Goal: Task Accomplishment & Management: Manage account settings

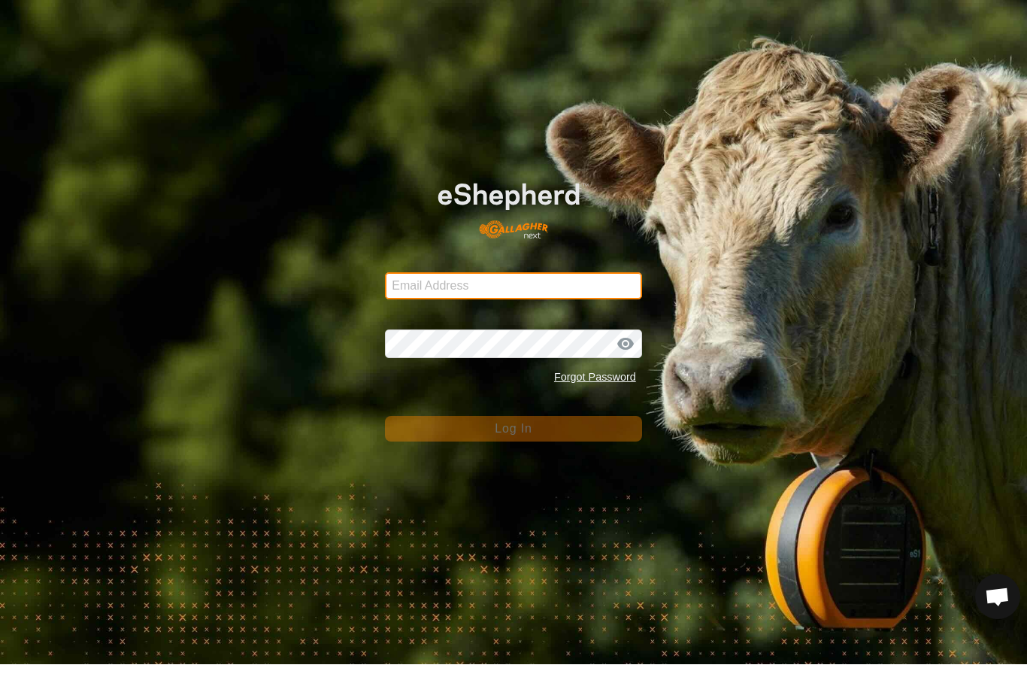
click at [506, 286] on input "Email Address" at bounding box center [513, 295] width 257 height 27
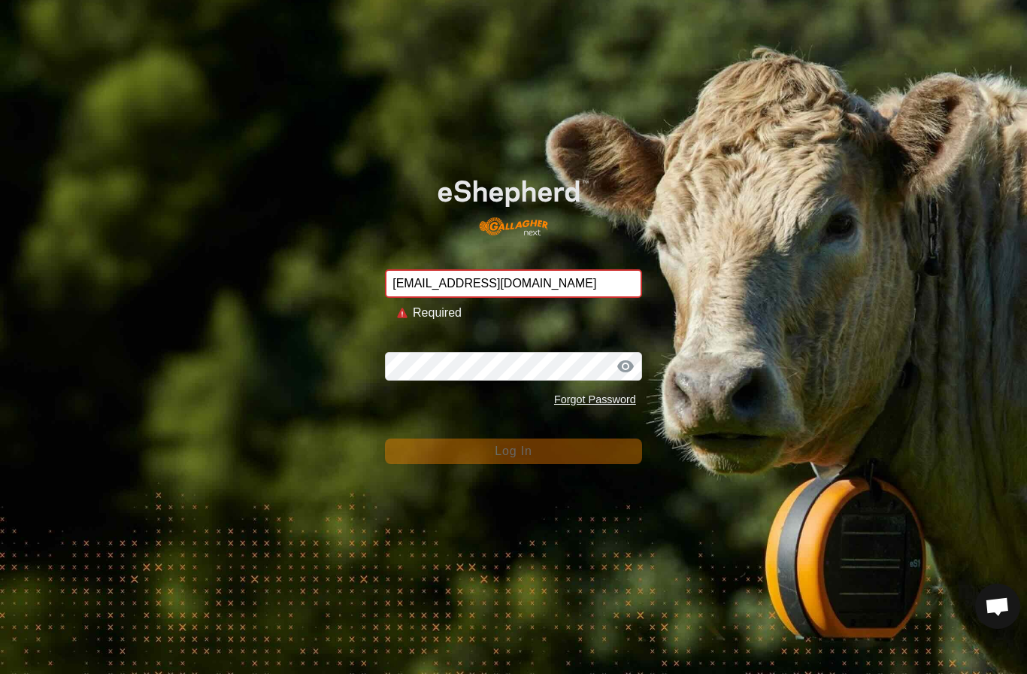
type input "Nstewart6262@gmail.com"
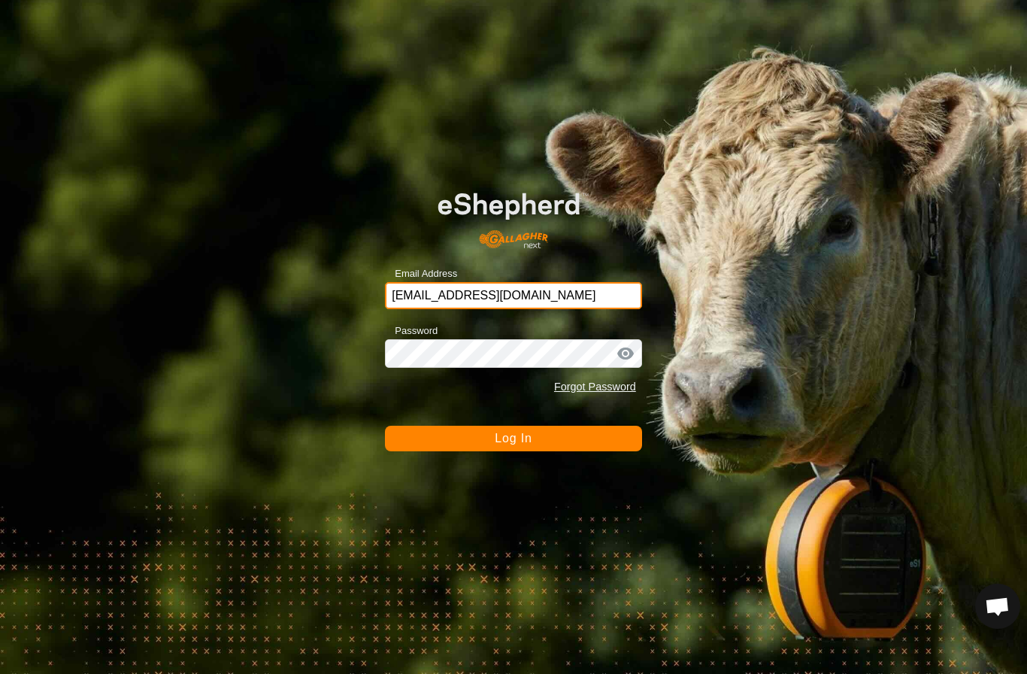
click at [514, 438] on button "Log In" at bounding box center [513, 439] width 257 height 26
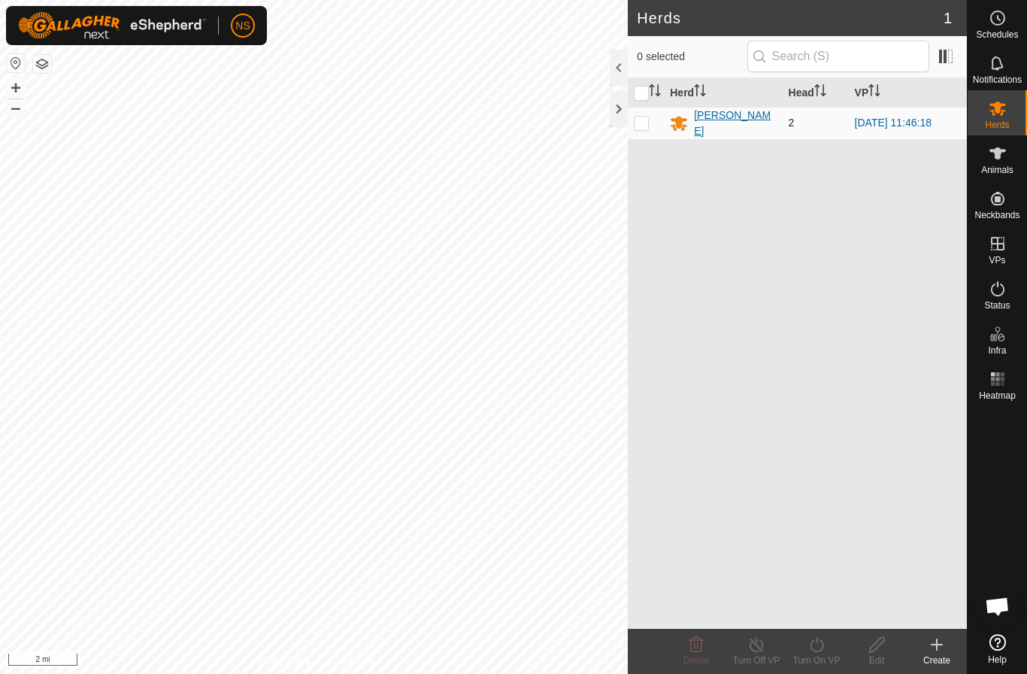
click at [720, 124] on div "[PERSON_NAME]" at bounding box center [735, 124] width 82 height 32
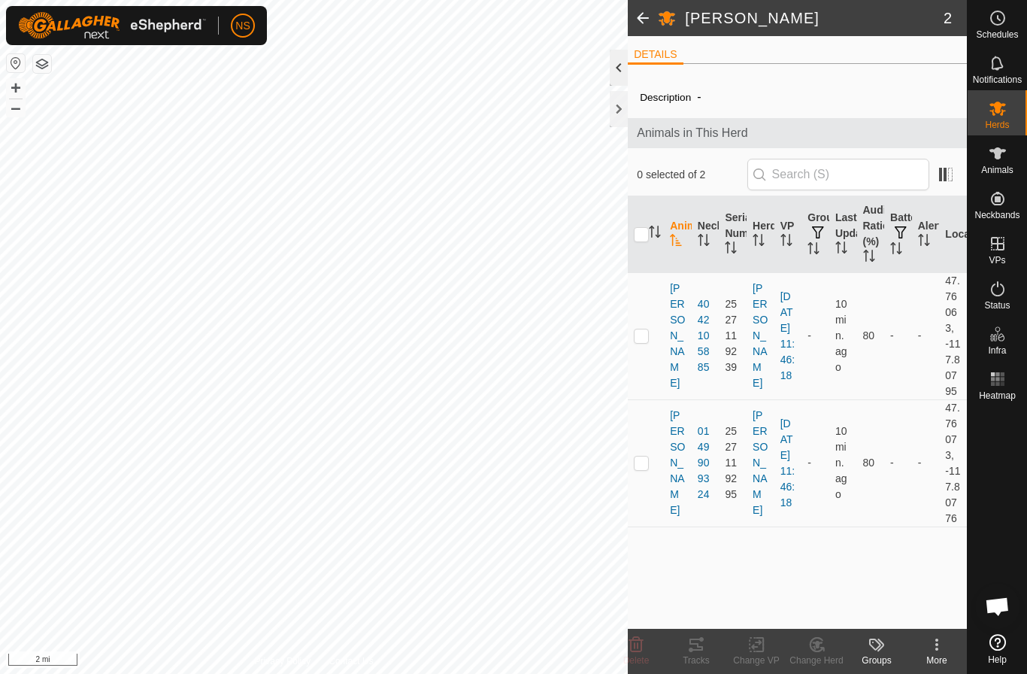
click at [617, 71] on div at bounding box center [619, 68] width 18 height 36
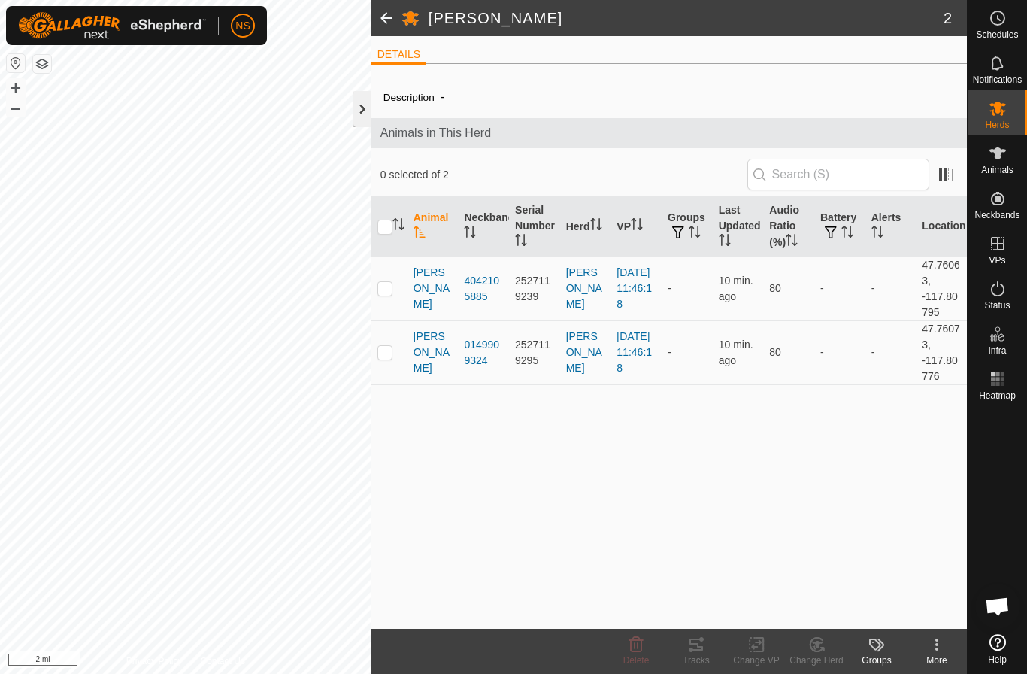
click at [359, 107] on div at bounding box center [362, 109] width 18 height 36
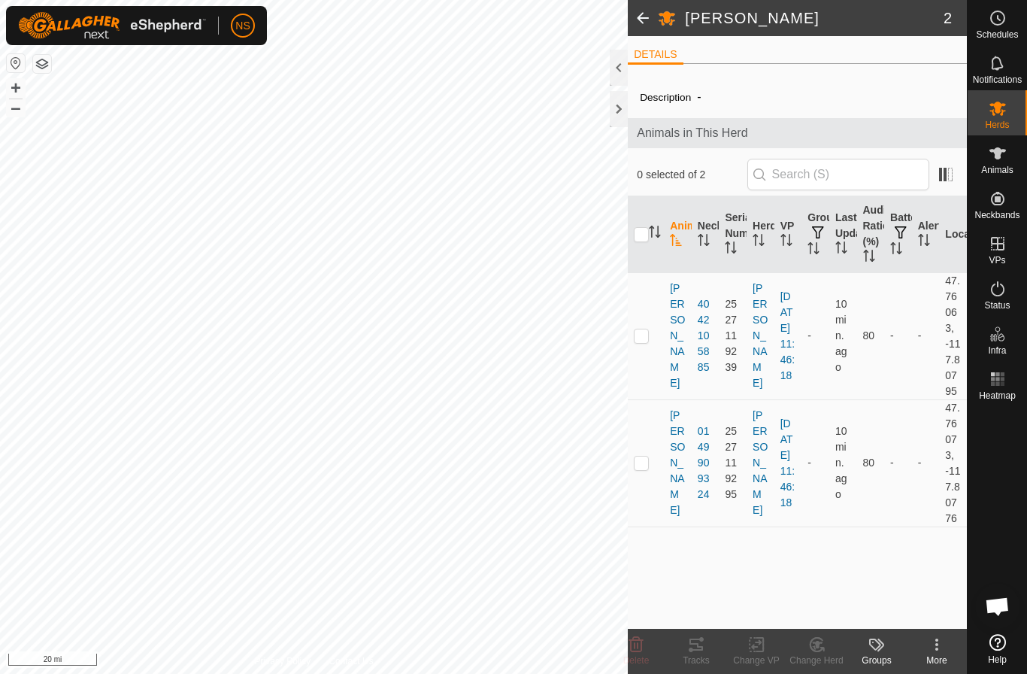
click at [16, 62] on button "button" at bounding box center [16, 63] width 18 height 18
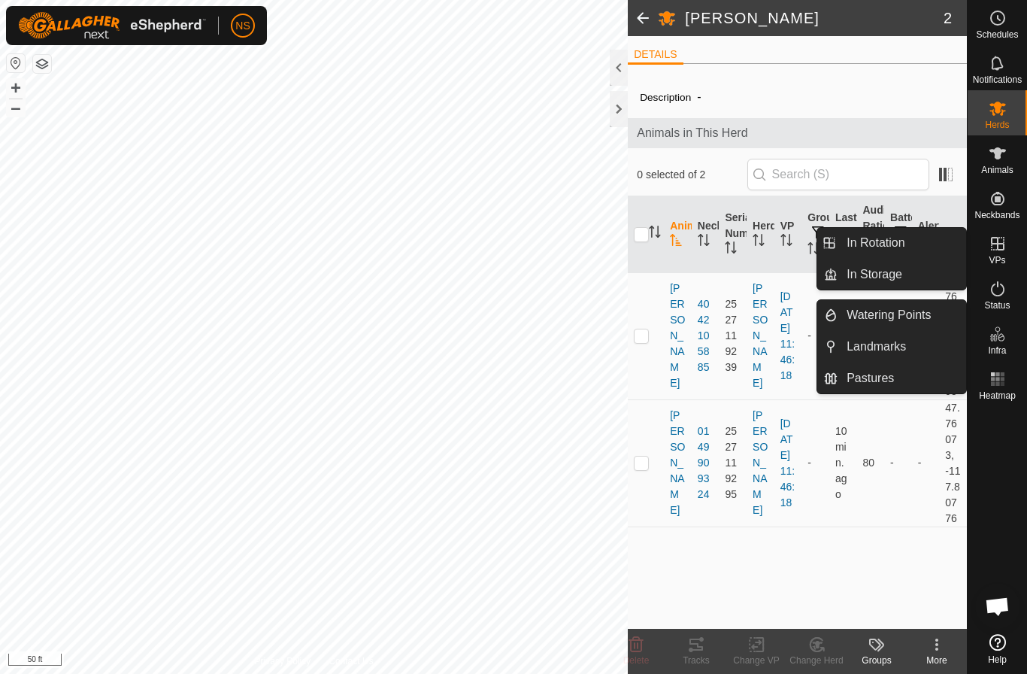
click at [994, 340] on icon at bounding box center [993, 338] width 8 height 8
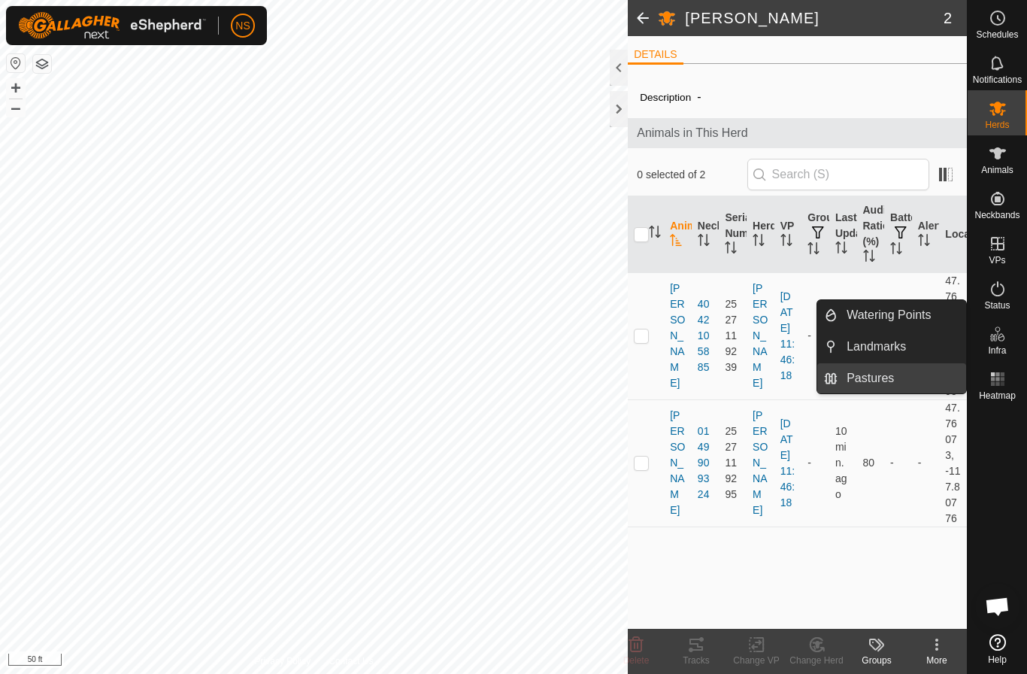
click at [923, 376] on link "Pastures" at bounding box center [902, 378] width 129 height 30
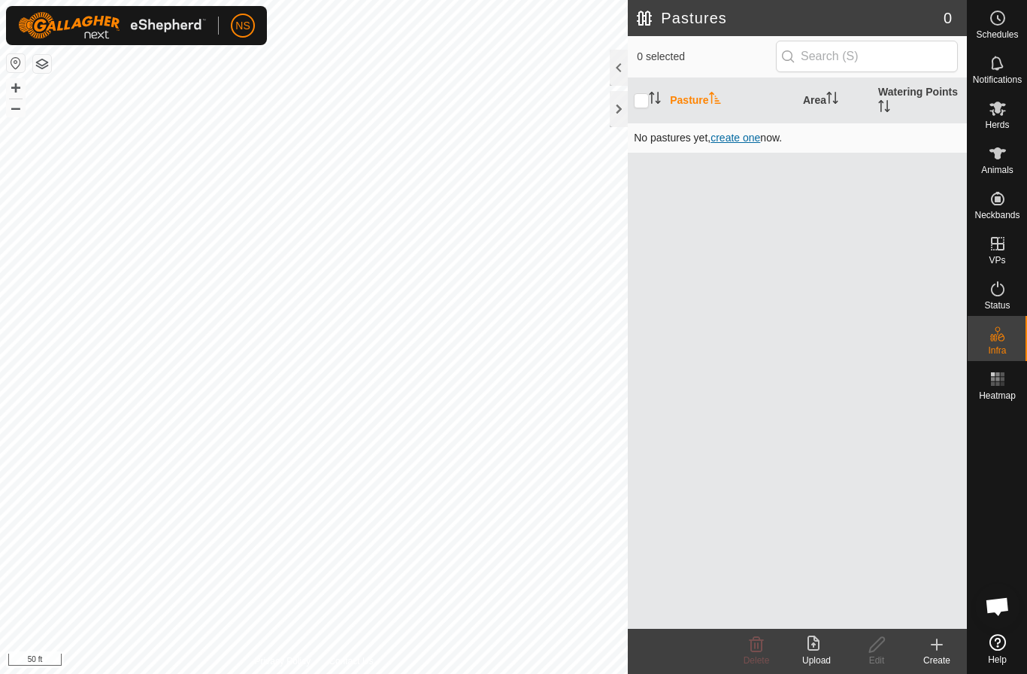
click at [729, 137] on span "create one" at bounding box center [736, 138] width 50 height 12
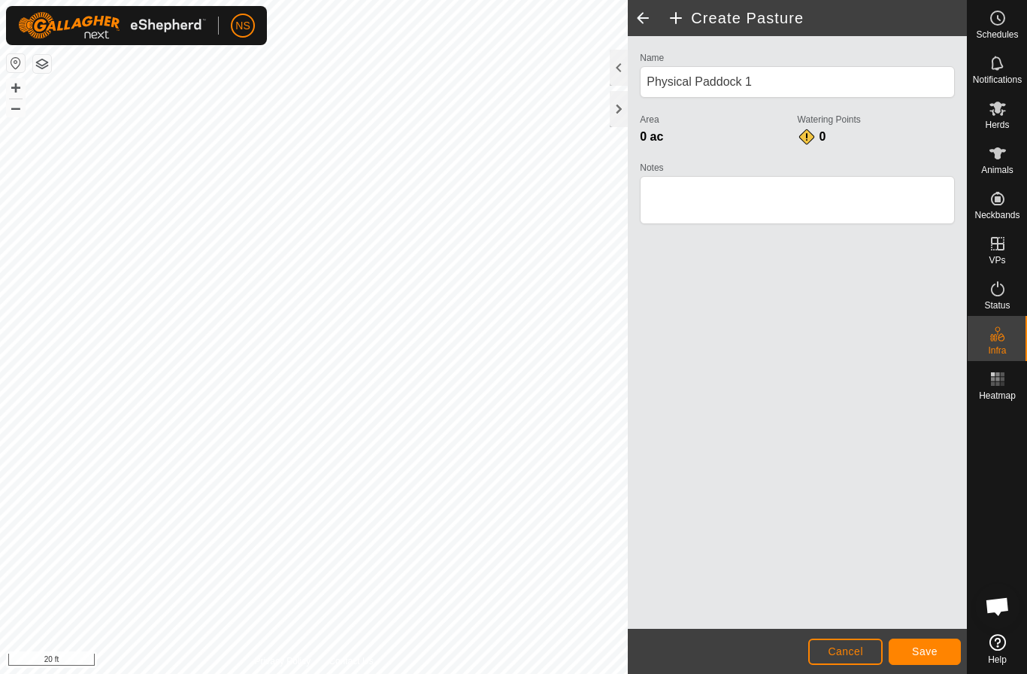
click at [916, 654] on span "Save" at bounding box center [925, 651] width 26 height 12
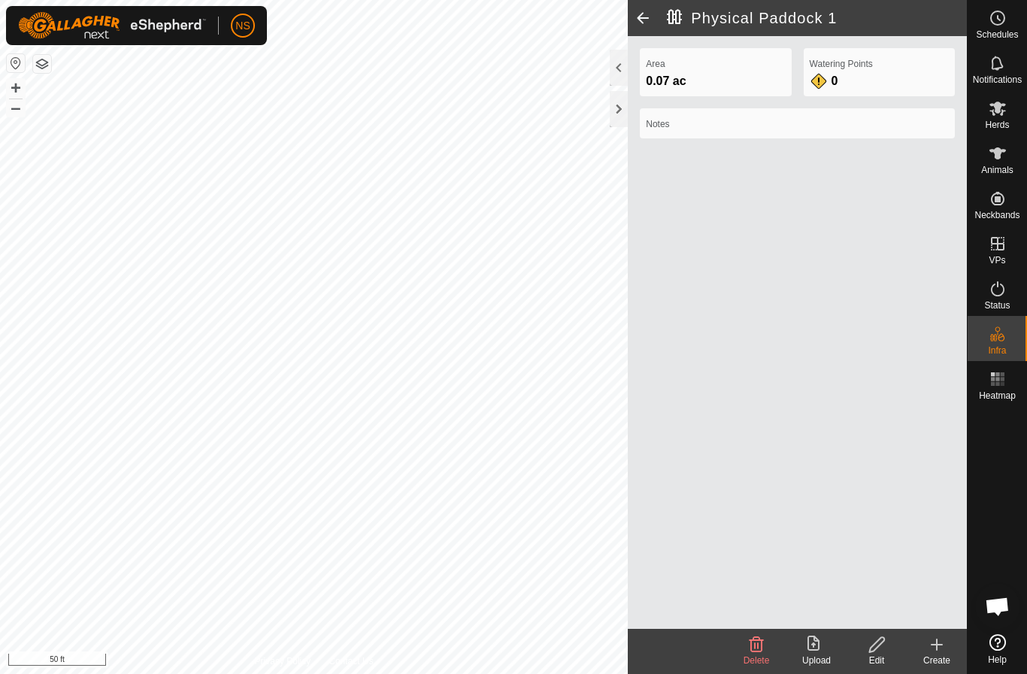
click at [644, 20] on span at bounding box center [643, 18] width 30 height 36
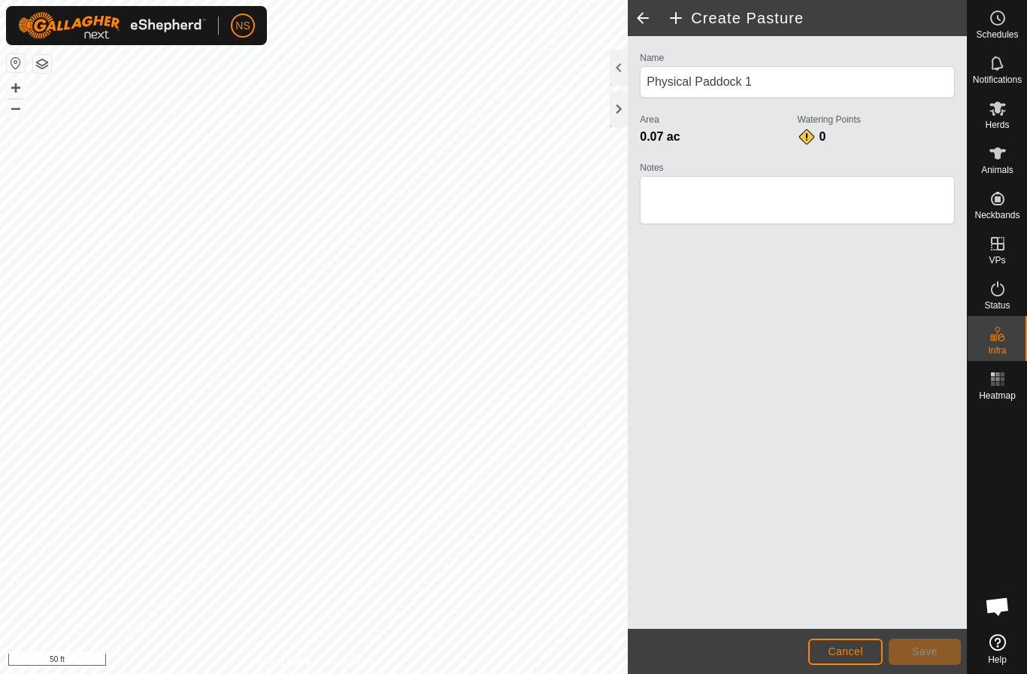
click at [644, 20] on span at bounding box center [643, 18] width 30 height 36
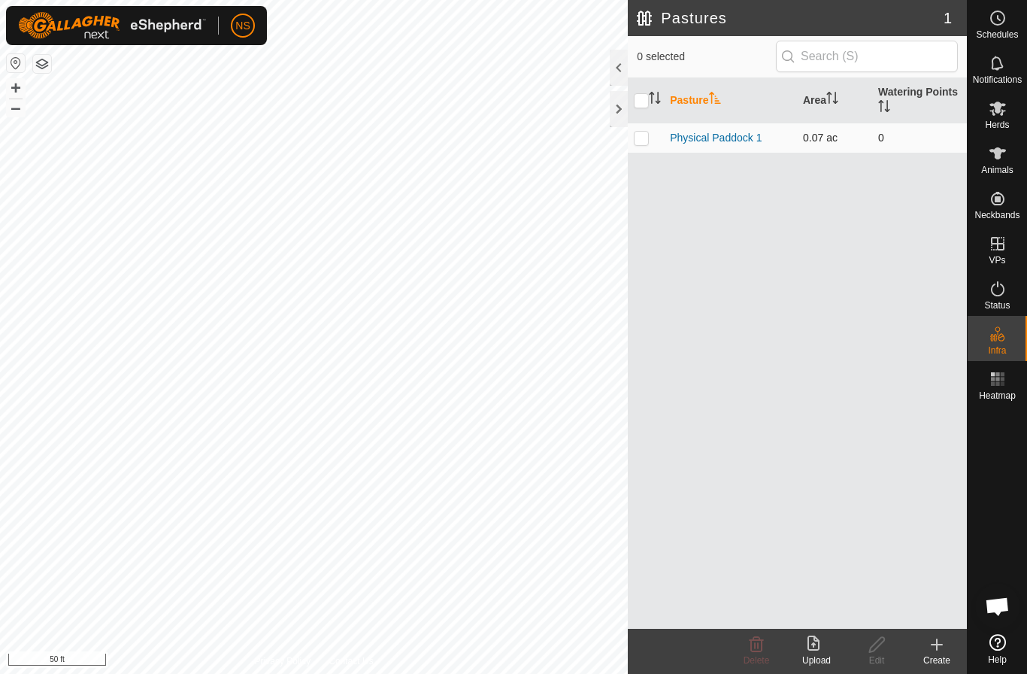
click at [641, 134] on p-checkbox at bounding box center [641, 138] width 15 height 12
checkbox input "true"
click at [943, 647] on icon at bounding box center [937, 644] width 18 height 18
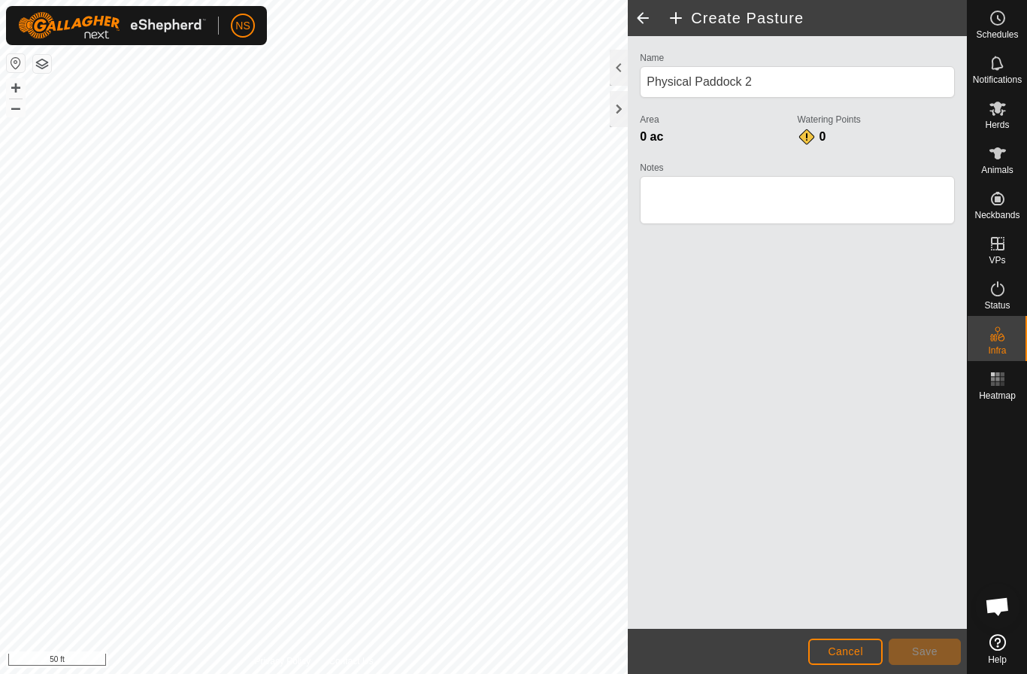
click at [856, 657] on span "Cancel" at bounding box center [845, 651] width 35 height 12
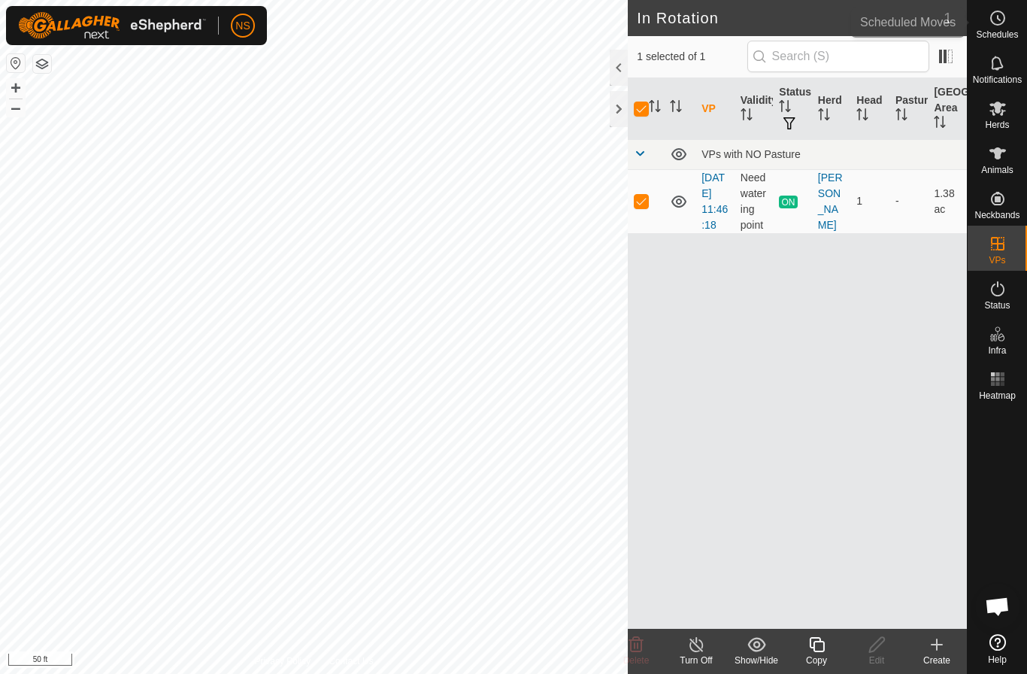
click at [997, 30] on span "Schedules" at bounding box center [997, 34] width 42 height 9
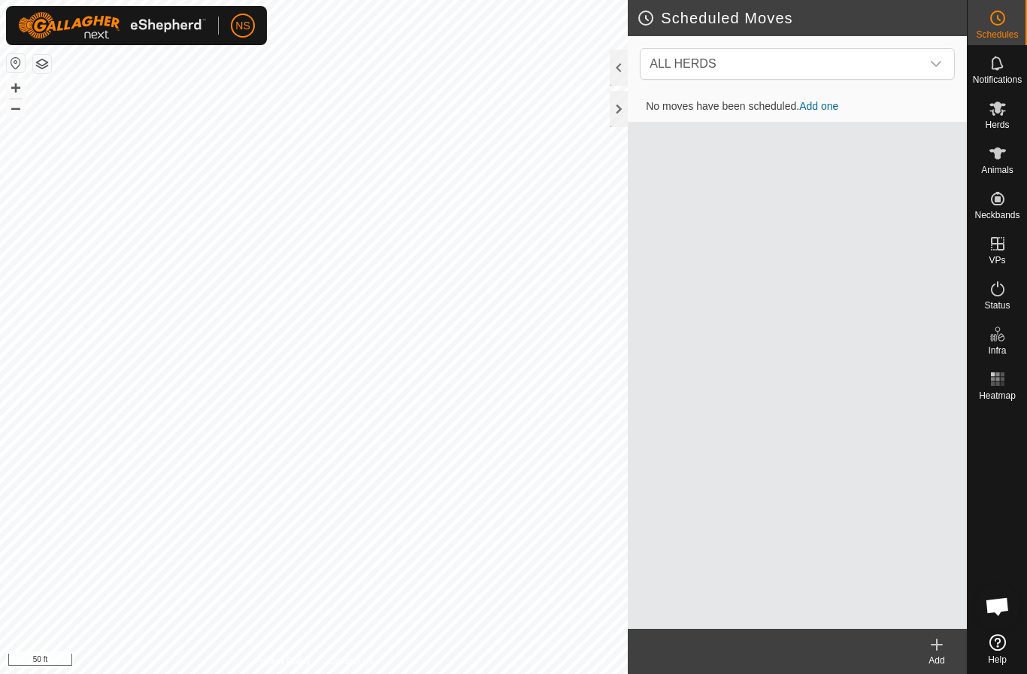
click at [826, 105] on link "Add one" at bounding box center [818, 106] width 39 height 12
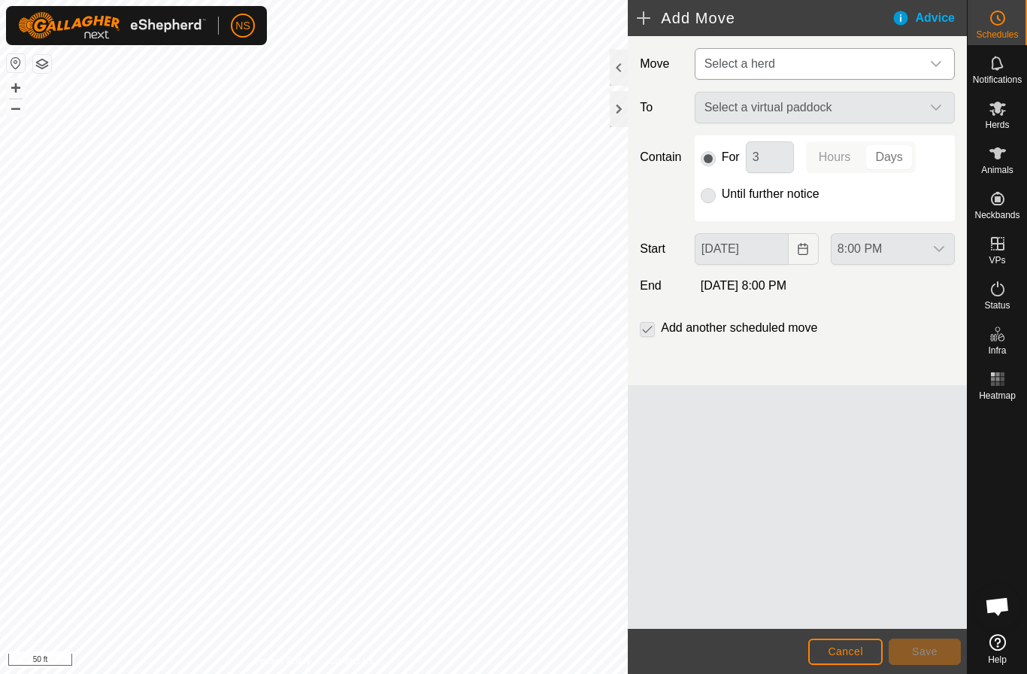
click at [822, 68] on span "Select a herd" at bounding box center [809, 64] width 223 height 30
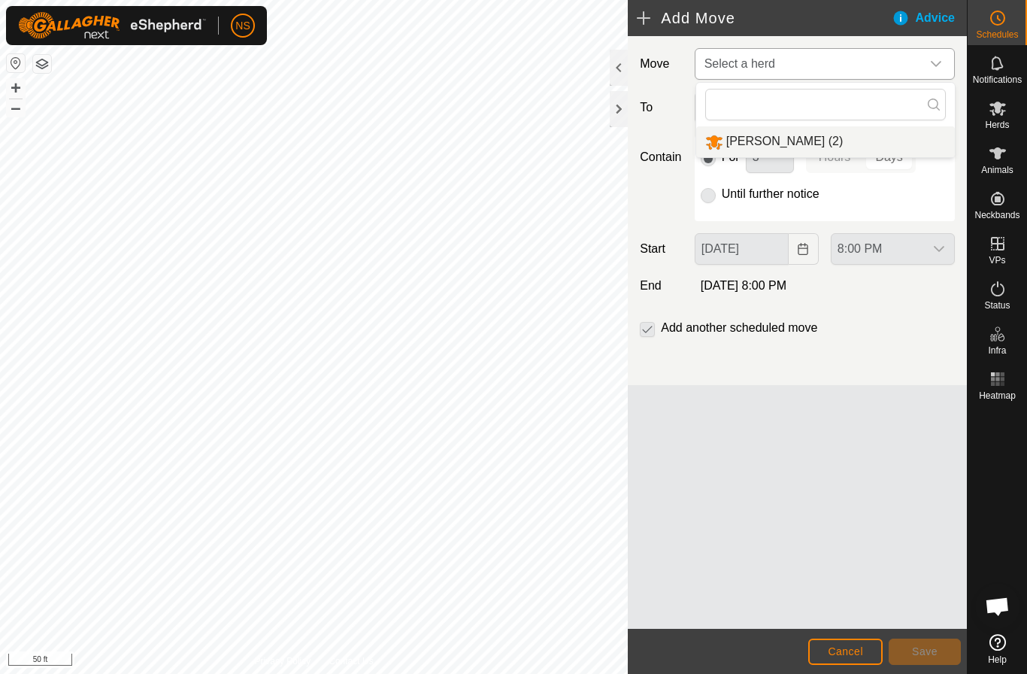
click at [759, 144] on li "DUNCAN (2)" at bounding box center [825, 141] width 259 height 31
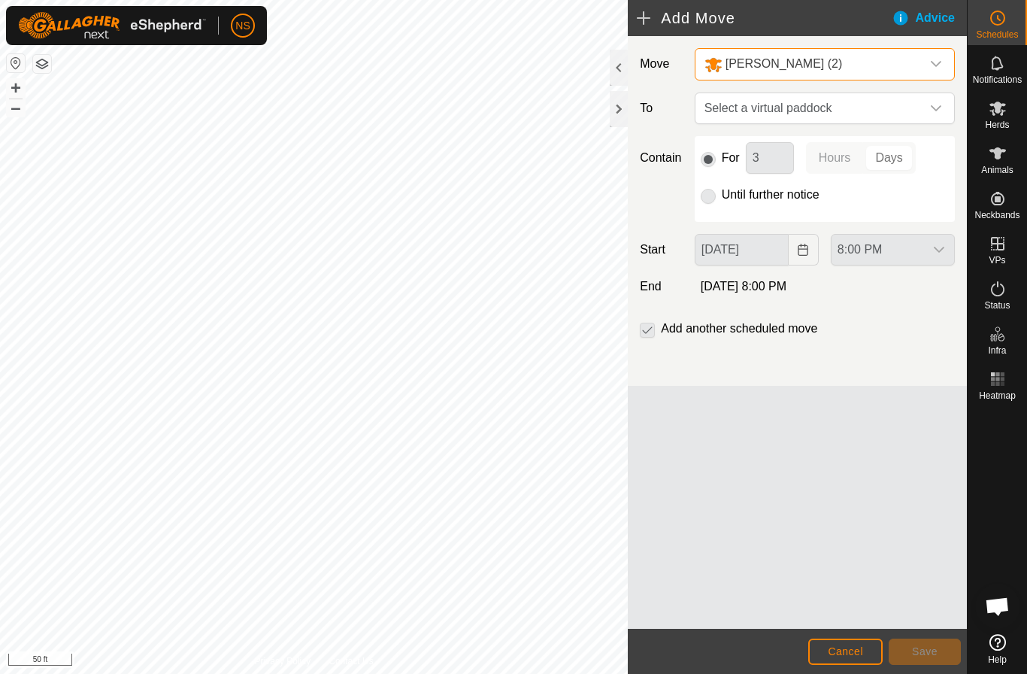
click at [710, 199] on p-radiobutton at bounding box center [708, 195] width 15 height 18
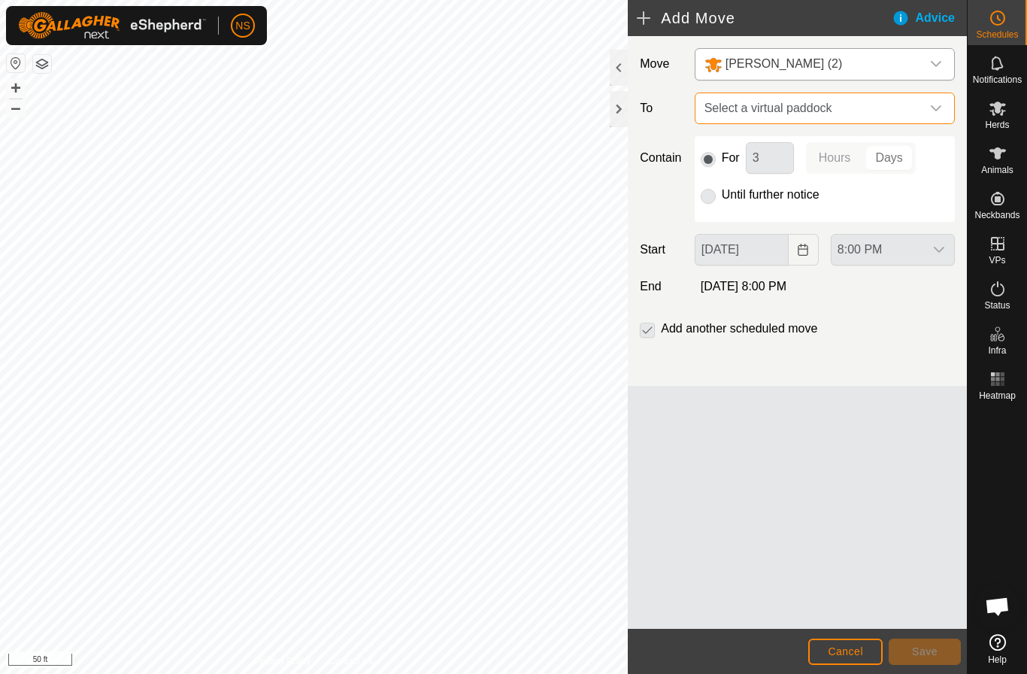
click at [801, 107] on span "Select a virtual paddock" at bounding box center [809, 108] width 223 height 30
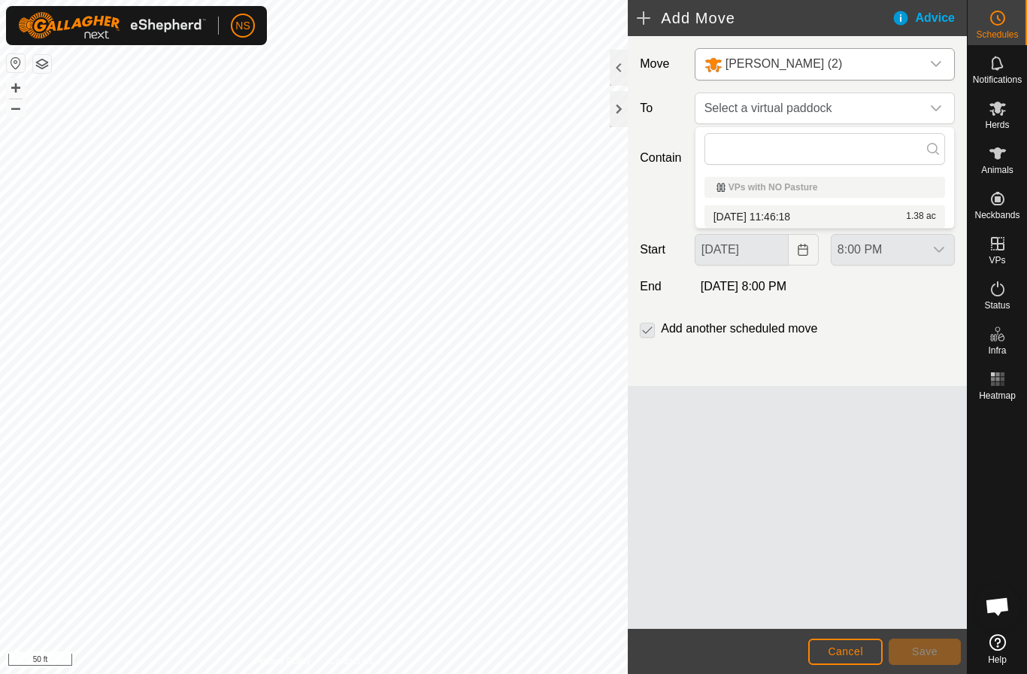
click at [720, 189] on div "VPs with NO Pasture" at bounding box center [825, 187] width 217 height 9
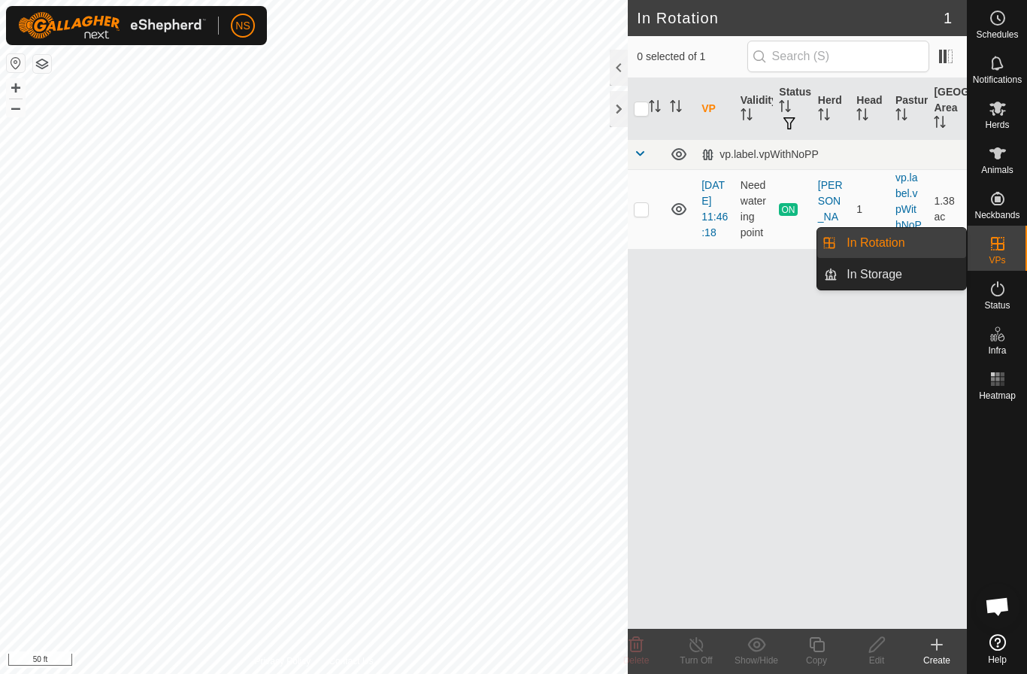
click at [907, 240] on link "In Rotation" at bounding box center [902, 243] width 129 height 30
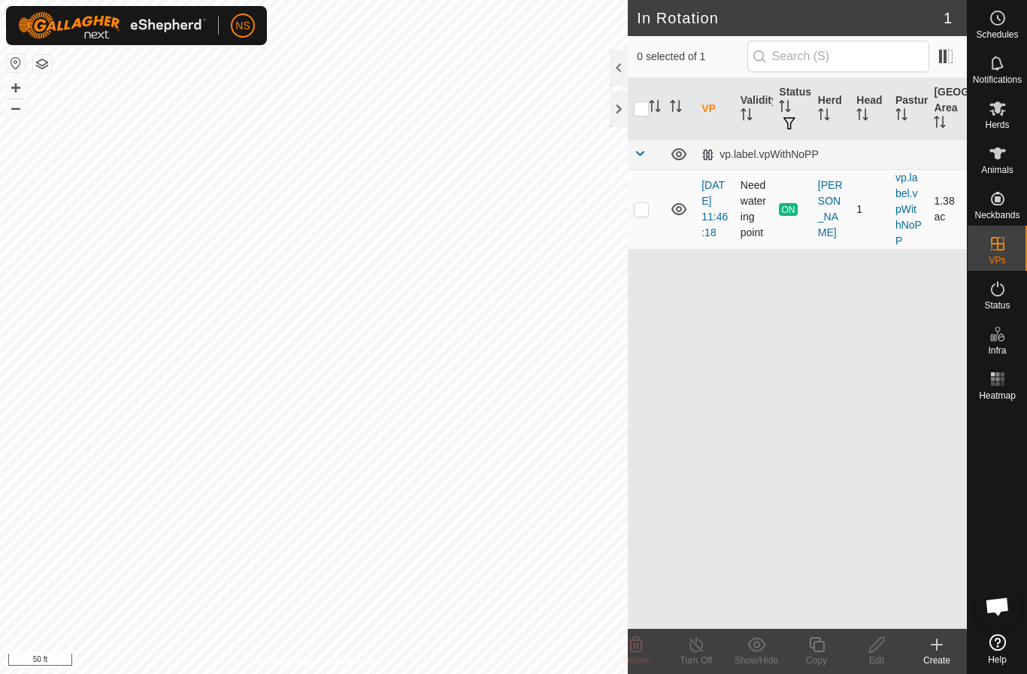
click at [641, 205] on p-checkbox at bounding box center [641, 209] width 15 height 12
checkbox input "true"
click at [614, 65] on div at bounding box center [619, 68] width 18 height 36
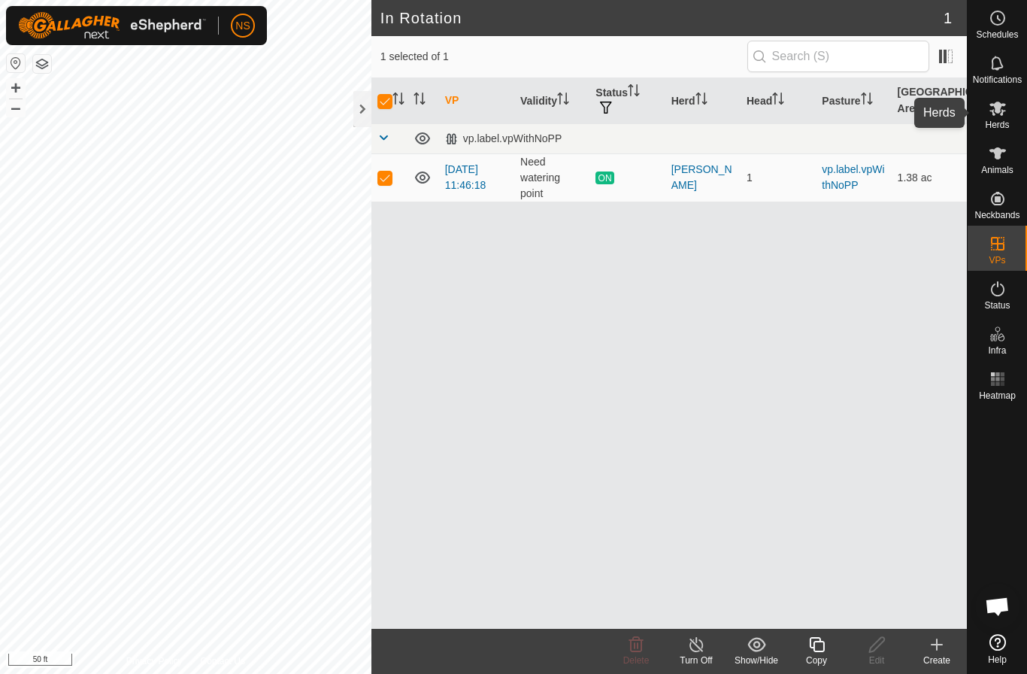
click at [1004, 105] on icon at bounding box center [997, 109] width 17 height 14
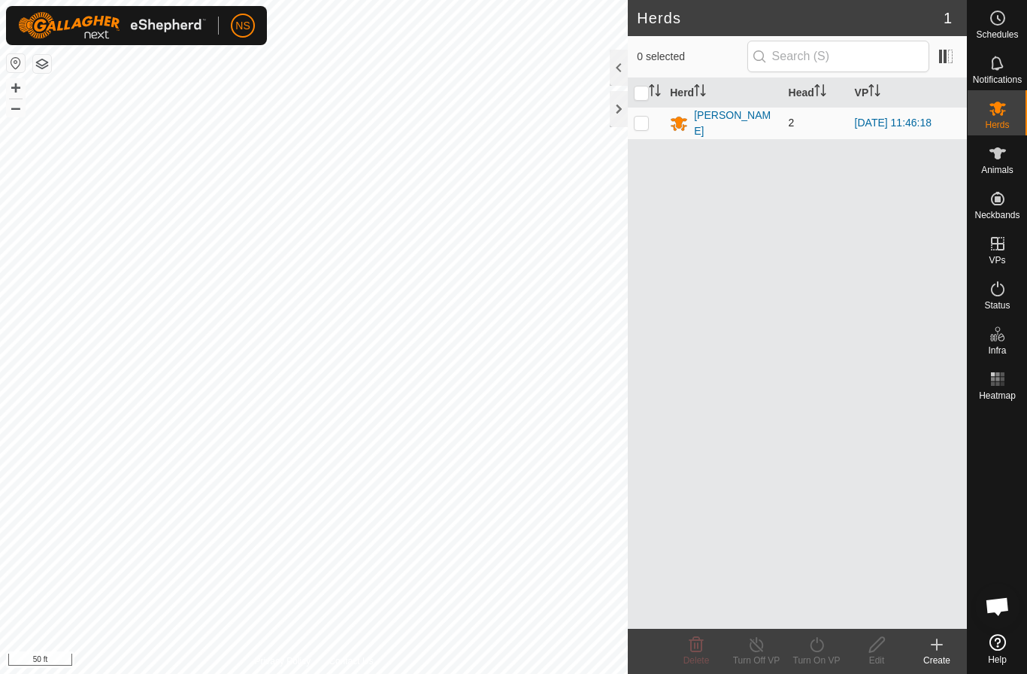
click at [650, 123] on td at bounding box center [646, 123] width 36 height 32
checkbox input "true"
click at [814, 656] on div "Turn On VP" at bounding box center [816, 660] width 60 height 14
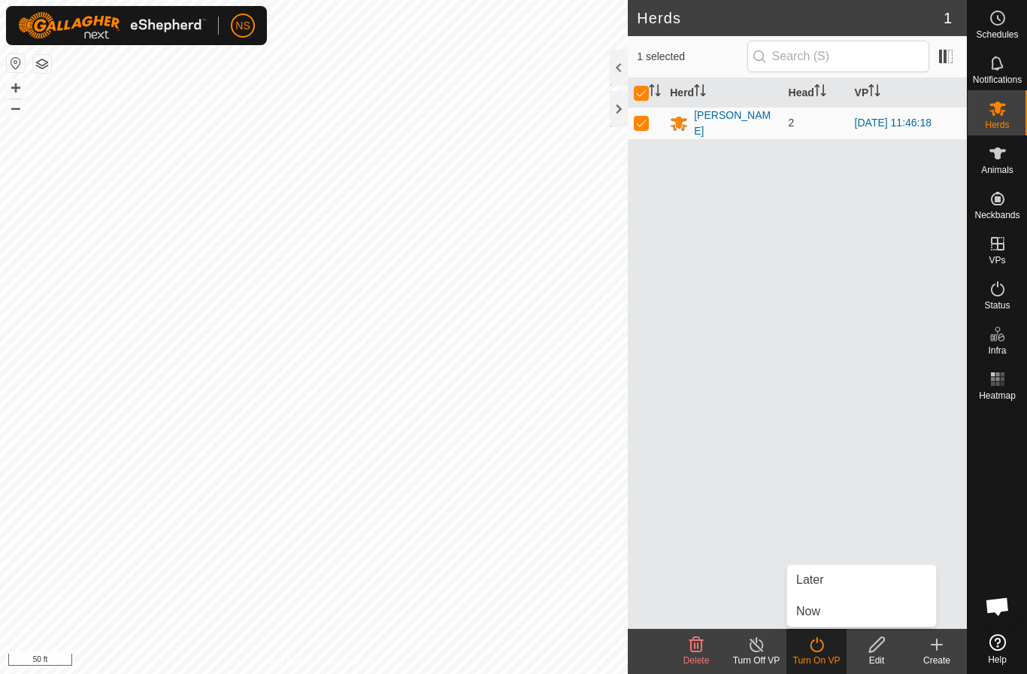
click at [759, 548] on div "Herd Head VP DUNCAN 2 2025-09-30 11:46:18" at bounding box center [797, 353] width 339 height 550
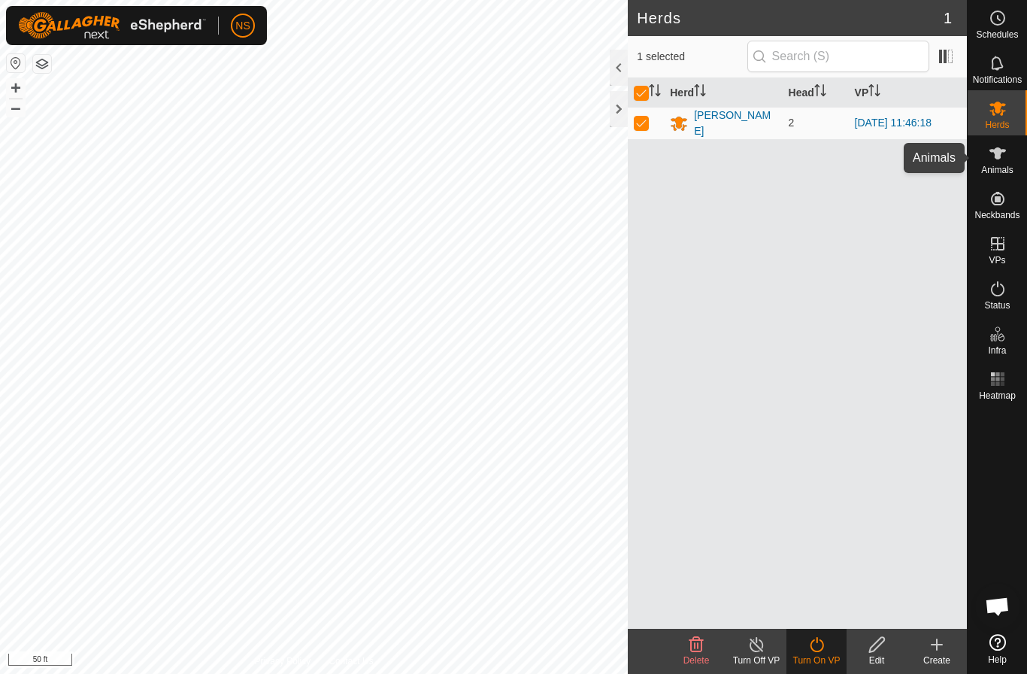
click at [1000, 165] on span "Animals" at bounding box center [997, 169] width 32 height 9
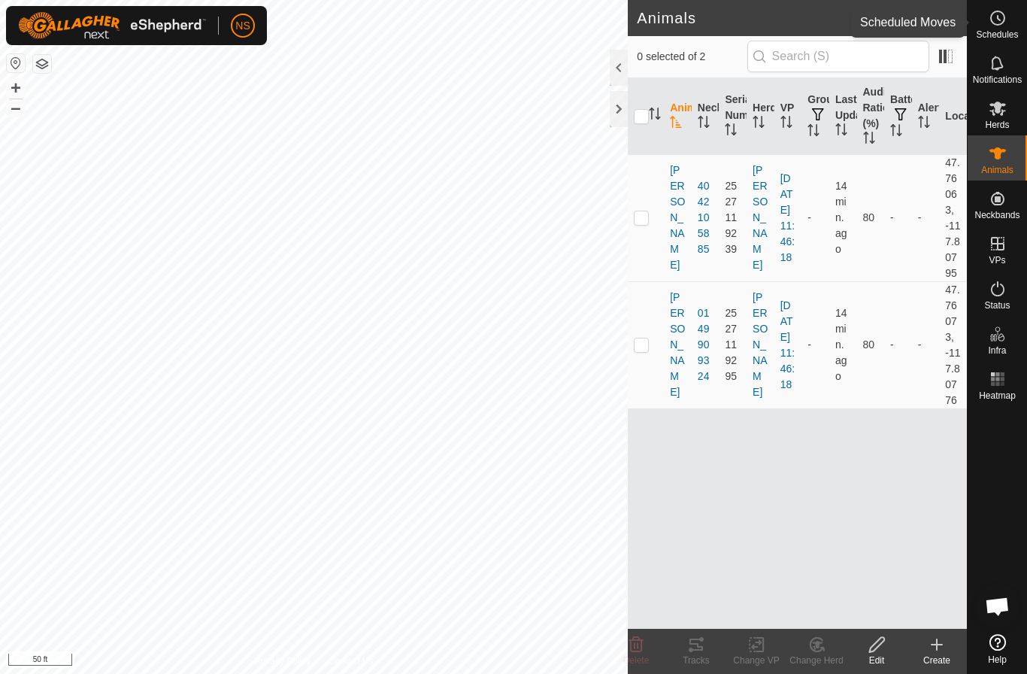
click at [997, 23] on icon at bounding box center [998, 18] width 18 height 18
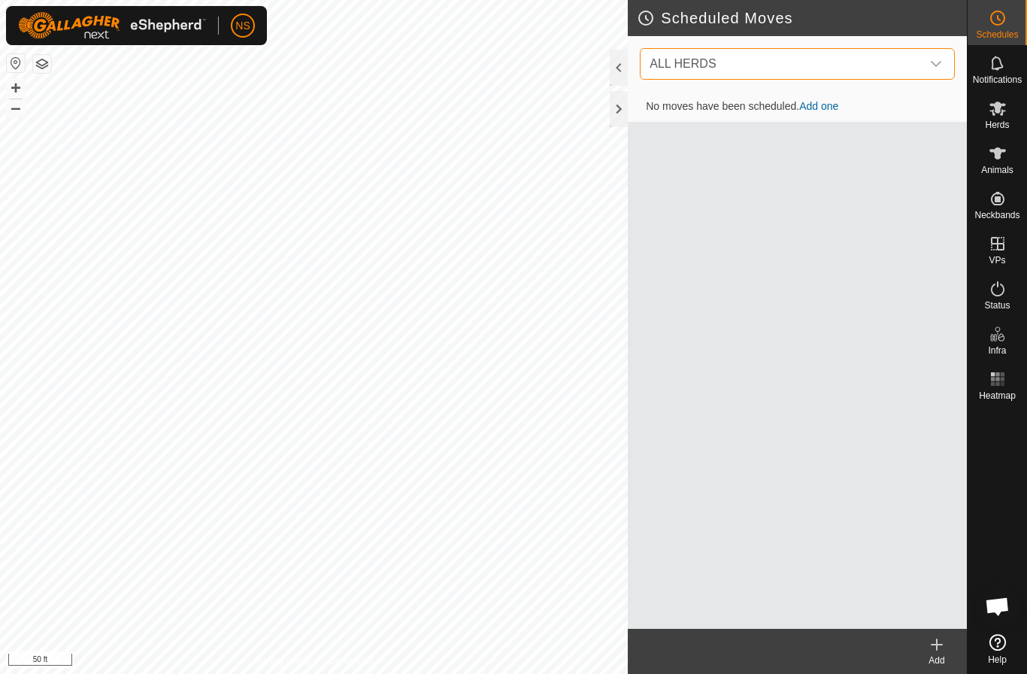
click at [814, 73] on span "ALL HERDS" at bounding box center [782, 64] width 277 height 30
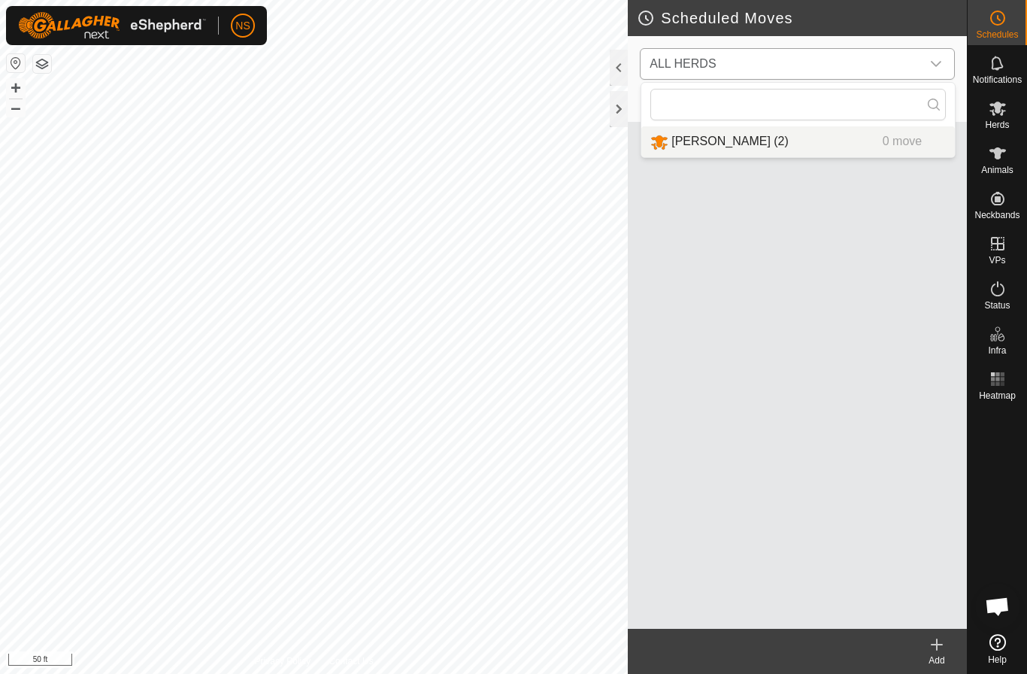
click at [781, 150] on div "DUNCAN (2) 0 move" at bounding box center [797, 141] width 295 height 19
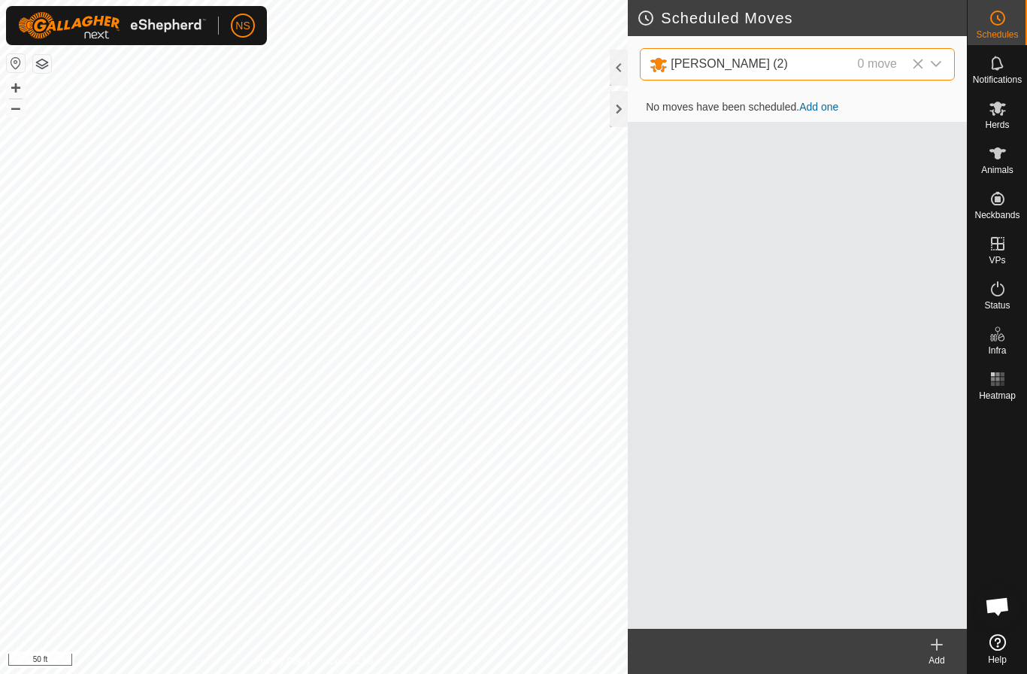
click at [822, 108] on link "Add one" at bounding box center [818, 107] width 39 height 12
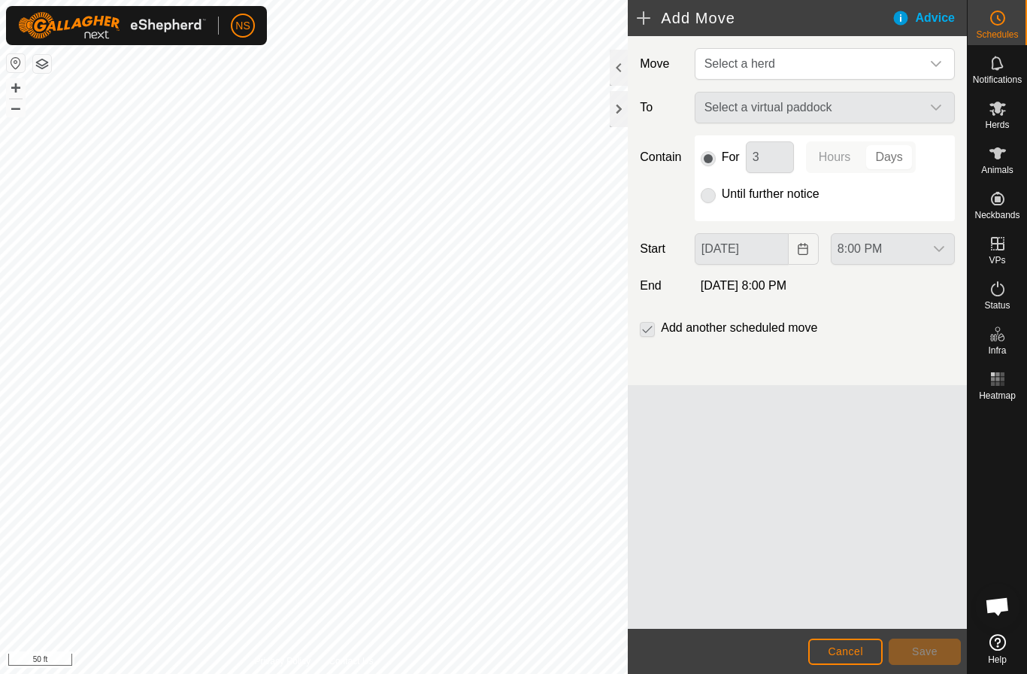
click at [823, 111] on div "Select a virtual paddock" at bounding box center [825, 108] width 272 height 32
click at [933, 61] on icon "dropdown trigger" at bounding box center [936, 64] width 12 height 12
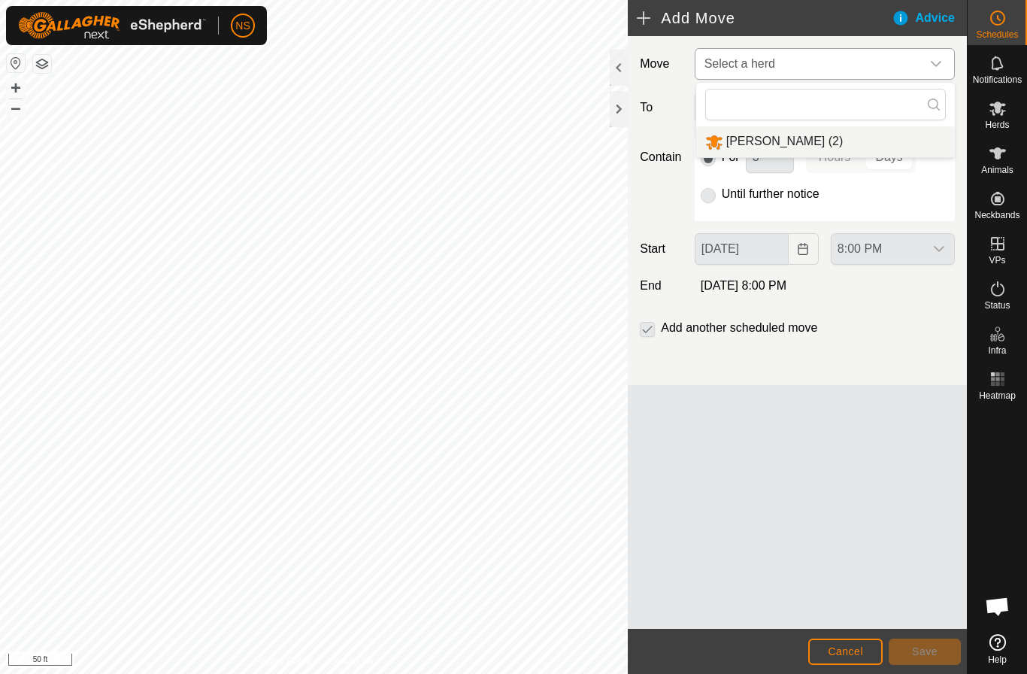
click at [804, 146] on li "DUNCAN (2)" at bounding box center [825, 141] width 259 height 31
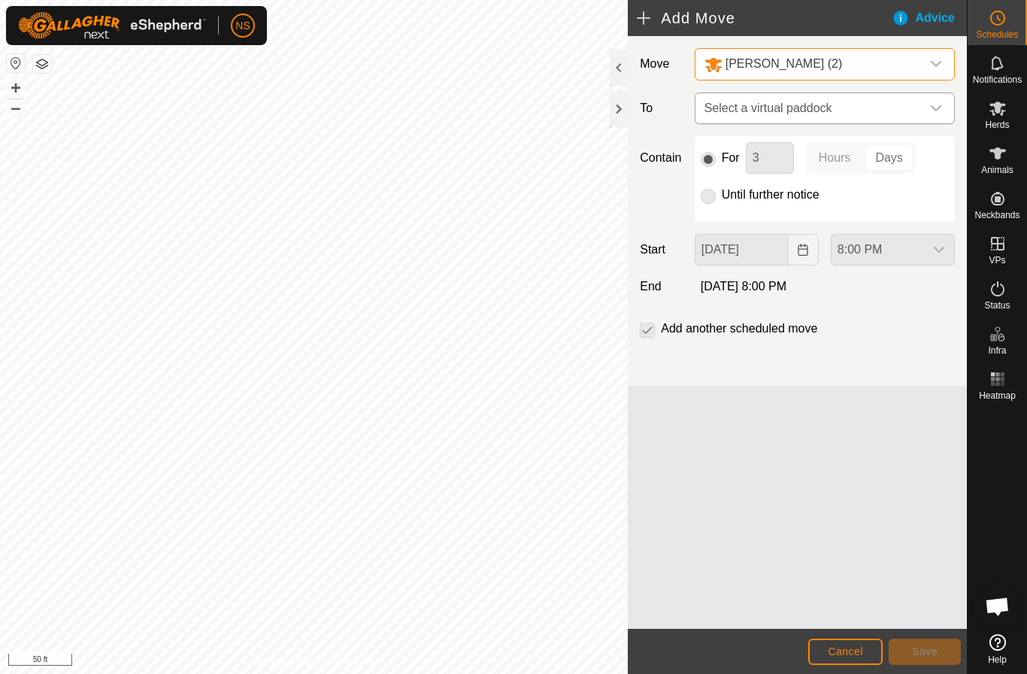
click at [932, 109] on icon "dropdown trigger" at bounding box center [936, 108] width 12 height 12
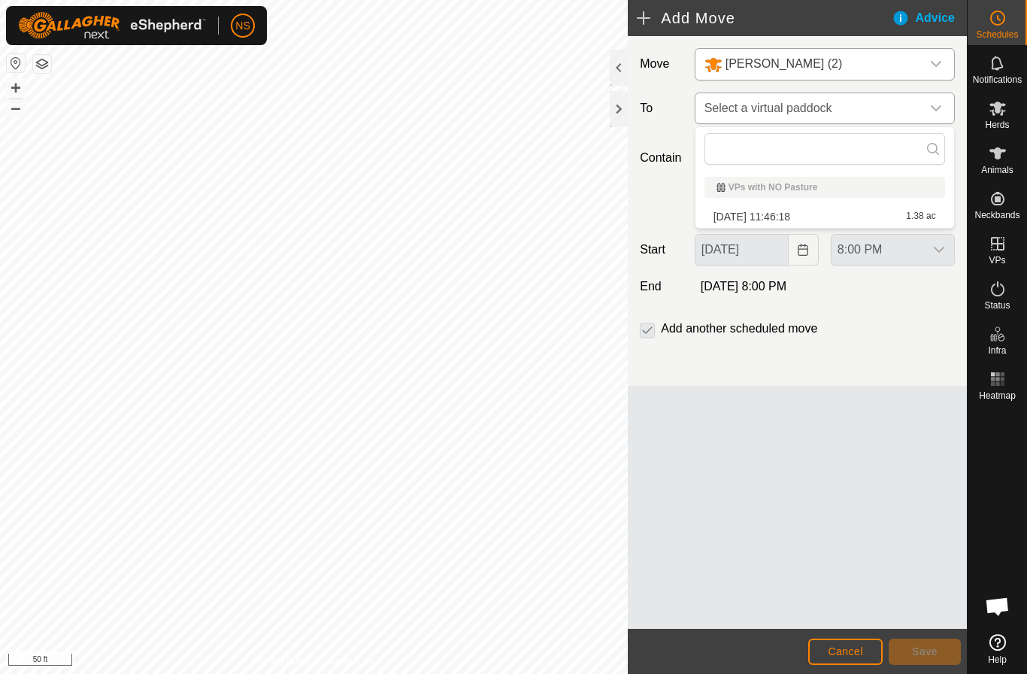
click at [932, 109] on icon "dropdown trigger" at bounding box center [936, 108] width 12 height 12
click at [651, 331] on p-checkbox at bounding box center [647, 329] width 15 height 18
click at [686, 327] on label "Add another scheduled move" at bounding box center [739, 329] width 156 height 12
click at [889, 257] on div "8:00 PM" at bounding box center [893, 250] width 136 height 32
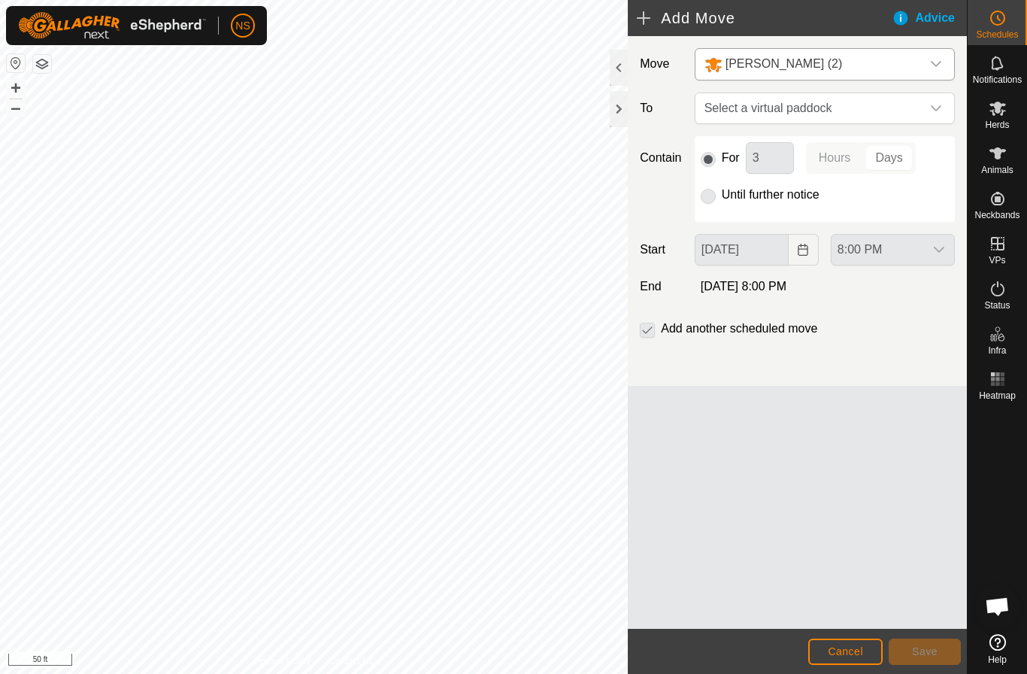
click at [849, 157] on p-selectbutton "Hours Days" at bounding box center [861, 158] width 110 height 32
click at [1001, 608] on span "Open chat" at bounding box center [997, 607] width 25 height 21
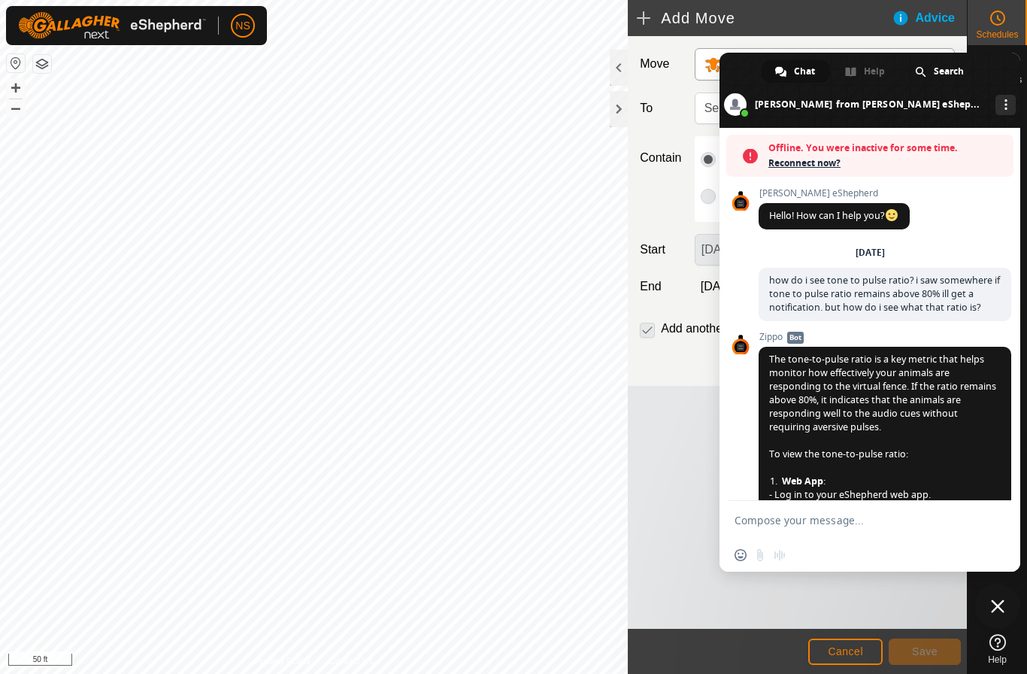
scroll to position [605, 0]
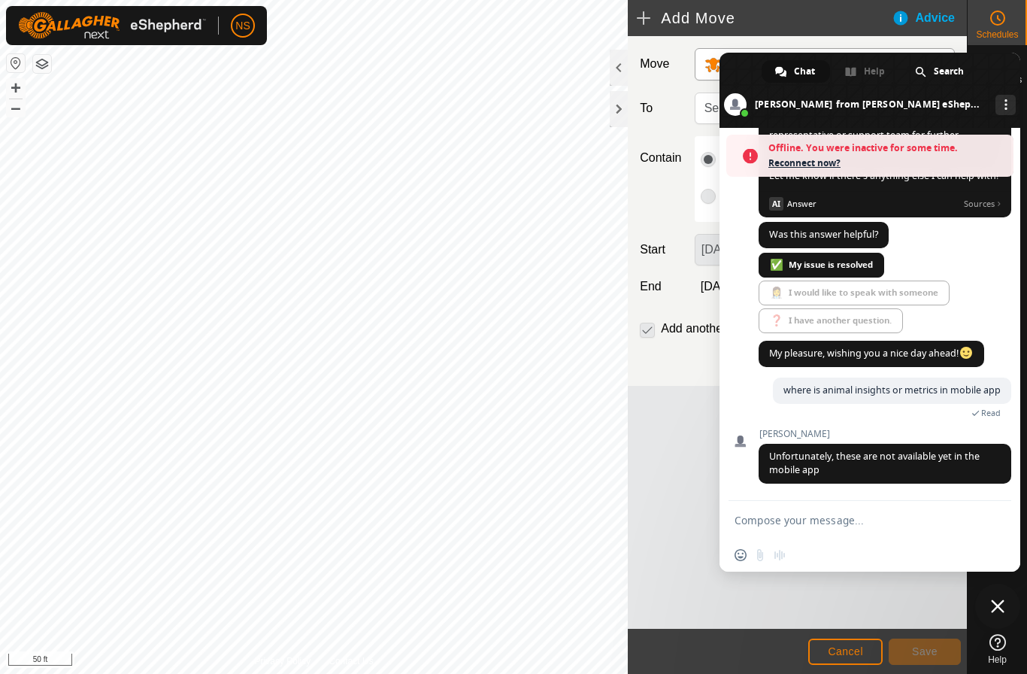
click at [801, 518] on textarea "Compose your message..." at bounding box center [854, 521] width 238 height 14
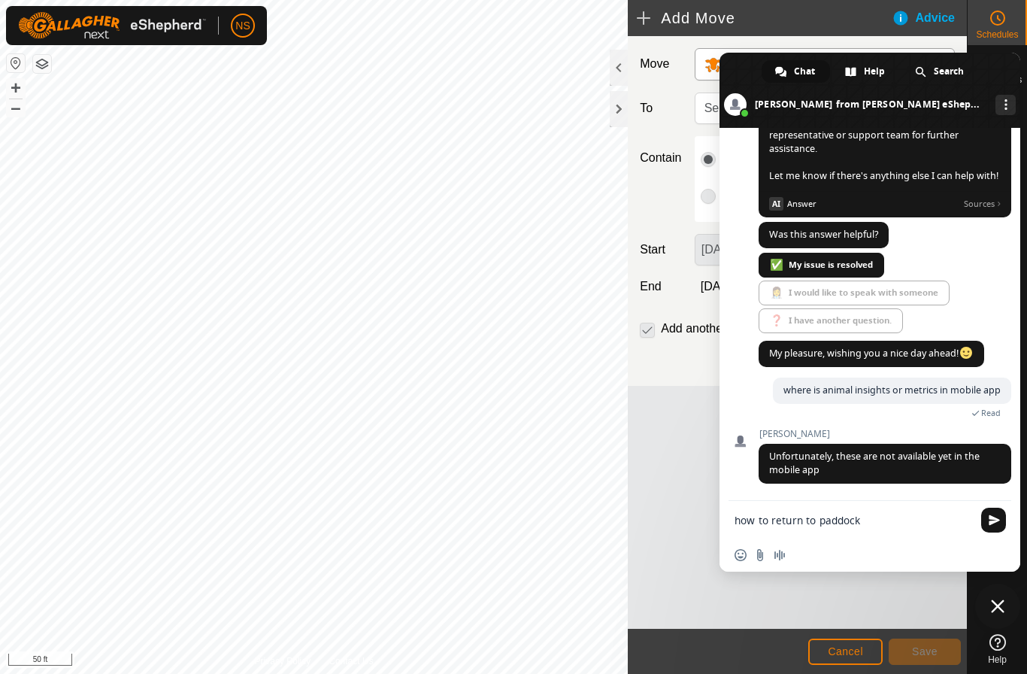
scroll to position [556, 0]
type textarea "how to return to paddock"
click at [997, 521] on span "Send" at bounding box center [994, 519] width 11 height 11
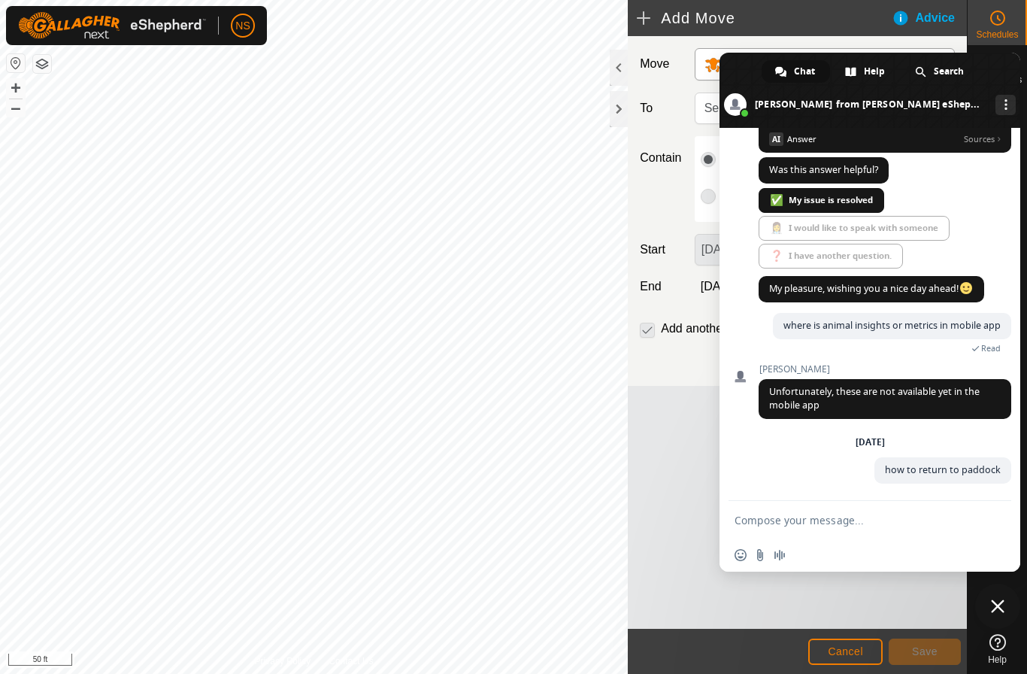
scroll to position [621, 0]
click at [853, 73] on span at bounding box center [850, 71] width 11 height 11
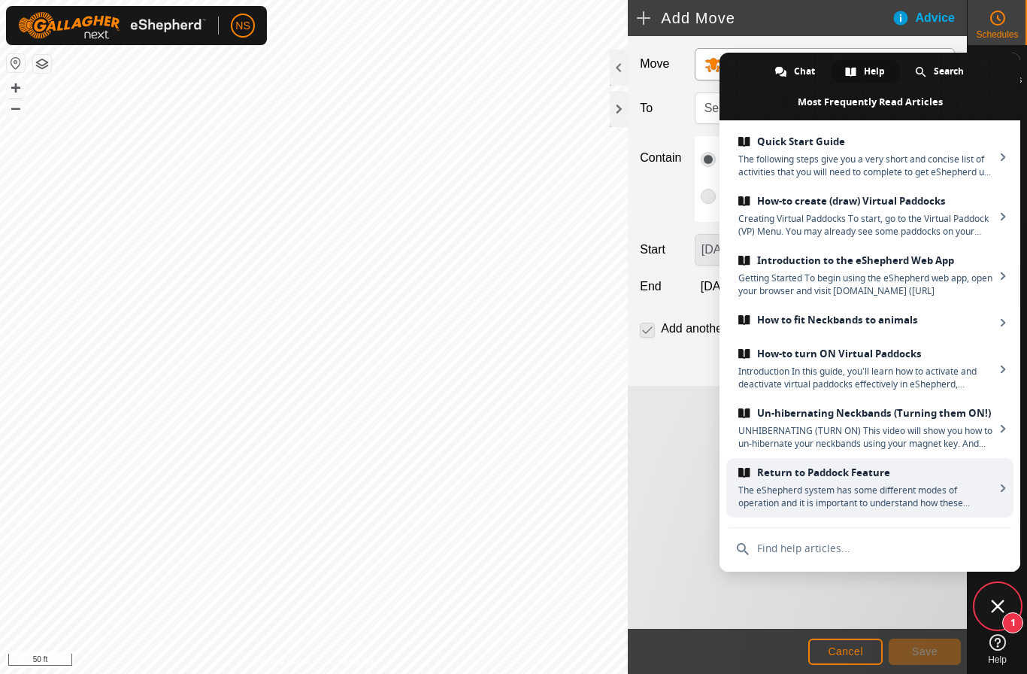
click at [814, 483] on link "Return to Paddock Feature The eShepherd system has some different modes of oper…" at bounding box center [869, 487] width 287 height 59
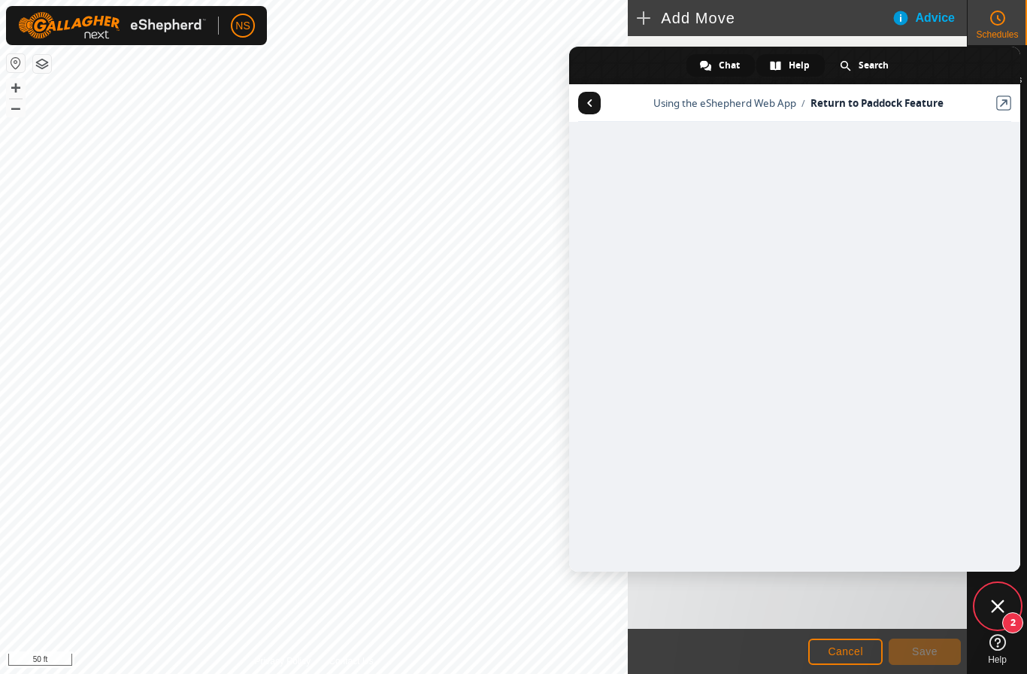
click at [722, 65] on span "Chat" at bounding box center [729, 65] width 21 height 23
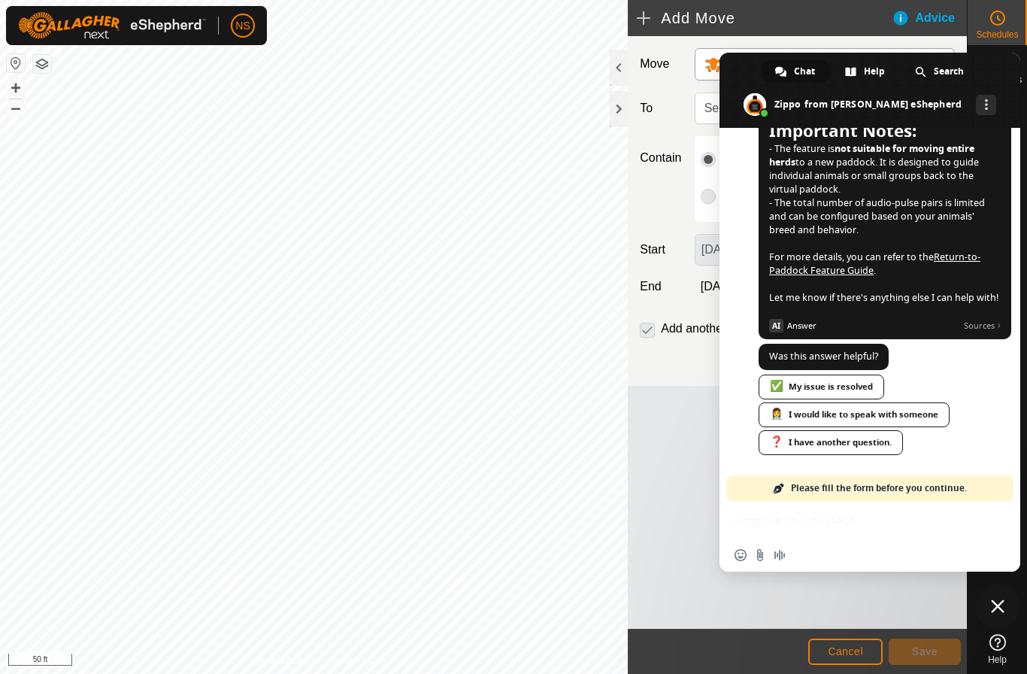
scroll to position [1537, 0]
click at [855, 383] on div "✅ My issue is resolved" at bounding box center [822, 386] width 126 height 25
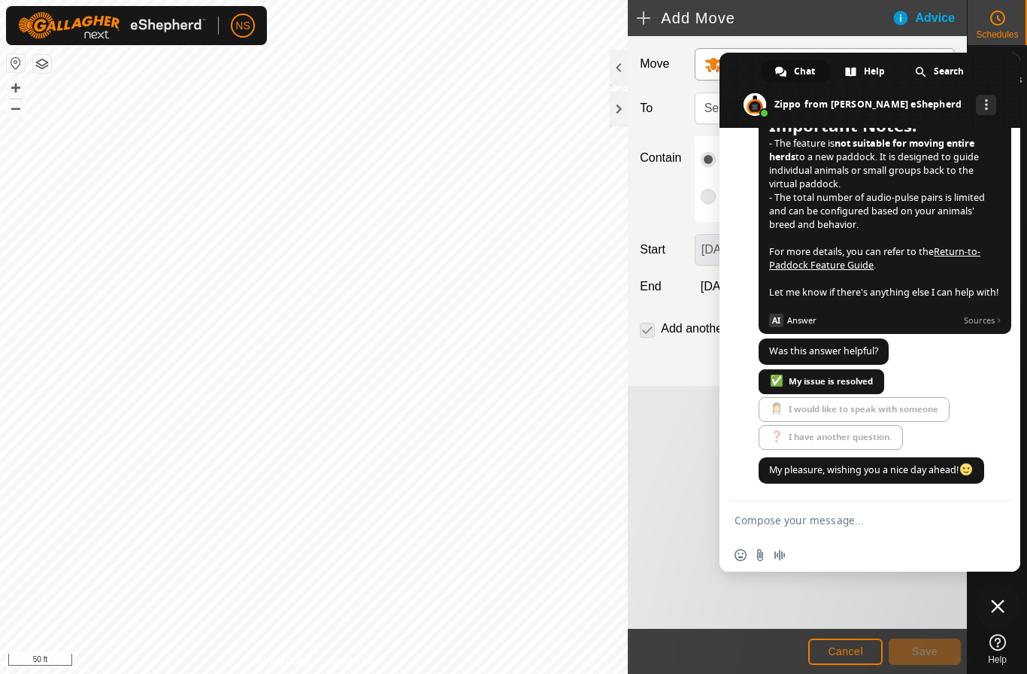
scroll to position [1543, 0]
click at [865, 72] on span "Help" at bounding box center [874, 71] width 21 height 23
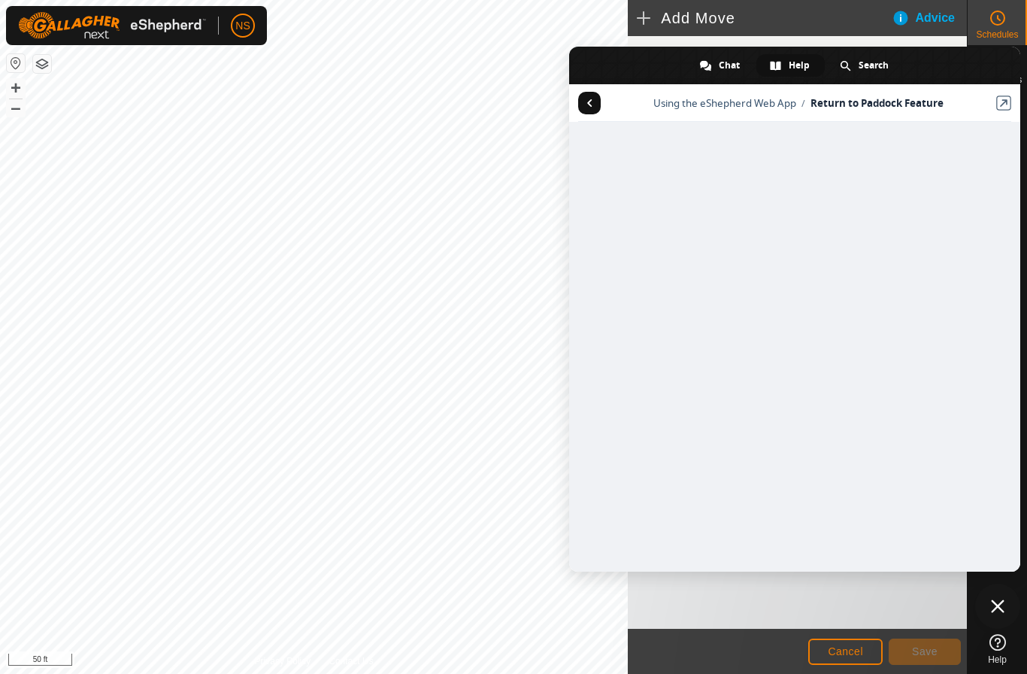
click at [588, 103] on span "Return to articles" at bounding box center [589, 103] width 5 height 8
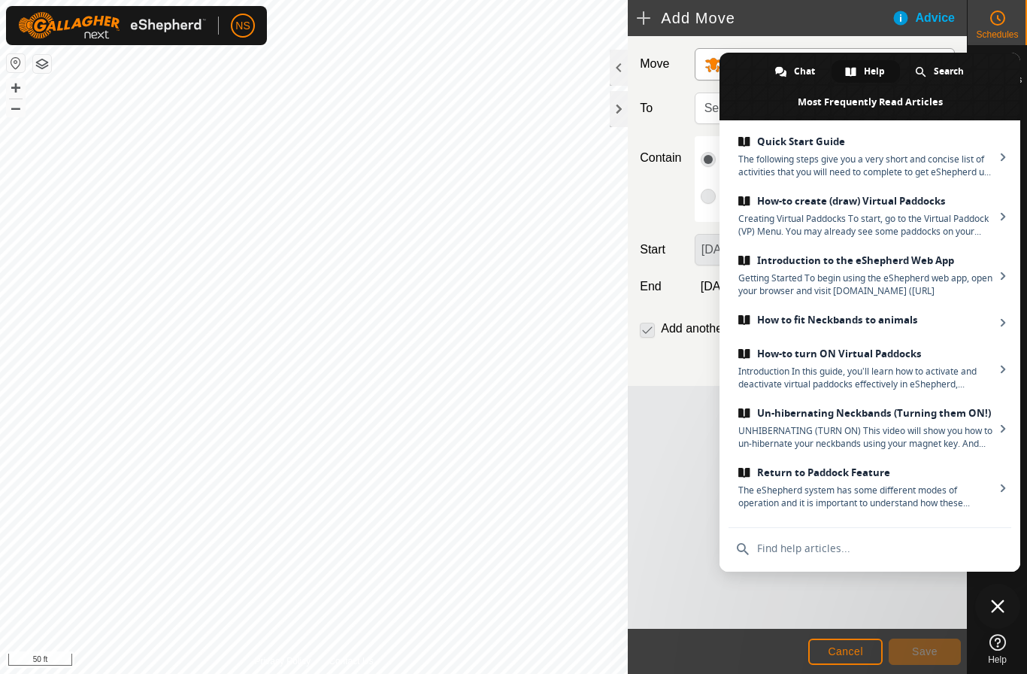
click at [665, 442] on div "Move DUNCAN (2) To Select a virtual paddock Contain For 3 Hours Days Until furt…" at bounding box center [797, 332] width 339 height 592
click at [1001, 609] on span "Close chat" at bounding box center [998, 606] width 14 height 14
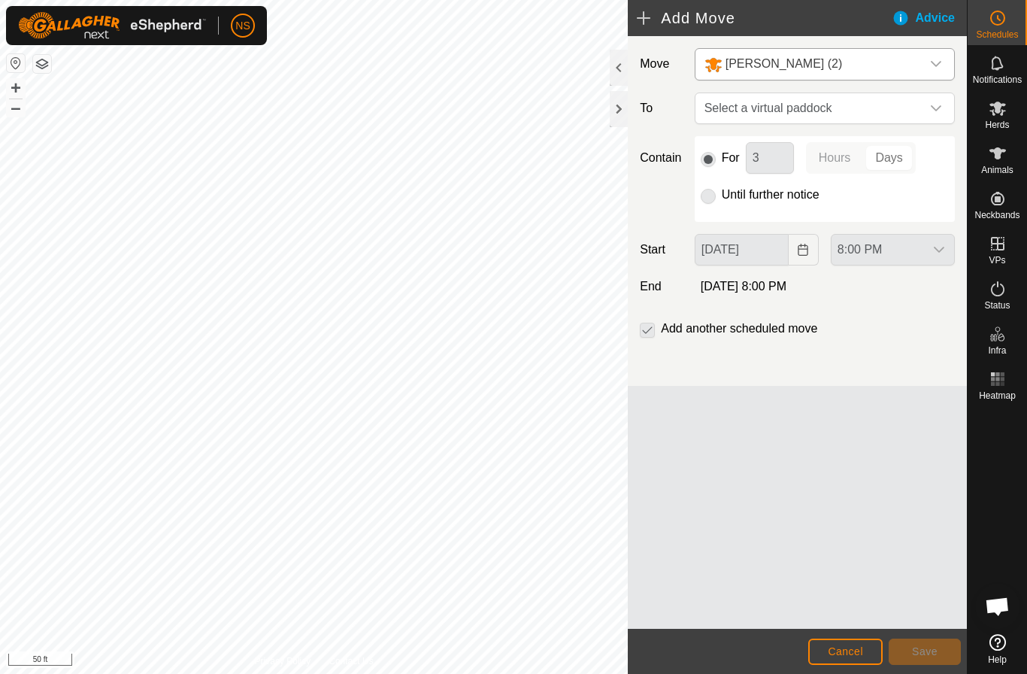
click at [836, 651] on span "Cancel" at bounding box center [845, 651] width 35 height 12
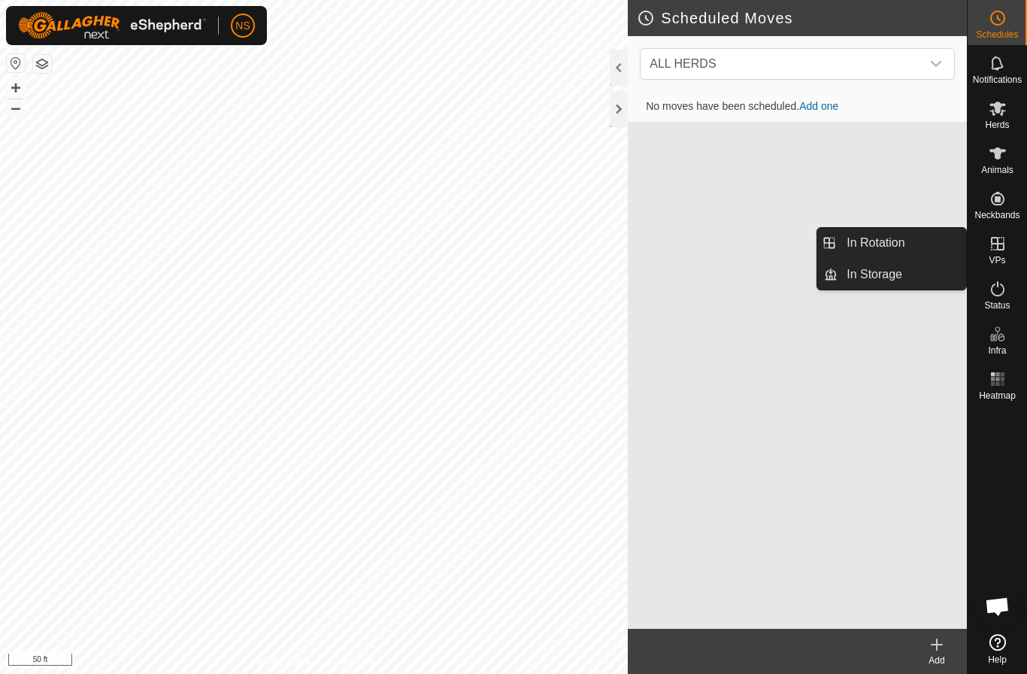
click at [998, 252] on icon at bounding box center [998, 244] width 18 height 18
click at [892, 244] on link "In Rotation" at bounding box center [902, 243] width 129 height 30
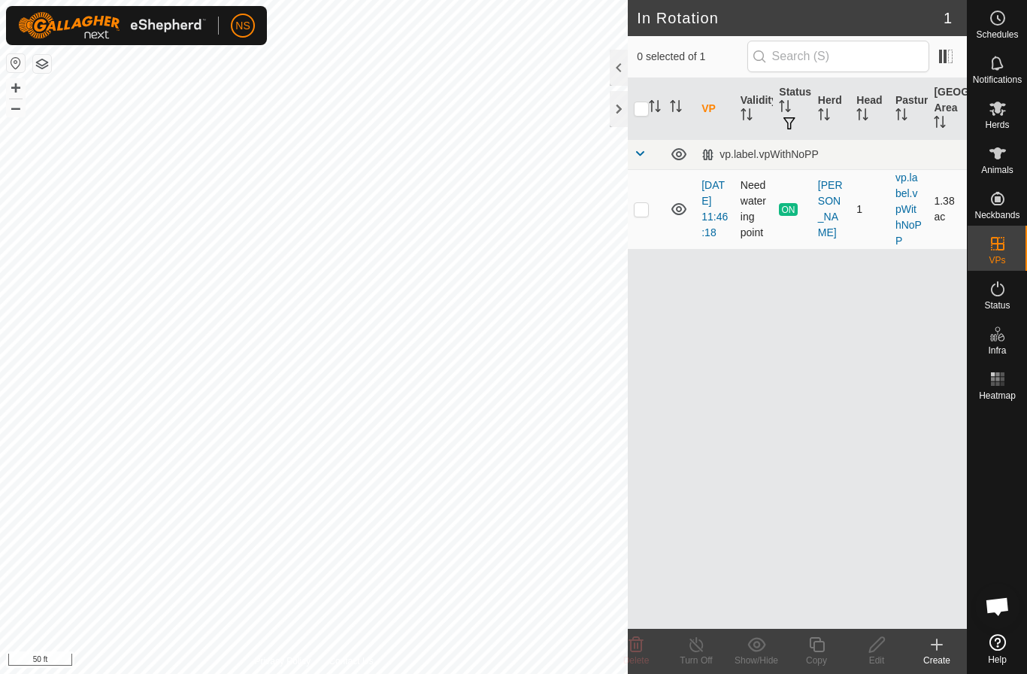
click at [645, 214] on p-checkbox at bounding box center [641, 209] width 15 height 12
checkbox input "true"
click at [704, 646] on icon at bounding box center [696, 644] width 19 height 18
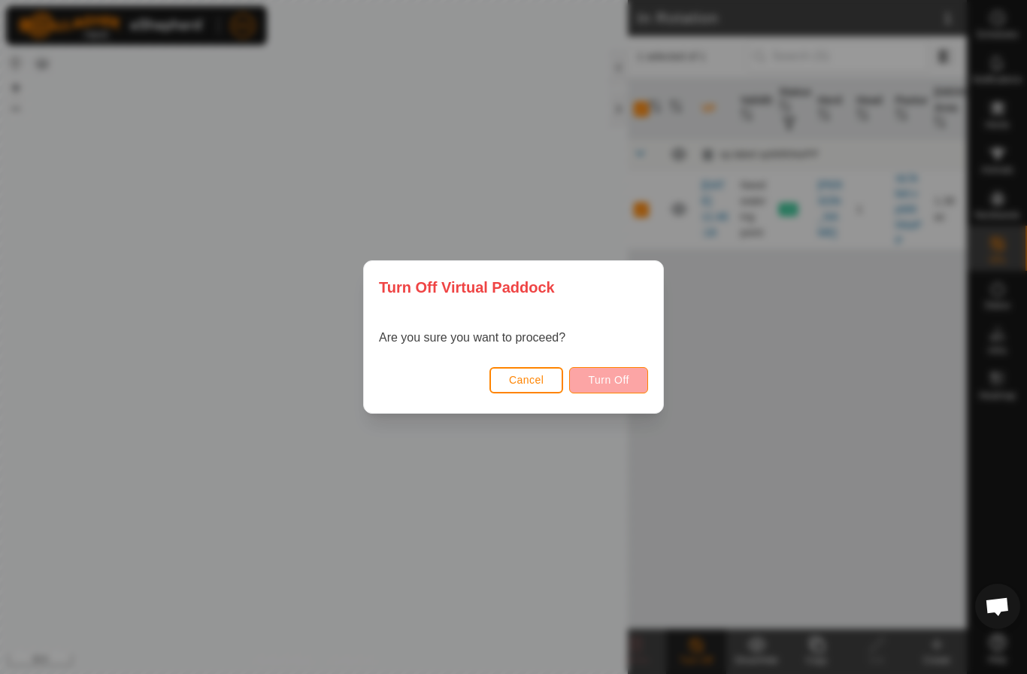
click at [622, 374] on span "Turn Off" at bounding box center [608, 380] width 41 height 12
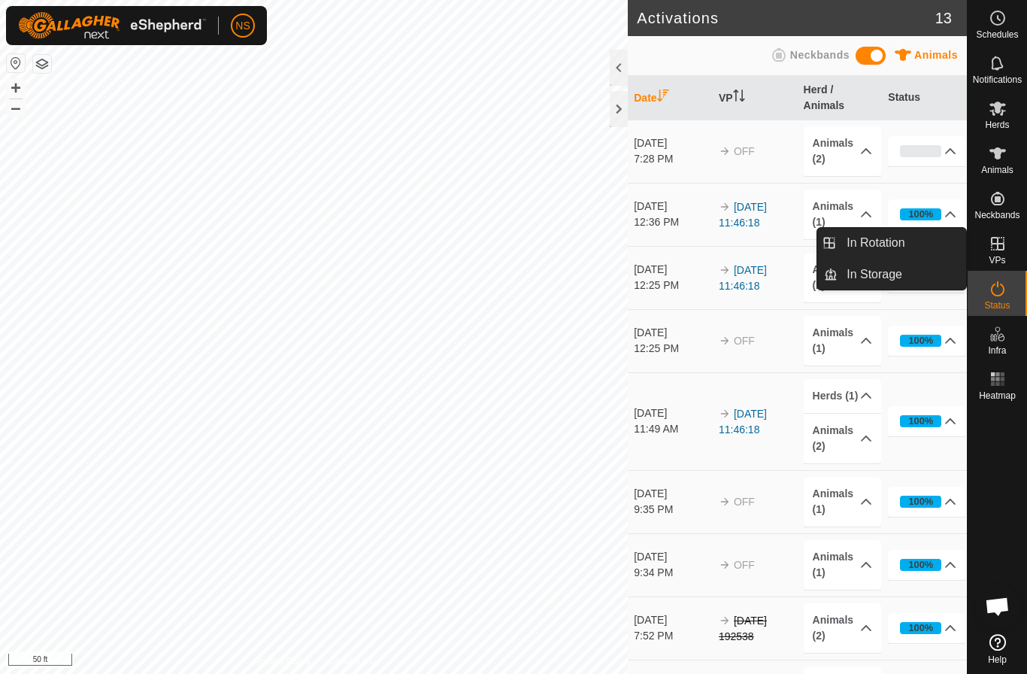
click at [990, 242] on icon at bounding box center [998, 244] width 18 height 18
click at [1000, 243] on icon at bounding box center [998, 244] width 14 height 14
click at [1001, 250] on icon at bounding box center [998, 244] width 14 height 14
click at [938, 256] on link "In Rotation" at bounding box center [902, 243] width 129 height 30
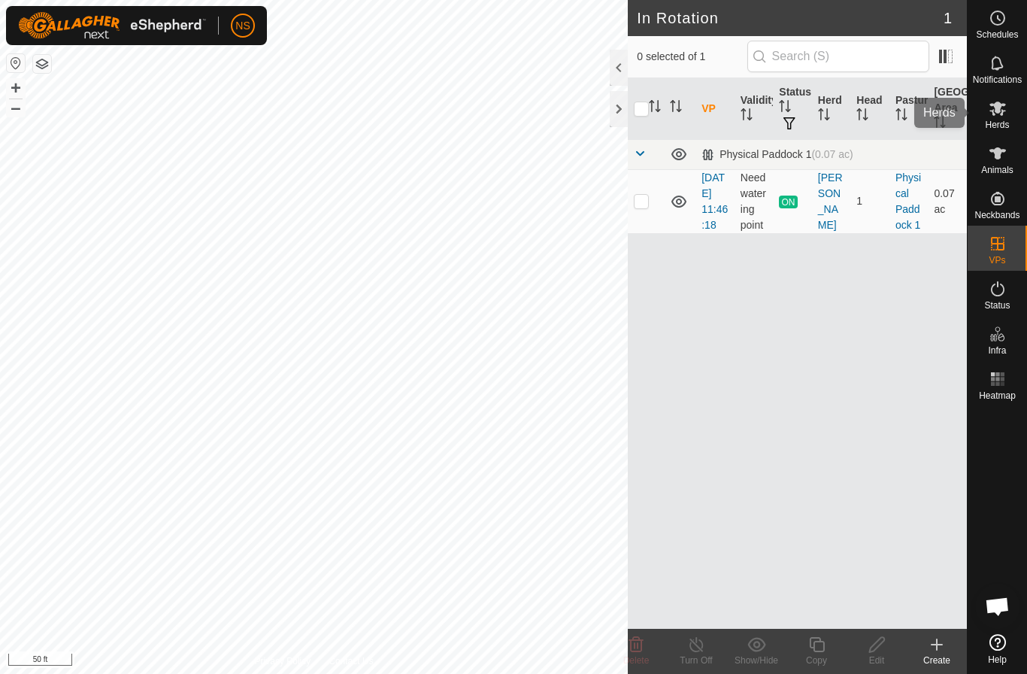
click at [998, 107] on icon at bounding box center [997, 109] width 17 height 14
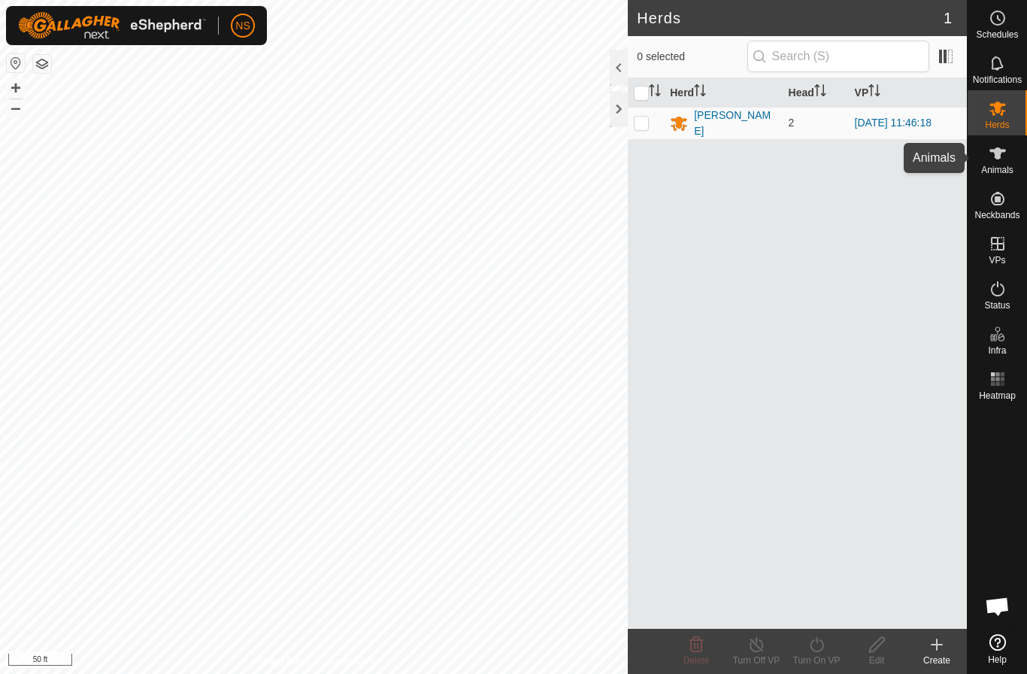
click at [1001, 177] on div "Animals" at bounding box center [997, 157] width 59 height 45
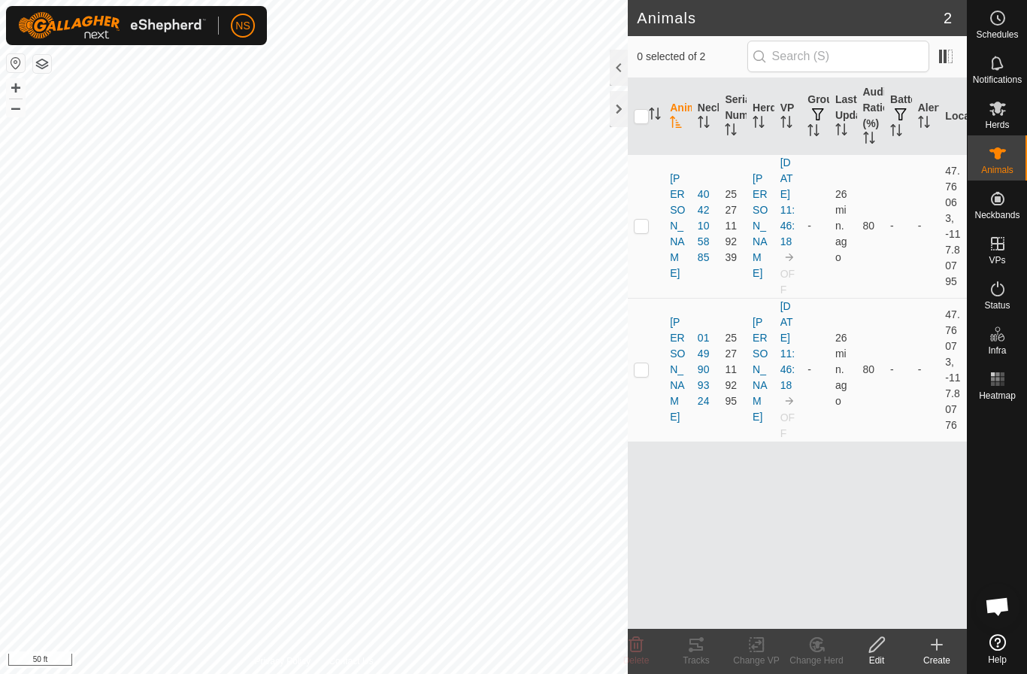
click at [614, 65] on div at bounding box center [619, 68] width 18 height 36
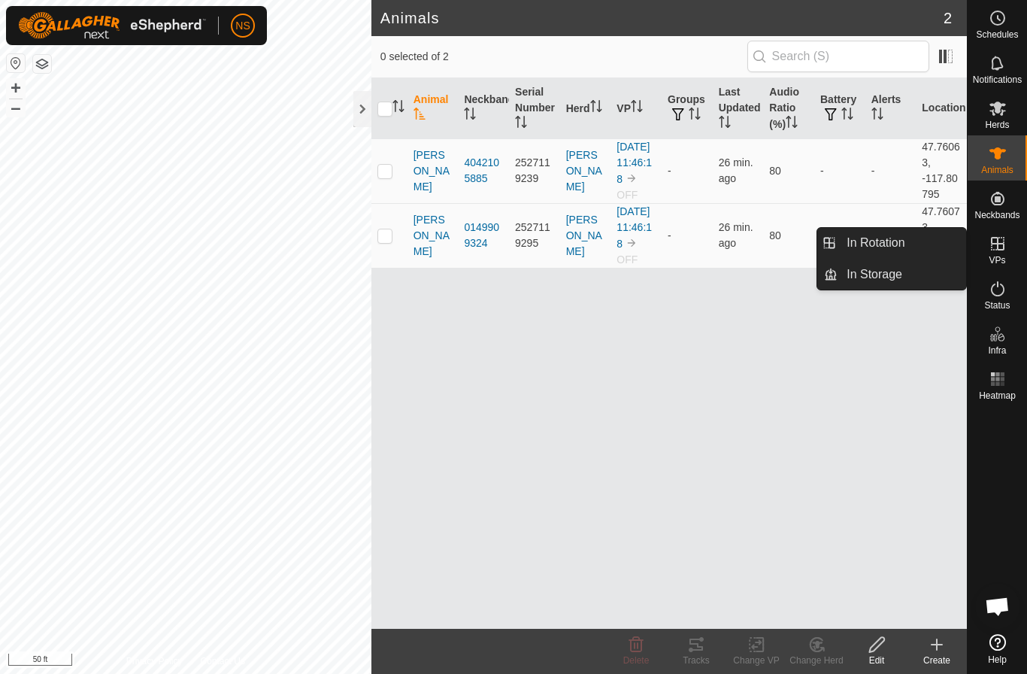
click at [998, 250] on icon at bounding box center [998, 244] width 18 height 18
click at [915, 244] on link "In Rotation" at bounding box center [902, 243] width 129 height 30
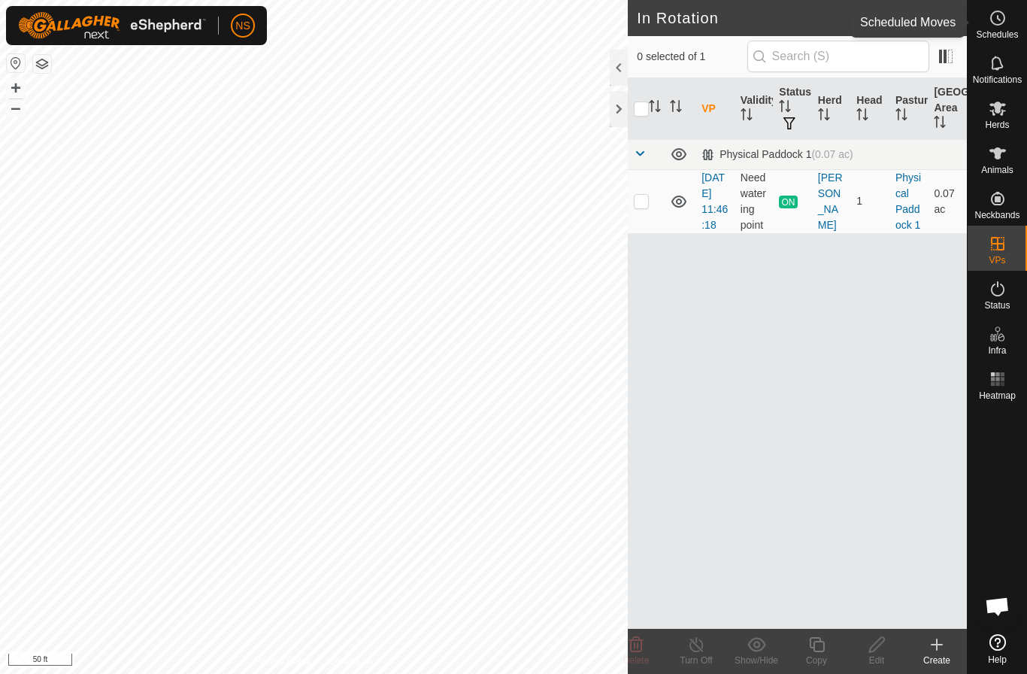
click at [993, 36] on span "Schedules" at bounding box center [997, 34] width 42 height 9
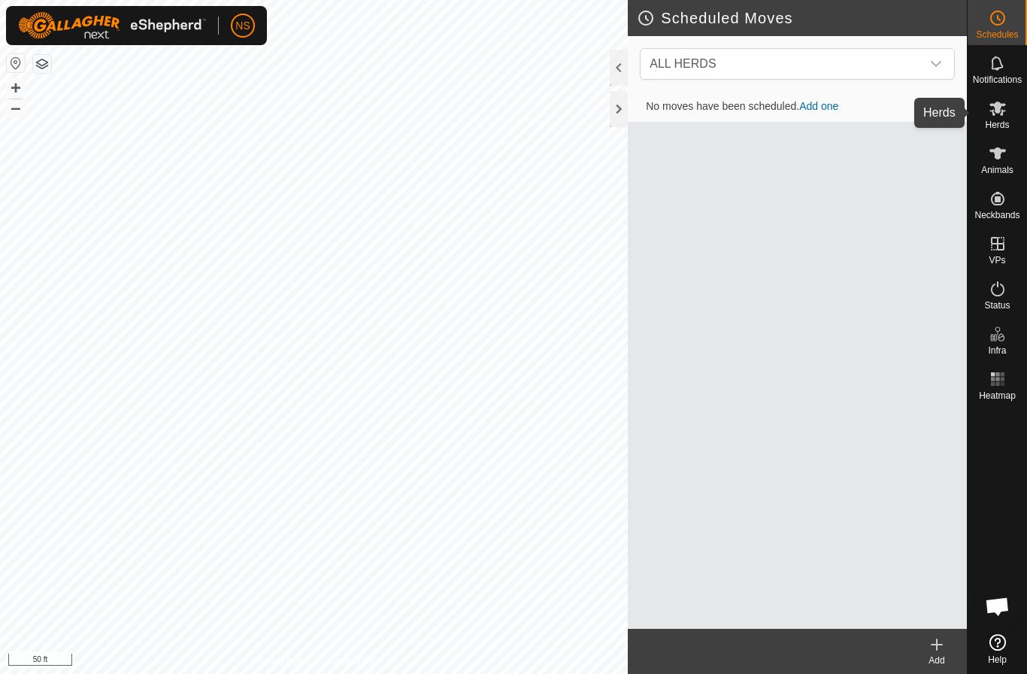
click at [995, 108] on icon at bounding box center [997, 109] width 17 height 14
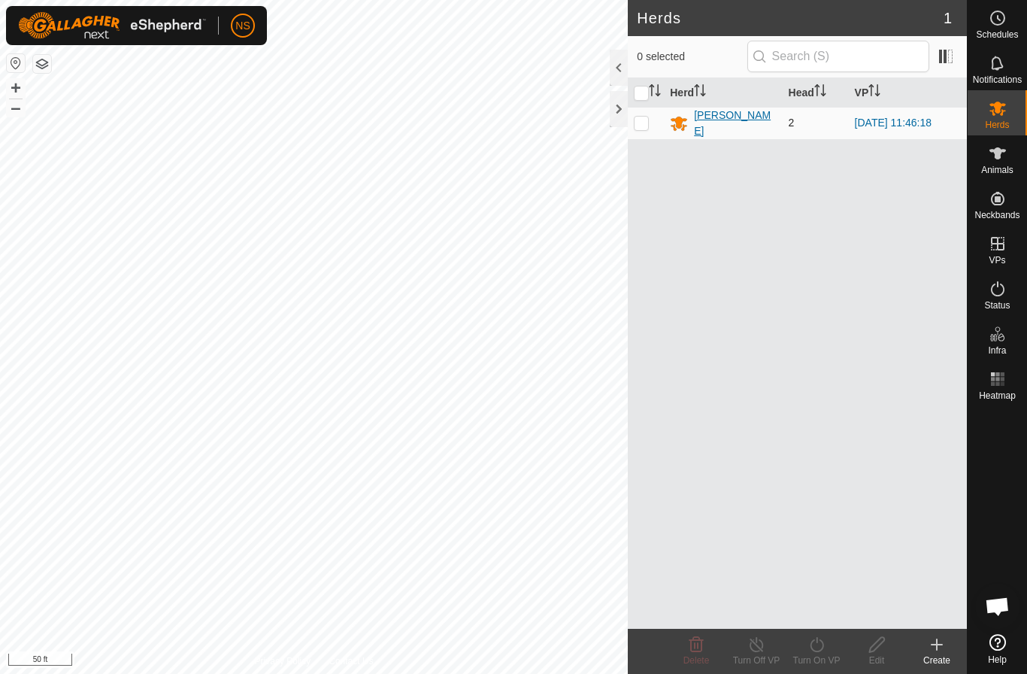
click at [711, 119] on div "[PERSON_NAME]" at bounding box center [735, 124] width 82 height 32
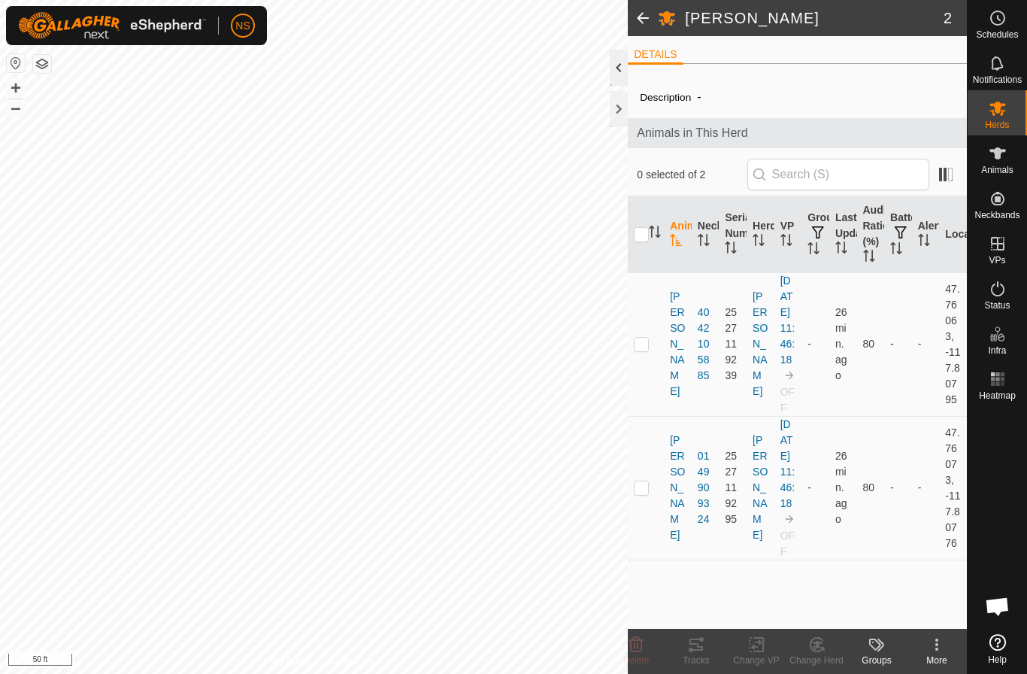
click at [617, 71] on div at bounding box center [619, 68] width 18 height 36
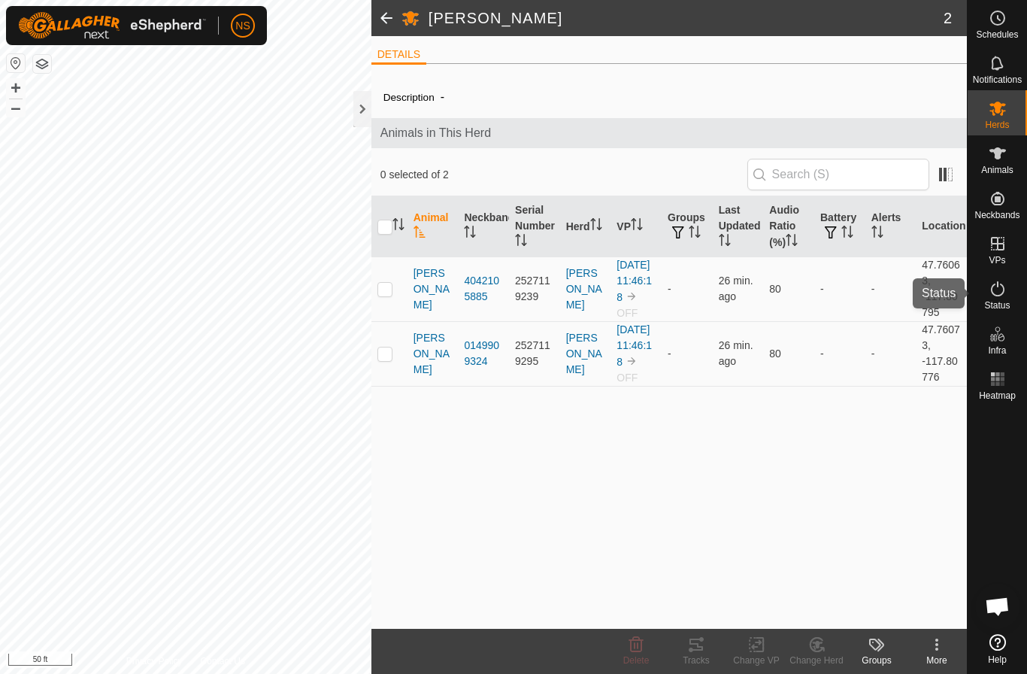
click at [1002, 295] on icon at bounding box center [998, 289] width 18 height 18
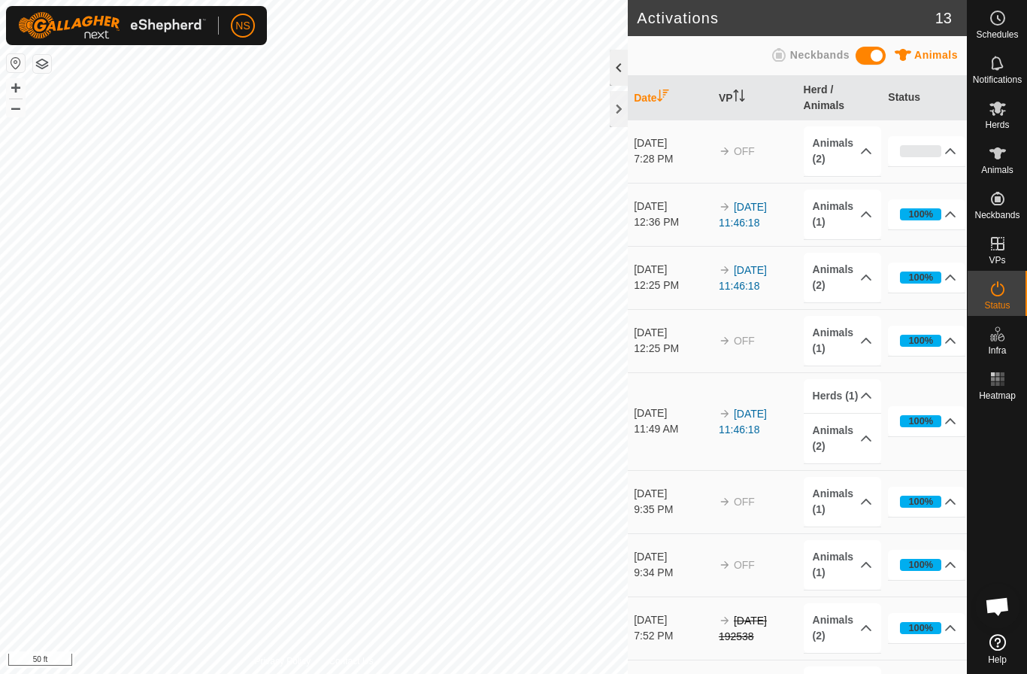
click at [614, 70] on div at bounding box center [619, 68] width 18 height 36
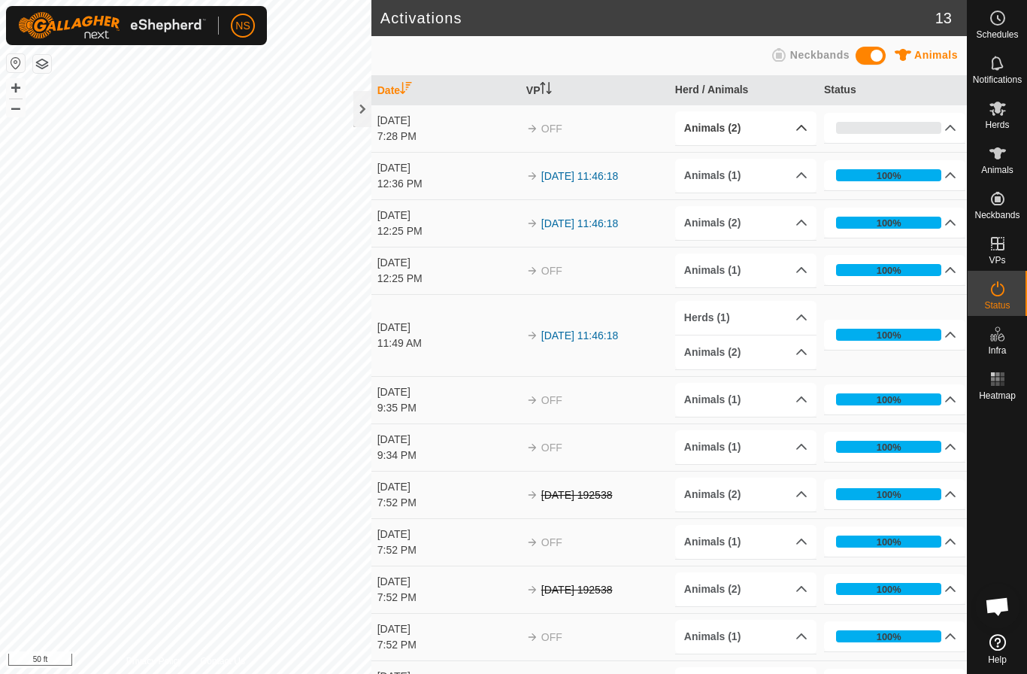
click at [781, 128] on p-accordion-header "Animals (2)" at bounding box center [745, 128] width 141 height 34
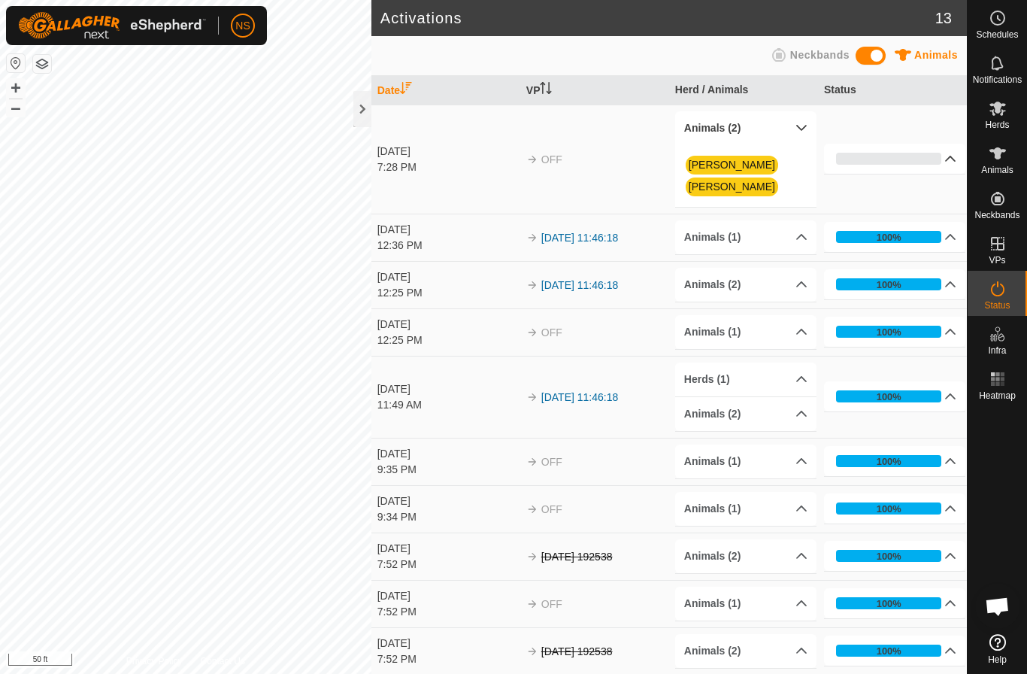
click at [951, 149] on p-accordion-header "0%" at bounding box center [894, 159] width 141 height 30
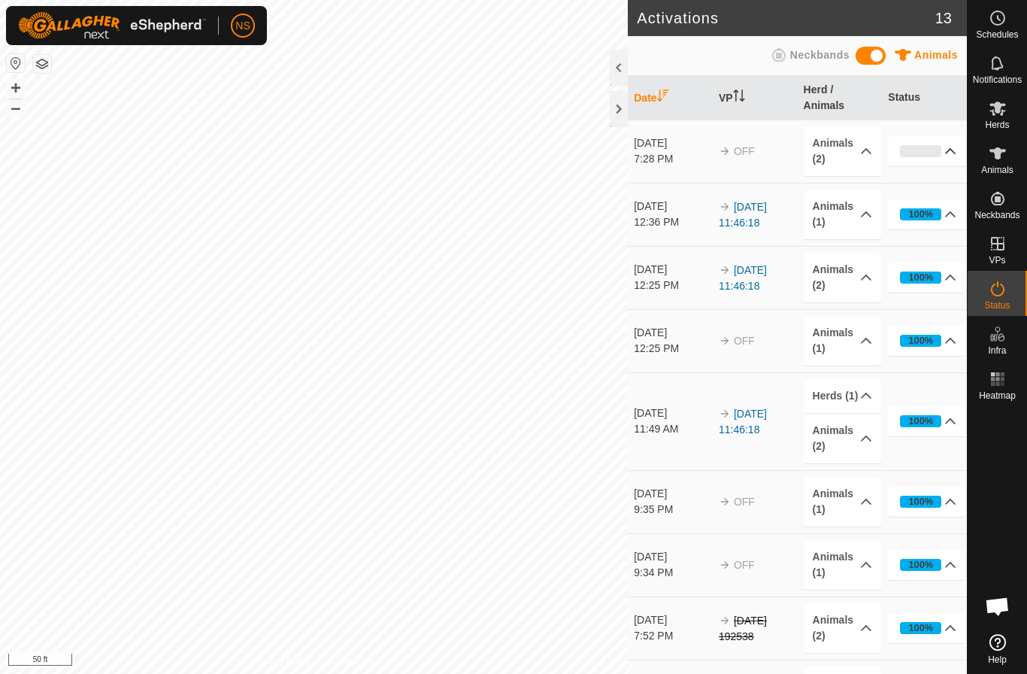
click at [943, 148] on p-accordion-header "0%" at bounding box center [926, 151] width 77 height 30
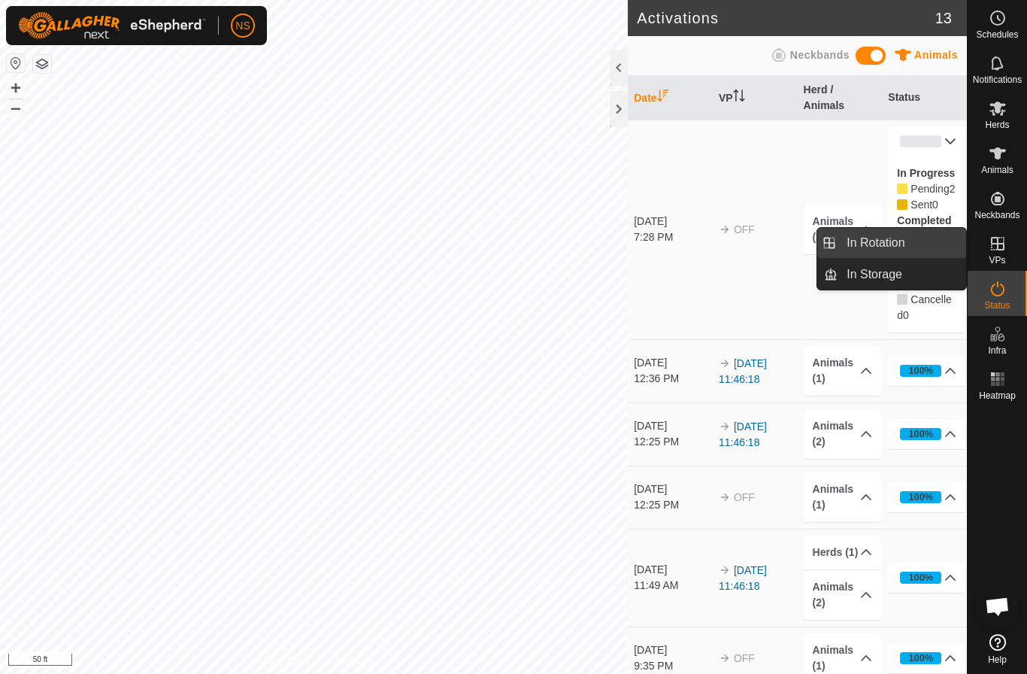
click at [899, 250] on link "In Rotation" at bounding box center [902, 243] width 129 height 30
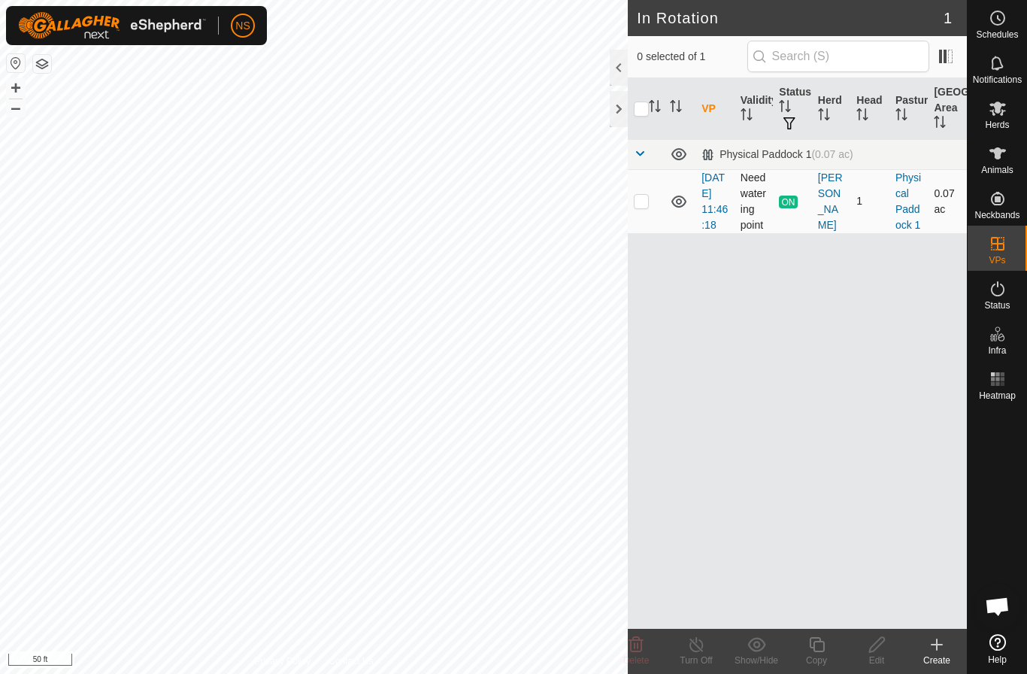
click at [638, 207] on p-checkbox at bounding box center [641, 201] width 15 height 12
checkbox input "true"
click at [697, 650] on icon at bounding box center [696, 644] width 19 height 18
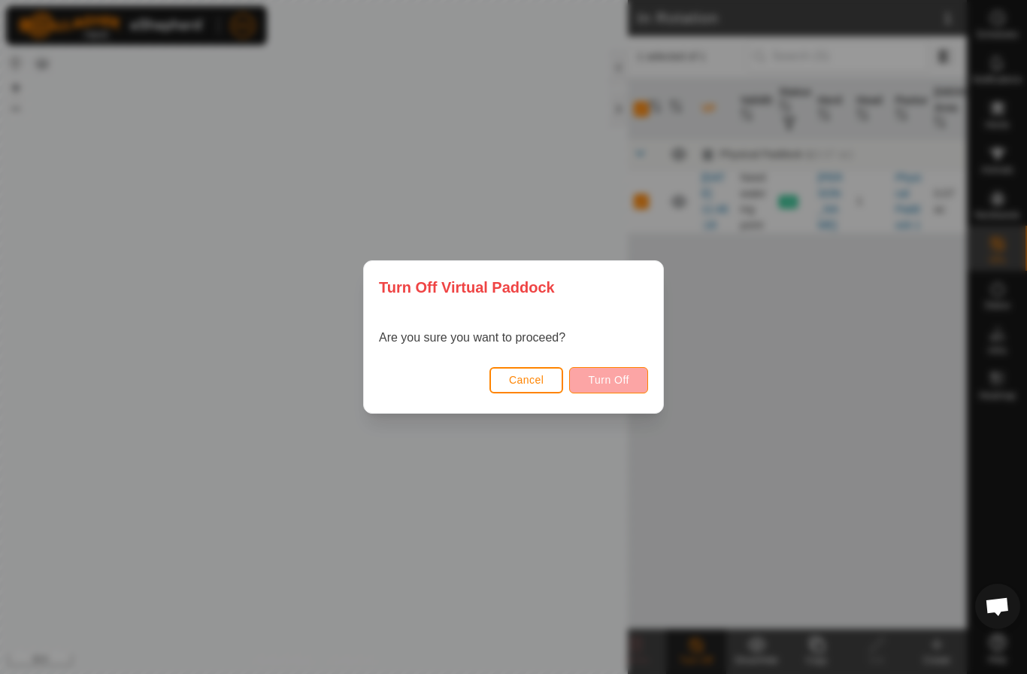
click at [621, 377] on span "Turn Off" at bounding box center [608, 380] width 41 height 12
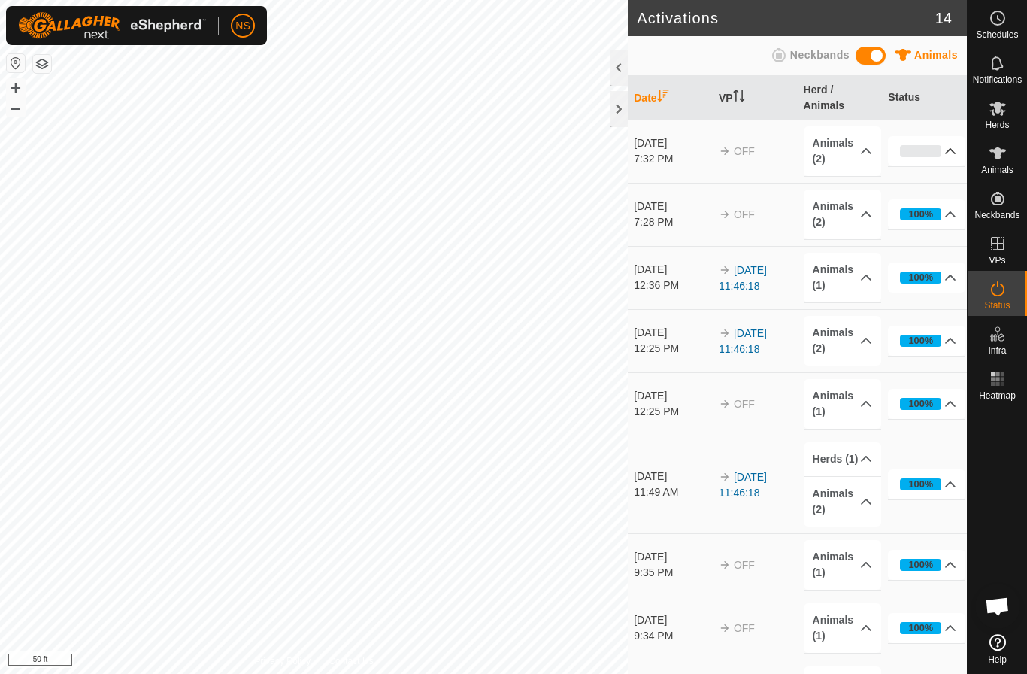
click at [955, 147] on p-accordion-header "0%" at bounding box center [926, 151] width 77 height 30
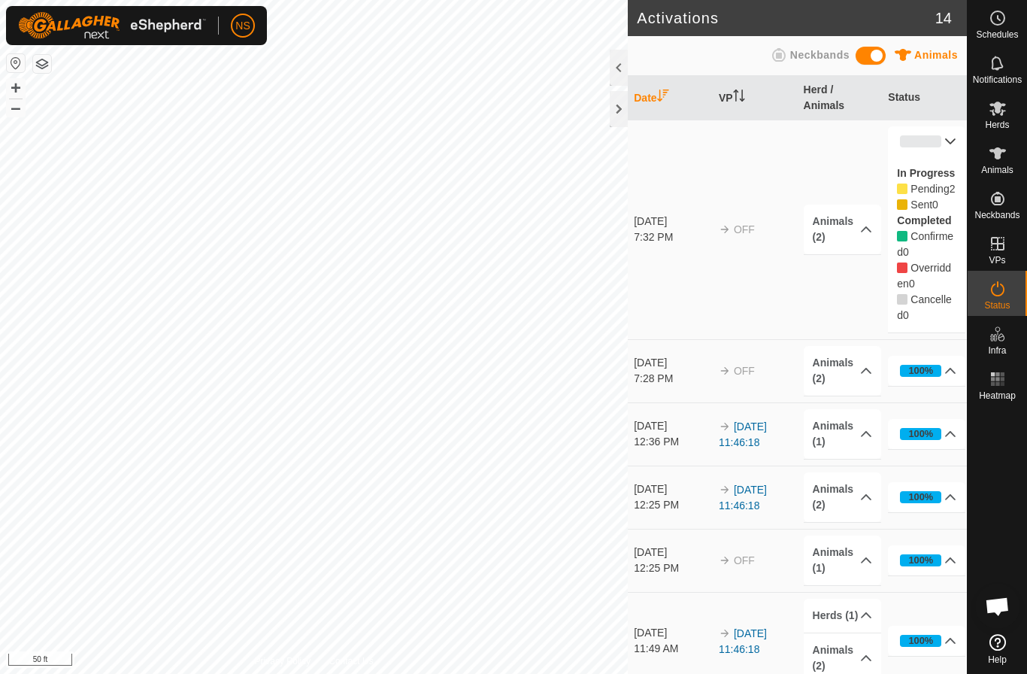
click at [617, 66] on div at bounding box center [619, 68] width 18 height 36
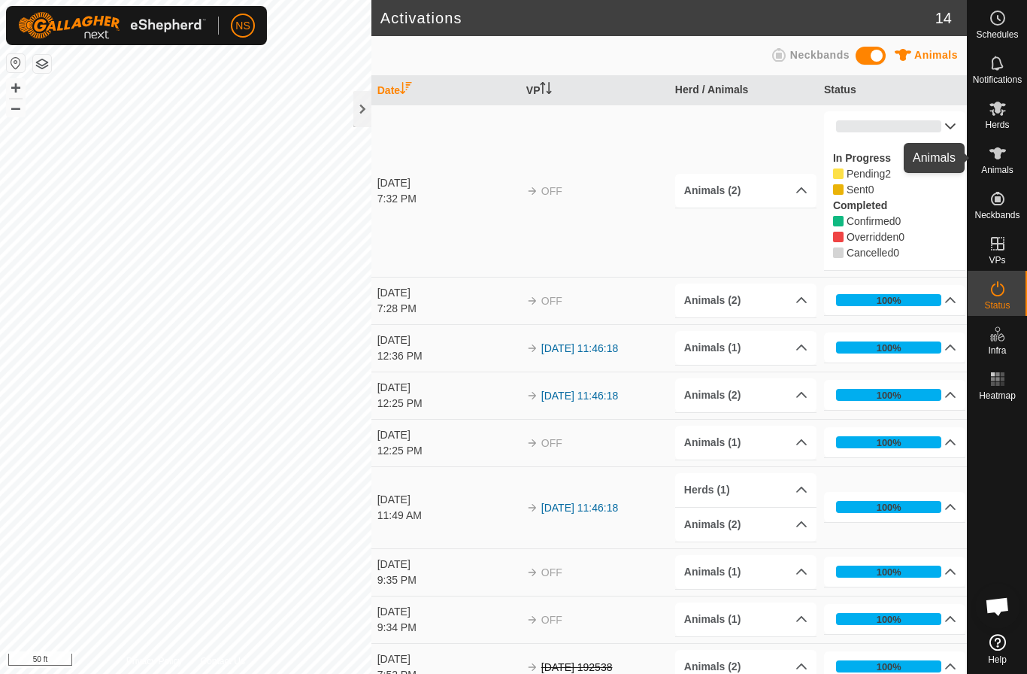
click at [1003, 160] on icon at bounding box center [998, 153] width 18 height 18
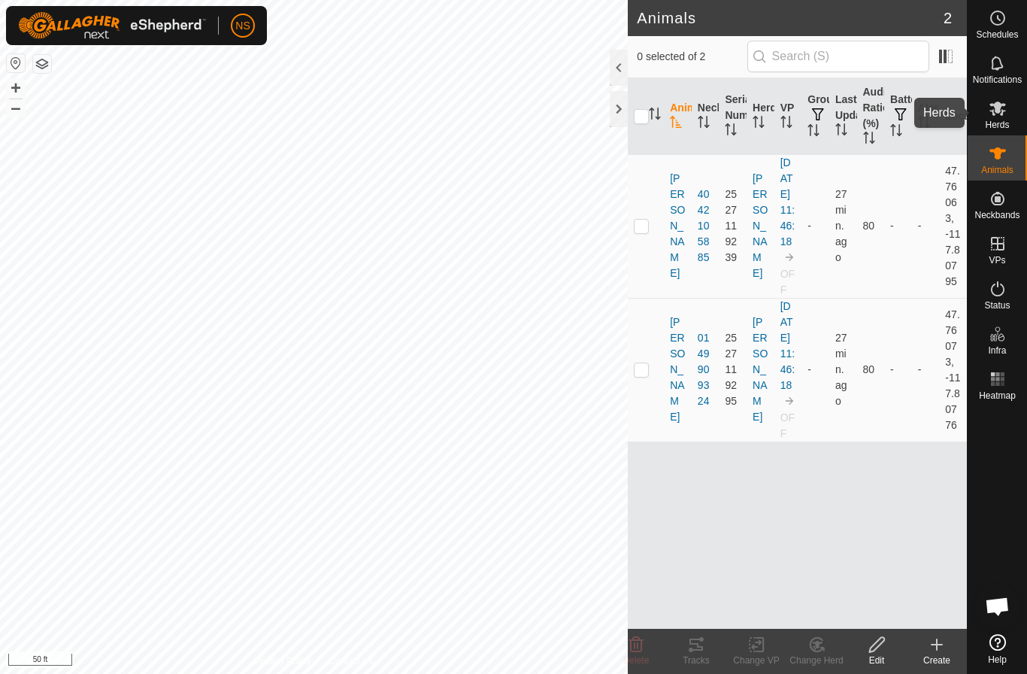
click at [995, 111] on icon at bounding box center [997, 109] width 17 height 14
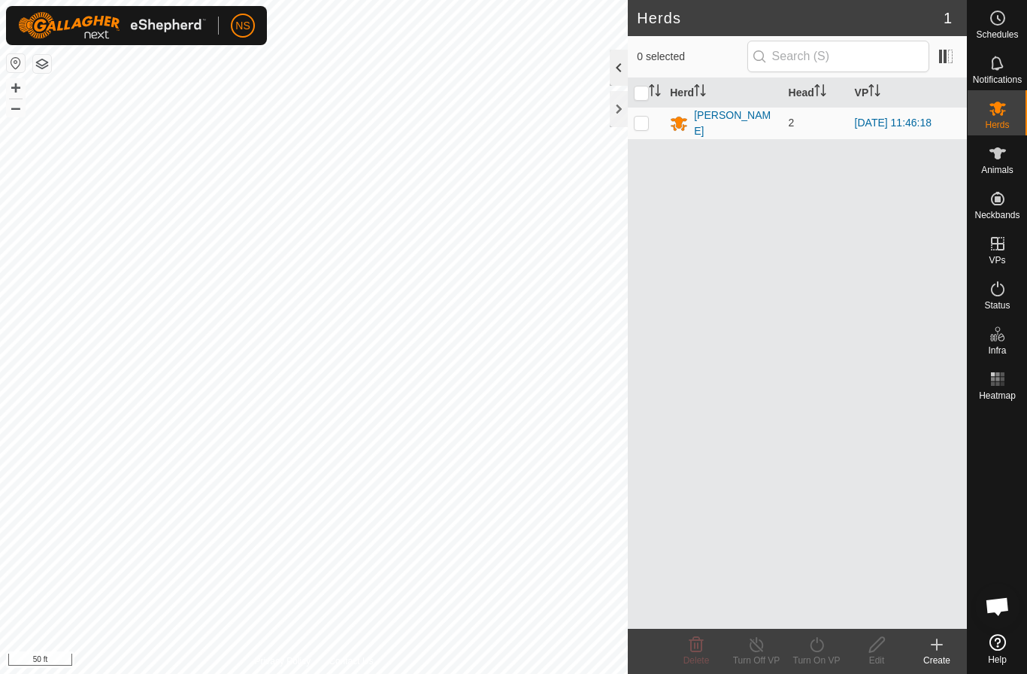
click at [618, 68] on div at bounding box center [619, 68] width 18 height 36
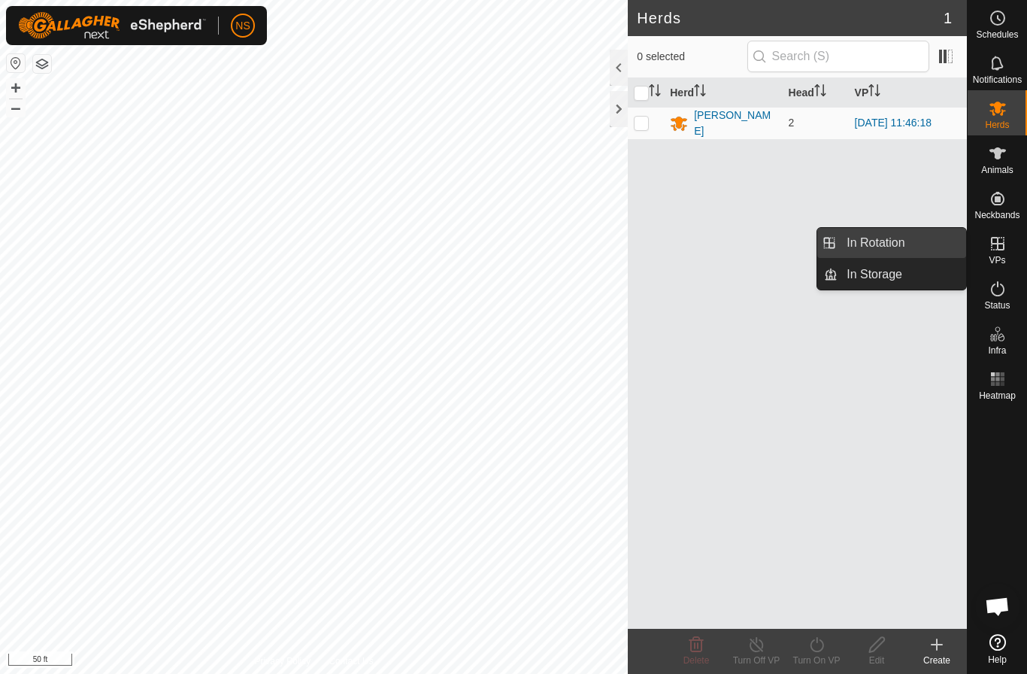
click at [902, 238] on link "In Rotation" at bounding box center [902, 243] width 129 height 30
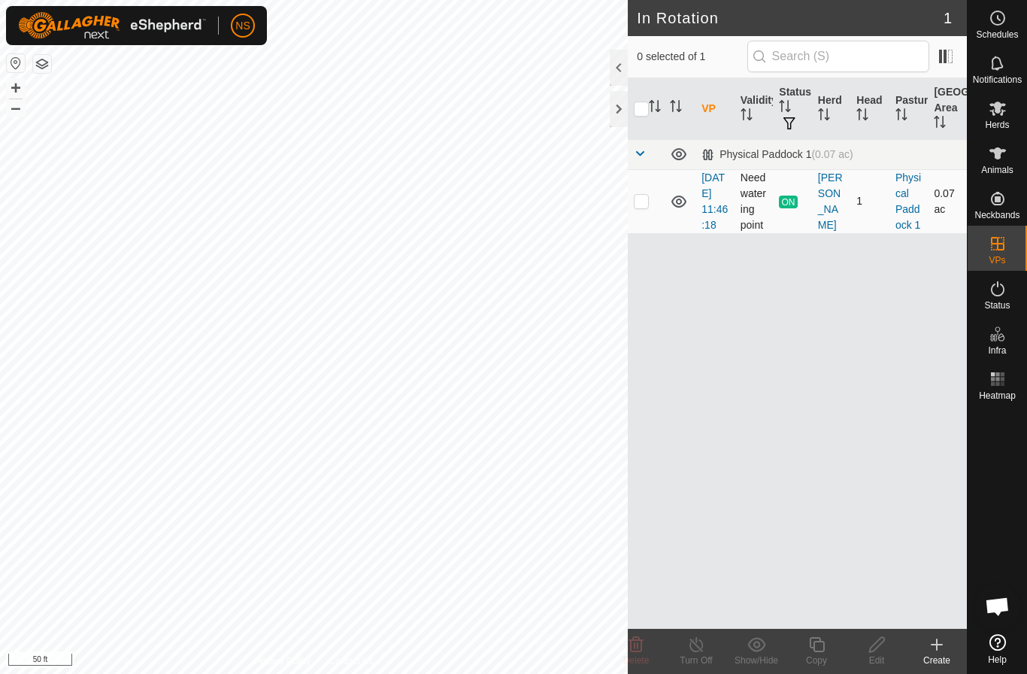
click at [645, 207] on p-checkbox at bounding box center [641, 201] width 15 height 12
checkbox input "true"
click at [761, 526] on div "VP Validity Status Herd Head Pasture Grazing Area Physical Paddock 1 (0.07 ac) …" at bounding box center [797, 353] width 339 height 550
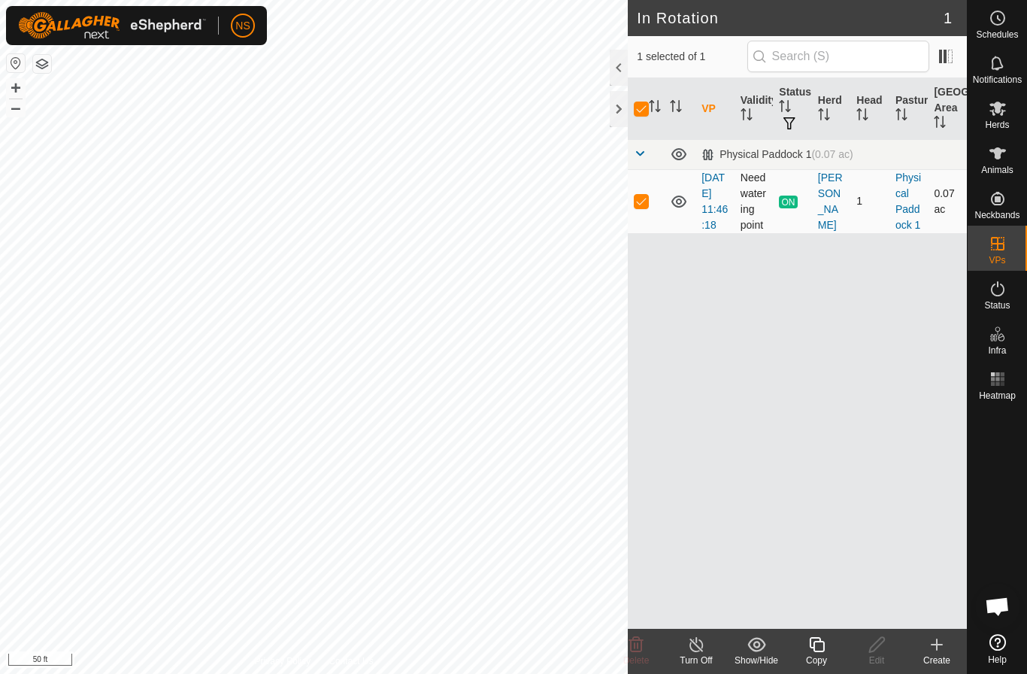
click at [641, 207] on p-checkbox at bounding box center [641, 201] width 15 height 12
checkbox input "false"
click at [757, 264] on div "In Rotation 1 0 selected of 1 VP Validity Status Herd Head Pasture Grazing Area…" at bounding box center [483, 337] width 967 height 674
click at [934, 650] on icon at bounding box center [937, 644] width 18 height 18
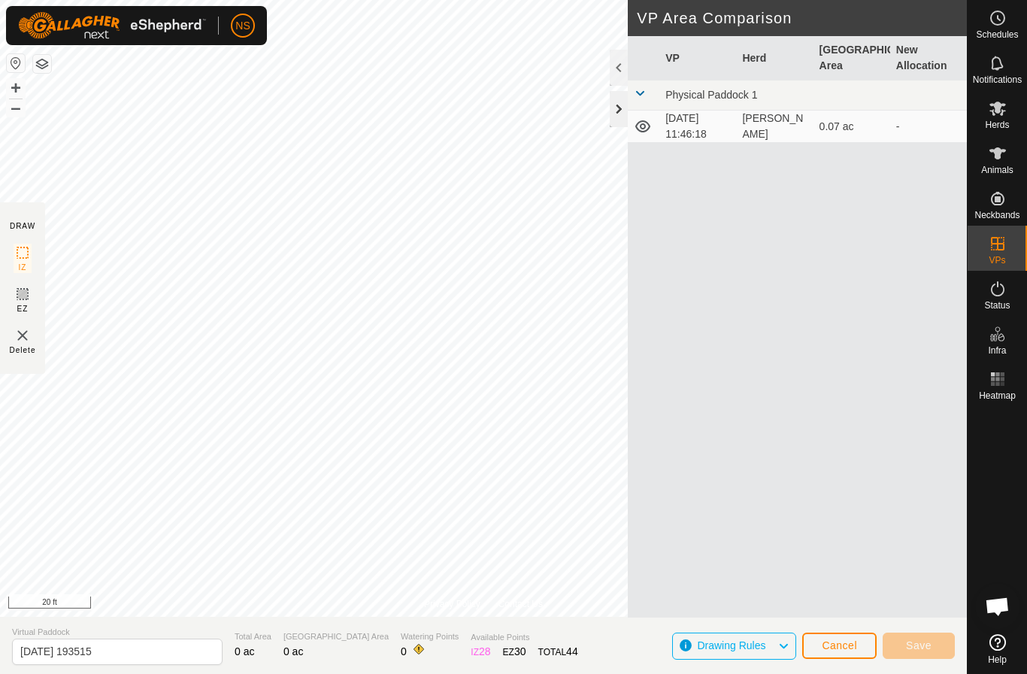
click at [622, 104] on div at bounding box center [619, 109] width 18 height 36
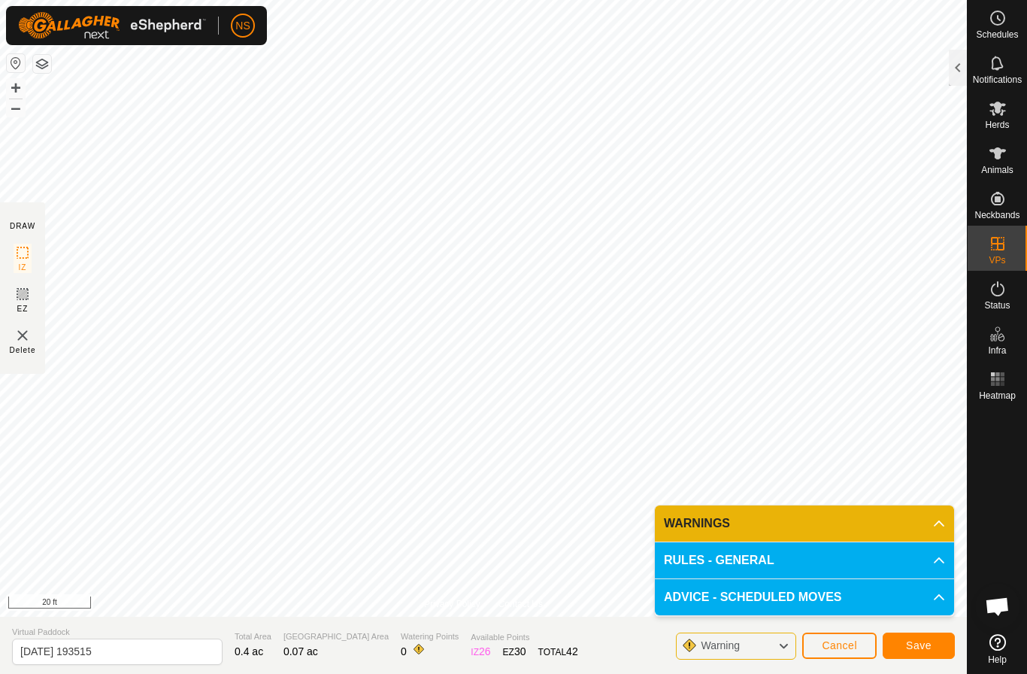
click at [867, 511] on p-accordion-header "WARNINGS" at bounding box center [804, 523] width 299 height 36
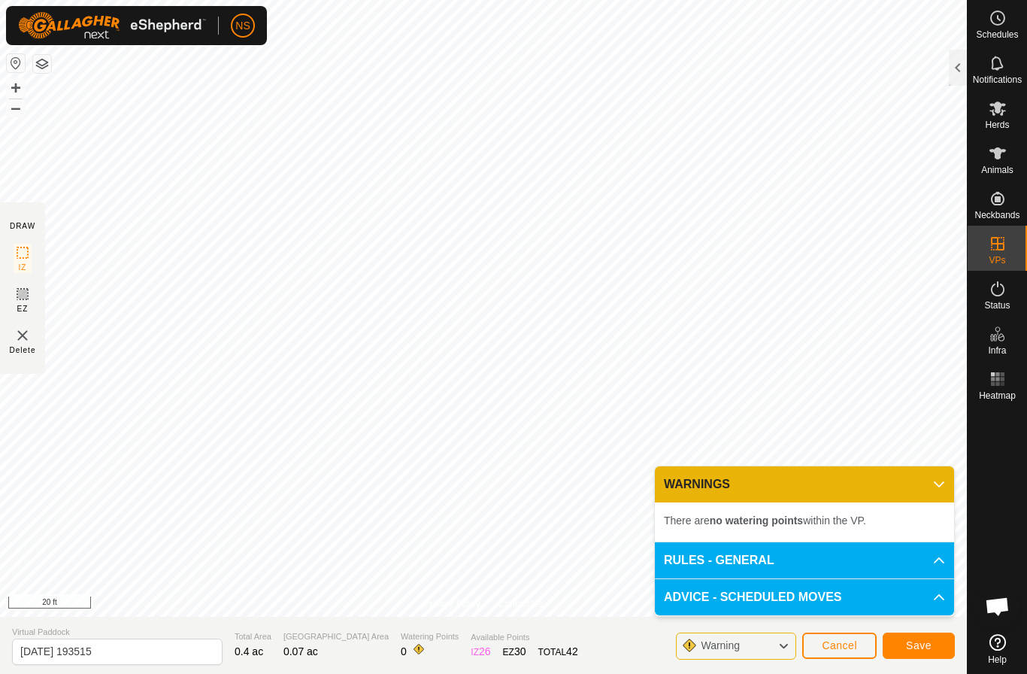
click at [904, 646] on button "Save" at bounding box center [919, 645] width 72 height 26
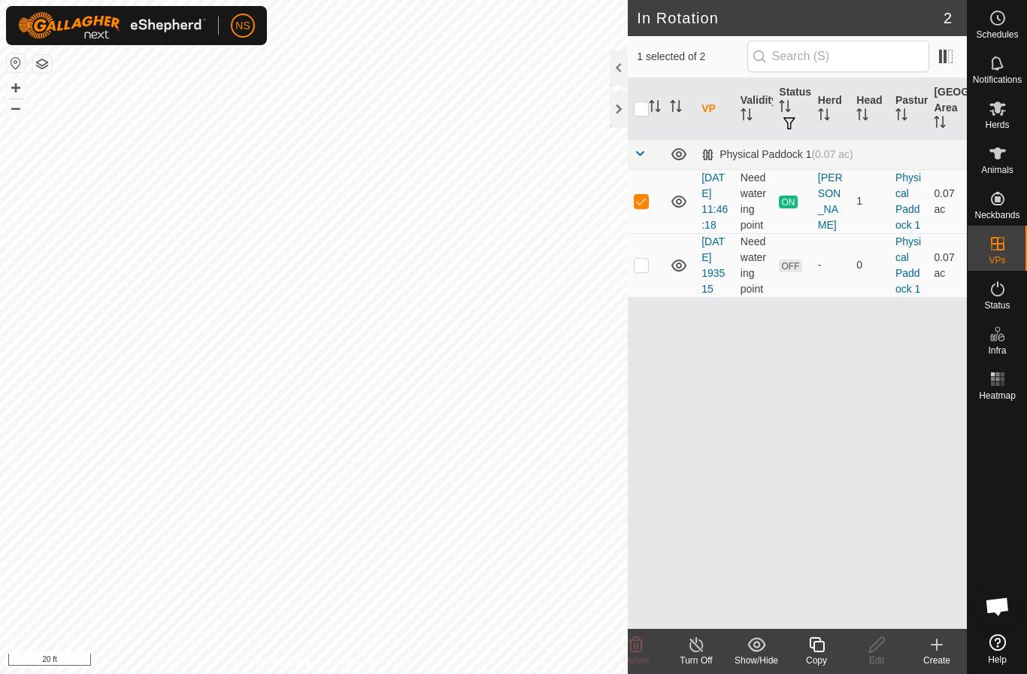
checkbox input "false"
click at [933, 648] on icon at bounding box center [937, 644] width 18 height 18
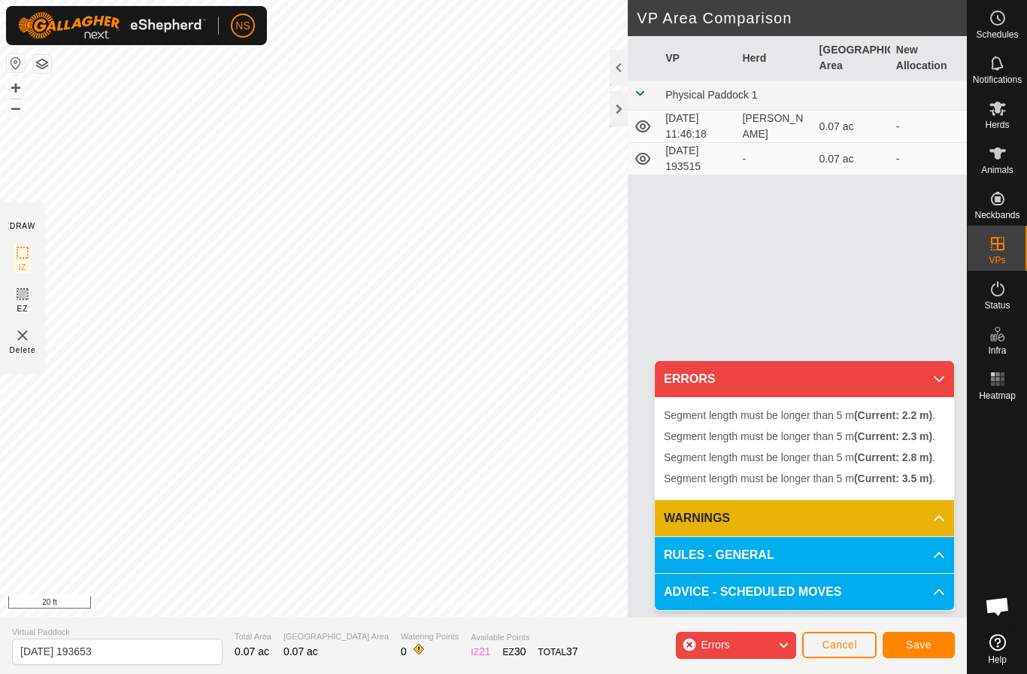
click at [934, 646] on button "Save" at bounding box center [919, 645] width 72 height 26
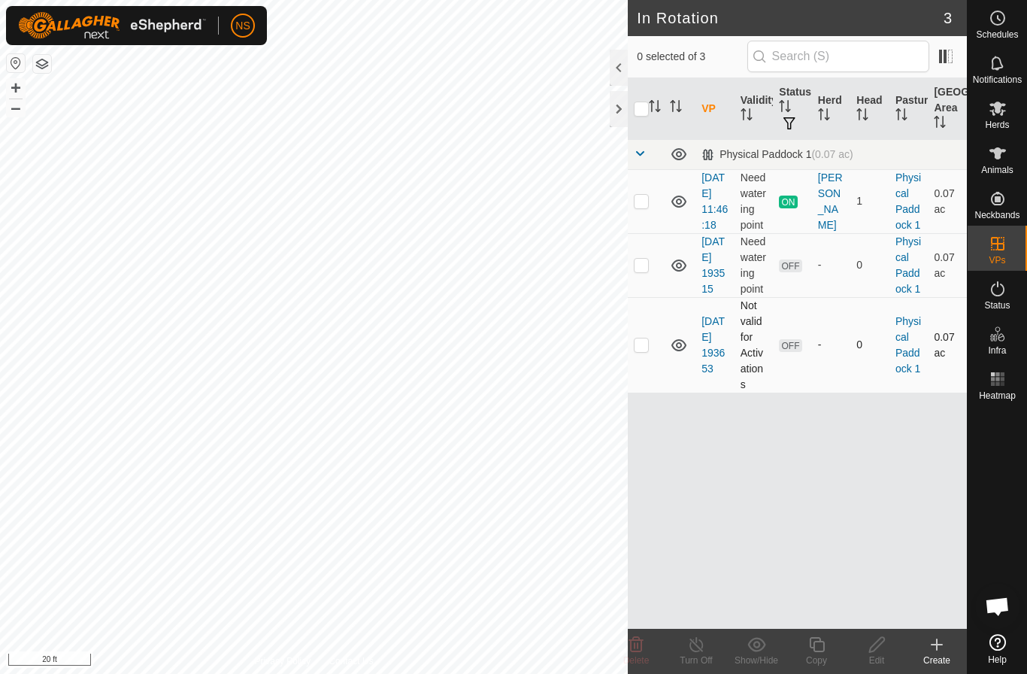
click at [733, 363] on td "2025-10-02 193653" at bounding box center [714, 344] width 39 height 95
click at [707, 366] on link "2025-10-02 193653" at bounding box center [712, 344] width 23 height 59
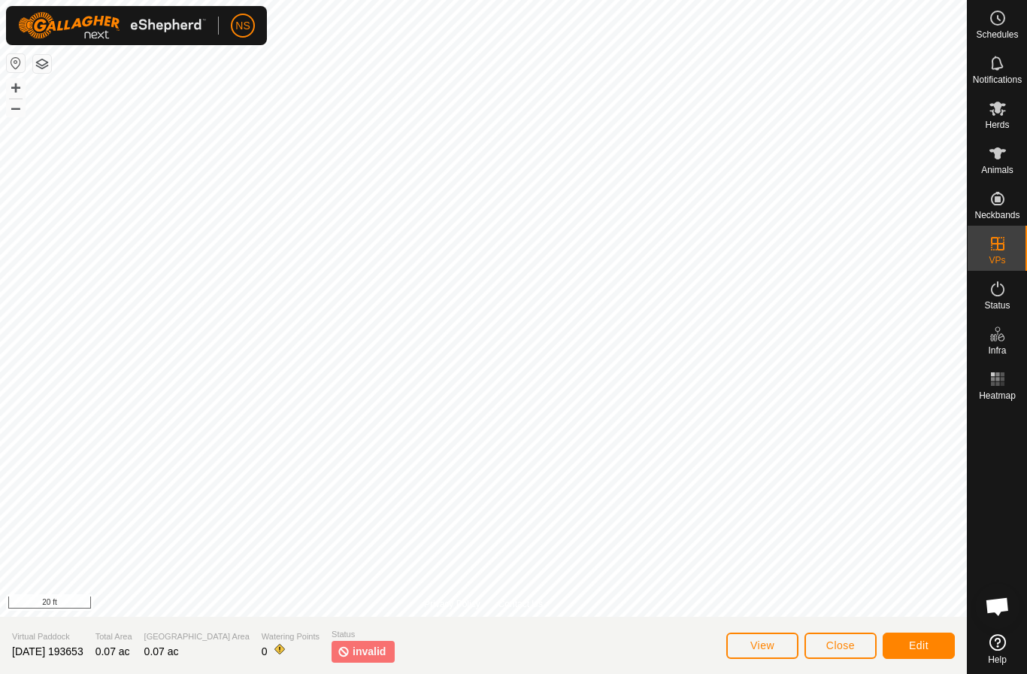
click at [923, 644] on span "Edit" at bounding box center [919, 645] width 20 height 12
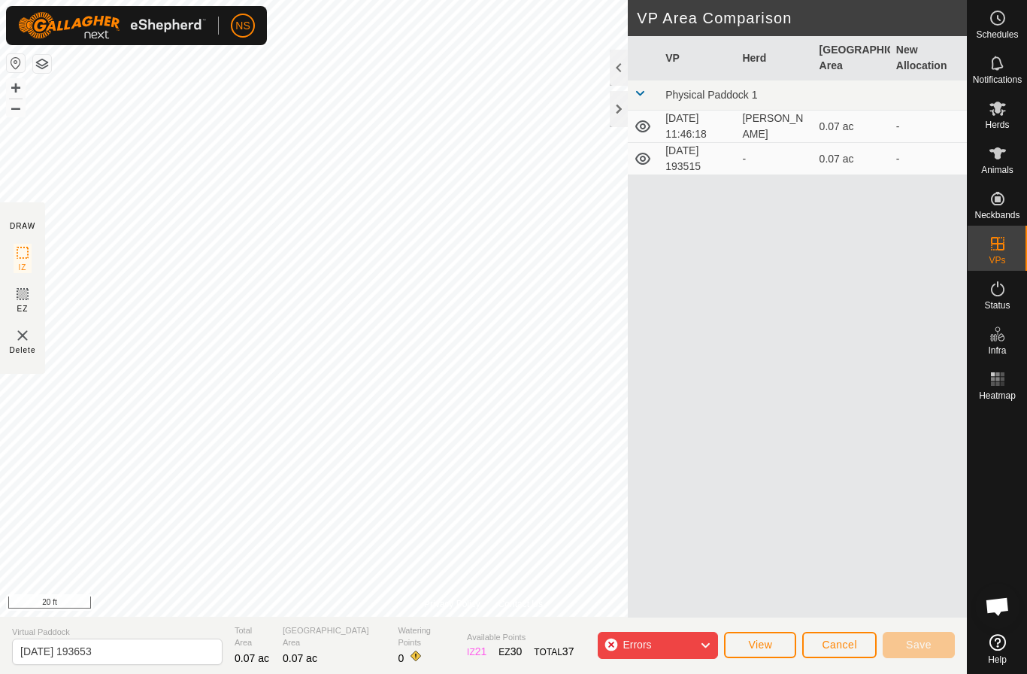
click at [508, 193] on div "NS Schedules Notifications Herds Animals Neckbands VPs Status Infra Heatmap Hel…" at bounding box center [513, 337] width 1027 height 674
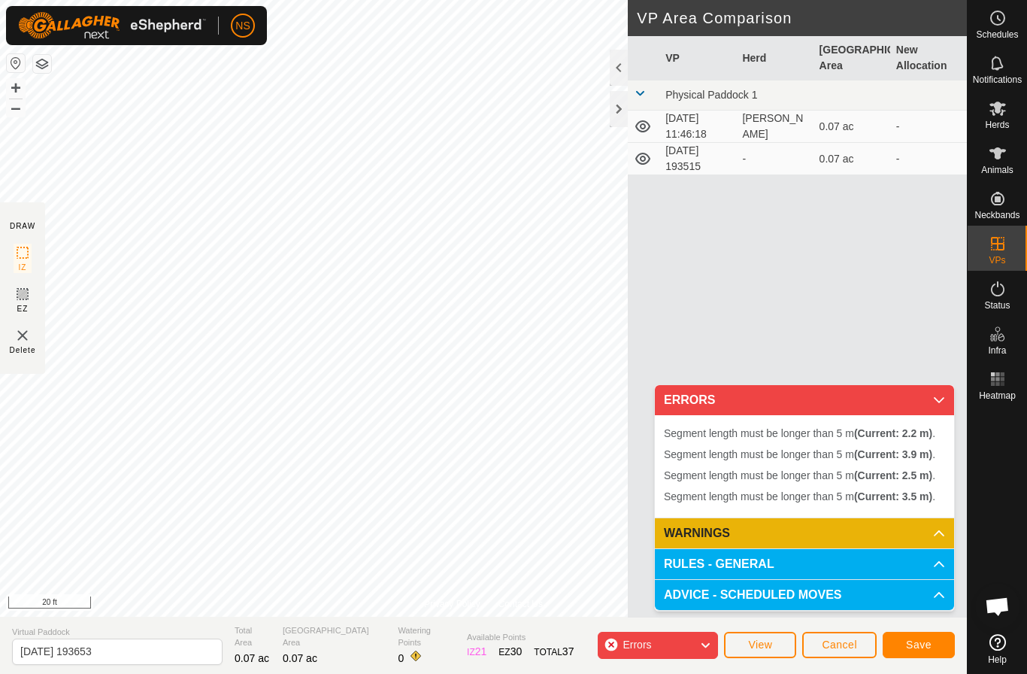
click at [775, 647] on button "View" at bounding box center [760, 645] width 72 height 26
click at [838, 653] on button "Cancel" at bounding box center [839, 645] width 74 height 26
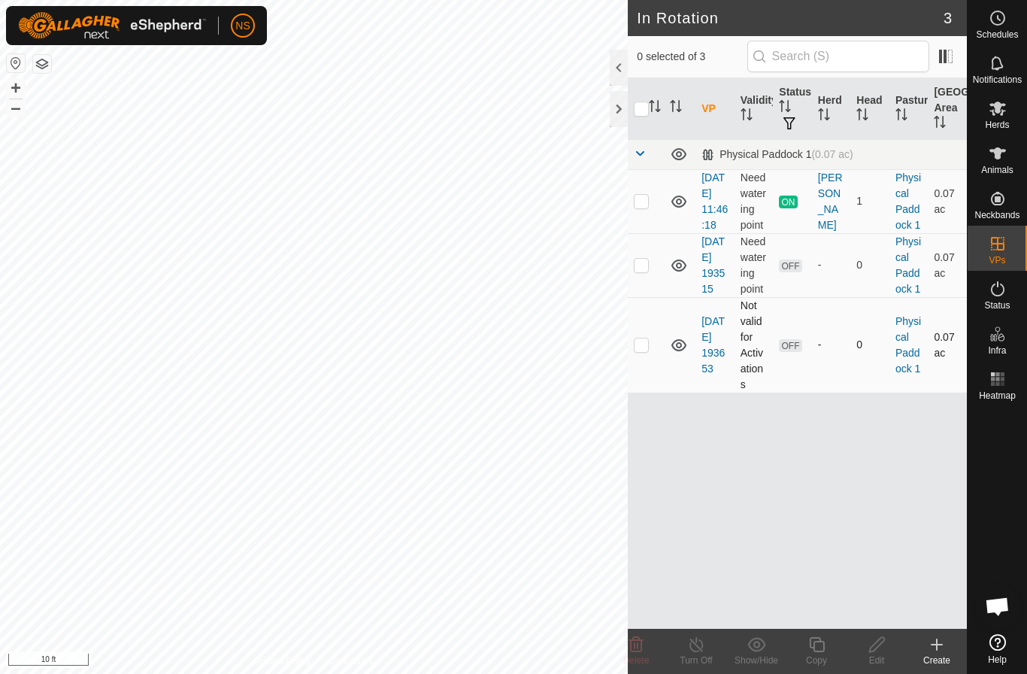
click at [641, 350] on p-checkbox at bounding box center [641, 344] width 15 height 12
click at [642, 646] on icon at bounding box center [636, 644] width 14 height 15
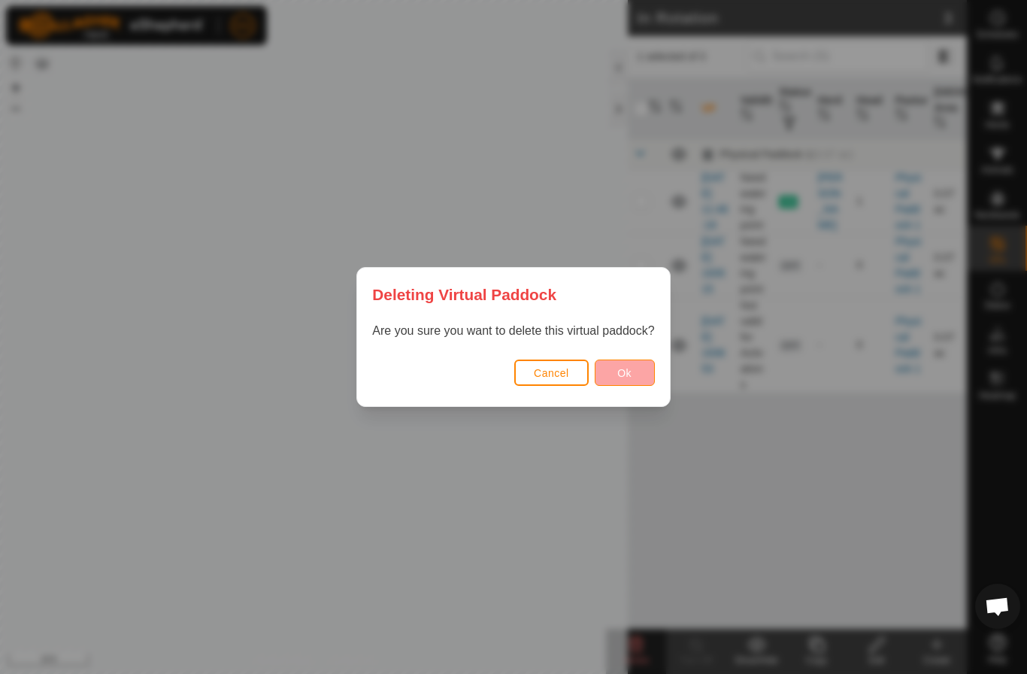
click at [615, 374] on button "Ok" at bounding box center [625, 372] width 60 height 26
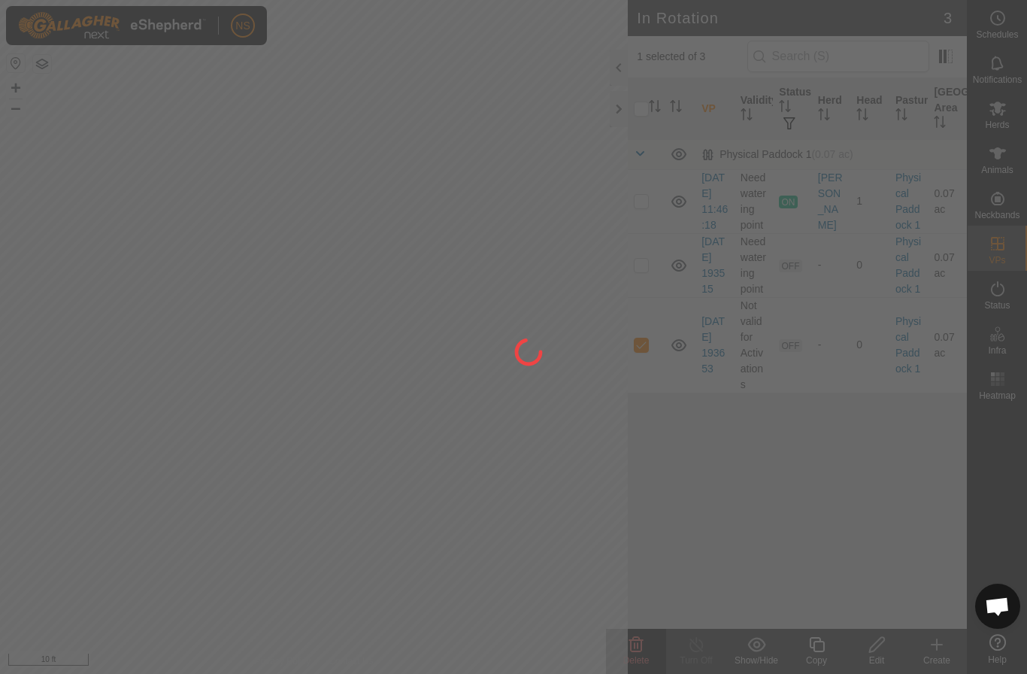
checkbox input "false"
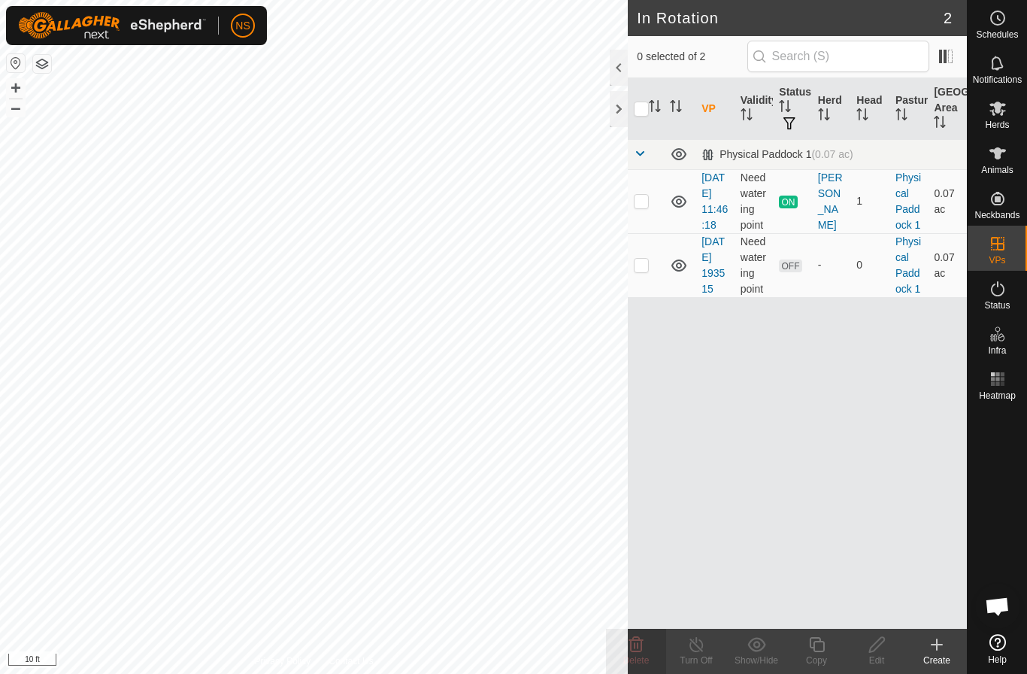
click at [936, 653] on icon at bounding box center [937, 644] width 18 height 18
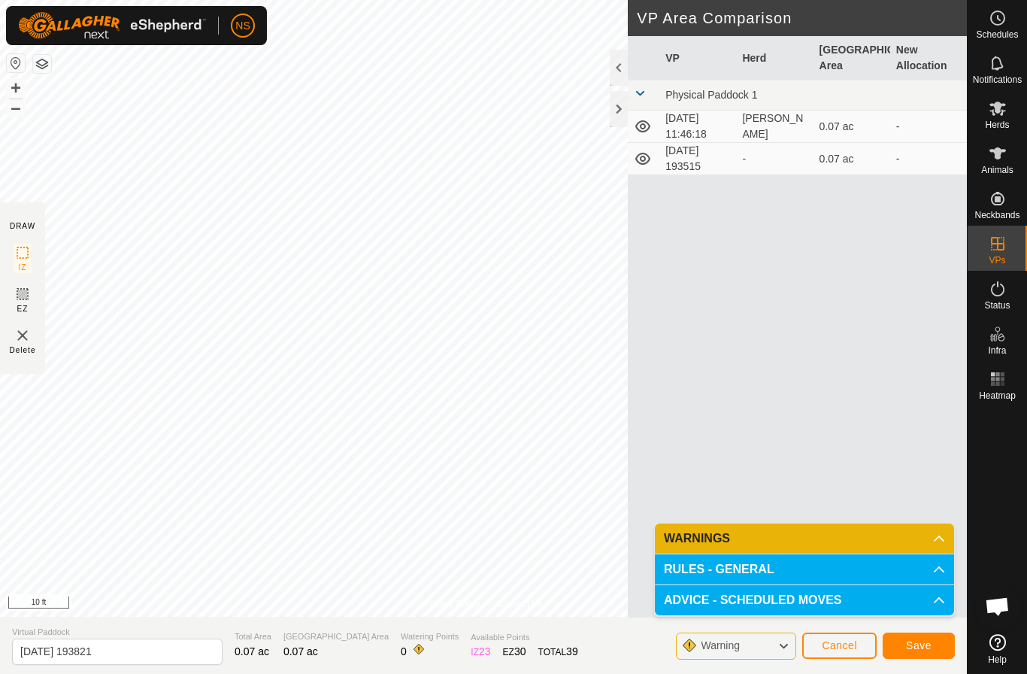
click at [915, 646] on span "Save" at bounding box center [919, 645] width 26 height 12
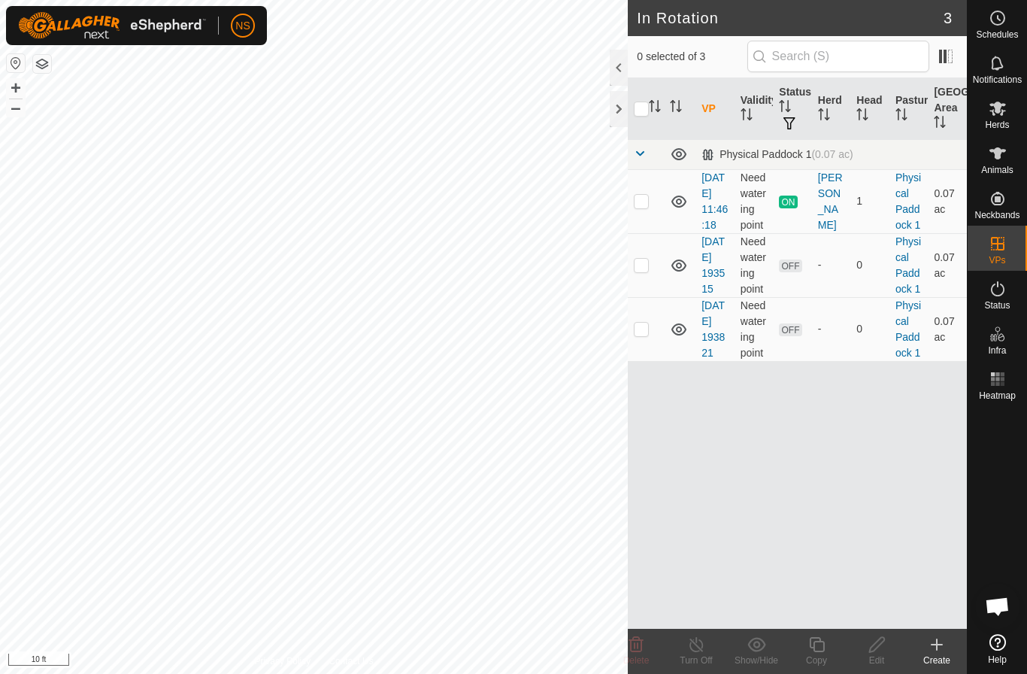
click at [616, 65] on div at bounding box center [619, 68] width 18 height 36
click at [617, 65] on div at bounding box center [619, 91] width 18 height 83
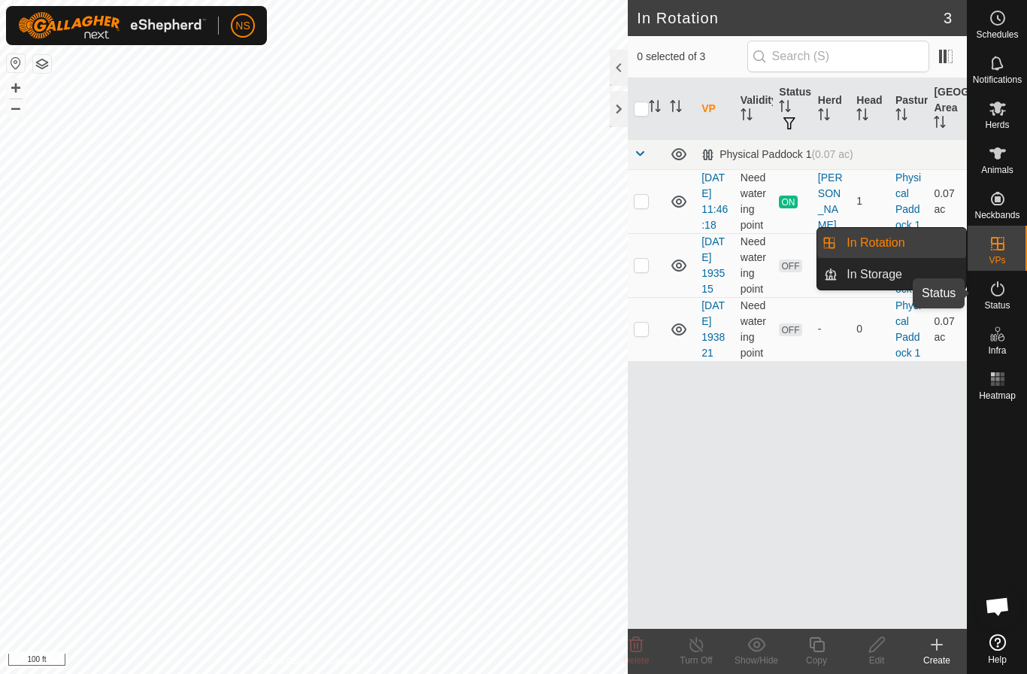
click at [998, 284] on icon at bounding box center [998, 288] width 14 height 15
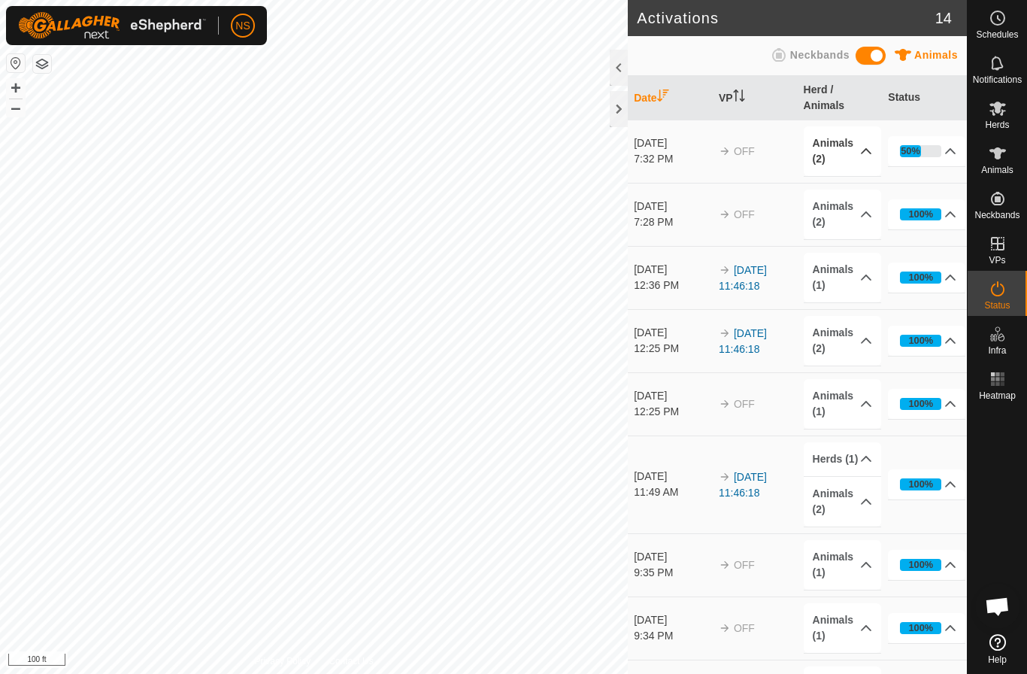
click at [862, 150] on p-accordion-header "Animals (2)" at bounding box center [842, 151] width 77 height 50
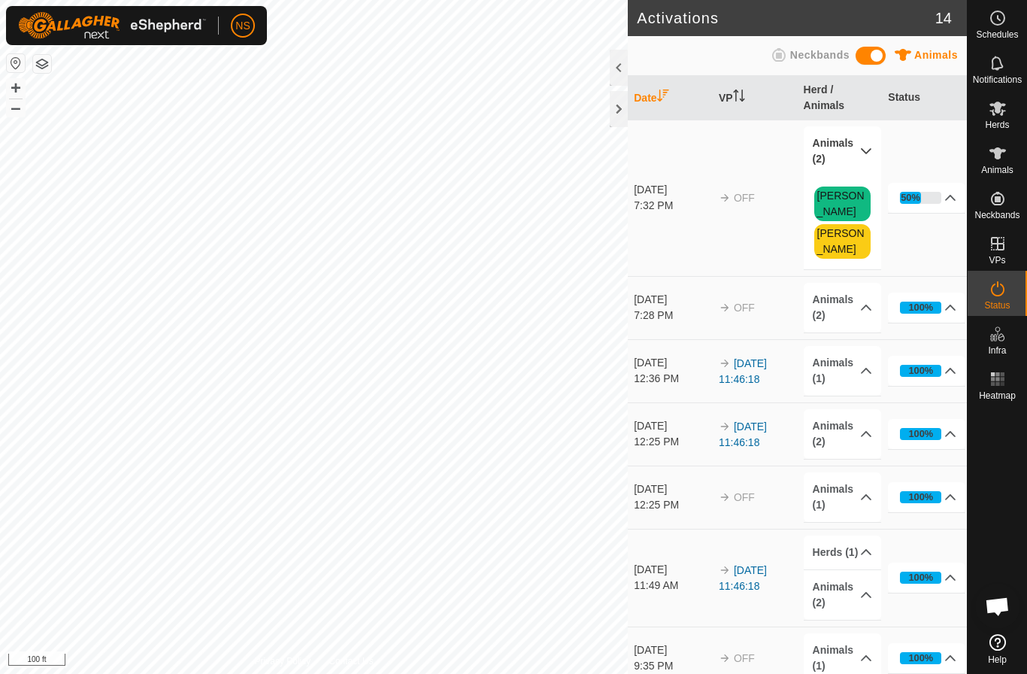
click at [862, 150] on p-accordion-header "Animals (2)" at bounding box center [842, 151] width 77 height 50
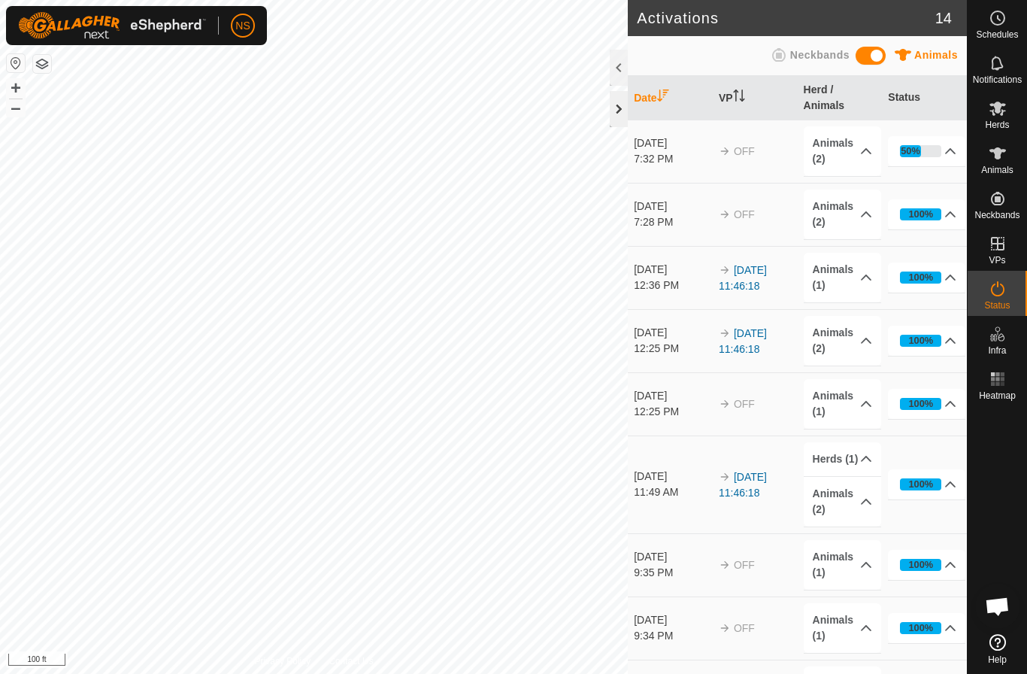
click at [620, 106] on div at bounding box center [619, 109] width 18 height 36
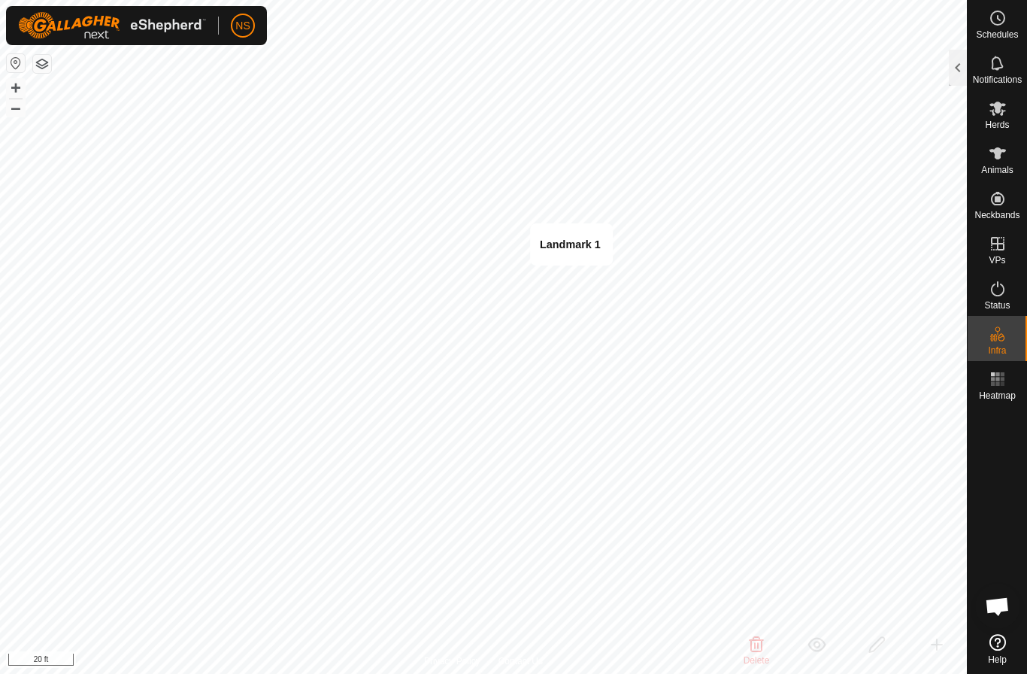
checkbox input "false"
checkbox input "true"
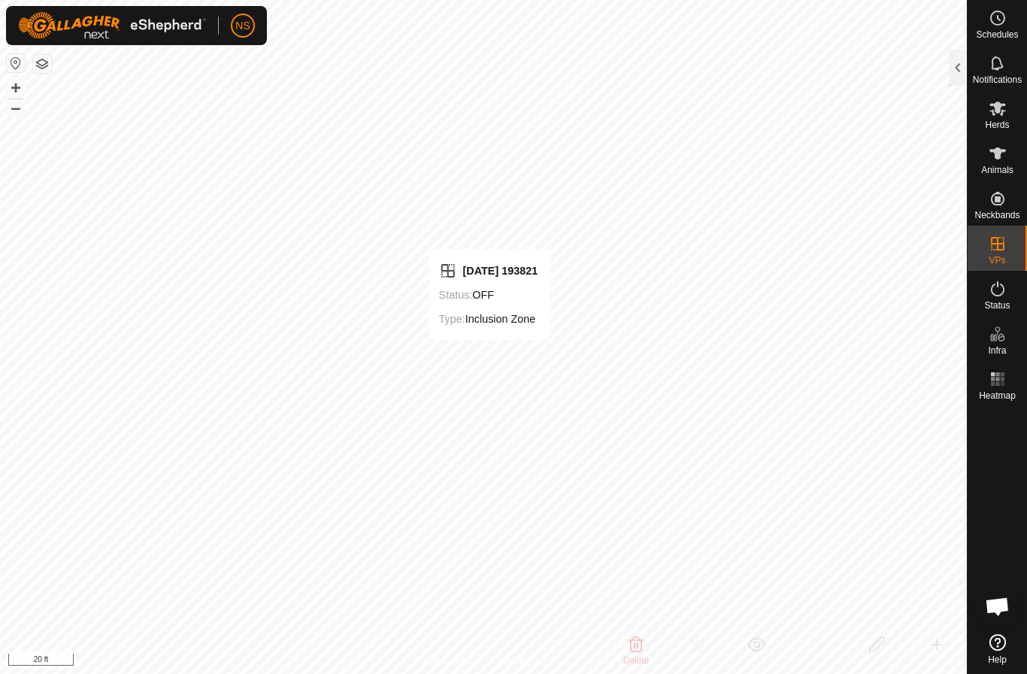
checkbox input "true"
checkbox input "false"
checkbox input "true"
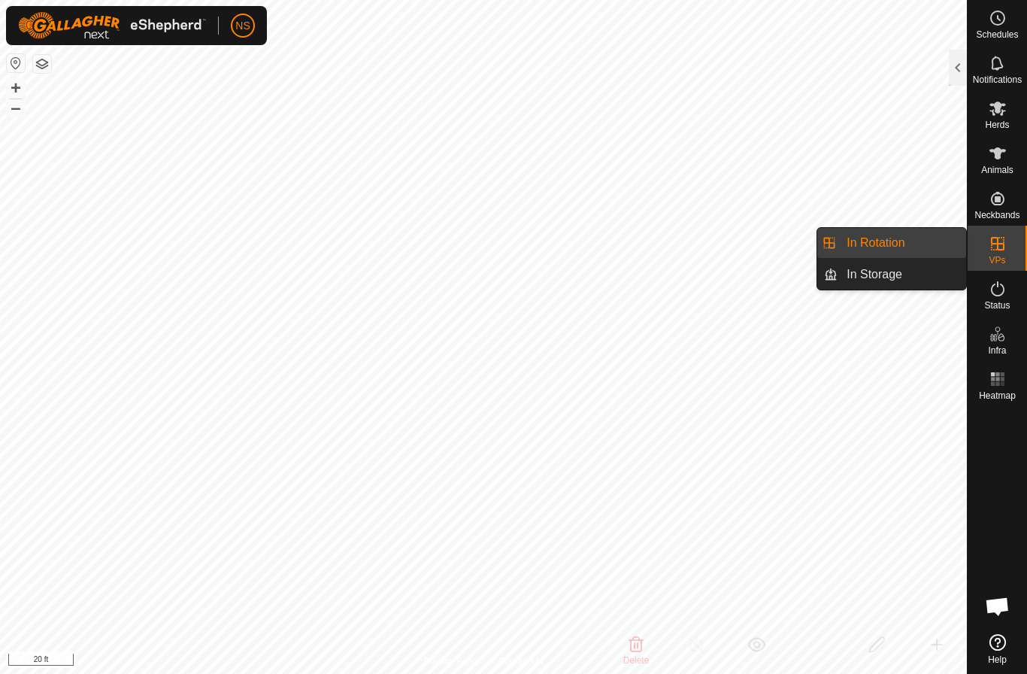
click at [986, 262] on div "VPs" at bounding box center [997, 248] width 59 height 45
click at [889, 235] on link "In Rotation" at bounding box center [902, 243] width 129 height 30
click at [989, 241] on icon at bounding box center [998, 244] width 18 height 18
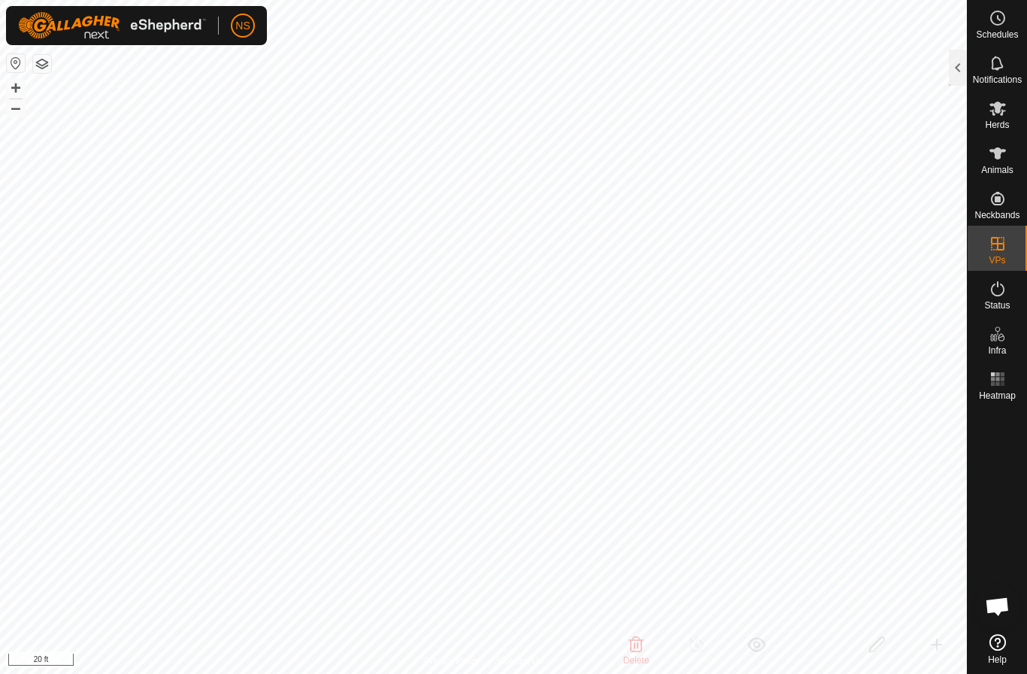
checkbox input "true"
checkbox input "false"
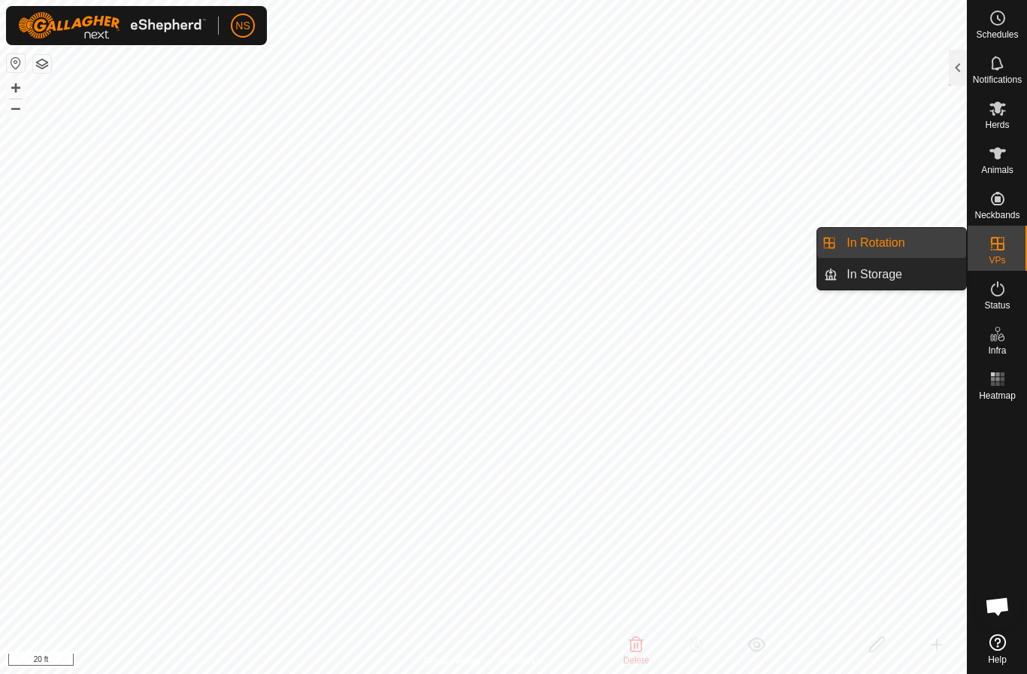
click at [904, 237] on span "In Rotation" at bounding box center [876, 243] width 58 height 18
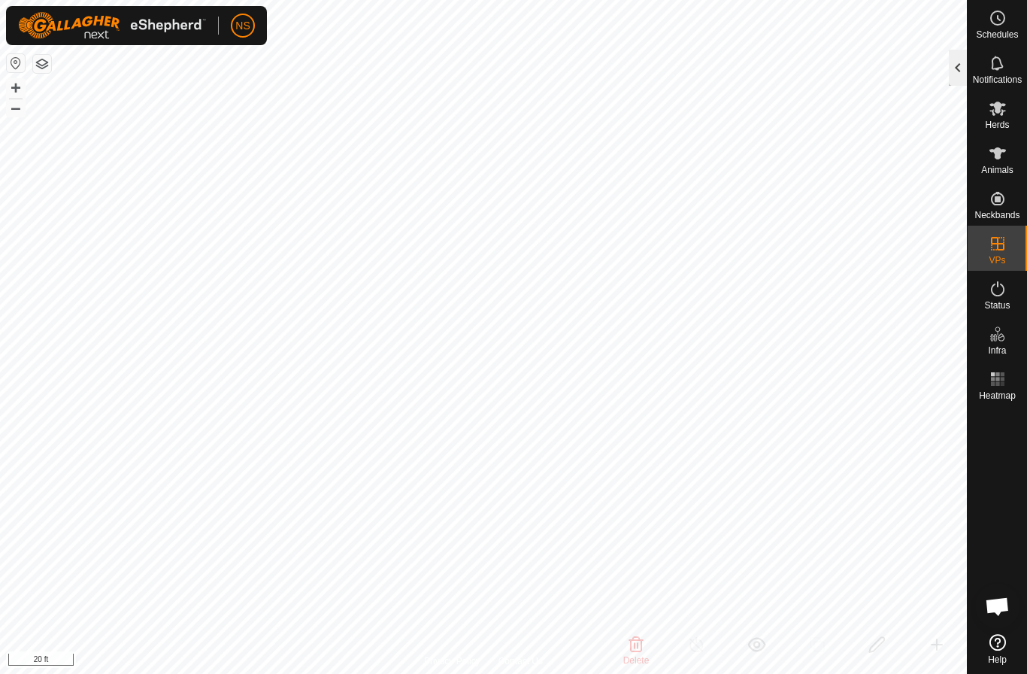
click at [958, 80] on div at bounding box center [958, 68] width 18 height 36
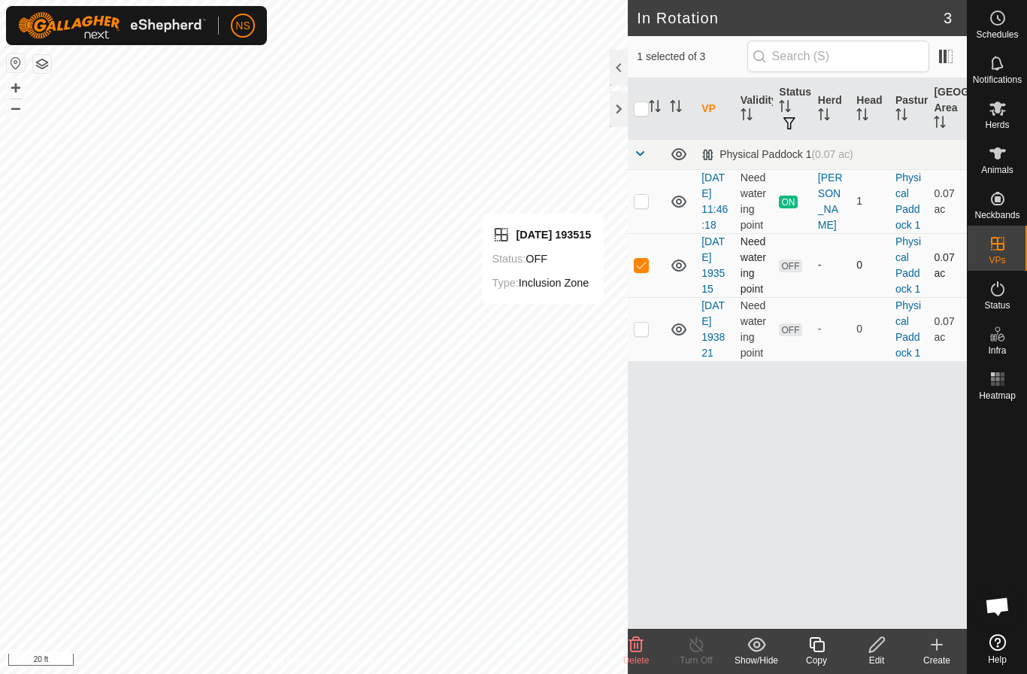
click at [647, 271] on p-checkbox at bounding box center [641, 265] width 15 height 12
checkbox input "false"
click at [646, 335] on p-checkbox at bounding box center [641, 329] width 15 height 12
checkbox input "false"
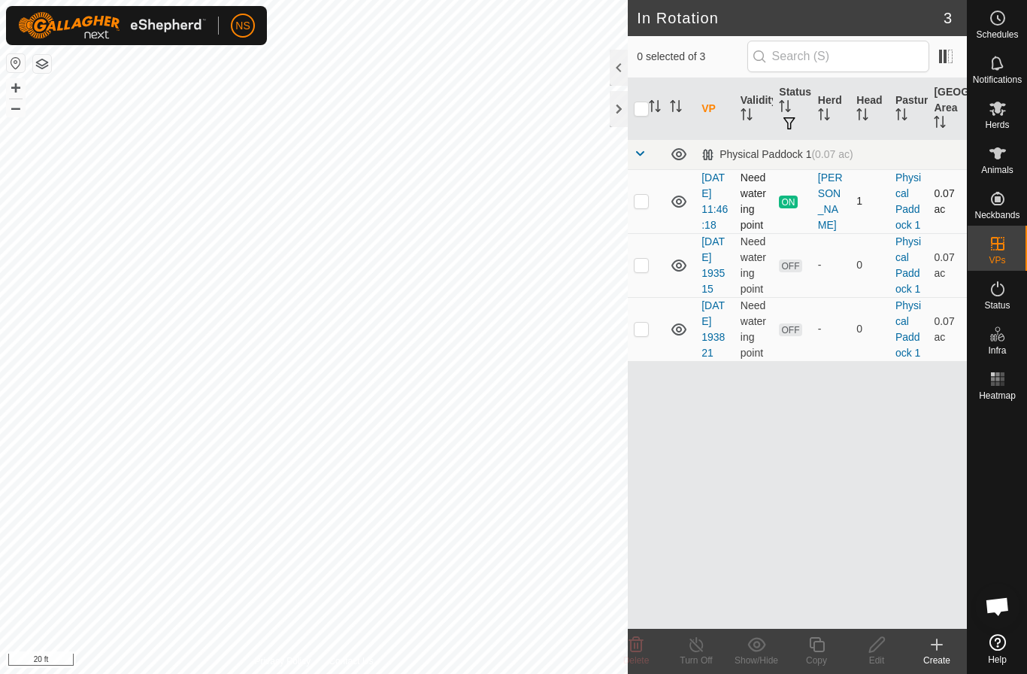
click at [644, 206] on p-checkbox at bounding box center [641, 201] width 15 height 12
click at [640, 207] on p-checkbox at bounding box center [641, 201] width 15 height 12
checkbox input "false"
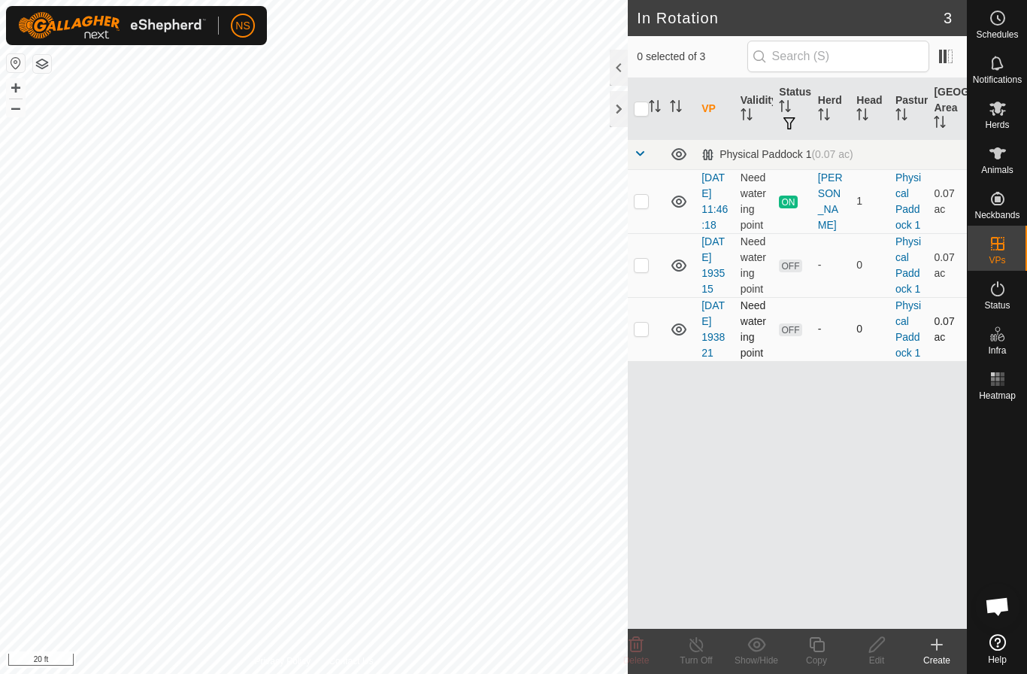
click at [643, 335] on p-checkbox at bounding box center [641, 329] width 15 height 12
checkbox input "true"
click at [614, 71] on div at bounding box center [619, 68] width 18 height 36
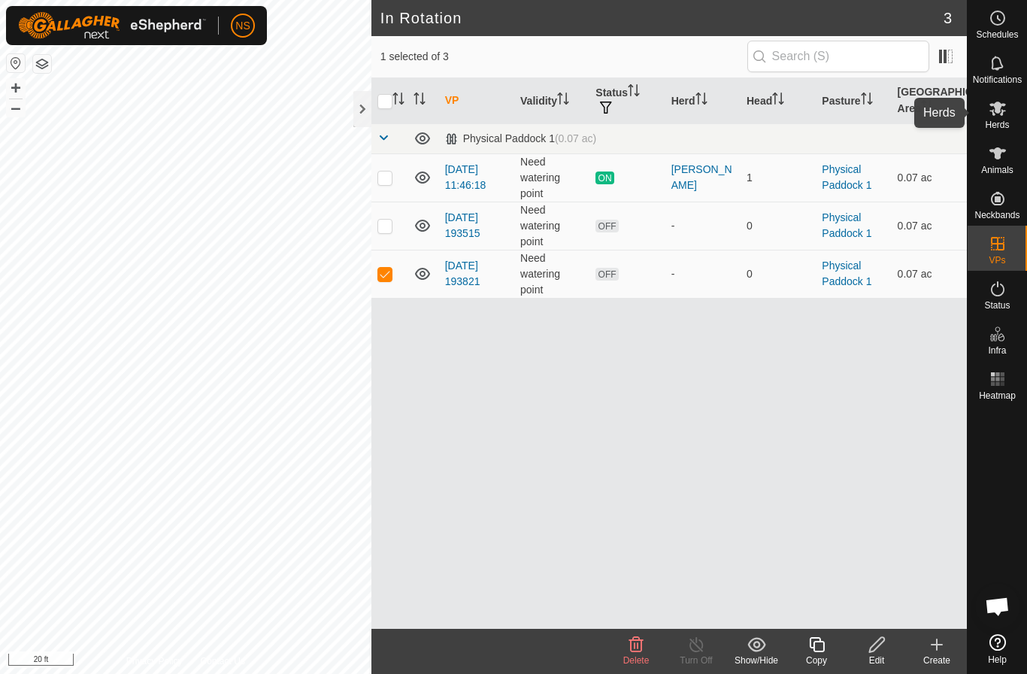
click at [999, 116] on icon at bounding box center [998, 108] width 18 height 18
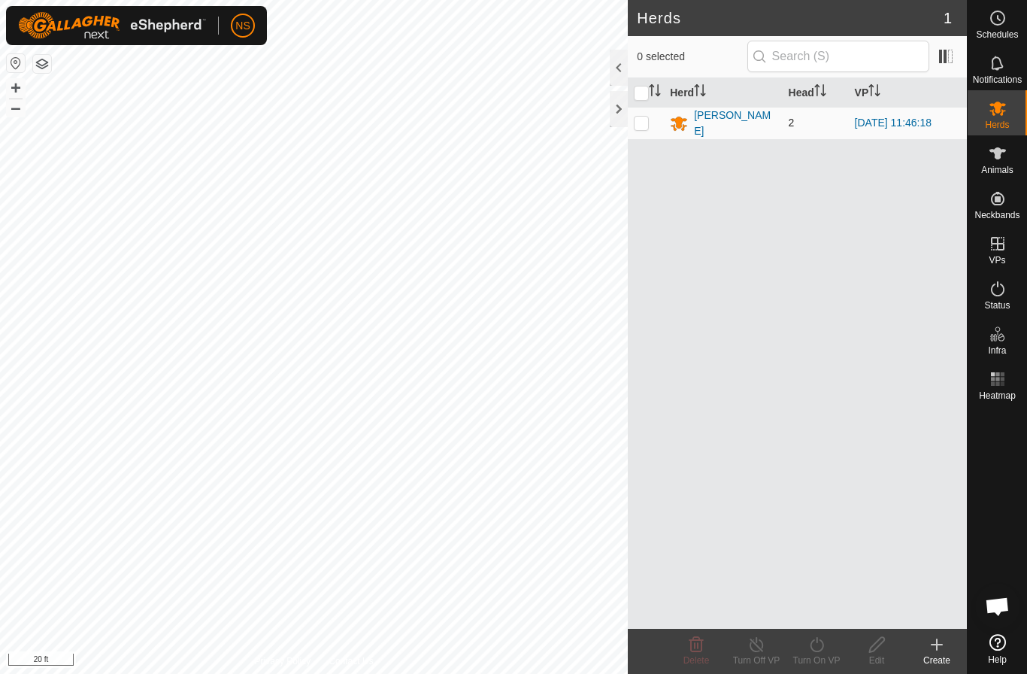
click at [642, 121] on p-checkbox at bounding box center [641, 123] width 15 height 12
checkbox input "true"
click at [814, 645] on icon at bounding box center [816, 644] width 19 height 18
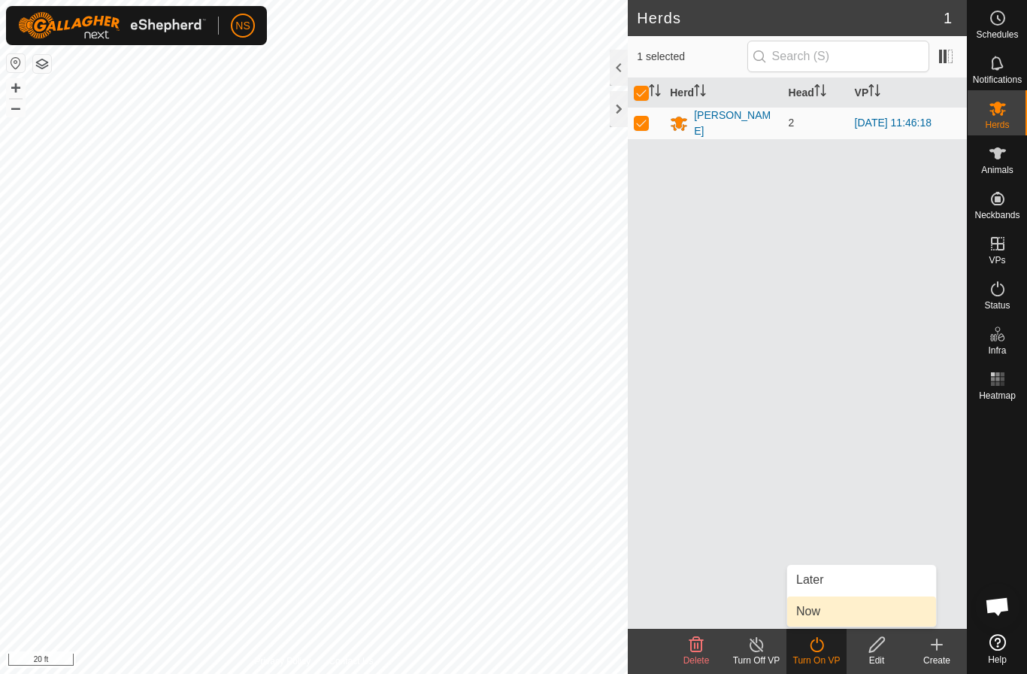
click at [811, 620] on link "Now" at bounding box center [861, 611] width 149 height 30
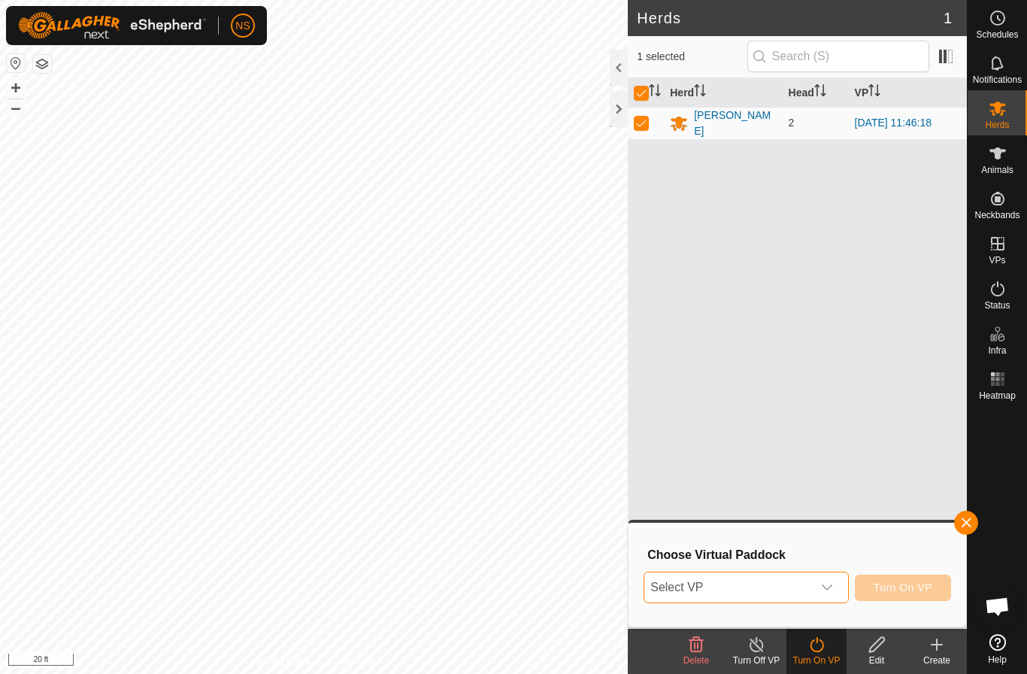
click at [794, 601] on span "Select VP" at bounding box center [727, 587] width 167 height 30
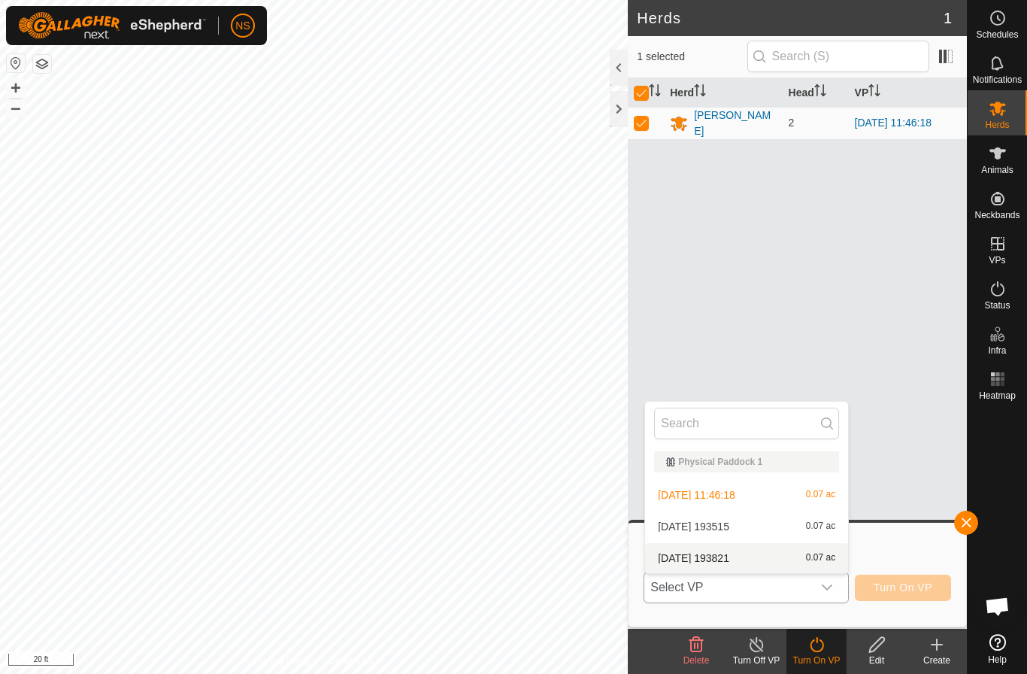
click at [737, 558] on li "2025-10-02 193821 0.07 ac" at bounding box center [746, 558] width 203 height 30
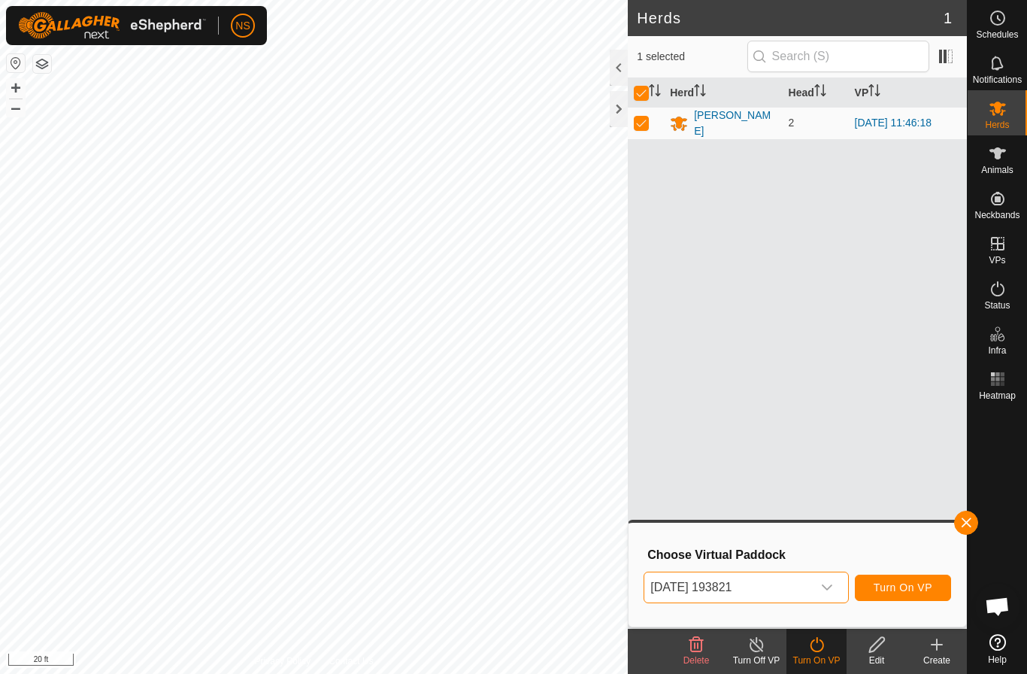
click at [880, 587] on span "Turn On VP" at bounding box center [903, 587] width 59 height 12
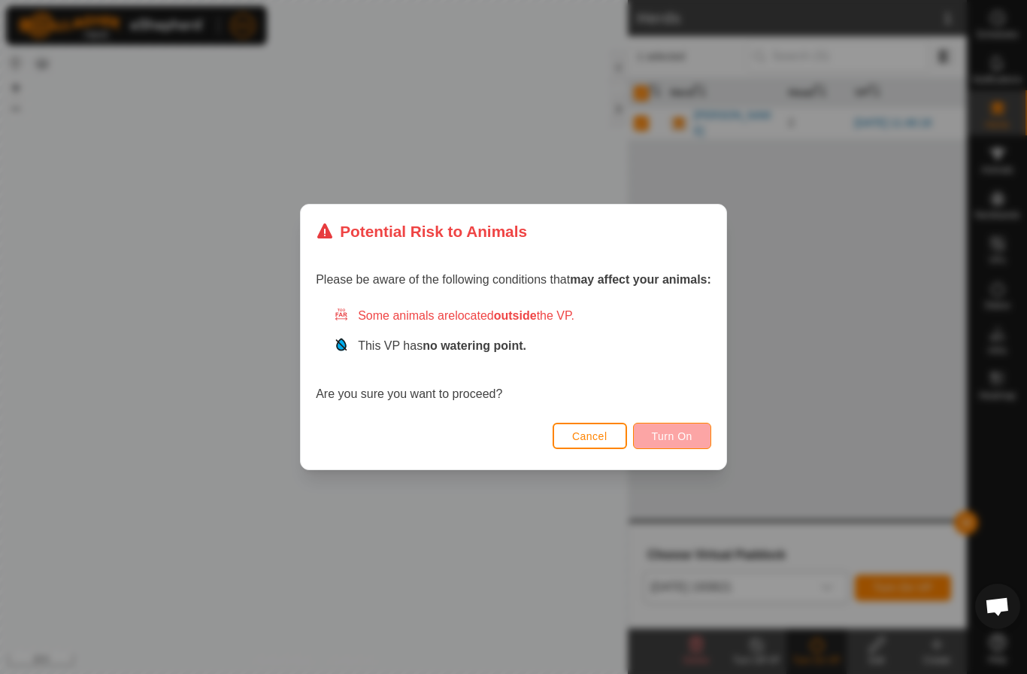
click at [686, 438] on span "Turn On" at bounding box center [672, 436] width 41 height 12
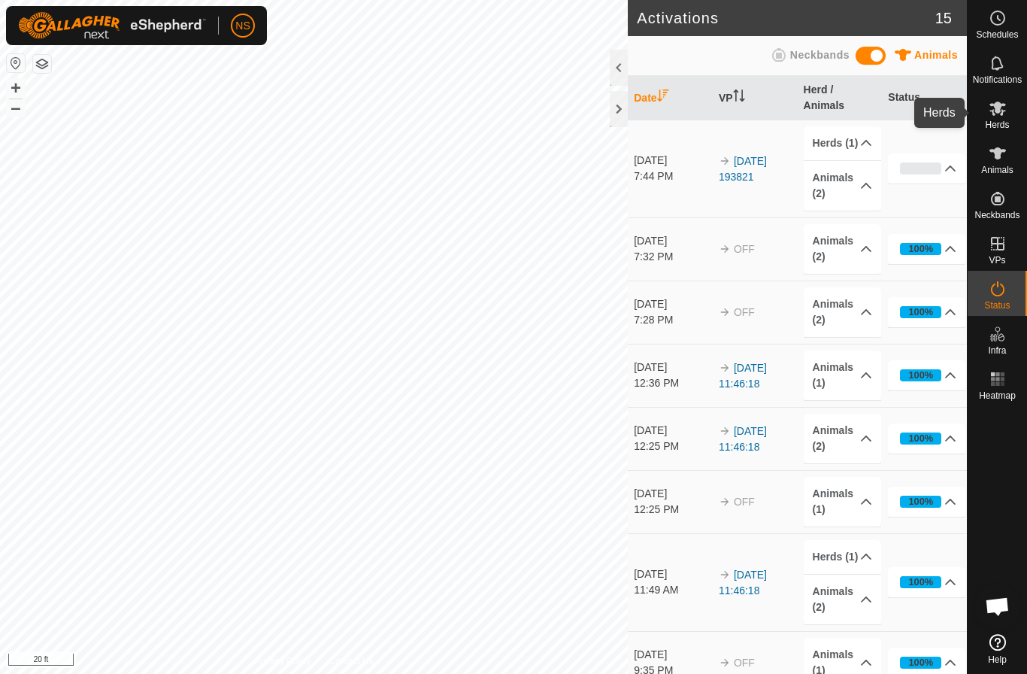
click at [996, 110] on icon at bounding box center [997, 109] width 17 height 14
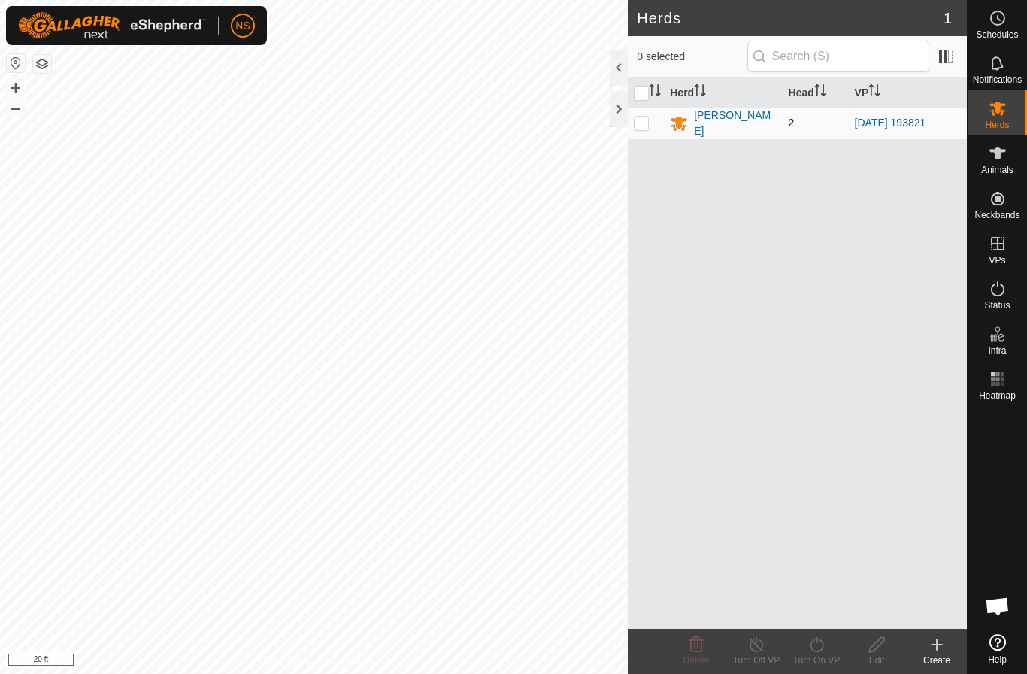
click at [641, 123] on p-checkbox at bounding box center [641, 123] width 15 height 12
checkbox input "true"
click at [817, 642] on icon at bounding box center [817, 644] width 14 height 15
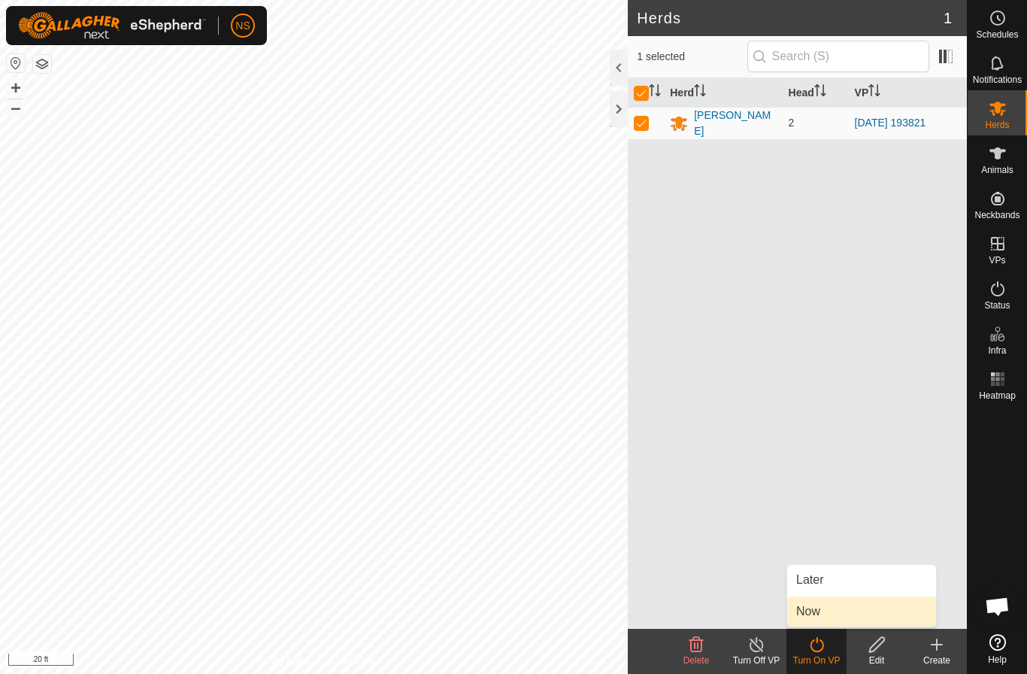
click at [813, 614] on link "Now" at bounding box center [861, 611] width 149 height 30
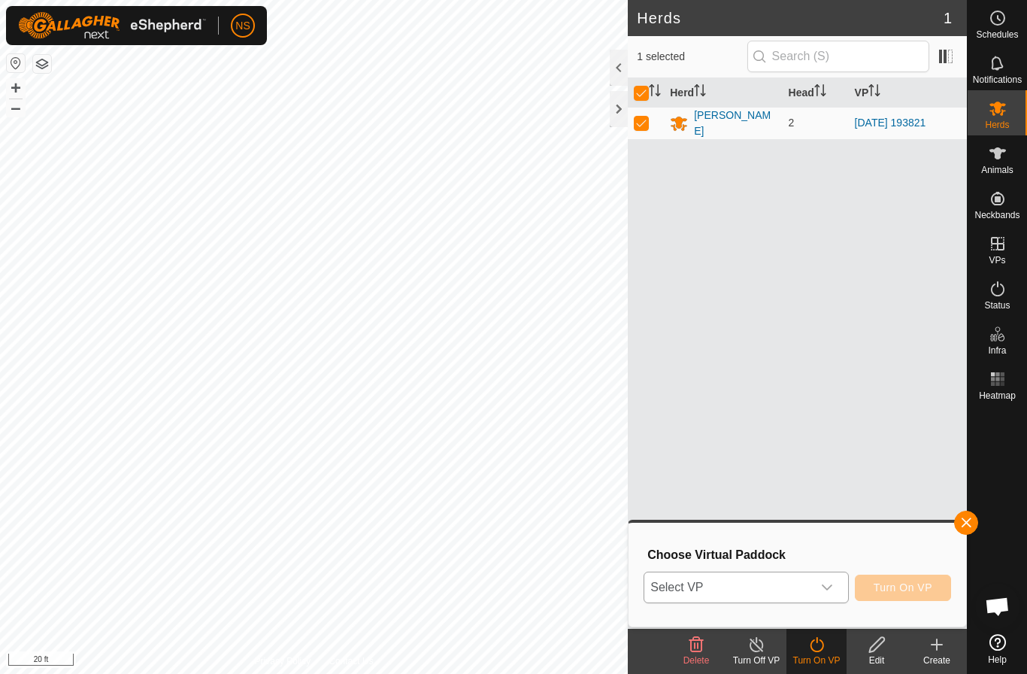
click at [821, 584] on icon "dropdown trigger" at bounding box center [827, 587] width 12 height 12
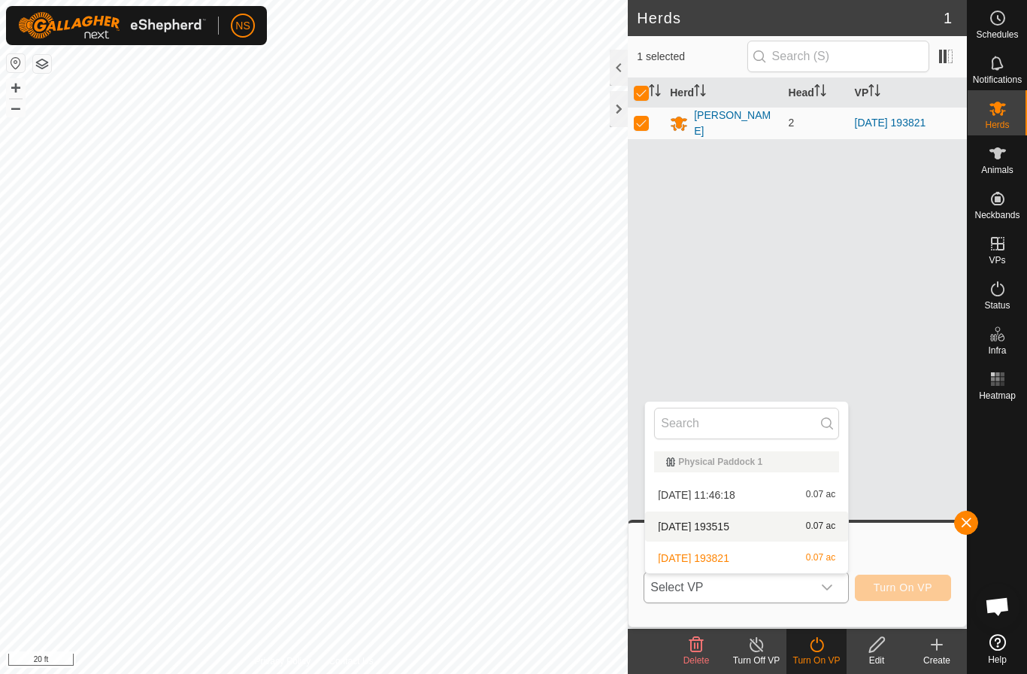
click at [803, 531] on li "2025-10-02 193515 0.07 ac" at bounding box center [746, 526] width 203 height 30
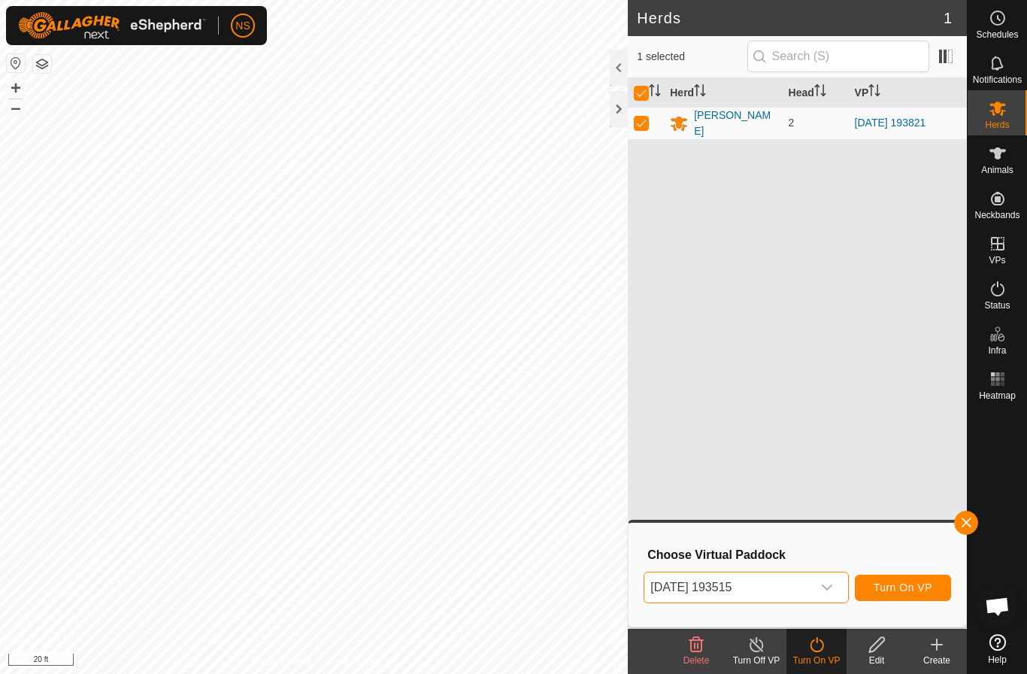
click at [908, 592] on span "Turn On VP" at bounding box center [903, 587] width 59 height 12
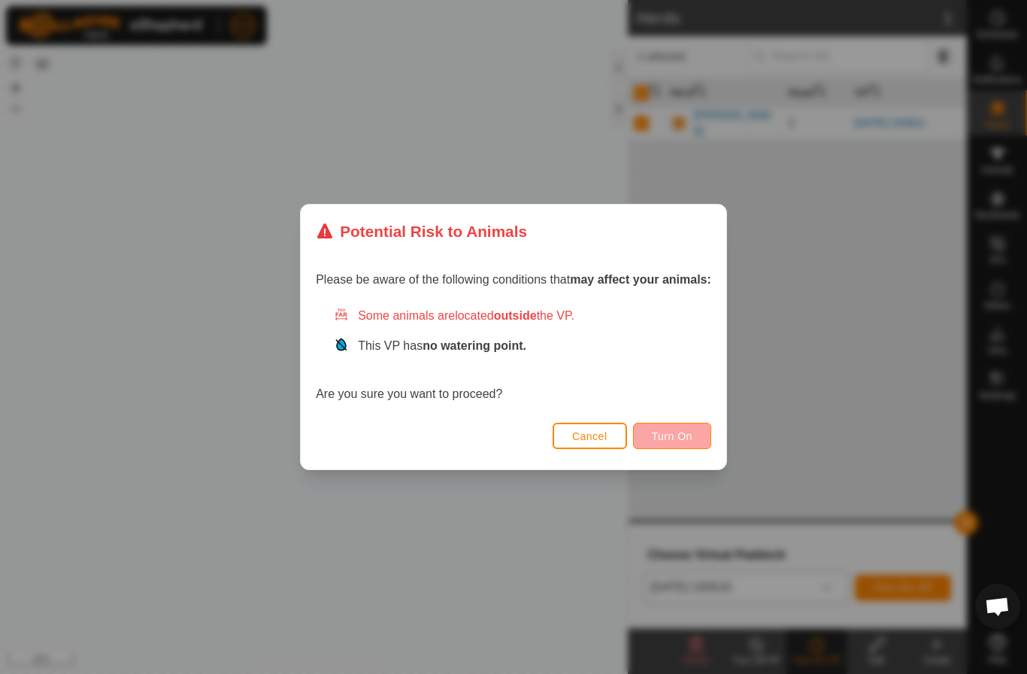
click at [692, 438] on span "Turn On" at bounding box center [672, 436] width 41 height 12
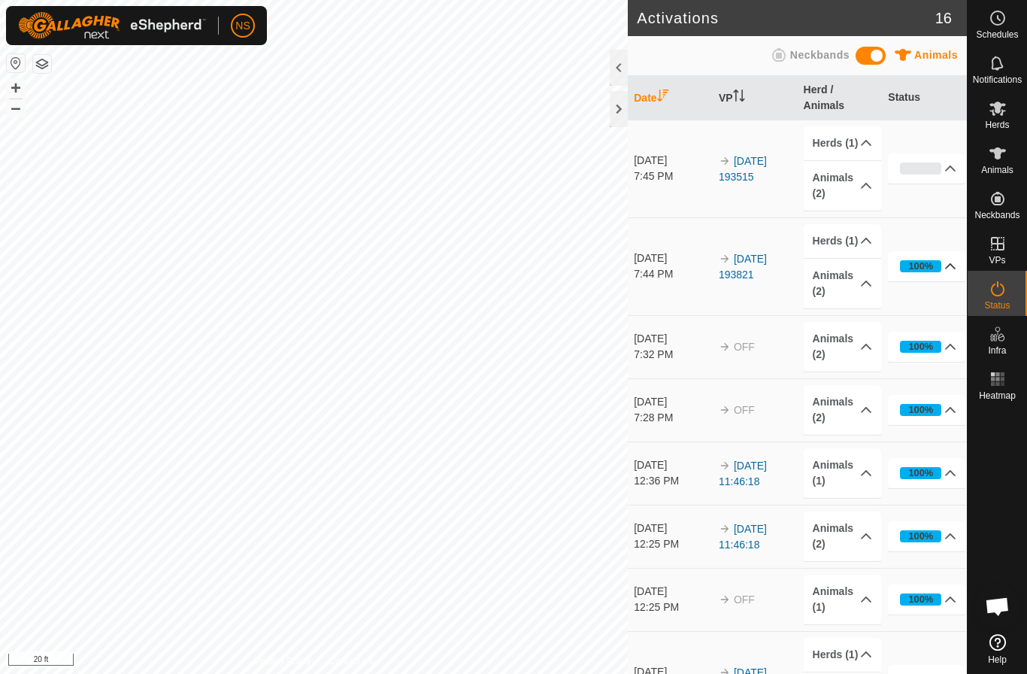
click at [952, 264] on p-accordion-header "100%" at bounding box center [926, 266] width 77 height 30
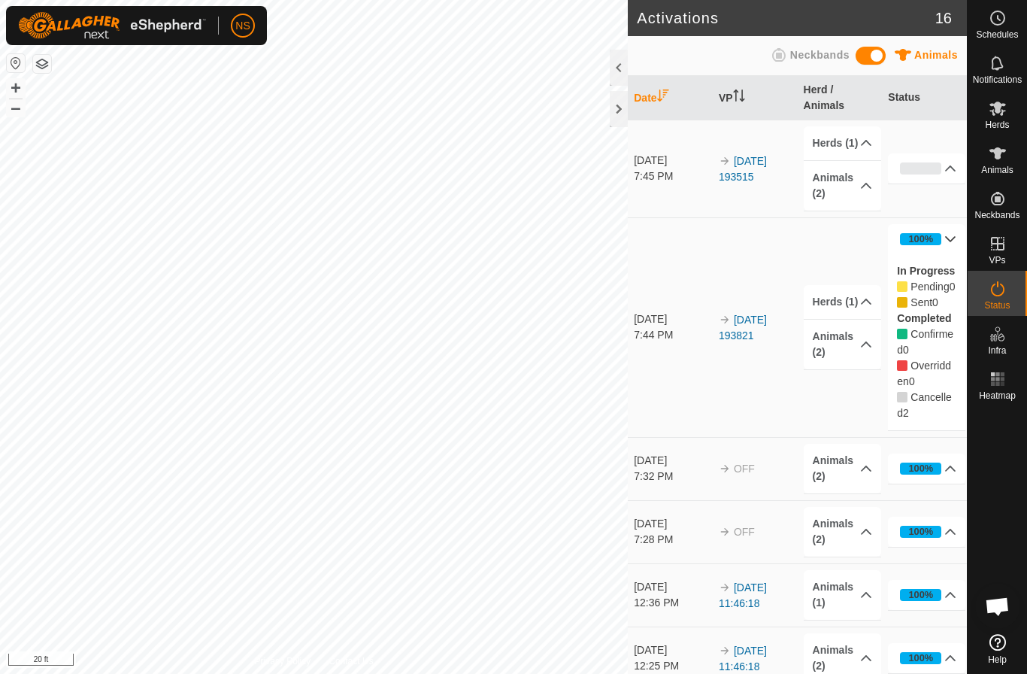
click at [945, 235] on icon at bounding box center [950, 239] width 12 height 12
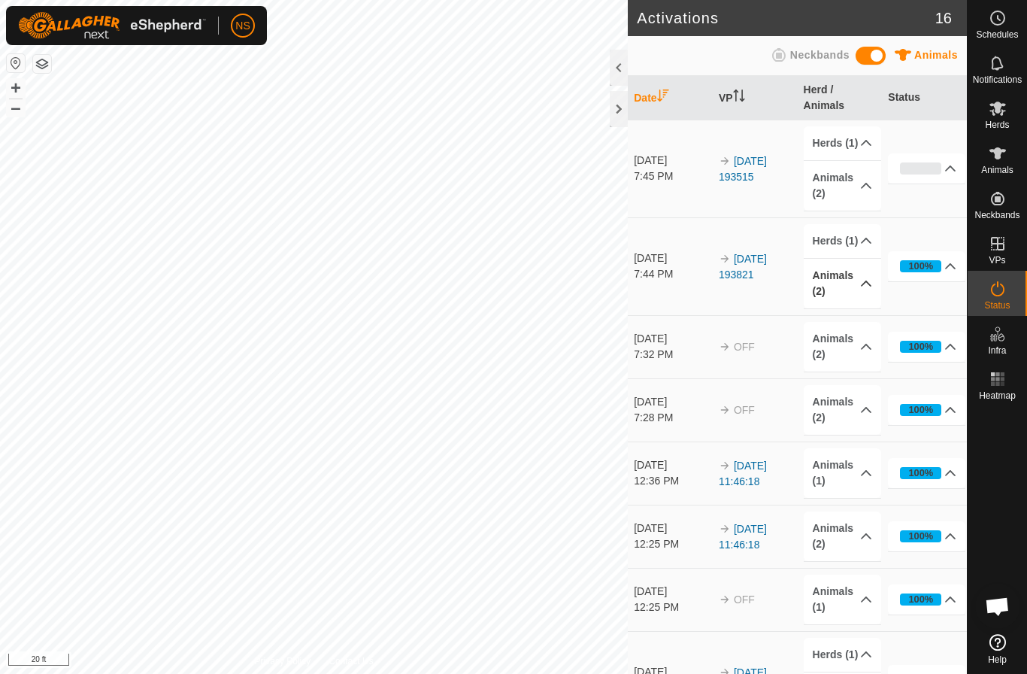
click at [863, 281] on p-accordion-header "Animals (2)" at bounding box center [842, 284] width 77 height 50
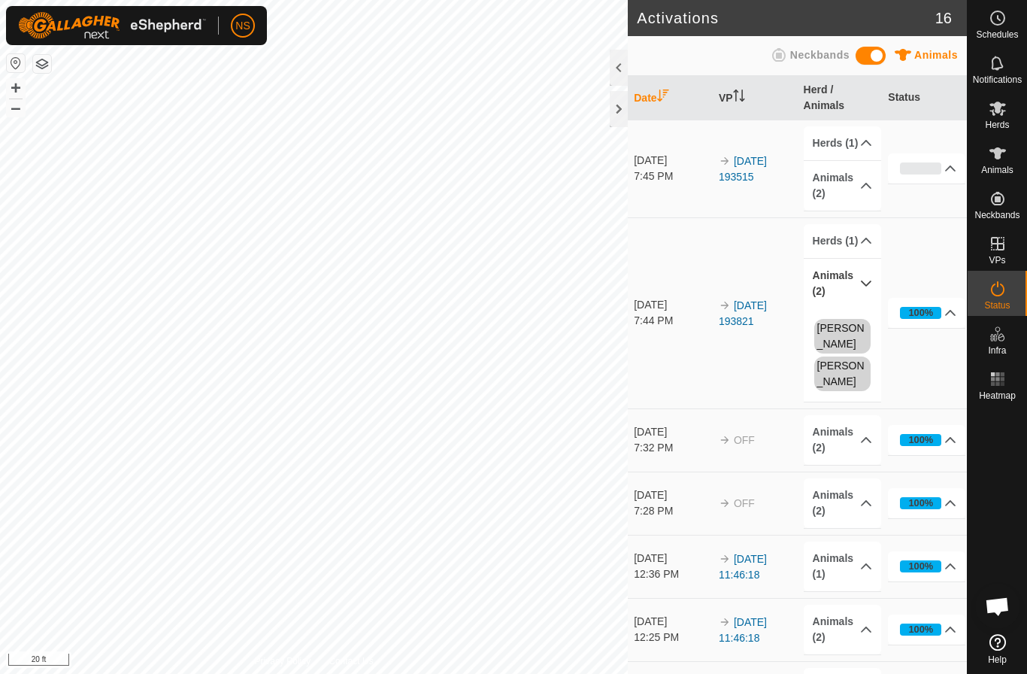
click at [863, 281] on p-accordion-header "Animals (2)" at bounding box center [842, 284] width 77 height 50
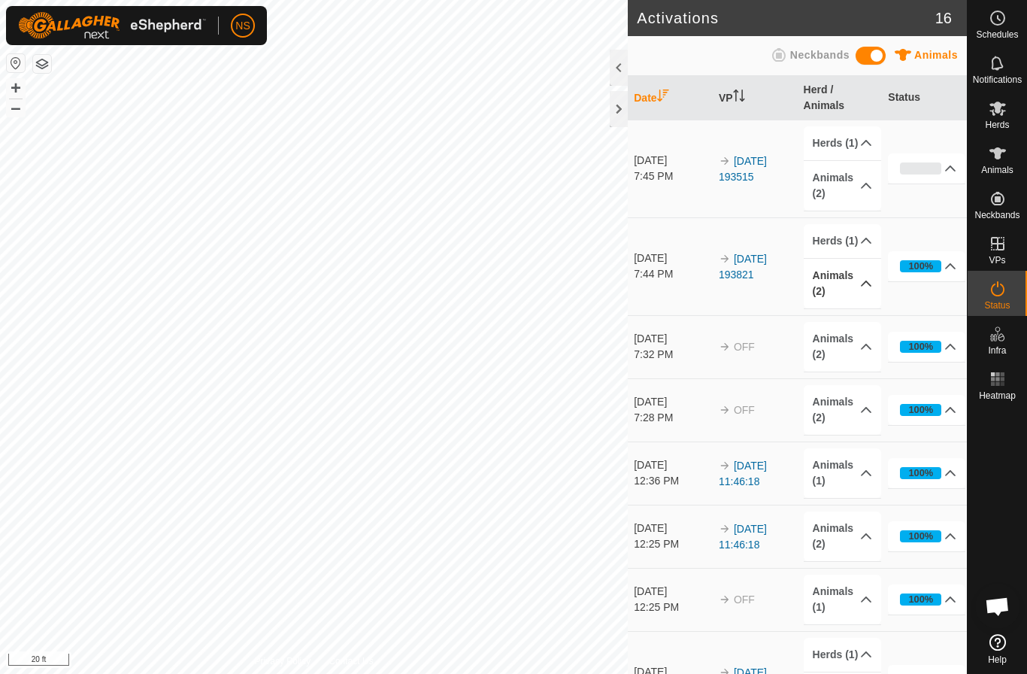
click at [866, 286] on p-accordion-header "Animals (2)" at bounding box center [842, 284] width 77 height 50
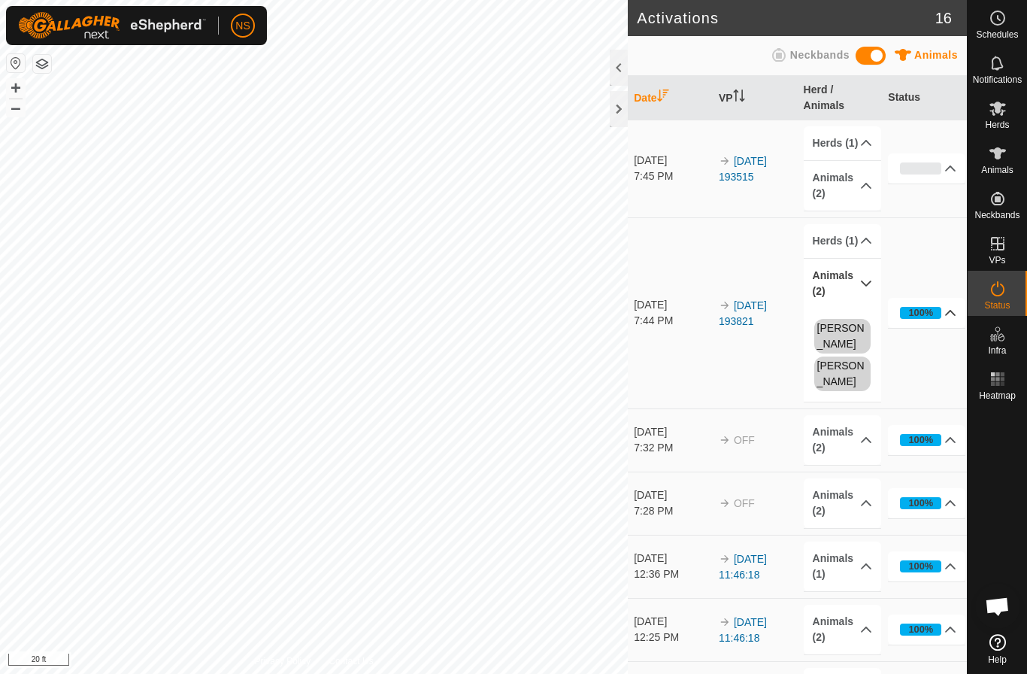
click at [950, 298] on p-accordion-header "100%" at bounding box center [926, 313] width 77 height 30
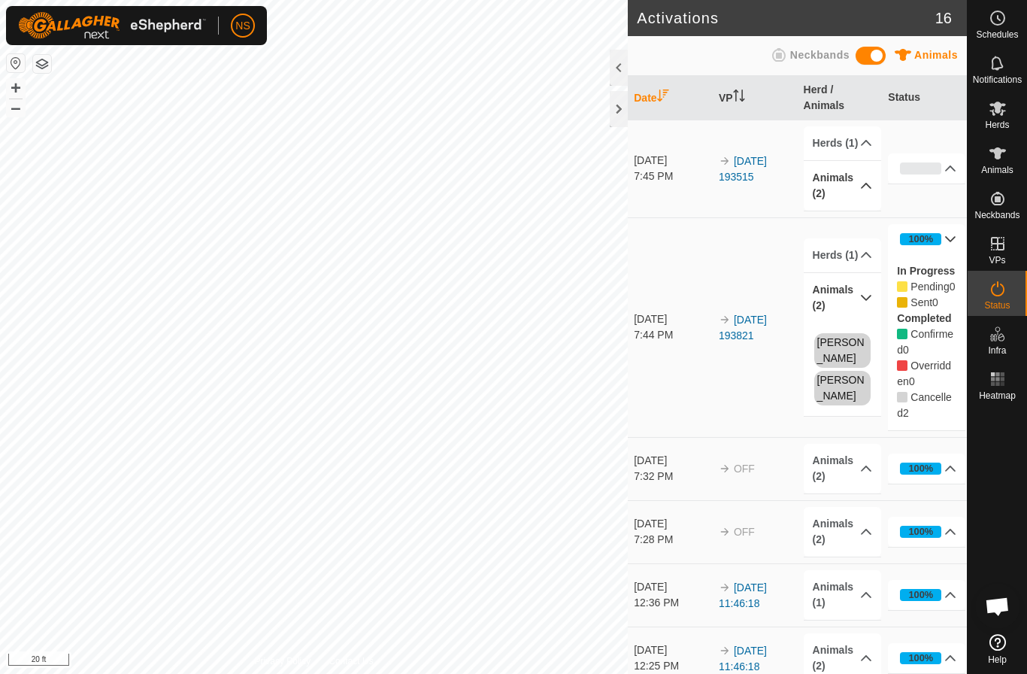
click at [865, 177] on p-accordion-header "Animals (2)" at bounding box center [842, 186] width 77 height 50
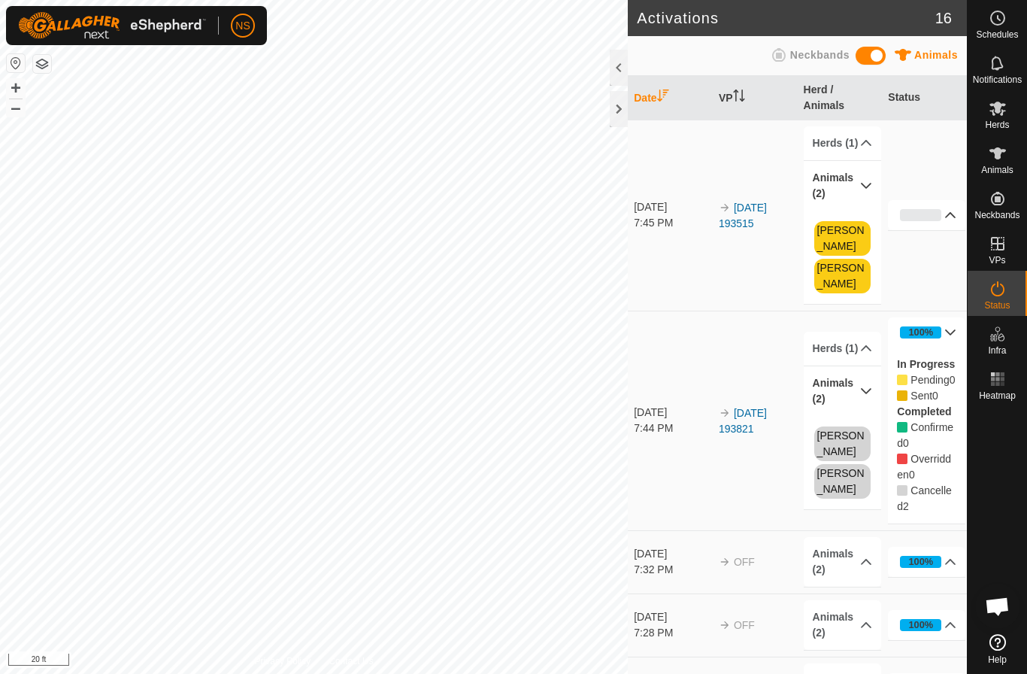
click at [950, 200] on p-accordion-header "0%" at bounding box center [926, 215] width 77 height 30
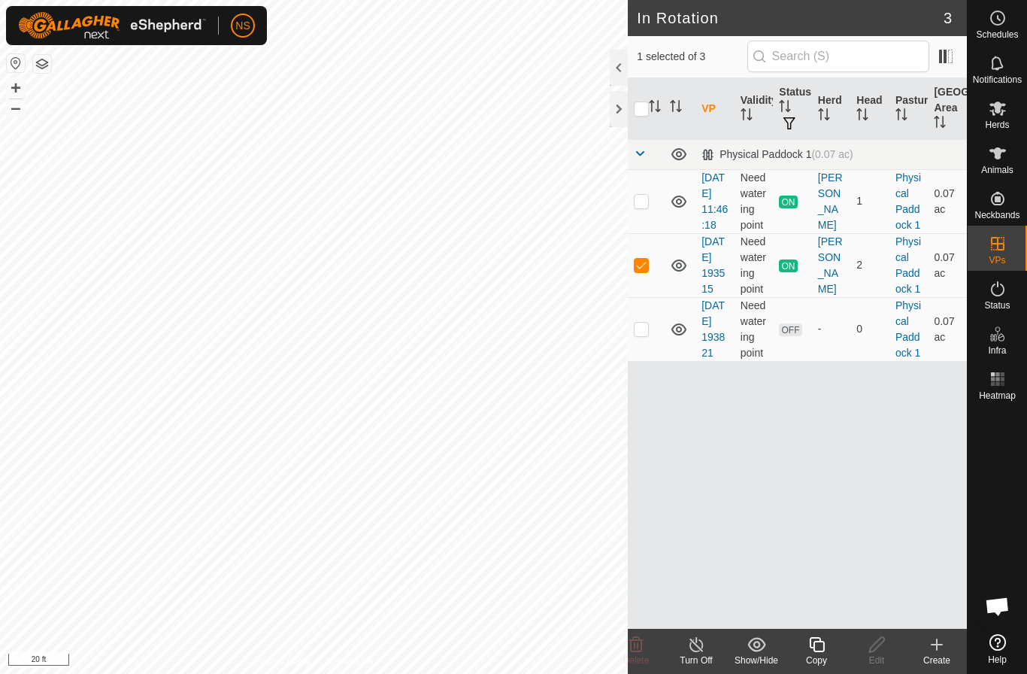
checkbox input "true"
click at [645, 271] on p-checkbox at bounding box center [641, 265] width 15 height 12
checkbox input "true"
click at [641, 207] on p-checkbox at bounding box center [641, 201] width 15 height 12
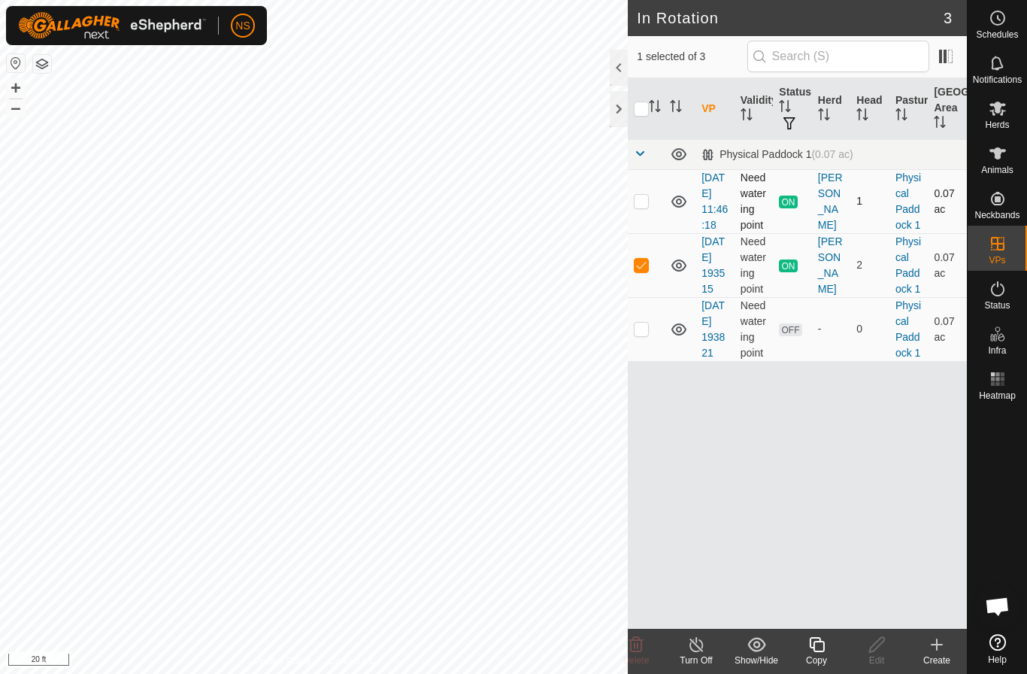
checkbox input "true"
click at [641, 271] on p-checkbox at bounding box center [641, 265] width 15 height 12
checkbox input "false"
click at [699, 651] on icon at bounding box center [696, 644] width 14 height 15
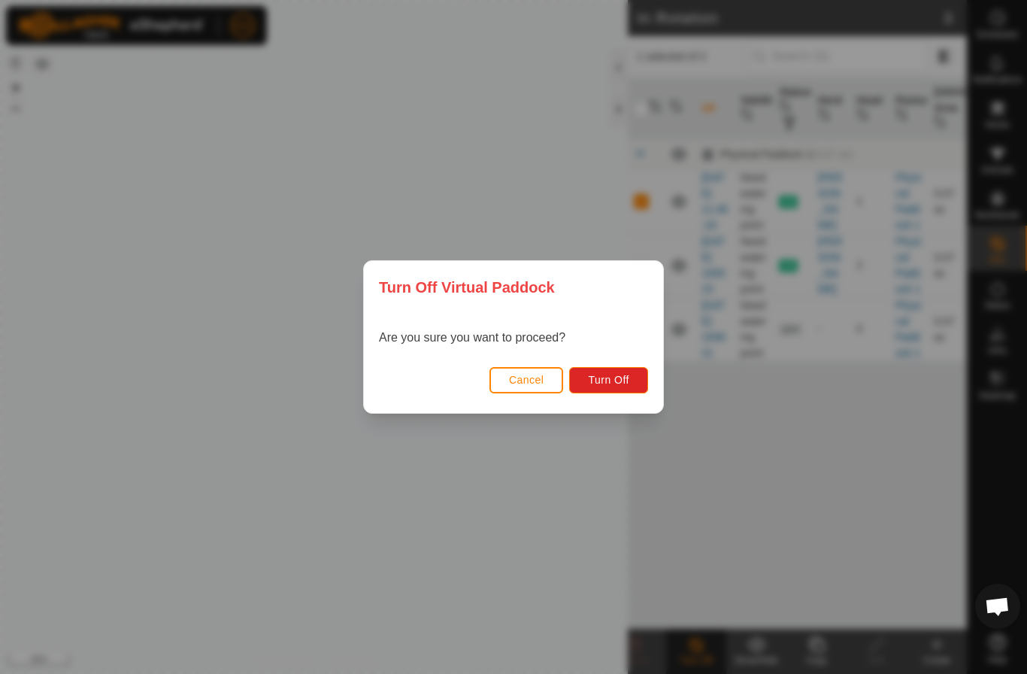
click at [826, 462] on div "Turn Off Virtual Paddock Are you sure you want to proceed? Cancel Turn Off" at bounding box center [513, 337] width 1027 height 674
click at [512, 381] on span "Cancel" at bounding box center [526, 380] width 35 height 12
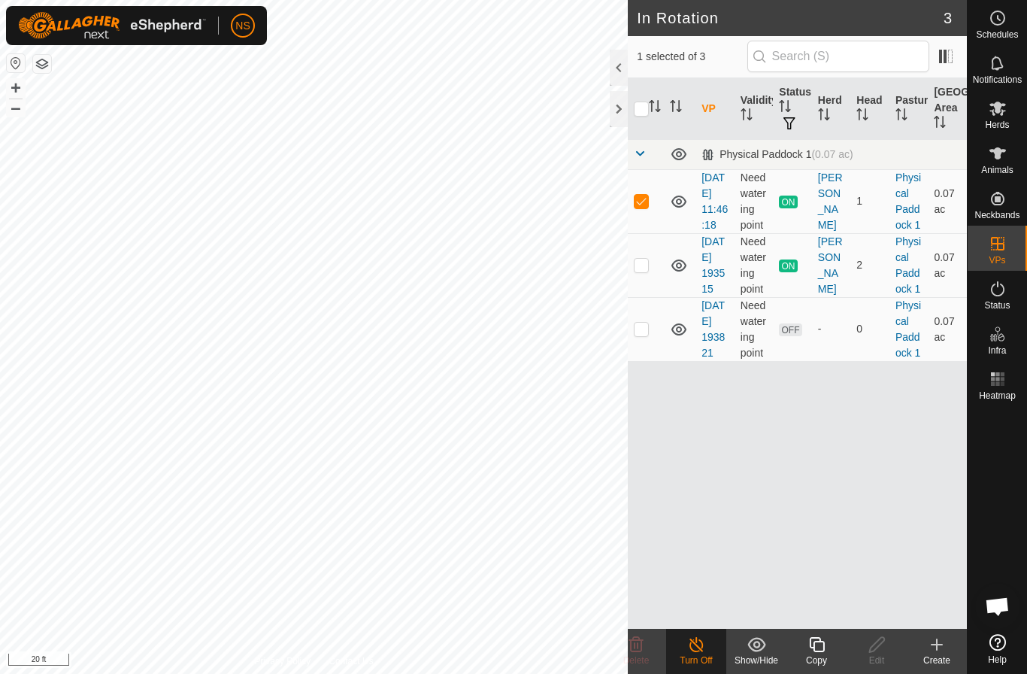
click at [721, 482] on div "VP Validity Status Herd Head Pasture Grazing Area Physical Paddock 1 (0.07 ac) …" at bounding box center [797, 353] width 339 height 550
click at [641, 335] on p-checkbox at bounding box center [641, 329] width 15 height 12
checkbox input "true"
click at [640, 207] on p-checkbox at bounding box center [641, 201] width 15 height 12
checkbox input "false"
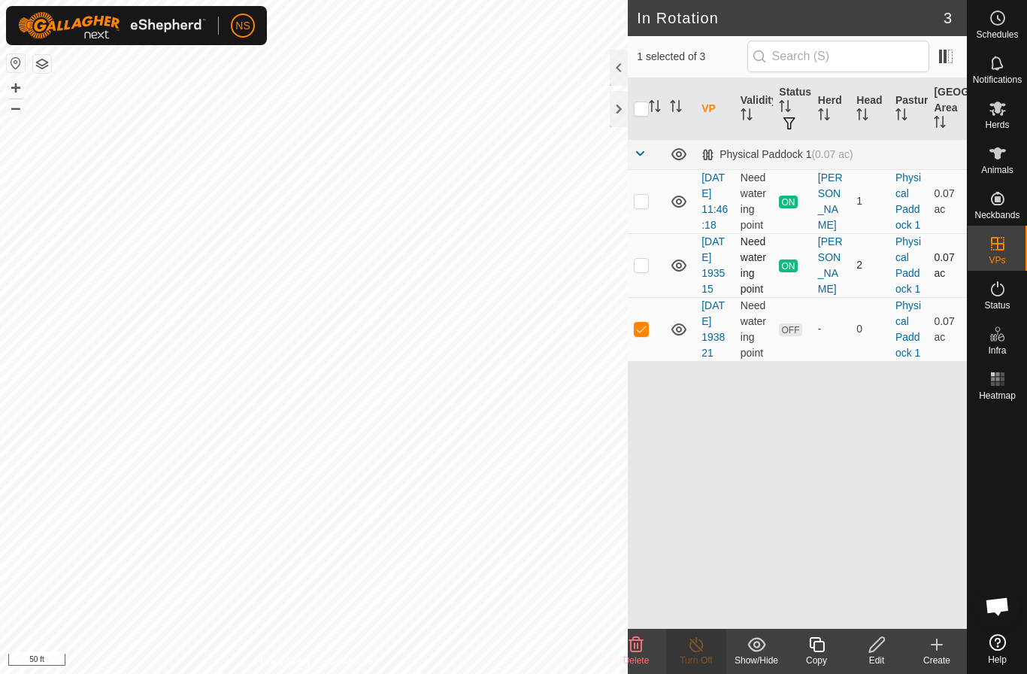
click at [638, 271] on p-checkbox at bounding box center [641, 265] width 15 height 12
checkbox input "false"
click at [792, 336] on span "OFF" at bounding box center [790, 329] width 23 height 13
click at [997, 118] on es-mob-svg-icon at bounding box center [997, 108] width 27 height 24
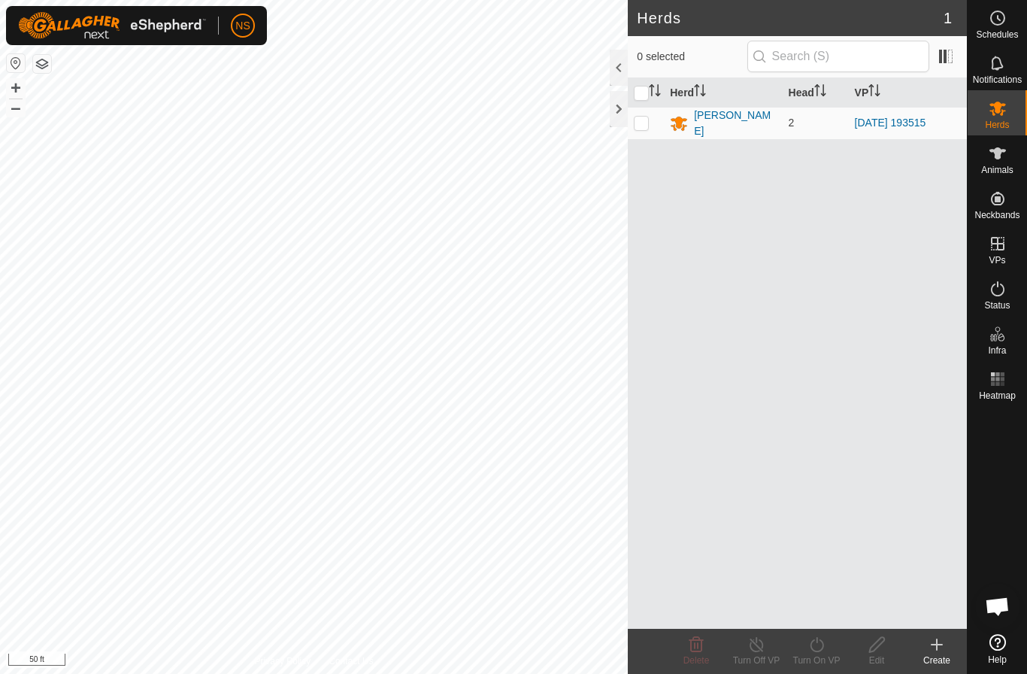
scroll to position [1572, 0]
click at [892, 120] on link "[DATE] 193515" at bounding box center [890, 123] width 71 height 12
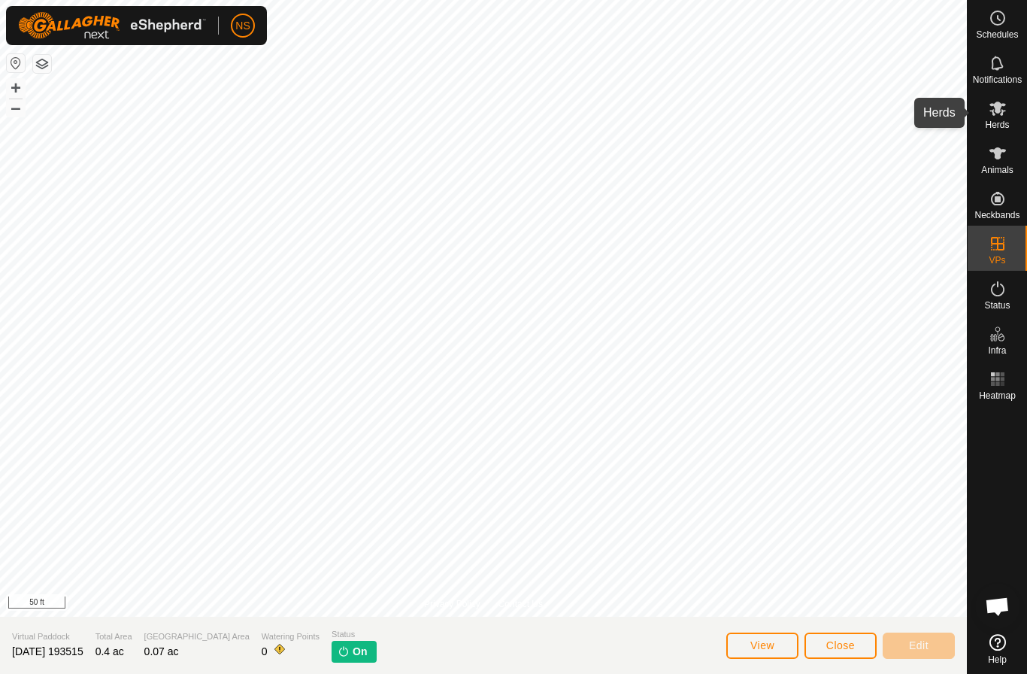
click at [991, 105] on icon at bounding box center [997, 109] width 17 height 14
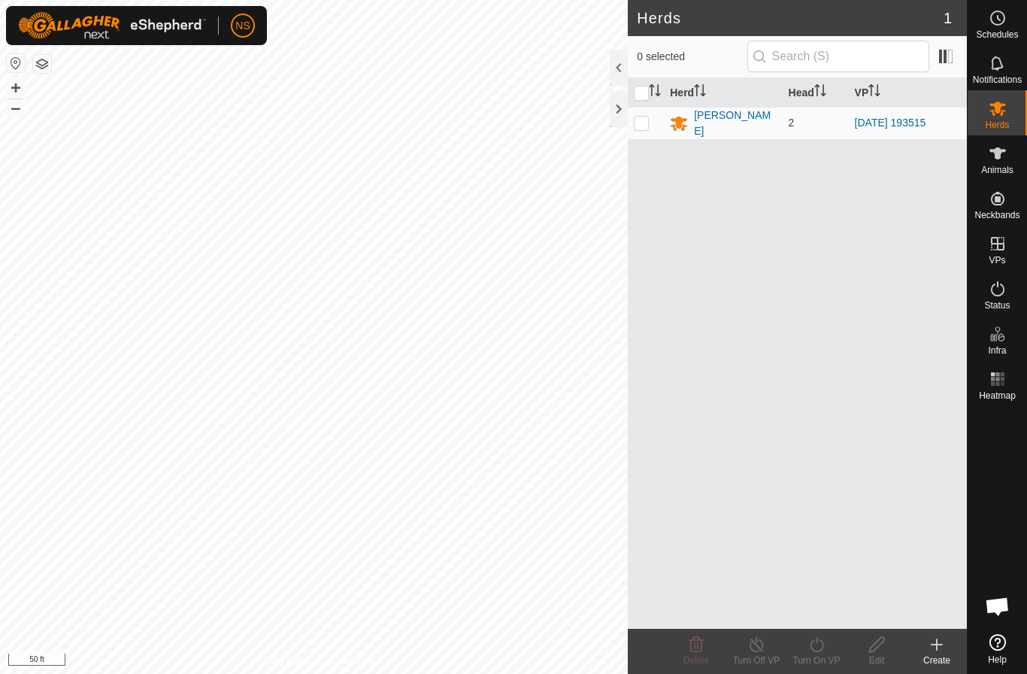
click at [885, 123] on link "[DATE] 193515" at bounding box center [890, 123] width 71 height 12
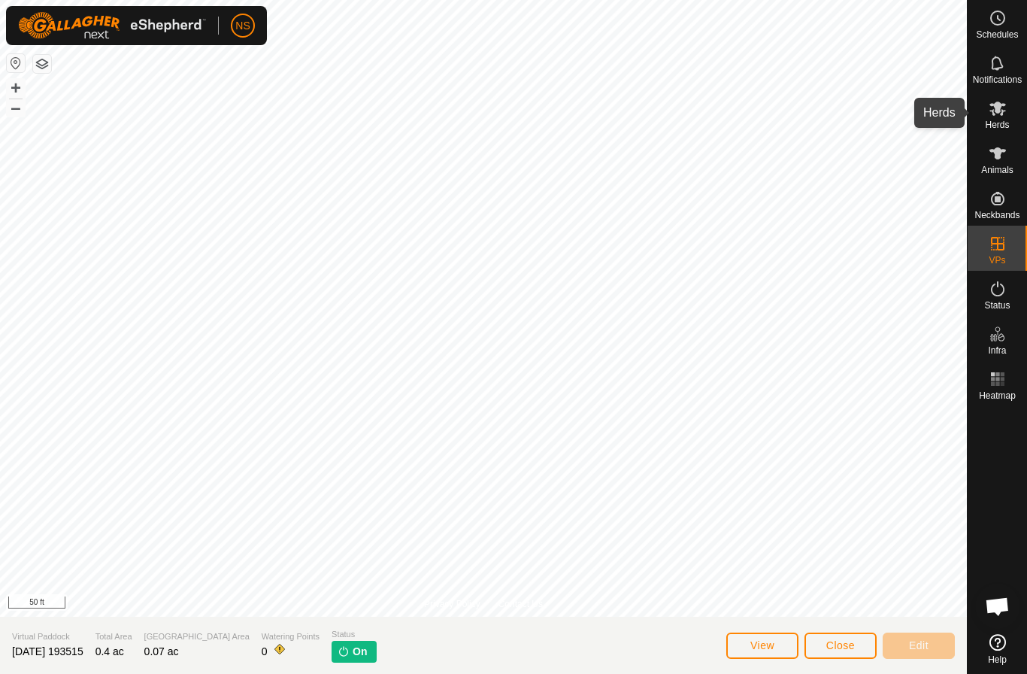
click at [998, 121] on span "Herds" at bounding box center [997, 124] width 24 height 9
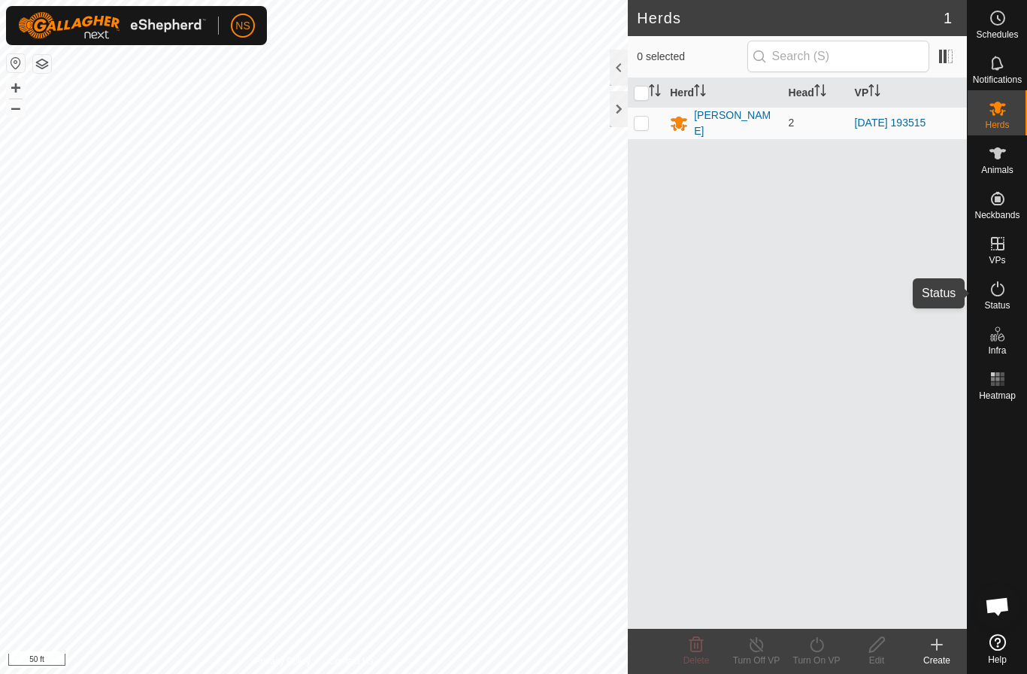
click at [995, 303] on span "Status" at bounding box center [997, 305] width 26 height 9
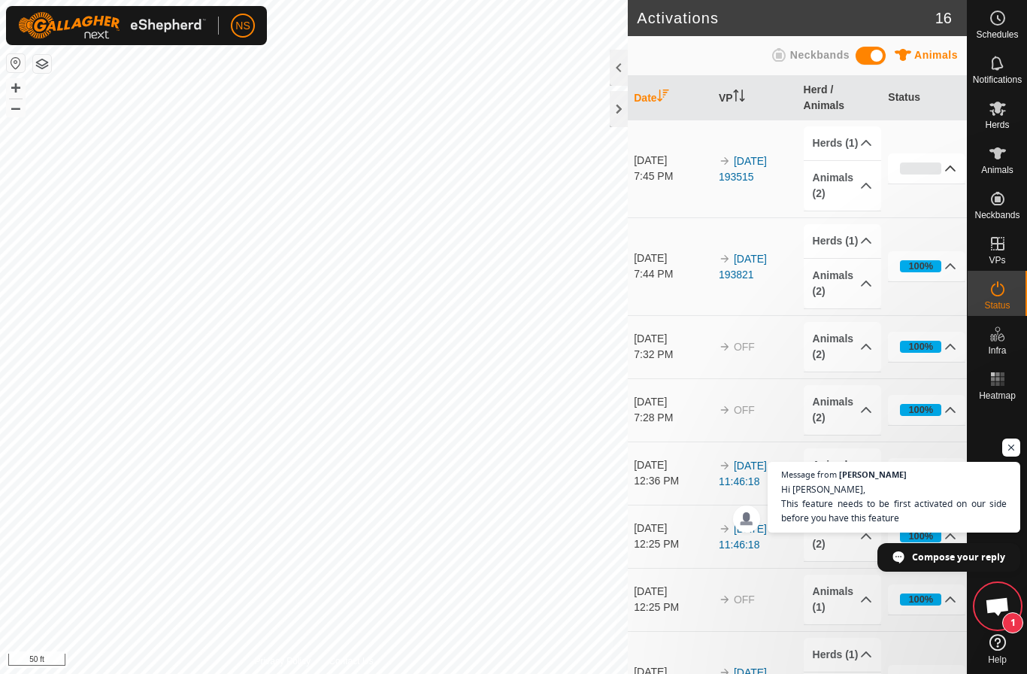
scroll to position [1624, 0]
click at [939, 513] on span "Hi [PERSON_NAME], This feature needs to be first activated on our side before y…" at bounding box center [894, 504] width 229 height 44
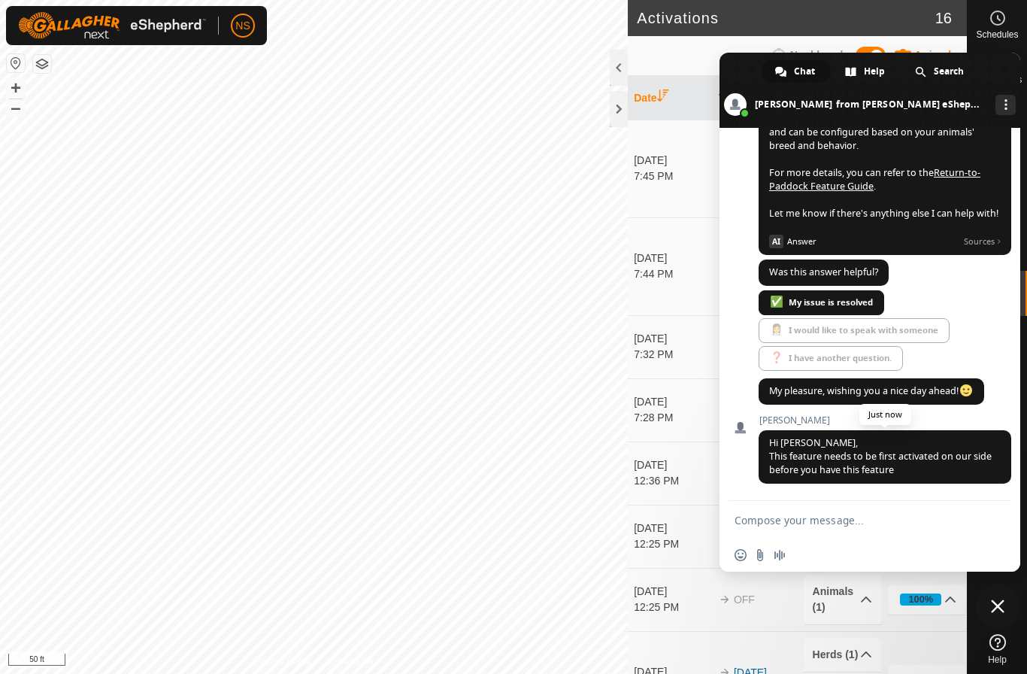
scroll to position [1653, 0]
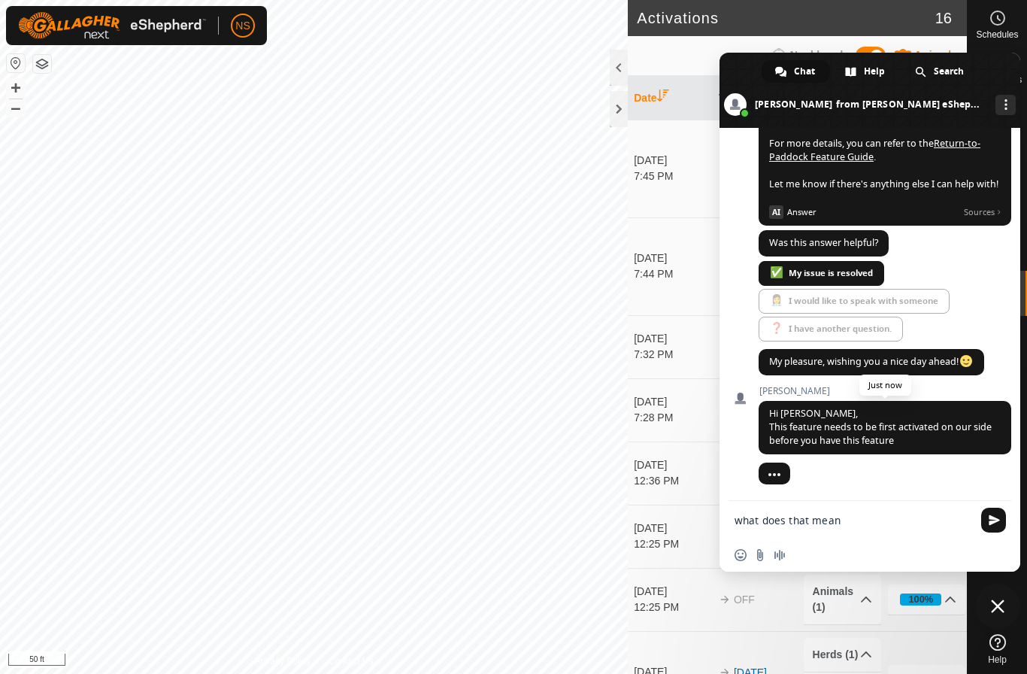
type textarea "what does that mean?"
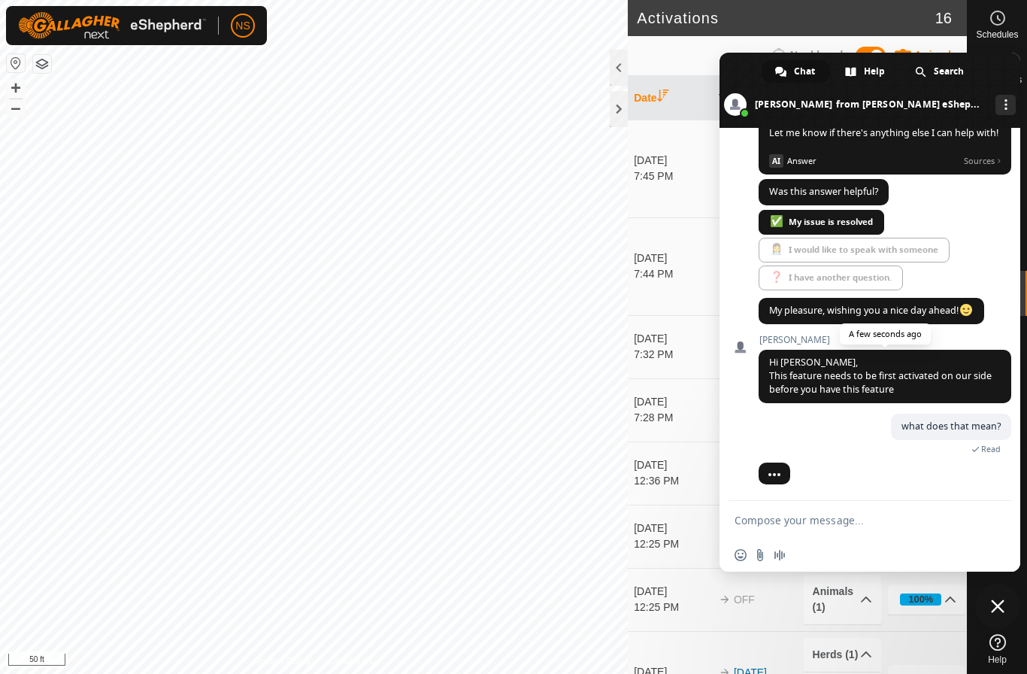
scroll to position [1691, 0]
click at [996, 611] on span "Close chat" at bounding box center [998, 606] width 14 height 14
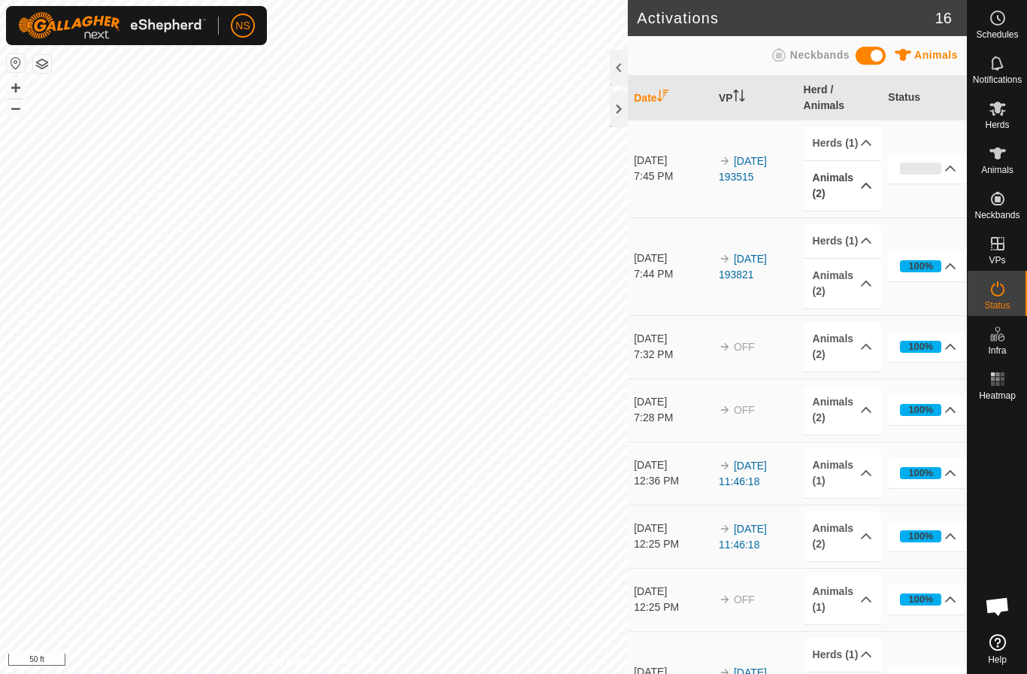
click at [854, 186] on p-accordion-header "Animals (2)" at bounding box center [842, 186] width 77 height 50
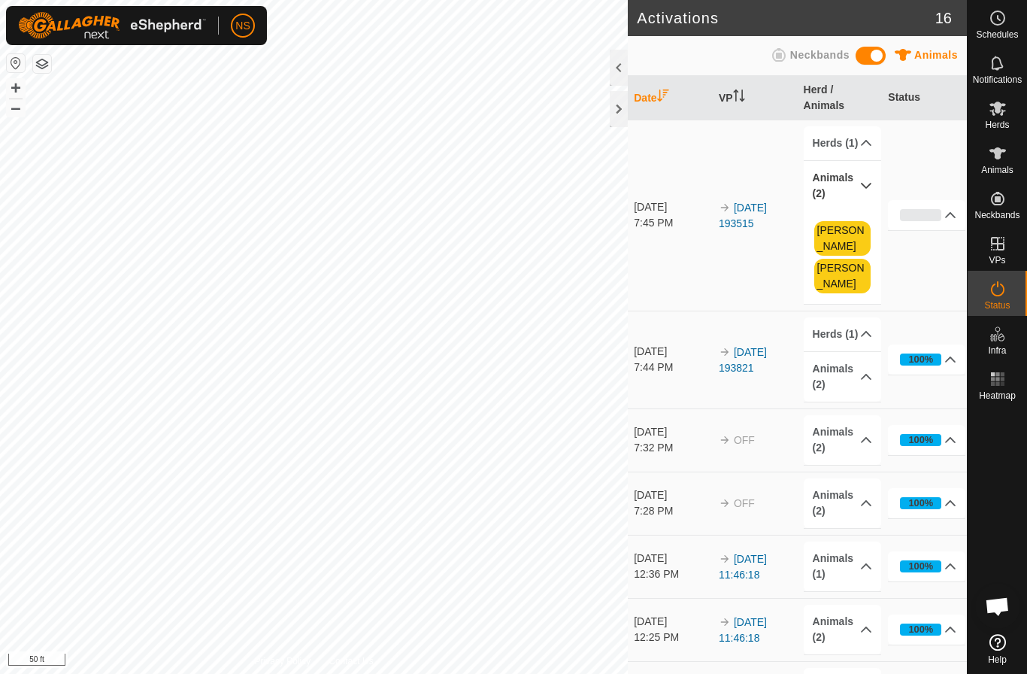
click at [854, 186] on p-accordion-header "Animals (2)" at bounding box center [842, 186] width 77 height 50
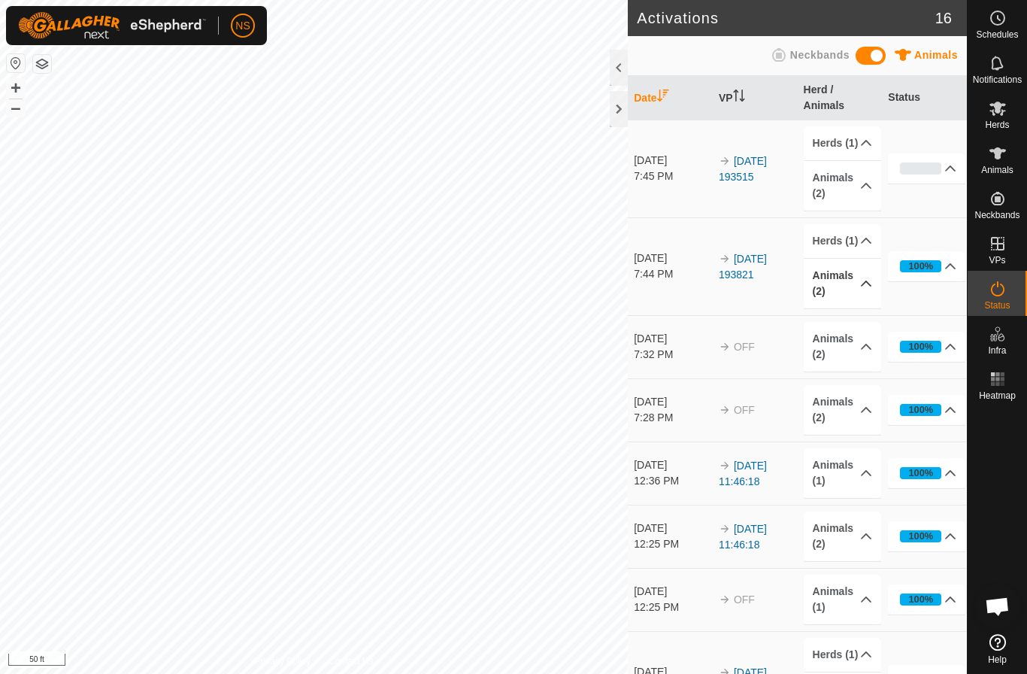
click at [865, 283] on p-accordion-header "Animals (2)" at bounding box center [842, 284] width 77 height 50
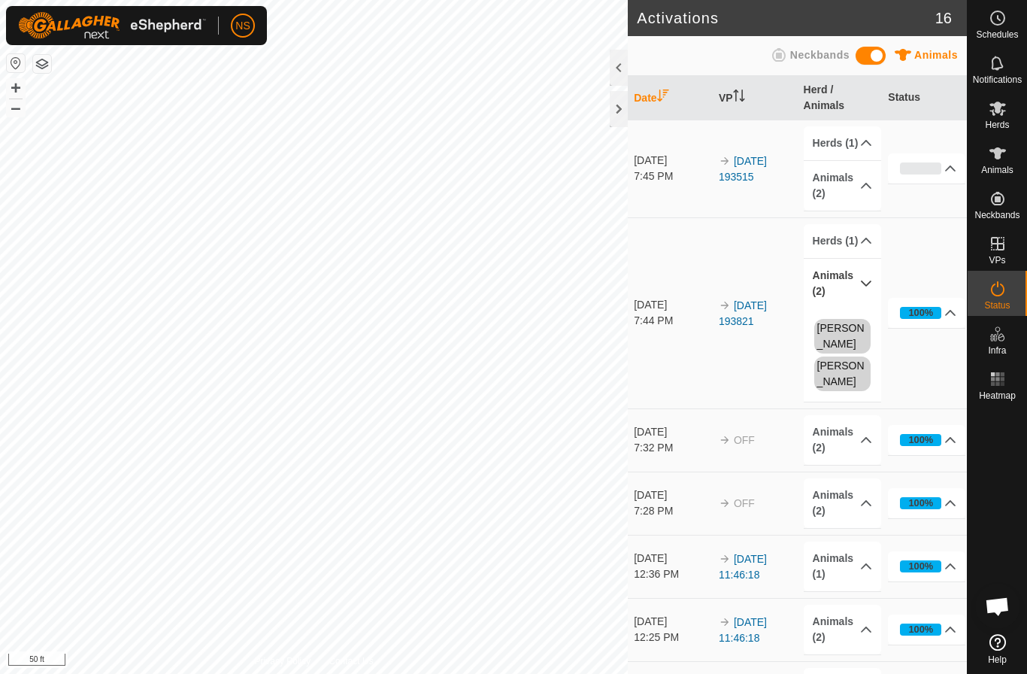
click at [865, 283] on p-accordion-header "Animals (2)" at bounding box center [842, 284] width 77 height 50
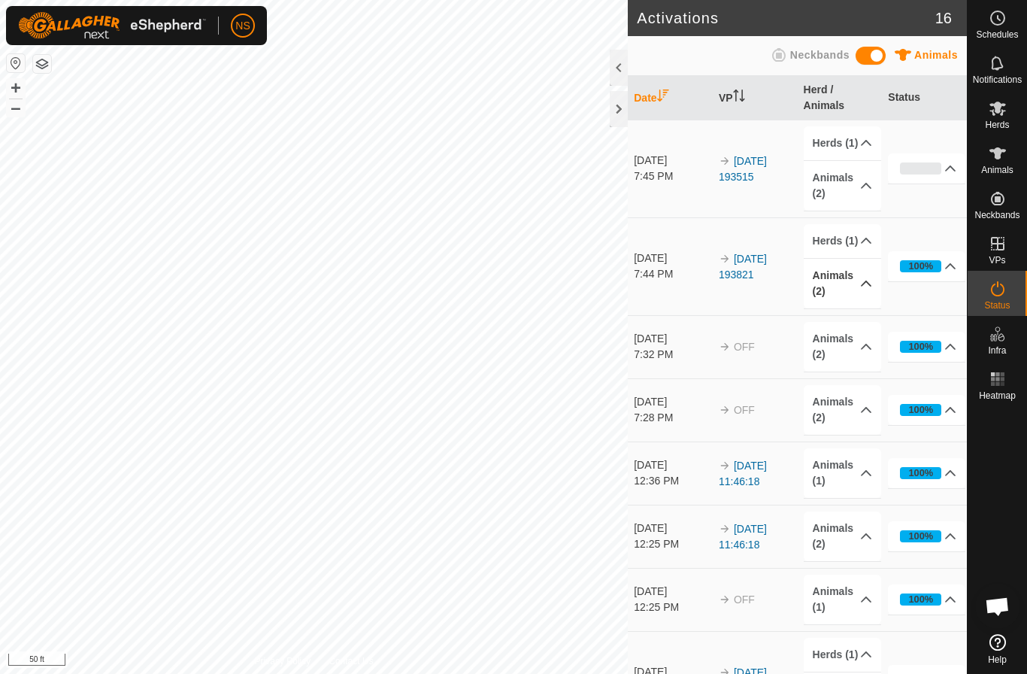
click at [865, 283] on p-accordion-header "Animals (2)" at bounding box center [842, 284] width 77 height 50
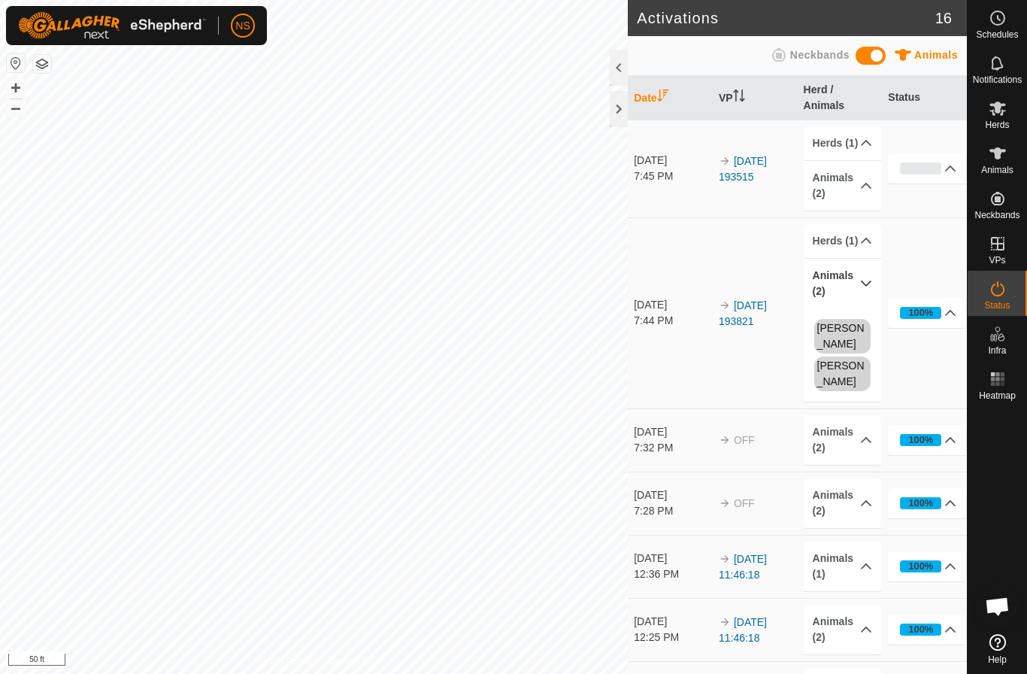
click at [865, 283] on p-accordion-header "Animals (2)" at bounding box center [842, 284] width 77 height 50
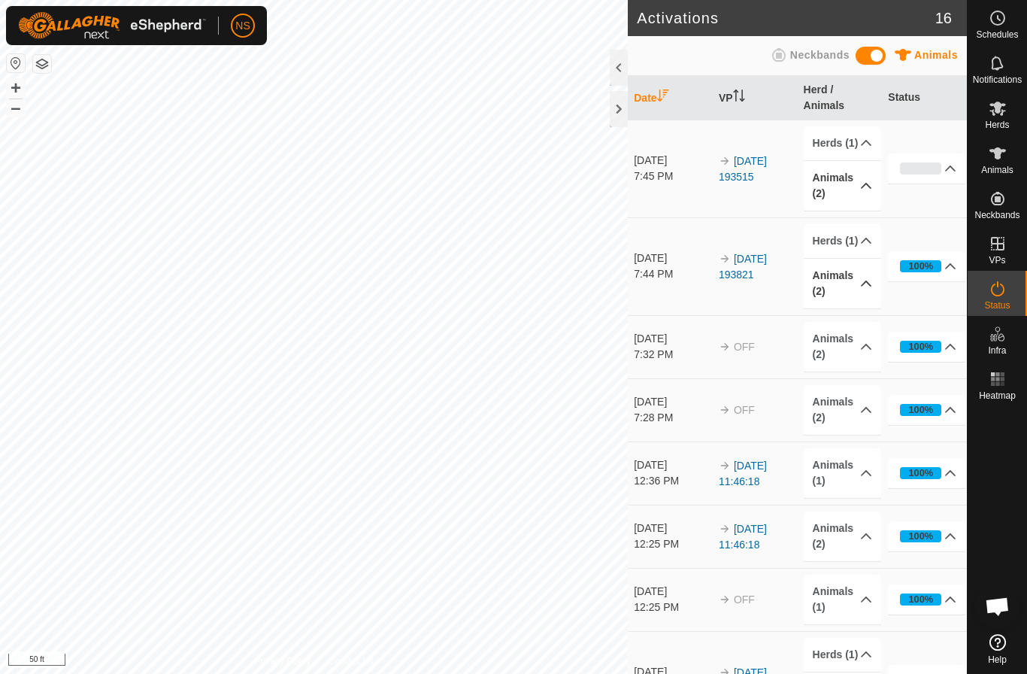
click at [862, 183] on p-accordion-header "Animals (2)" at bounding box center [842, 186] width 77 height 50
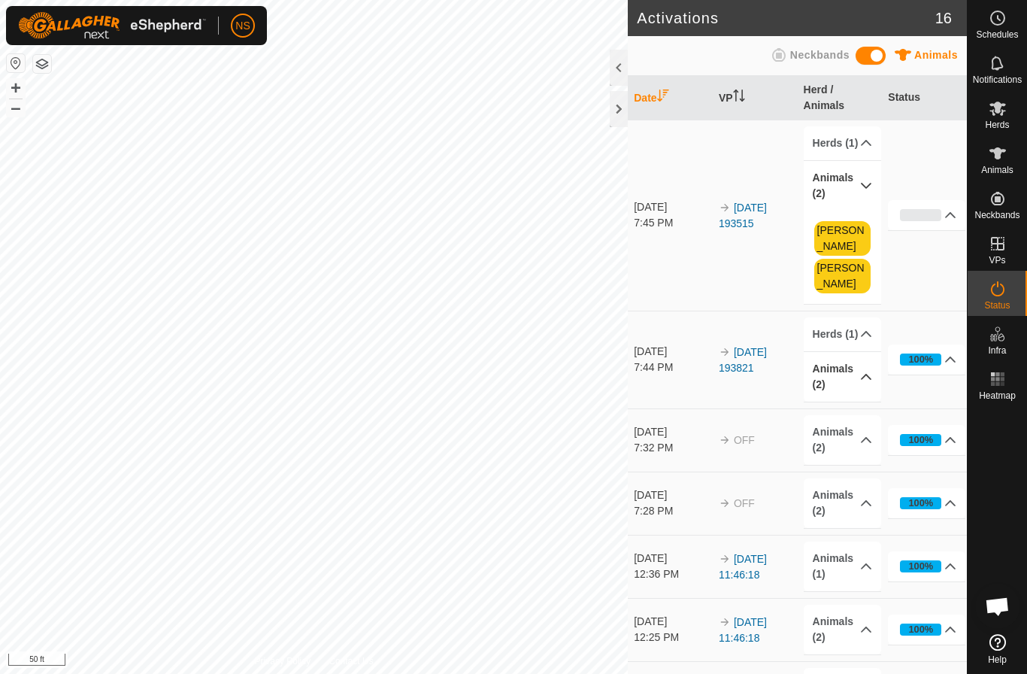
click at [862, 183] on p-accordion-header "Animals (2)" at bounding box center [842, 186] width 77 height 50
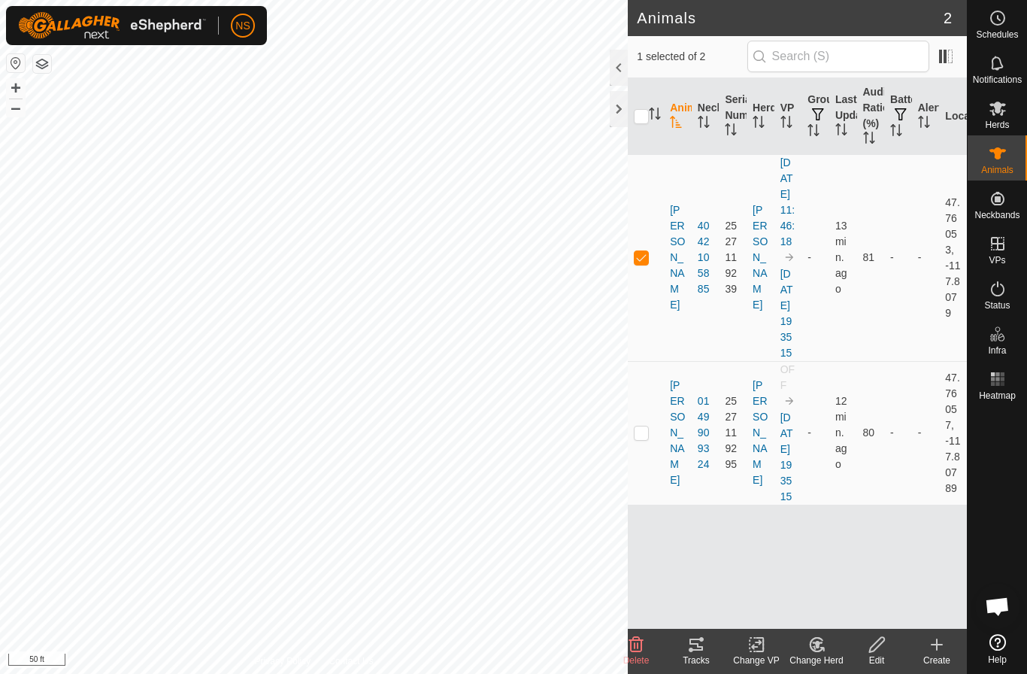
click at [620, 67] on div at bounding box center [619, 68] width 18 height 36
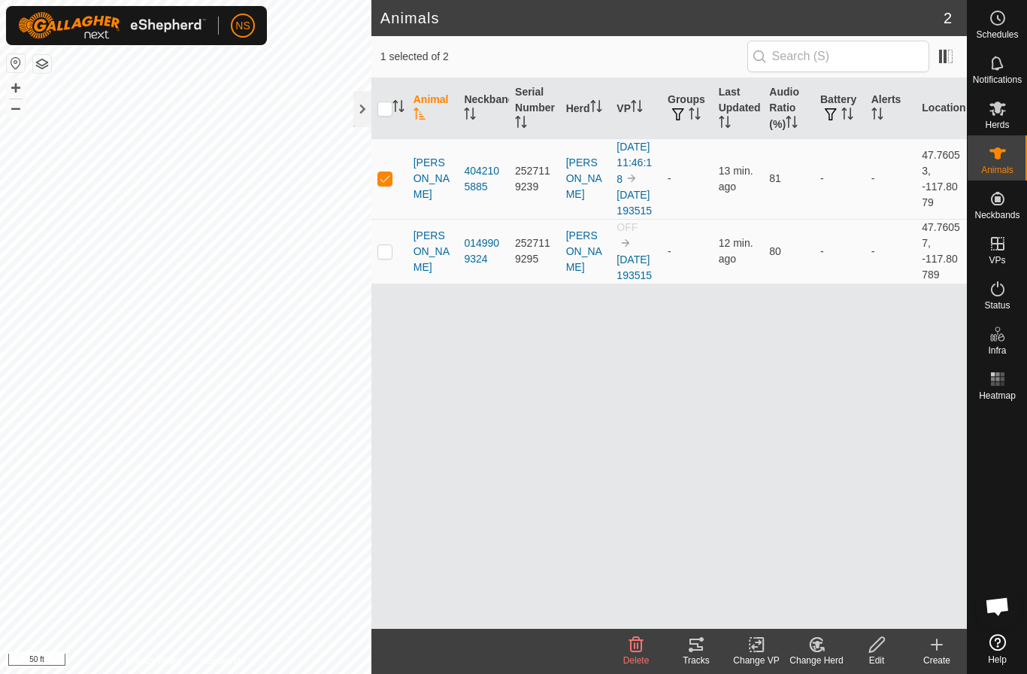
click at [758, 650] on icon at bounding box center [756, 644] width 19 height 18
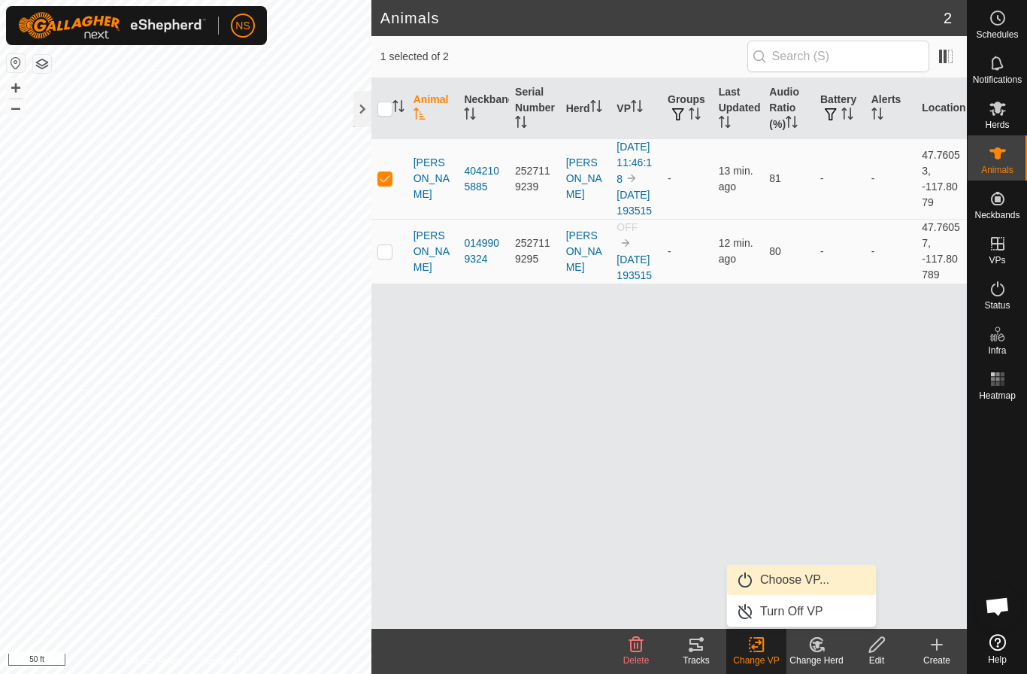
click at [759, 583] on link "Choose VP..." at bounding box center [801, 580] width 149 height 30
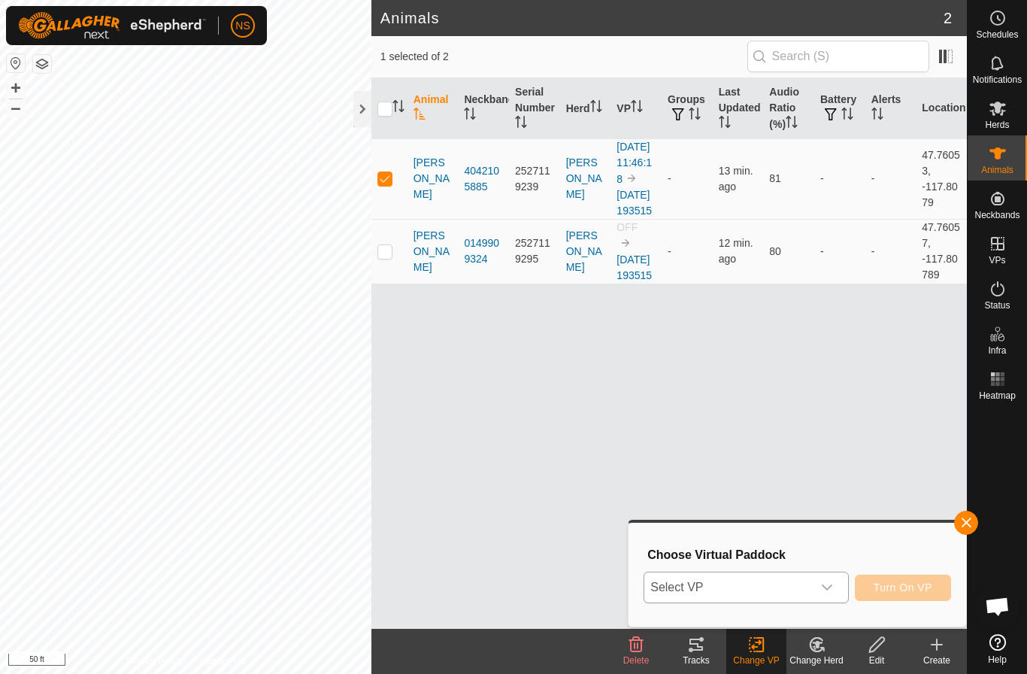
click at [768, 583] on span "Select VP" at bounding box center [727, 587] width 167 height 30
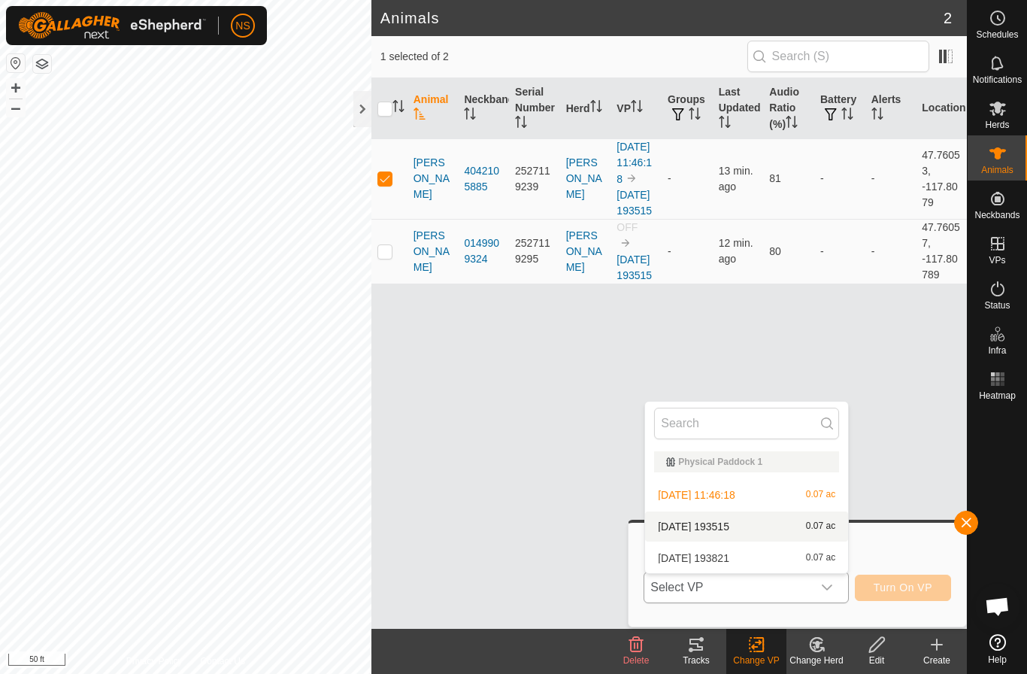
click at [748, 526] on li "[DATE] 193515 0.07 ac" at bounding box center [746, 526] width 203 height 30
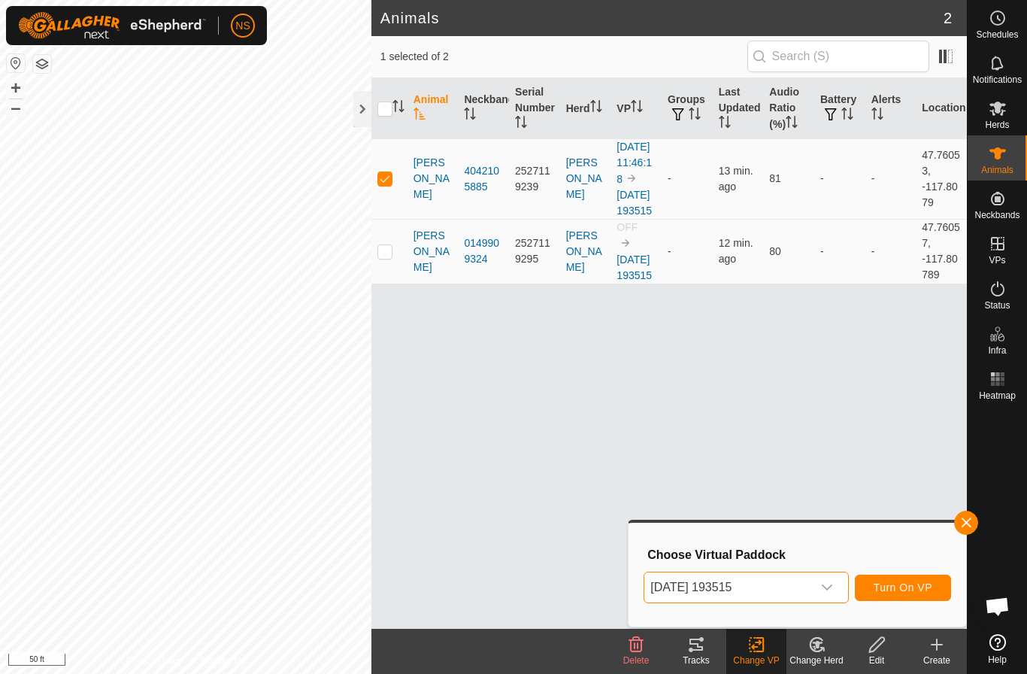
click at [915, 595] on button "Turn On VP" at bounding box center [903, 587] width 96 height 26
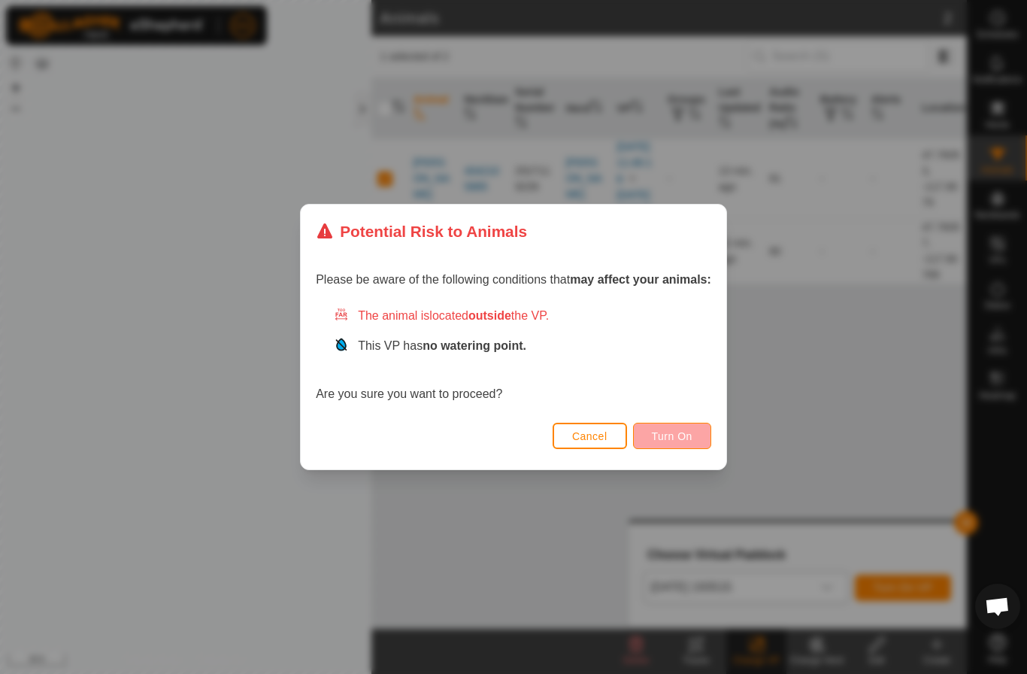
click at [677, 444] on button "Turn On" at bounding box center [672, 436] width 78 height 26
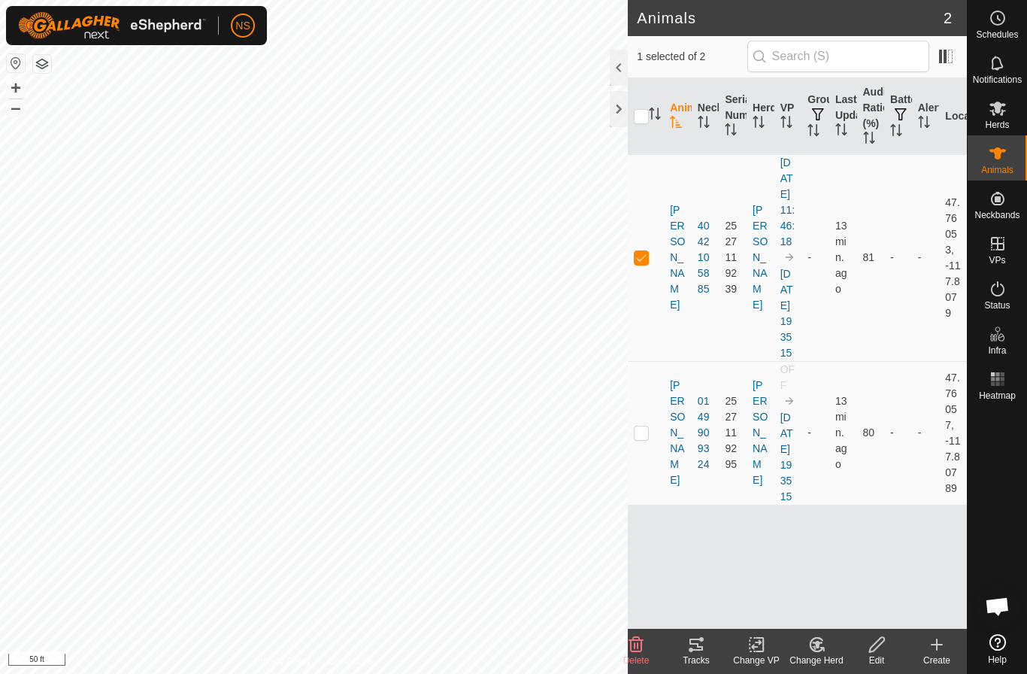
click at [614, 69] on div at bounding box center [619, 68] width 18 height 36
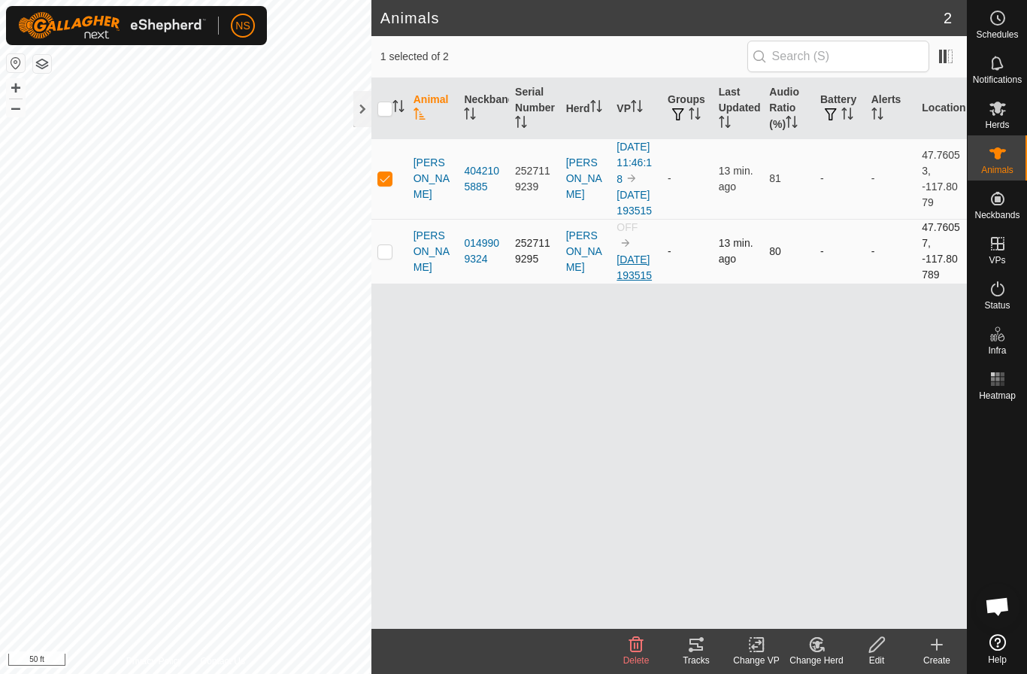
click at [628, 281] on link "[DATE] 193515" at bounding box center [634, 267] width 35 height 28
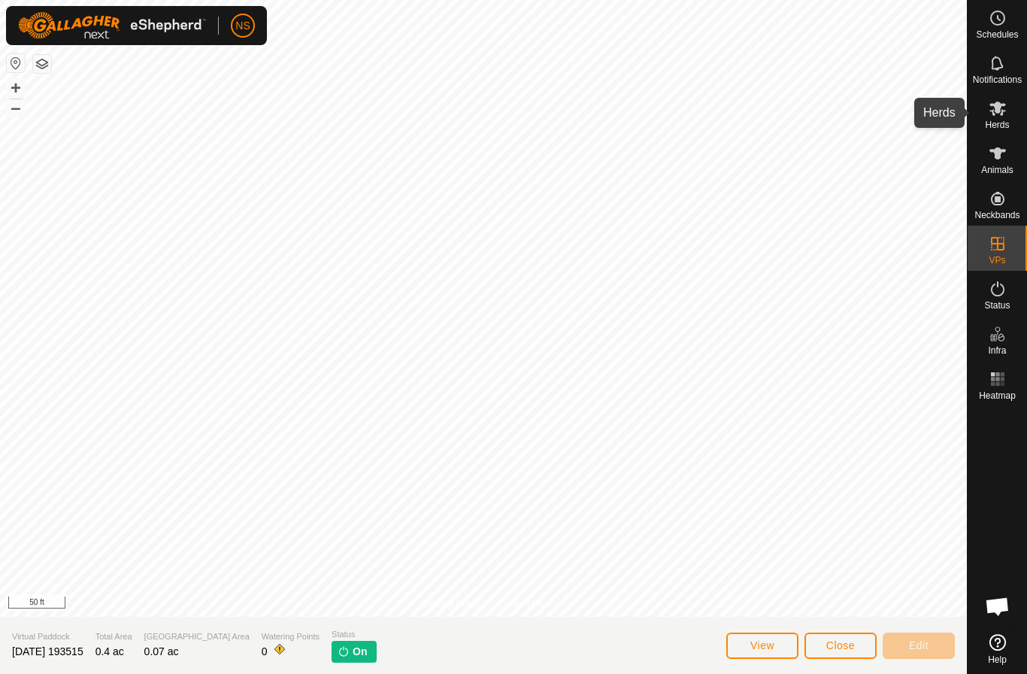
click at [995, 120] on span "Herds" at bounding box center [997, 124] width 24 height 9
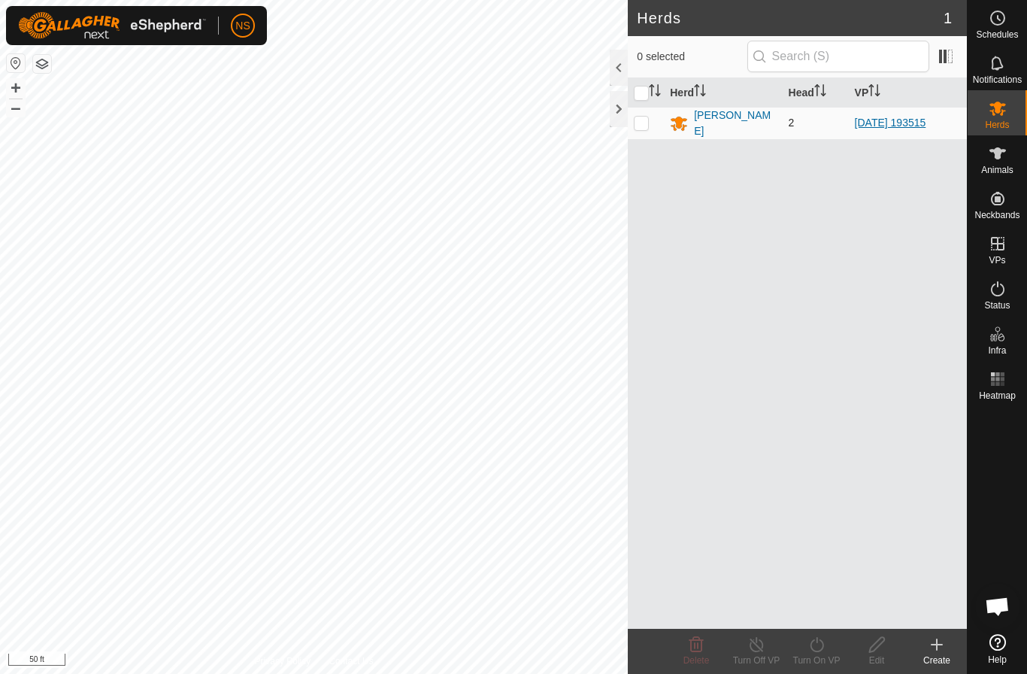
click at [867, 122] on link "[DATE] 193515" at bounding box center [890, 123] width 71 height 12
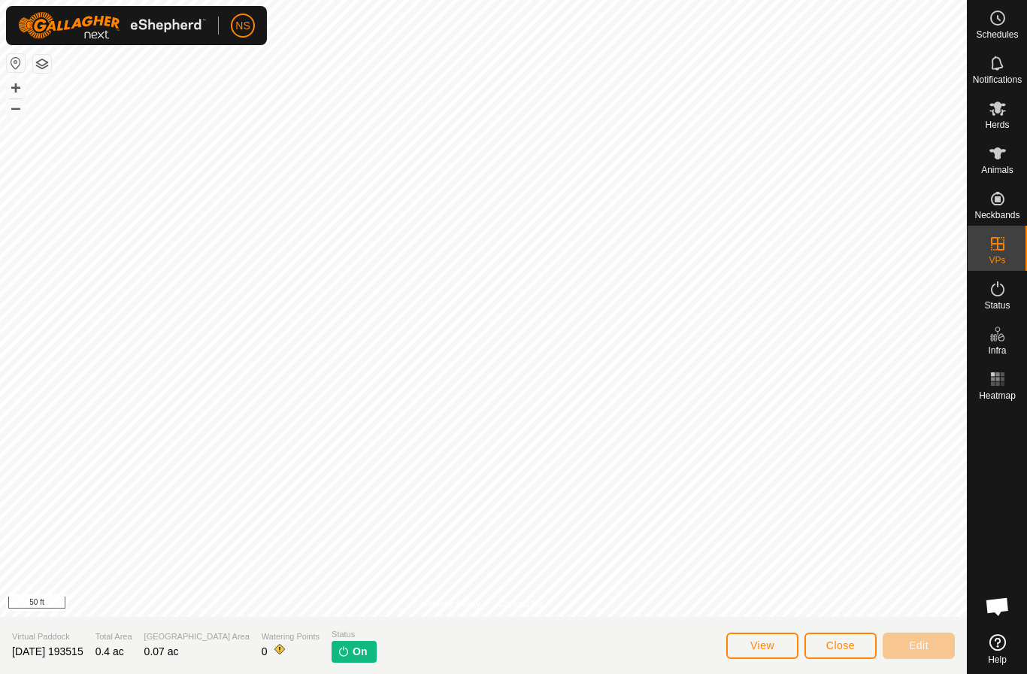
click at [842, 641] on span "Close" at bounding box center [840, 645] width 29 height 12
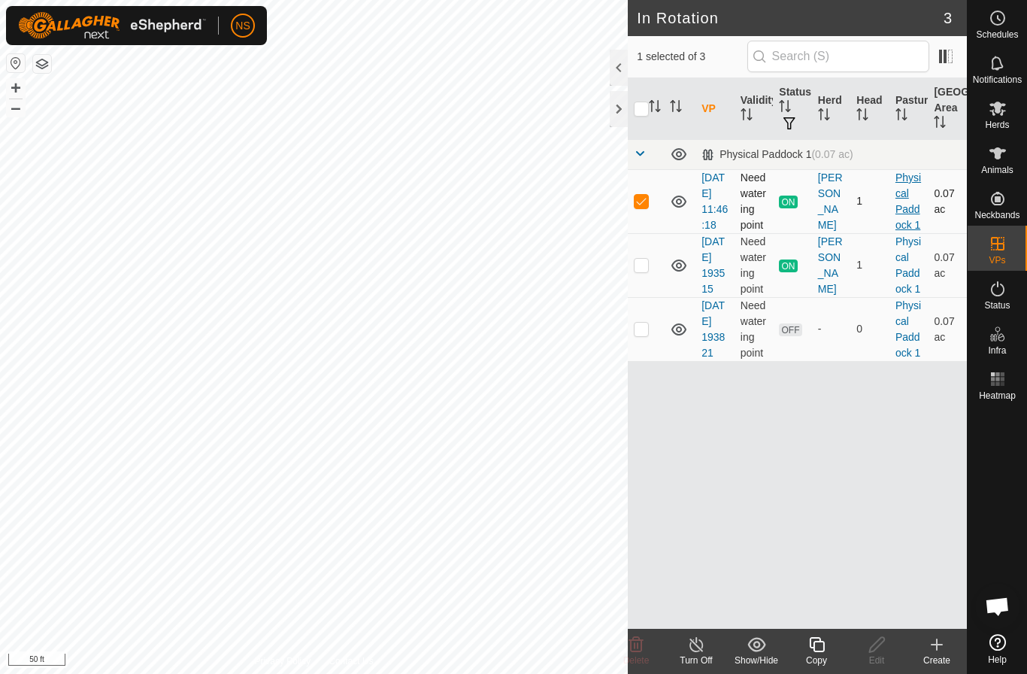
click at [907, 220] on link "Physical Paddock 1" at bounding box center [908, 200] width 26 height 59
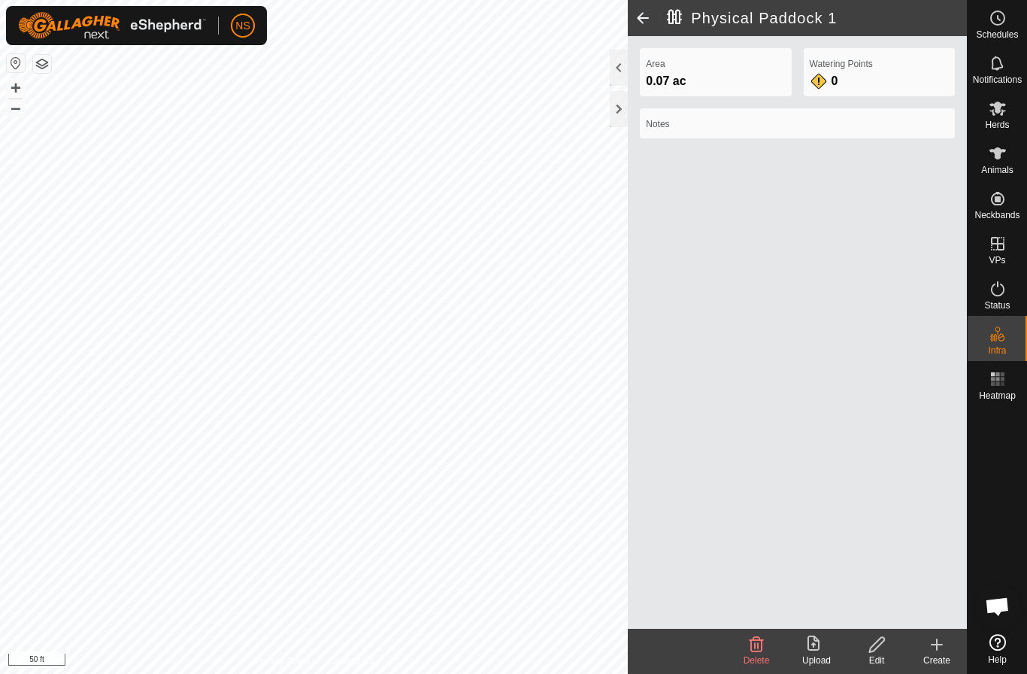
click at [641, 17] on span at bounding box center [643, 18] width 30 height 36
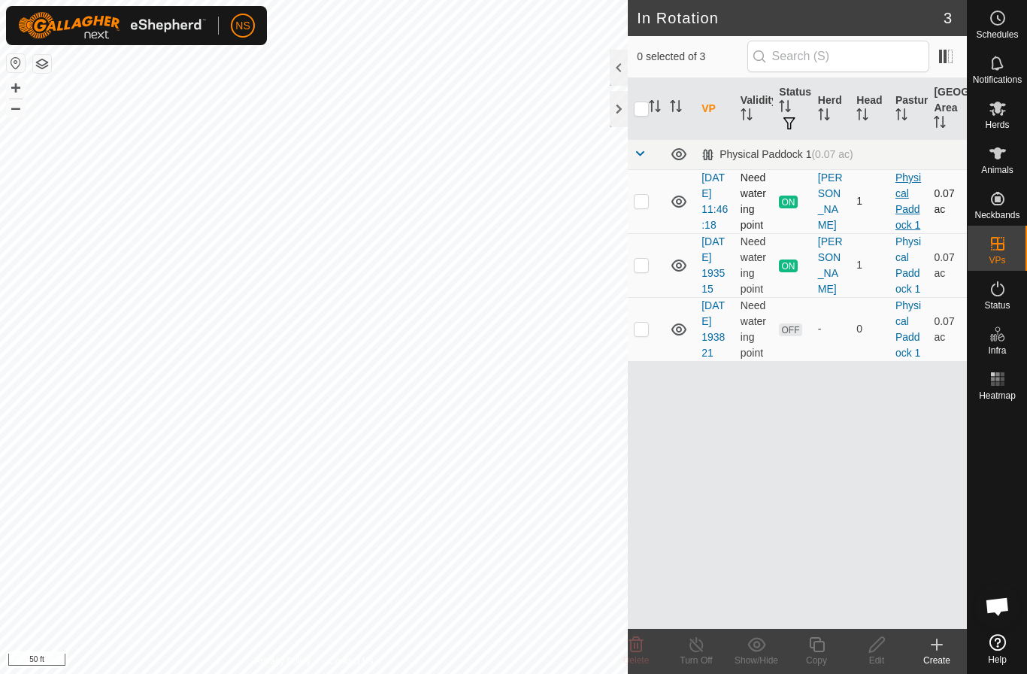
click at [911, 216] on link "Physical Paddock 1" at bounding box center [908, 200] width 26 height 59
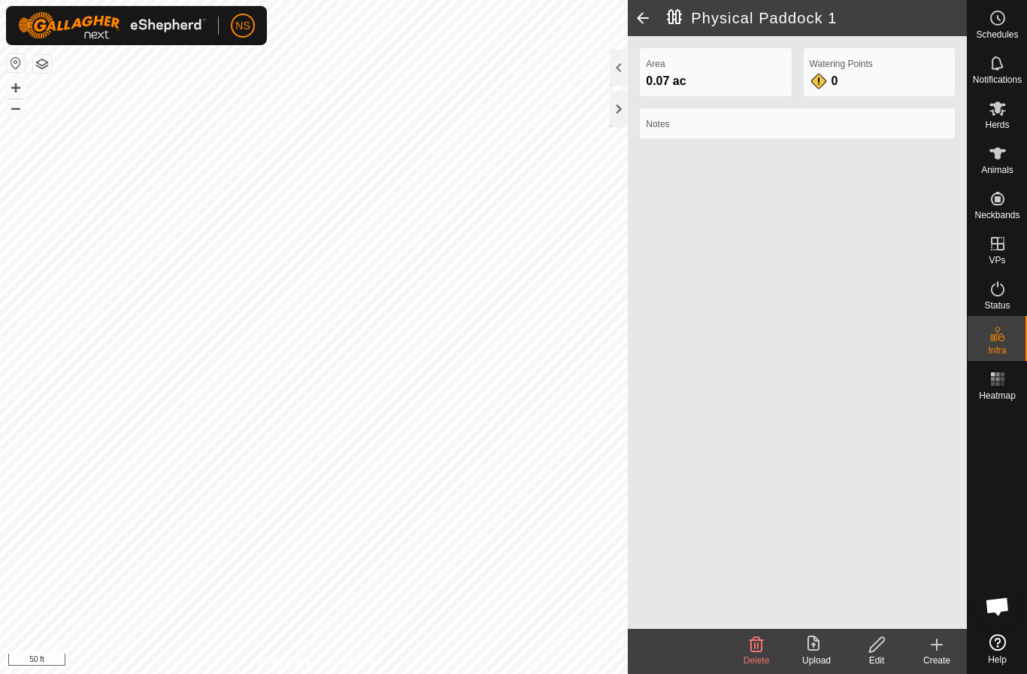
click at [644, 22] on span at bounding box center [643, 18] width 30 height 36
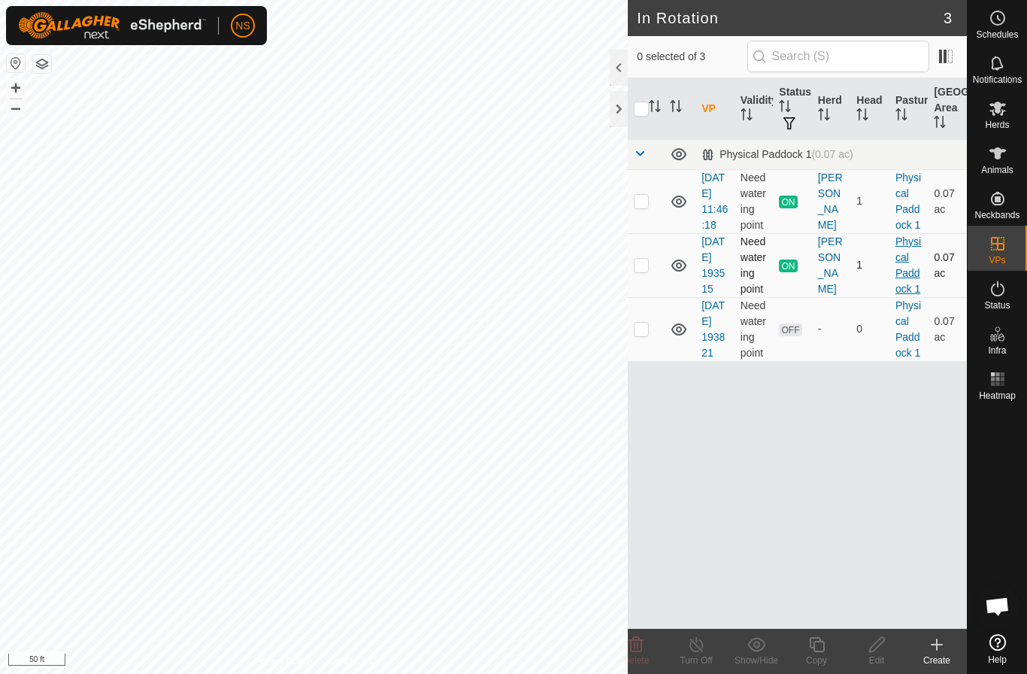
click at [904, 292] on link "Physical Paddock 1" at bounding box center [908, 264] width 26 height 59
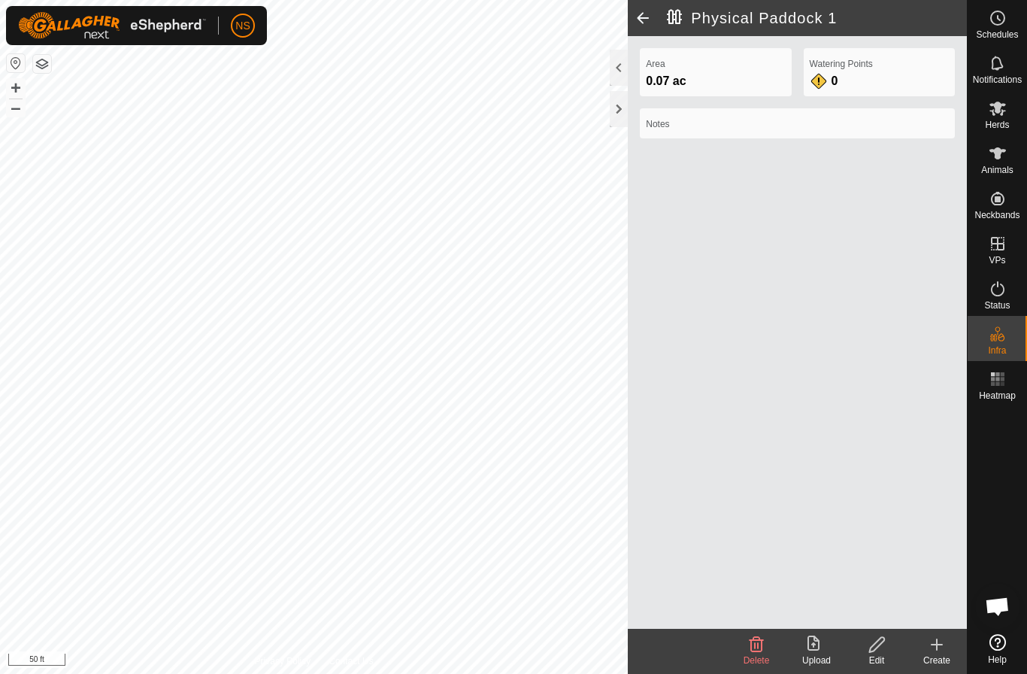
click at [640, 19] on span at bounding box center [643, 18] width 30 height 36
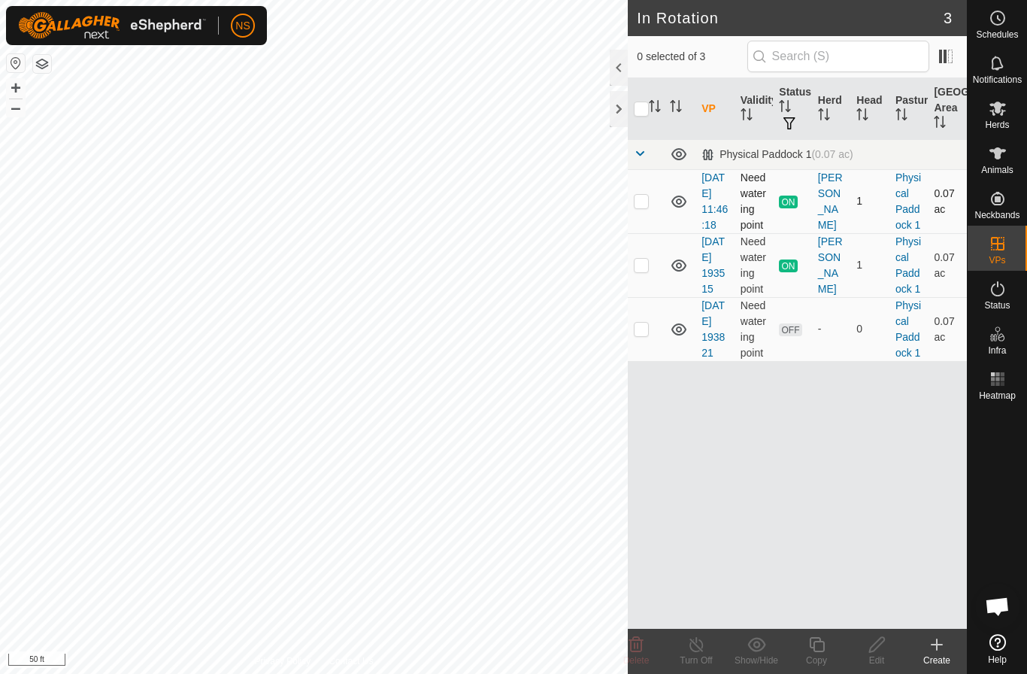
click at [910, 207] on td "Physical Paddock 1" at bounding box center [908, 201] width 39 height 64
click at [904, 221] on link "Physical Paddock 1" at bounding box center [908, 200] width 26 height 59
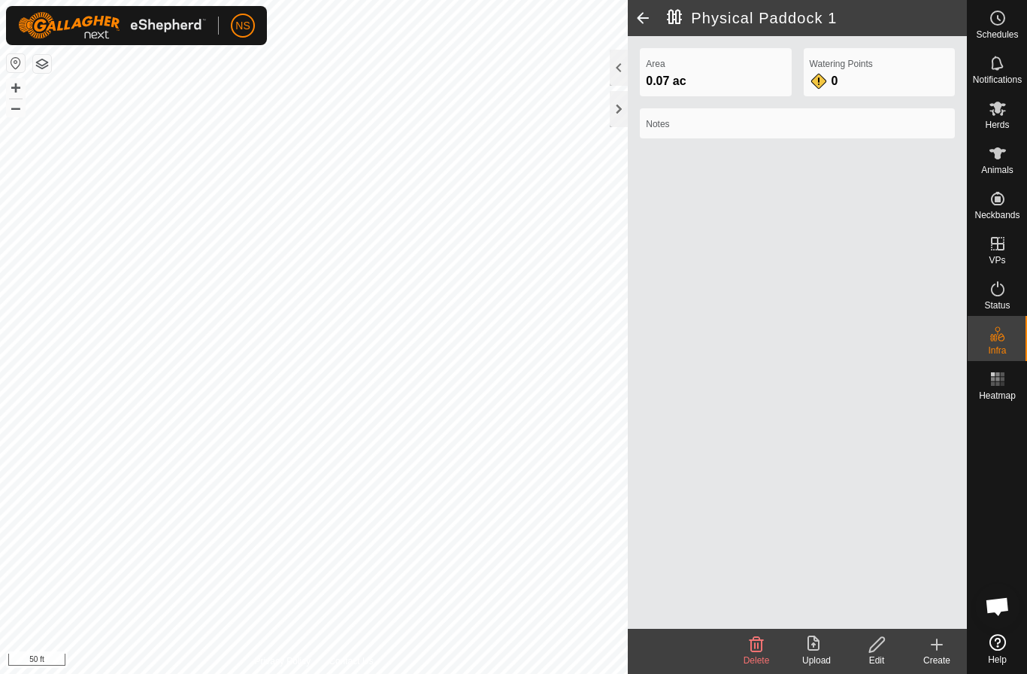
click at [641, 23] on span at bounding box center [643, 18] width 30 height 36
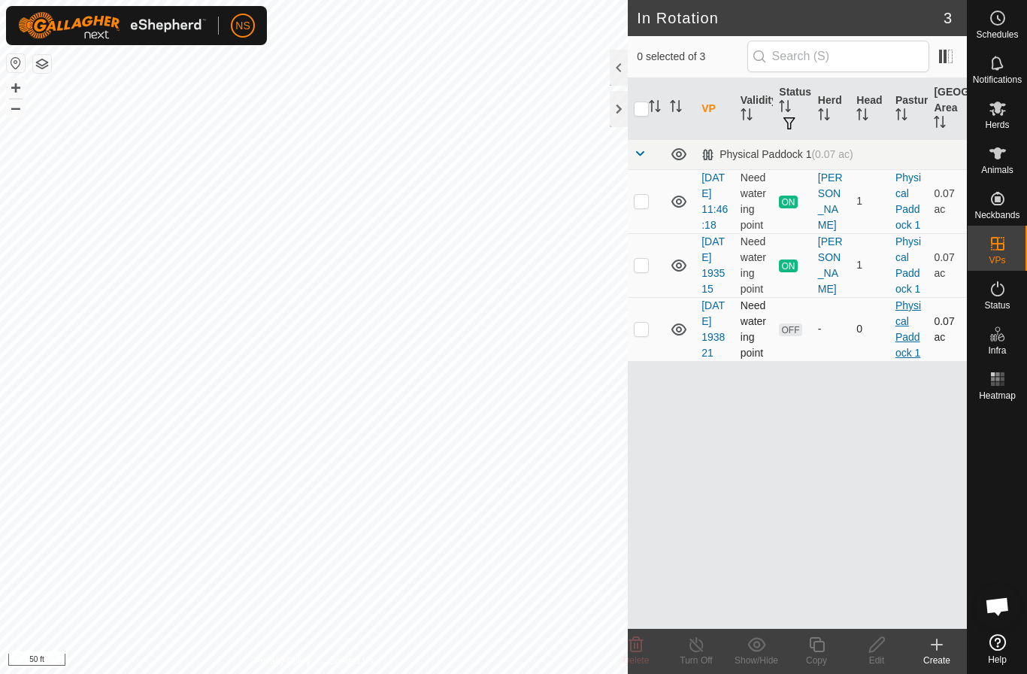
click at [905, 357] on link "Physical Paddock 1" at bounding box center [908, 328] width 26 height 59
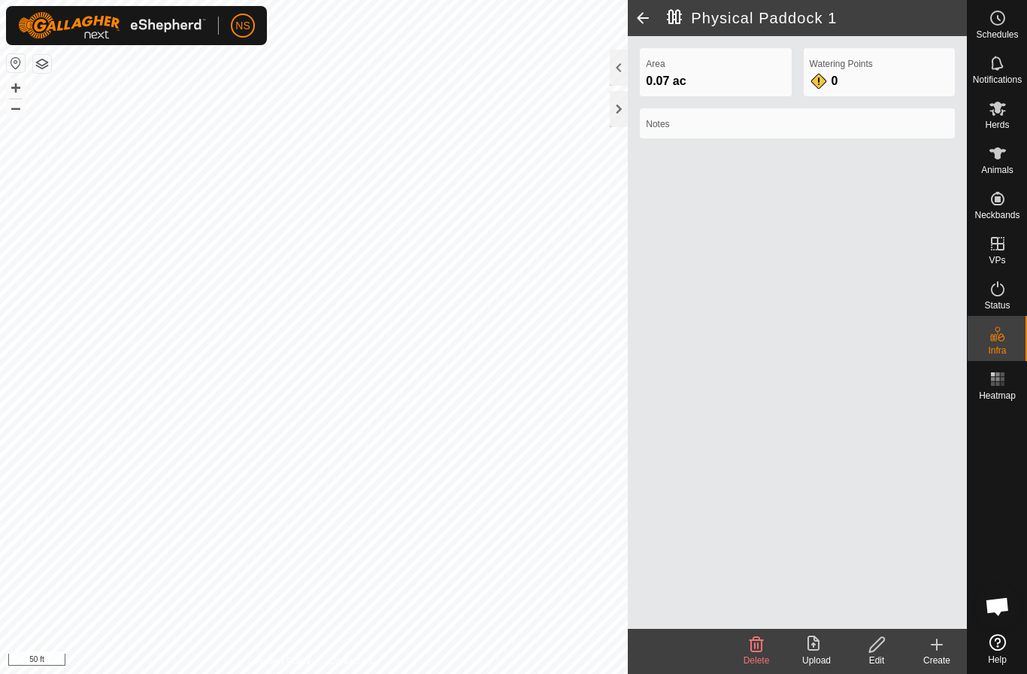
click at [638, 7] on span at bounding box center [643, 18] width 30 height 36
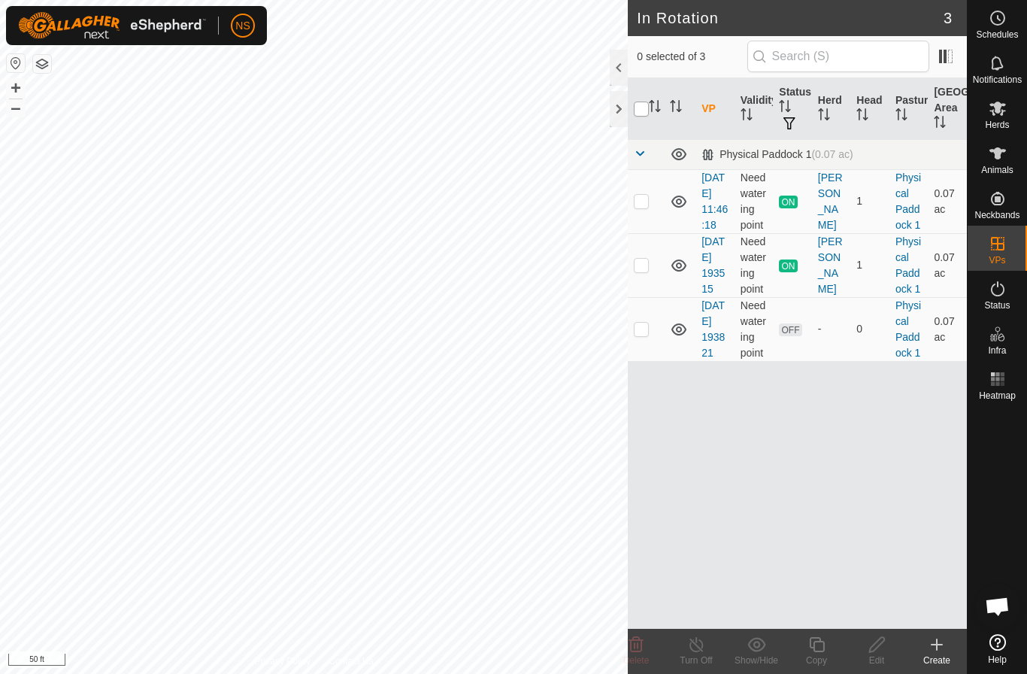
click at [644, 111] on input "checkbox" at bounding box center [641, 109] width 15 height 15
checkbox input "true"
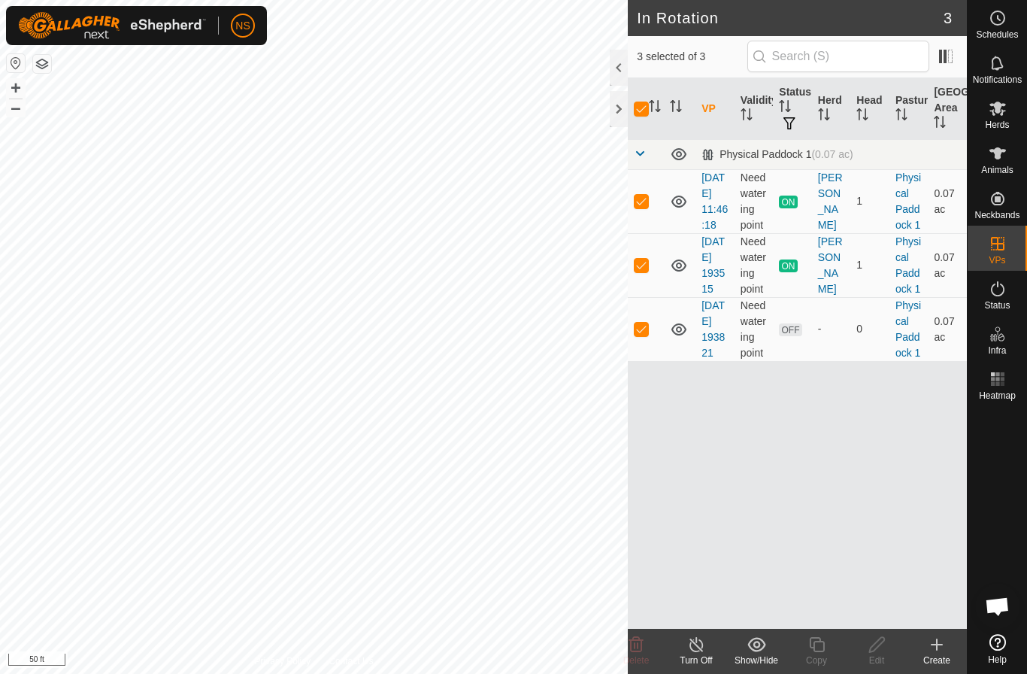
click at [698, 647] on line at bounding box center [696, 645] width 12 height 12
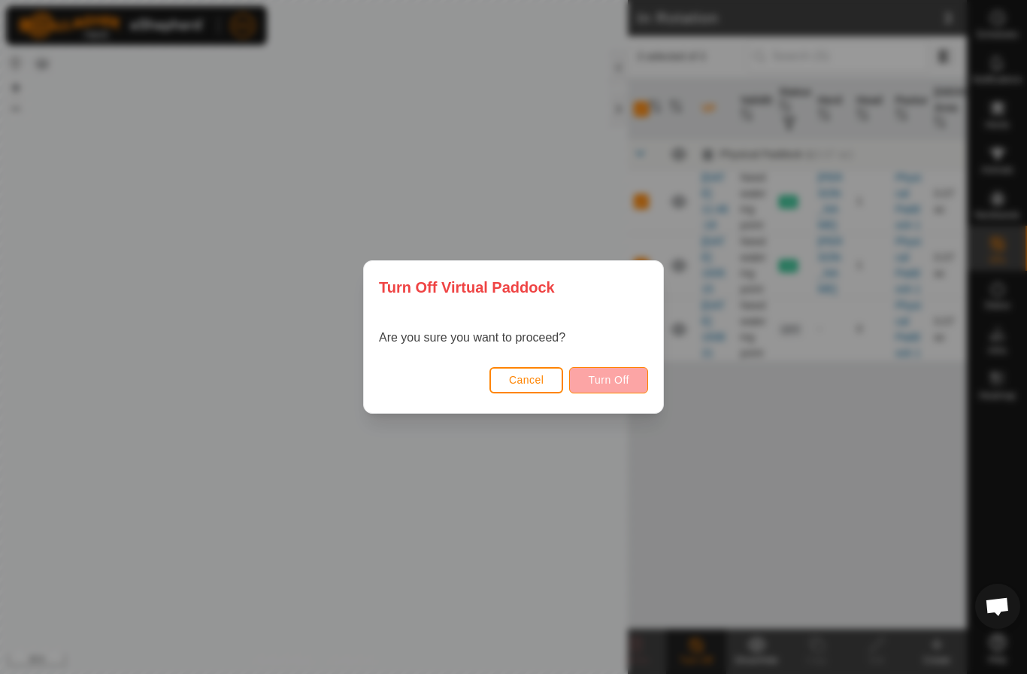
click at [622, 377] on span "Turn Off" at bounding box center [608, 380] width 41 height 12
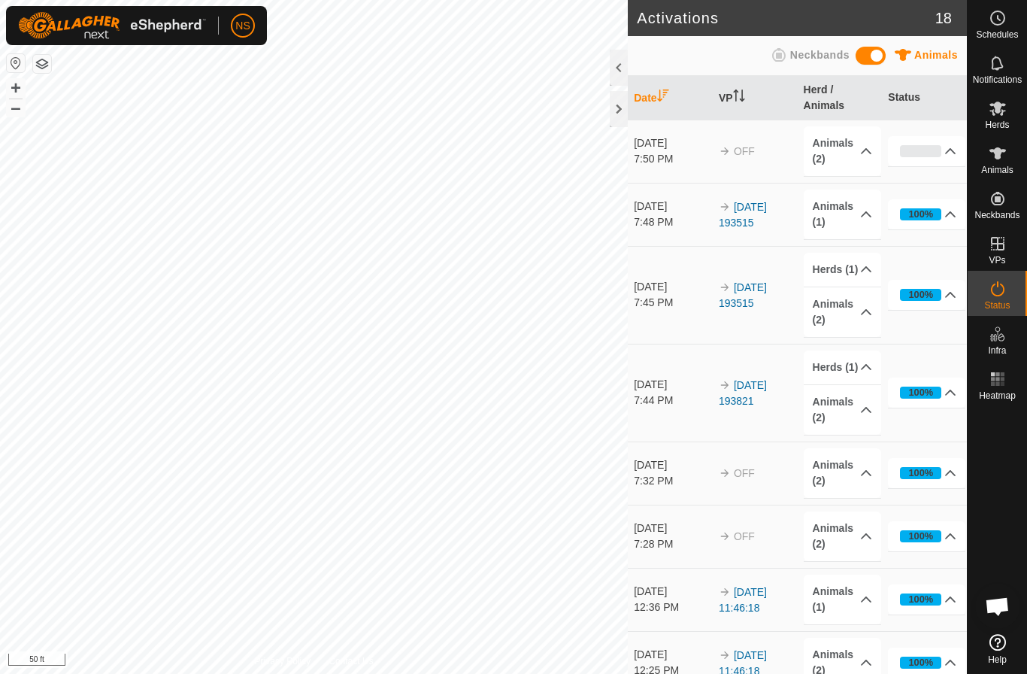
click at [1002, 608] on span "Open chat" at bounding box center [997, 607] width 25 height 21
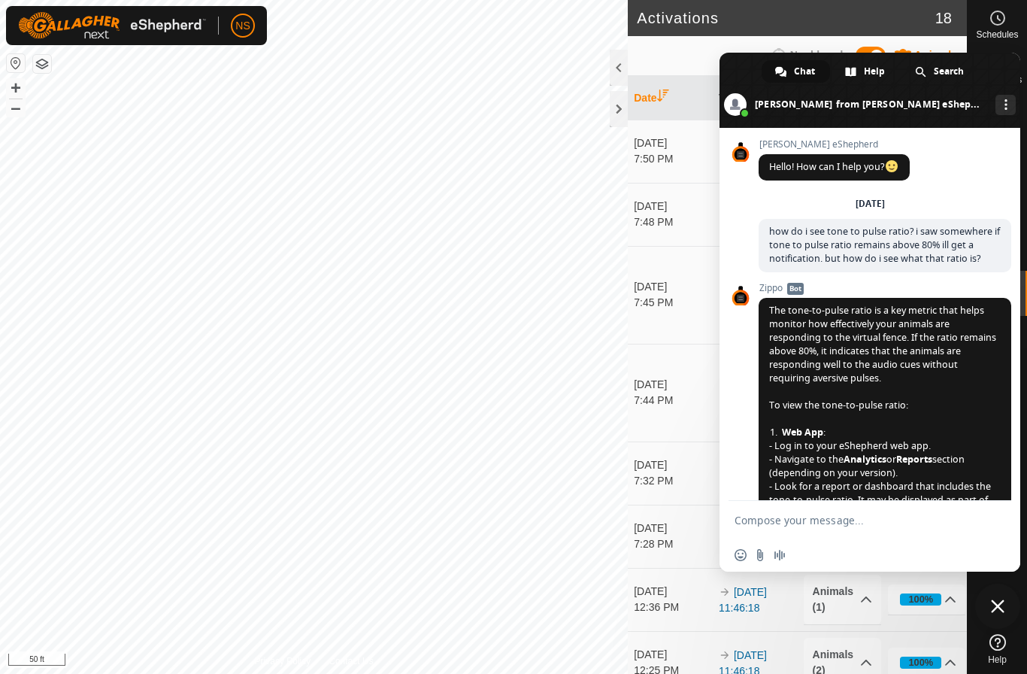
scroll to position [1691, 0]
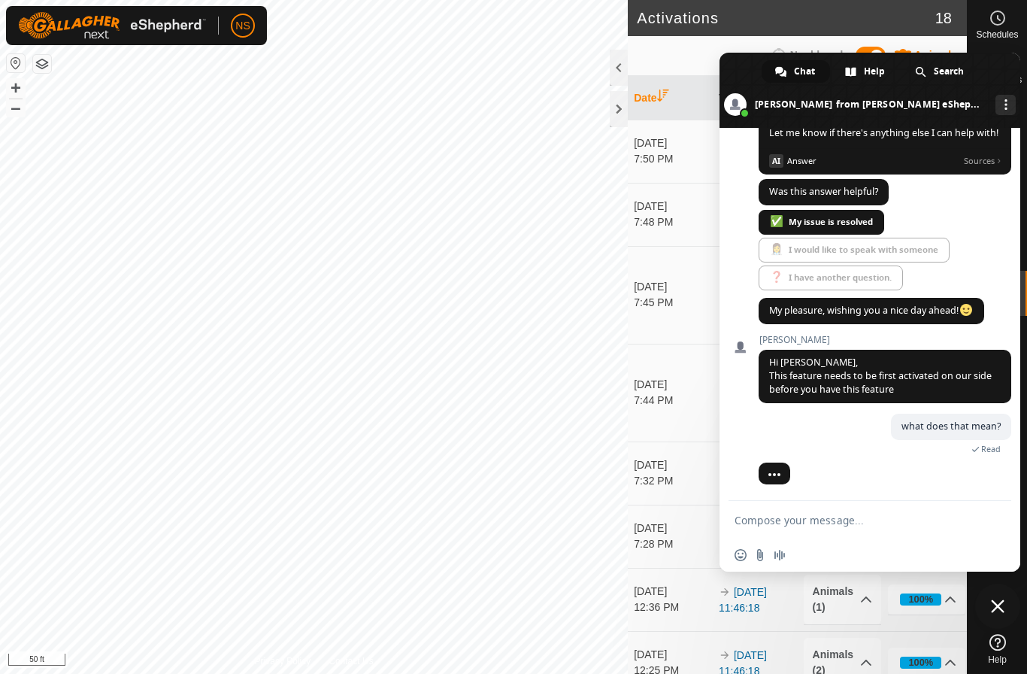
click at [919, 39] on div "Animals Neckbands" at bounding box center [797, 56] width 339 height 40
click at [1002, 601] on span "Close chat" at bounding box center [998, 606] width 14 height 14
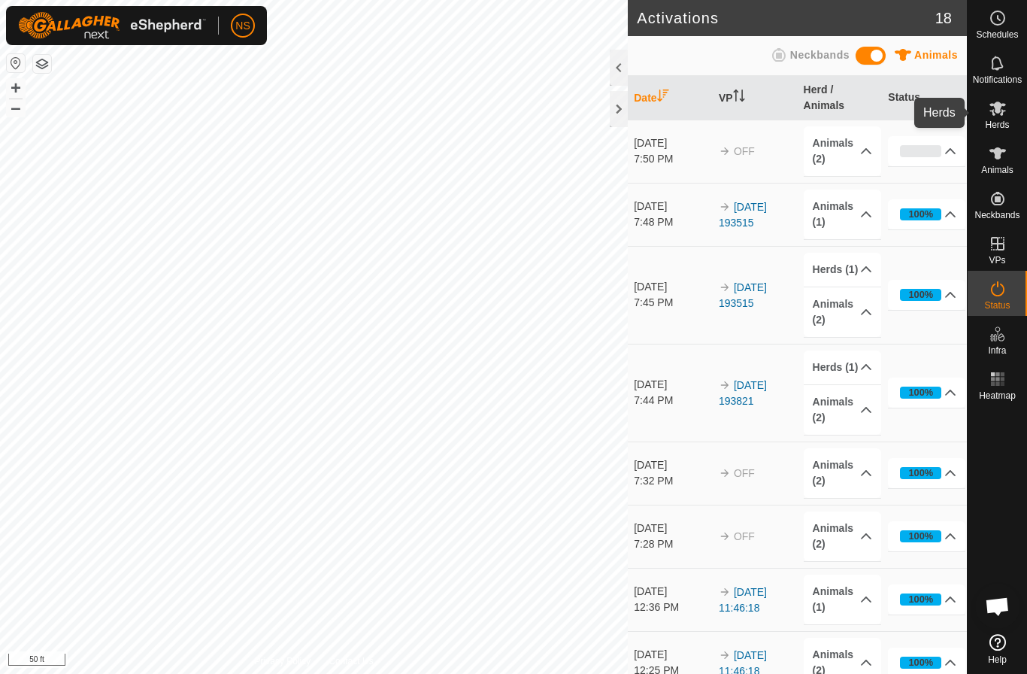
click at [999, 120] on span "Herds" at bounding box center [997, 124] width 24 height 9
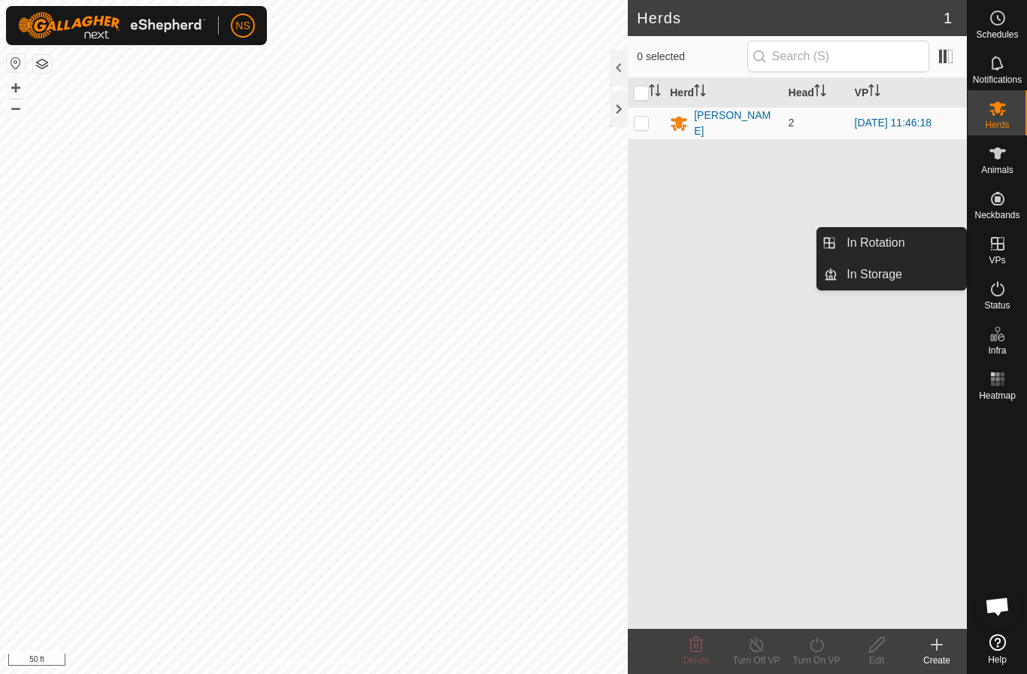
click at [1010, 250] on es-virtualpaddocks-svg-icon at bounding box center [997, 244] width 27 height 24
click at [923, 241] on link "In Rotation" at bounding box center [902, 243] width 129 height 30
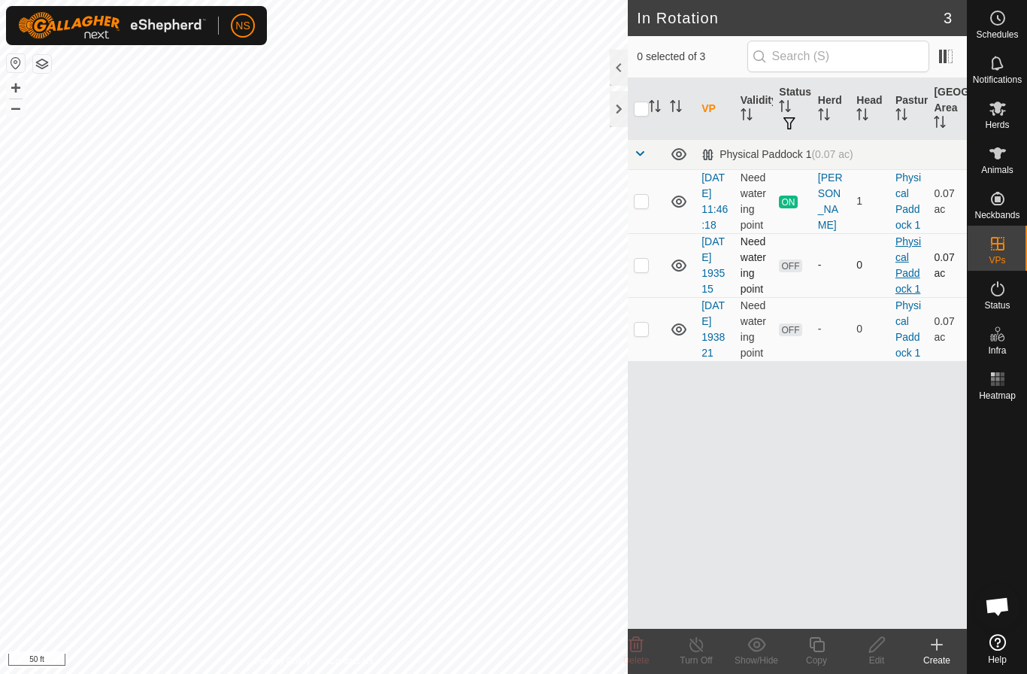
click at [903, 295] on link "Physical Paddock 1" at bounding box center [908, 264] width 26 height 59
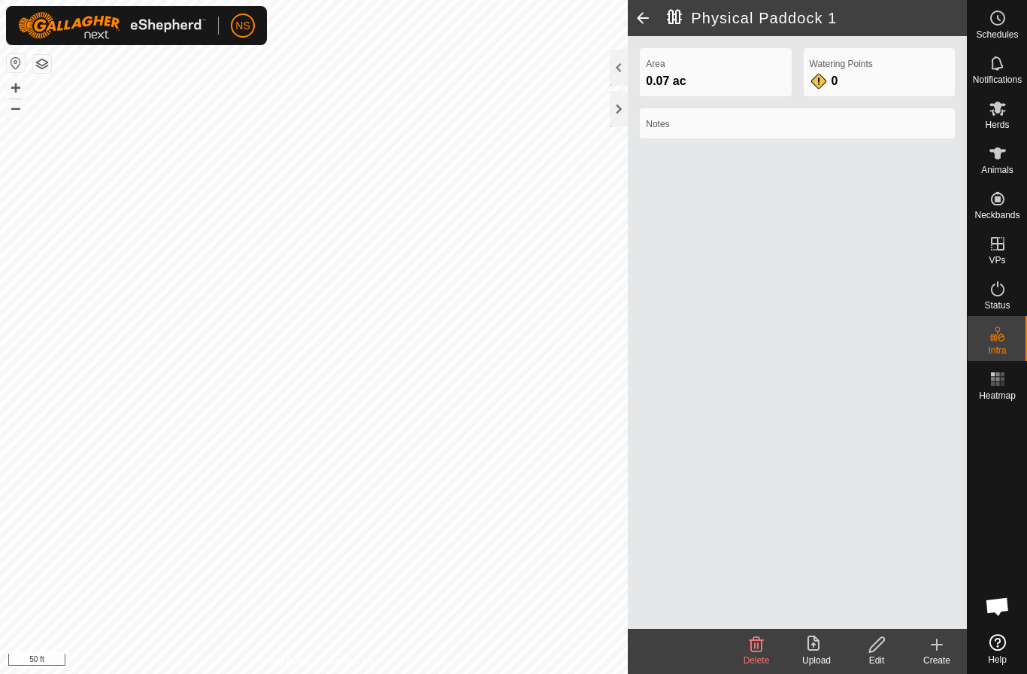
click at [642, 15] on span at bounding box center [643, 18] width 30 height 36
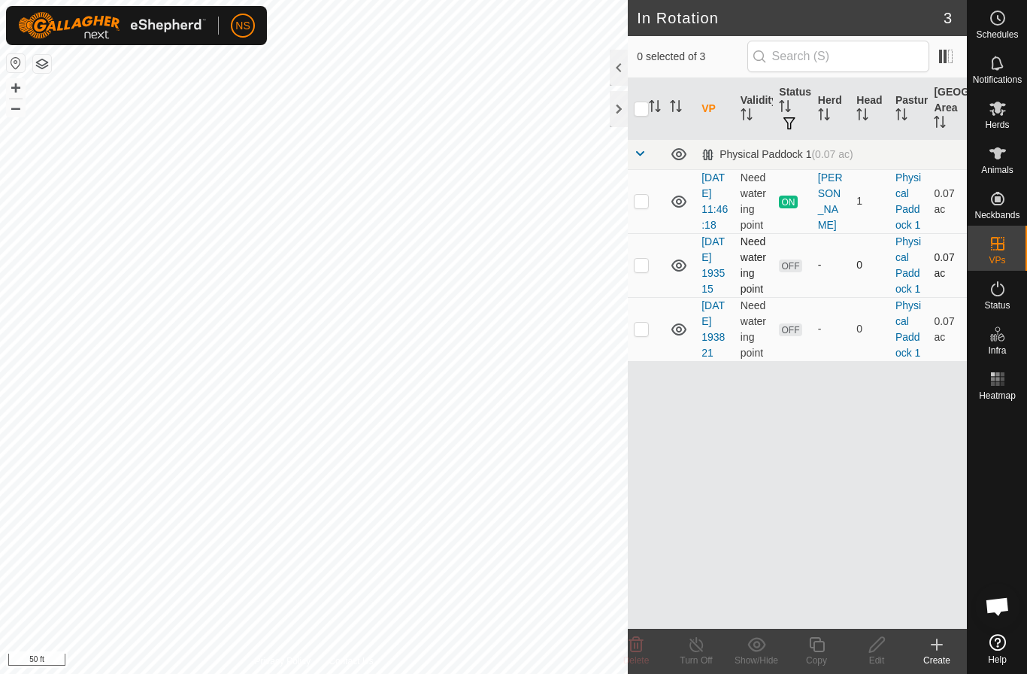
click at [642, 271] on p-checkbox at bounding box center [641, 265] width 15 height 12
checkbox input "true"
click at [641, 335] on p-checkbox at bounding box center [641, 329] width 15 height 12
checkbox input "true"
click at [644, 271] on p-checkbox at bounding box center [641, 265] width 15 height 12
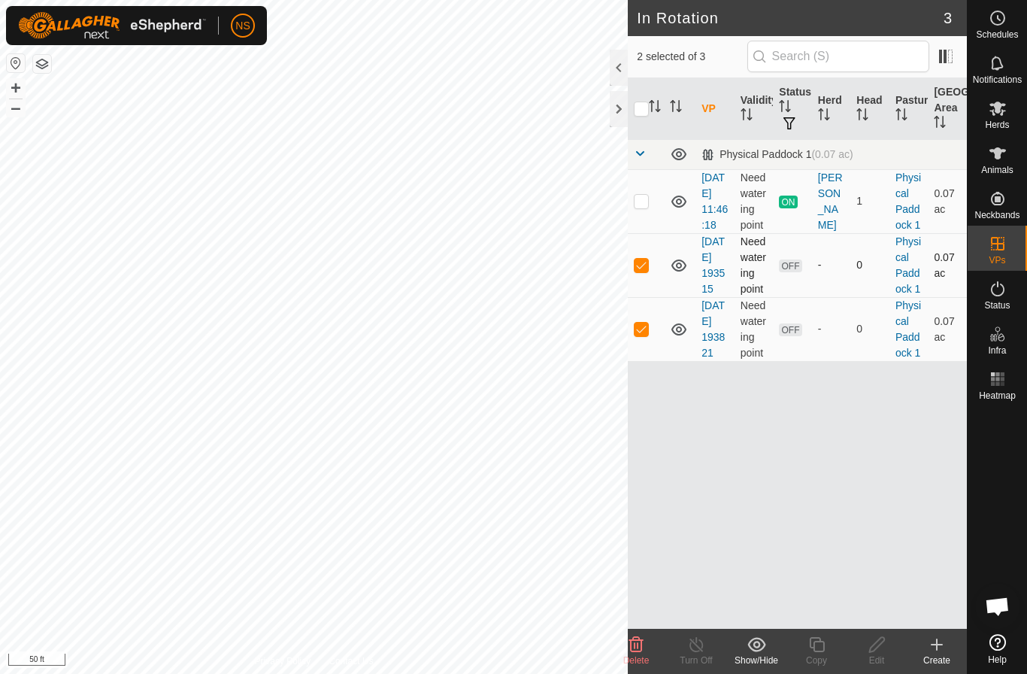
checkbox input "false"
click at [640, 335] on p-checkbox at bounding box center [641, 329] width 15 height 12
checkbox input "false"
click at [641, 207] on p-checkbox at bounding box center [641, 201] width 15 height 12
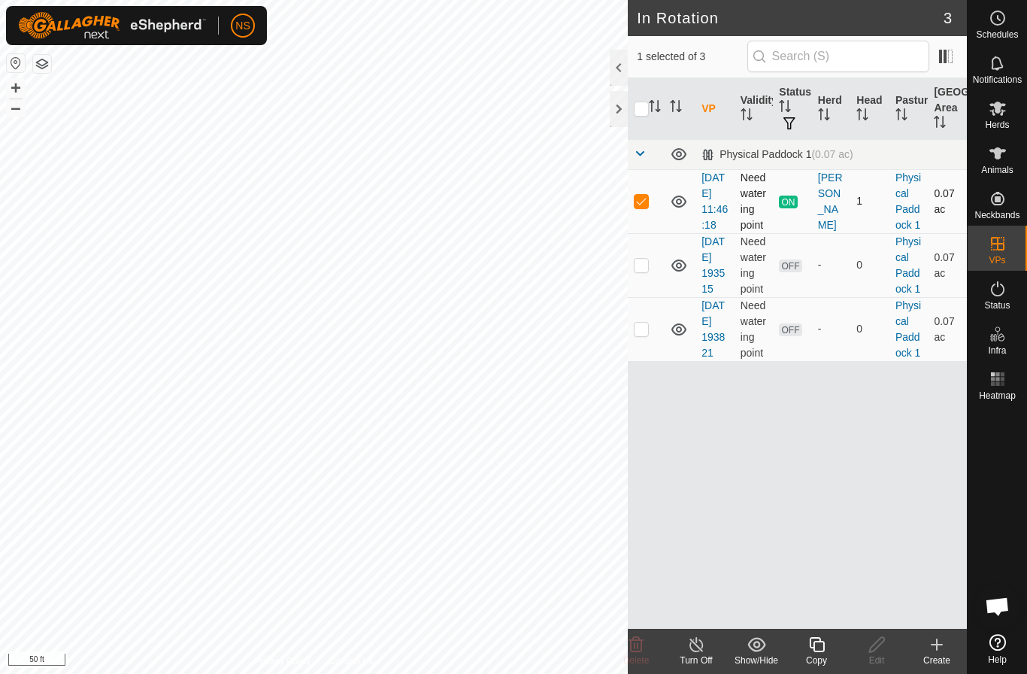
checkbox input "false"
click at [635, 335] on p-checkbox at bounding box center [641, 329] width 15 height 12
checkbox input "true"
click at [642, 271] on p-checkbox at bounding box center [641, 265] width 15 height 12
checkbox input "true"
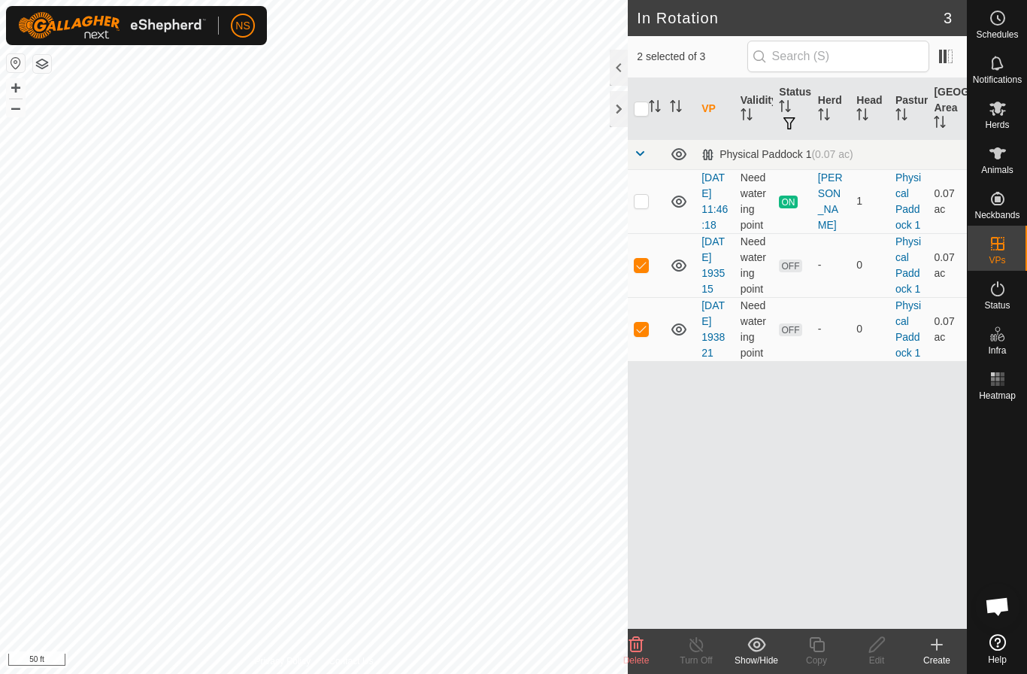
click at [809, 562] on div "VP Validity Status Herd Head Pasture Grazing Area Physical Paddock 1 (0.07 ac) …" at bounding box center [797, 353] width 339 height 550
click at [639, 335] on p-checkbox at bounding box center [641, 329] width 15 height 12
checkbox input "false"
click at [645, 271] on p-checkbox at bounding box center [641, 265] width 15 height 12
checkbox input "false"
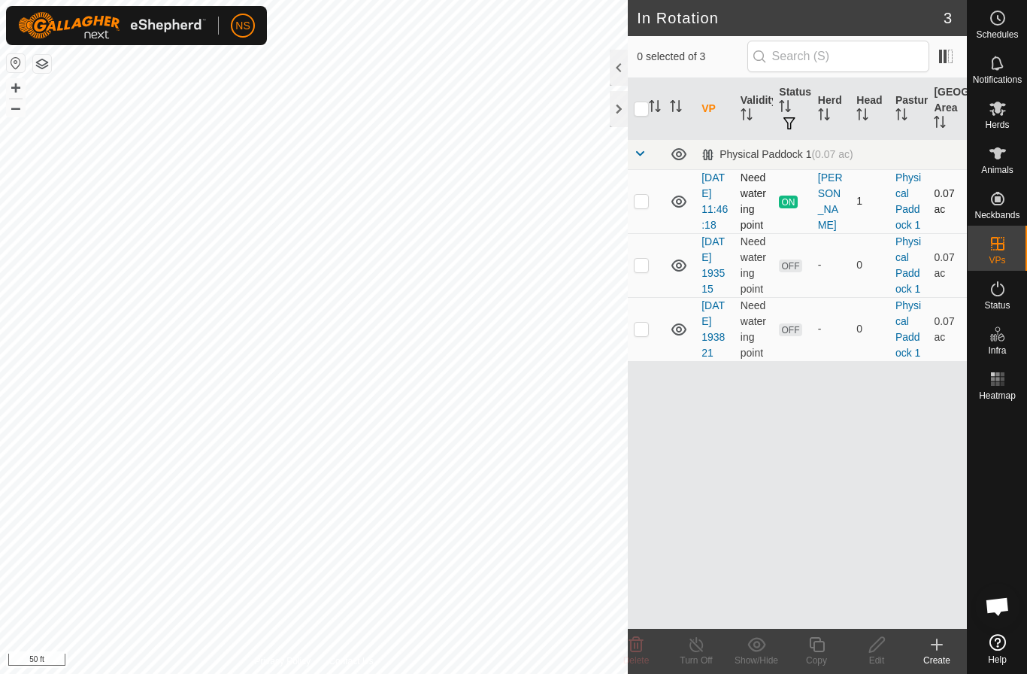
click at [642, 207] on p-checkbox at bounding box center [641, 201] width 15 height 12
checkbox input "true"
click at [698, 650] on icon at bounding box center [696, 644] width 19 height 18
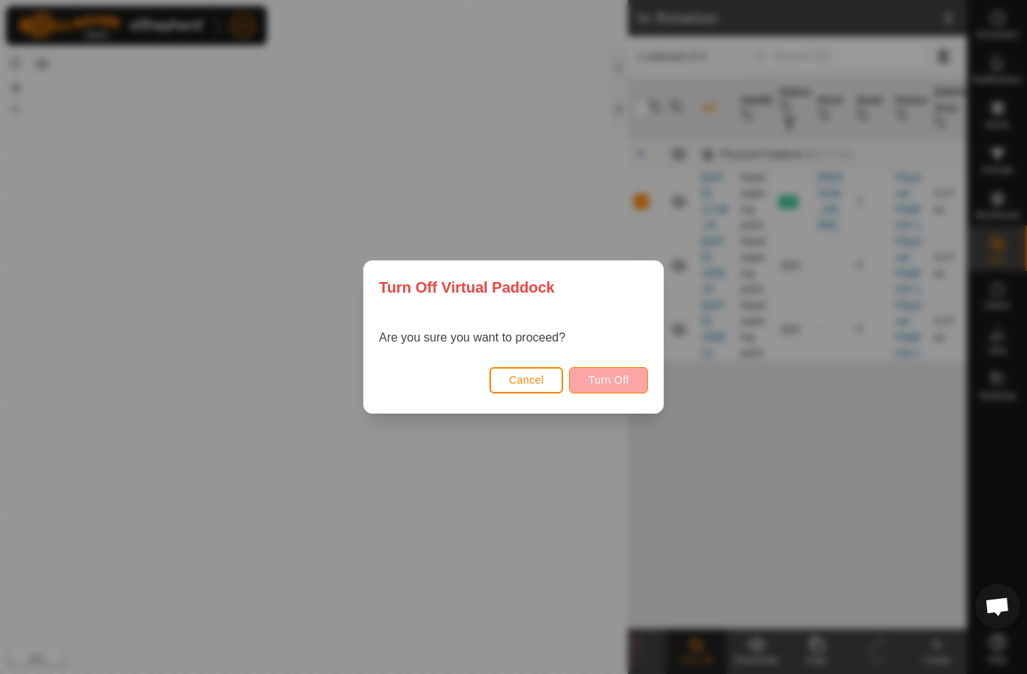
click at [604, 379] on span "Turn Off" at bounding box center [608, 380] width 41 height 12
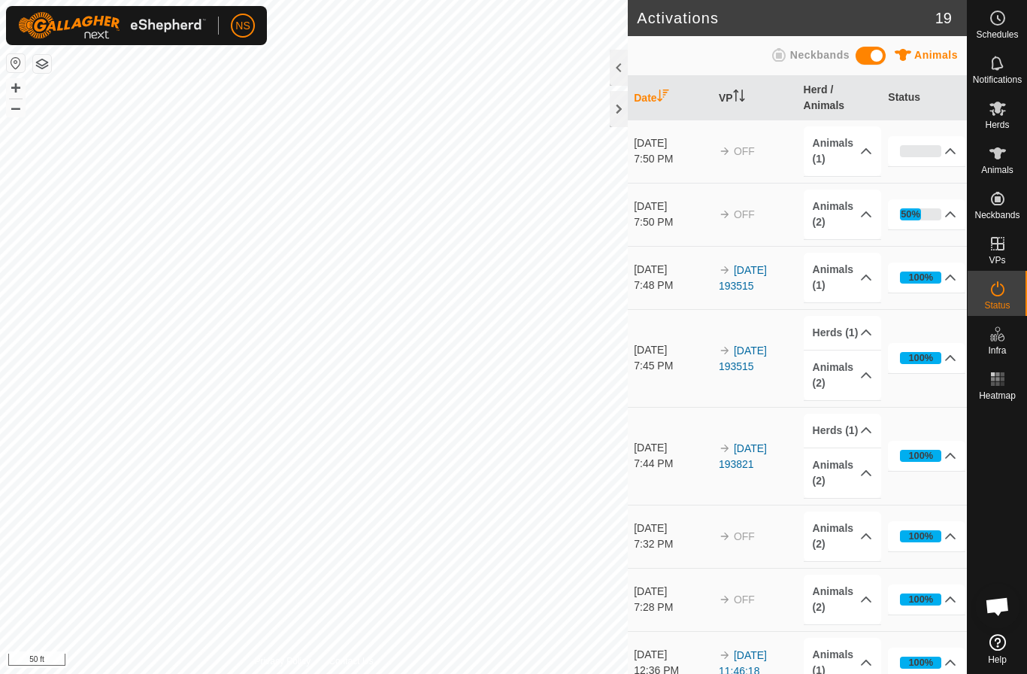
click at [621, 65] on div at bounding box center [619, 68] width 18 height 36
click at [619, 71] on div at bounding box center [619, 68] width 18 height 36
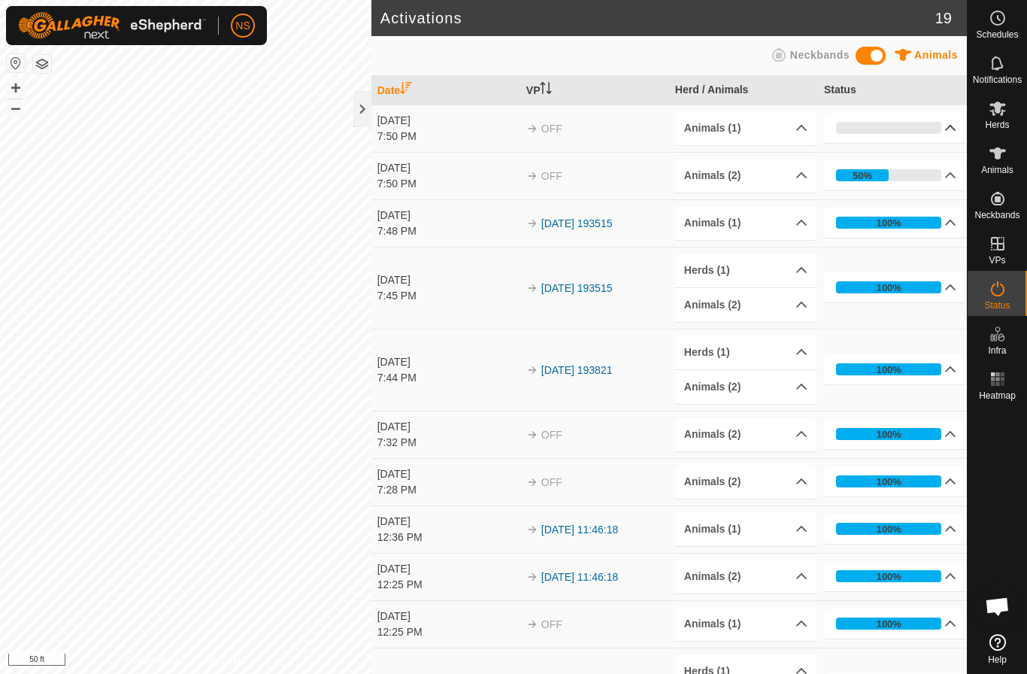
click at [956, 130] on p-accordion-header "0%" at bounding box center [894, 128] width 141 height 30
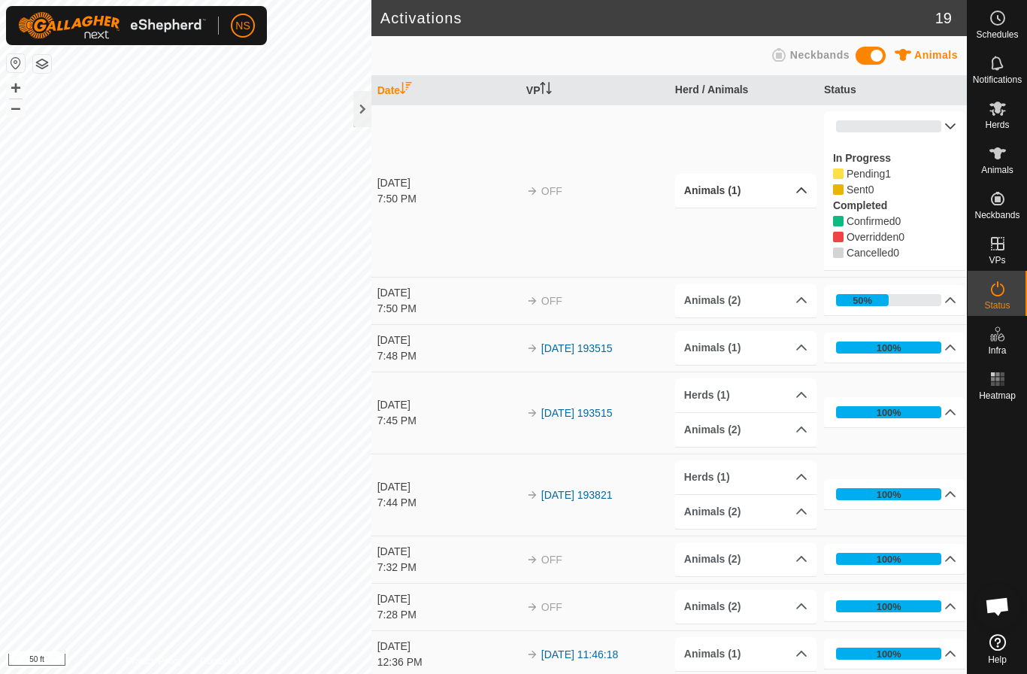
click at [805, 186] on p-accordion-header "Animals (1)" at bounding box center [745, 191] width 141 height 34
click at [947, 302] on p-accordion-header "50%" at bounding box center [894, 300] width 141 height 30
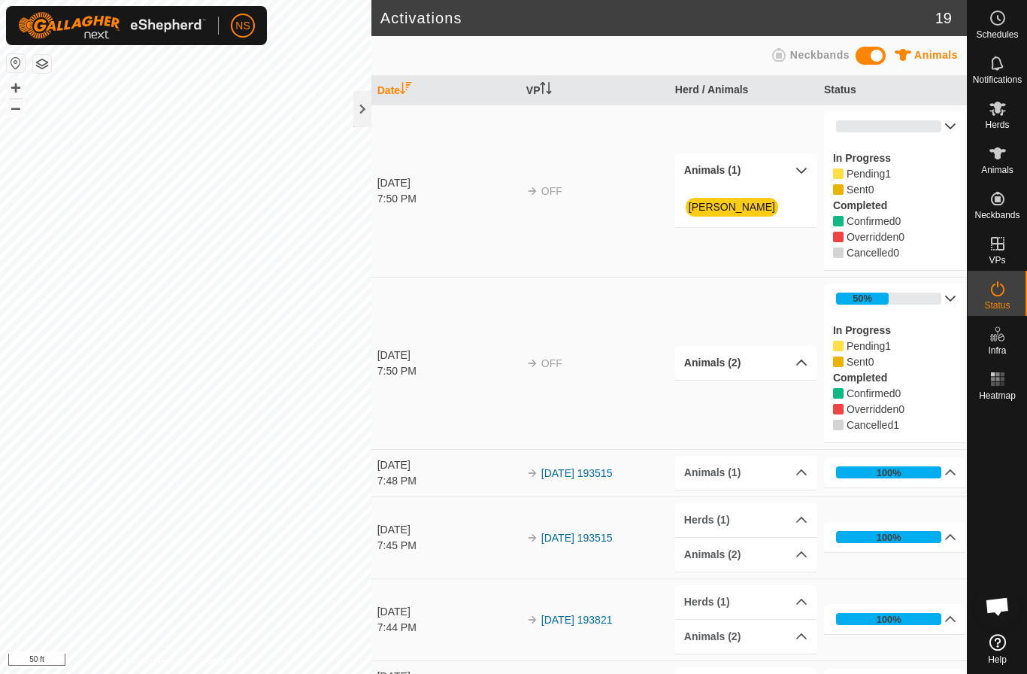
click at [799, 366] on p-accordion-header "Animals (2)" at bounding box center [745, 363] width 141 height 34
click at [362, 109] on div at bounding box center [362, 109] width 18 height 36
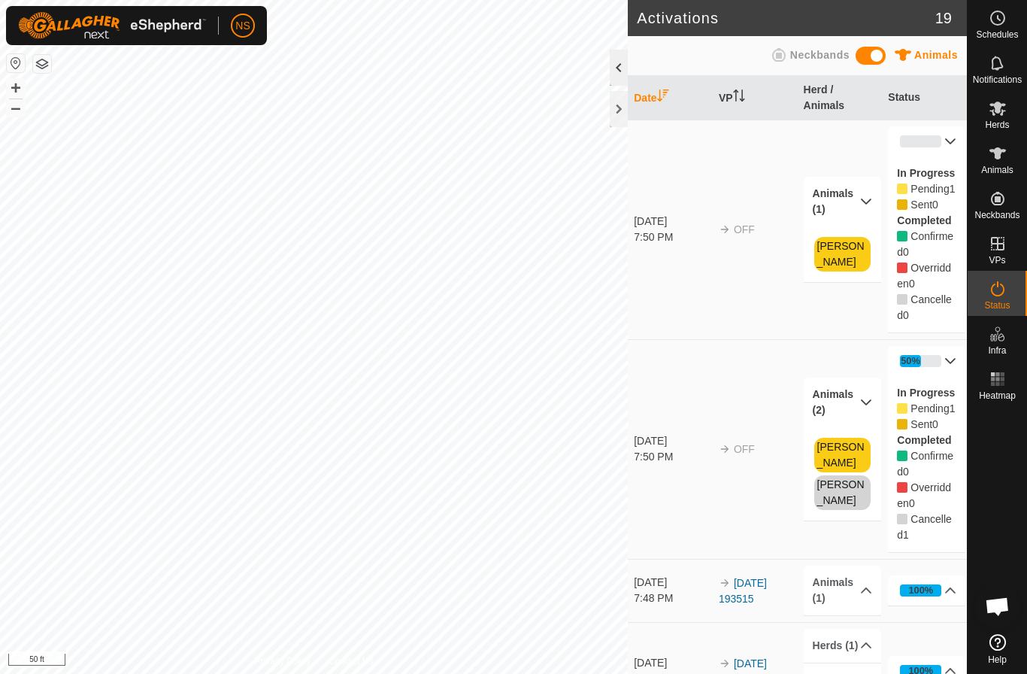
click at [621, 66] on div at bounding box center [619, 68] width 18 height 36
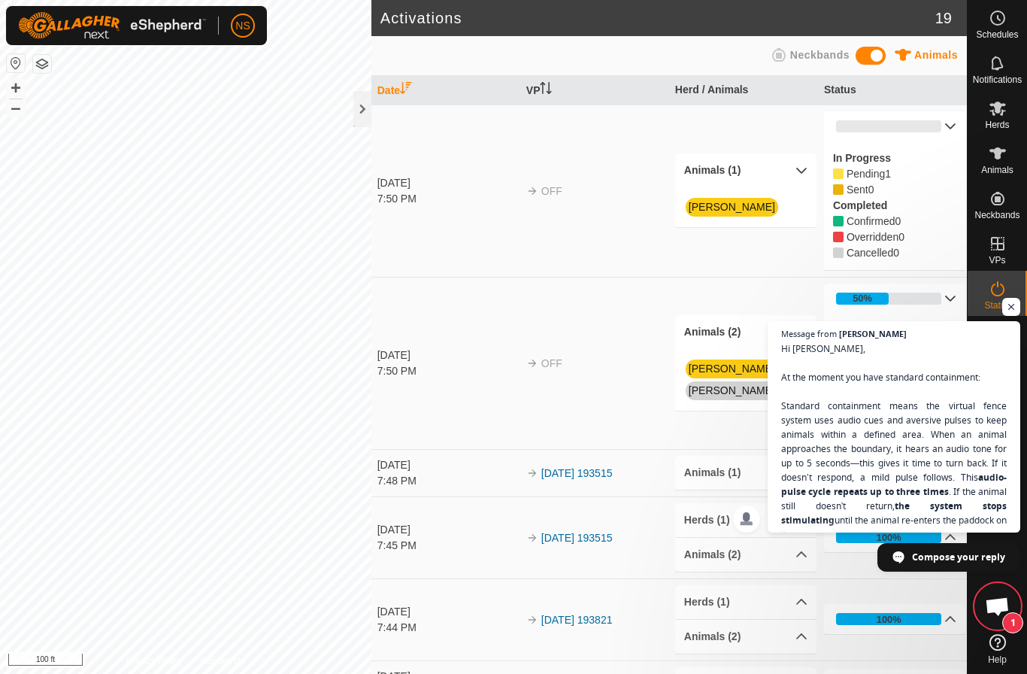
scroll to position [2043, 0]
click at [870, 442] on span "Hi Nick, At the moment you have standard containment: Standard containment mean…" at bounding box center [894, 514] width 229 height 348
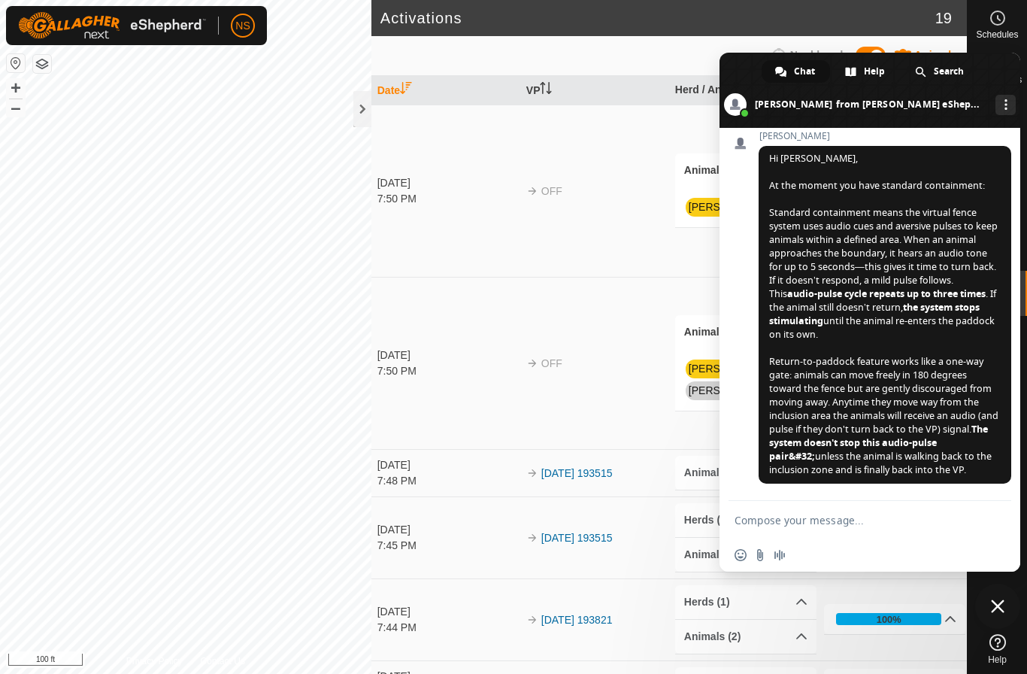
click at [834, 522] on textarea "Compose your message..." at bounding box center [854, 521] width 238 height 14
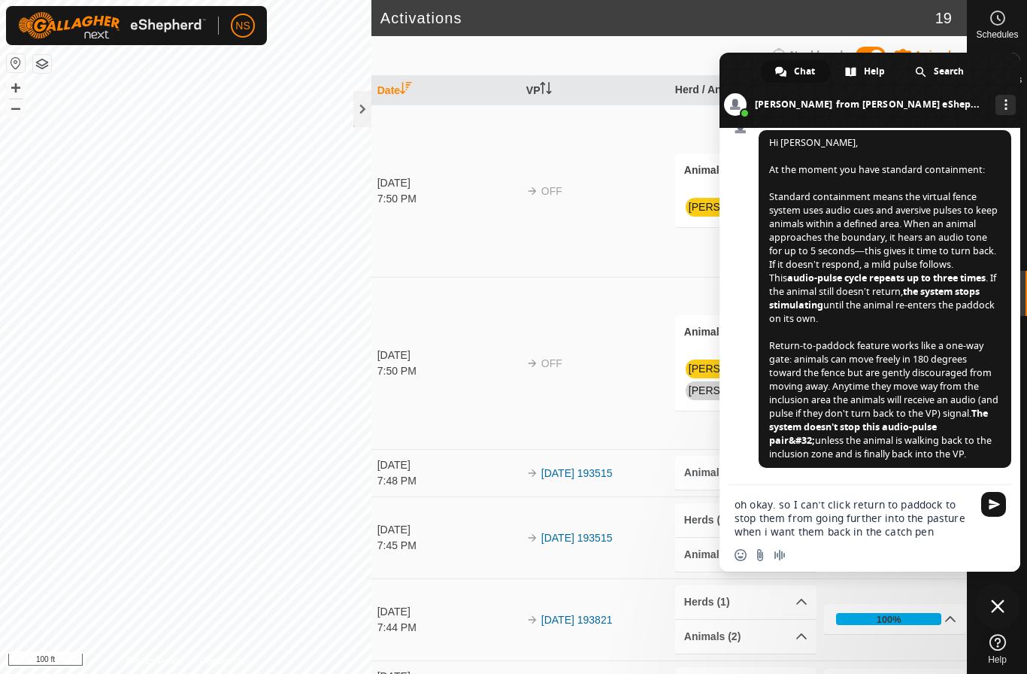
type textarea "oh okay. so I can’t click return to paddock to stop them from going further int…"
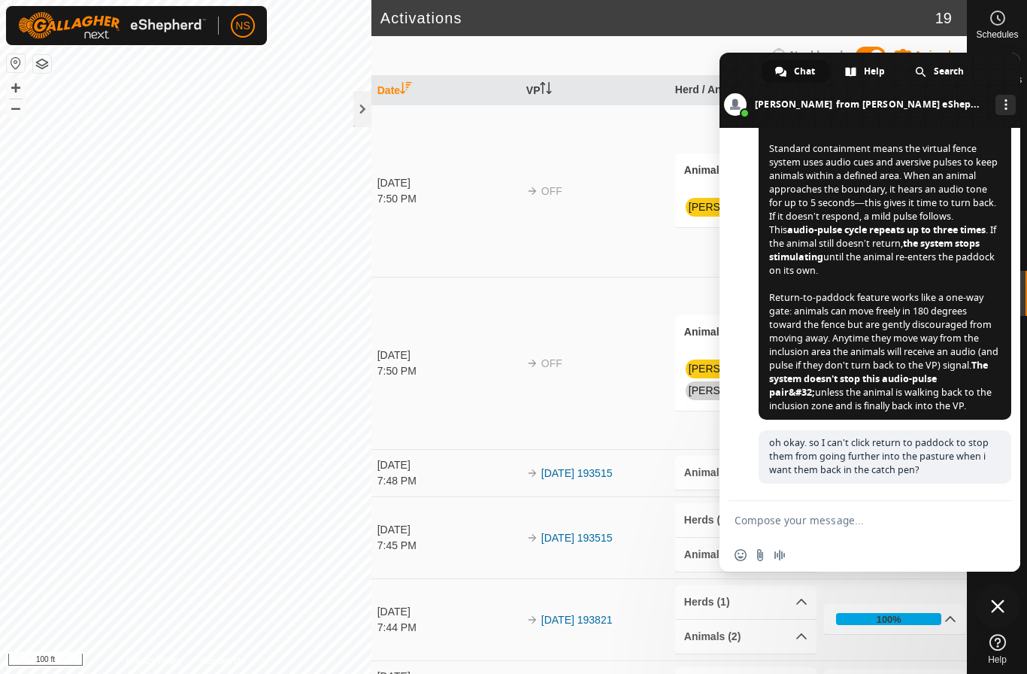
scroll to position [2109, 0]
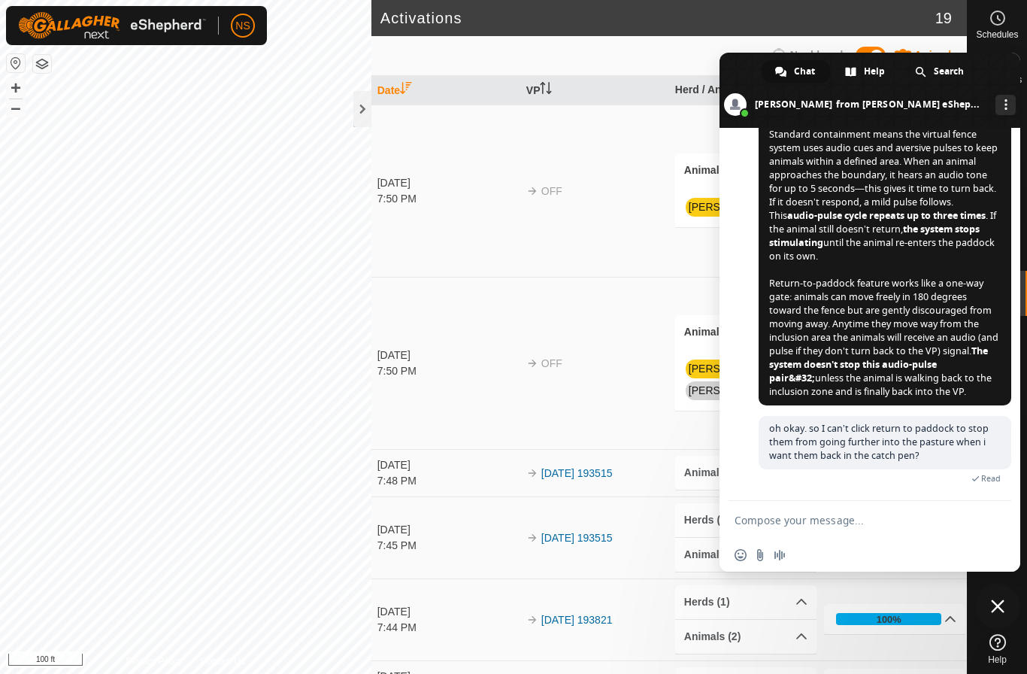
click at [1002, 604] on span "Close chat" at bounding box center [998, 606] width 14 height 14
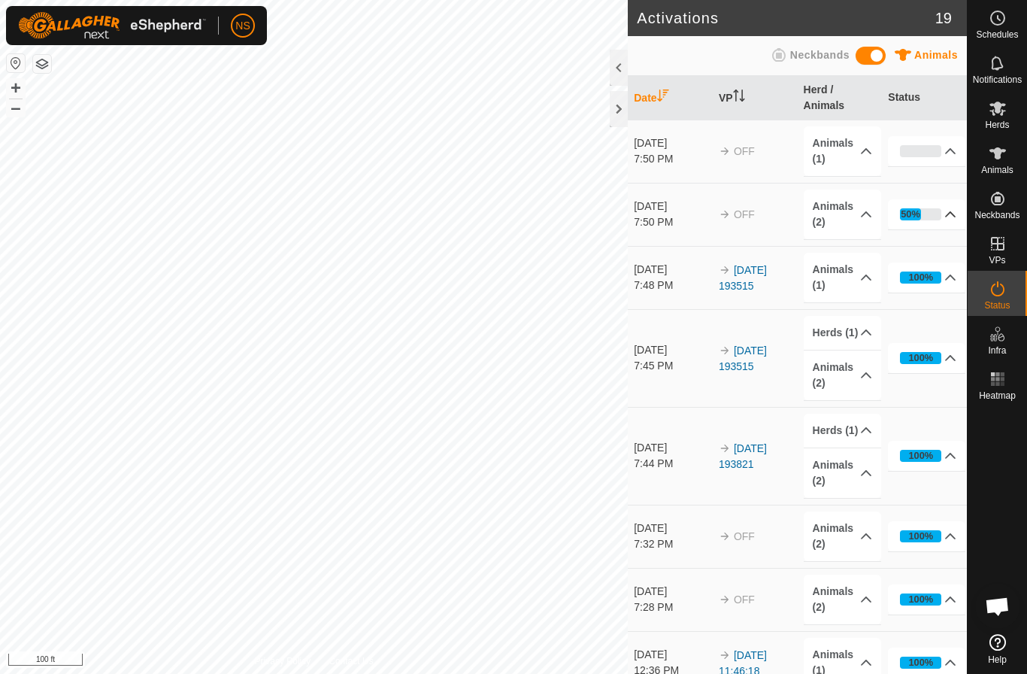
scroll to position [2109, 0]
click at [941, 202] on p-accordion-header "50%" at bounding box center [926, 214] width 77 height 30
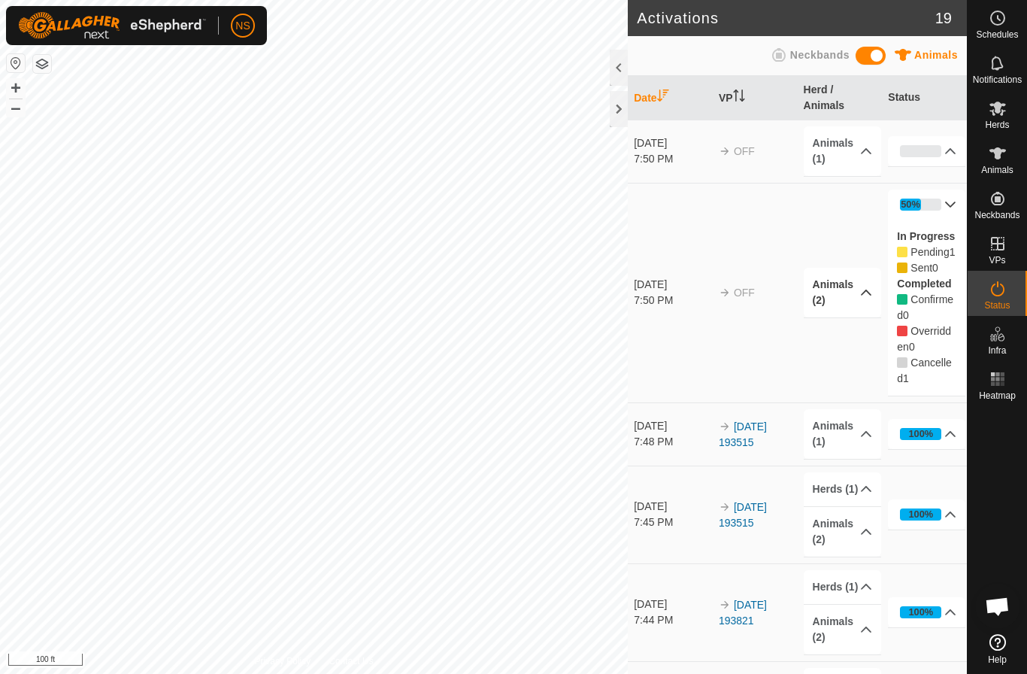
click at [879, 291] on p-accordion-header "Animals (2)" at bounding box center [842, 293] width 77 height 50
click at [945, 153] on p-accordion-header "0%" at bounding box center [926, 151] width 77 height 30
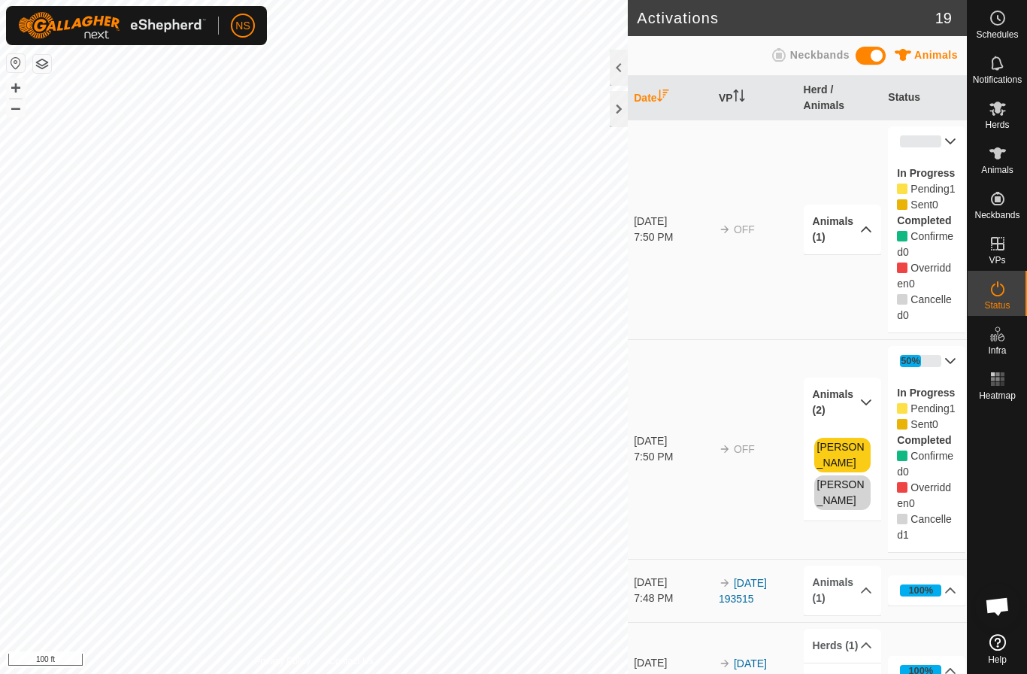
click at [863, 232] on p-accordion-header "Animals (1)" at bounding box center [842, 230] width 77 height 50
click at [867, 57] on span at bounding box center [871, 56] width 30 height 18
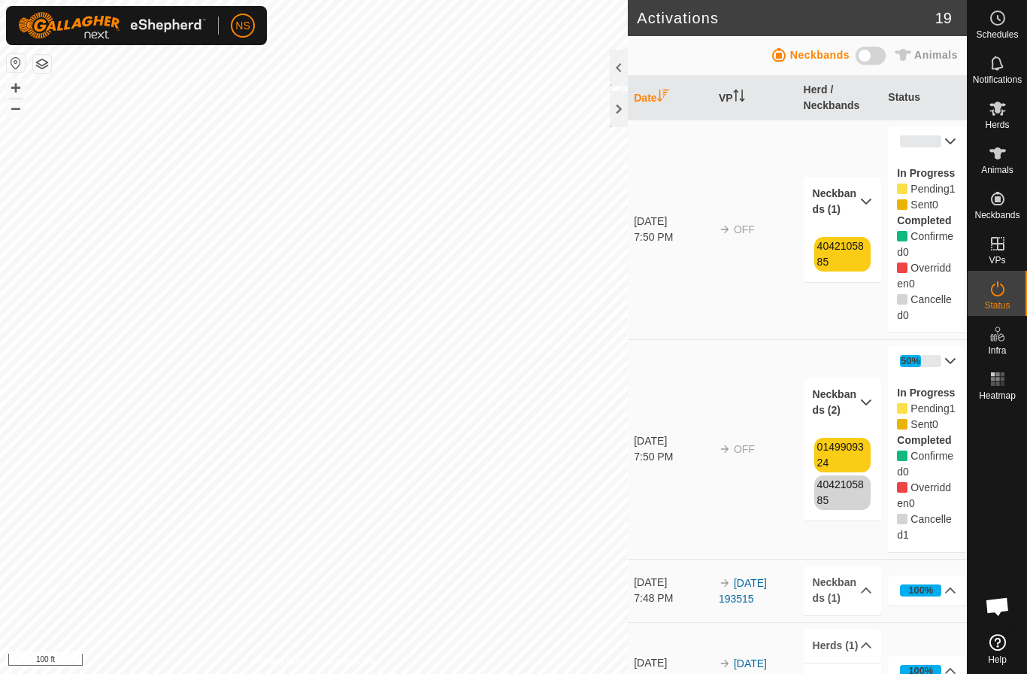
click at [867, 59] on span at bounding box center [871, 56] width 30 height 18
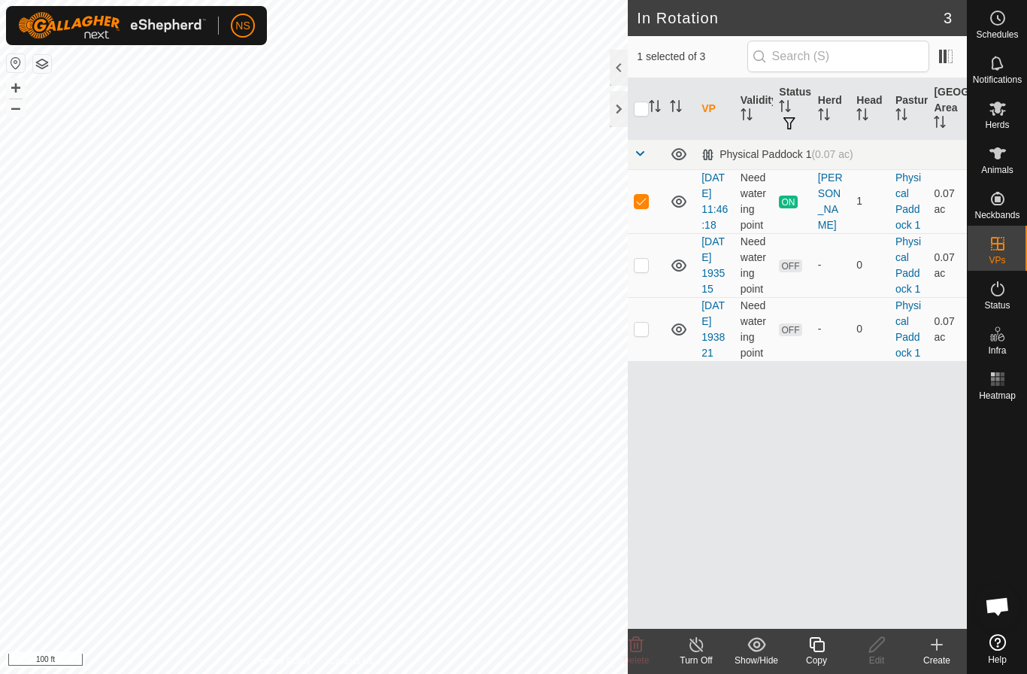
checkbox input "false"
click at [639, 271] on p-checkbox at bounding box center [641, 265] width 15 height 12
checkbox input "false"
click at [641, 207] on p-checkbox at bounding box center [641, 201] width 15 height 12
checkbox input "true"
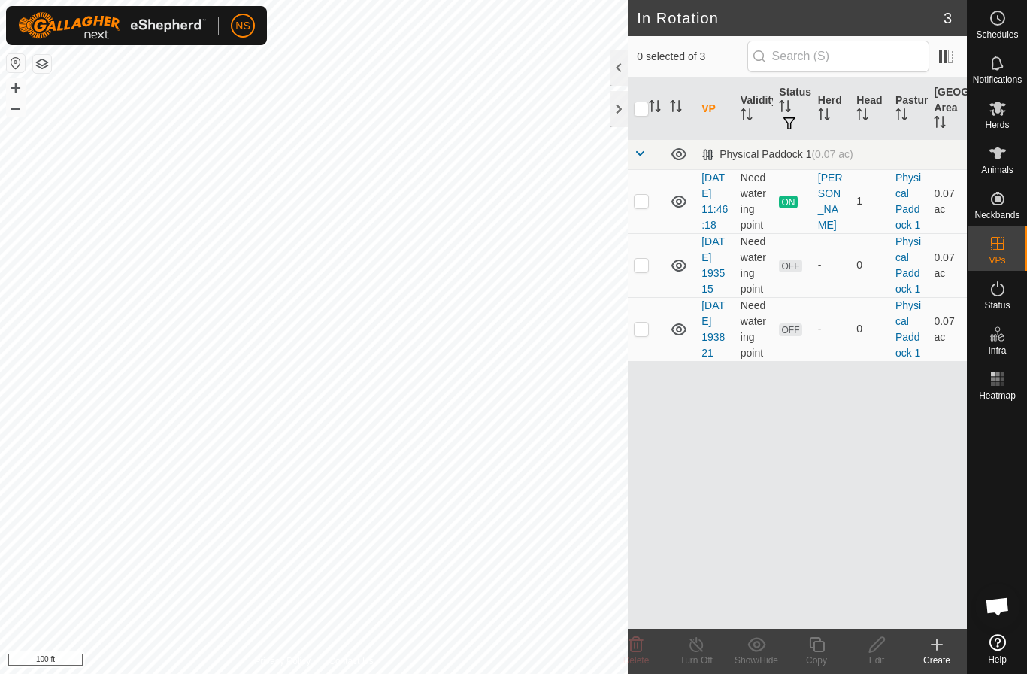
scroll to position [2109, 0]
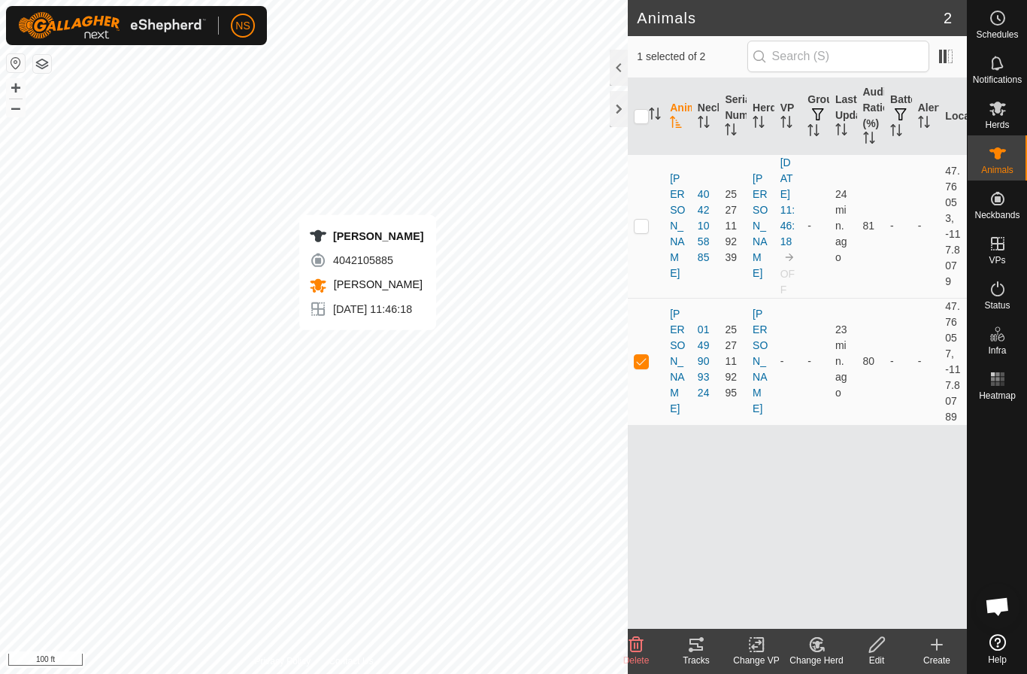
checkbox input "true"
checkbox input "false"
click at [620, 68] on div at bounding box center [619, 68] width 18 height 36
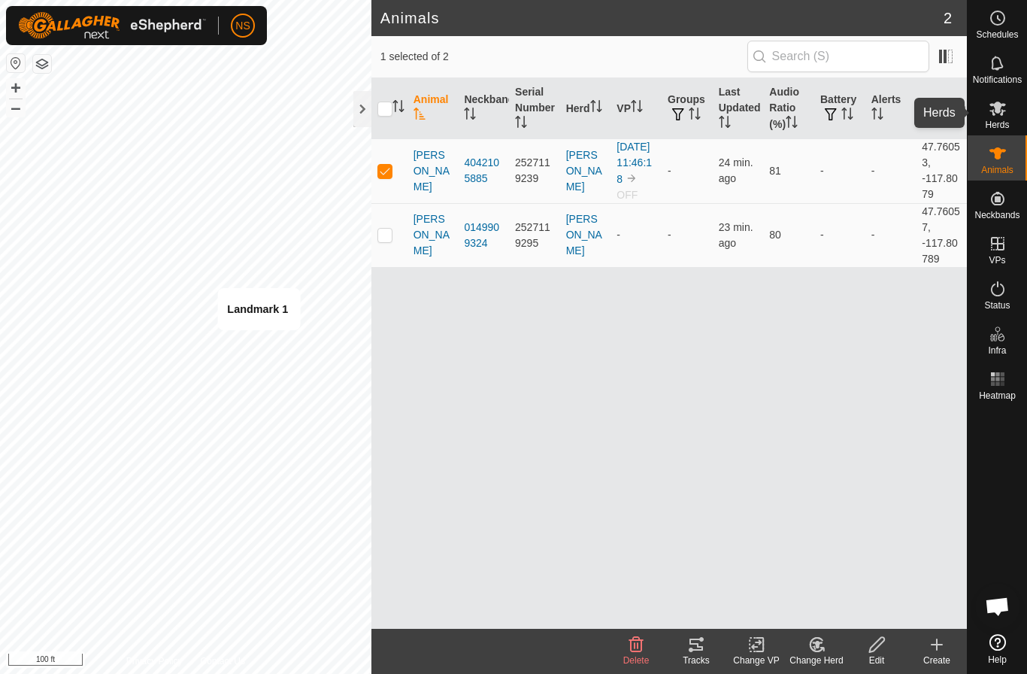
click at [1003, 123] on span "Herds" at bounding box center [997, 124] width 24 height 9
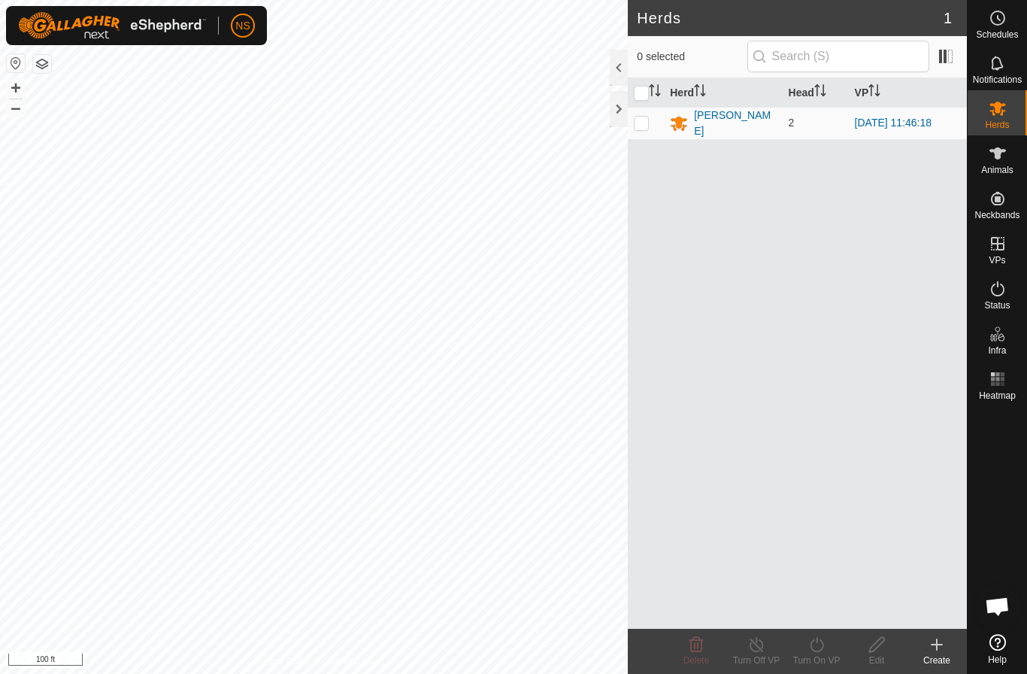
click at [618, 63] on div at bounding box center [619, 68] width 18 height 36
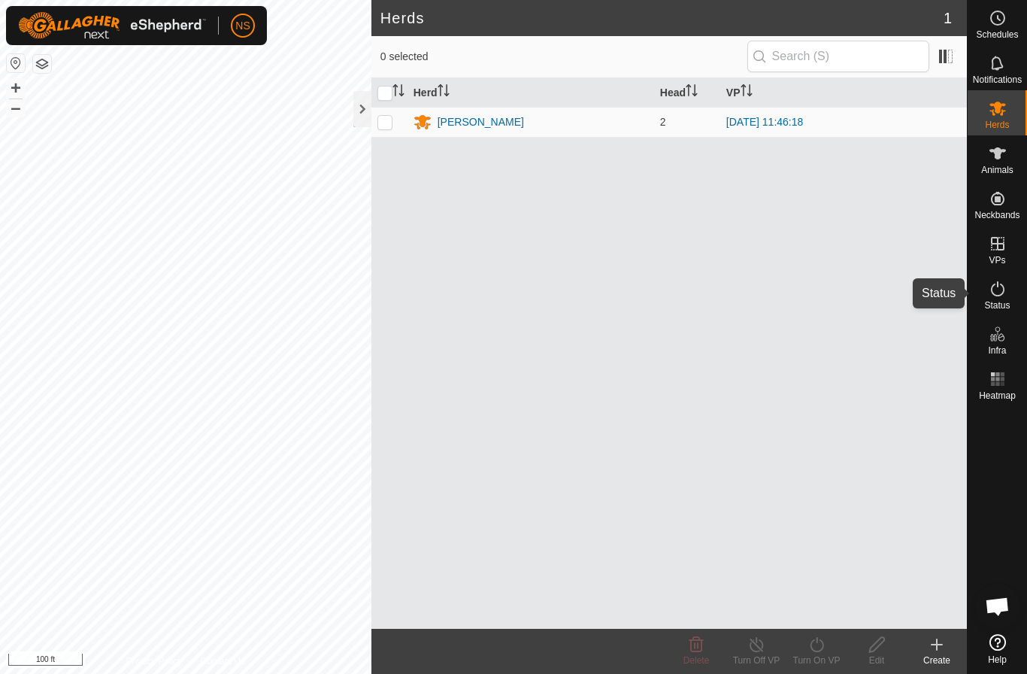
click at [1022, 305] on div "Status" at bounding box center [997, 293] width 59 height 45
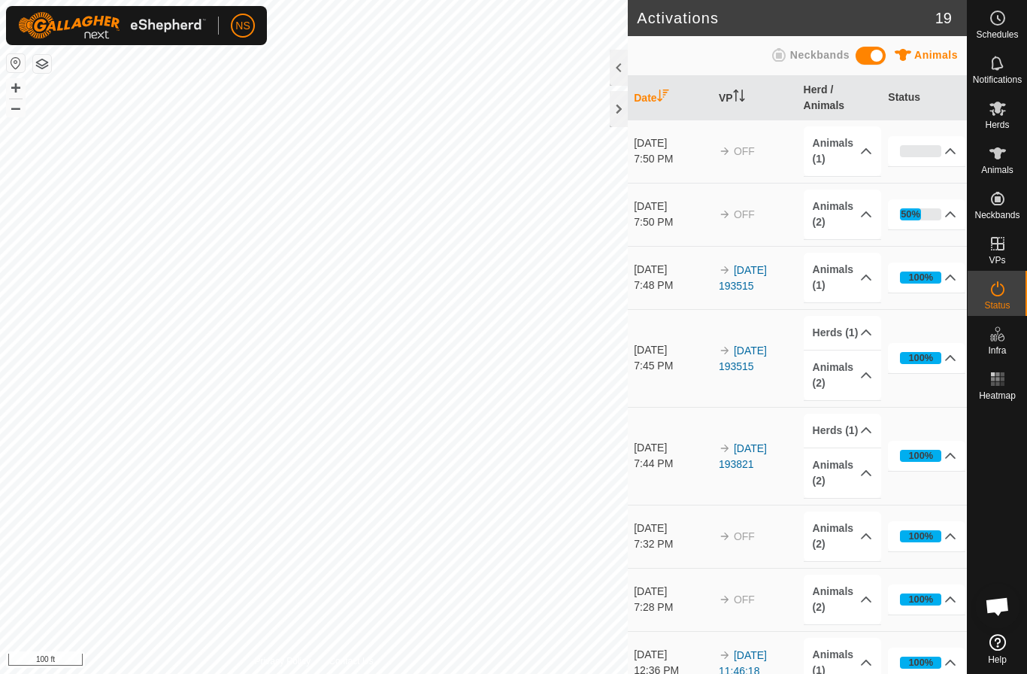
click at [617, 73] on div at bounding box center [619, 68] width 18 height 36
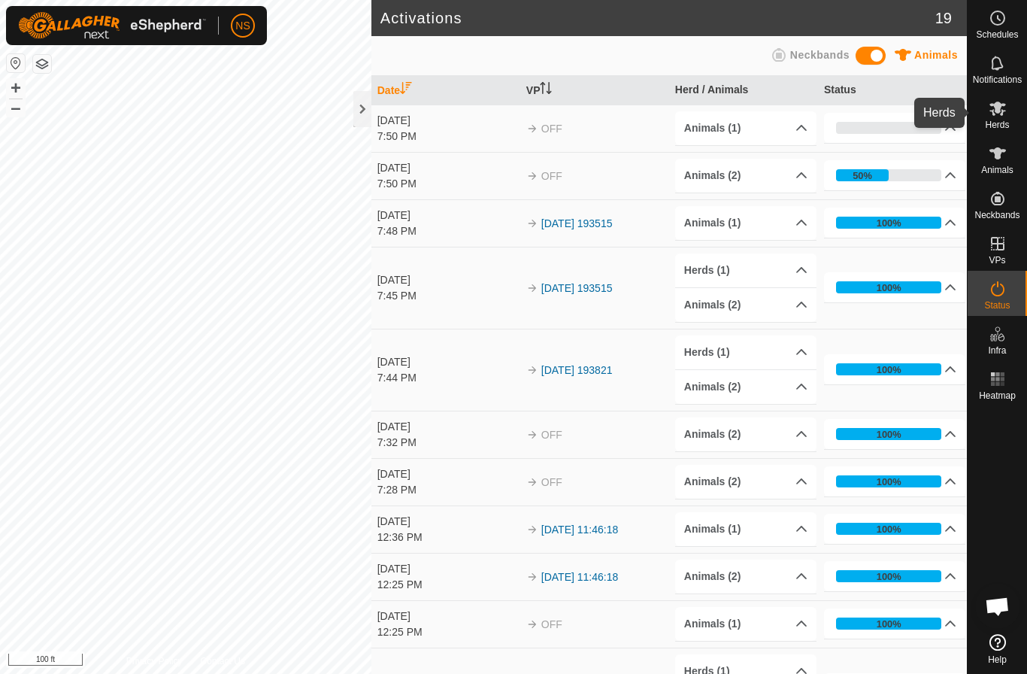
click at [990, 110] on icon at bounding box center [998, 108] width 18 height 18
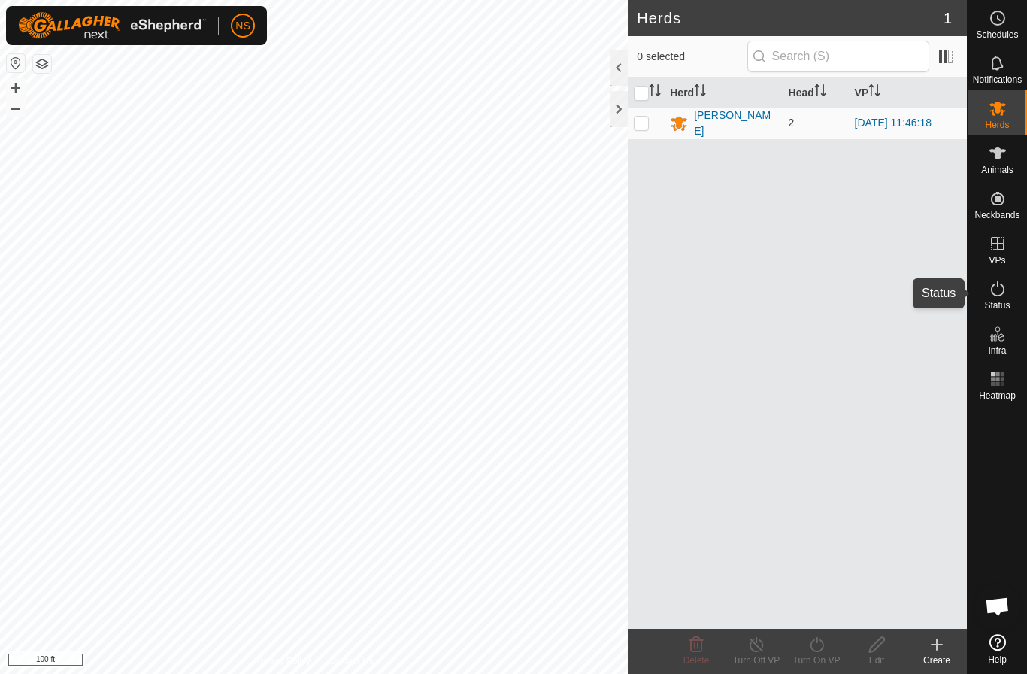
click at [1007, 301] on span "Status" at bounding box center [997, 305] width 26 height 9
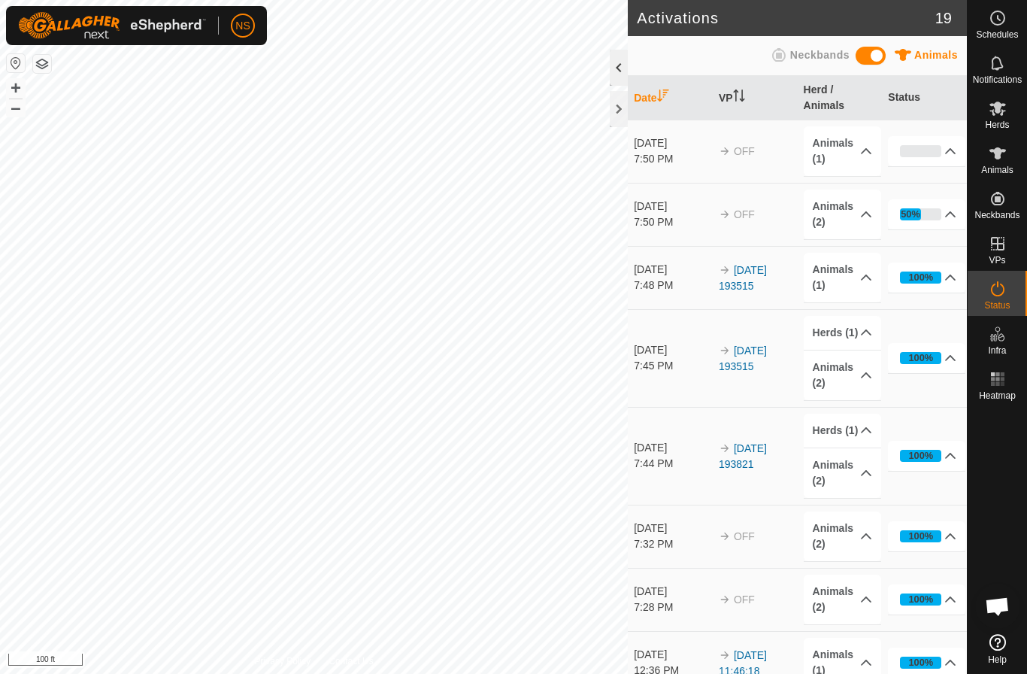
click at [617, 65] on div at bounding box center [619, 68] width 18 height 36
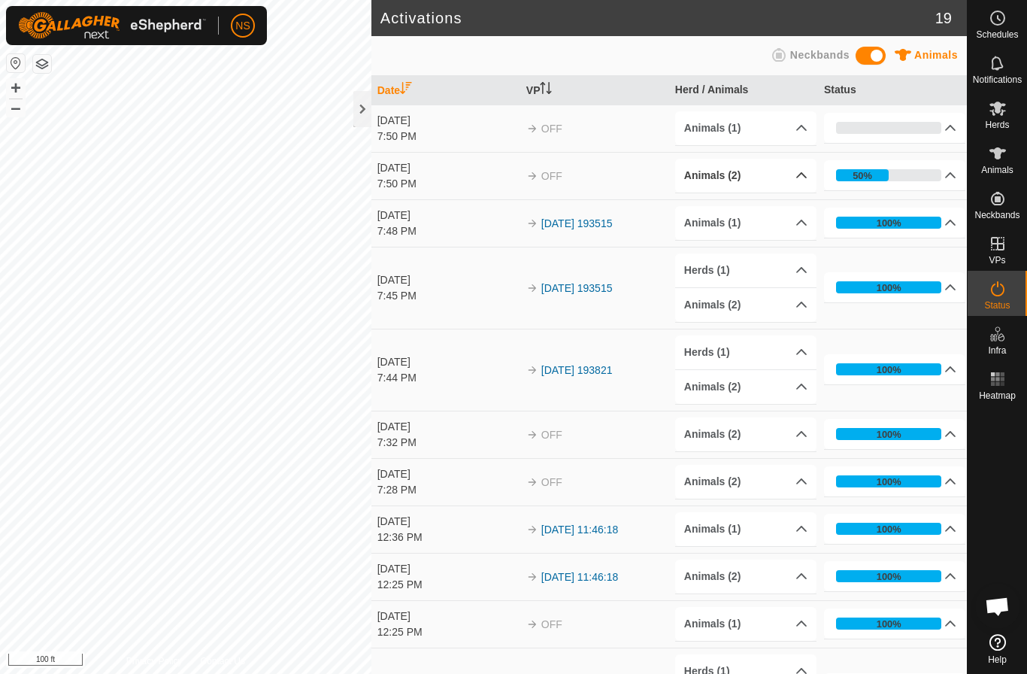
click at [809, 176] on p-accordion-header "Animals (2)" at bounding box center [745, 176] width 141 height 34
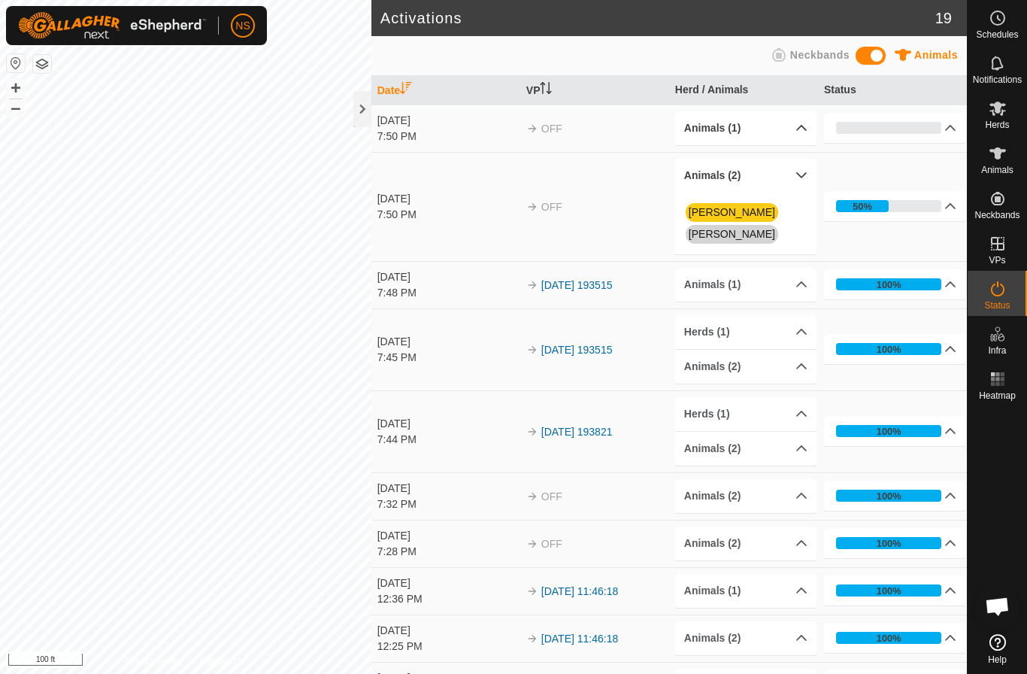
click at [788, 130] on p-accordion-header "Animals (1)" at bounding box center [745, 128] width 141 height 34
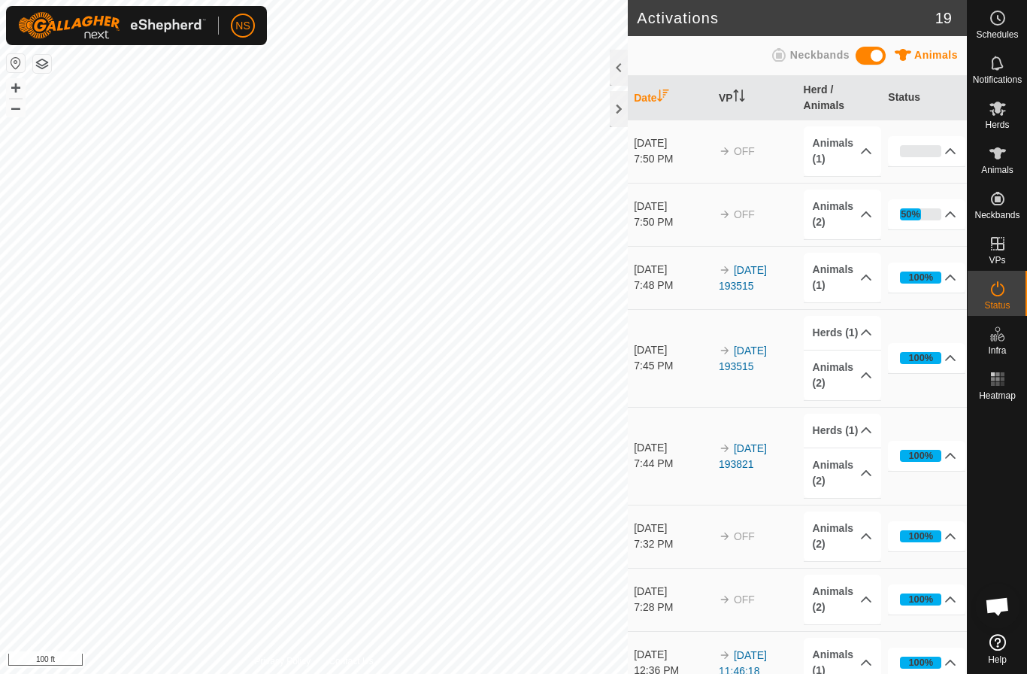
scroll to position [2109, 0]
click at [868, 217] on p-accordion-header "Animals (2)" at bounding box center [842, 214] width 77 height 50
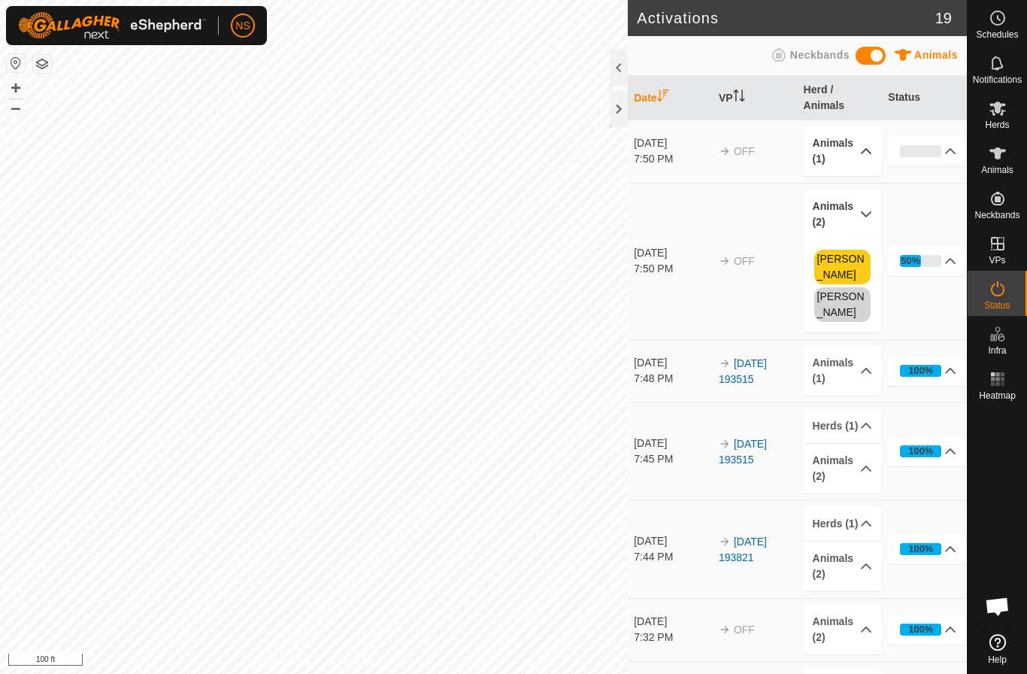
click at [857, 156] on p-accordion-header "Animals (1)" at bounding box center [842, 151] width 77 height 50
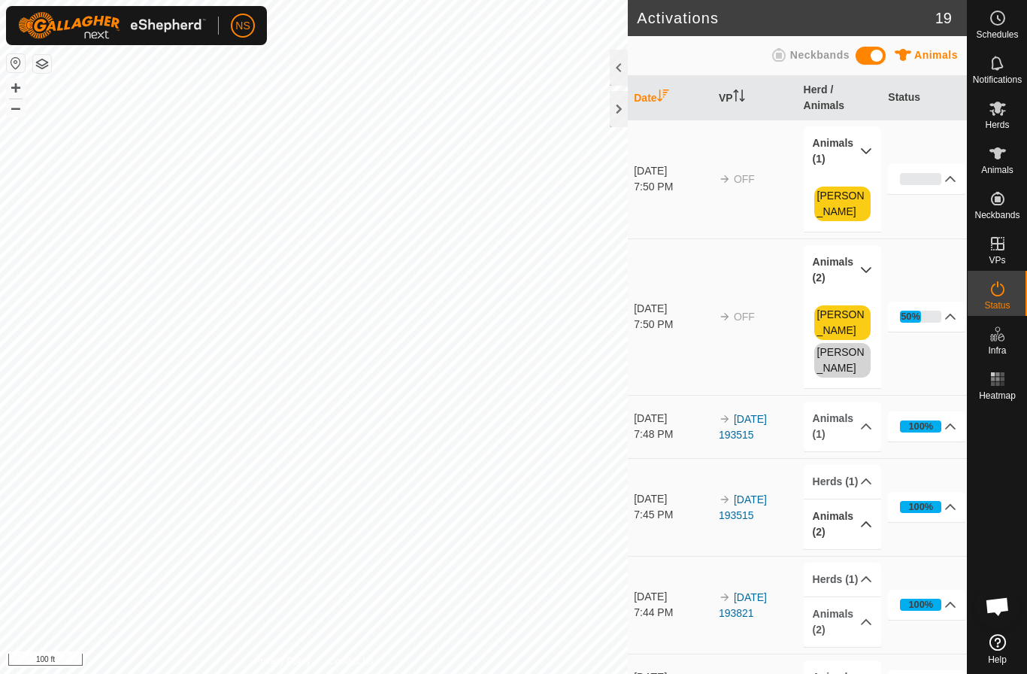
click at [859, 499] on p-accordion-header "Animals (2)" at bounding box center [842, 524] width 77 height 50
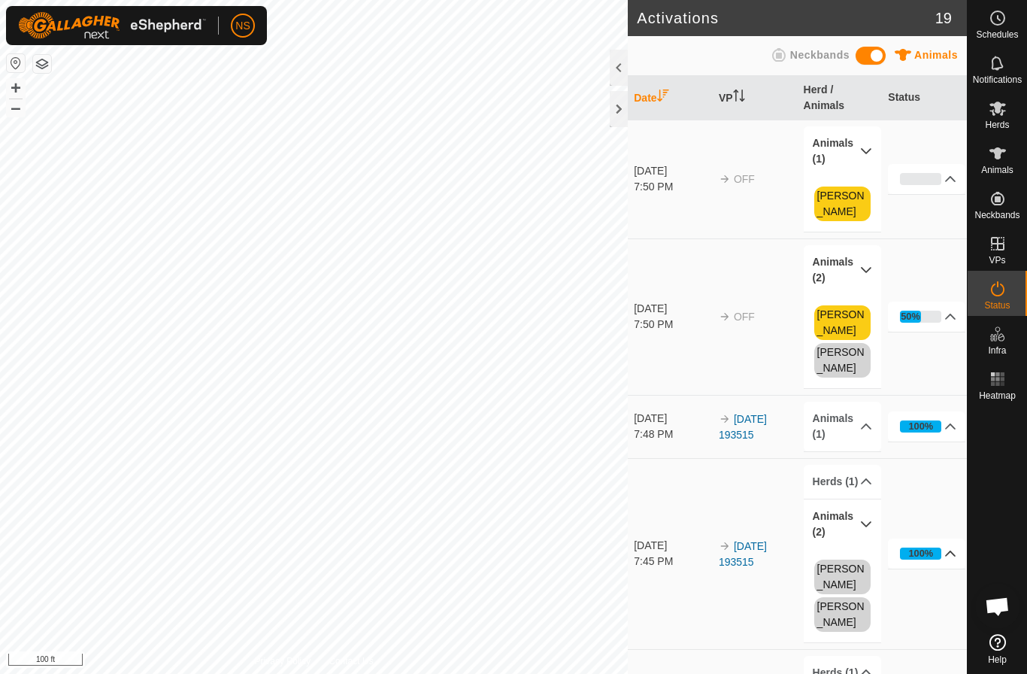
click at [953, 538] on p-accordion-header "100%" at bounding box center [926, 553] width 77 height 30
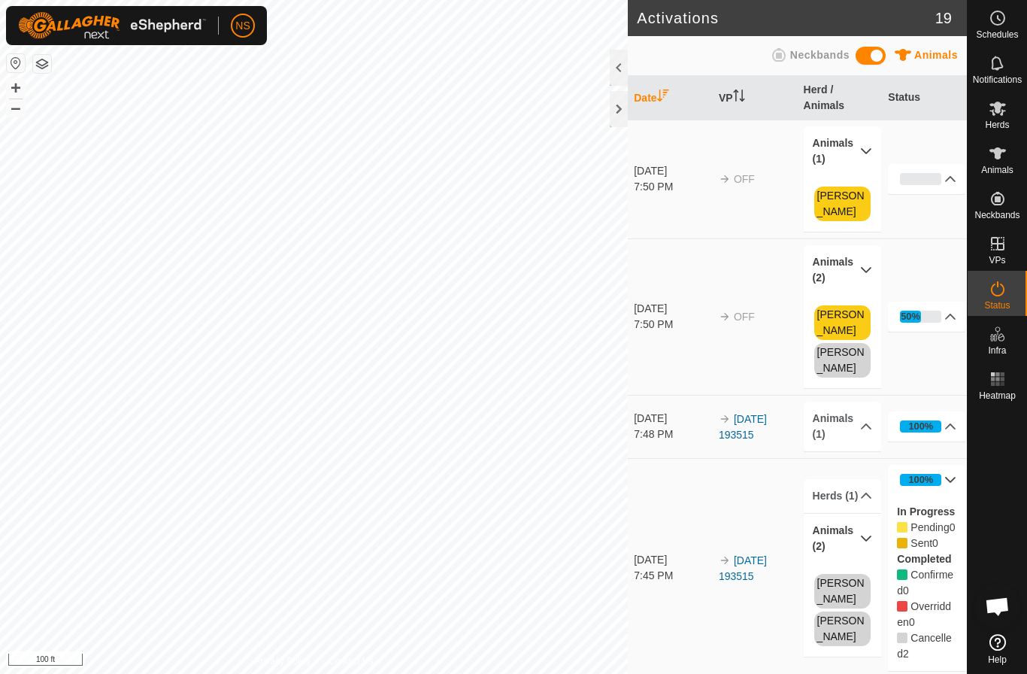
click at [950, 465] on p-accordion-header "100%" at bounding box center [926, 480] width 77 height 30
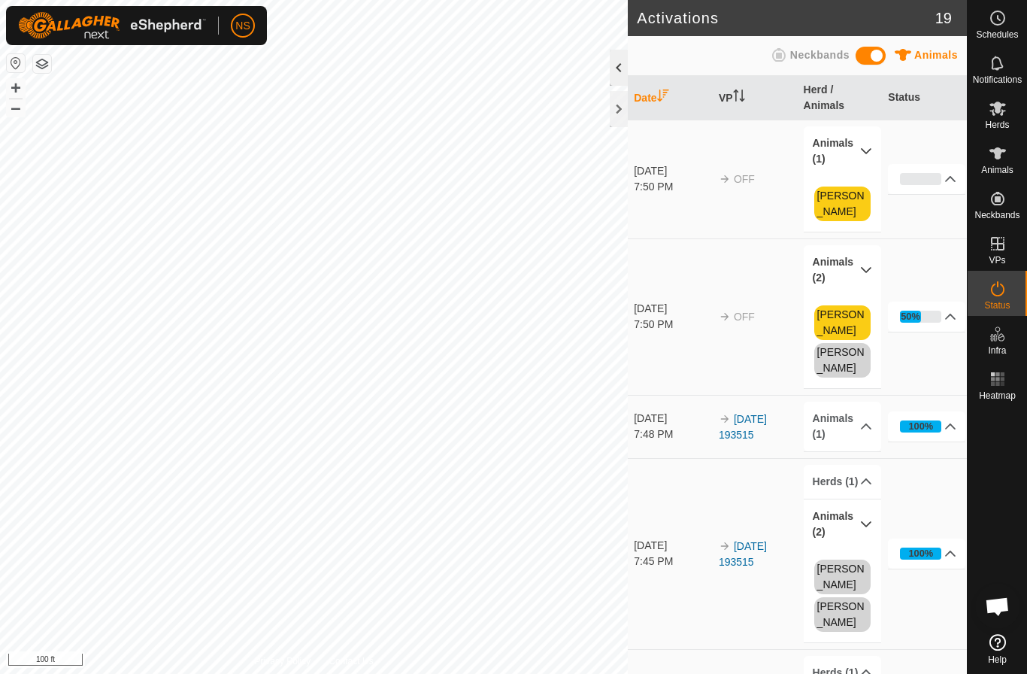
click at [616, 74] on div at bounding box center [619, 68] width 18 height 36
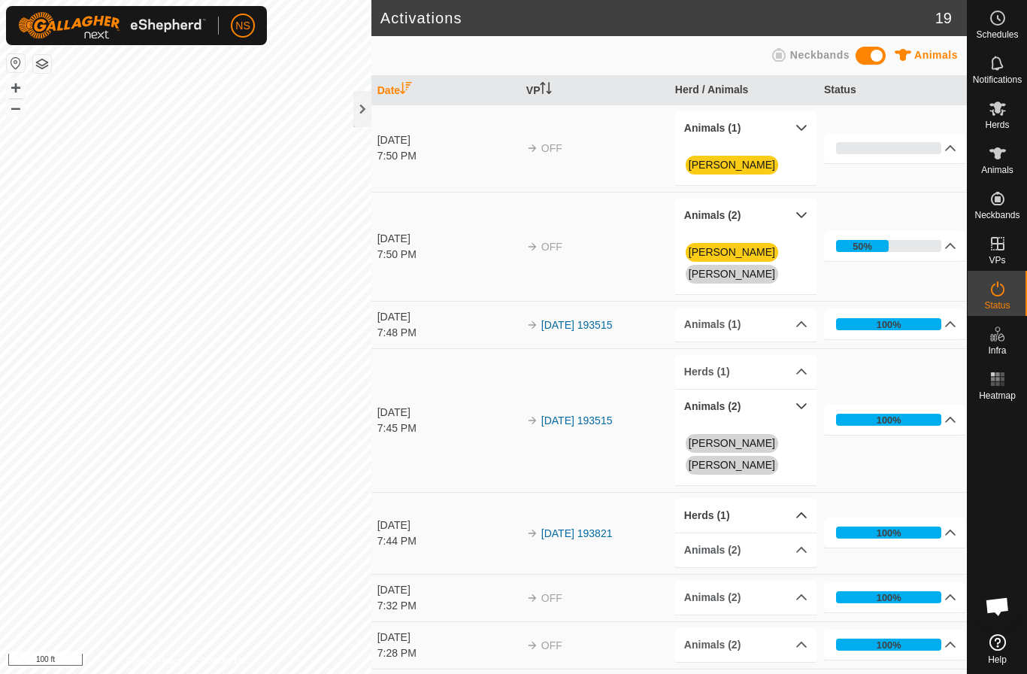
click at [720, 498] on p-accordion-header "Herds (1)" at bounding box center [745, 515] width 141 height 34
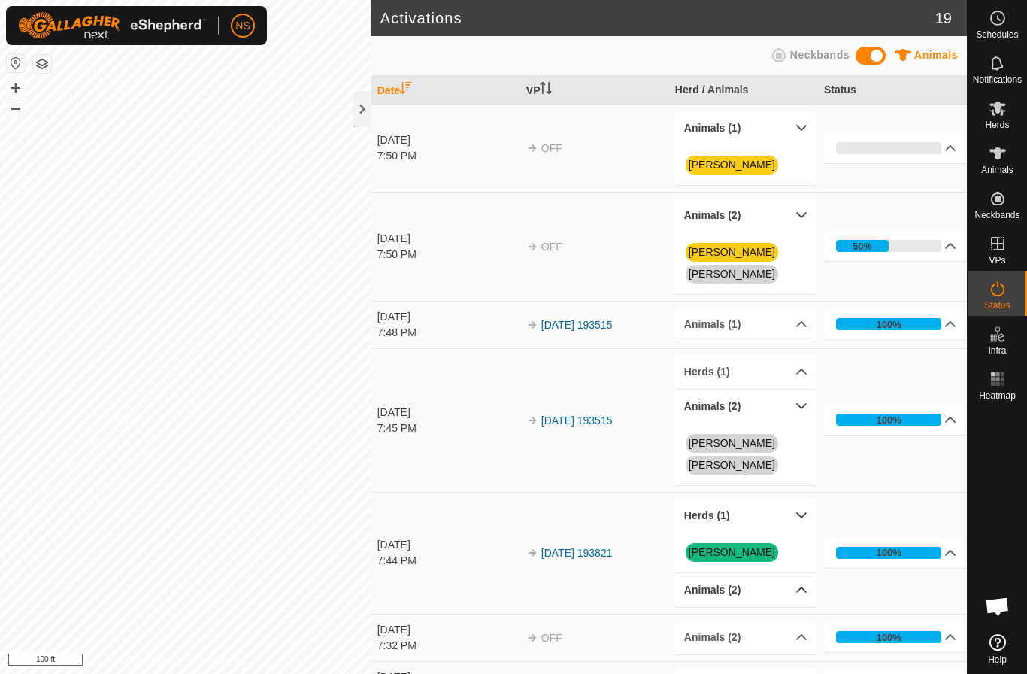
click at [781, 573] on p-accordion-header "Animals (2)" at bounding box center [745, 590] width 141 height 34
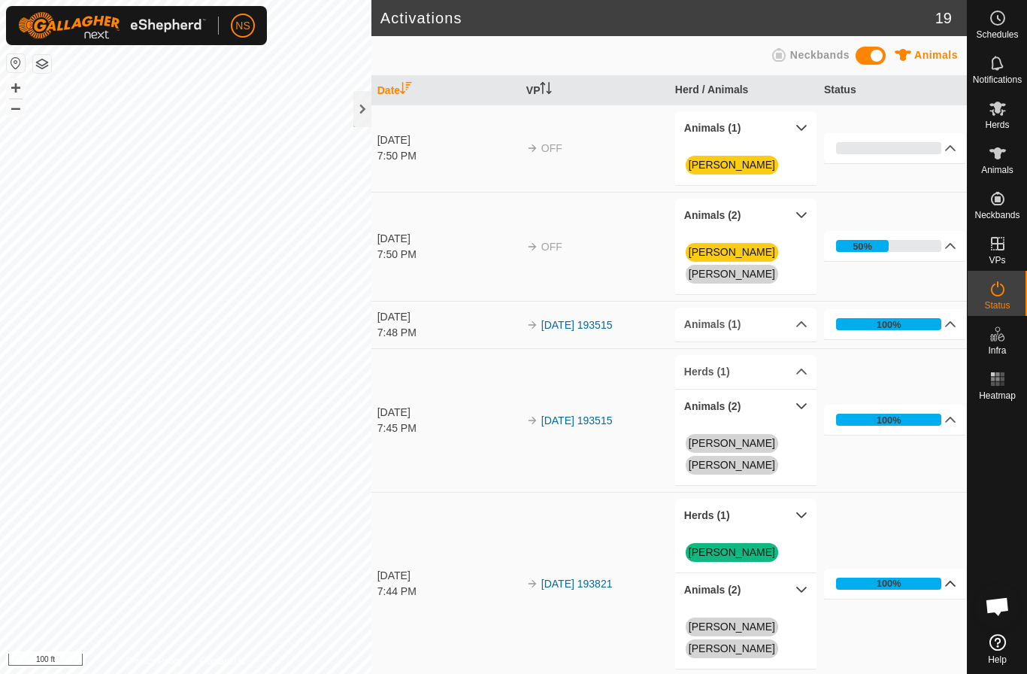
click at [938, 568] on p-accordion-header "100%" at bounding box center [894, 583] width 141 height 30
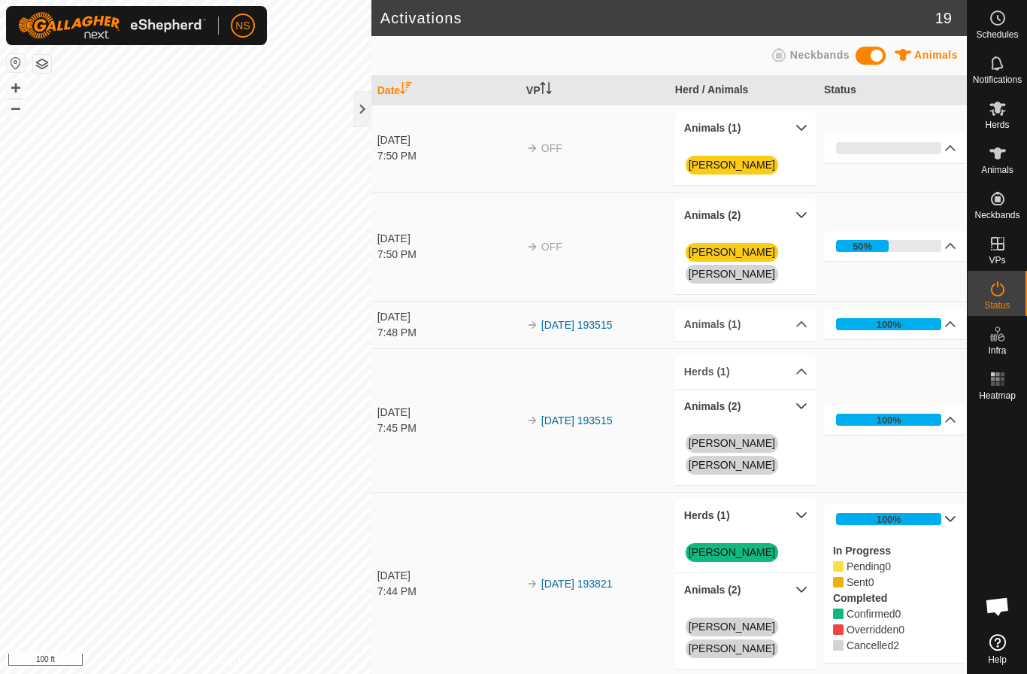
click at [949, 504] on p-accordion-header "100%" at bounding box center [894, 519] width 141 height 30
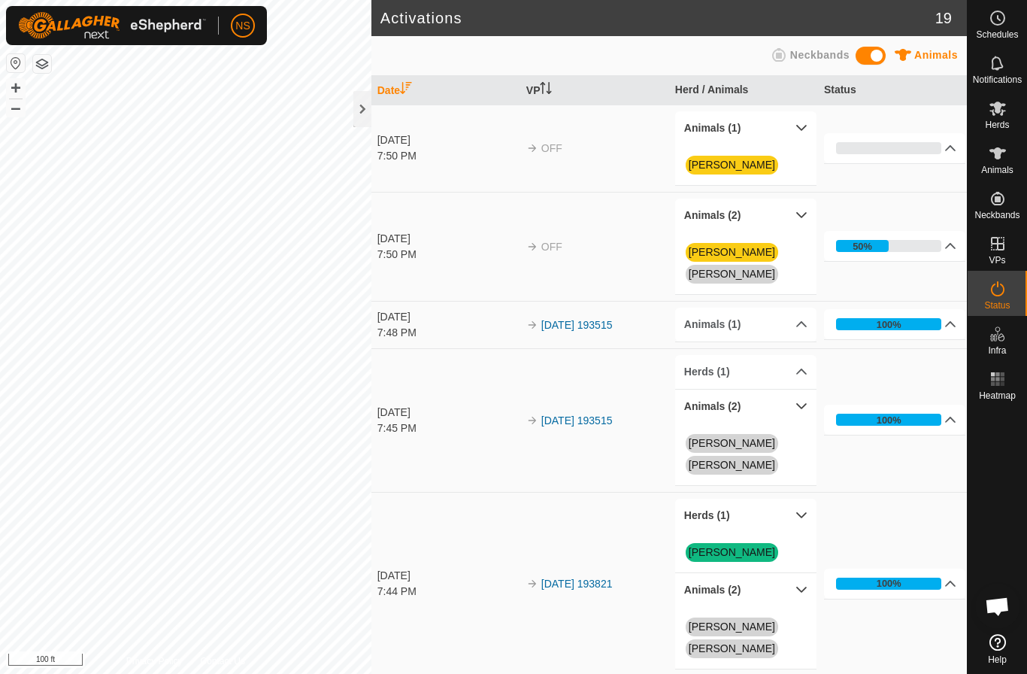
scroll to position [0, 0]
click at [756, 268] on link "[PERSON_NAME]" at bounding box center [732, 274] width 86 height 12
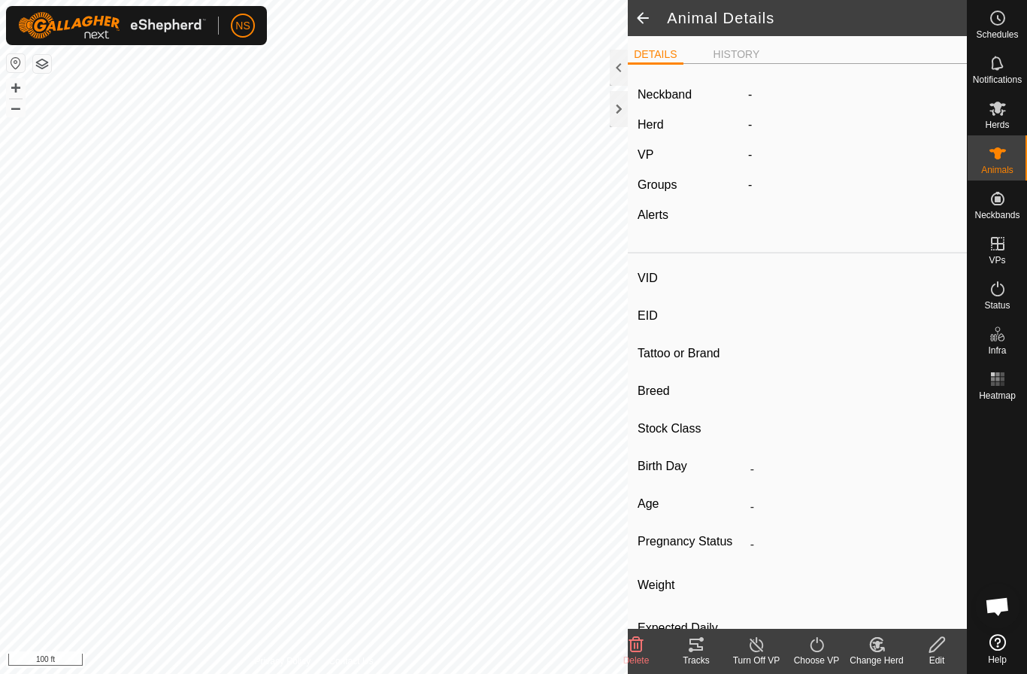
type input "[PERSON_NAME]"
type input "-"
type input "UPPER LIP"
type input "Highland"
type input "Bull"
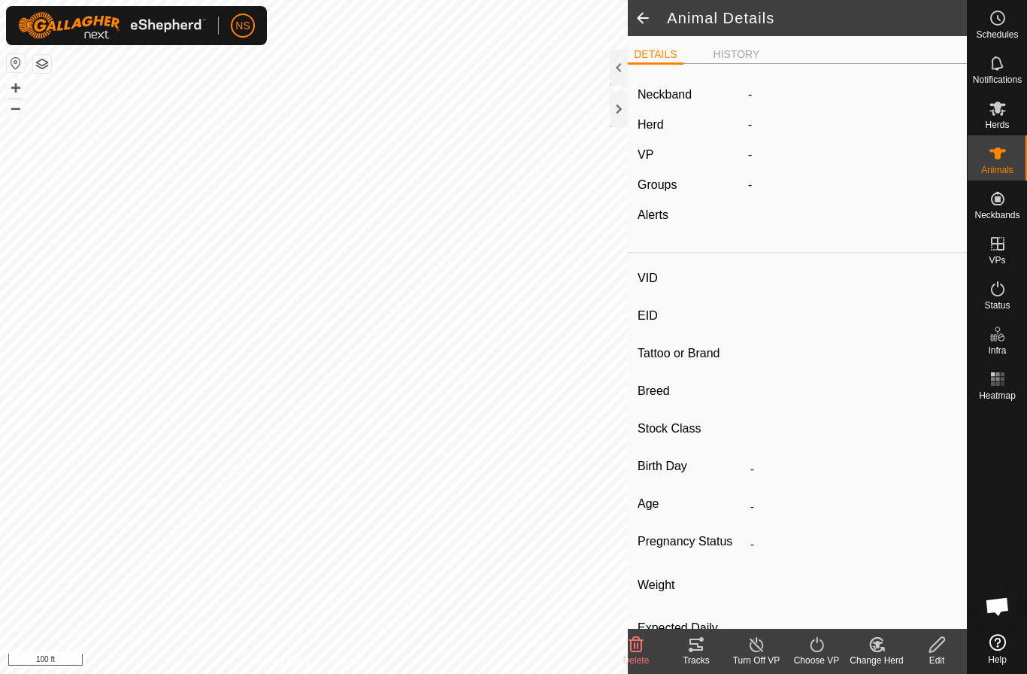
type input "09/2022"
type input "3 years 1 month"
type input "Empty"
type input "0 kg"
type input "-"
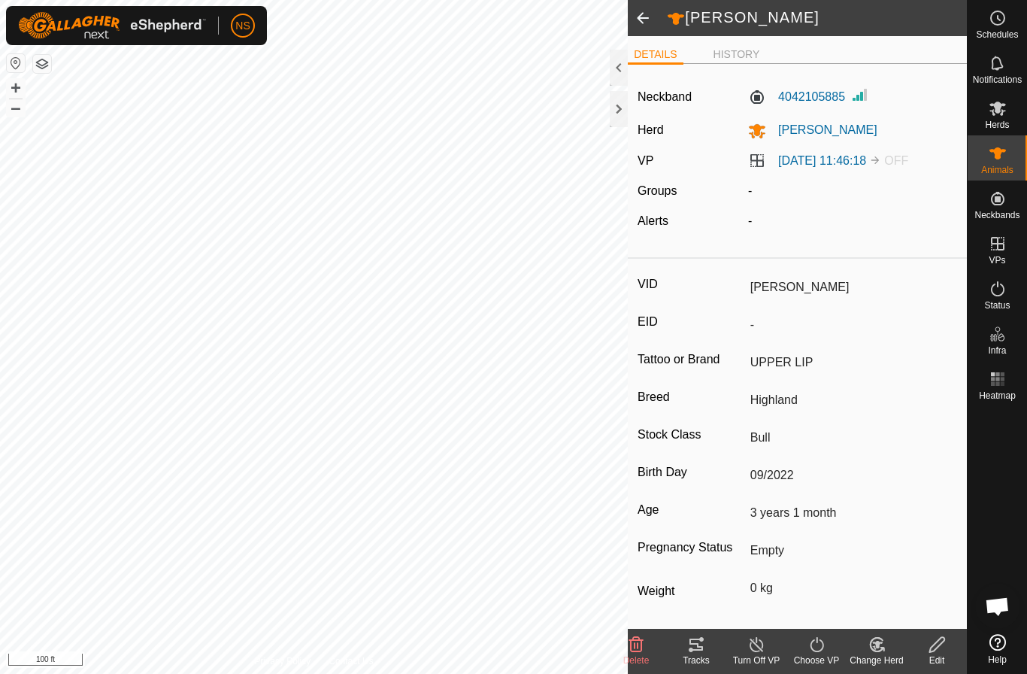
click at [643, 22] on span at bounding box center [643, 18] width 30 height 36
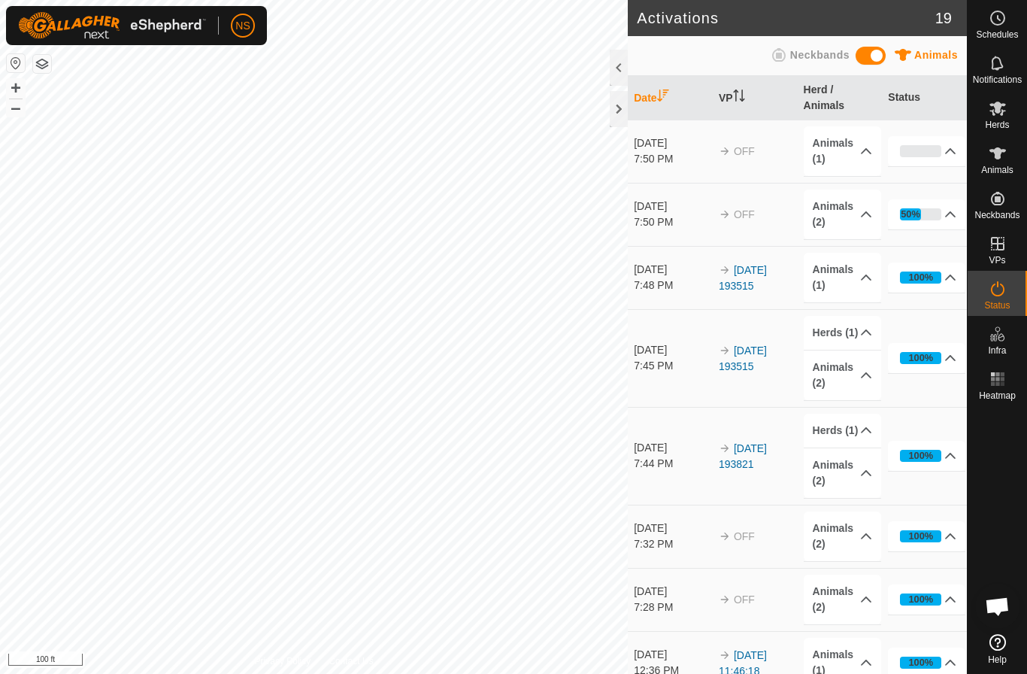
click at [617, 68] on div at bounding box center [619, 68] width 18 height 36
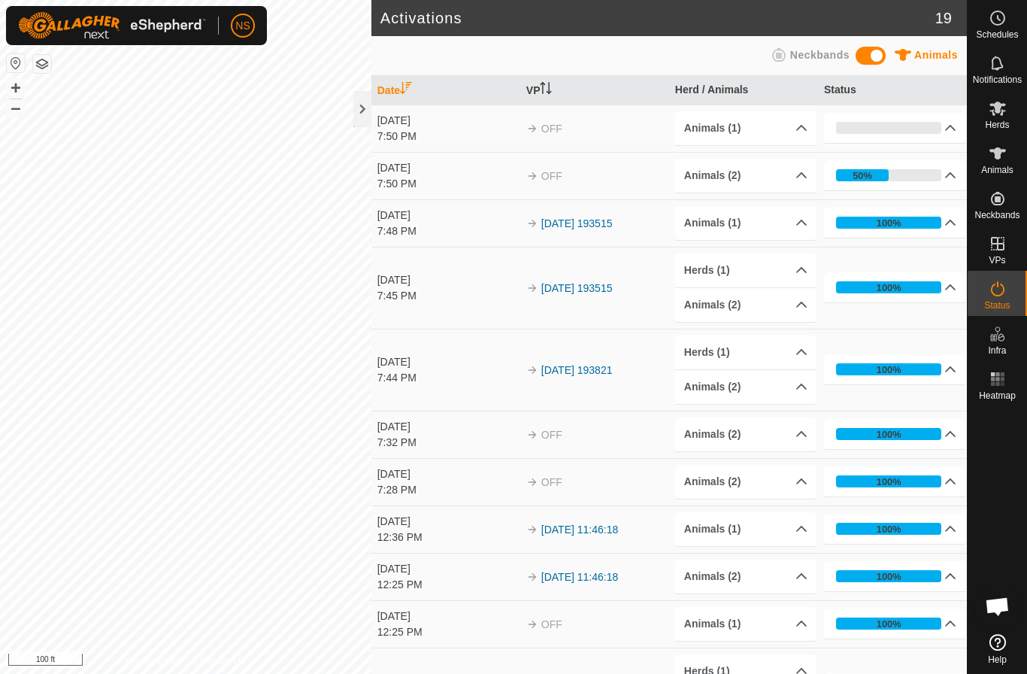
click at [1000, 604] on span "Open chat" at bounding box center [997, 607] width 25 height 21
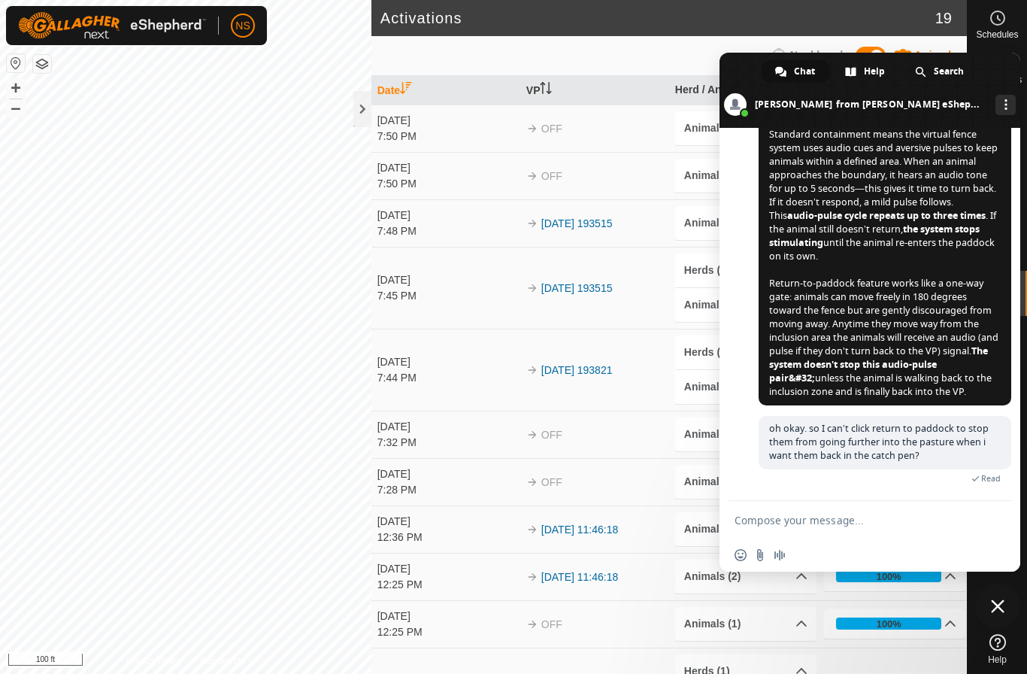
click at [865, 516] on textarea "Compose your message..." at bounding box center [854, 521] width 238 height 14
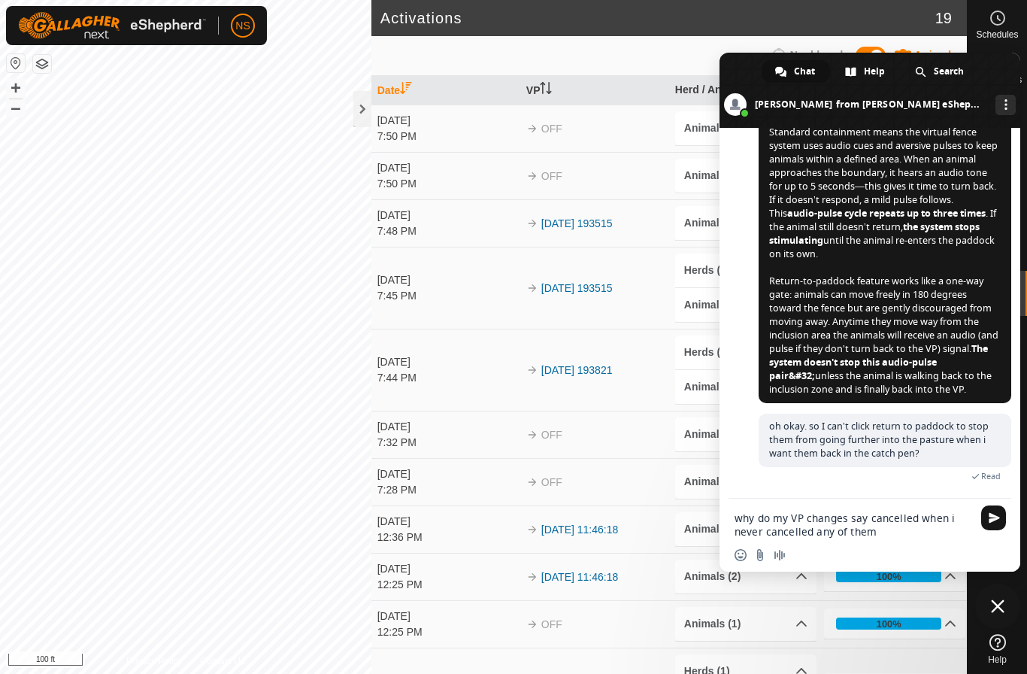
type textarea "why do my VP changes say cancelled when i never cancelled any of them?"
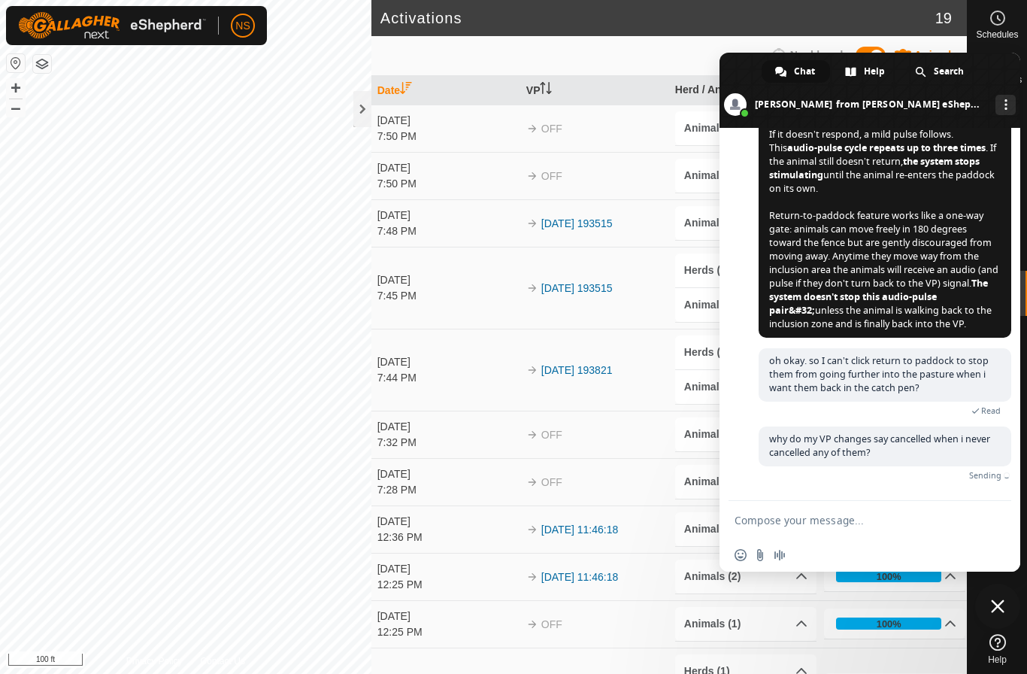
scroll to position [2141, 0]
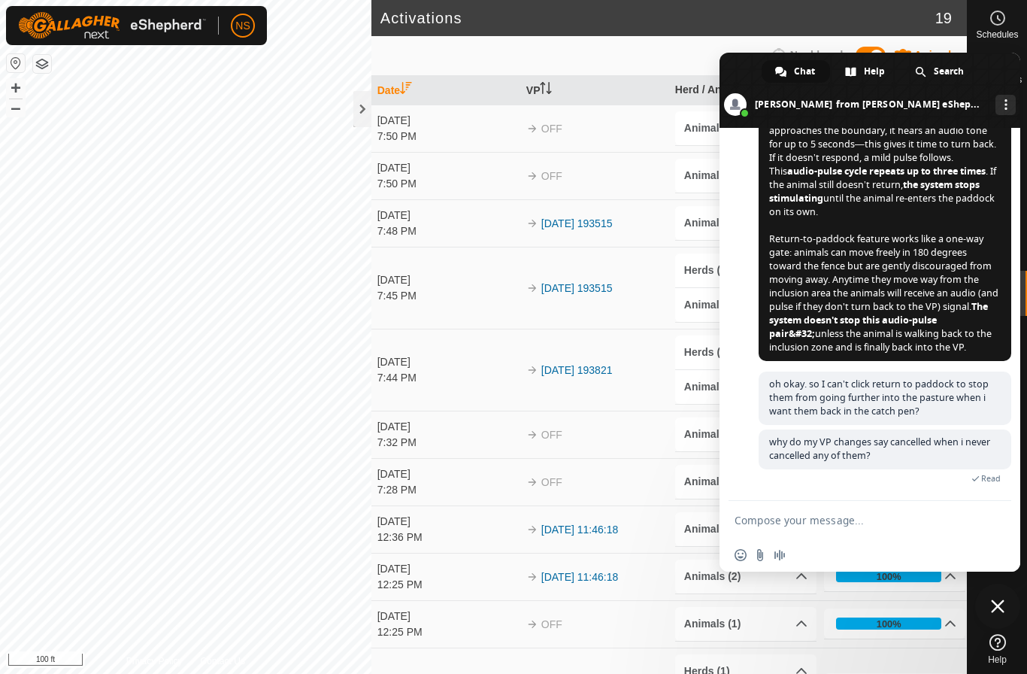
click at [996, 604] on span "Close chat" at bounding box center [998, 606] width 14 height 14
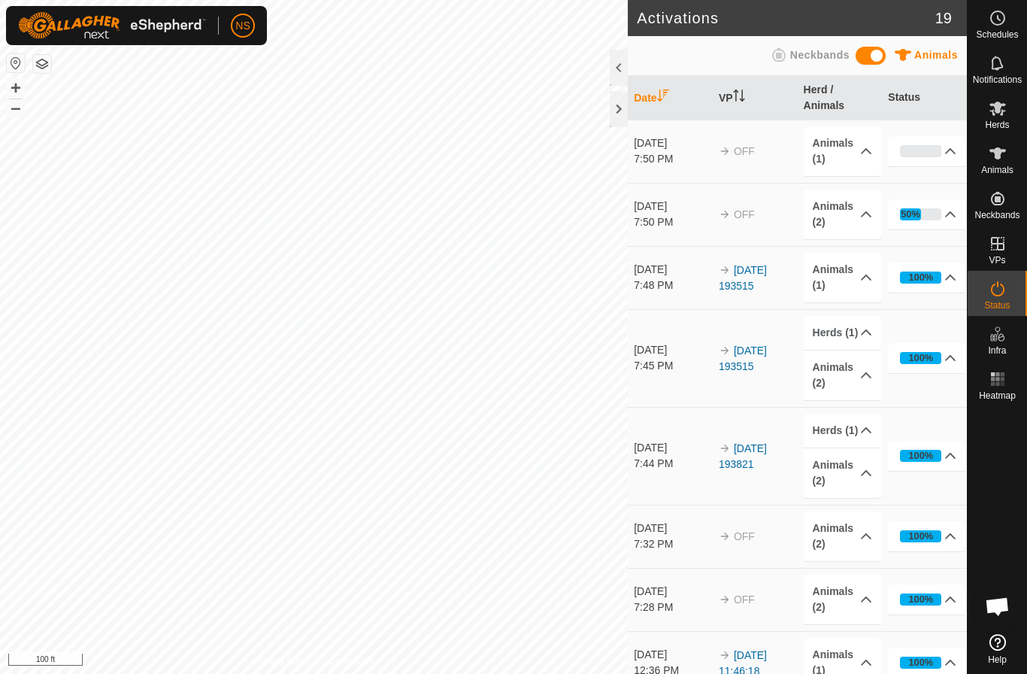
scroll to position [2141, 0]
click at [863, 146] on p-accordion-header "Animals (1)" at bounding box center [842, 151] width 77 height 50
click at [870, 147] on icon at bounding box center [866, 151] width 12 height 12
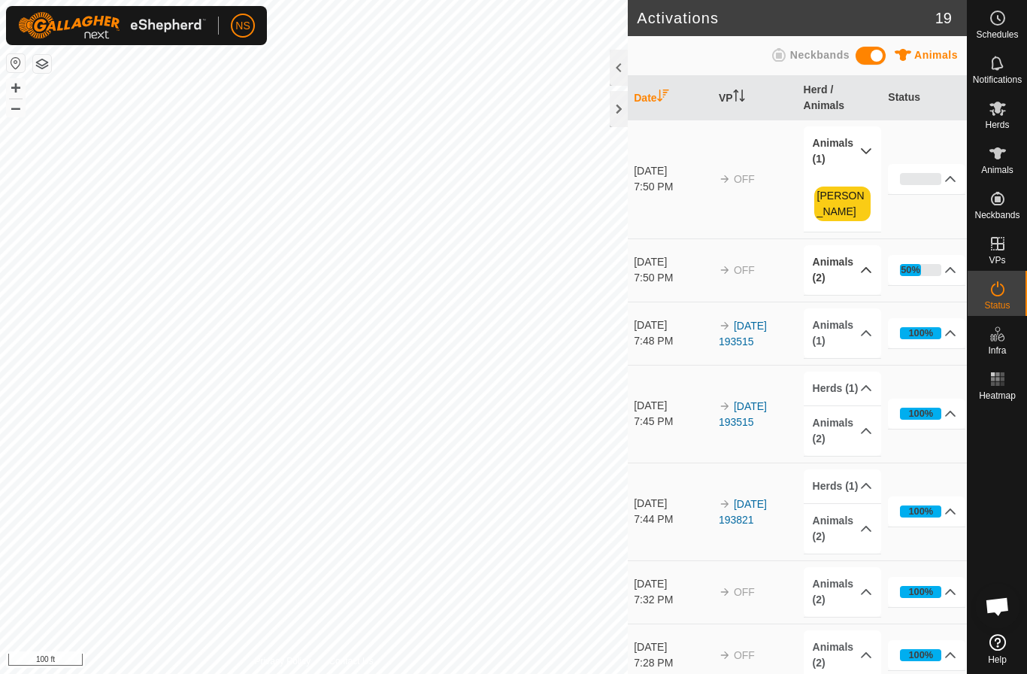
click at [864, 262] on p-accordion-header "Animals (2)" at bounding box center [842, 270] width 77 height 50
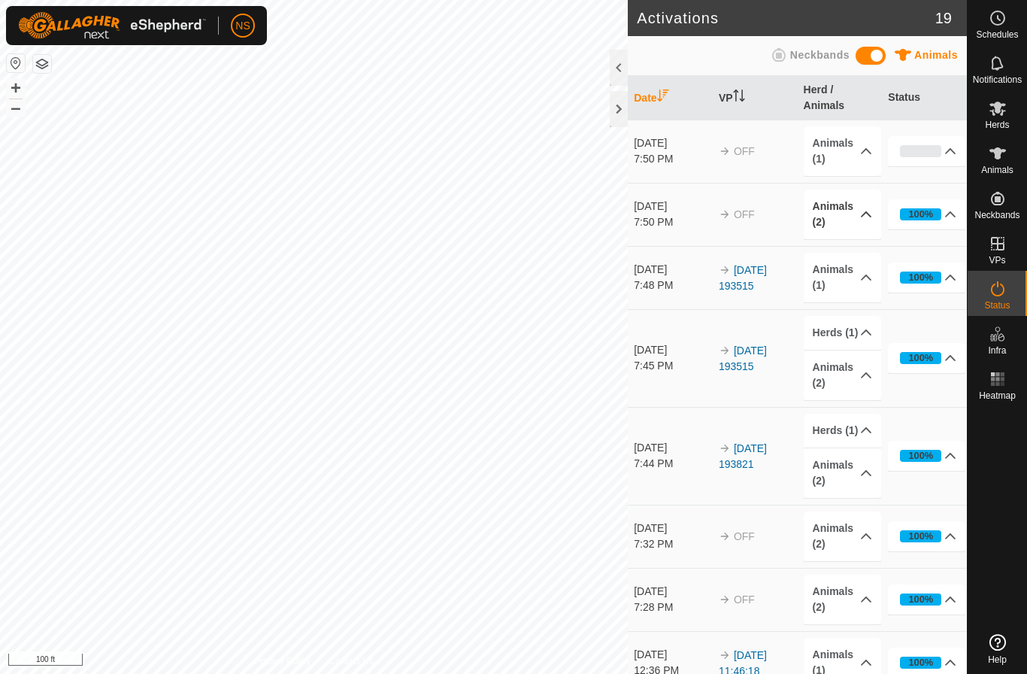
click at [871, 208] on icon at bounding box center [866, 214] width 12 height 12
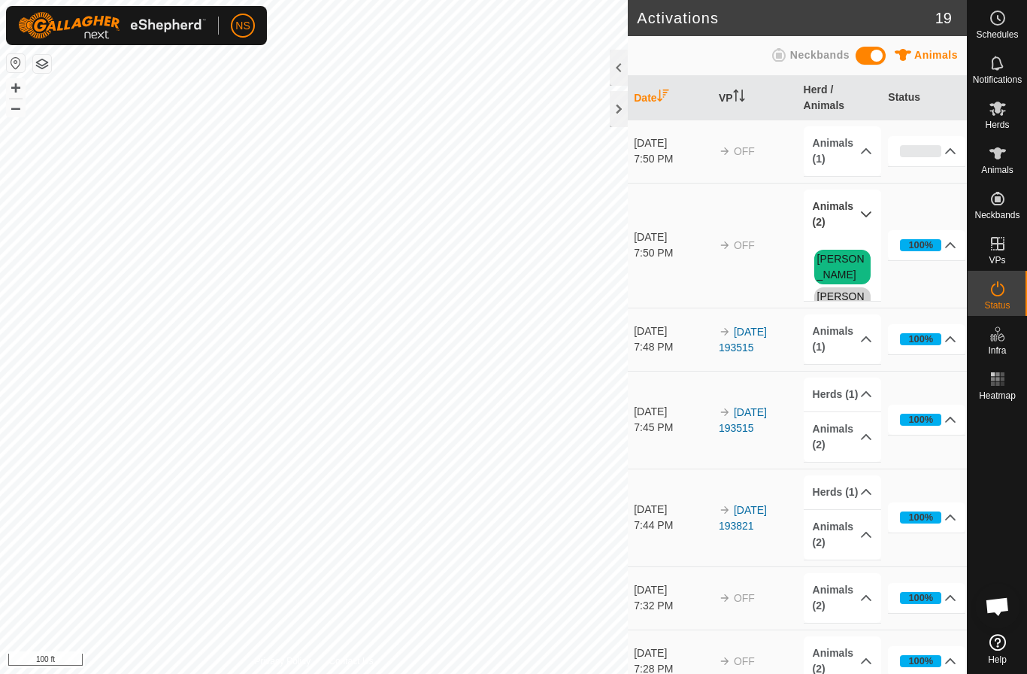
scroll to position [2141, 0]
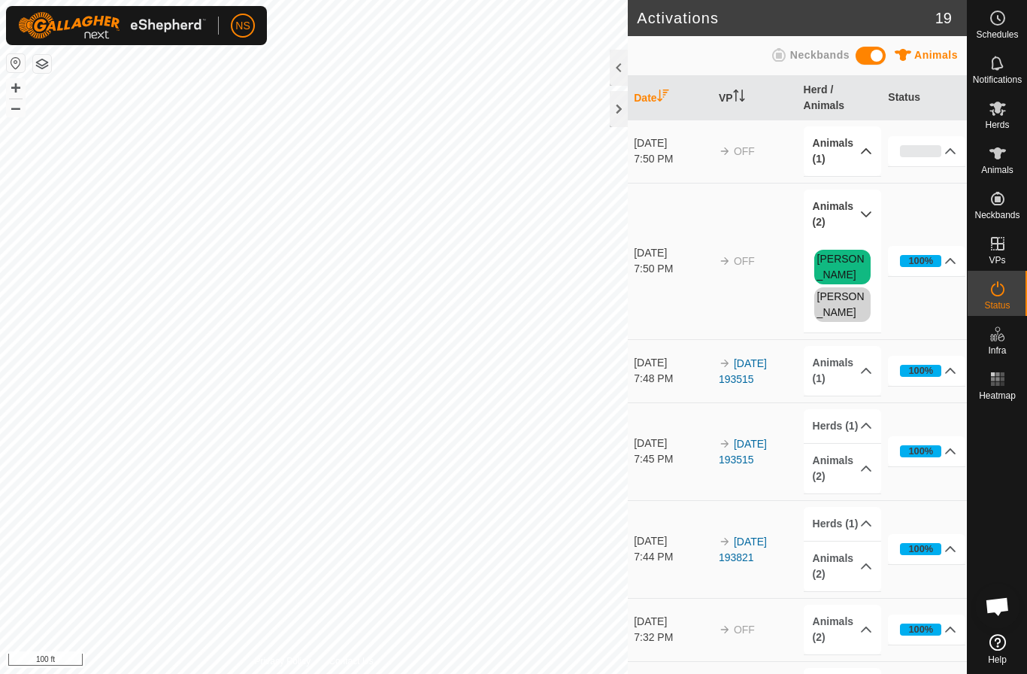
click at [862, 140] on p-accordion-header "Animals (1)" at bounding box center [842, 151] width 77 height 50
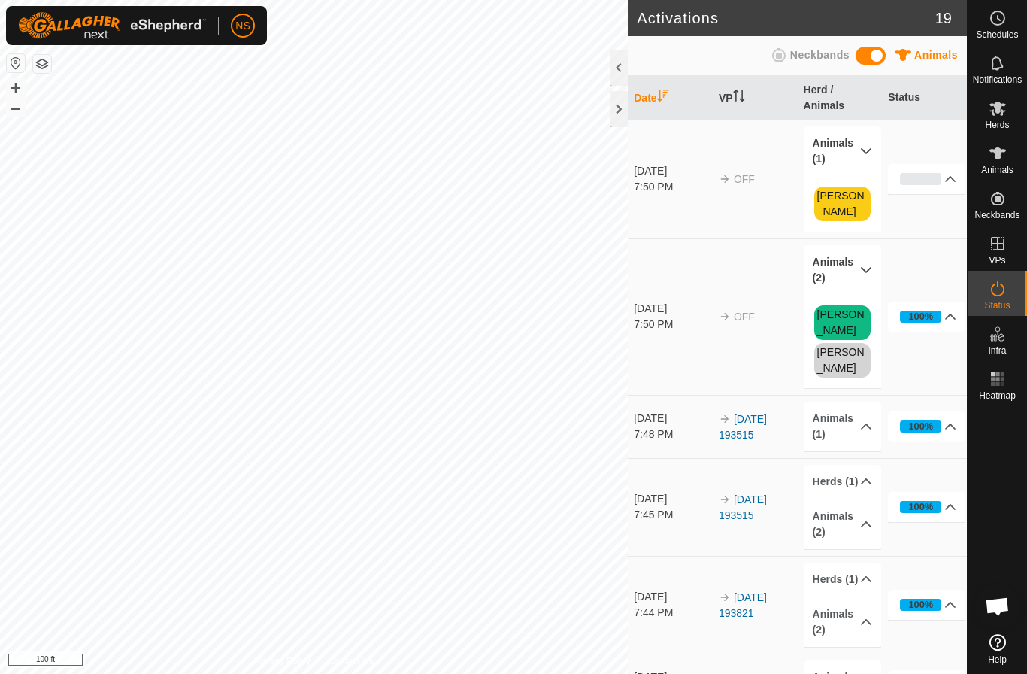
click at [993, 612] on span "Open chat" at bounding box center [997, 607] width 25 height 21
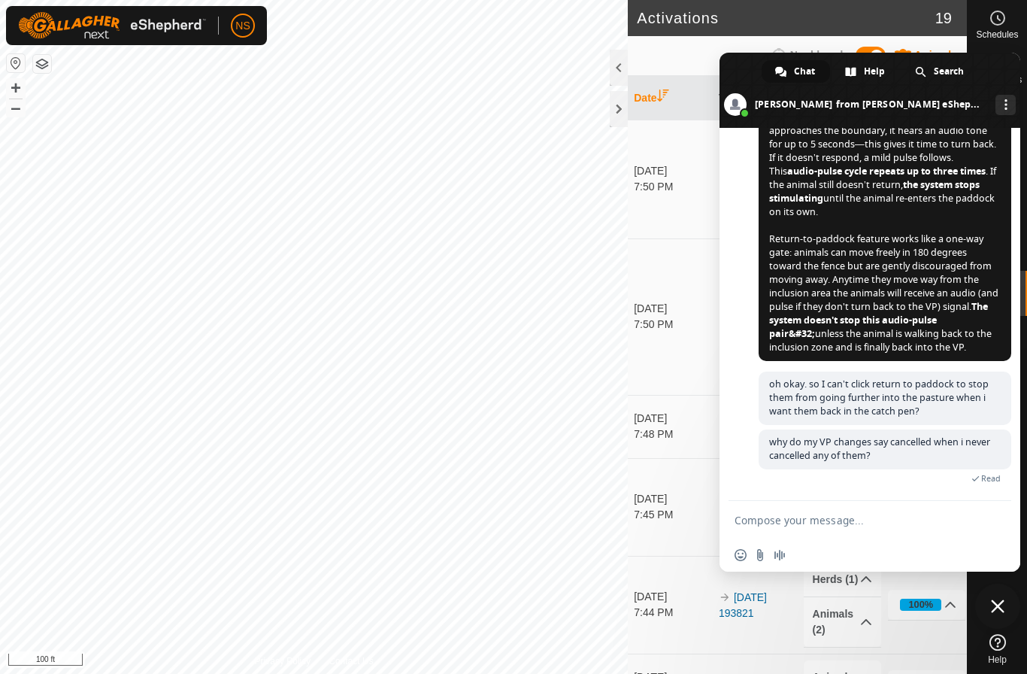
scroll to position [2155, 0]
click at [993, 612] on span "Close chat" at bounding box center [998, 606] width 14 height 14
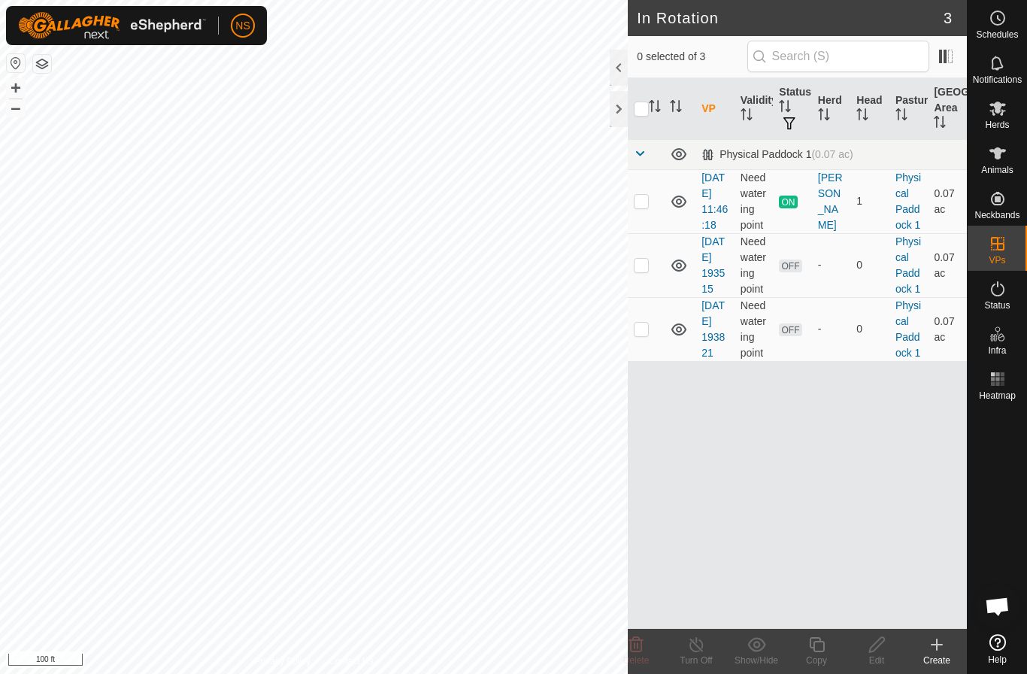
scroll to position [2155, 0]
click at [790, 208] on span "ON" at bounding box center [788, 201] width 18 height 13
click at [1006, 122] on span "Herds" at bounding box center [997, 124] width 24 height 9
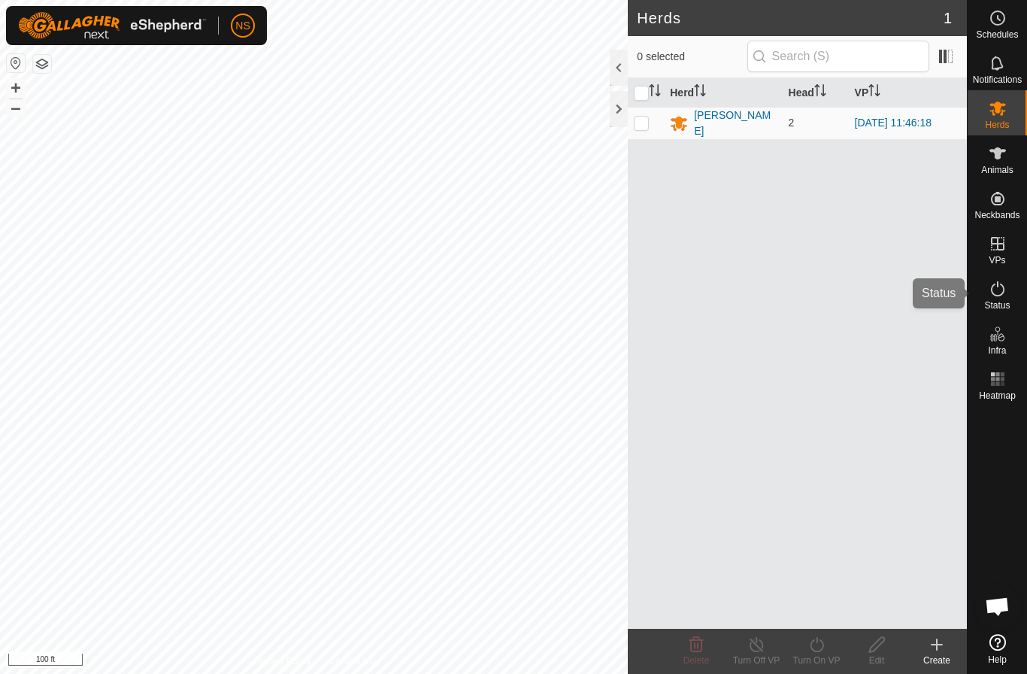
click at [998, 291] on icon at bounding box center [998, 289] width 18 height 18
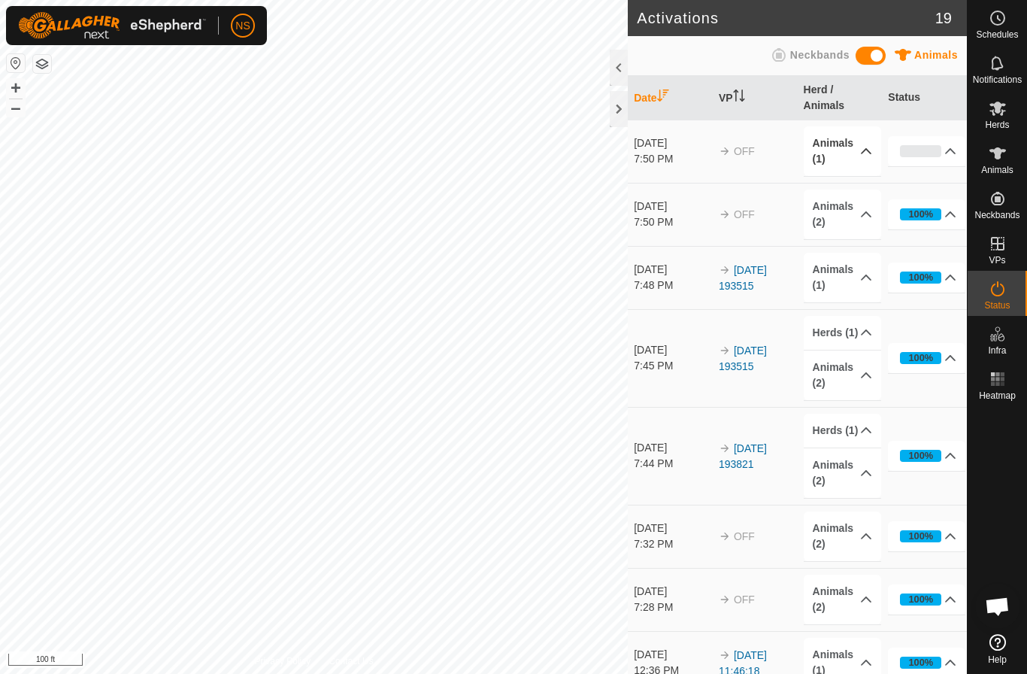
click at [867, 159] on p-accordion-header "Animals (1)" at bounding box center [842, 151] width 77 height 50
click at [850, 141] on p-accordion-header "Animals (1)" at bounding box center [842, 151] width 77 height 50
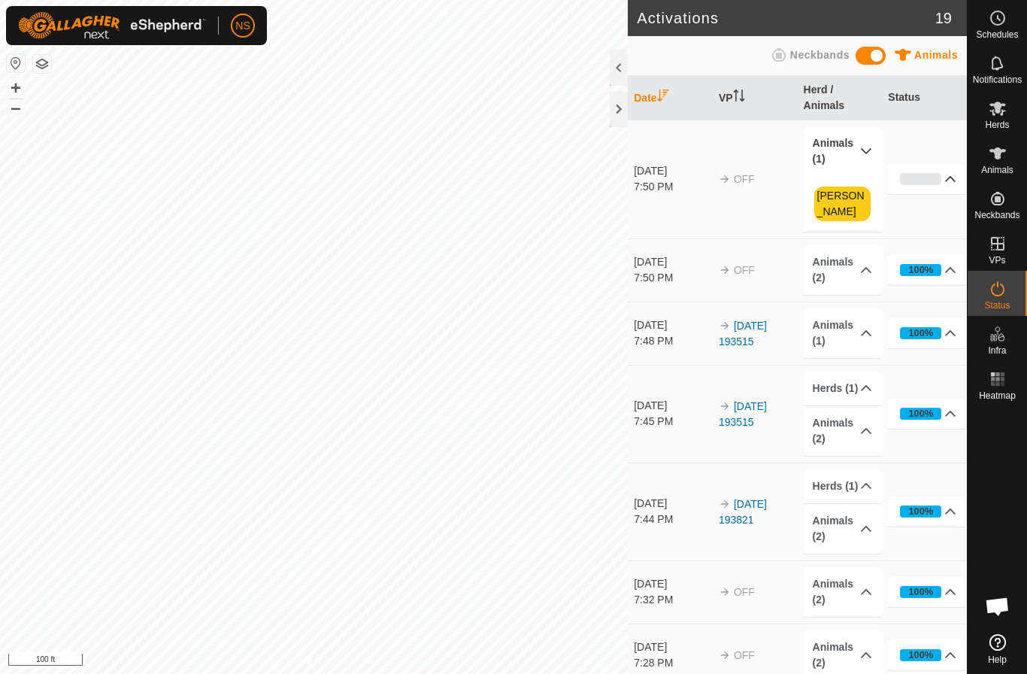
click at [938, 167] on p-accordion-header "0%" at bounding box center [926, 179] width 77 height 30
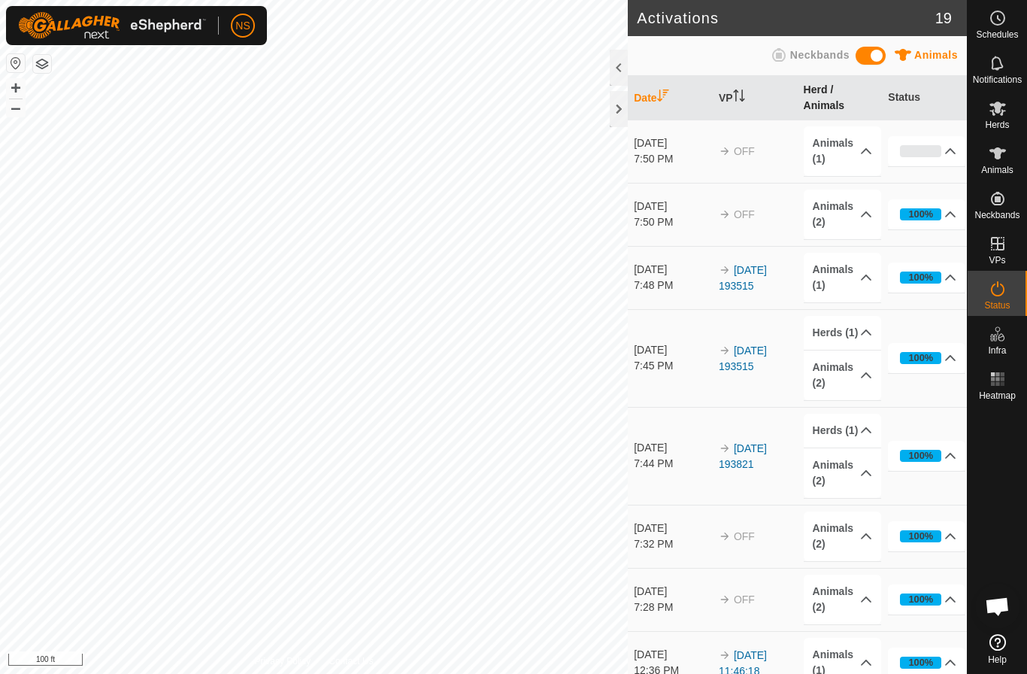
scroll to position [2155, 0]
click at [870, 150] on icon at bounding box center [866, 151] width 12 height 12
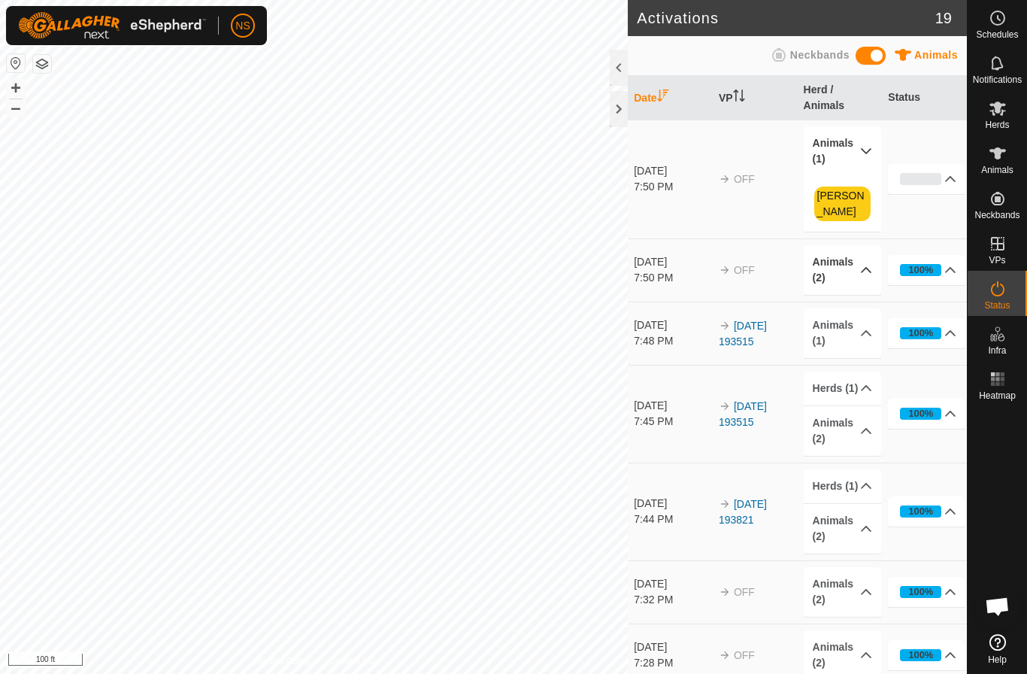
click at [862, 254] on p-accordion-header "Animals (2)" at bounding box center [842, 270] width 77 height 50
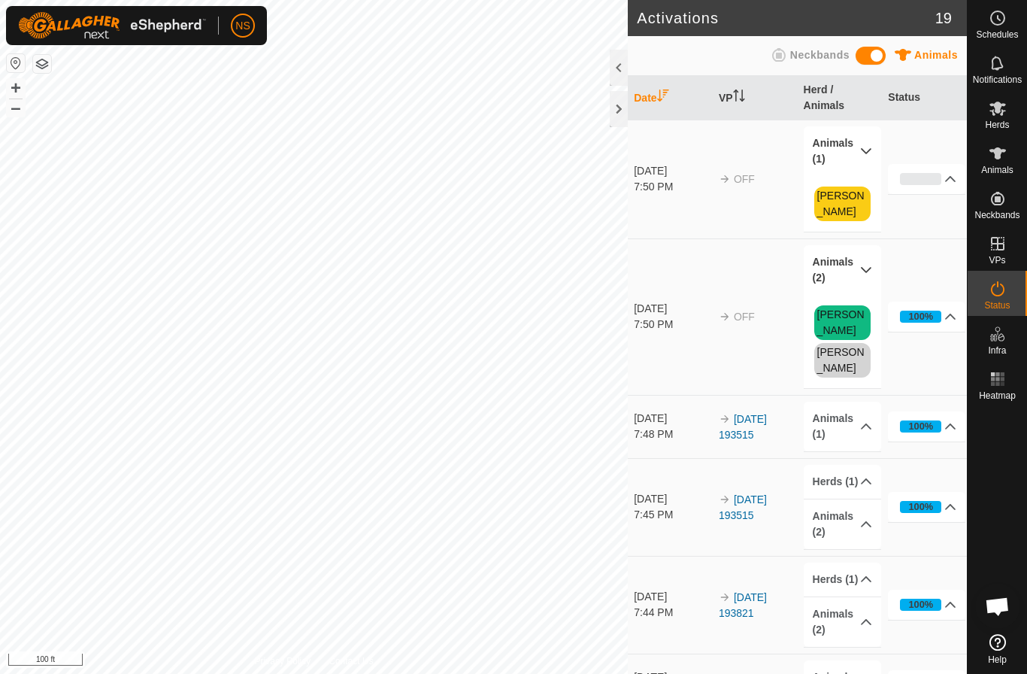
click at [862, 254] on p-accordion-header "Animals (2)" at bounding box center [842, 270] width 77 height 50
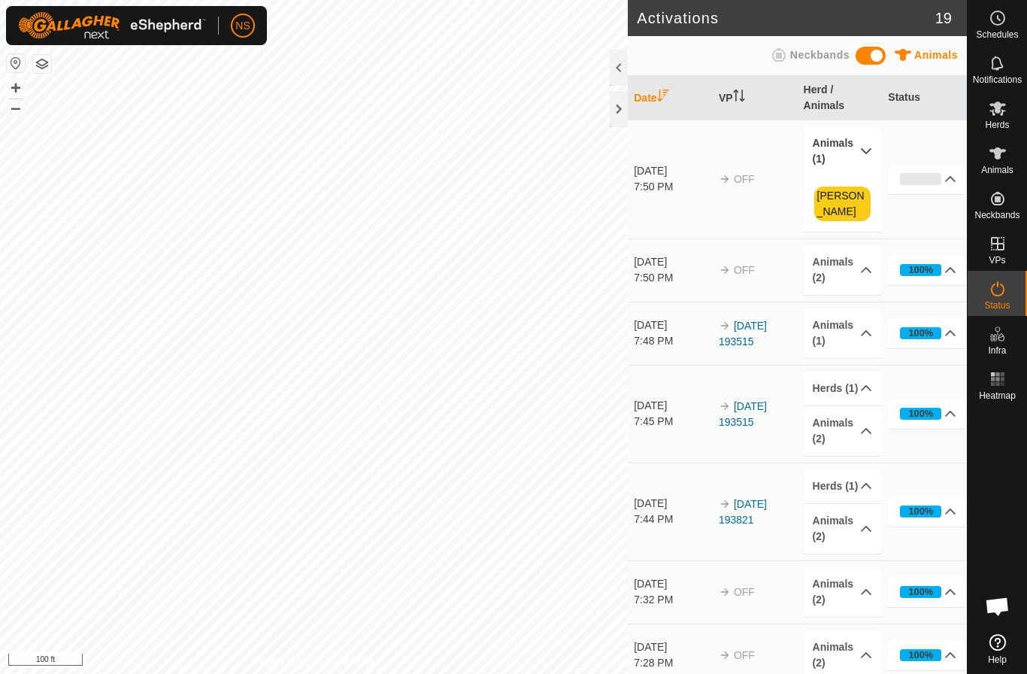
click at [998, 608] on span "Open chat" at bounding box center [997, 607] width 25 height 21
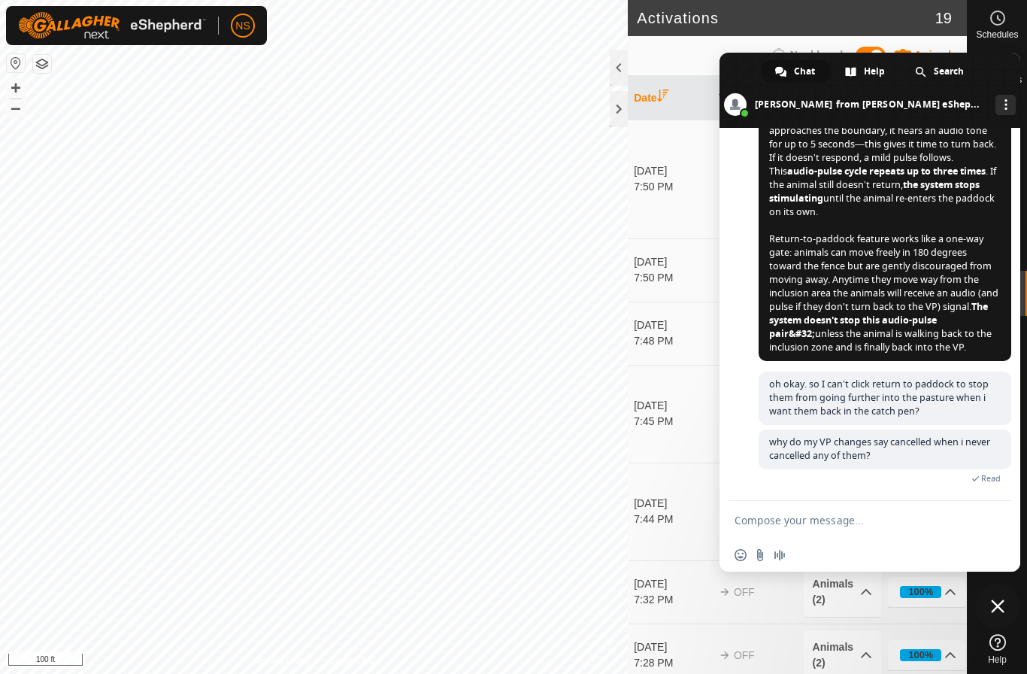
click at [998, 608] on span "Close chat" at bounding box center [998, 606] width 14 height 14
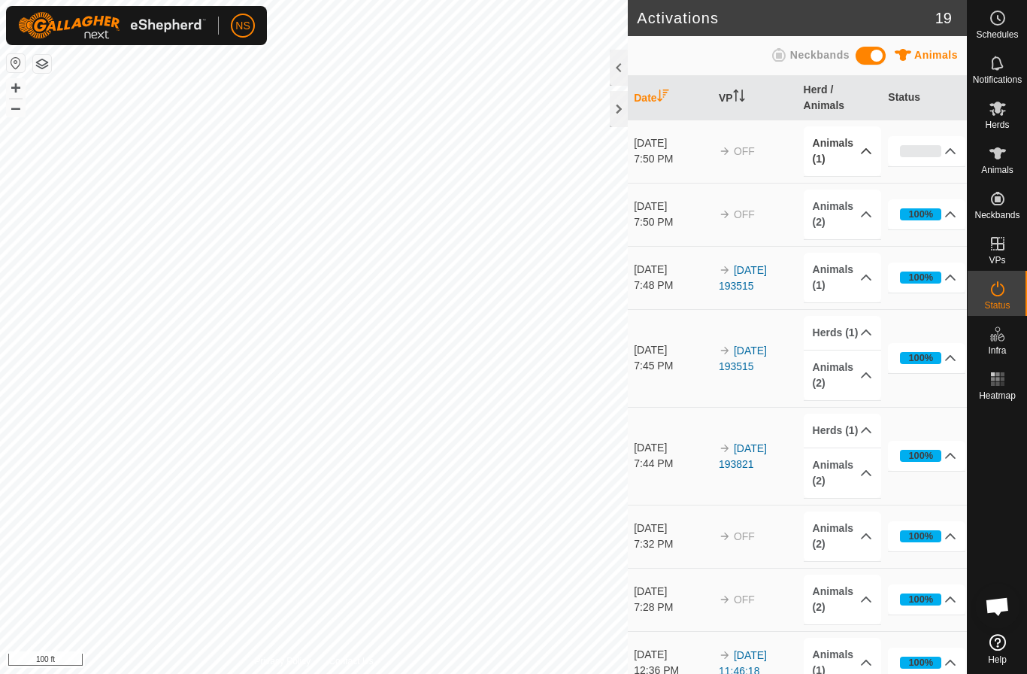
scroll to position [2155, 0]
click at [857, 147] on p-accordion-header "Animals (1)" at bounding box center [842, 151] width 77 height 50
click at [876, 152] on p-accordion-header "Animals (1)" at bounding box center [842, 151] width 77 height 50
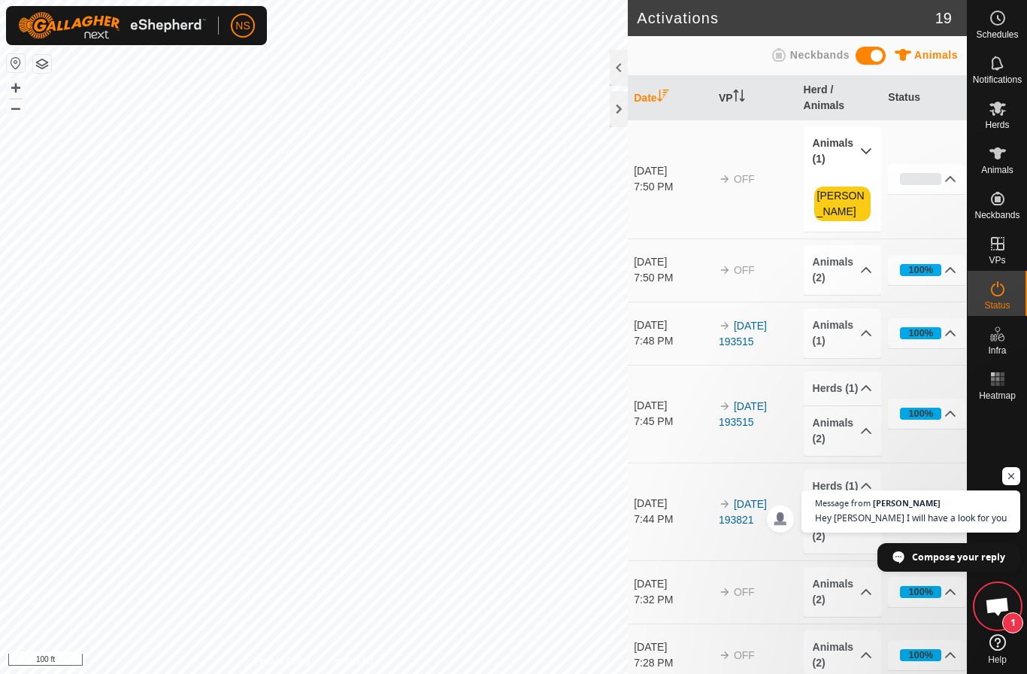
scroll to position [2207, 0]
click at [996, 601] on span "Open chat" at bounding box center [997, 607] width 25 height 21
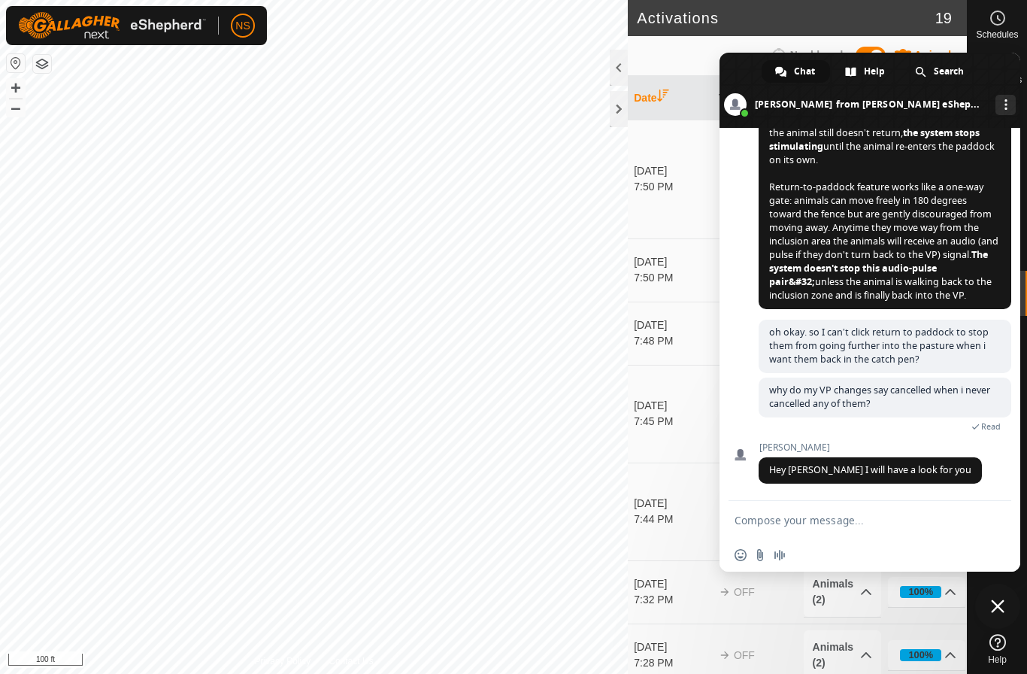
click at [998, 606] on span "Close chat" at bounding box center [998, 606] width 14 height 14
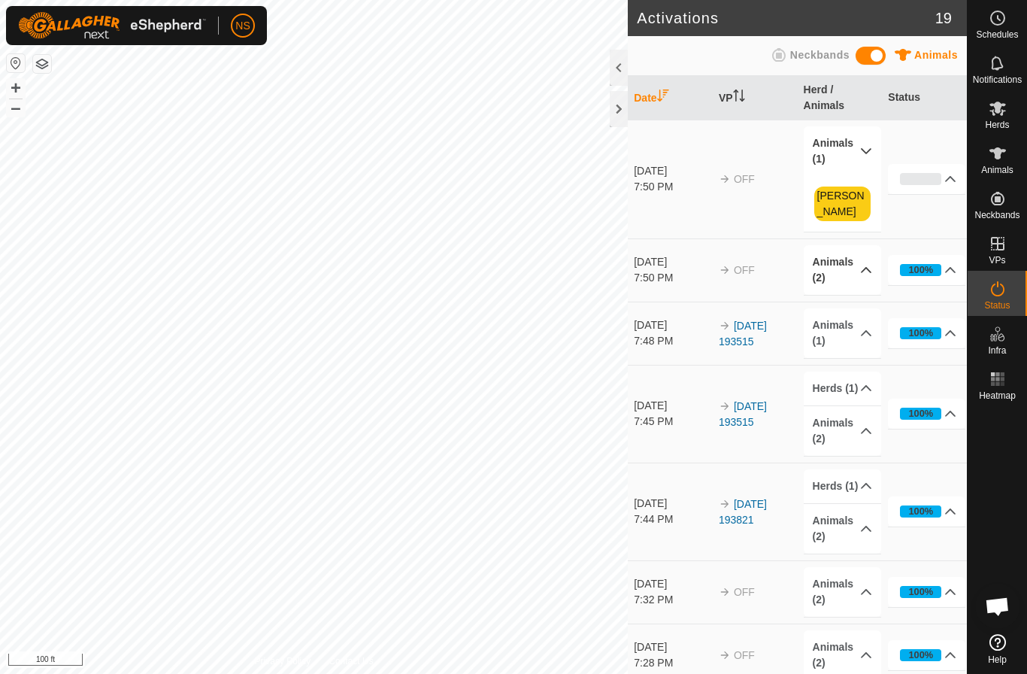
click at [865, 253] on p-accordion-header "Animals (2)" at bounding box center [842, 270] width 77 height 50
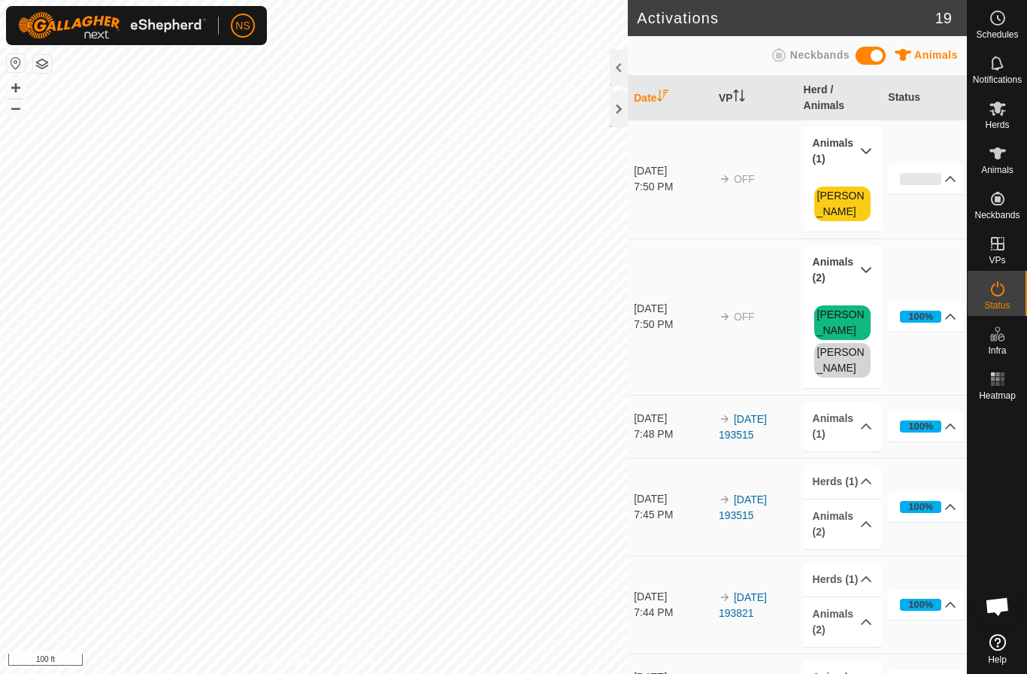
click at [995, 608] on span "Open chat" at bounding box center [997, 607] width 25 height 21
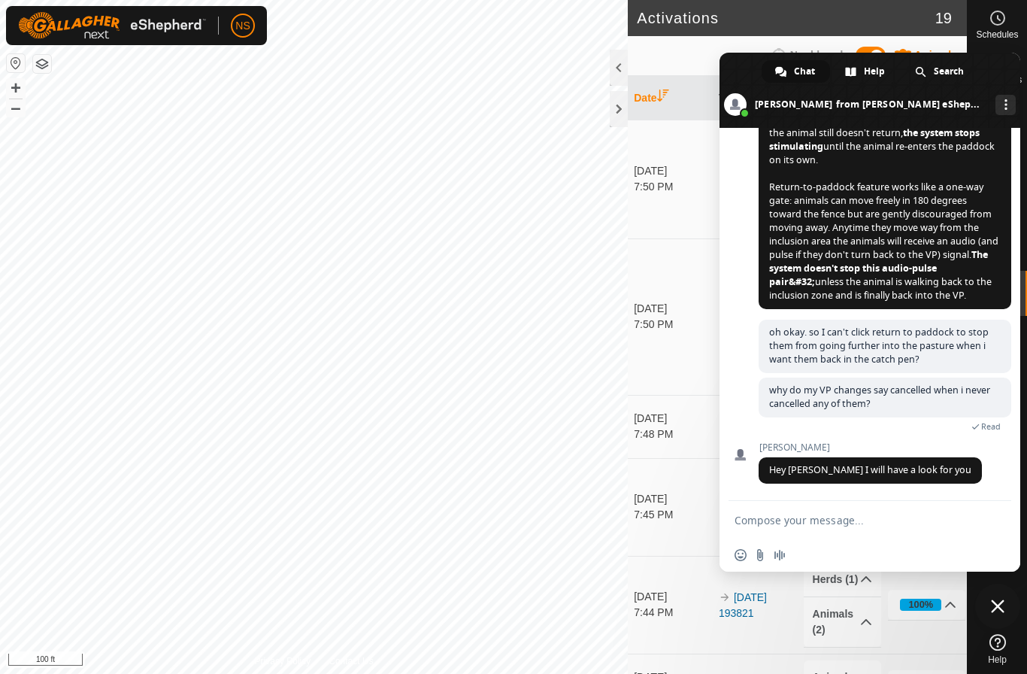
click at [874, 517] on textarea "Compose your message..." at bounding box center [854, 521] width 238 height 14
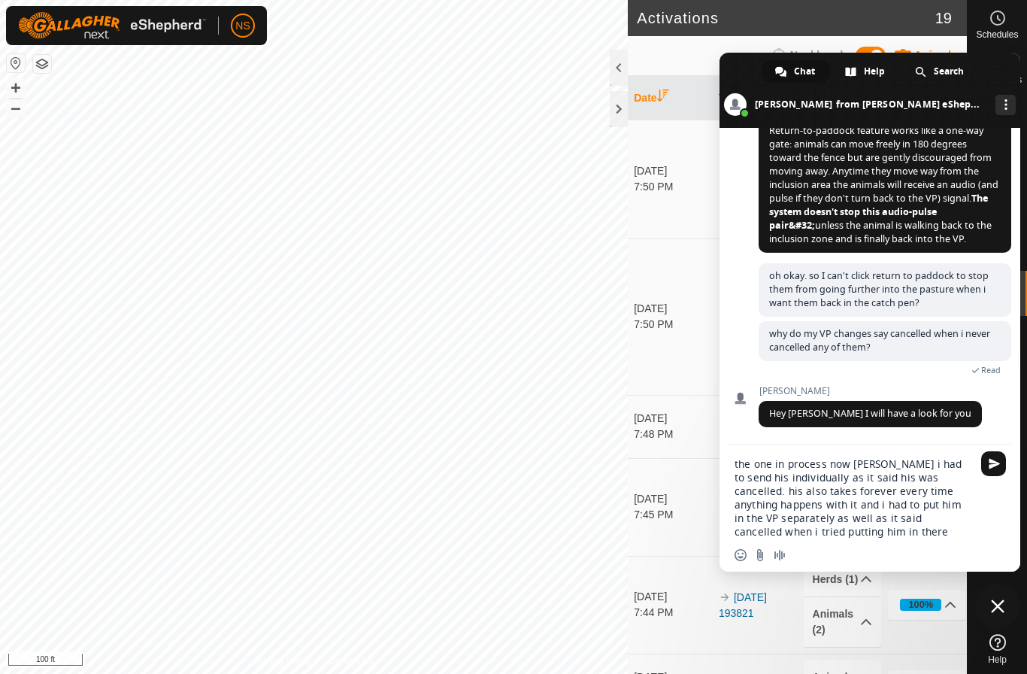
scroll to position [0, 0]
type textarea "the one in process now [PERSON_NAME] i had to send his individually as it said …"
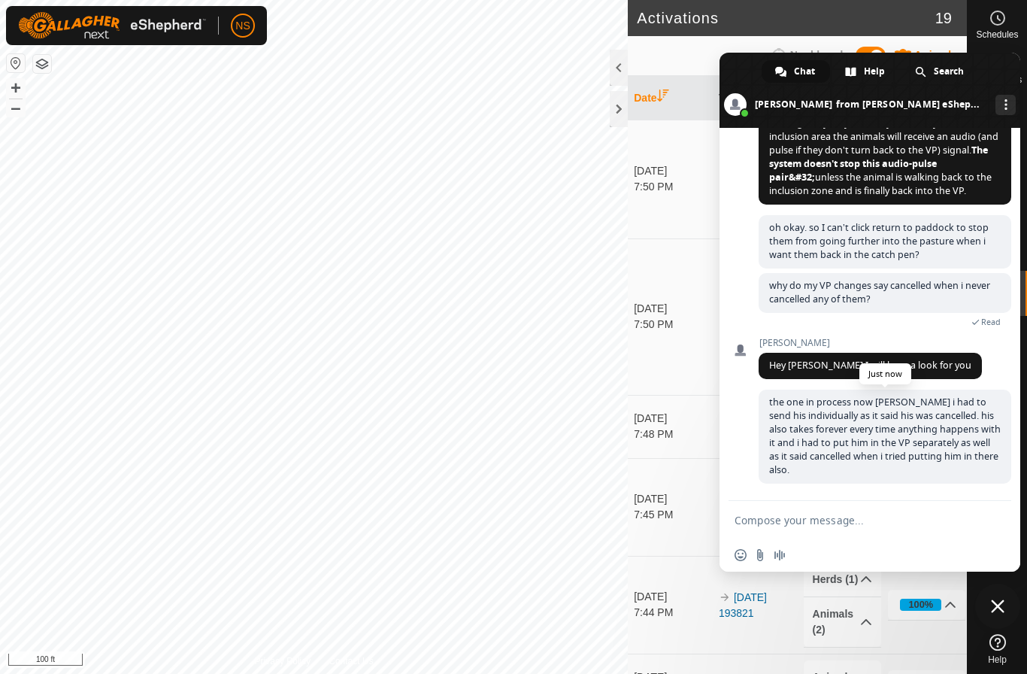
scroll to position [2316, 0]
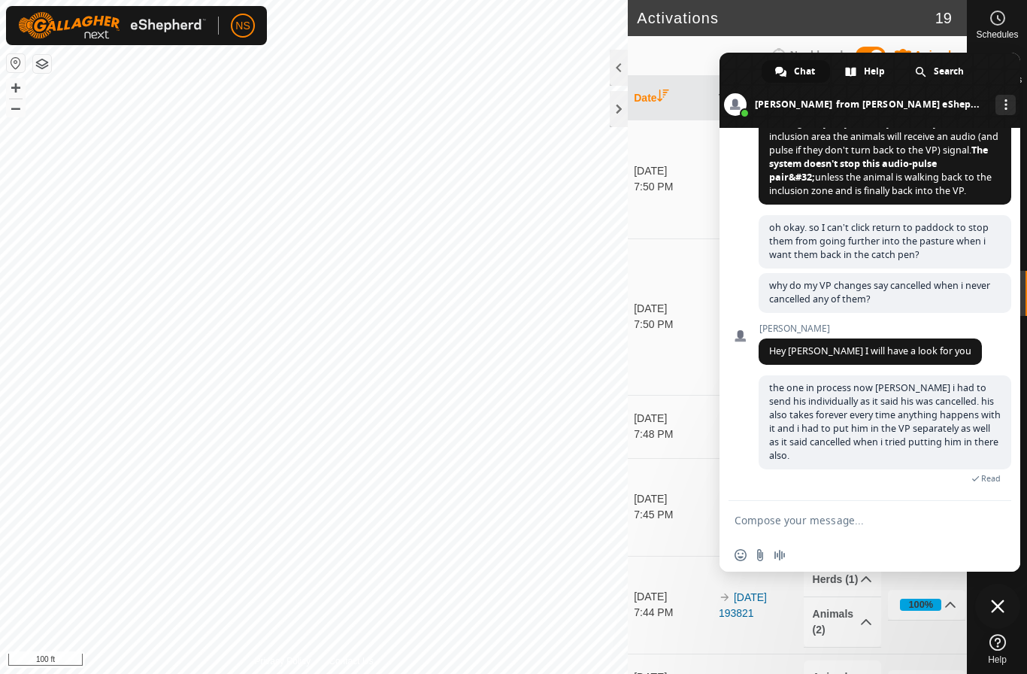
click at [1000, 606] on span "Close chat" at bounding box center [998, 606] width 14 height 14
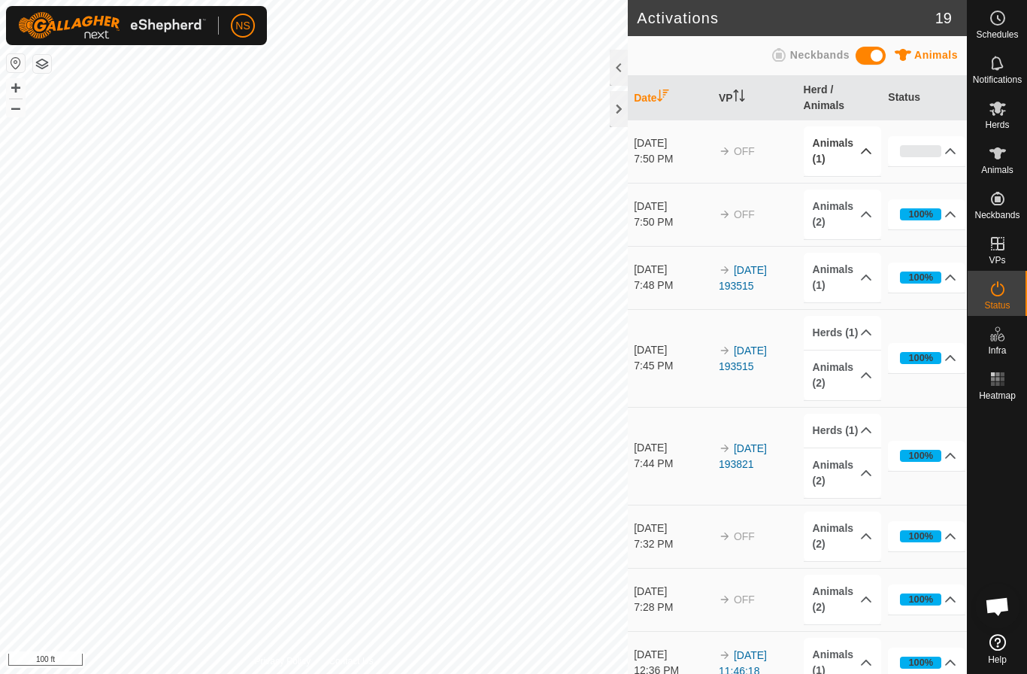
click at [863, 149] on icon at bounding box center [866, 151] width 12 height 12
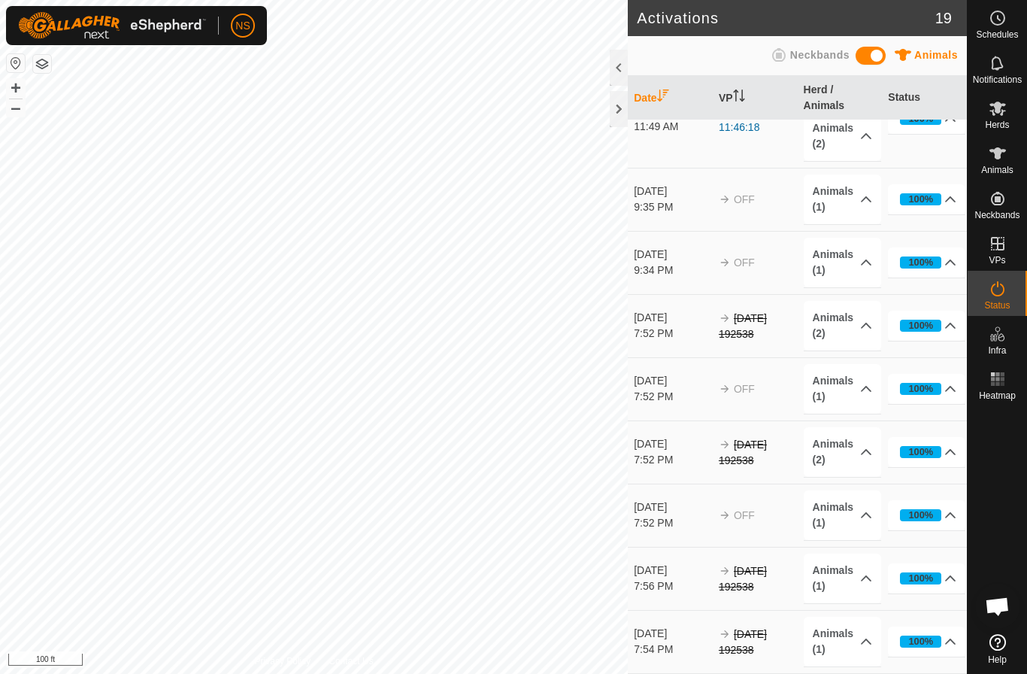
scroll to position [750, 0]
click at [865, 441] on p-accordion-header "Animals (2)" at bounding box center [842, 453] width 77 height 50
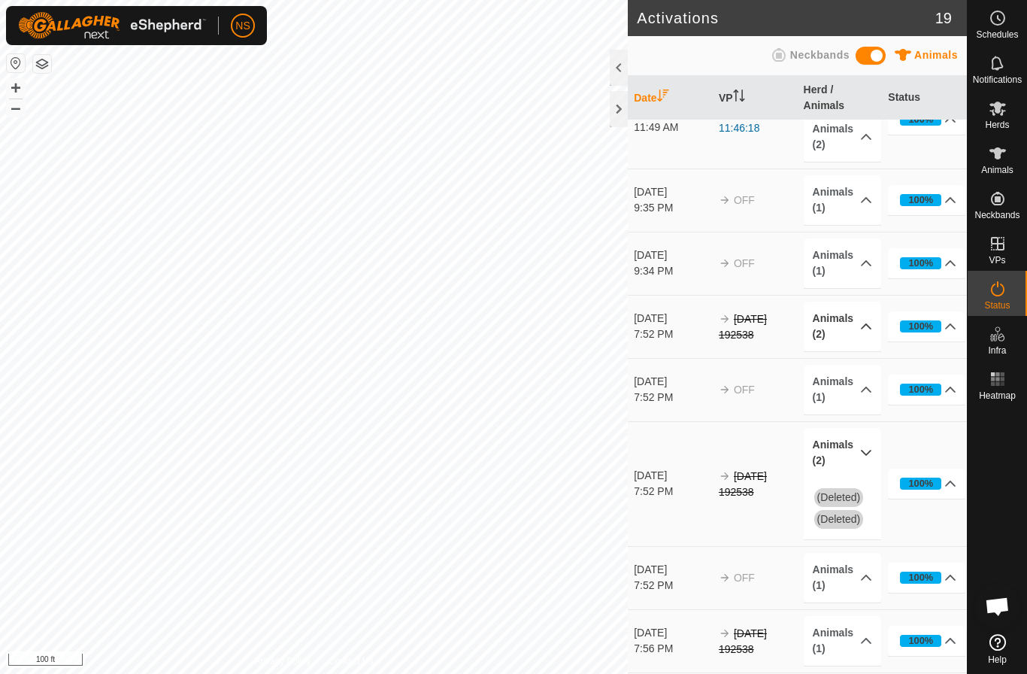
click at [874, 320] on p-accordion-header "Animals (2)" at bounding box center [842, 326] width 77 height 50
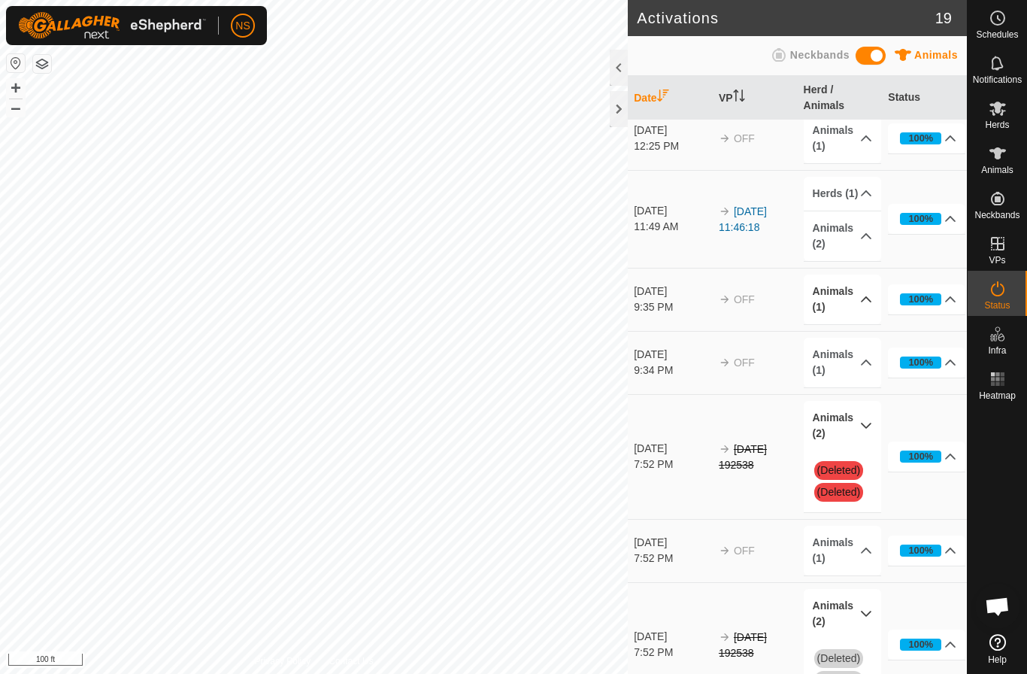
scroll to position [642, 0]
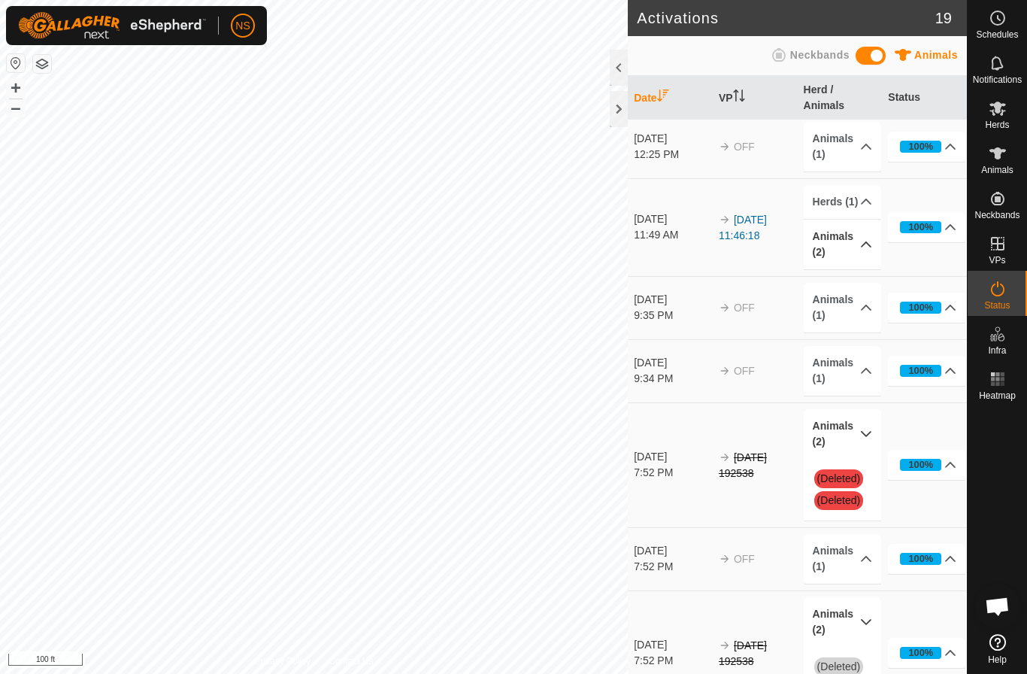
click at [862, 241] on p-accordion-header "Animals (2)" at bounding box center [842, 245] width 77 height 50
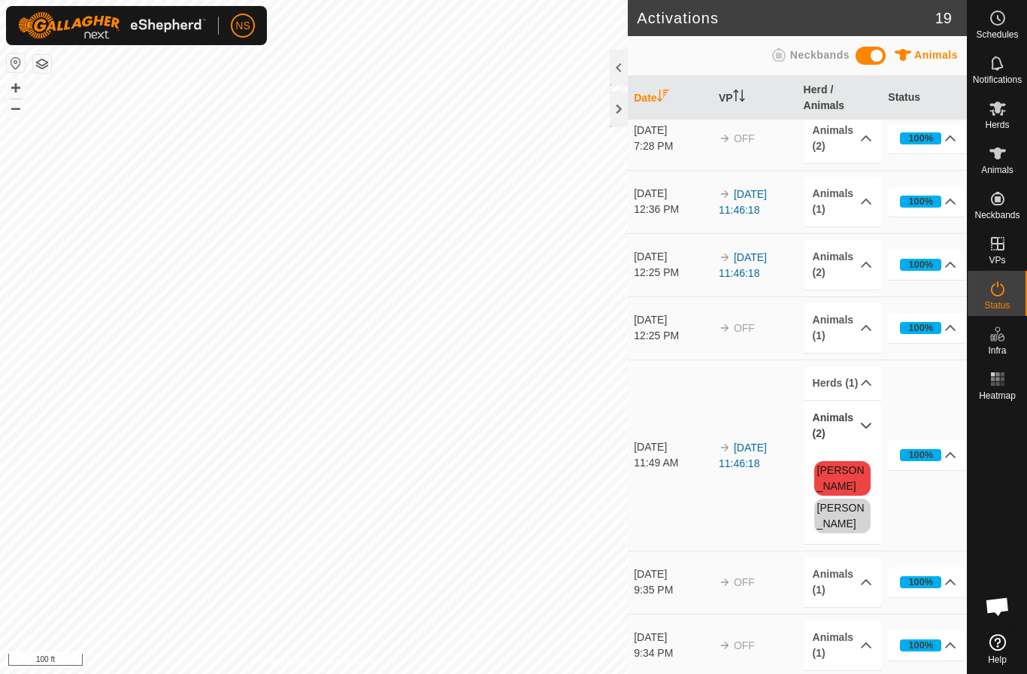
scroll to position [460, 0]
click at [865, 256] on p-accordion-header "Animals (2)" at bounding box center [842, 266] width 77 height 50
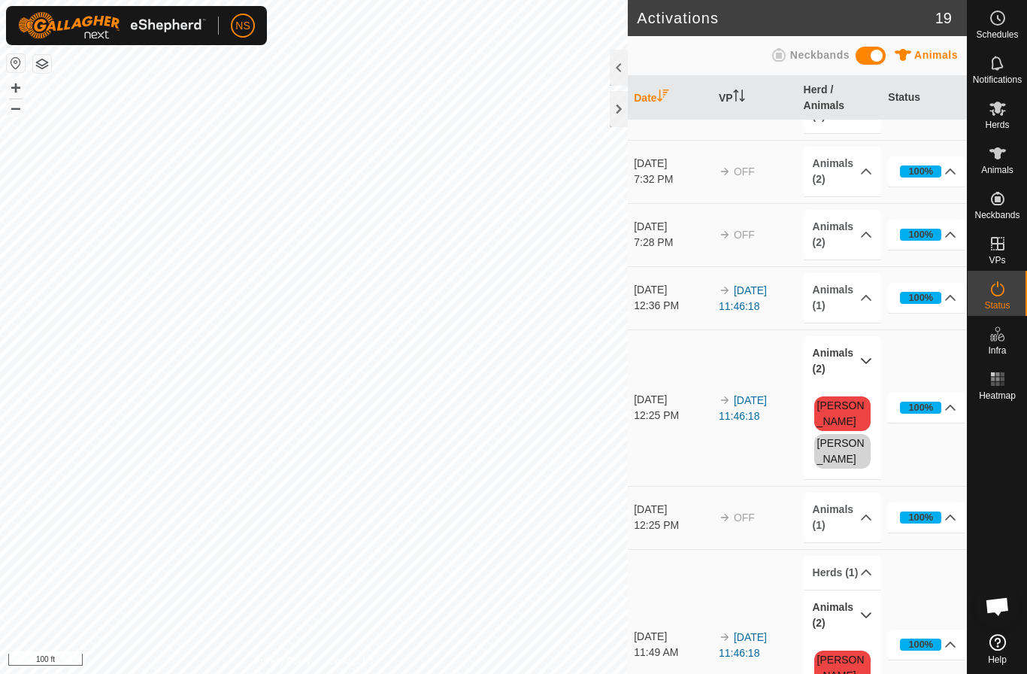
scroll to position [349, 0]
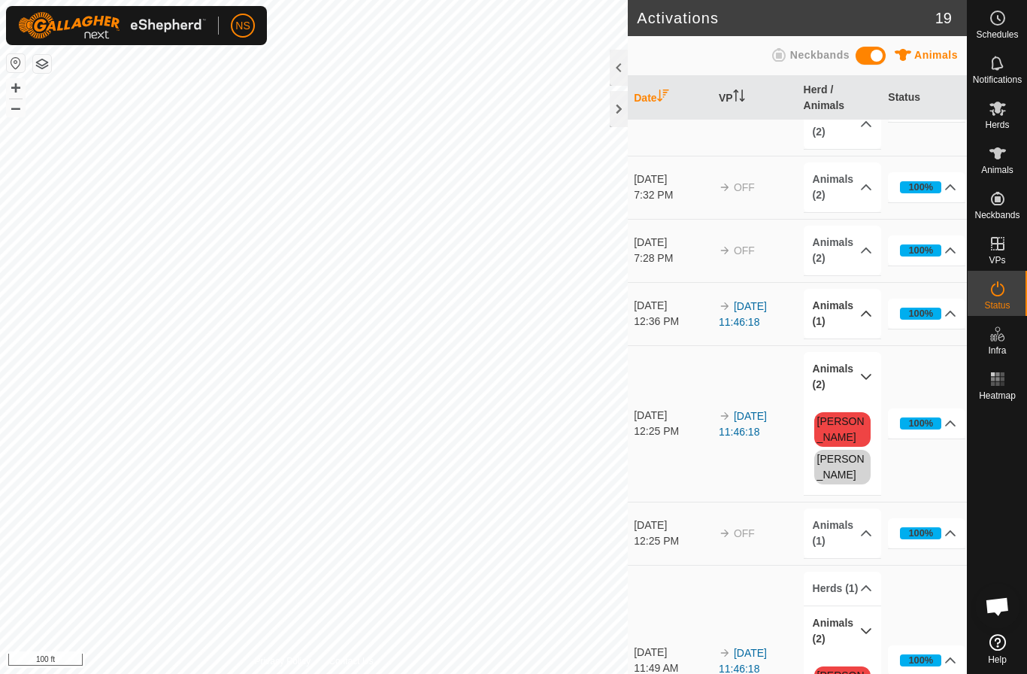
click at [862, 311] on p-accordion-header "Animals (1)" at bounding box center [842, 314] width 77 height 50
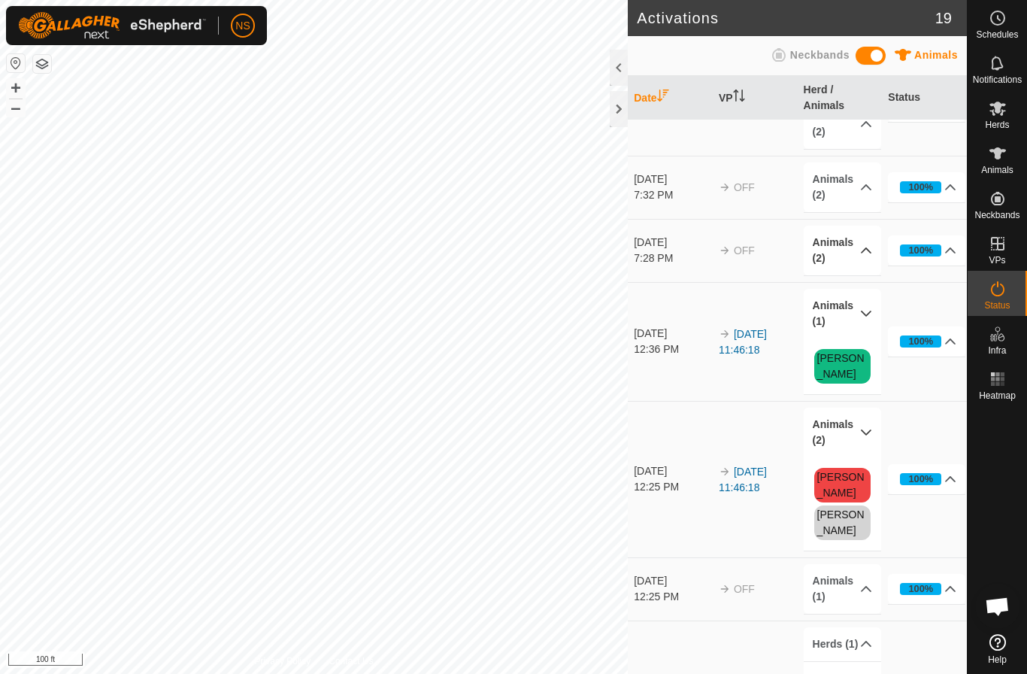
click at [863, 246] on p-accordion-header "Animals (2)" at bounding box center [842, 251] width 77 height 50
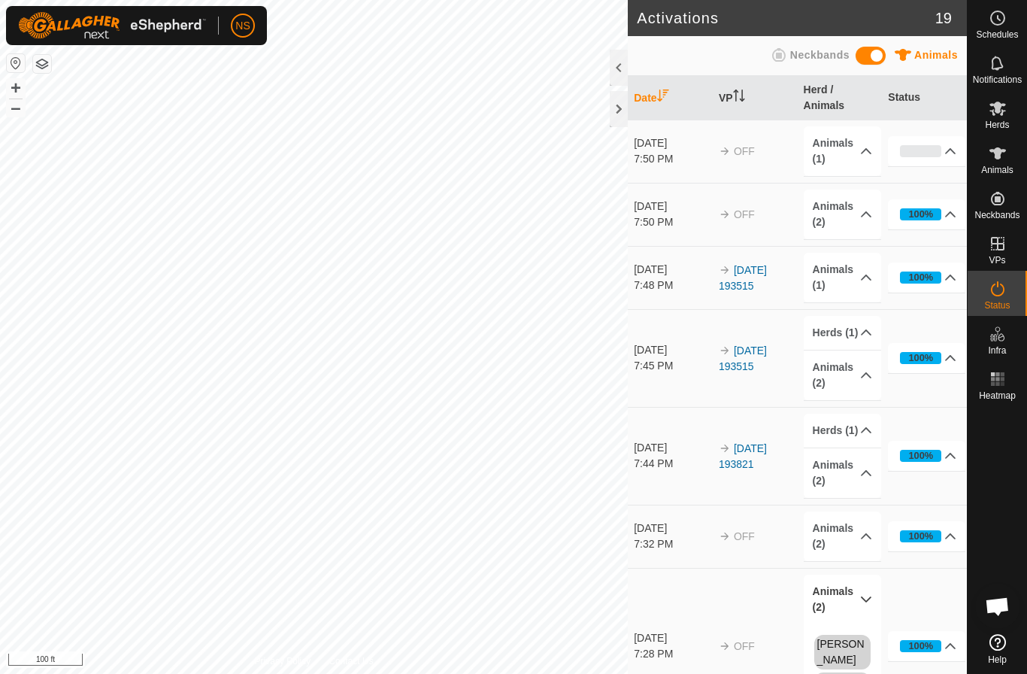
scroll to position [0, 0]
click at [862, 150] on p-accordion-header "Animals (1)" at bounding box center [842, 151] width 77 height 50
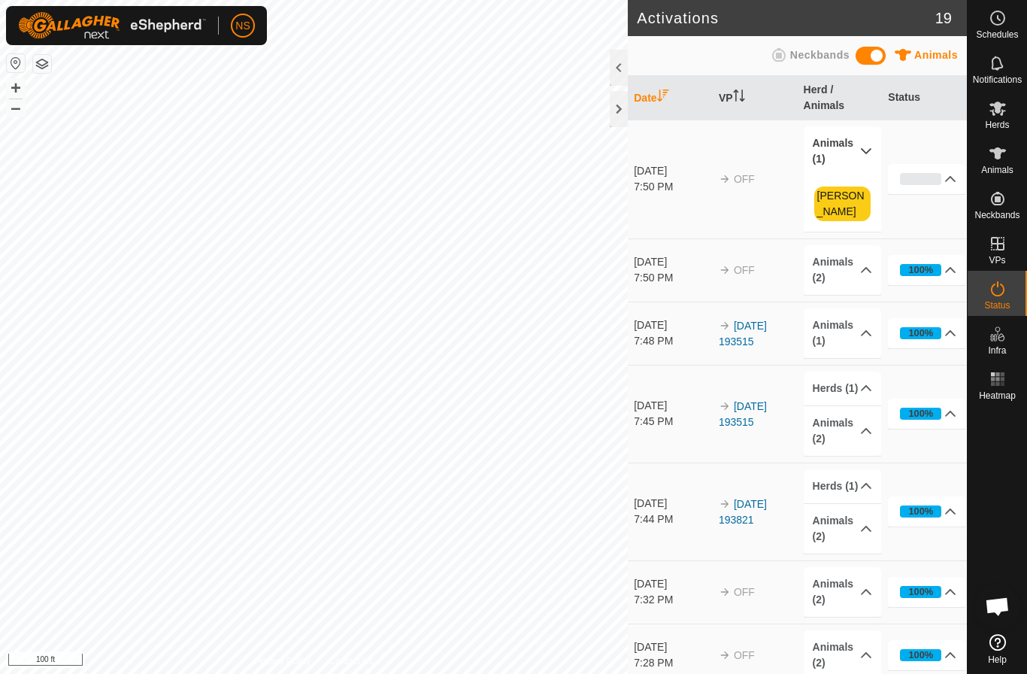
click at [998, 608] on span "Open chat" at bounding box center [997, 607] width 25 height 21
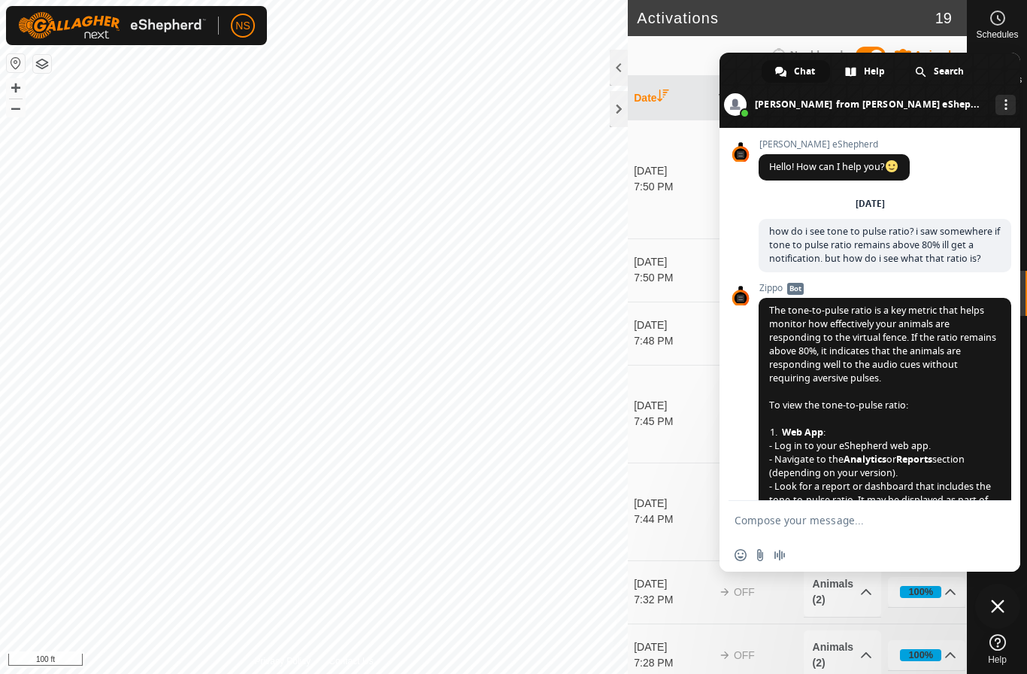
scroll to position [2346, 0]
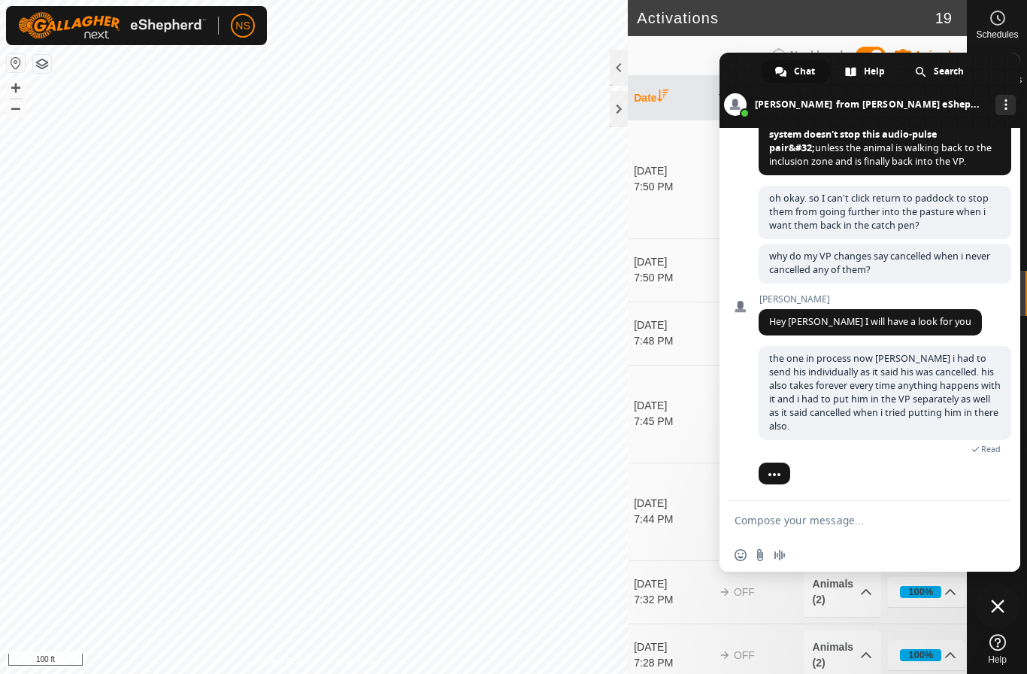
click at [999, 604] on span "Close chat" at bounding box center [998, 606] width 14 height 14
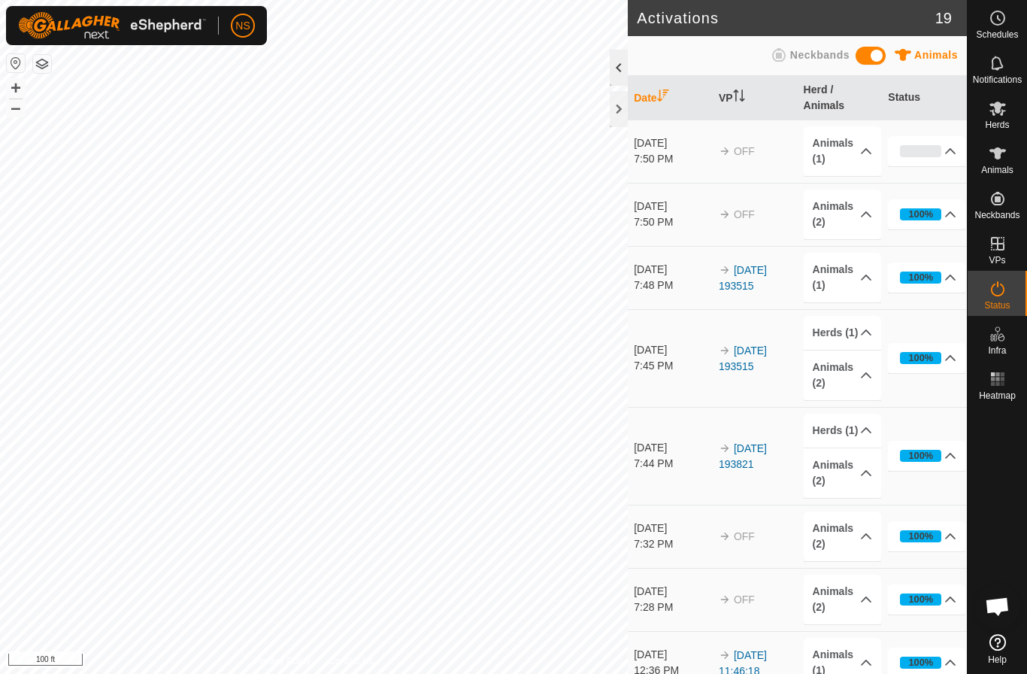
click at [626, 63] on div at bounding box center [619, 68] width 18 height 36
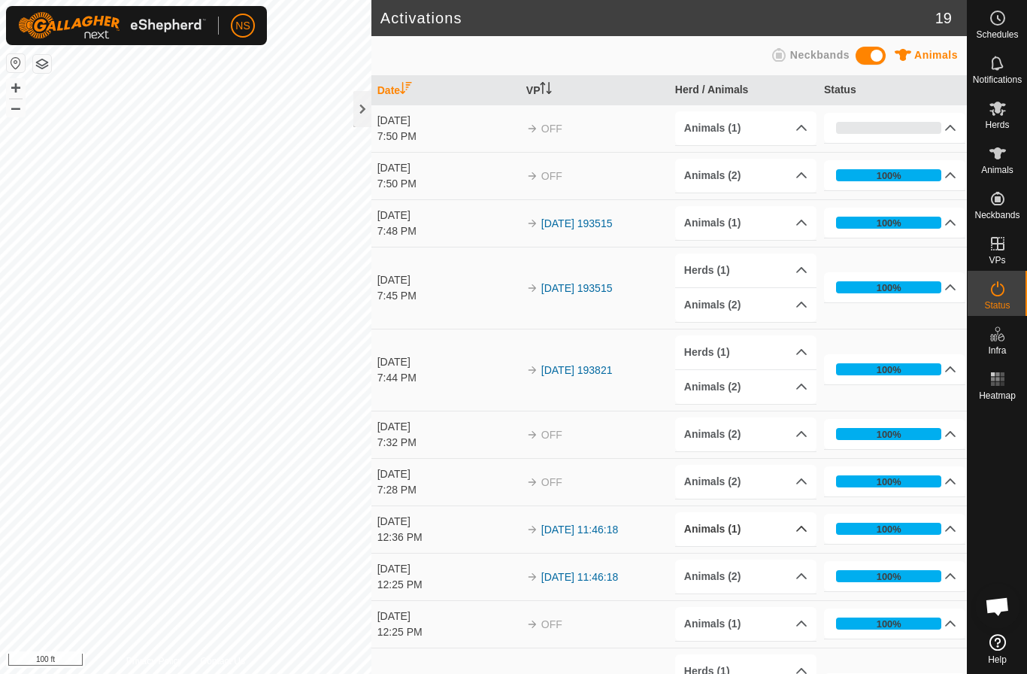
click at [742, 520] on p-accordion-header "Animals (1)" at bounding box center [745, 529] width 141 height 34
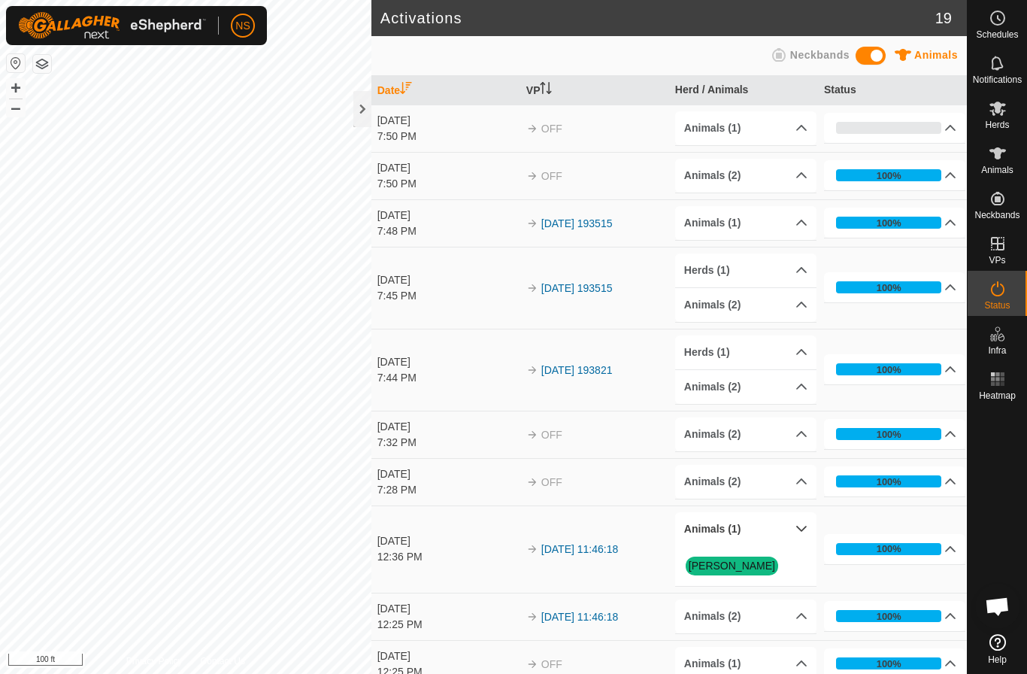
click at [742, 521] on p-accordion-header "Animals (1)" at bounding box center [745, 529] width 141 height 34
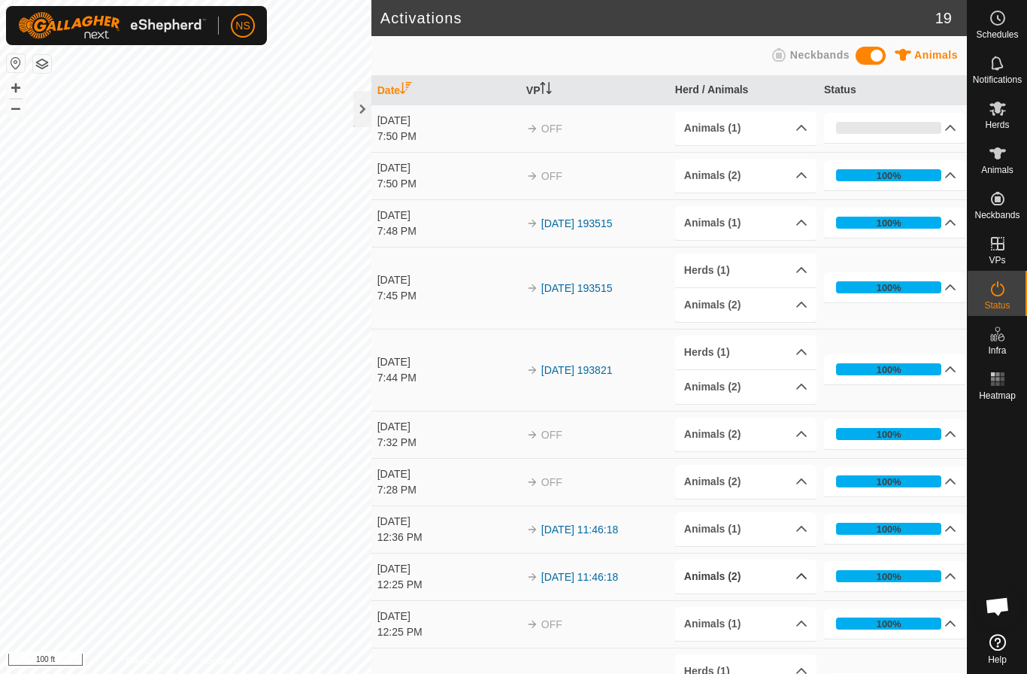
click at [744, 573] on p-accordion-header "Animals (2)" at bounding box center [745, 576] width 141 height 34
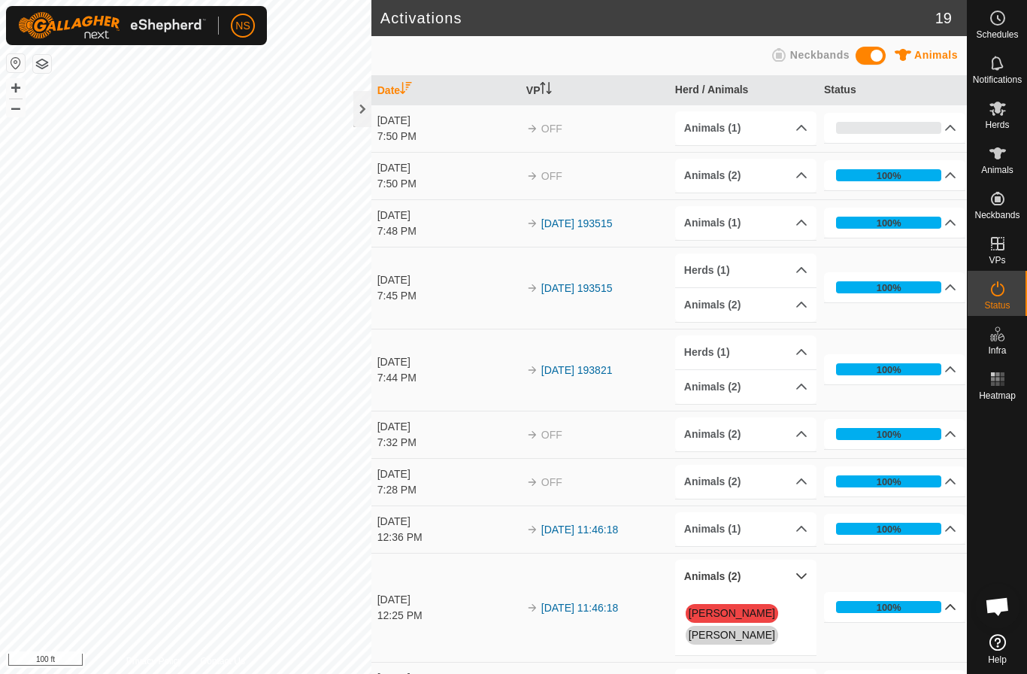
click at [941, 600] on p-accordion-header "100%" at bounding box center [894, 607] width 141 height 30
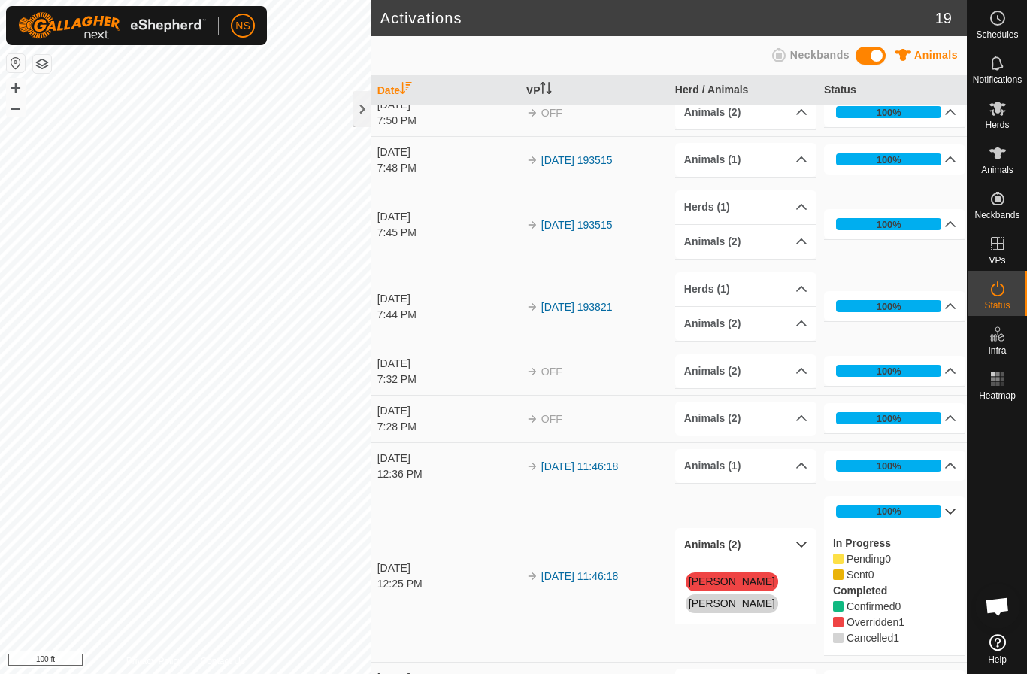
scroll to position [102, 0]
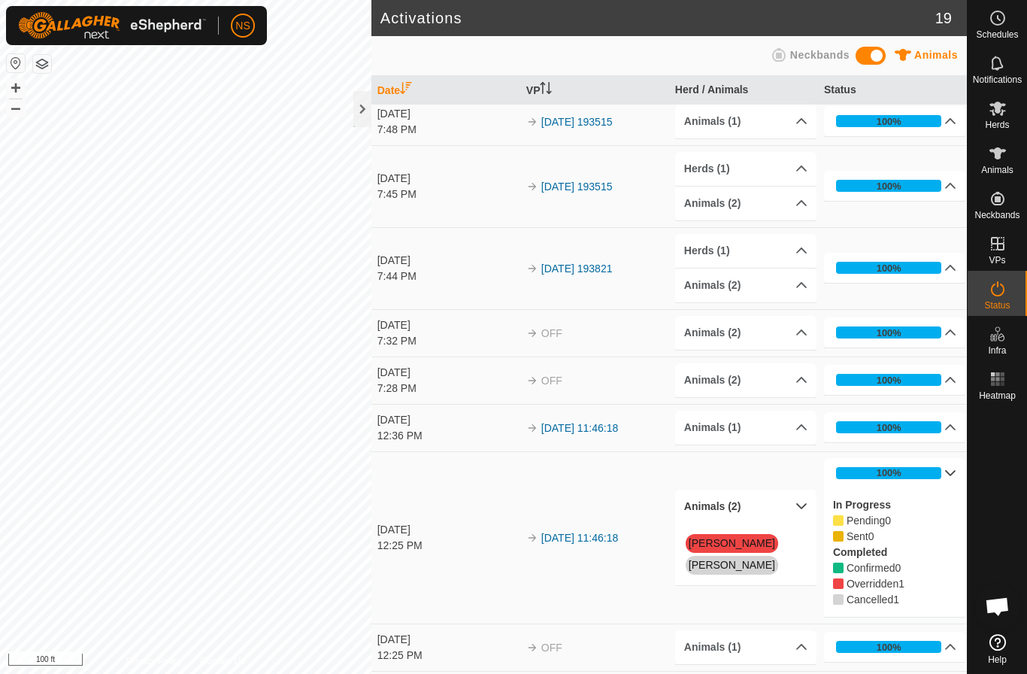
click at [951, 470] on p-accordion-header "100%" at bounding box center [894, 473] width 141 height 30
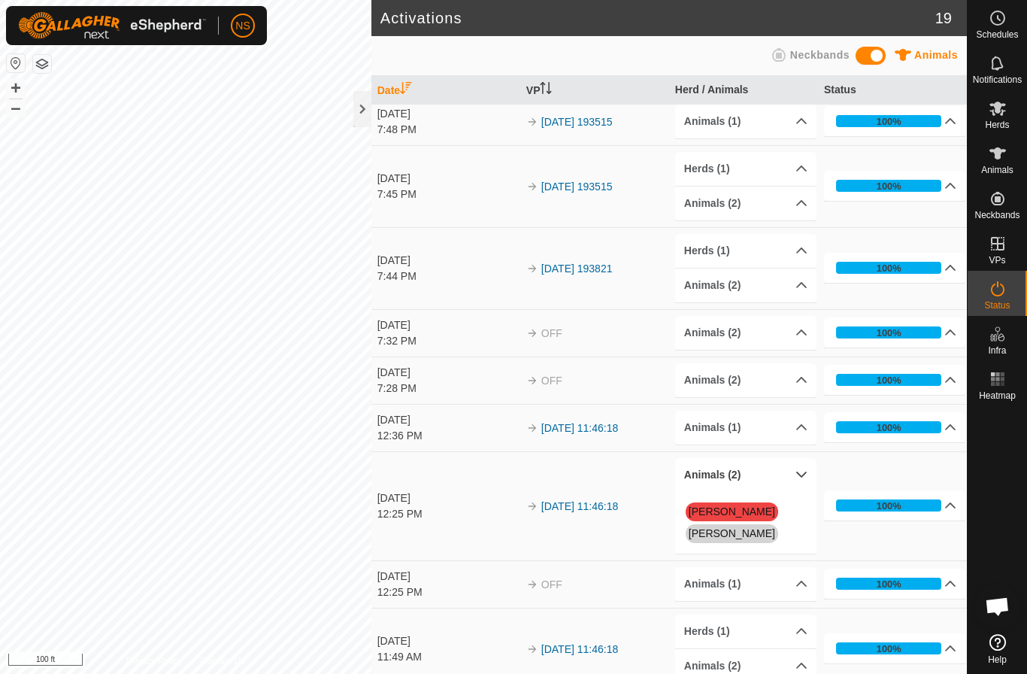
click at [799, 474] on p-accordion-header "Animals (2)" at bounding box center [745, 475] width 141 height 34
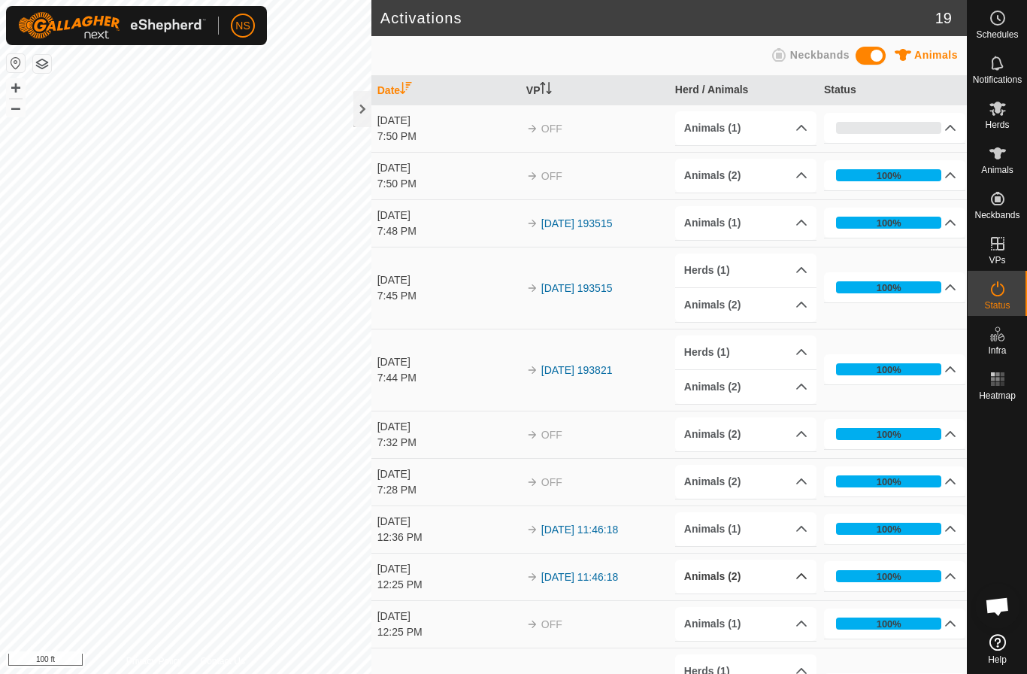
scroll to position [0, 0]
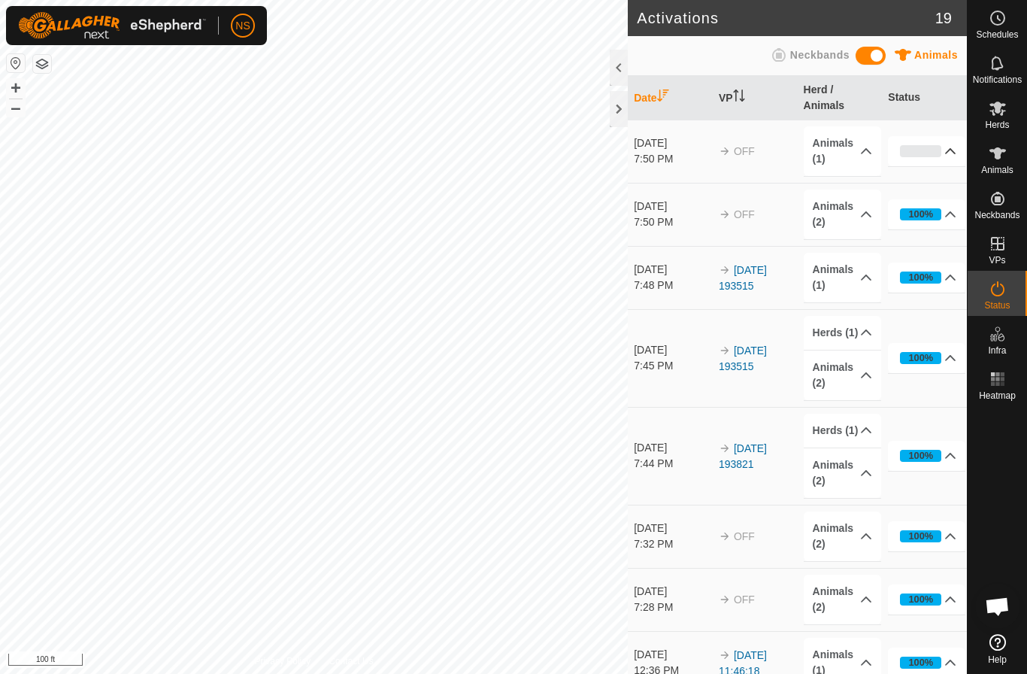
click at [947, 147] on p-accordion-header "0%" at bounding box center [926, 151] width 77 height 30
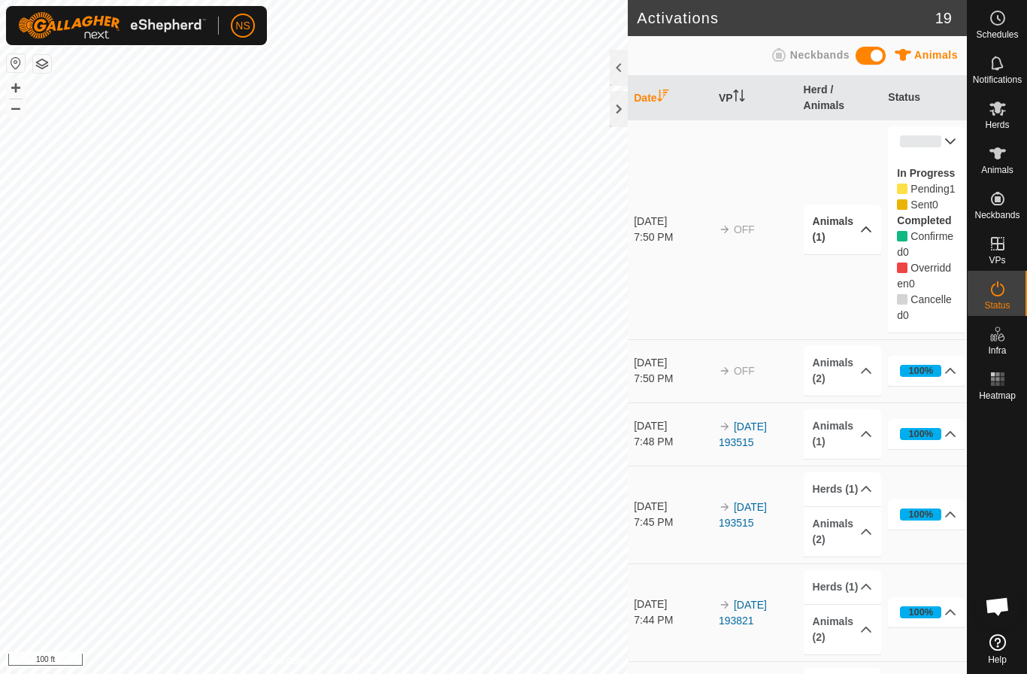
click at [869, 234] on p-accordion-header "Animals (1)" at bounding box center [842, 230] width 77 height 50
click at [1003, 601] on span "Open chat" at bounding box center [997, 607] width 25 height 21
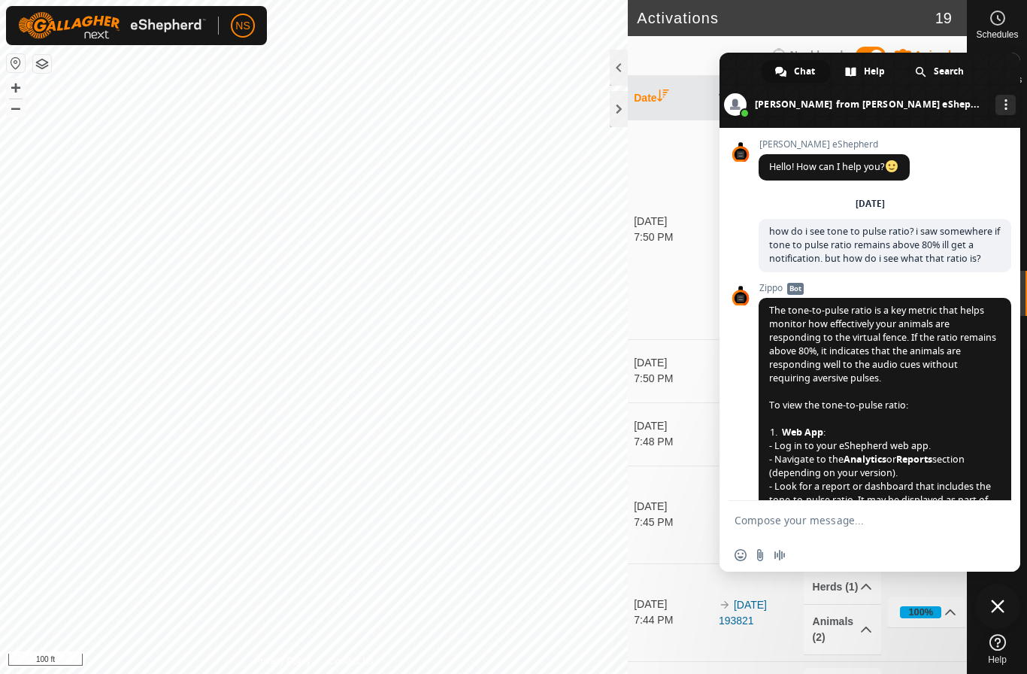
scroll to position [2346, 0]
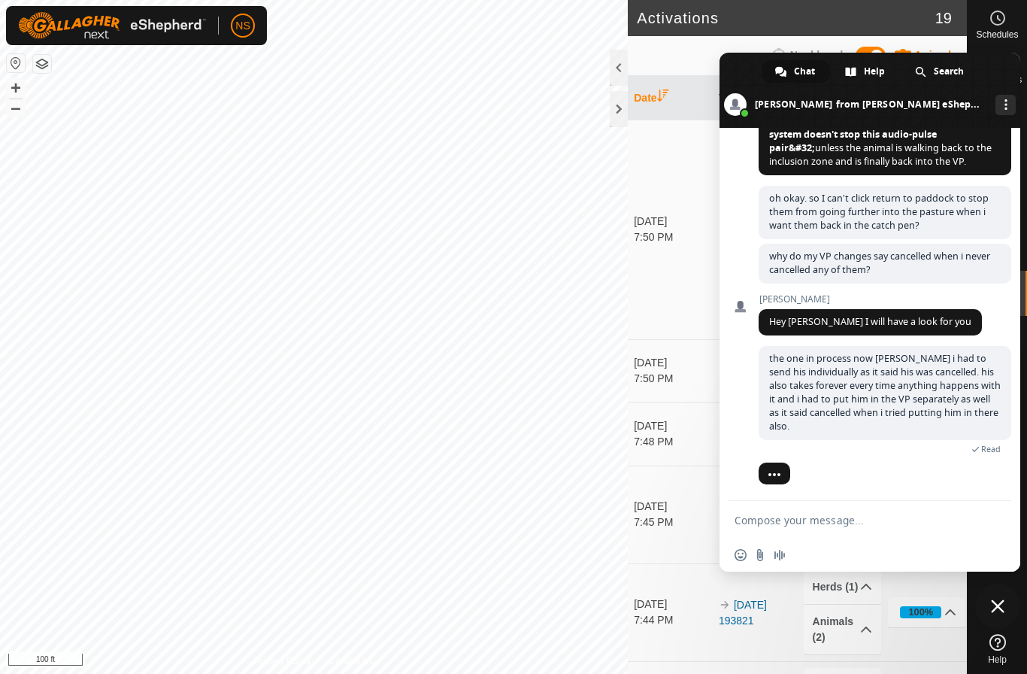
click at [996, 604] on span "Close chat" at bounding box center [998, 606] width 14 height 14
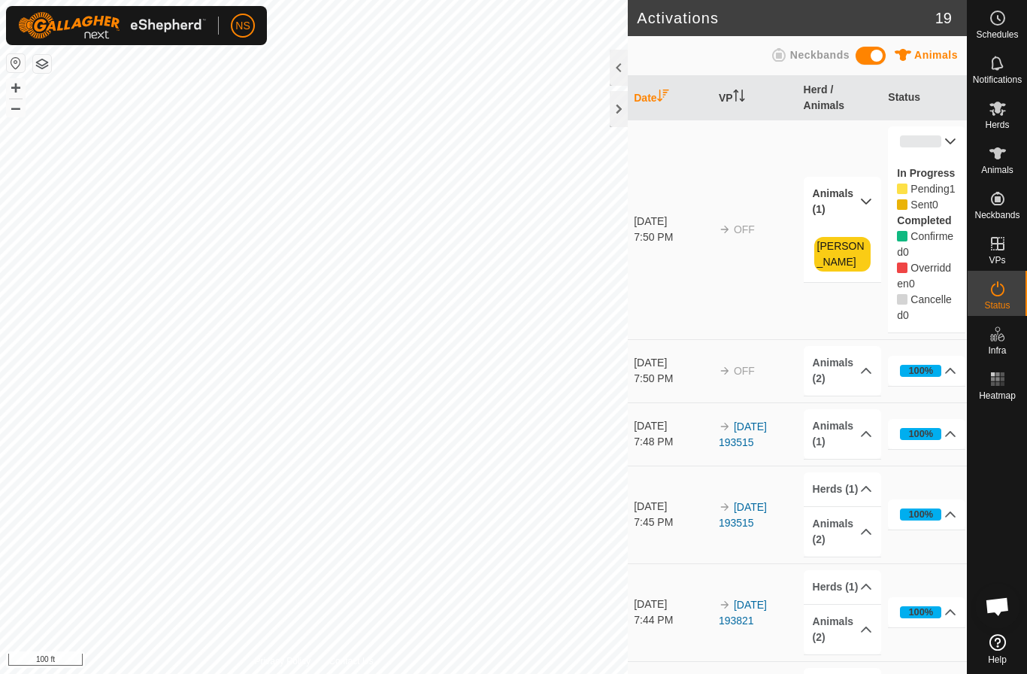
scroll to position [2316, 0]
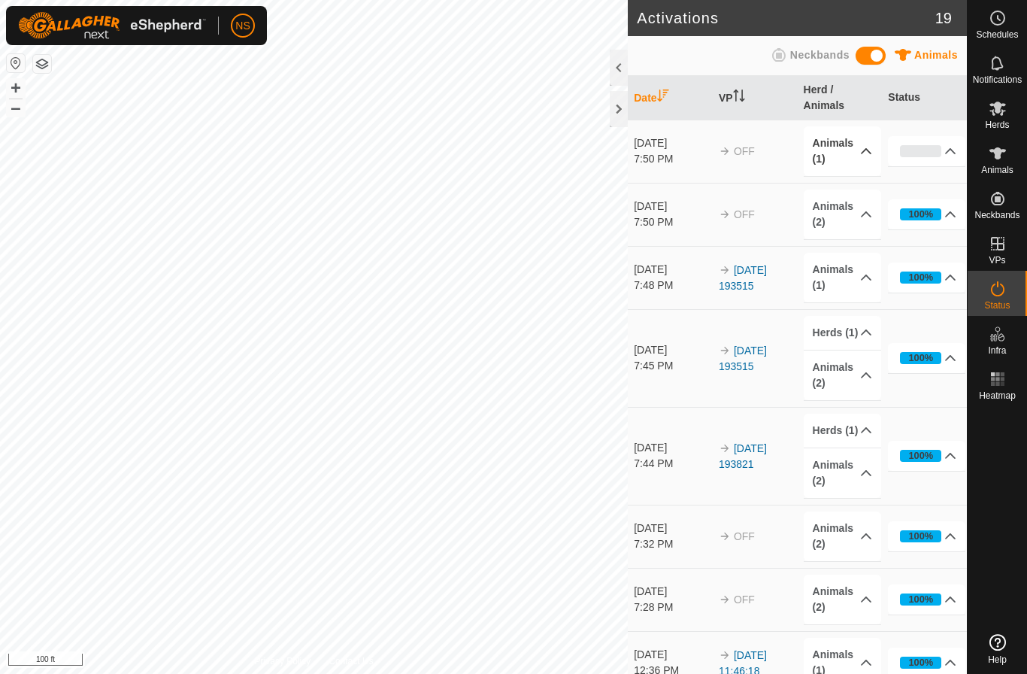
click at [850, 148] on p-accordion-header "Animals (1)" at bounding box center [842, 151] width 77 height 50
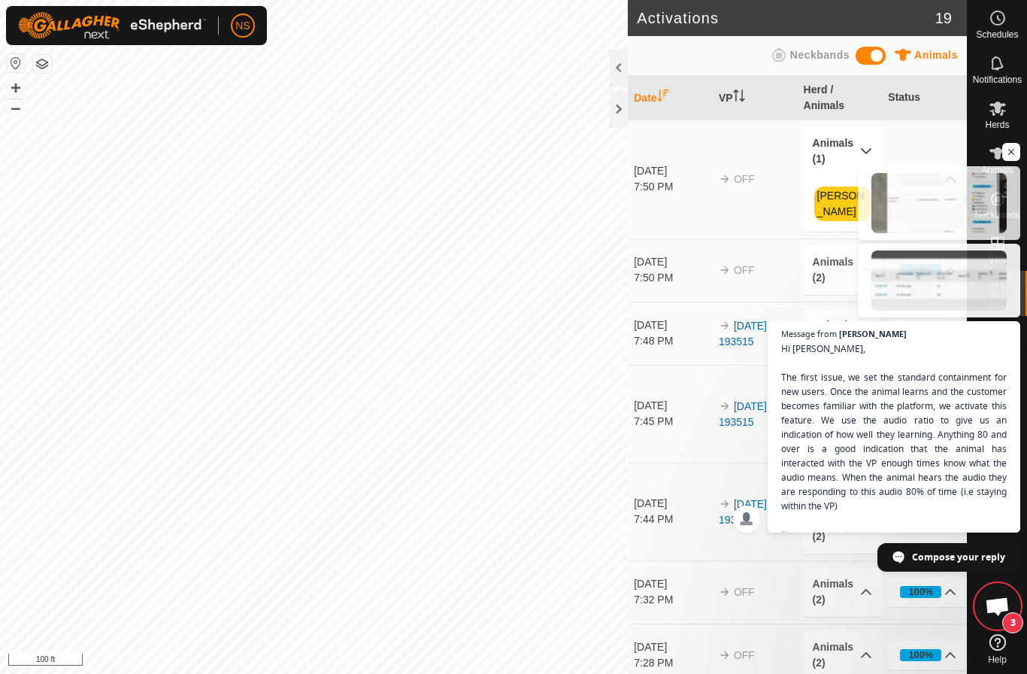
scroll to position [2432, 0]
click at [938, 420] on span "Hi [PERSON_NAME], The first issue, we set the standard containment for new user…" at bounding box center [894, 550] width 229 height 420
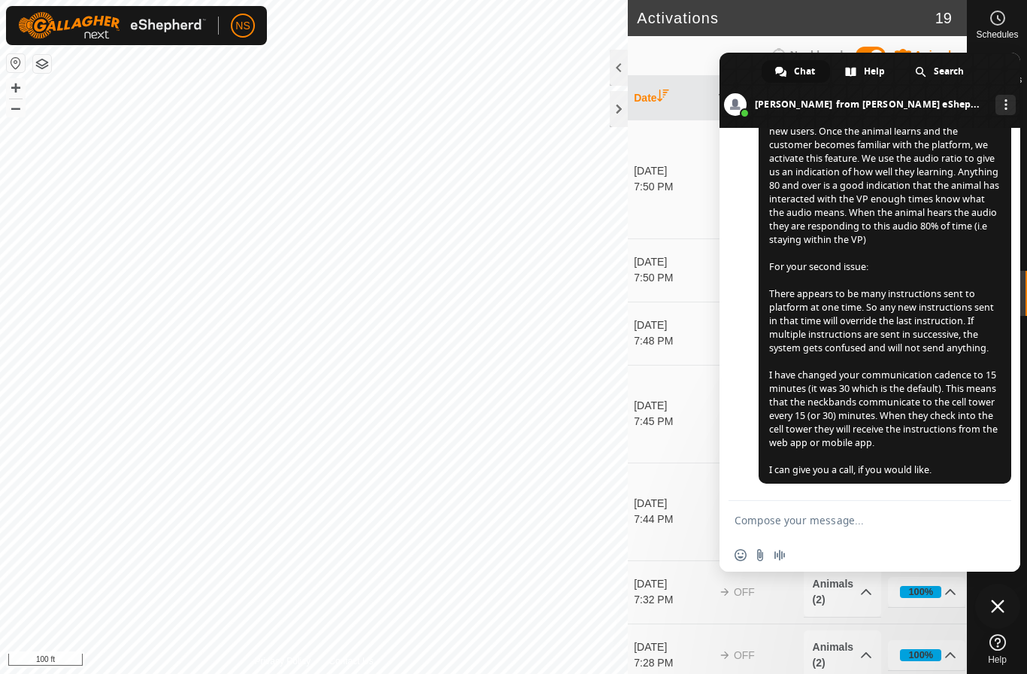
scroll to position [2959, 0]
click at [793, 523] on textarea "Compose your message..." at bounding box center [854, 521] width 238 height 14
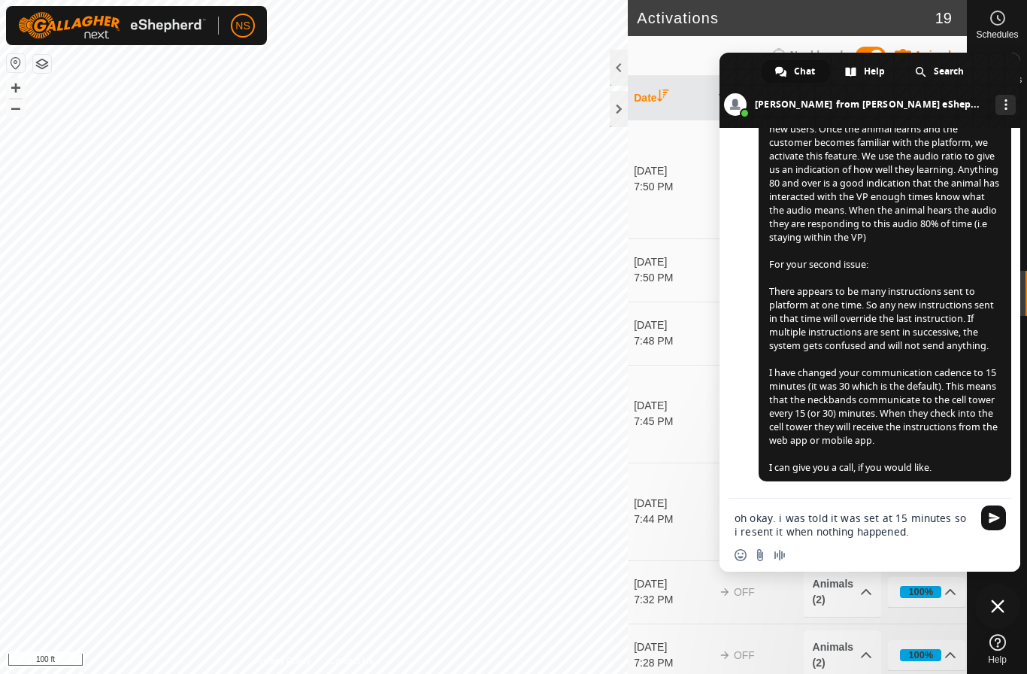
type textarea "oh okay. i was told it was set at 15 minutes so i resent it when nothing happen…"
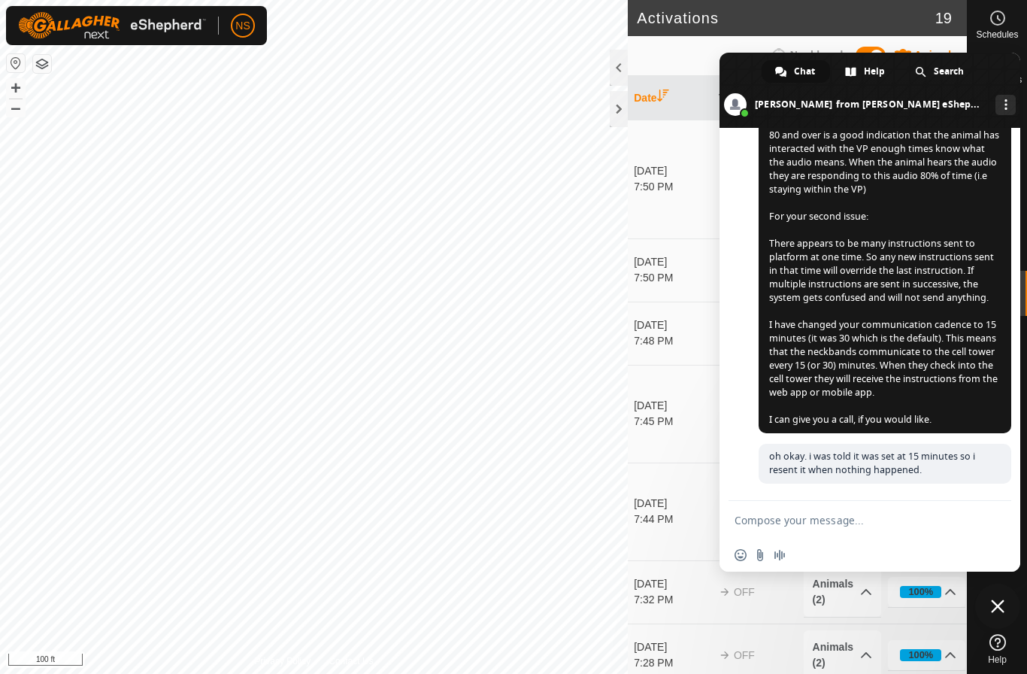
scroll to position [3010, 0]
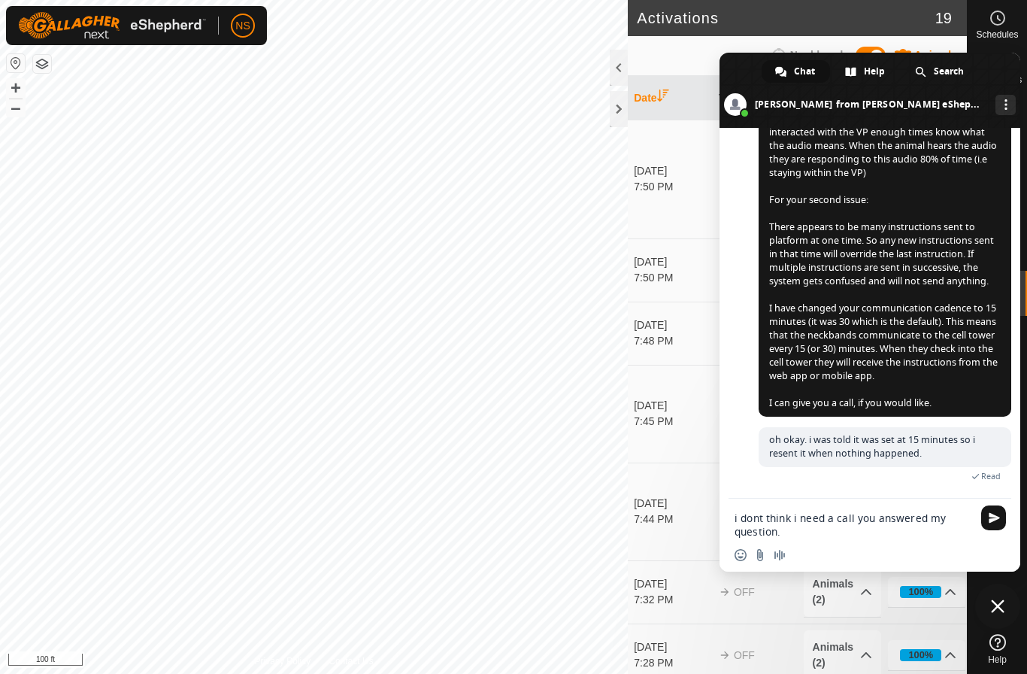
type textarea "i dont think i need a call you answered my question."
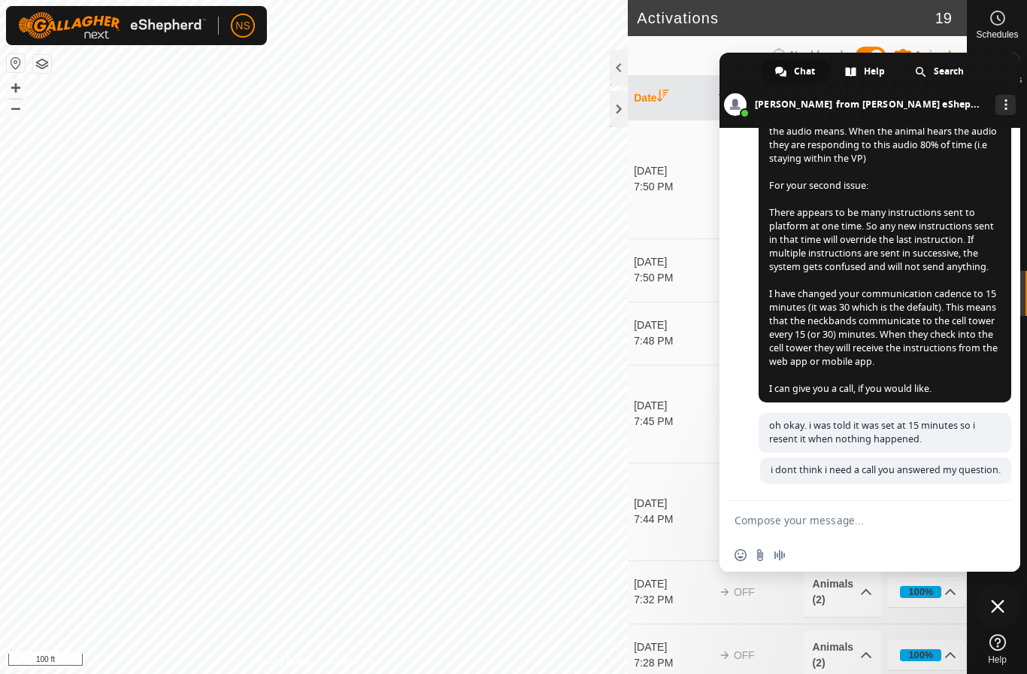
scroll to position [3028, 0]
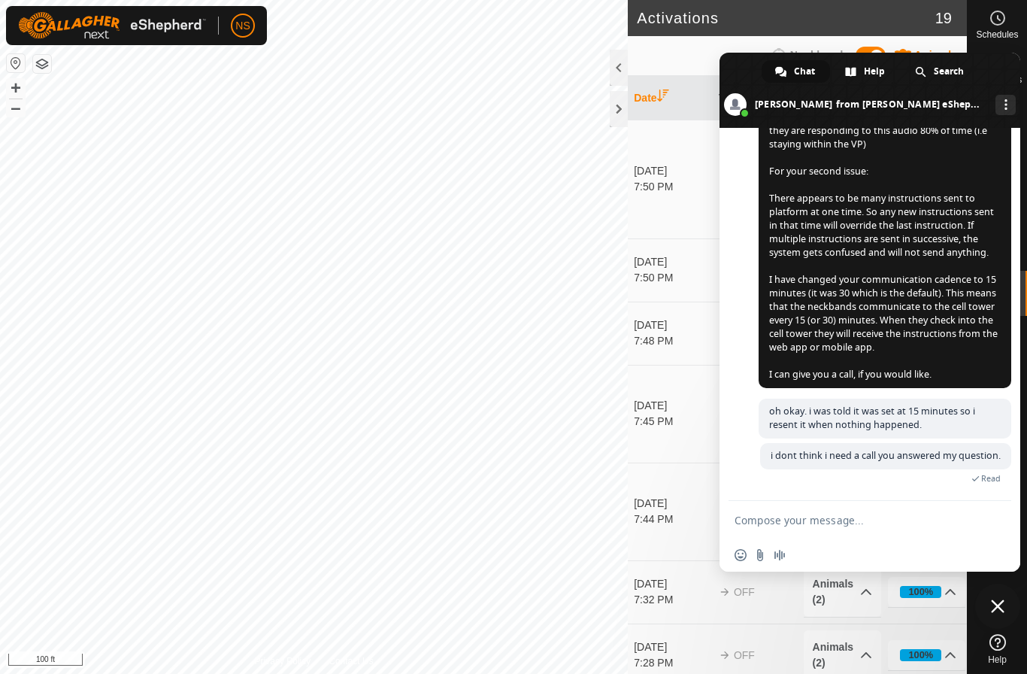
click at [998, 598] on span "Close chat" at bounding box center [997, 605] width 45 height 45
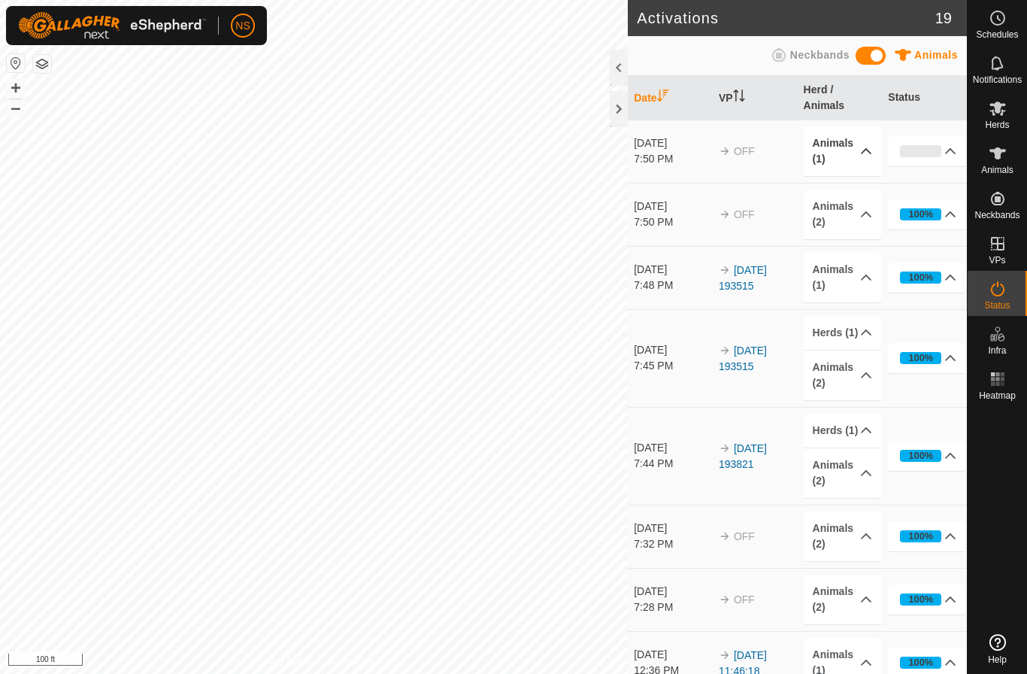
click at [860, 147] on p-accordion-header "Animals (1)" at bounding box center [842, 151] width 77 height 50
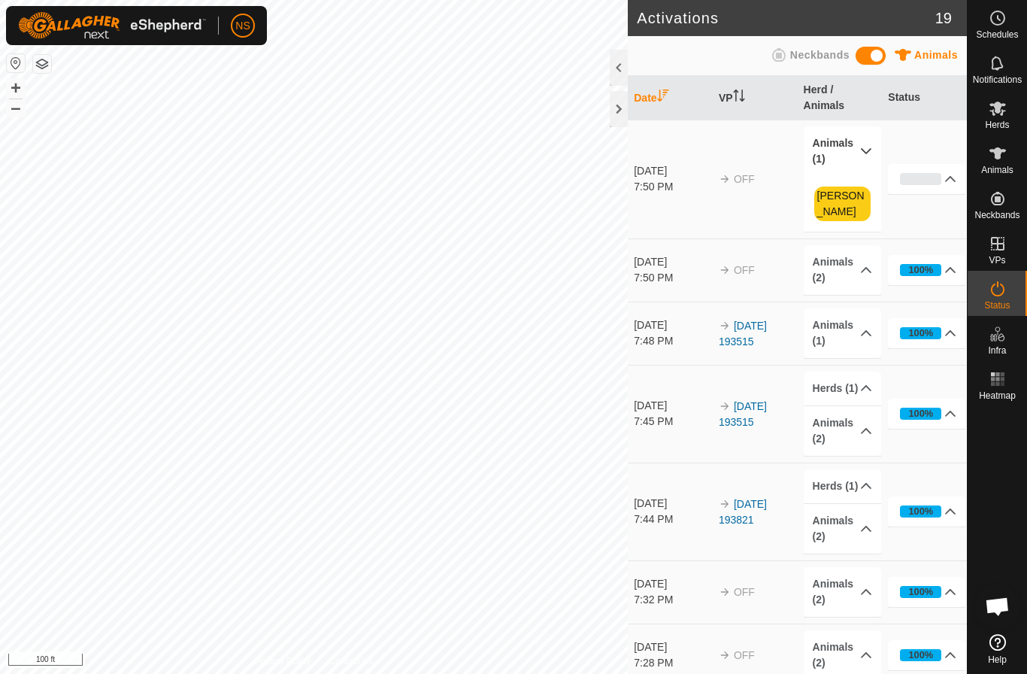
scroll to position [3028, 0]
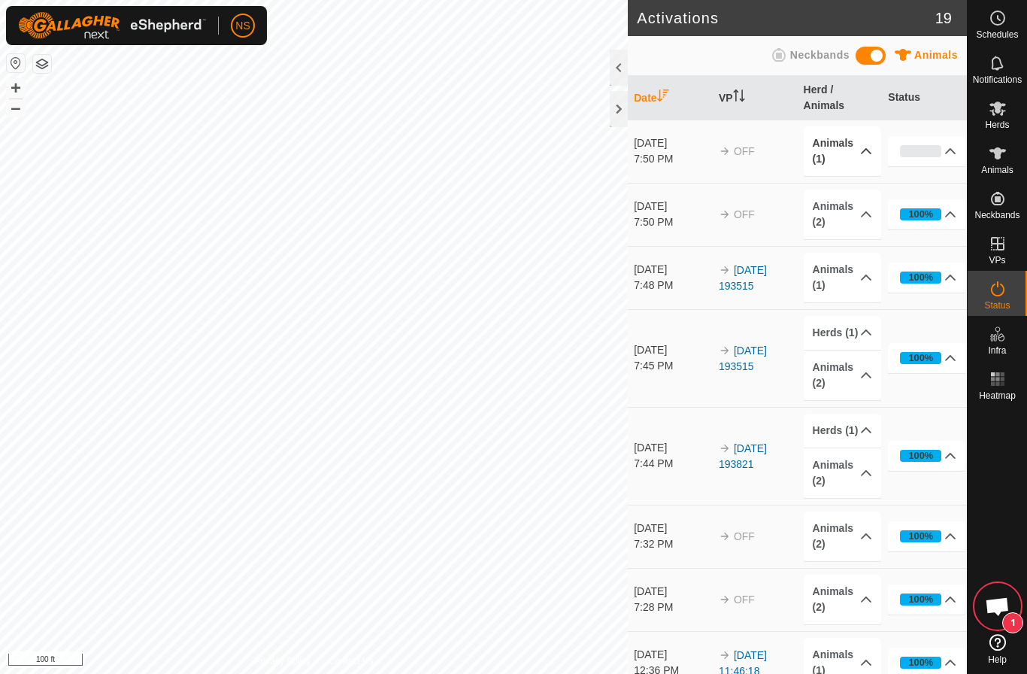
scroll to position [3109, 0]
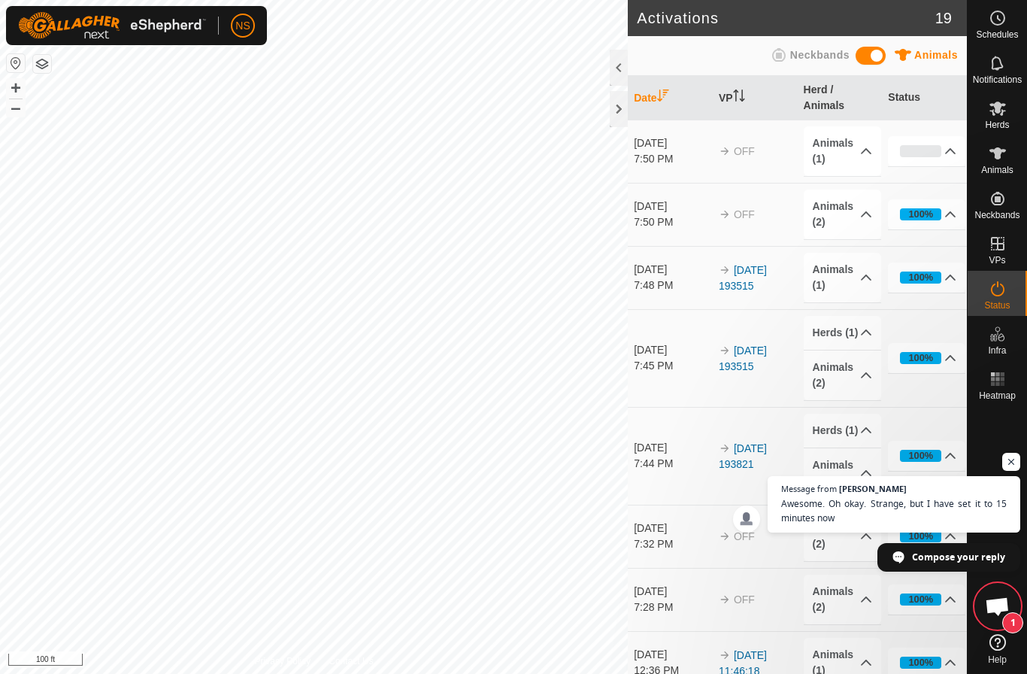
click at [1002, 619] on span "1" at bounding box center [1012, 622] width 21 height 21
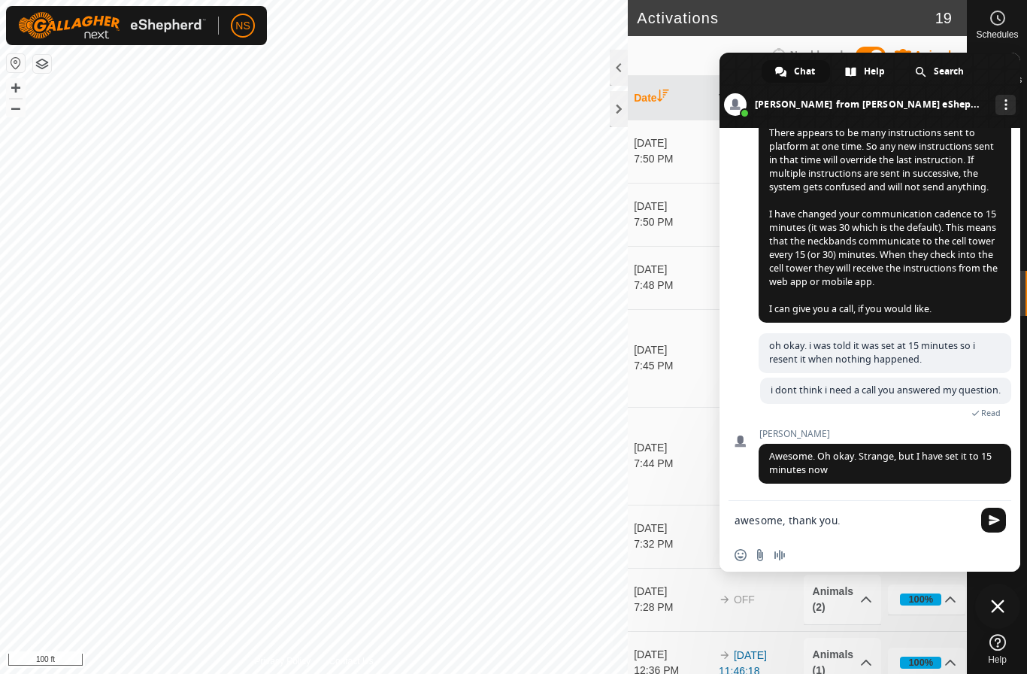
type textarea "awesome, thank you."
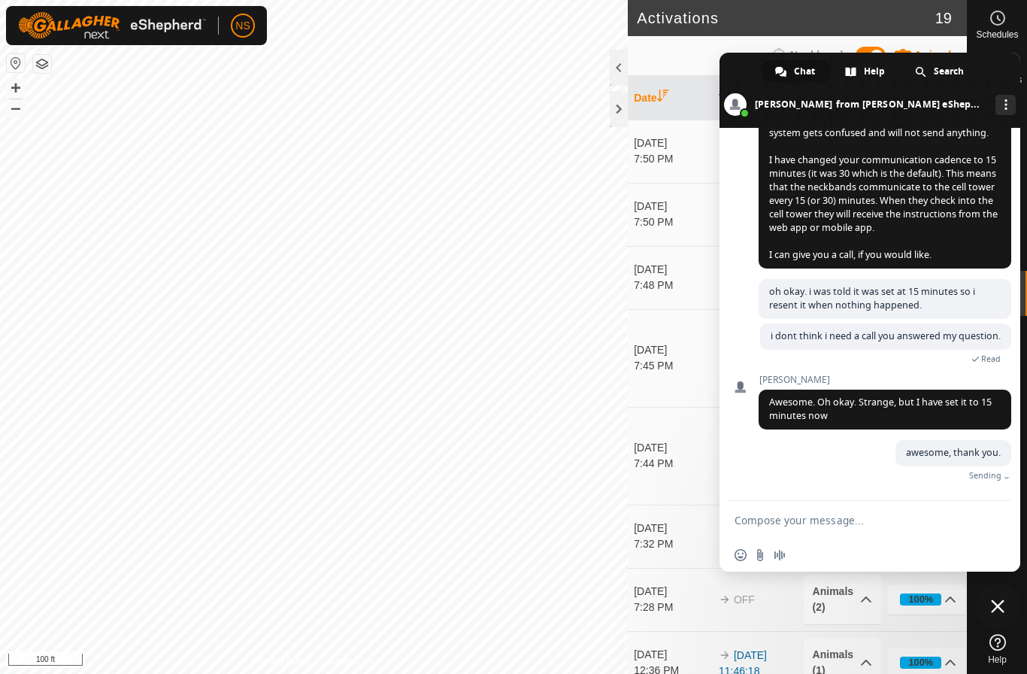
scroll to position [3147, 0]
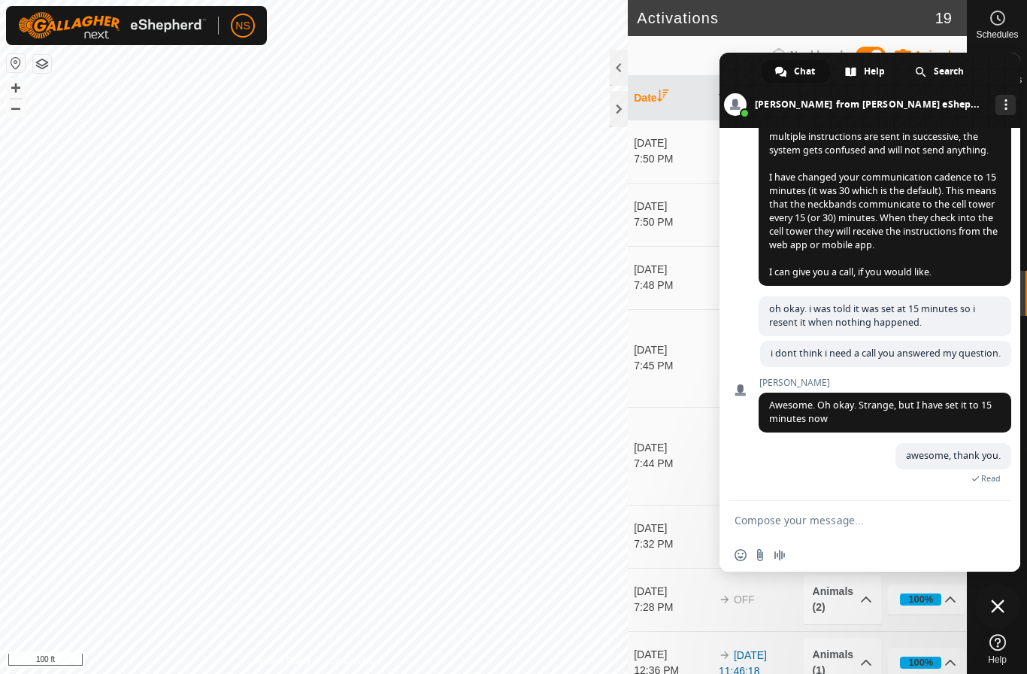
click at [1002, 608] on span "Close chat" at bounding box center [998, 606] width 14 height 14
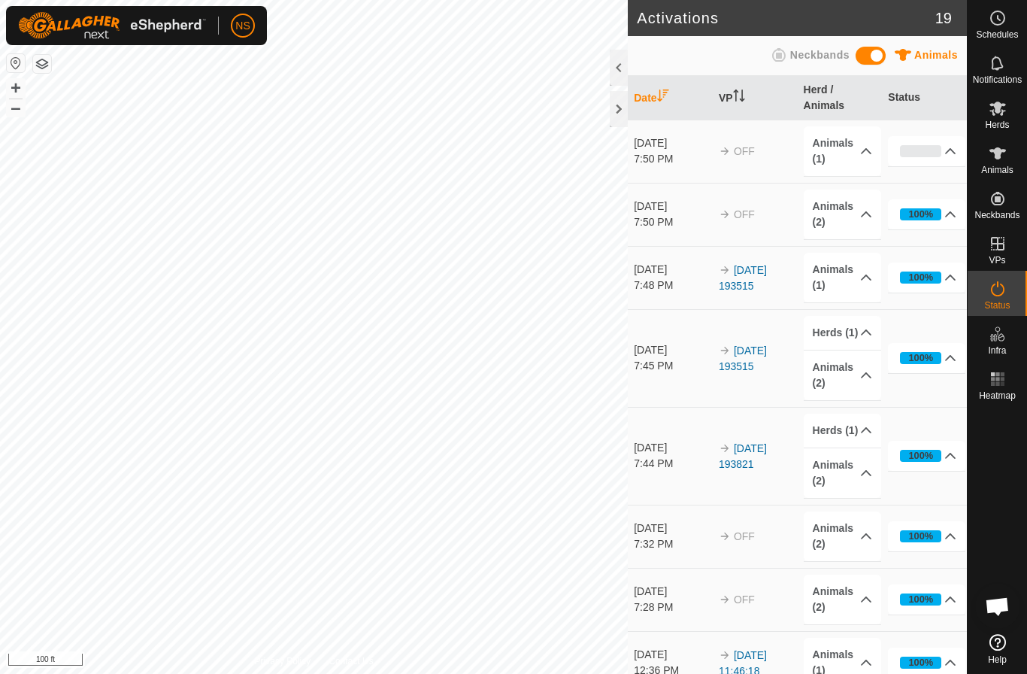
scroll to position [3147, 0]
click at [998, 591] on span "Open chat" at bounding box center [997, 605] width 45 height 45
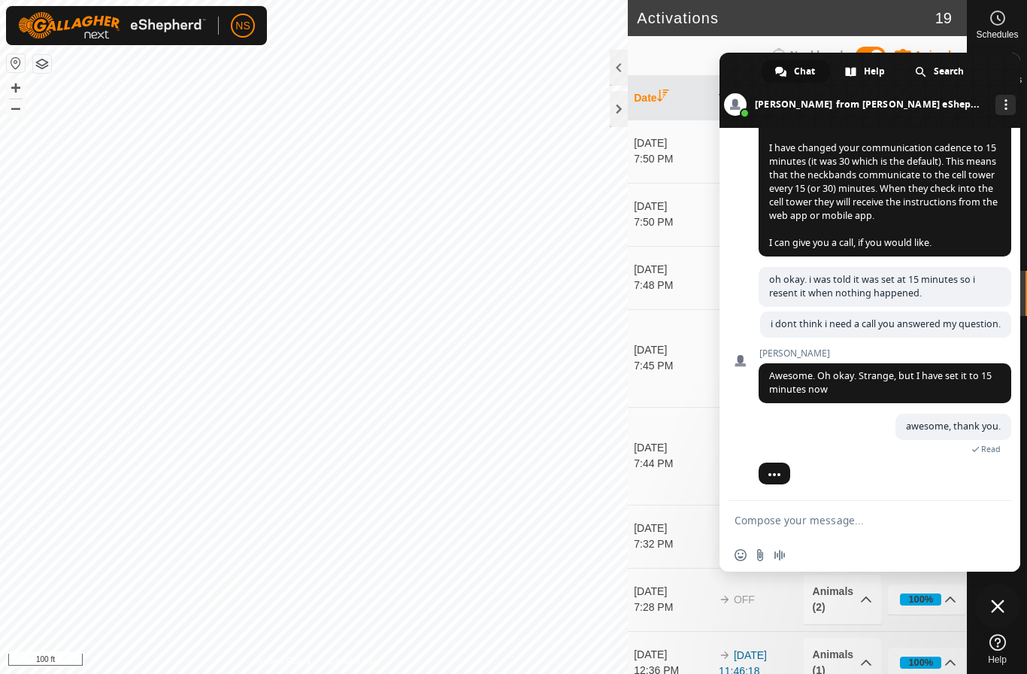
scroll to position [3176, 0]
click at [764, 556] on input "Send a file" at bounding box center [760, 555] width 12 height 12
click at [787, 520] on textarea "Compose your message..." at bounding box center [854, 521] width 238 height 14
type textarea "it shows him physically out of the V"
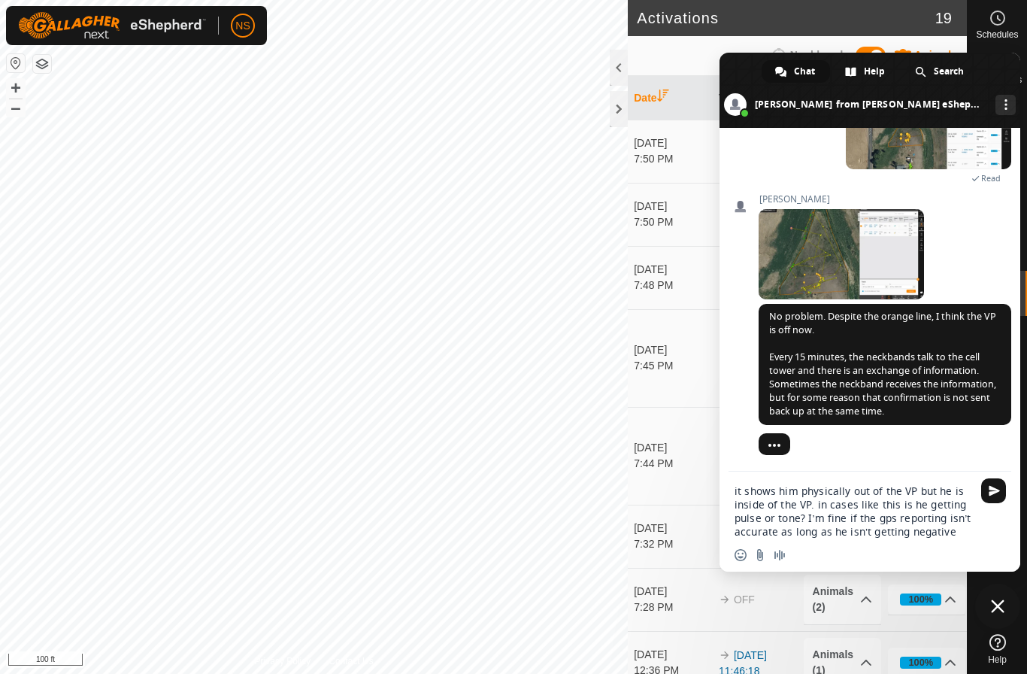
scroll to position [0, 0]
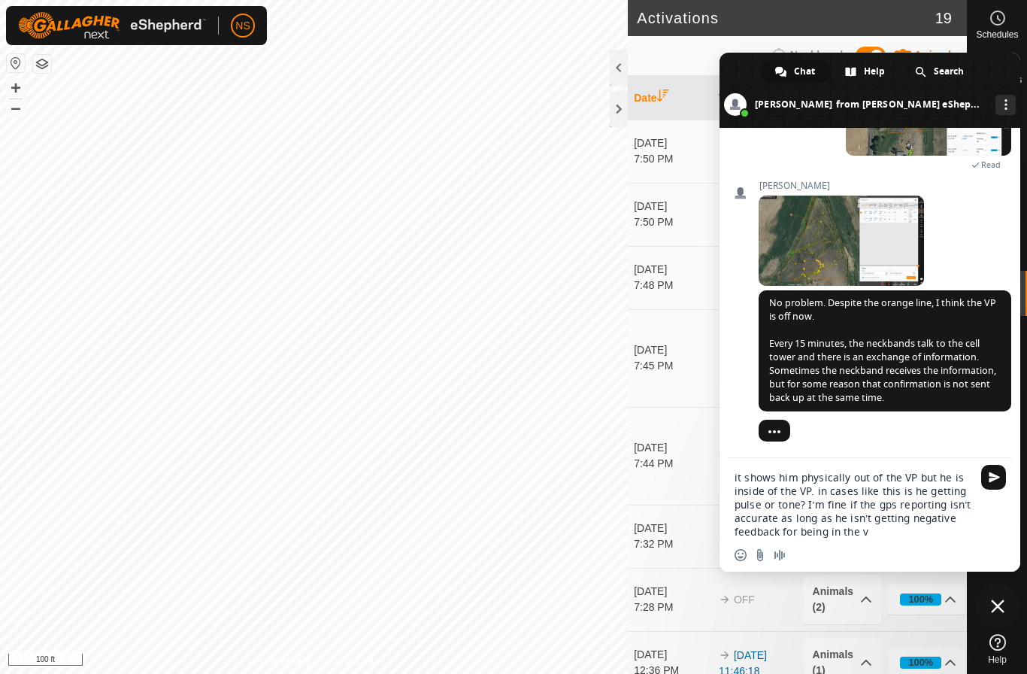
type textarea "it shows him physically out of the VP but he is inside of the VP. in cases like…"
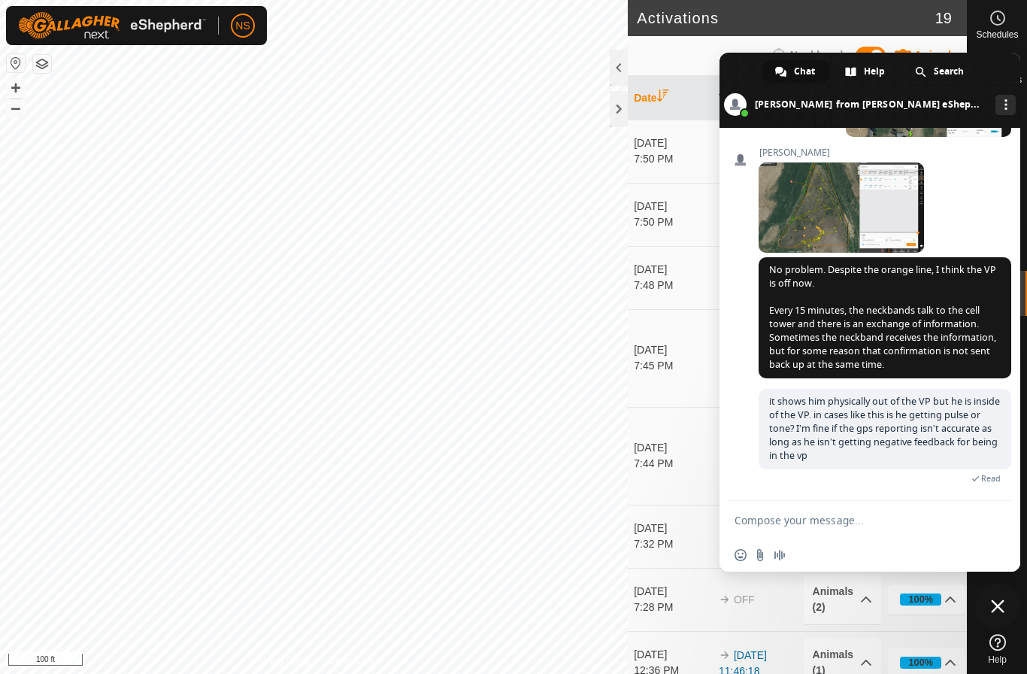
scroll to position [3583, 0]
click at [823, 218] on span at bounding box center [841, 207] width 165 height 90
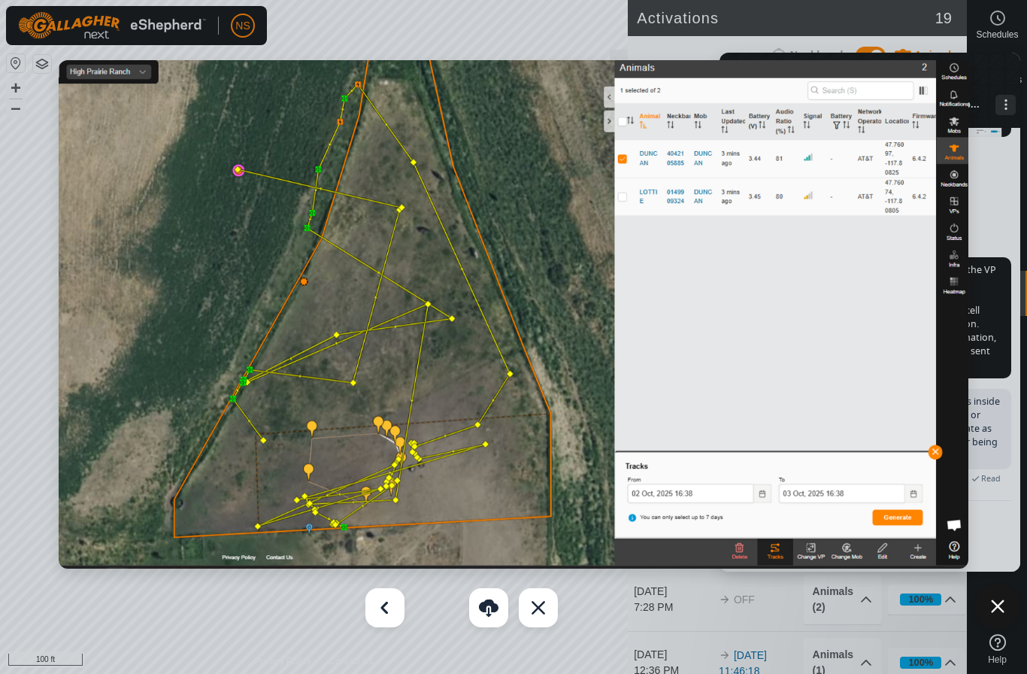
click at [809, 292] on img at bounding box center [514, 314] width 910 height 508
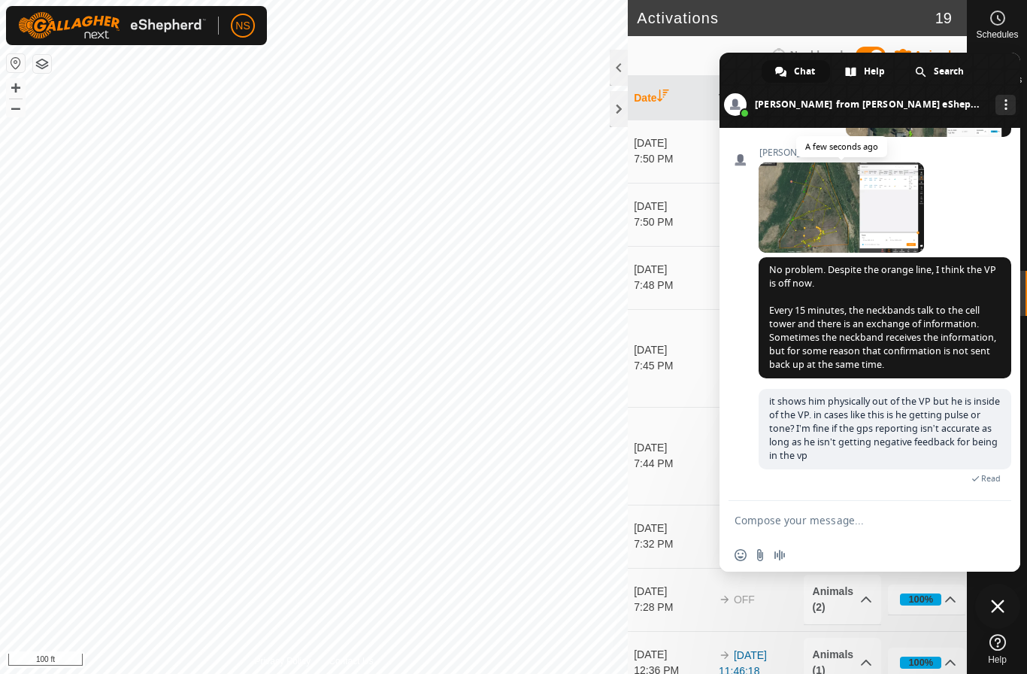
click at [791, 185] on span at bounding box center [841, 207] width 165 height 90
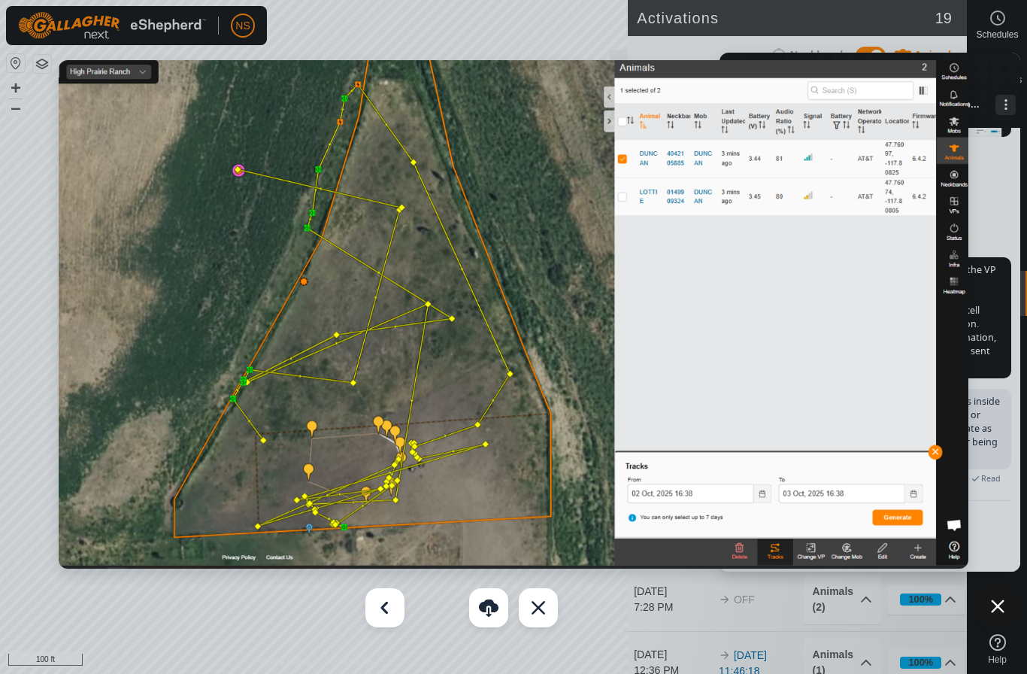
drag, startPoint x: 835, startPoint y: 171, endPoint x: 850, endPoint y: 171, distance: 14.3
click at [996, 311] on div at bounding box center [513, 337] width 1027 height 674
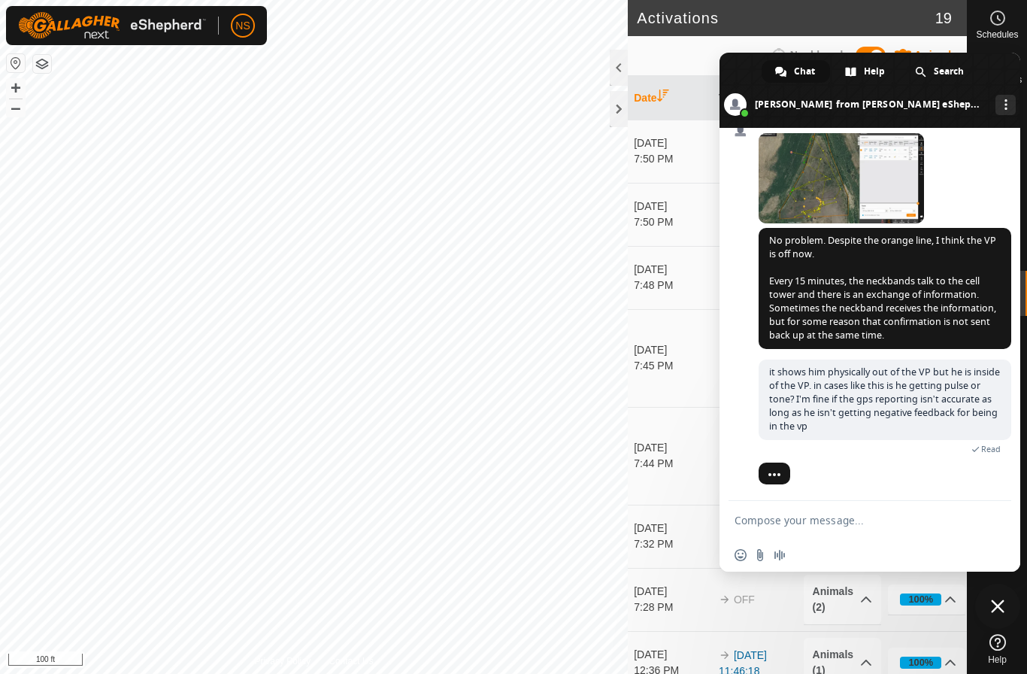
scroll to position [3613, 0]
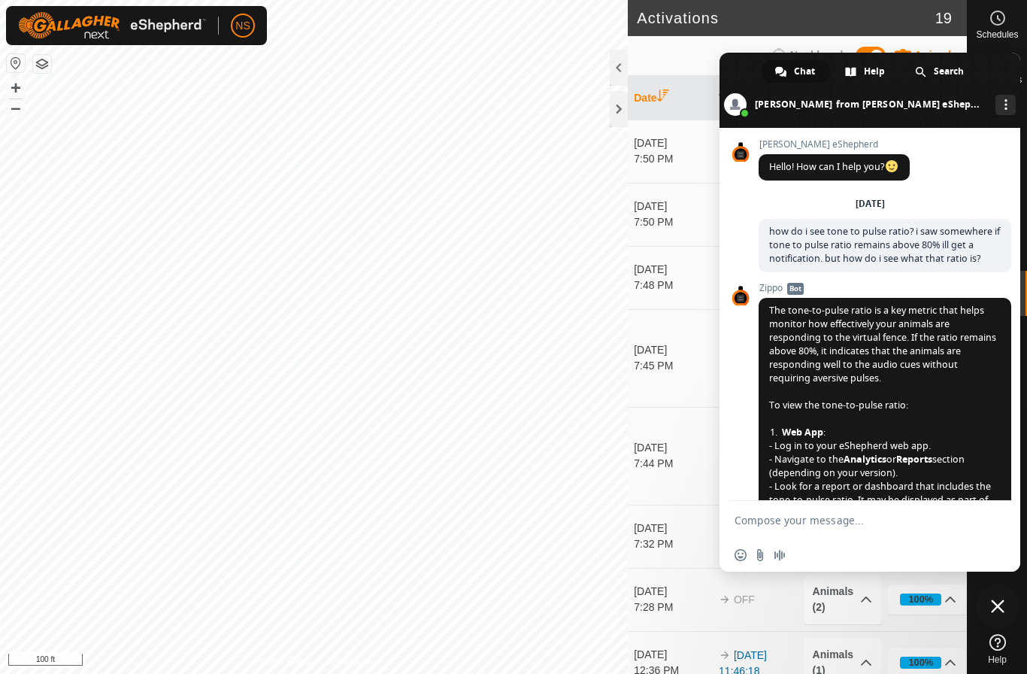
scroll to position [3699, 0]
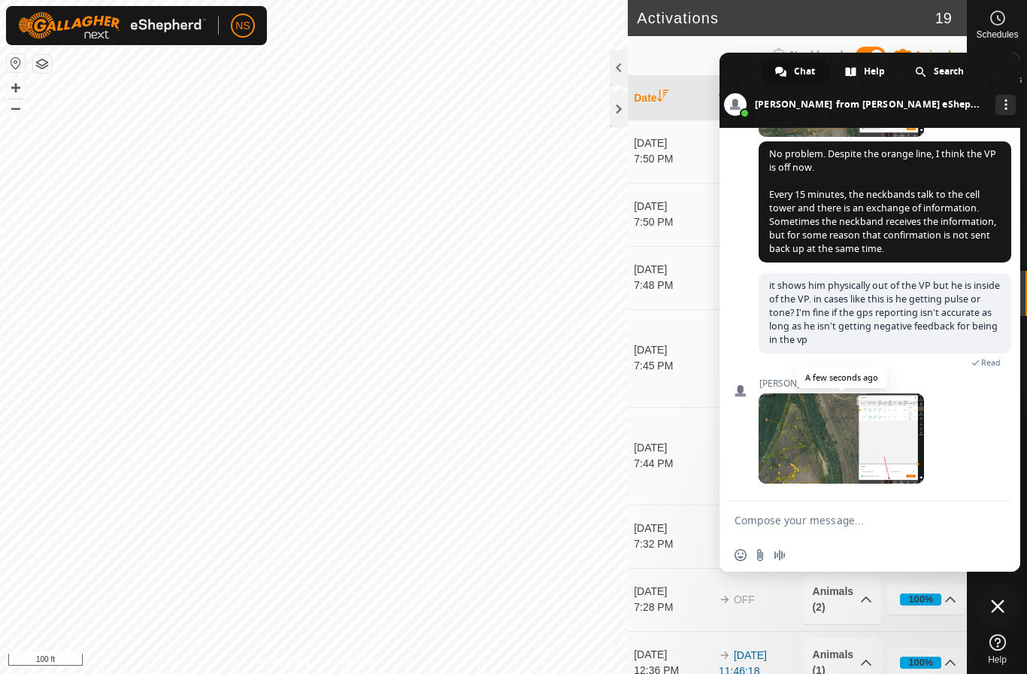
click at [895, 456] on span at bounding box center [841, 438] width 165 height 90
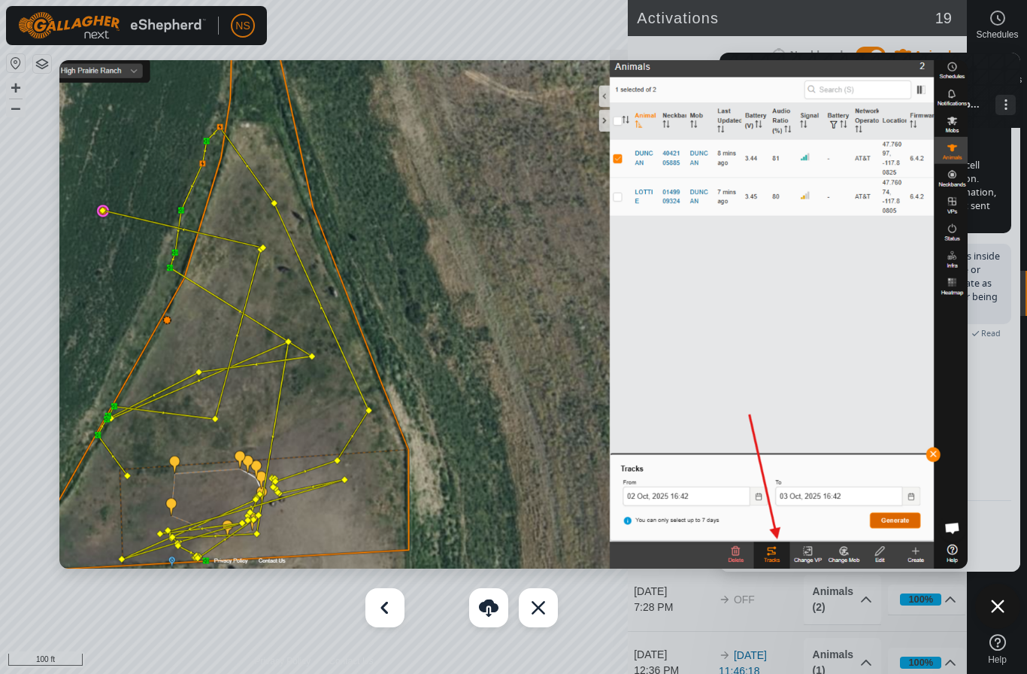
scroll to position [3728, 0]
click at [989, 404] on div at bounding box center [513, 337] width 1027 height 674
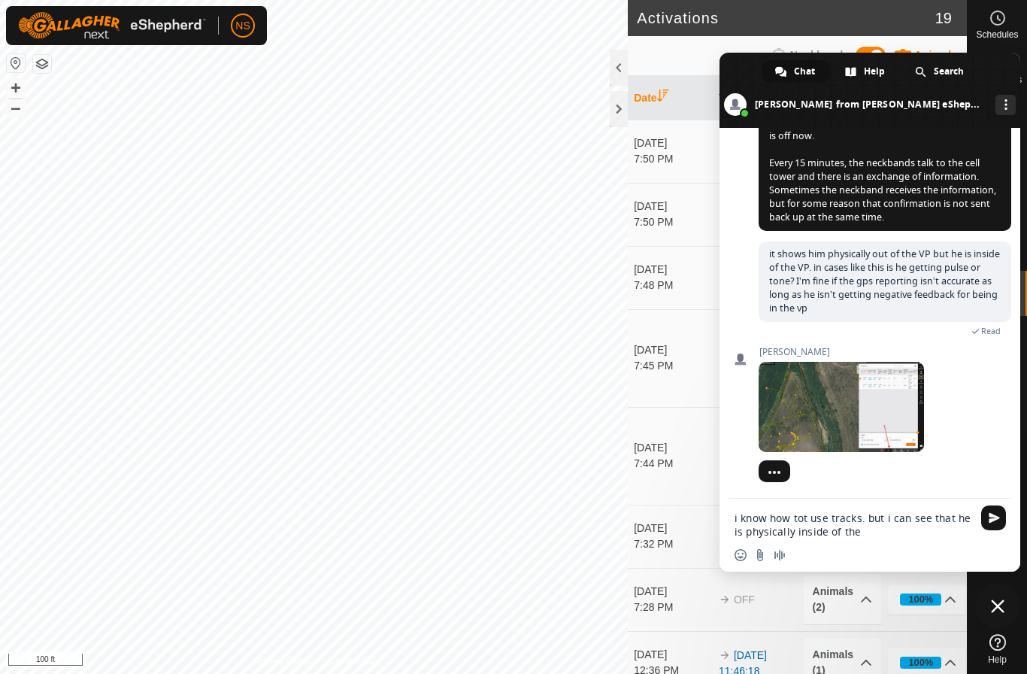
scroll to position [0, 0]
type textarea "i know how tot use tracks. but i can see that he is physically inside of the vp."
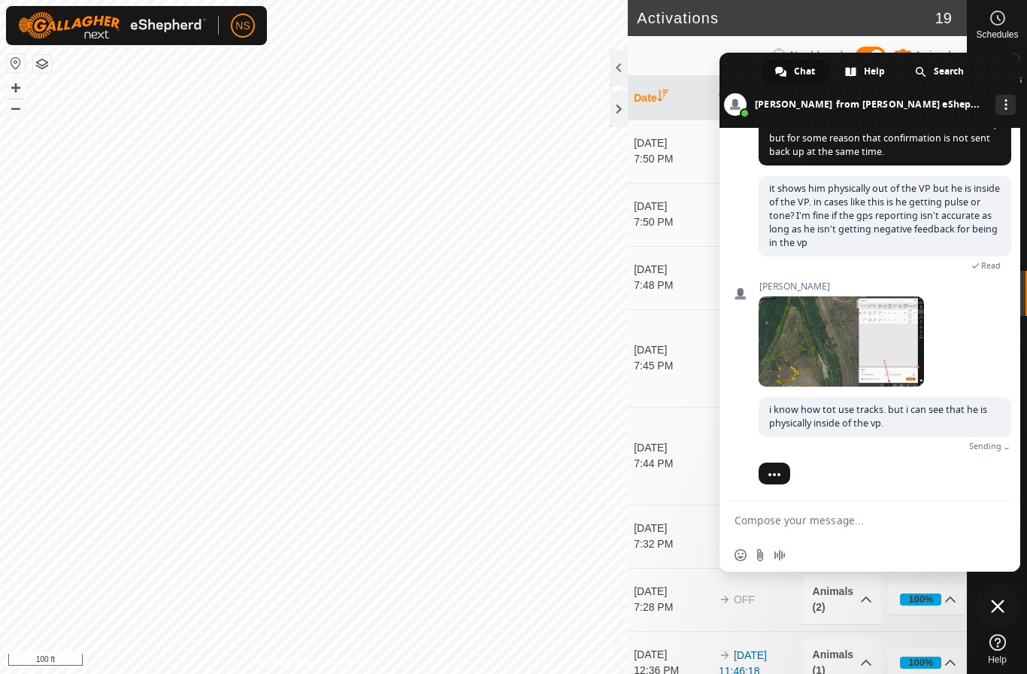
scroll to position [3780, 0]
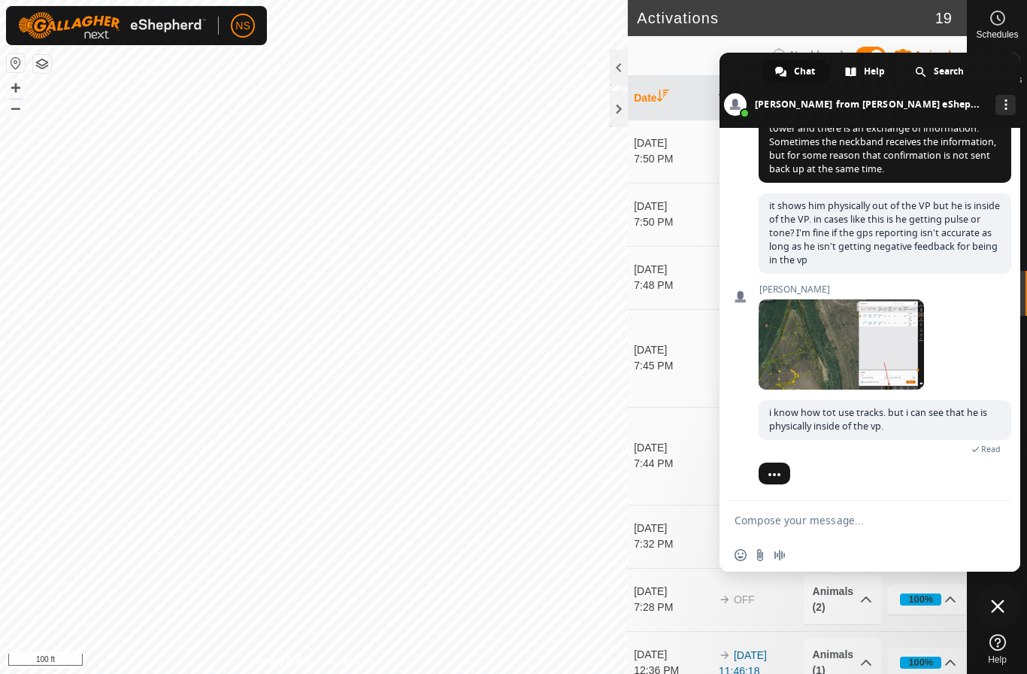
click at [1001, 611] on span "Close chat" at bounding box center [998, 606] width 14 height 14
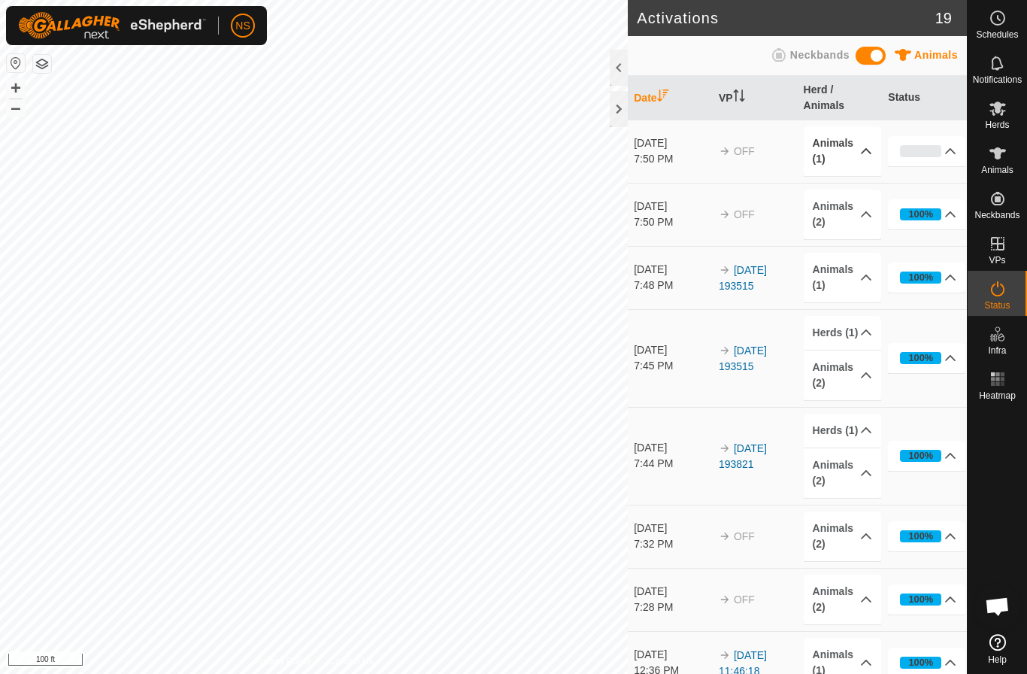
click at [845, 140] on p-accordion-header "Animals (1)" at bounding box center [842, 151] width 77 height 50
click at [859, 163] on p-accordion-header "Animals (1)" at bounding box center [842, 151] width 77 height 50
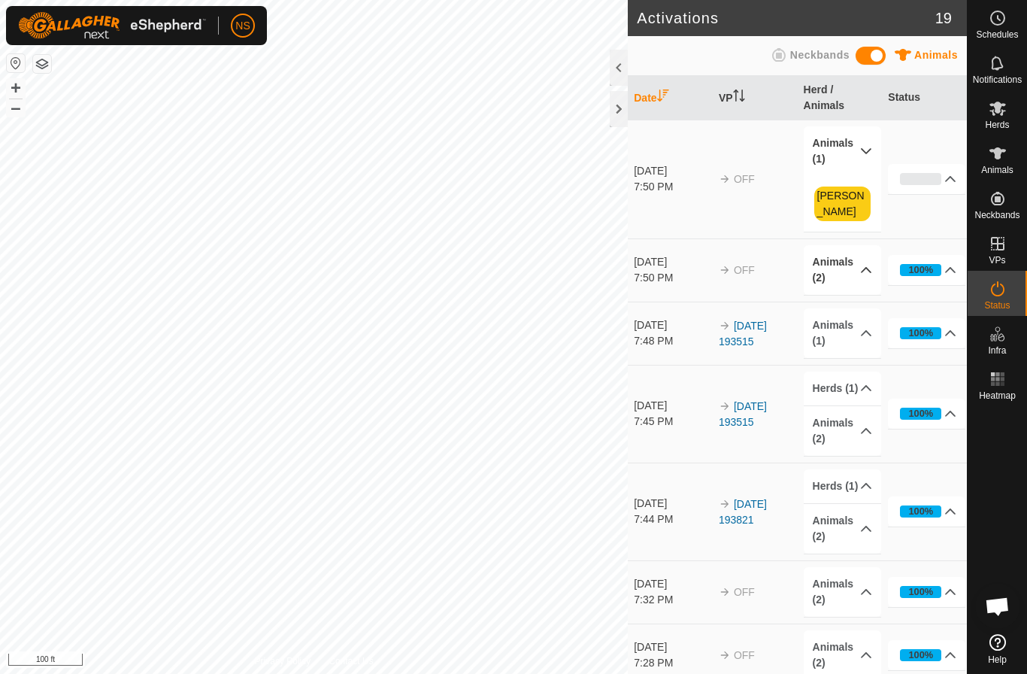
click at [859, 248] on p-accordion-header "Animals (2)" at bounding box center [842, 270] width 77 height 50
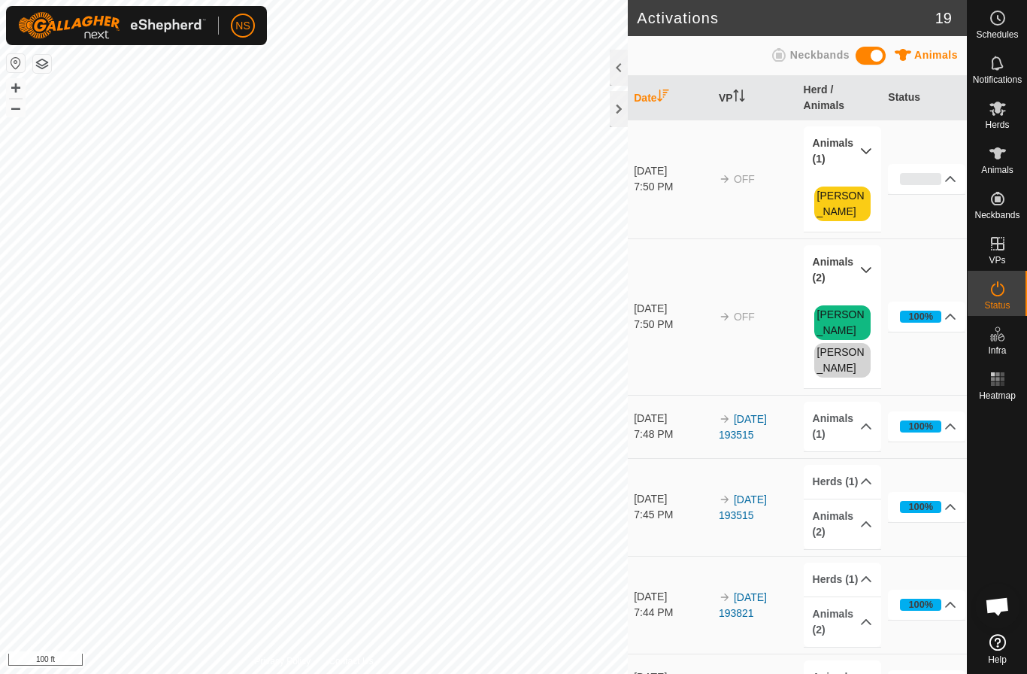
click at [996, 608] on span "Open chat" at bounding box center [997, 607] width 25 height 21
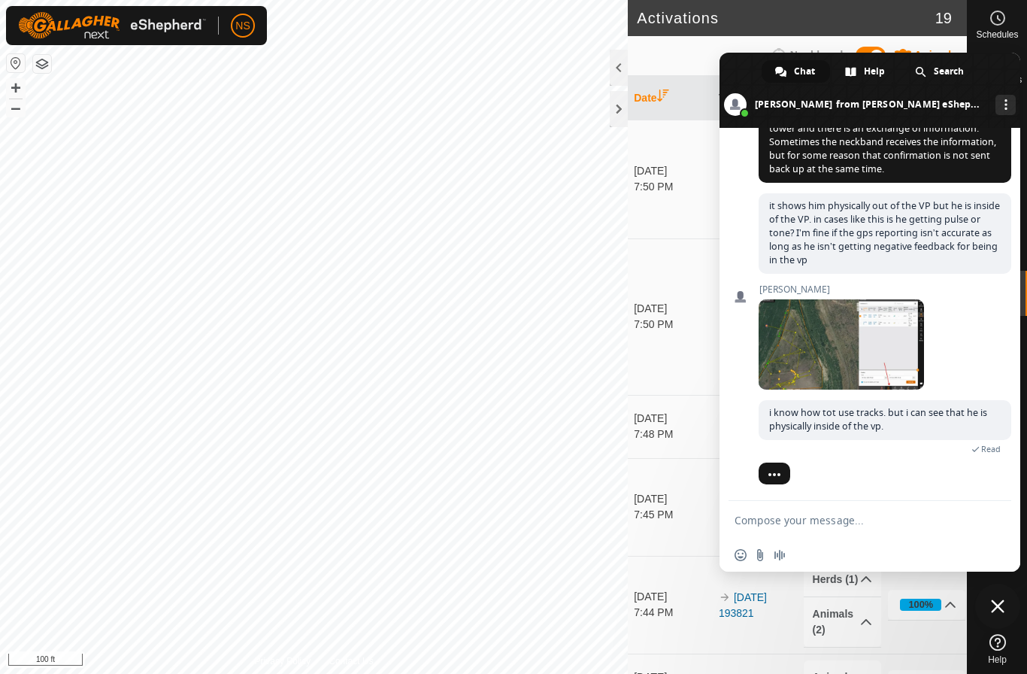
click at [996, 608] on span "Close chat" at bounding box center [998, 606] width 14 height 14
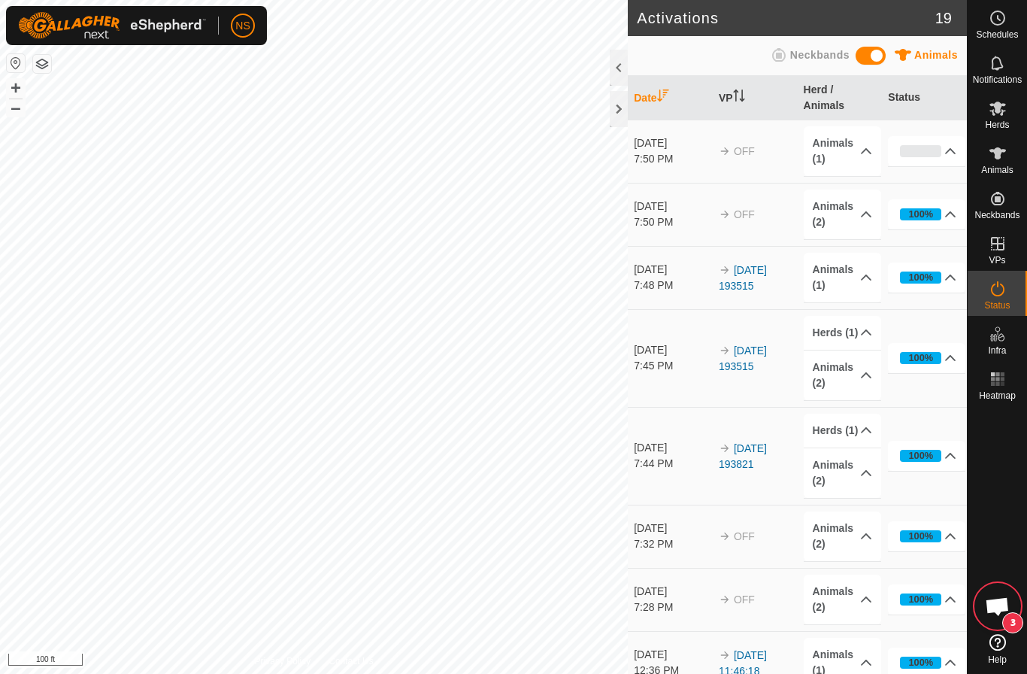
scroll to position [3953, 0]
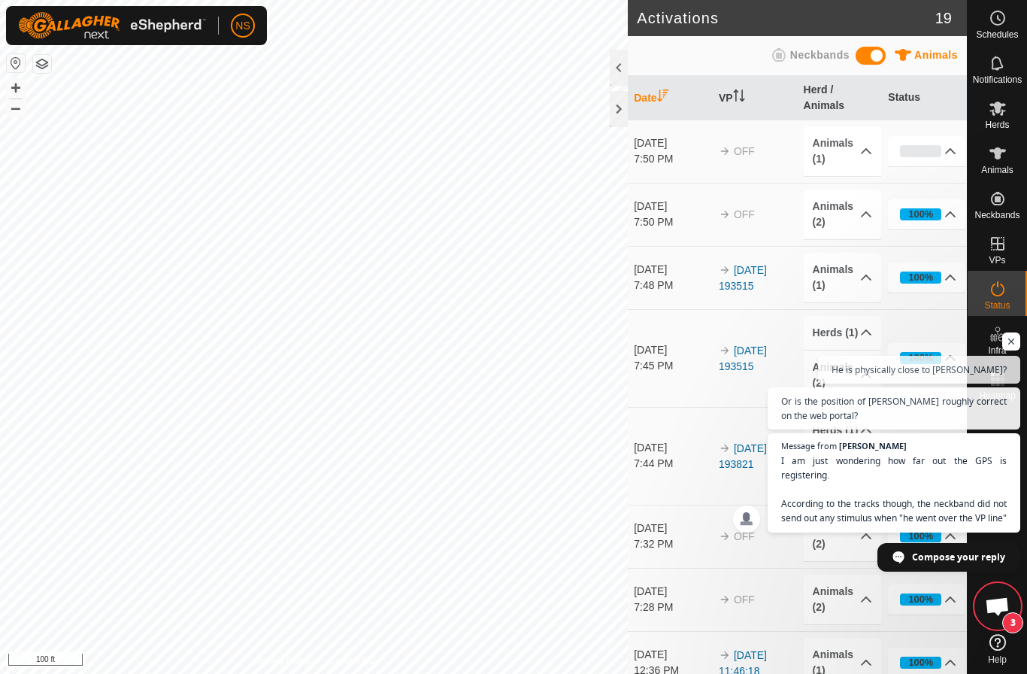
click at [998, 604] on span "Open chat" at bounding box center [997, 607] width 25 height 21
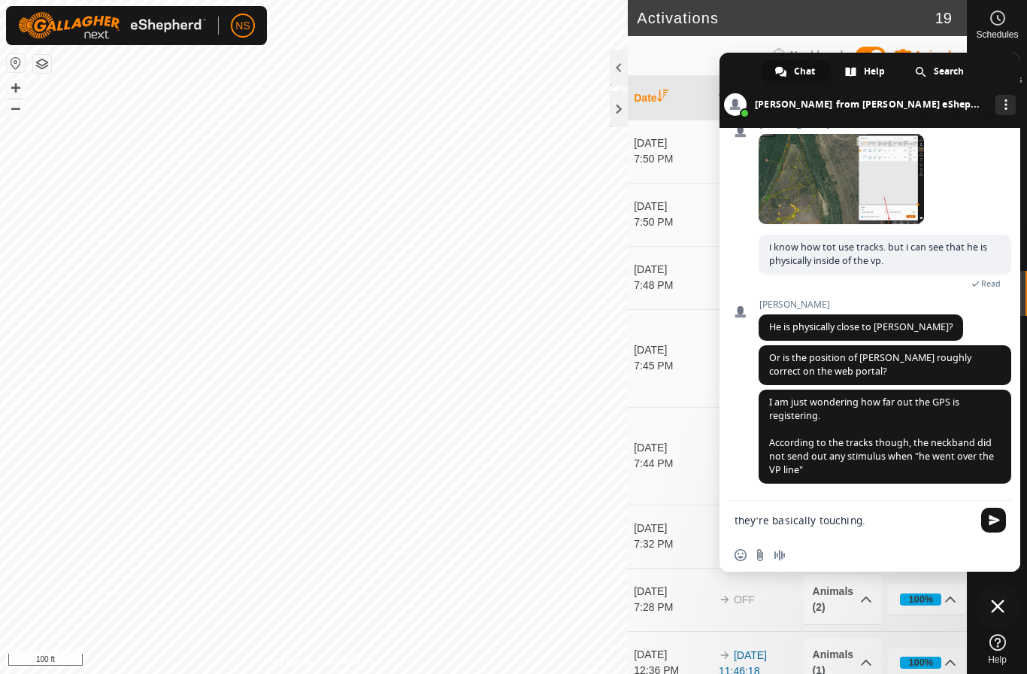
type textarea "they’re basically touching."
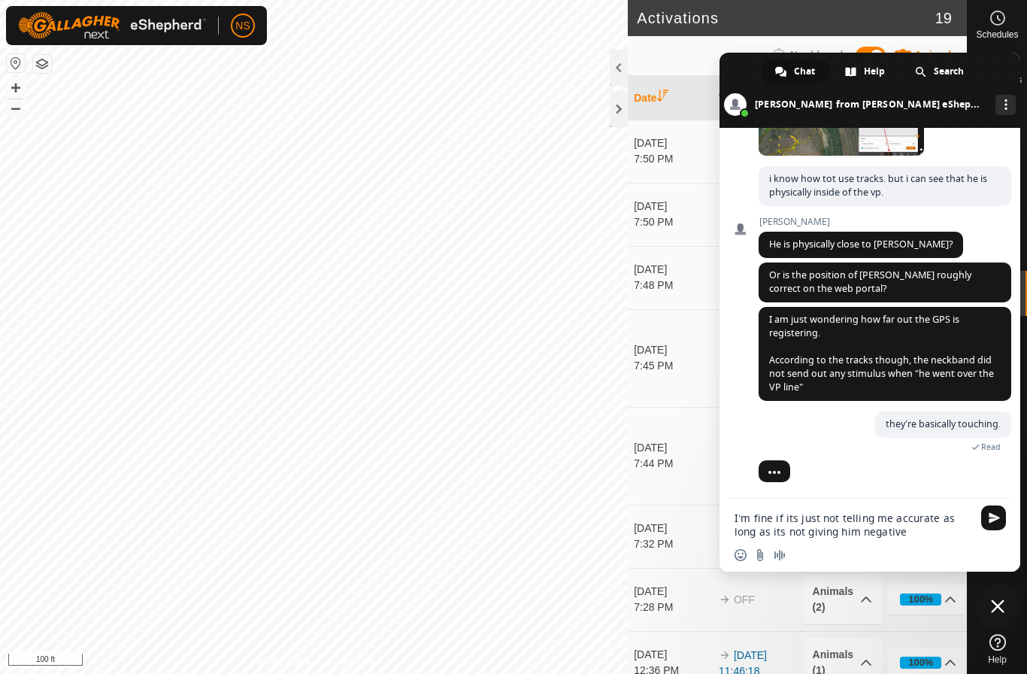
scroll to position [0, 0]
type textarea "I’m fine if its just not telling me accurate as long as its not giving him nega…"
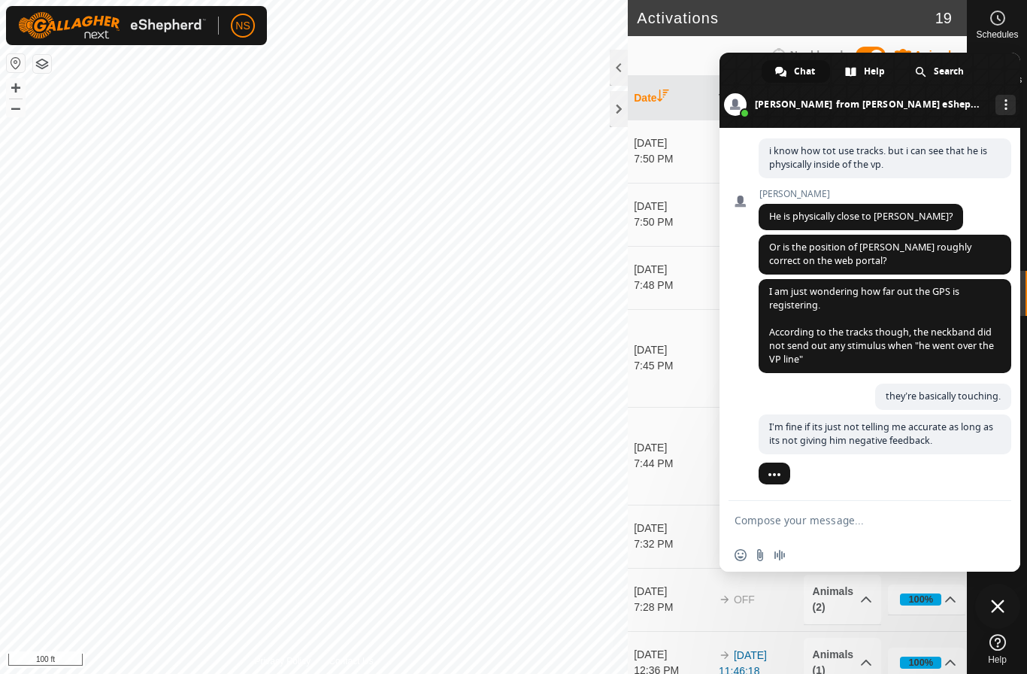
scroll to position [4051, 0]
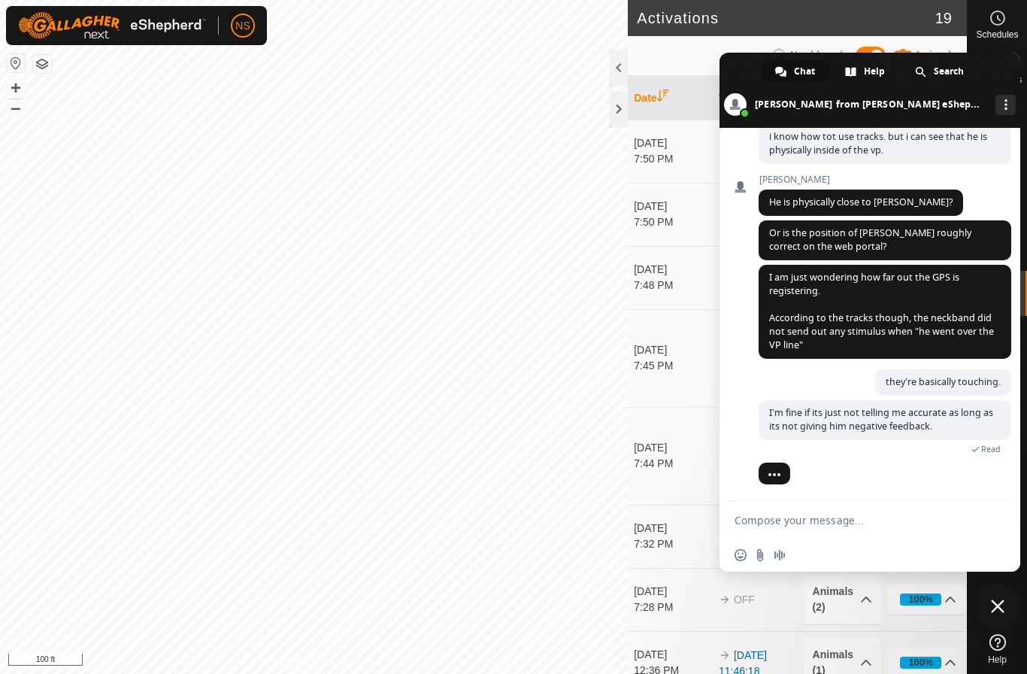
click at [1007, 612] on span "Close chat" at bounding box center [997, 605] width 45 height 45
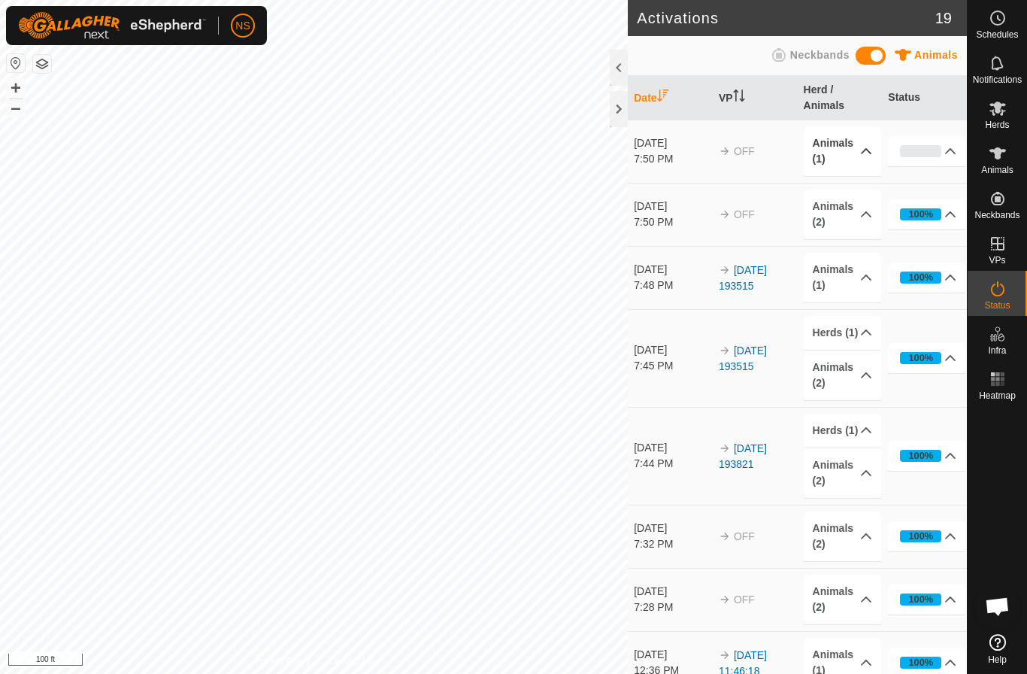
click at [879, 141] on p-accordion-header "Animals (1)" at bounding box center [842, 151] width 77 height 50
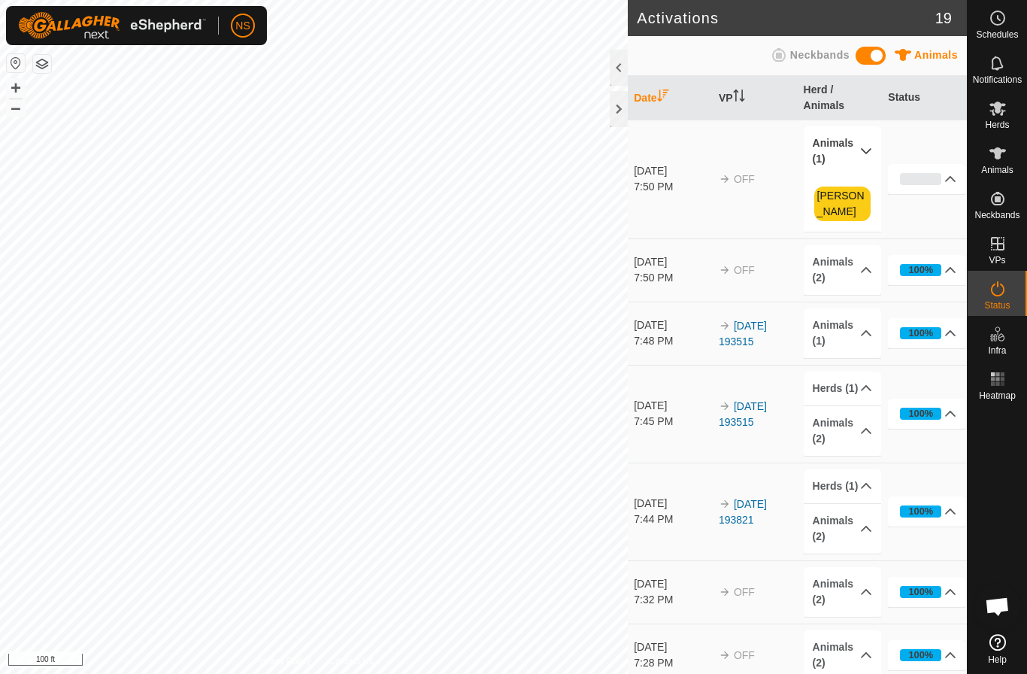
click at [867, 147] on p-accordion-header "Animals (1)" at bounding box center [842, 151] width 77 height 50
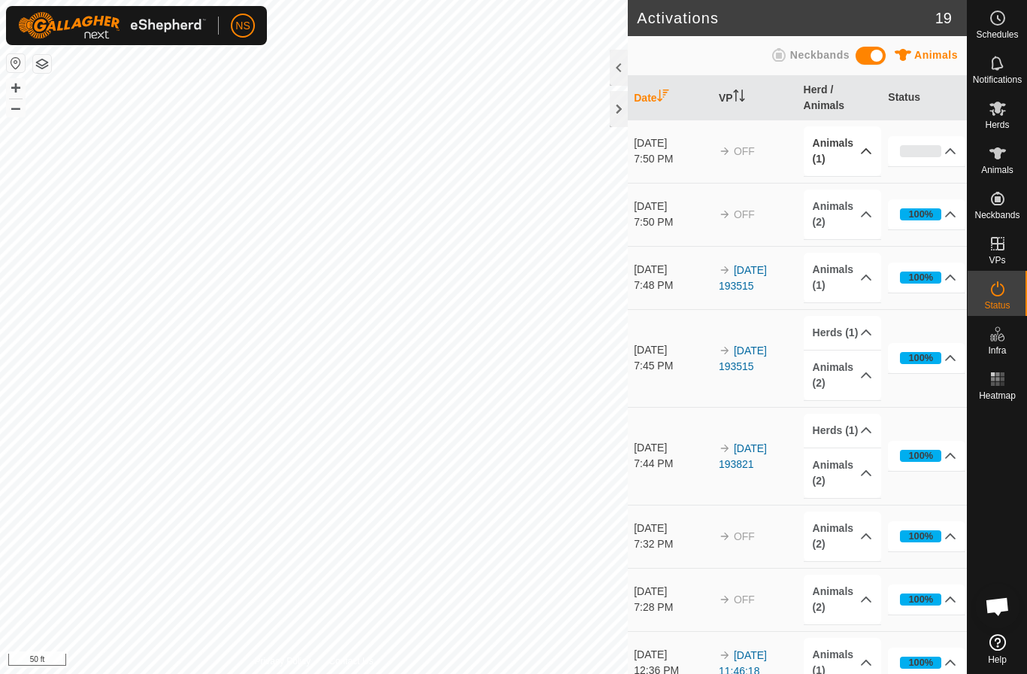
click at [862, 146] on p-accordion-header "Animals (1)" at bounding box center [842, 151] width 77 height 50
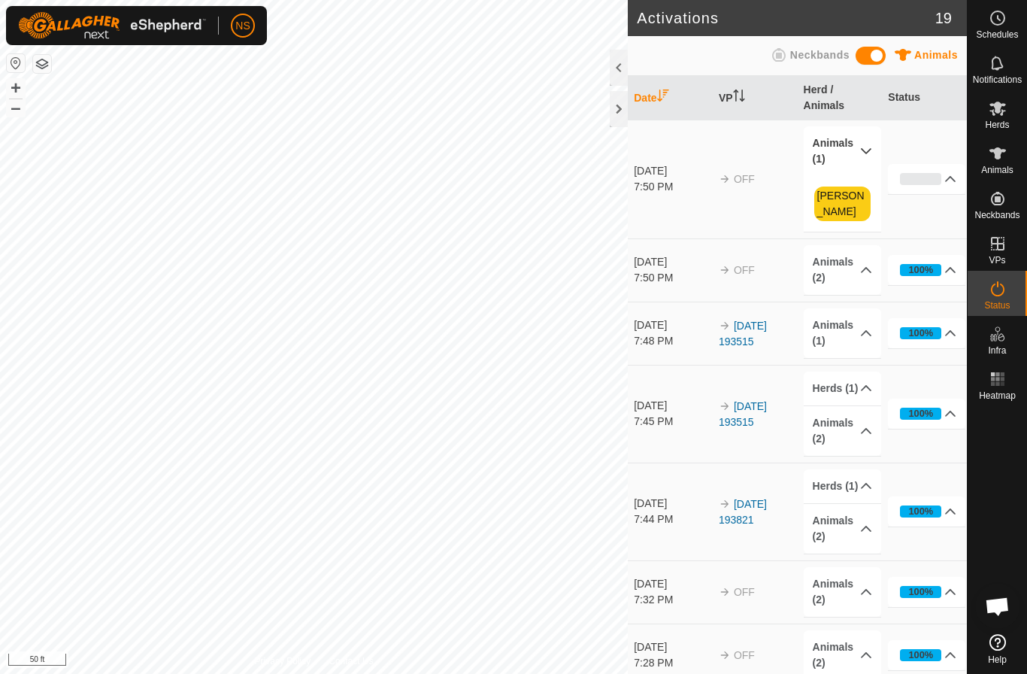
click at [862, 146] on p-accordion-header "Animals (1)" at bounding box center [842, 151] width 77 height 50
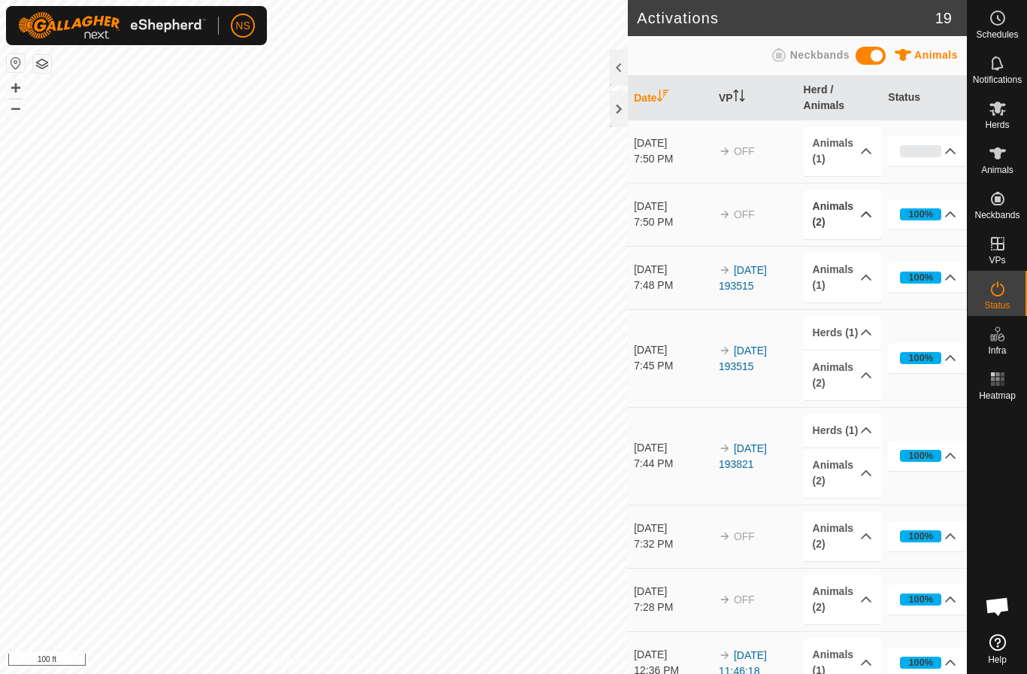
click at [854, 217] on p-accordion-header "Animals (2)" at bounding box center [842, 214] width 77 height 50
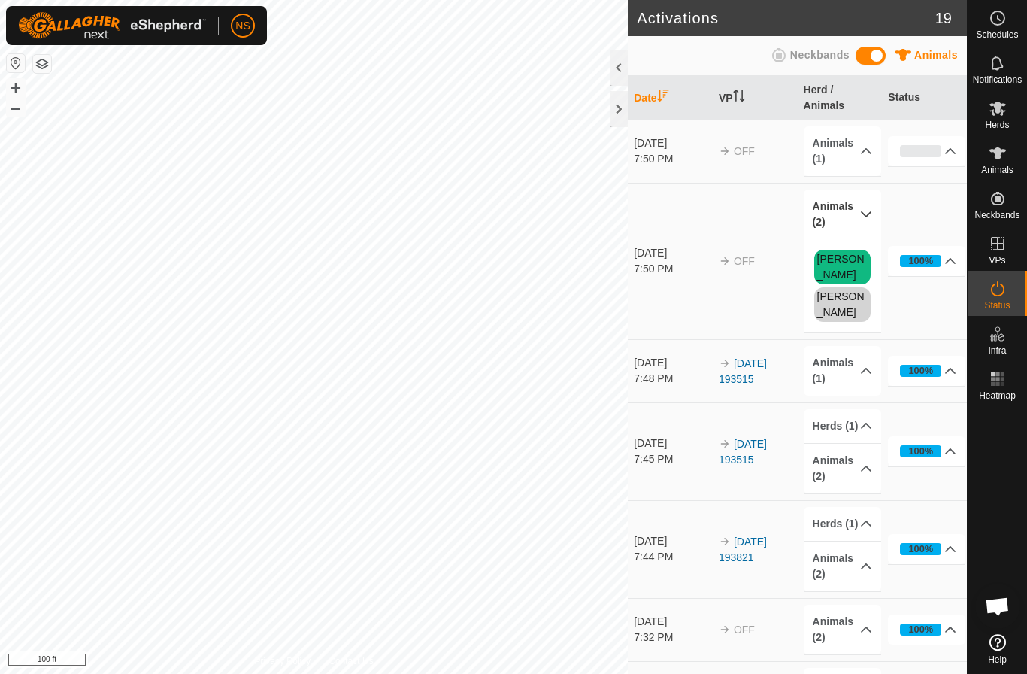
click at [854, 217] on p-accordion-header "Animals (2)" at bounding box center [842, 214] width 77 height 50
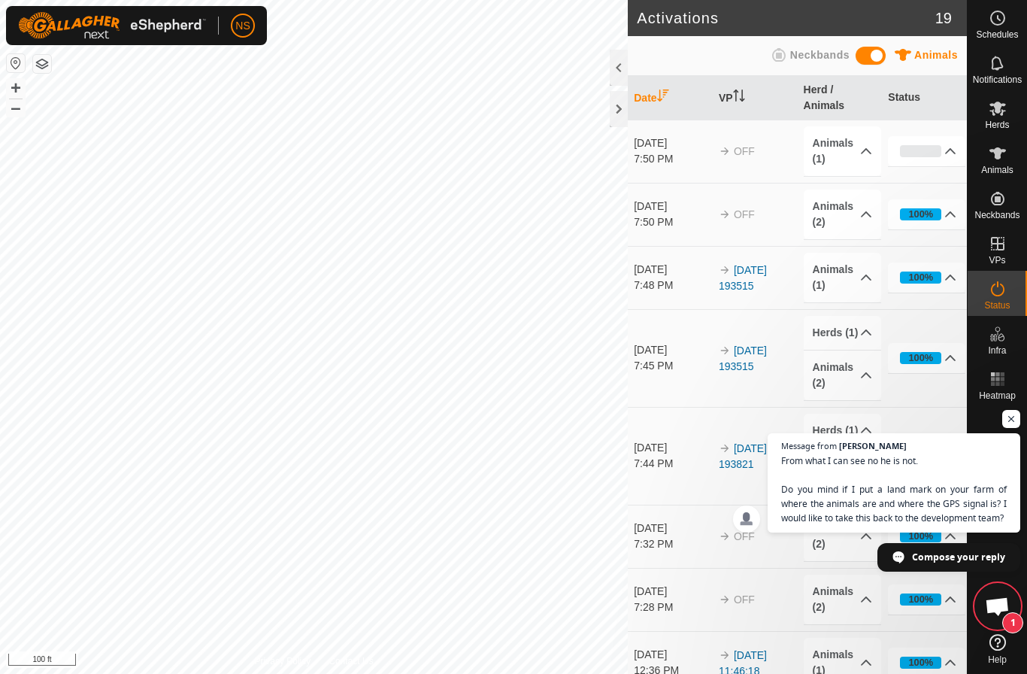
click at [1003, 595] on span "1" at bounding box center [997, 605] width 45 height 45
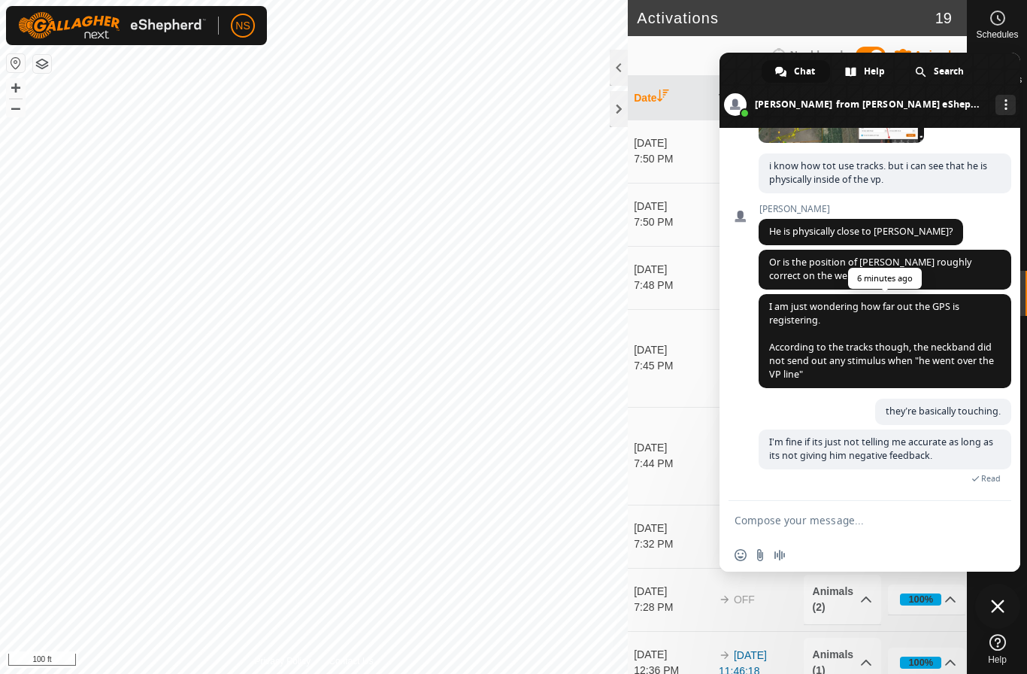
scroll to position [4160, 0]
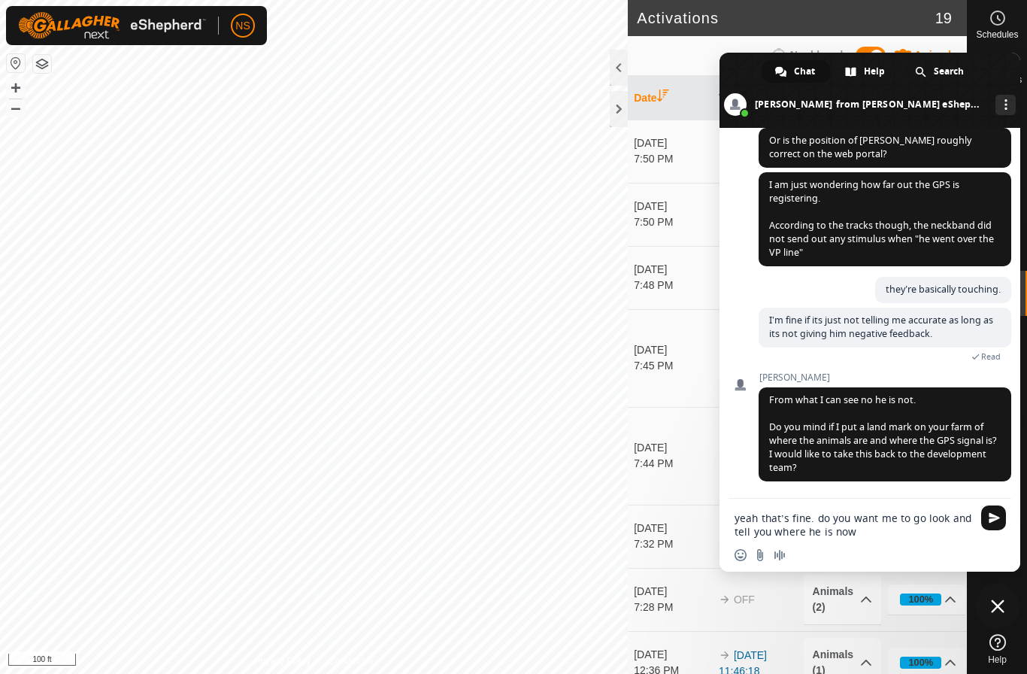
type textarea "yeah that’s fine. do you want me to go look and tell you where he is now?"
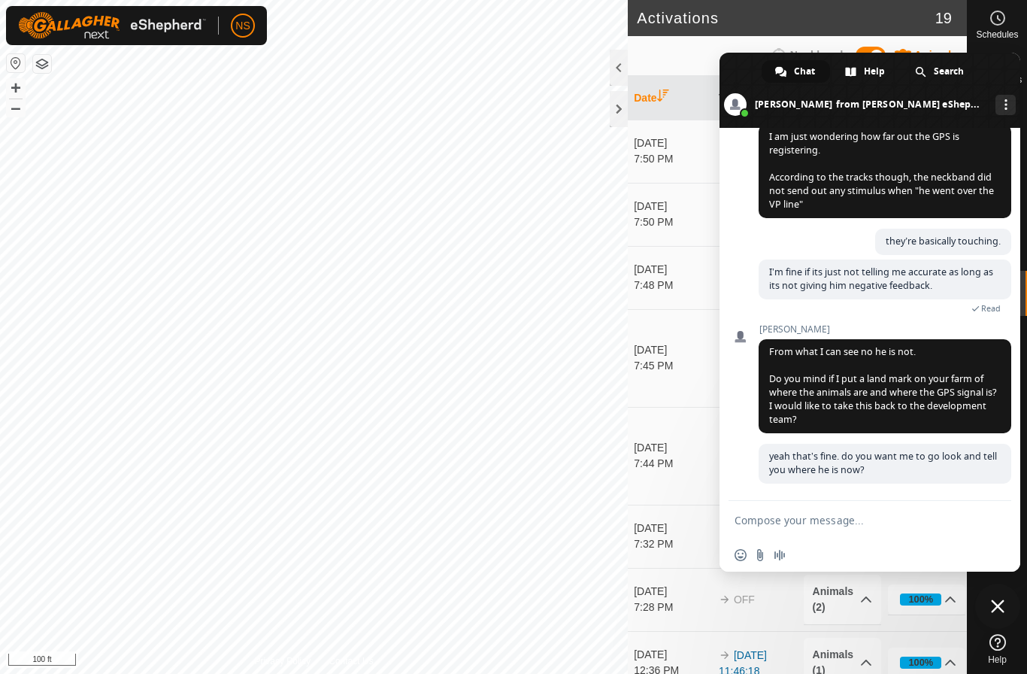
scroll to position [4212, 0]
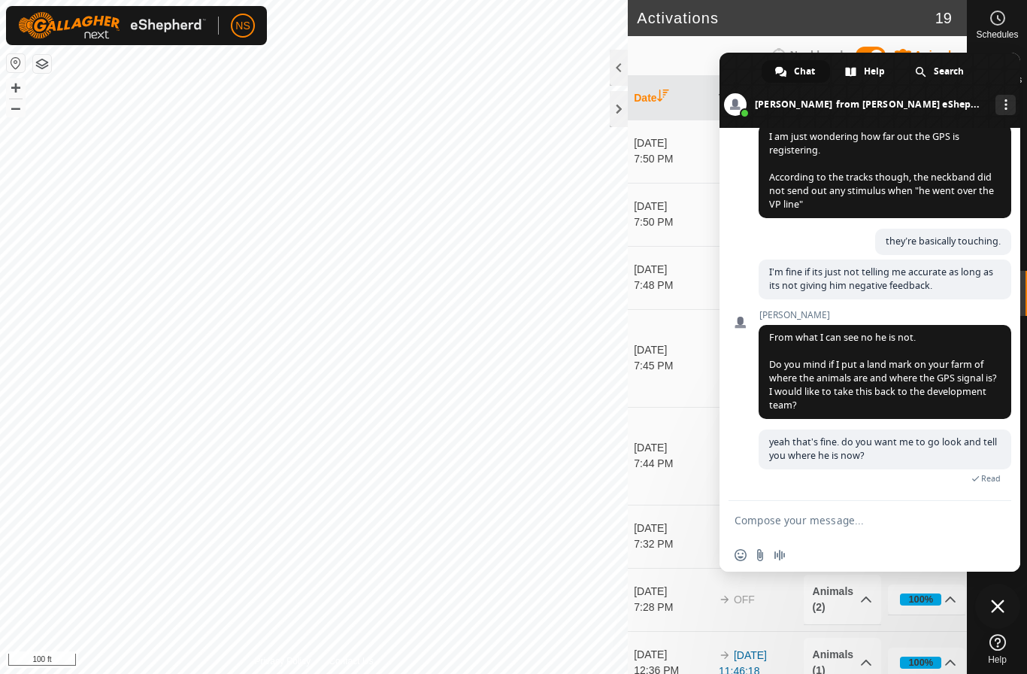
click at [997, 604] on span "Close chat" at bounding box center [998, 606] width 14 height 14
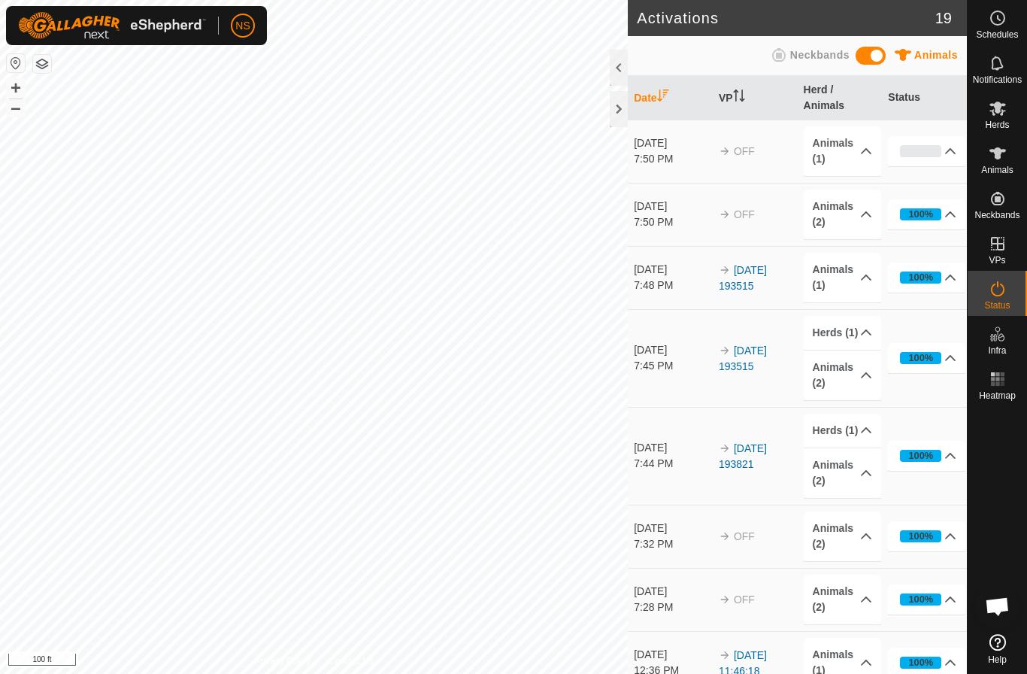
scroll to position [4241, 0]
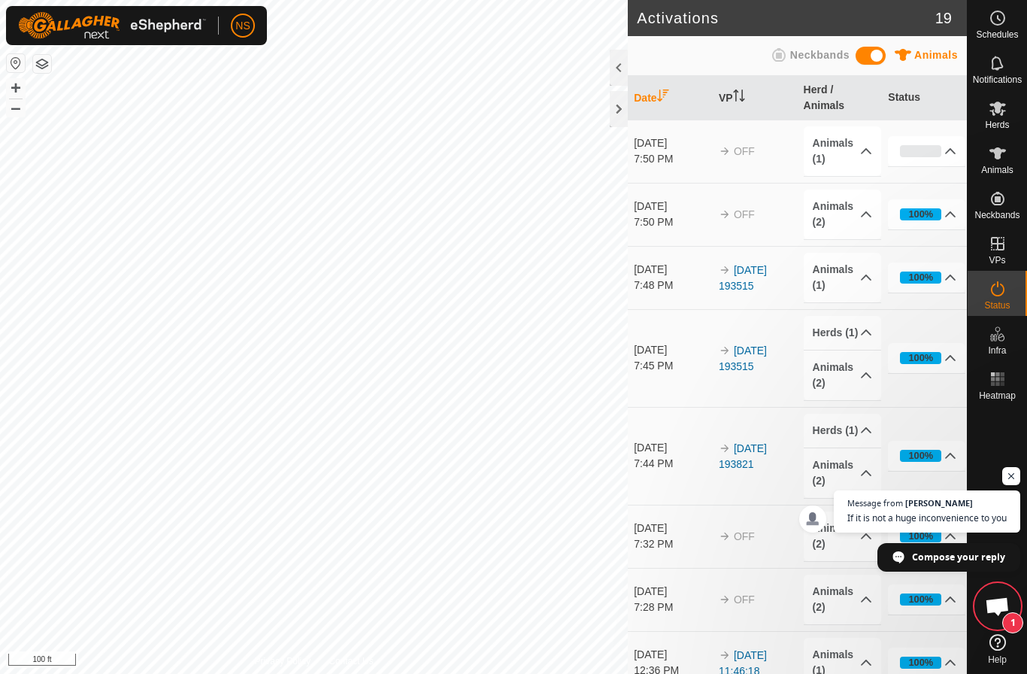
click at [1008, 613] on span "1" at bounding box center [1012, 622] width 21 height 21
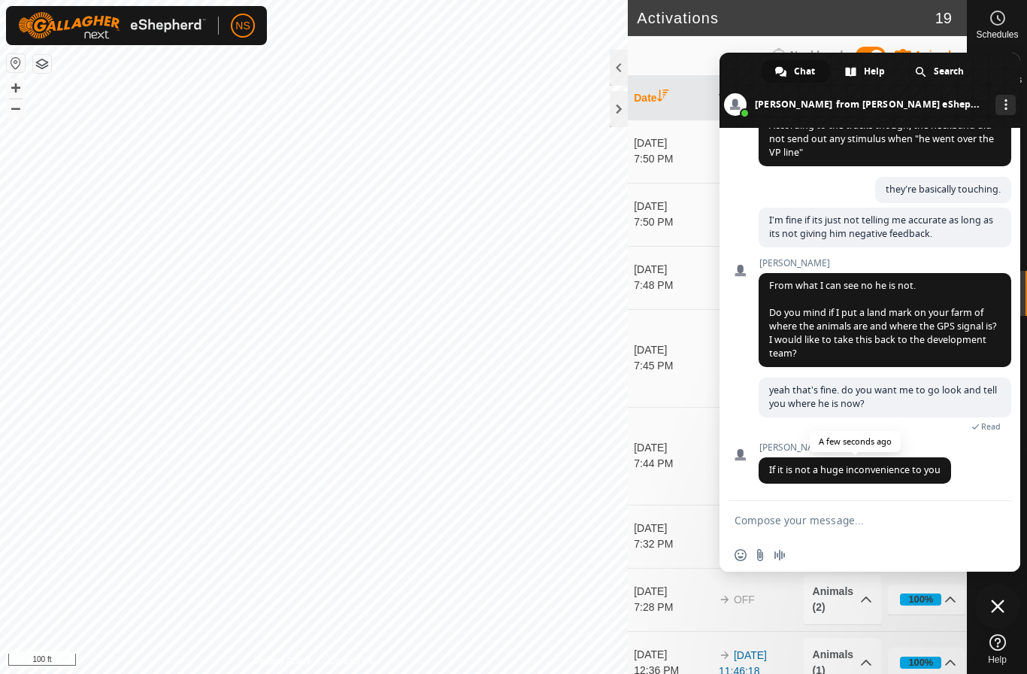
scroll to position [4296, 0]
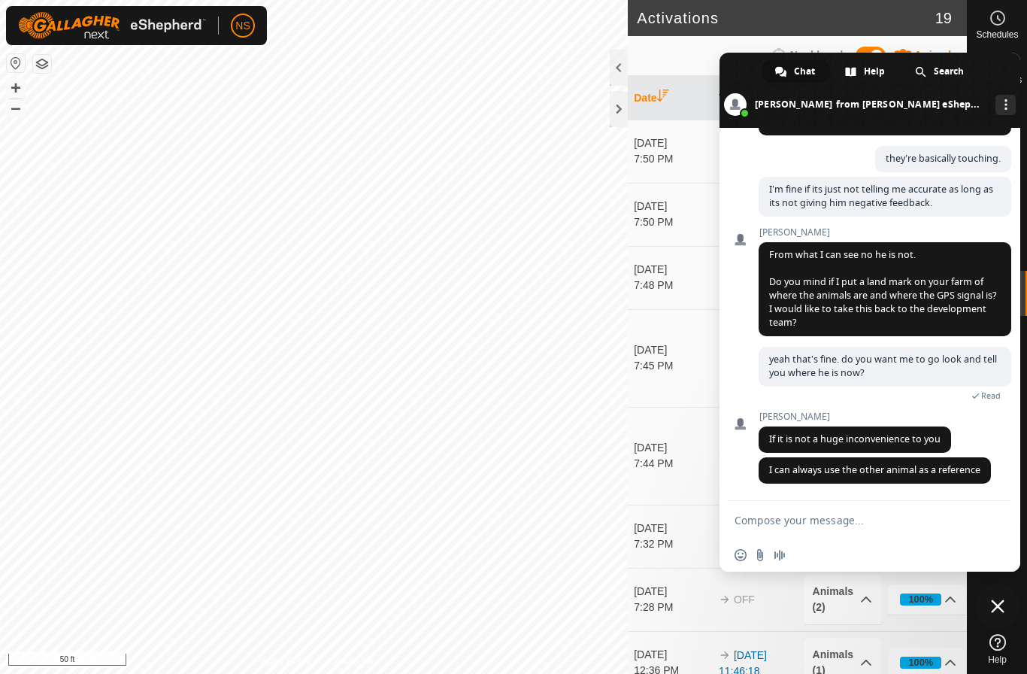
click at [999, 609] on span "Close chat" at bounding box center [998, 606] width 14 height 14
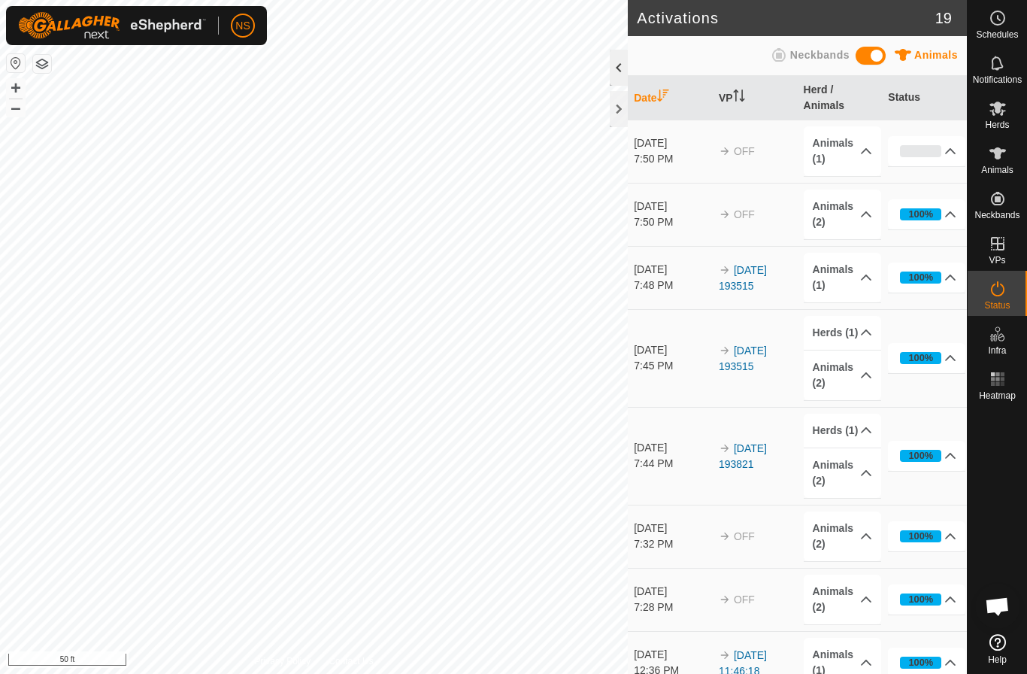
click at [617, 66] on div at bounding box center [619, 68] width 18 height 36
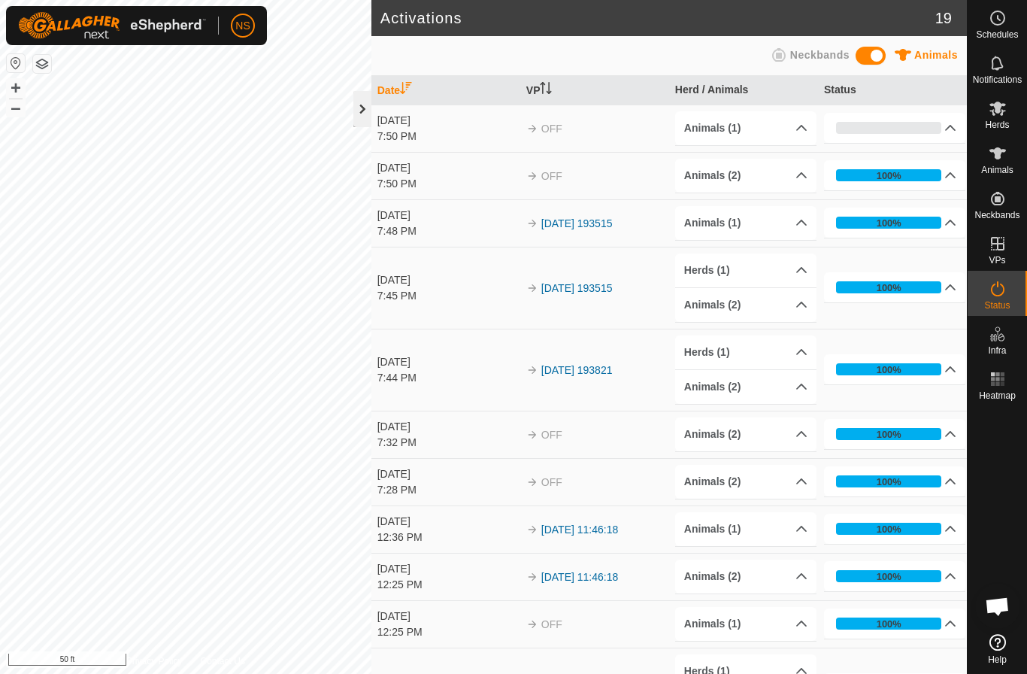
click at [364, 110] on div at bounding box center [362, 109] width 18 height 36
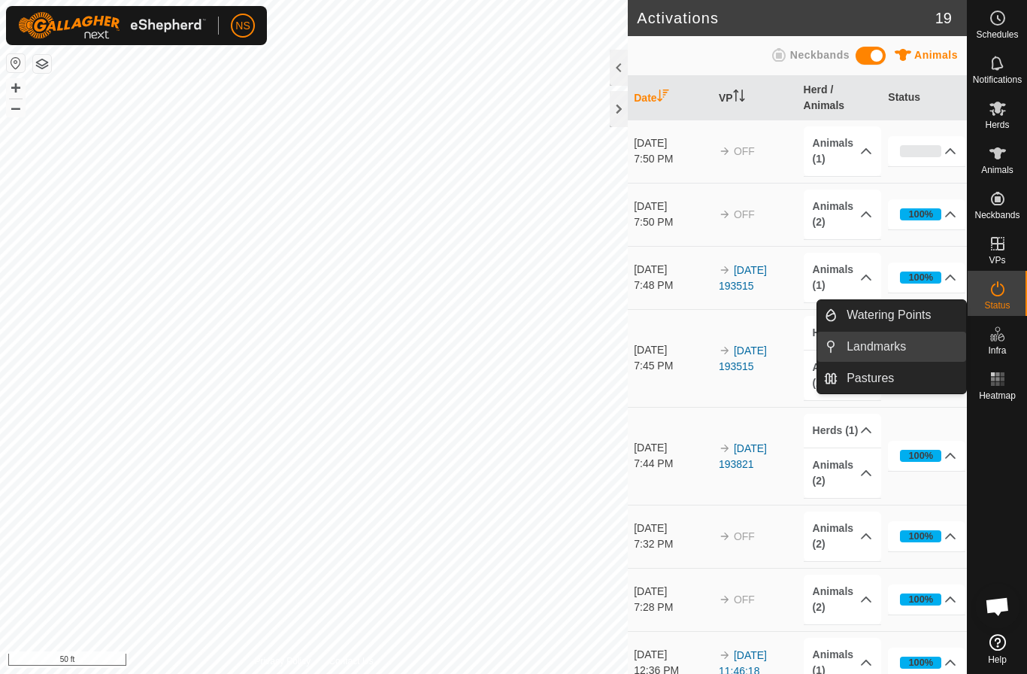
click at [900, 353] on link "Landmarks" at bounding box center [902, 347] width 129 height 30
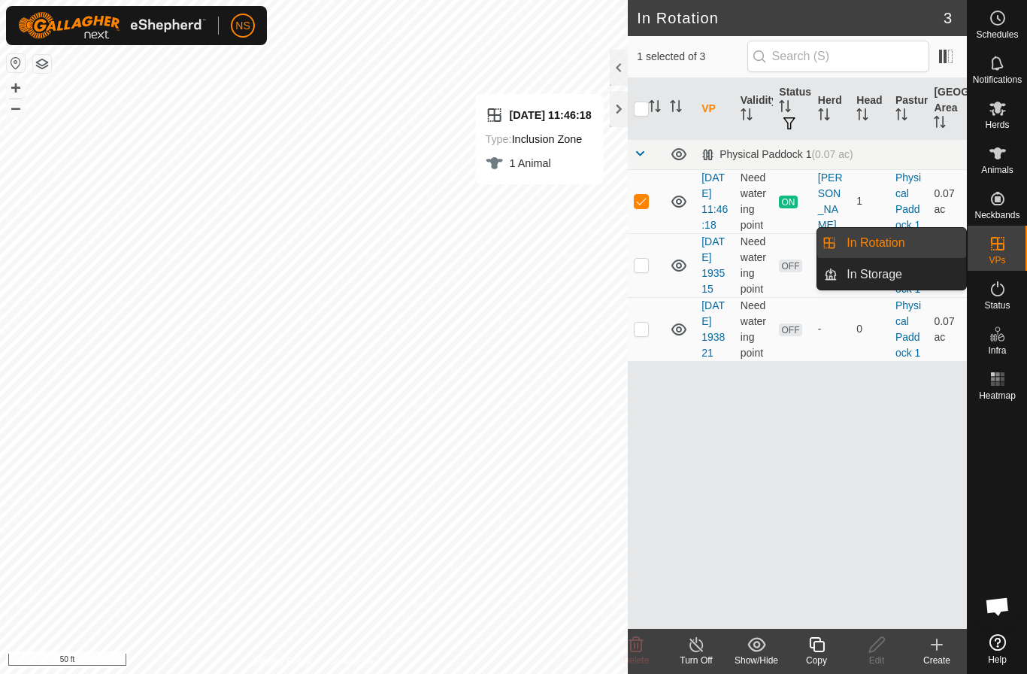
click at [1005, 262] on span "VPs" at bounding box center [997, 260] width 17 height 9
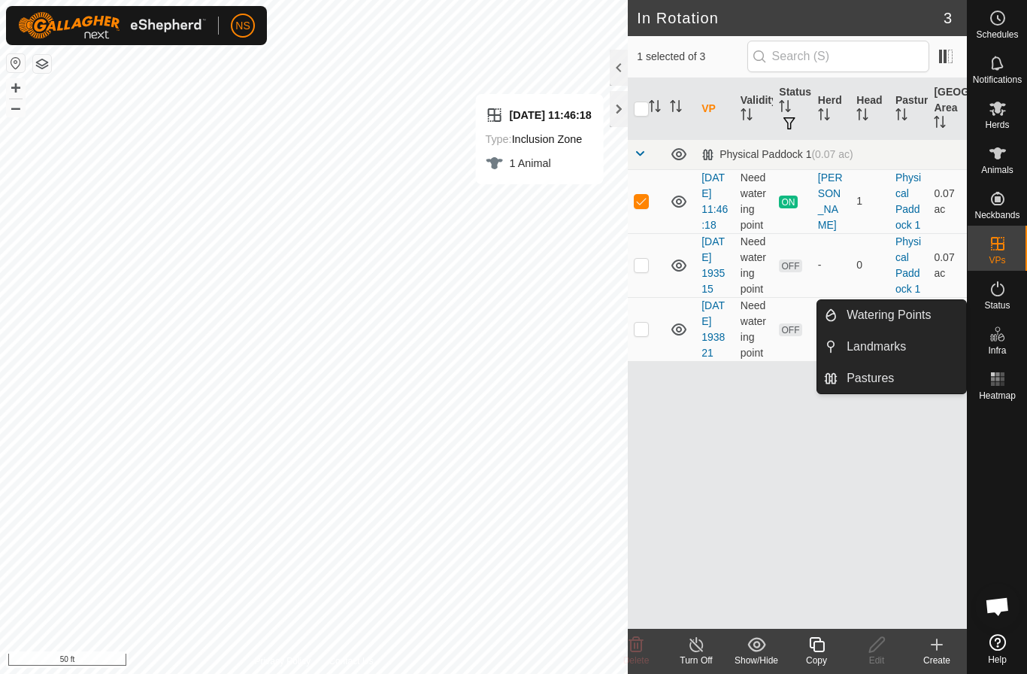
click at [992, 342] on icon at bounding box center [998, 334] width 18 height 18
click at [892, 350] on link "Landmarks" at bounding box center [902, 347] width 129 height 30
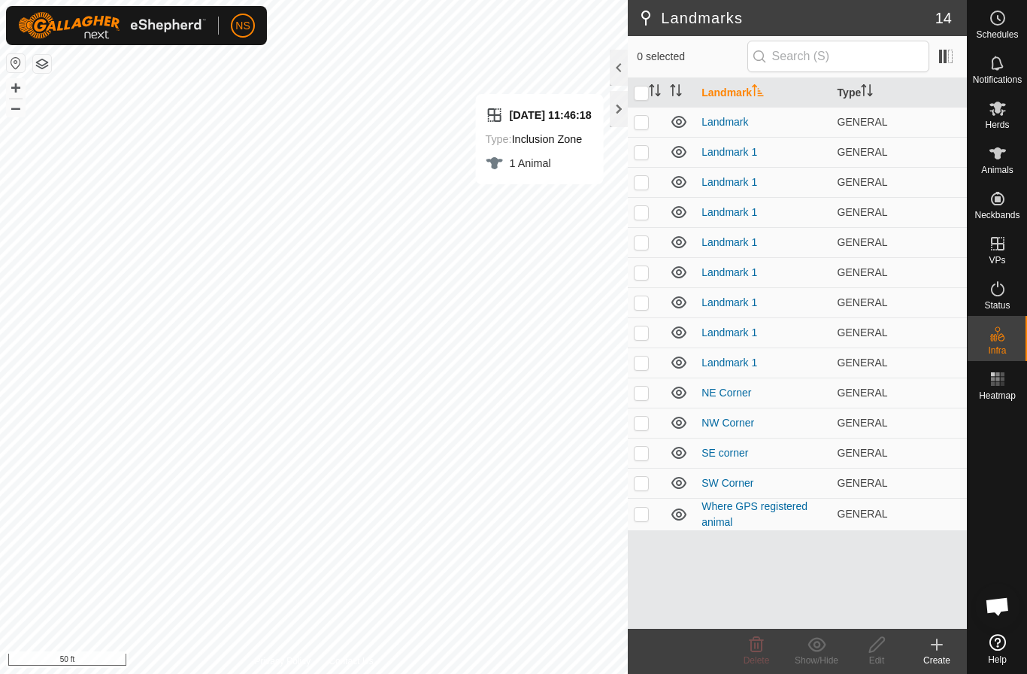
click at [943, 653] on div "Create" at bounding box center [937, 660] width 60 height 14
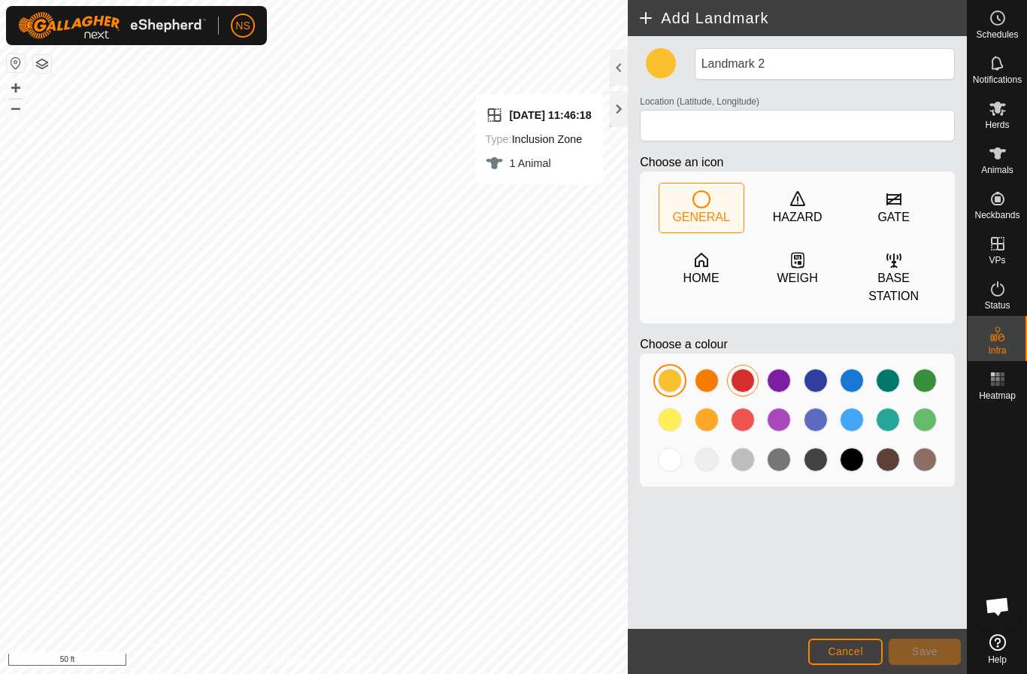
click at [743, 383] on div at bounding box center [743, 380] width 24 height 24
type input "47.760924, -117.807928"
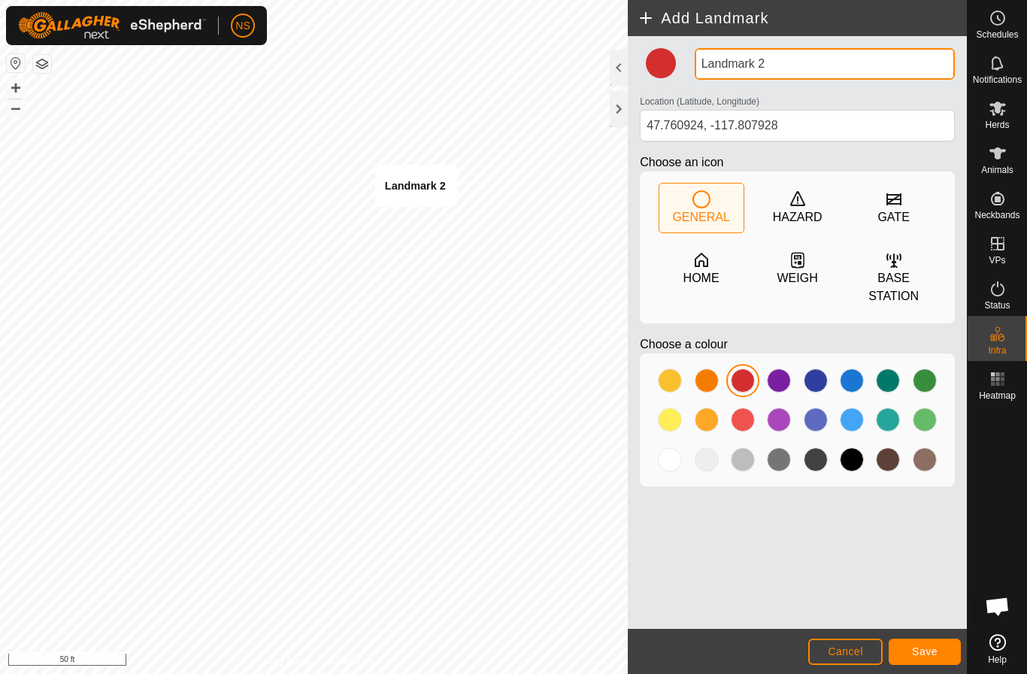
click at [789, 67] on input "Landmark 2" at bounding box center [825, 64] width 260 height 32
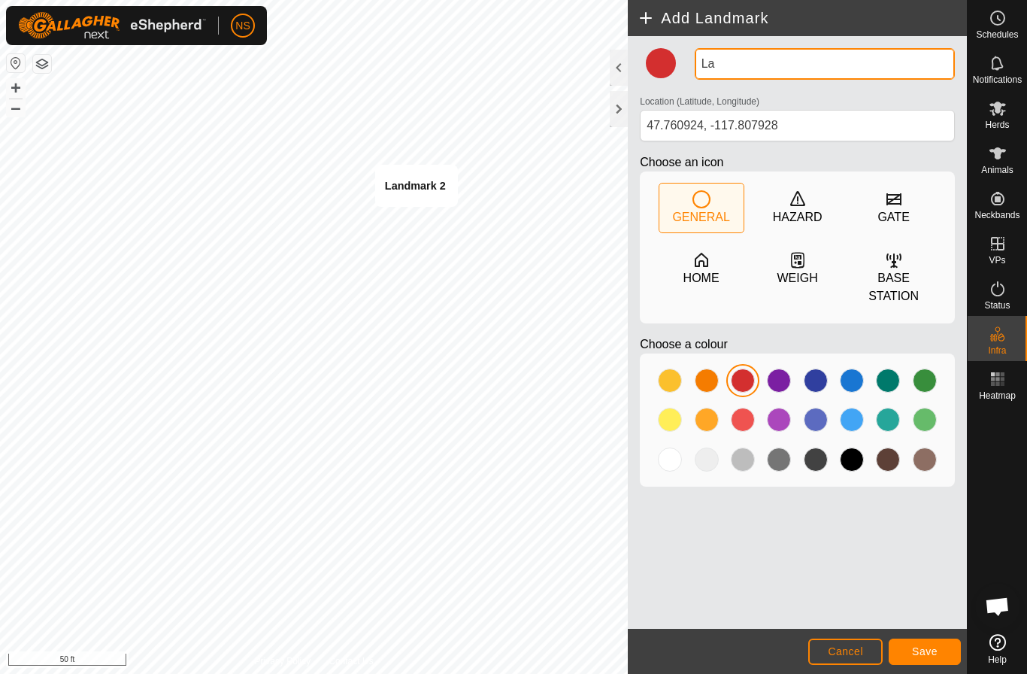
type input "L"
type input "Duncan actual location"
click at [932, 664] on button "Save" at bounding box center [925, 651] width 72 height 26
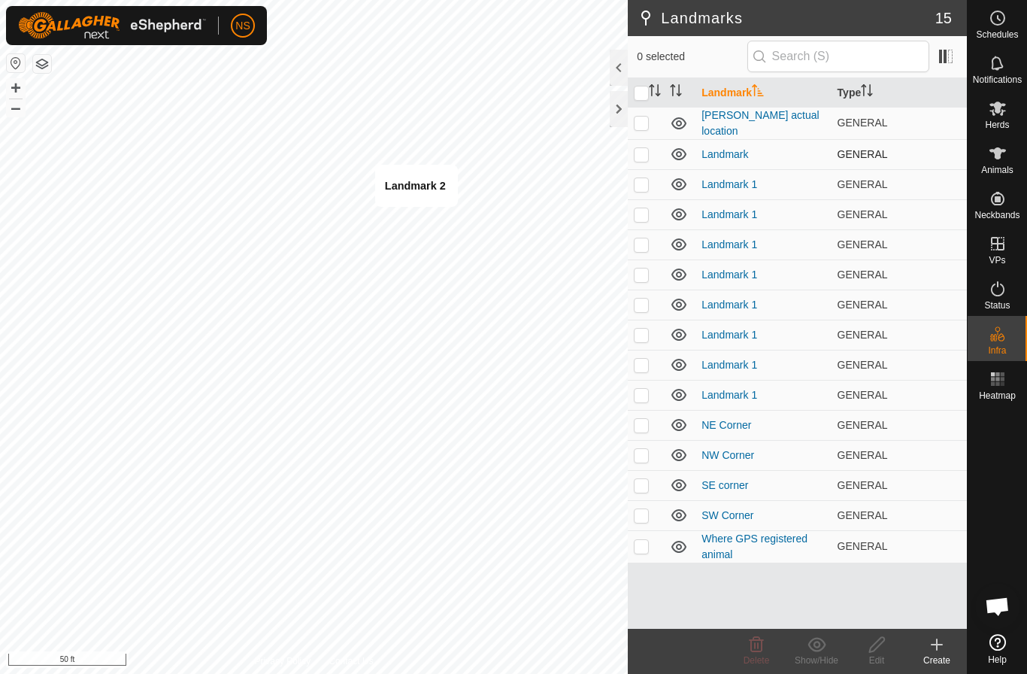
click at [679, 151] on icon at bounding box center [679, 154] width 18 height 18
click at [642, 150] on p-checkbox at bounding box center [641, 154] width 15 height 12
checkbox input "false"
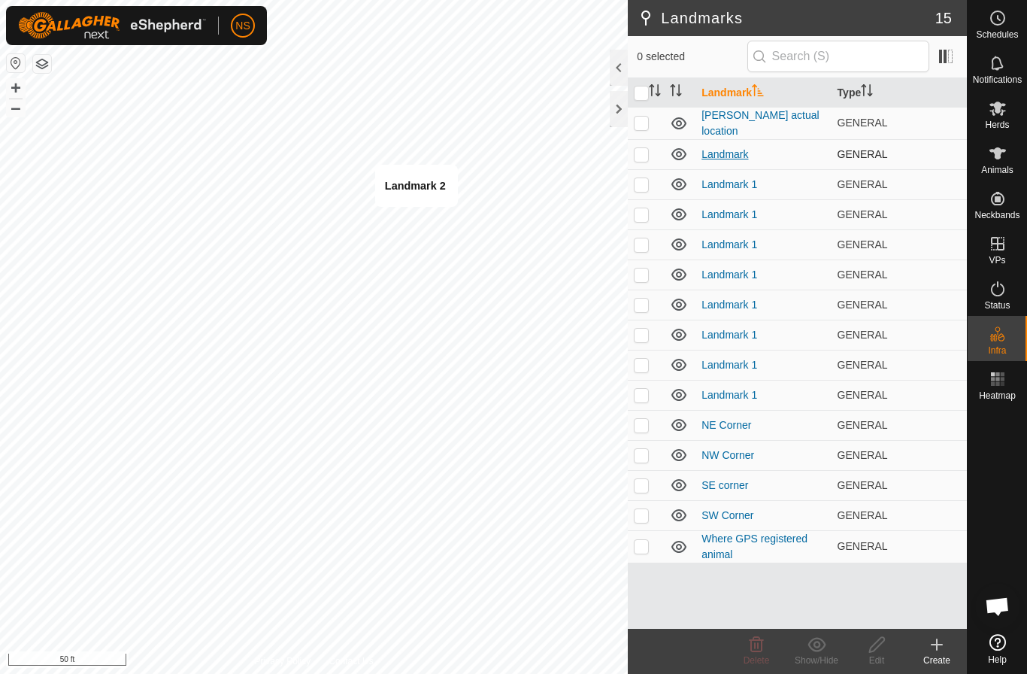
click at [729, 148] on link "Landmark" at bounding box center [724, 154] width 47 height 12
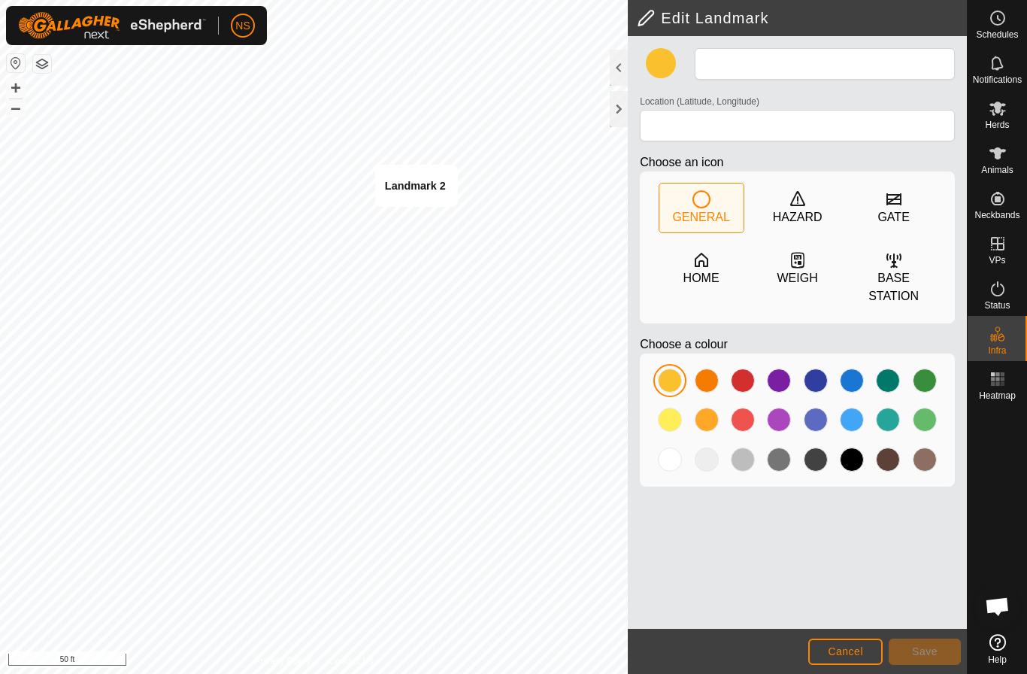
type input "Landmark"
type input "47.760327, -117.808036"
click at [842, 645] on span "Cancel" at bounding box center [845, 651] width 35 height 12
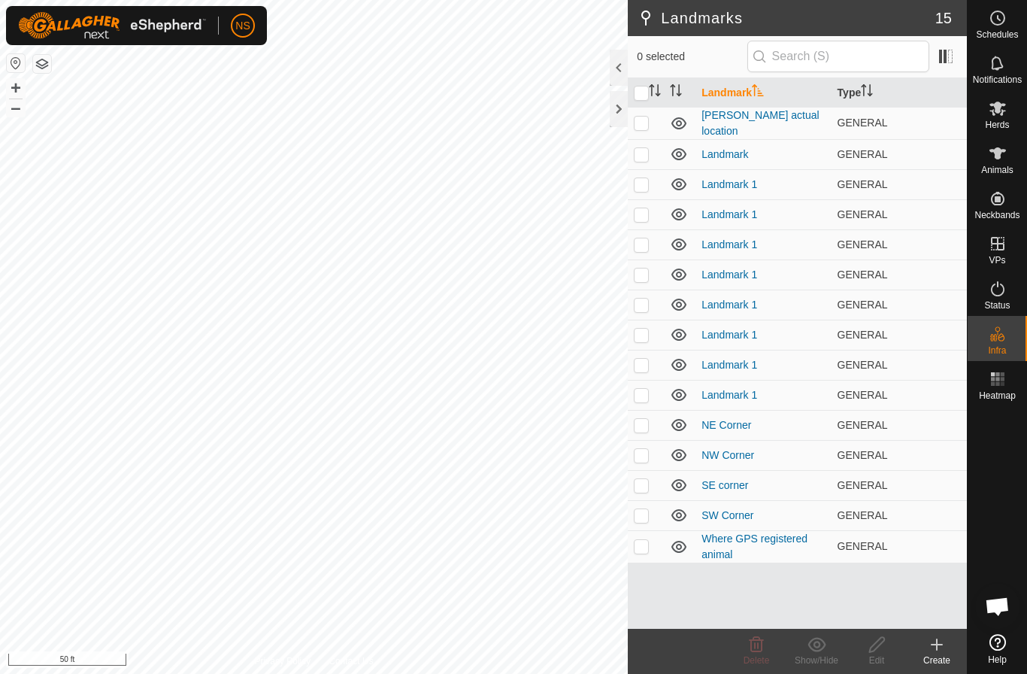
click at [1010, 605] on span "Open chat" at bounding box center [997, 605] width 45 height 45
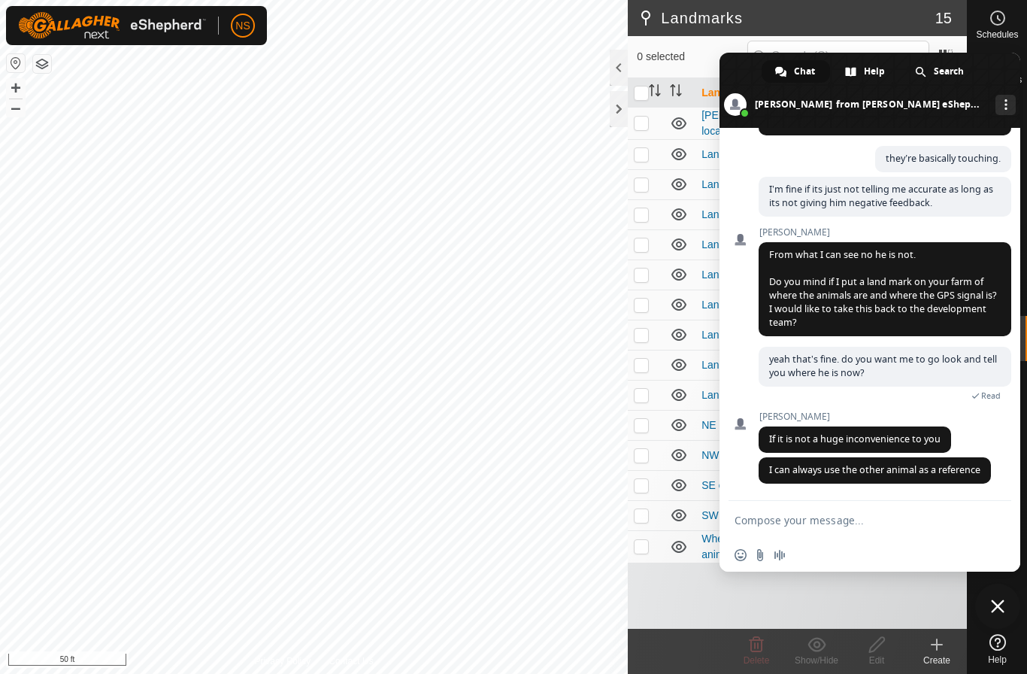
click at [895, 518] on textarea "Compose your message..." at bounding box center [854, 521] width 238 height 14
type textarea "i placed a landmark in red"
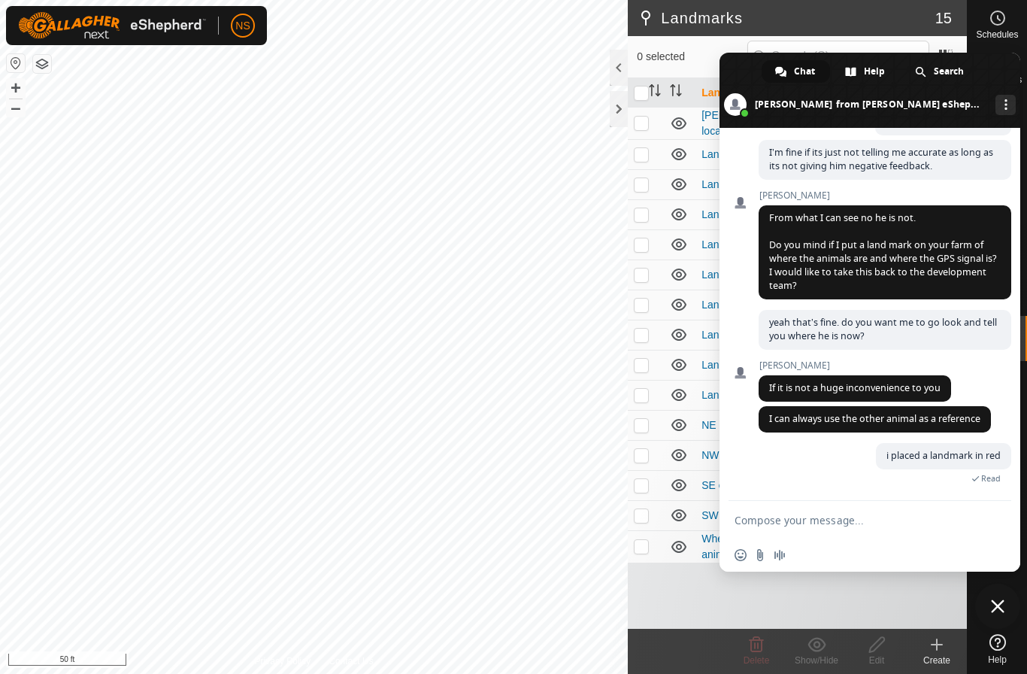
scroll to position [4363, 0]
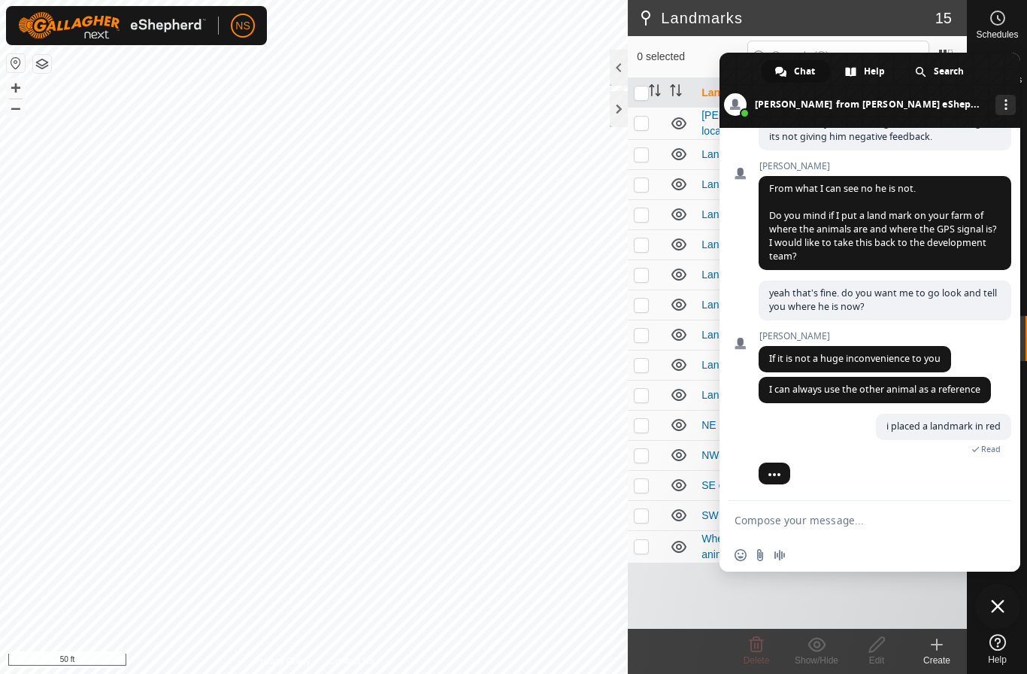
click at [1000, 609] on span "Close chat" at bounding box center [998, 606] width 14 height 14
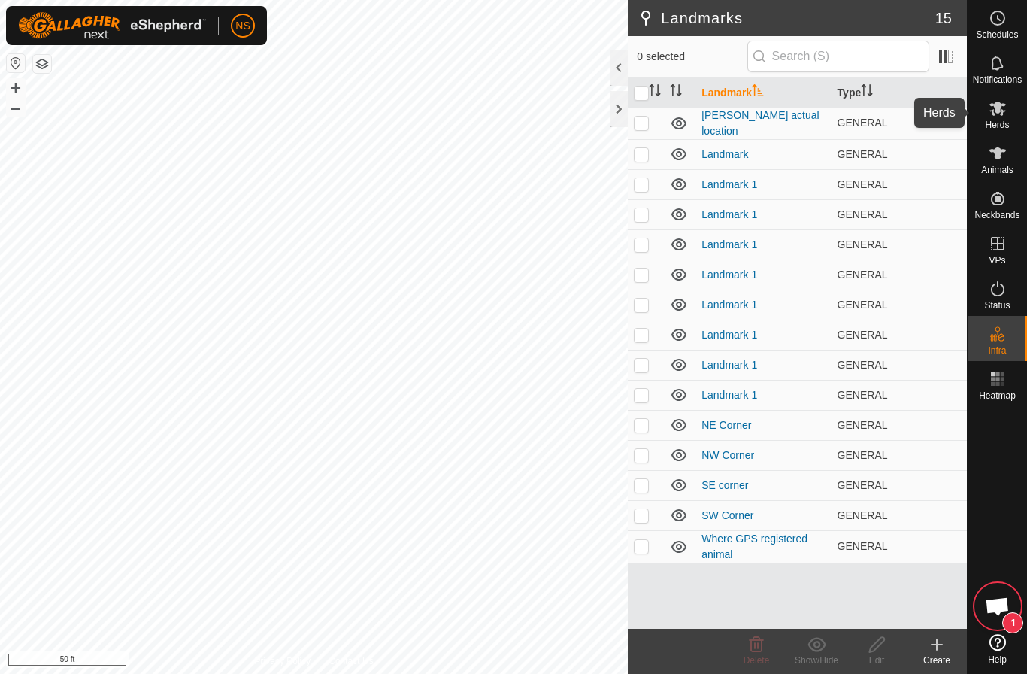
click at [1009, 109] on es-mob-svg-icon at bounding box center [997, 108] width 27 height 24
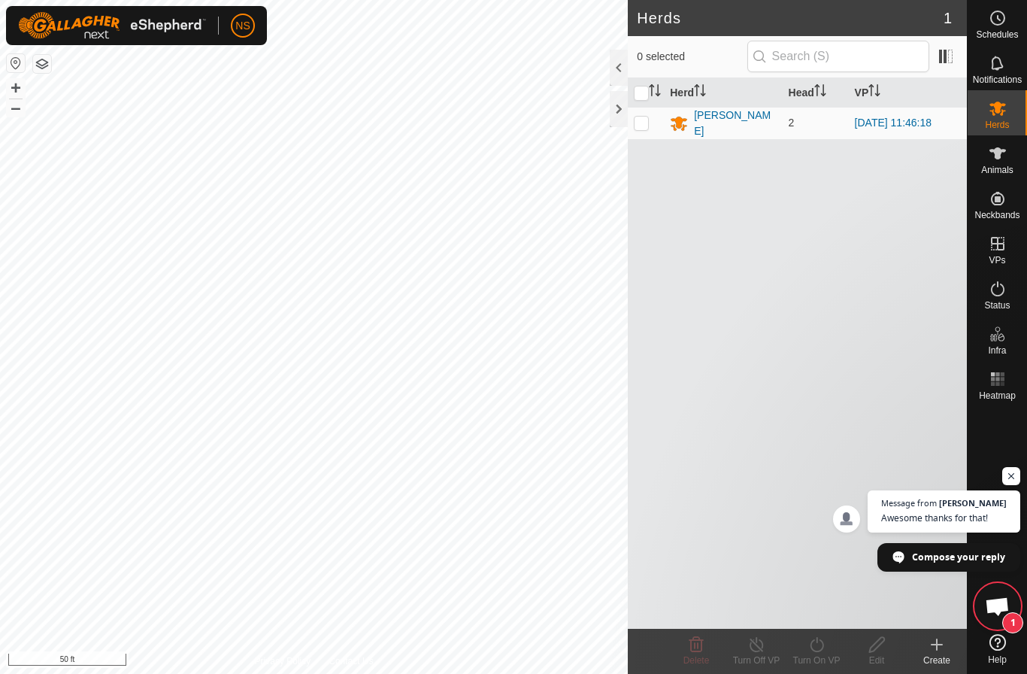
scroll to position [4334, 0]
click at [998, 608] on span "Open chat" at bounding box center [997, 607] width 25 height 21
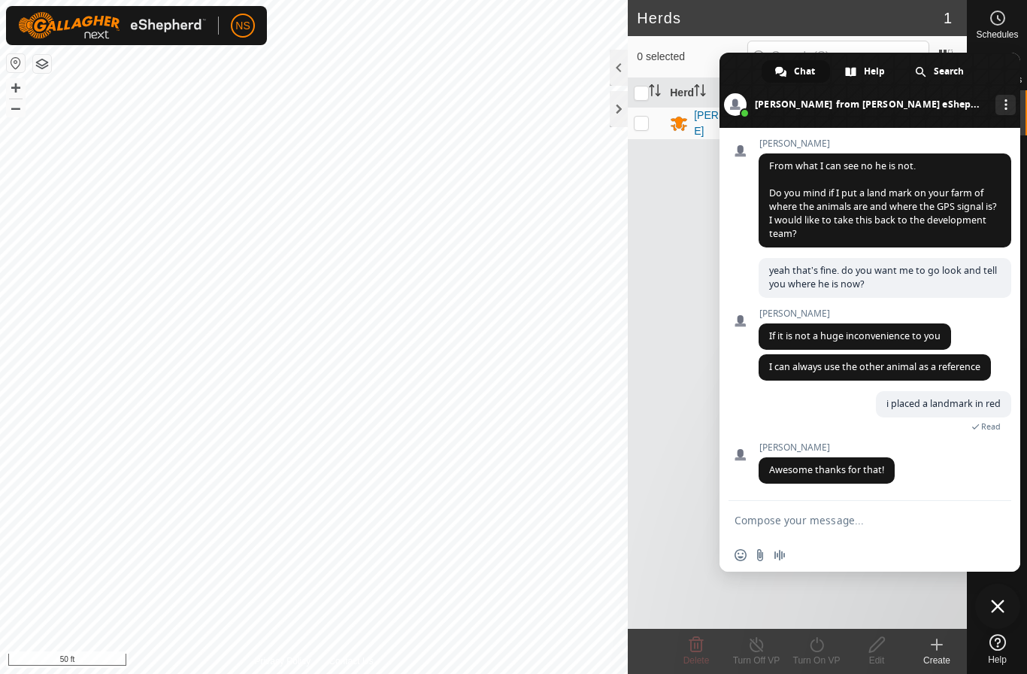
scroll to position [4386, 0]
type textarea "n"
type textarea "t"
click at [1000, 606] on span "Close chat" at bounding box center [998, 606] width 14 height 14
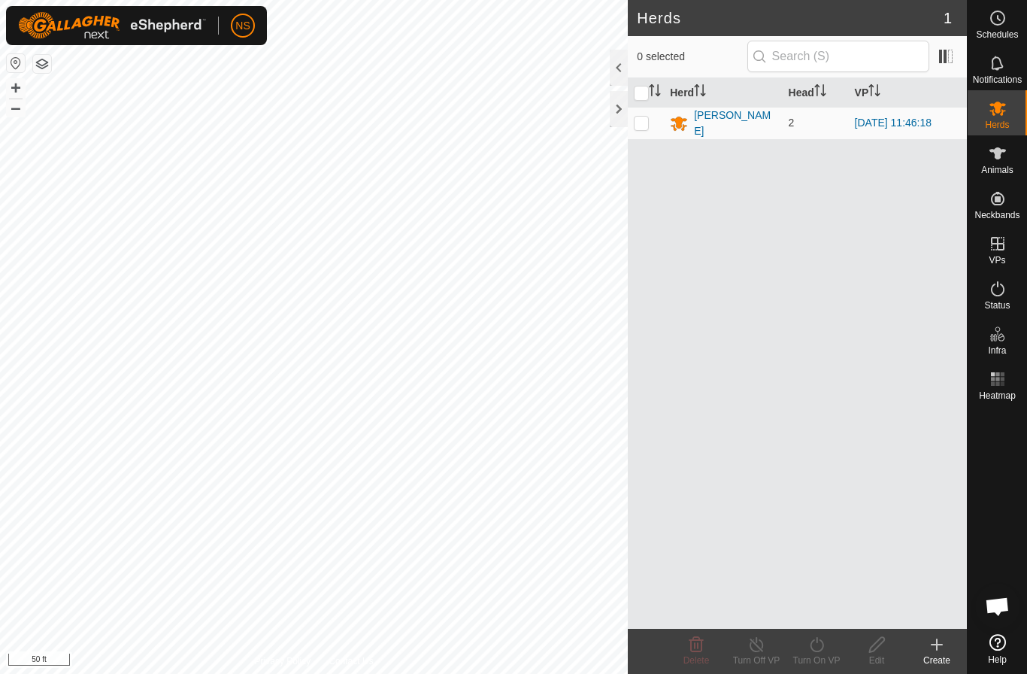
scroll to position [4386, 0]
click at [997, 295] on icon at bounding box center [998, 288] width 14 height 15
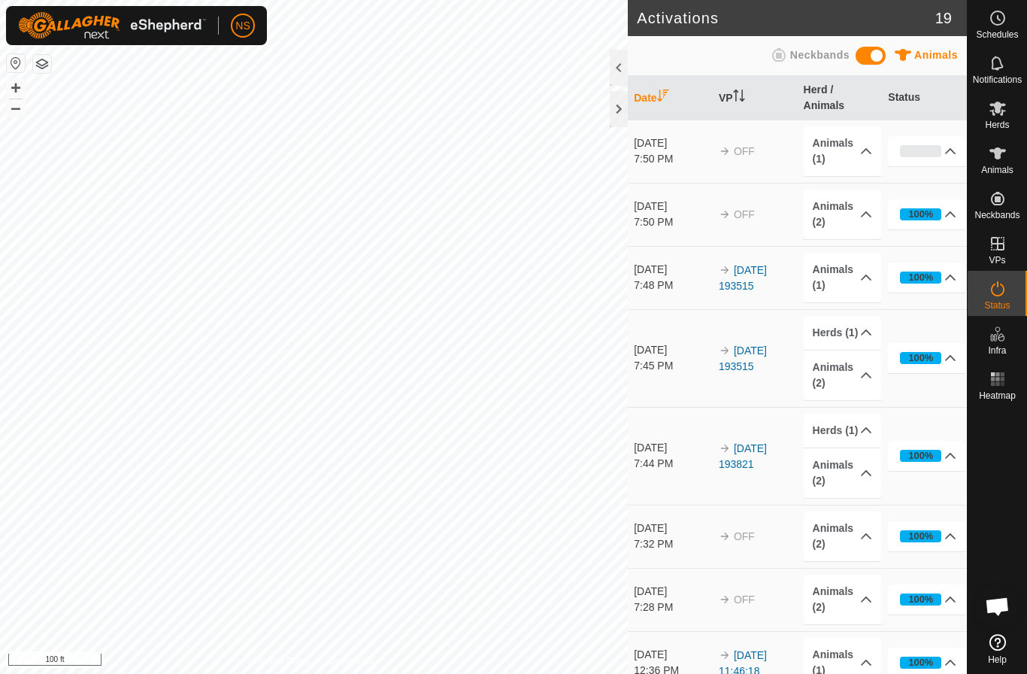
click at [1000, 598] on span "Open chat" at bounding box center [997, 607] width 25 height 21
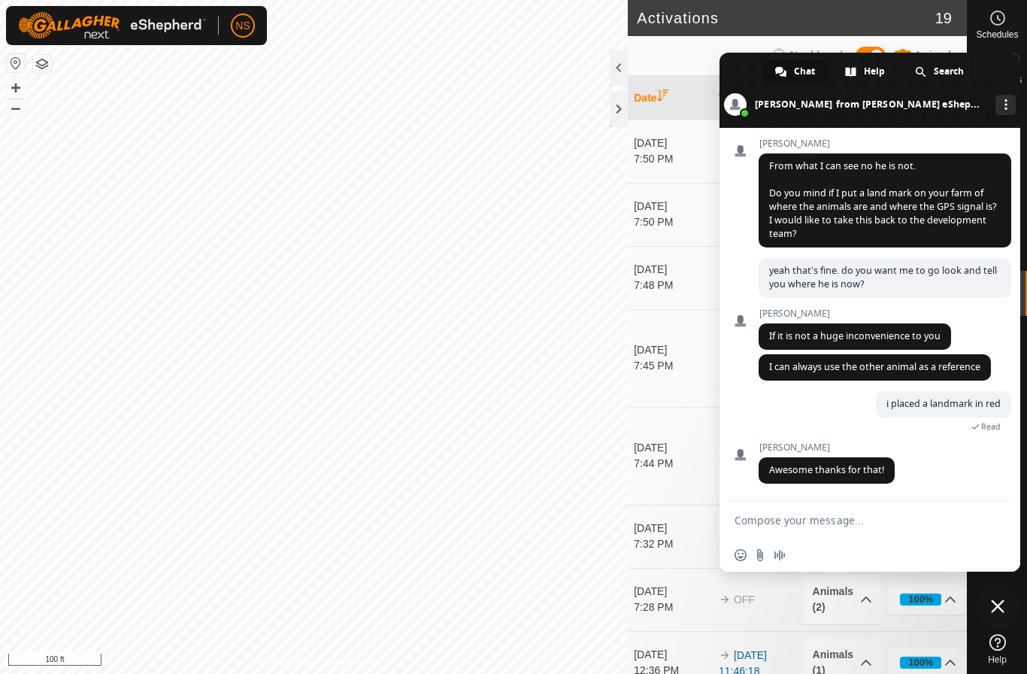
click at [856, 513] on form at bounding box center [854, 521] width 238 height 41
click at [856, 520] on textarea "Compose your message..." at bounding box center [854, 521] width 238 height 14
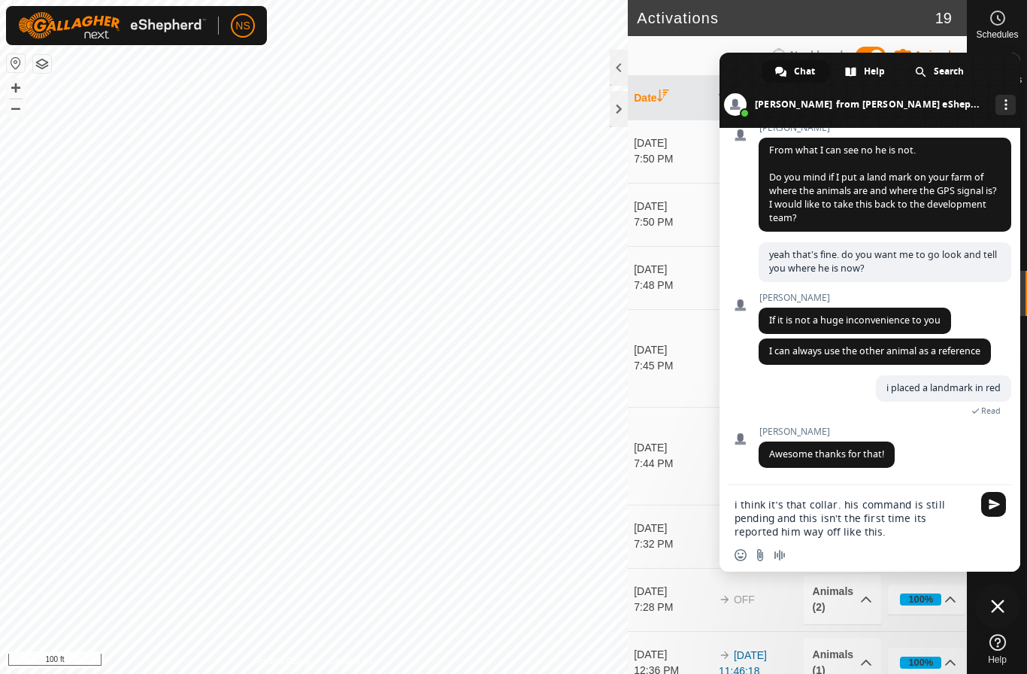
type textarea "i think it’s that collar. his command is still pending and this isn’t the first…"
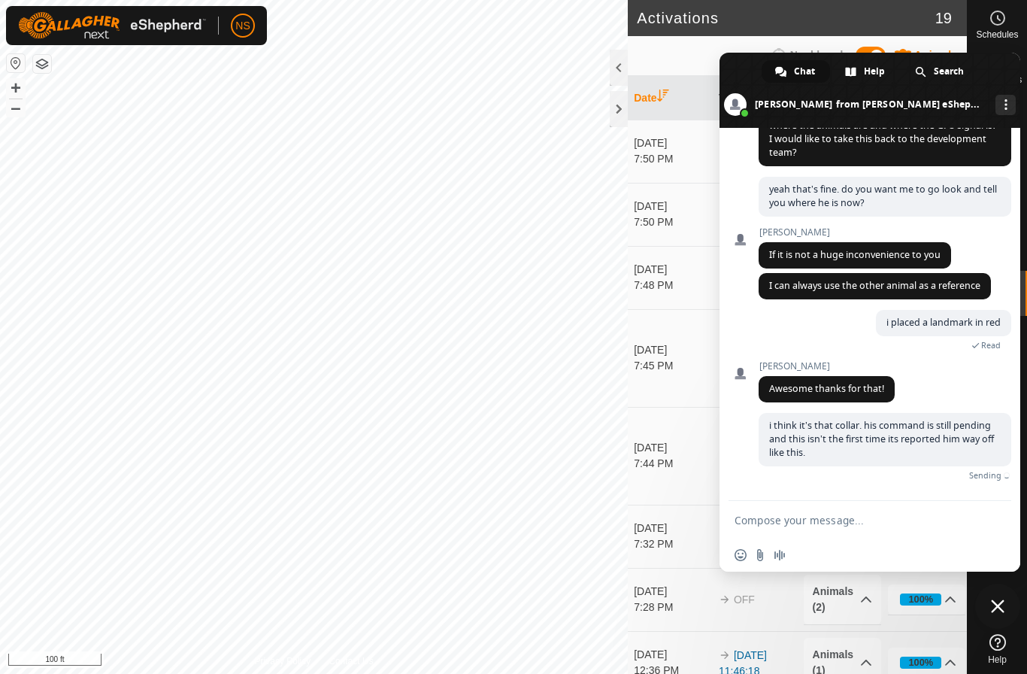
scroll to position [4453, 0]
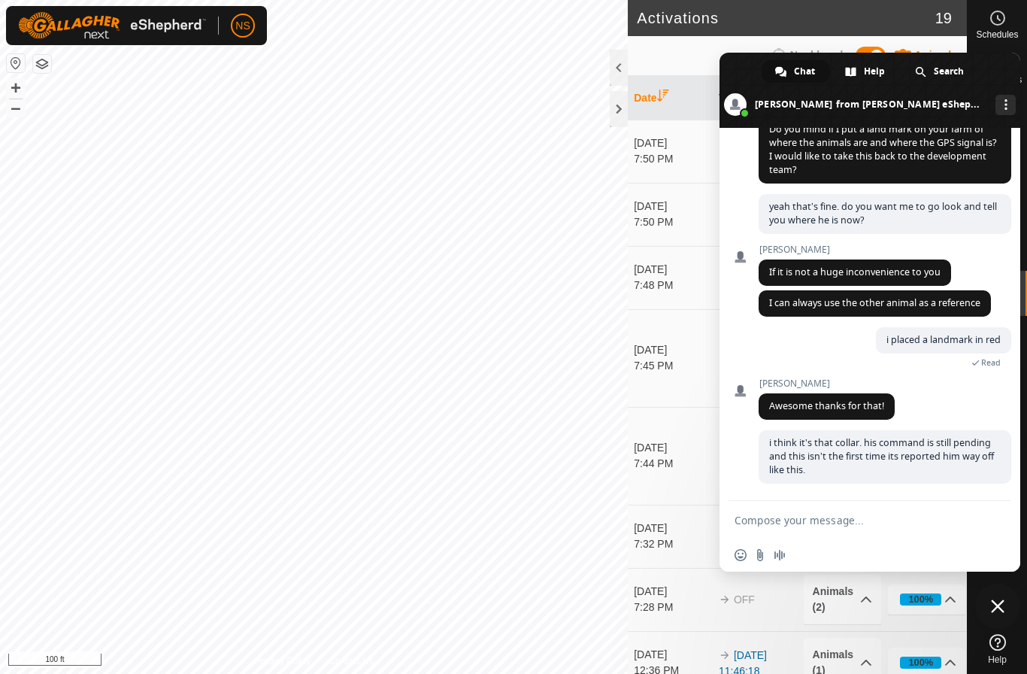
click at [1001, 607] on span "Close chat" at bounding box center [998, 606] width 14 height 14
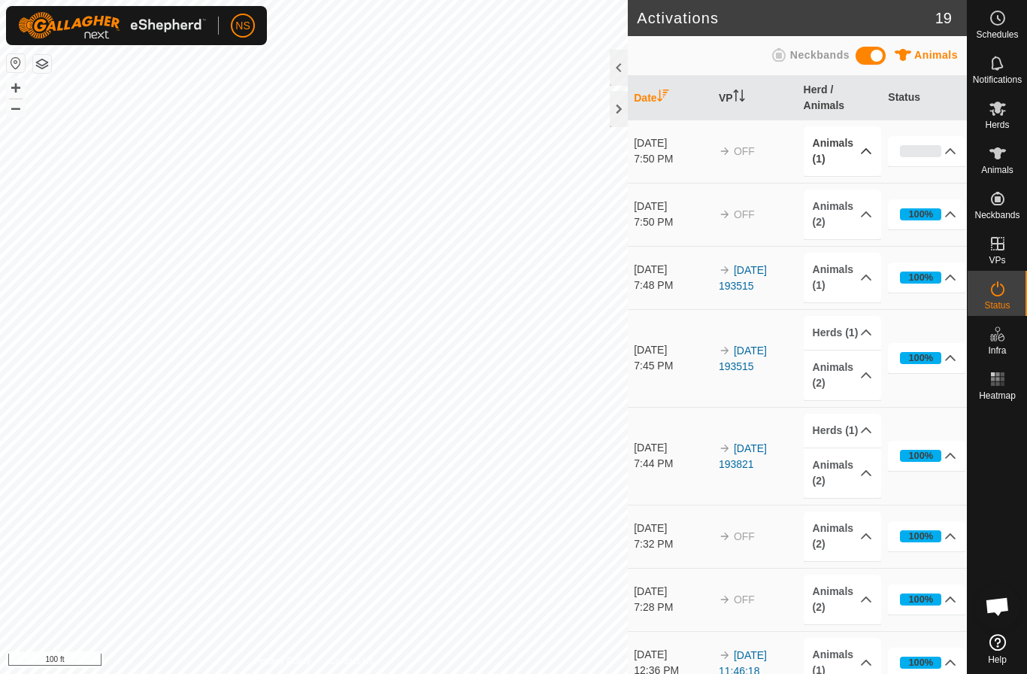
click at [860, 142] on p-accordion-header "Animals (1)" at bounding box center [842, 151] width 77 height 50
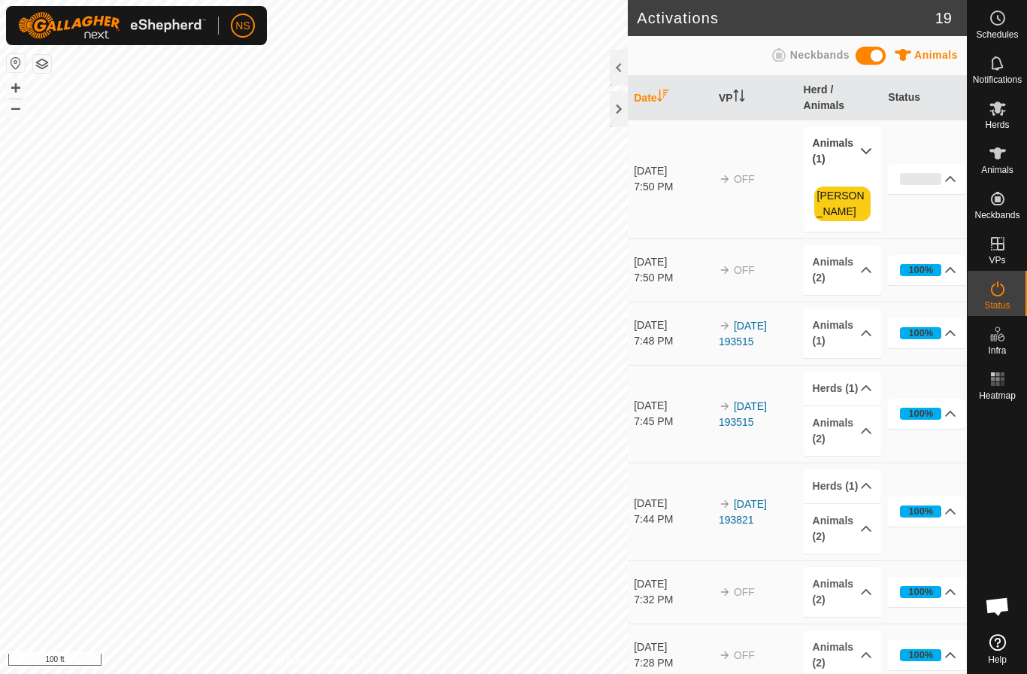
click at [995, 603] on span "Open chat" at bounding box center [997, 607] width 25 height 21
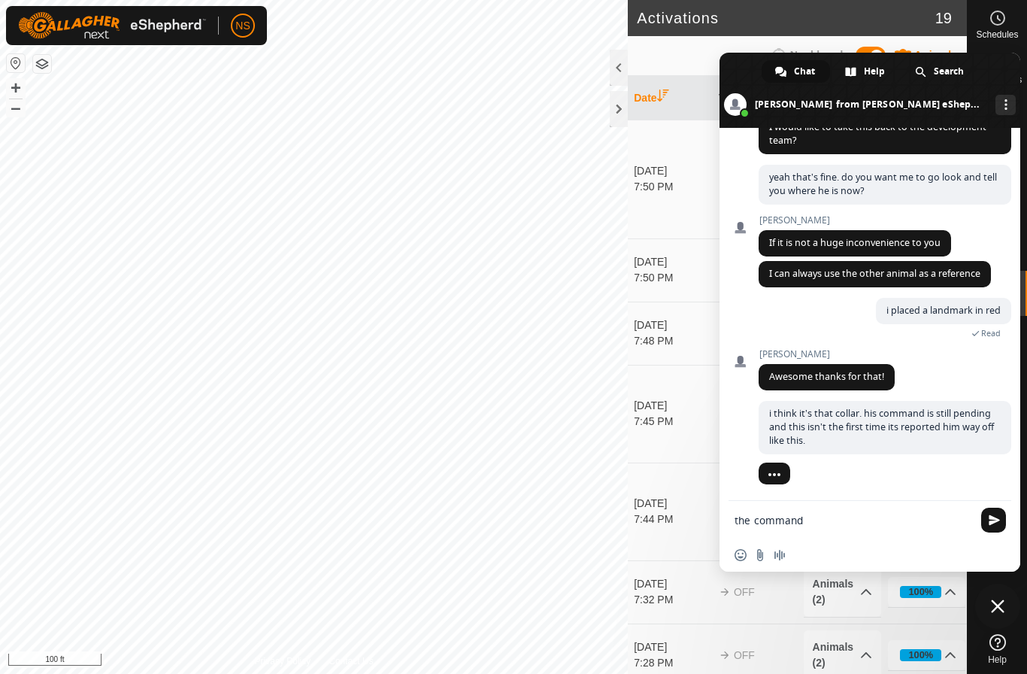
scroll to position [4482, 0]
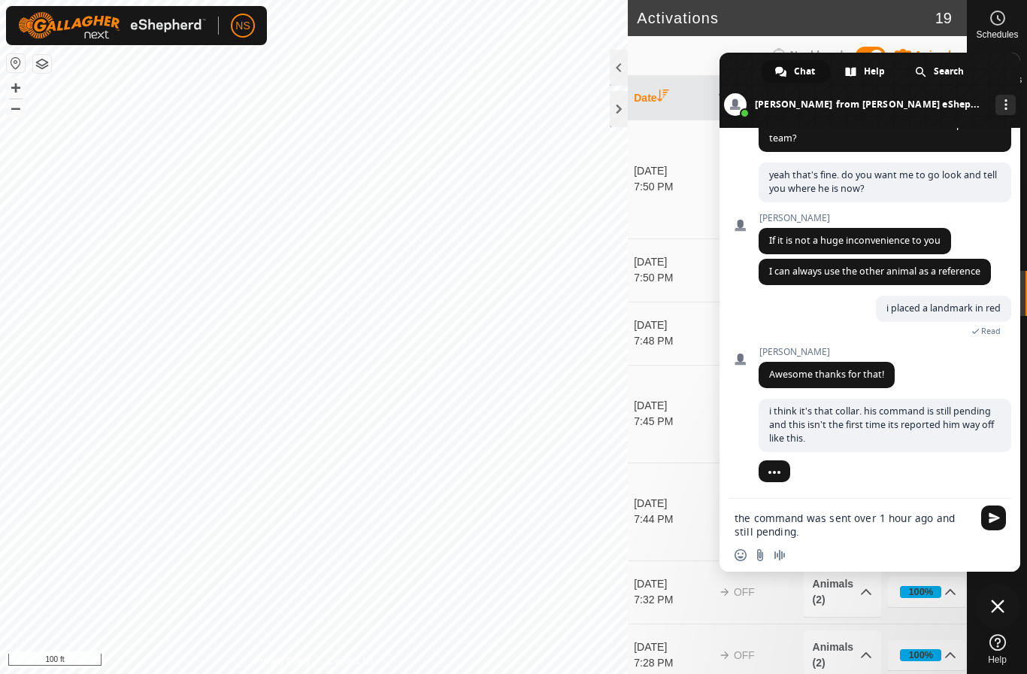
type textarea "the command was sent over 1 hour ago and still pending."
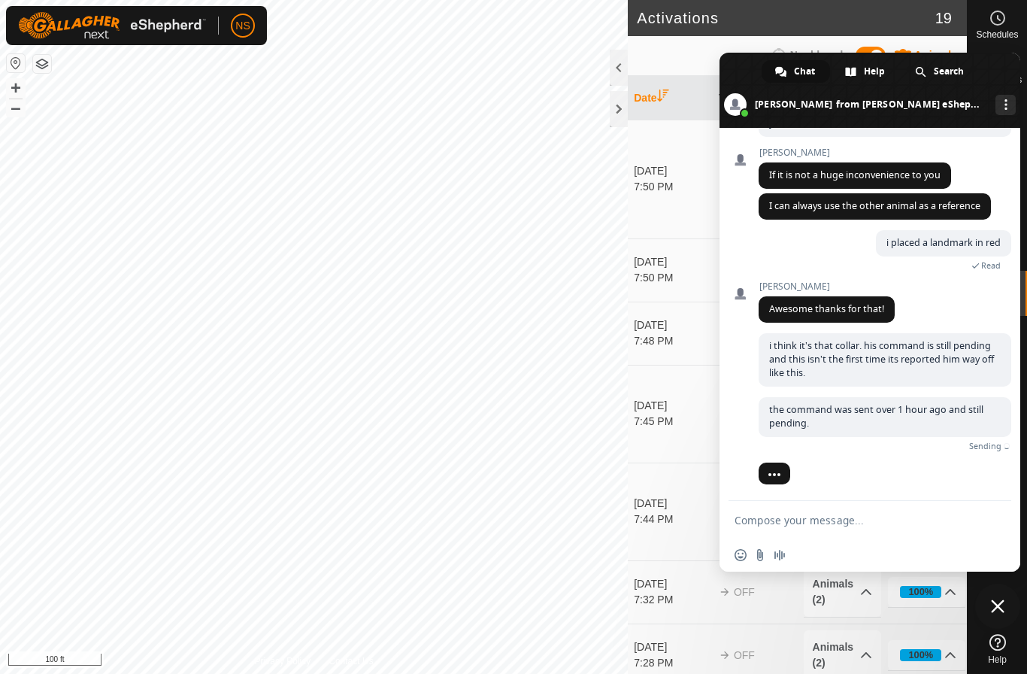
scroll to position [4528, 0]
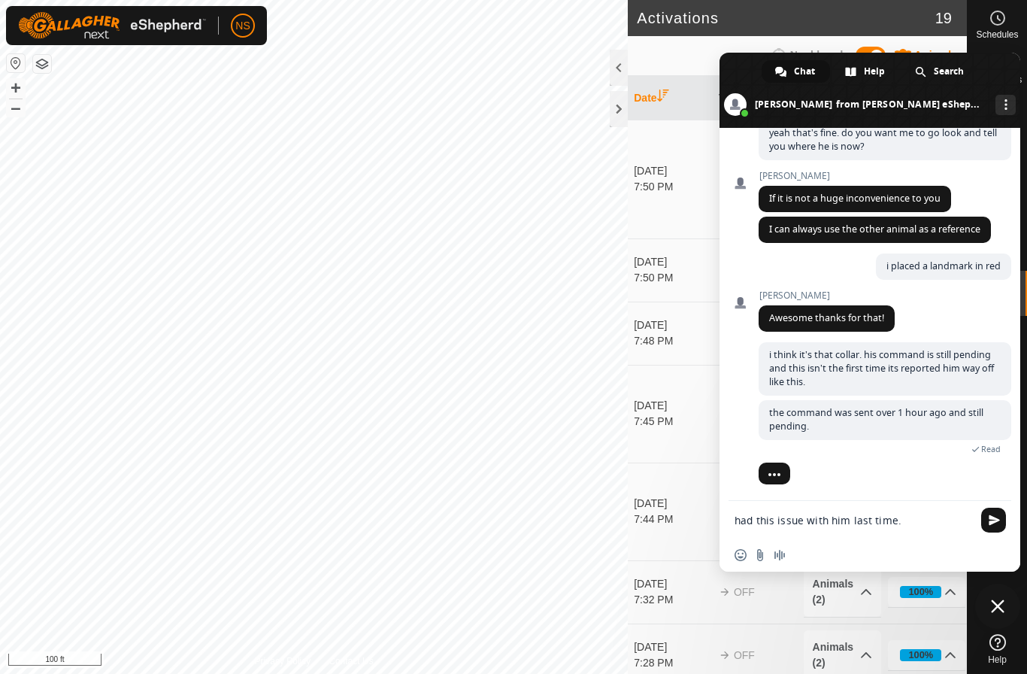
type textarea "had this issue with him last time."
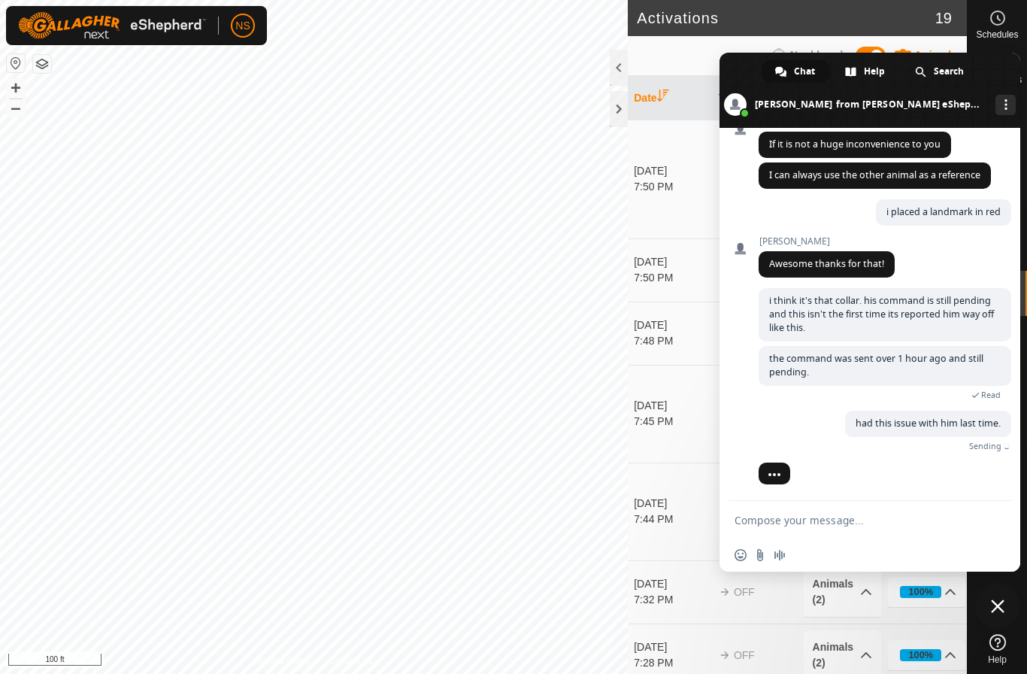
scroll to position [4545, 0]
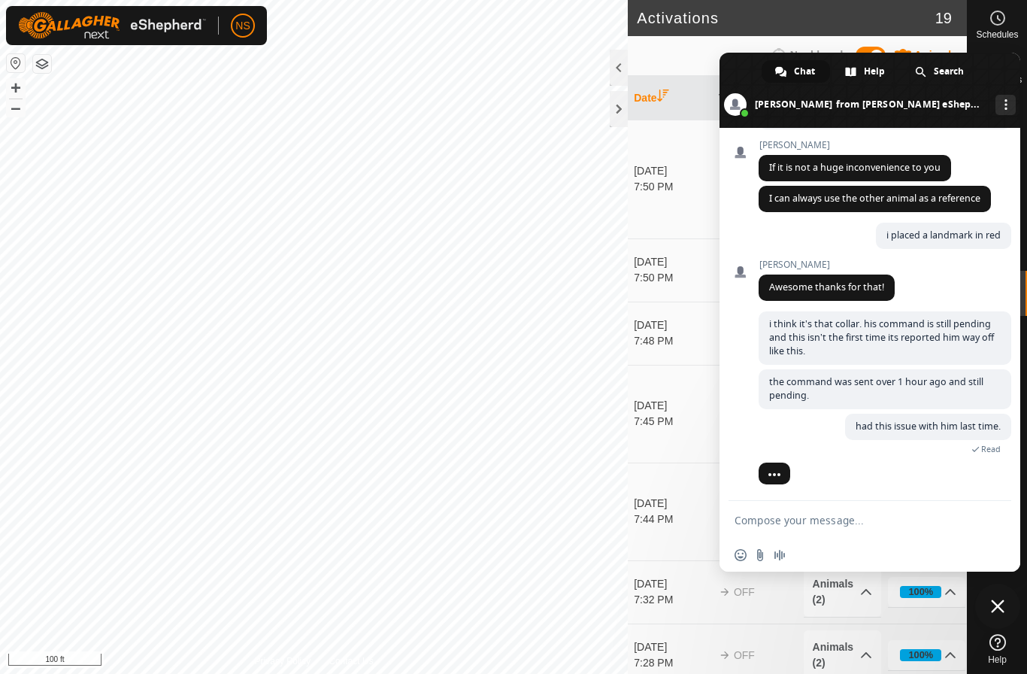
click at [998, 607] on span "Close chat" at bounding box center [998, 606] width 14 height 14
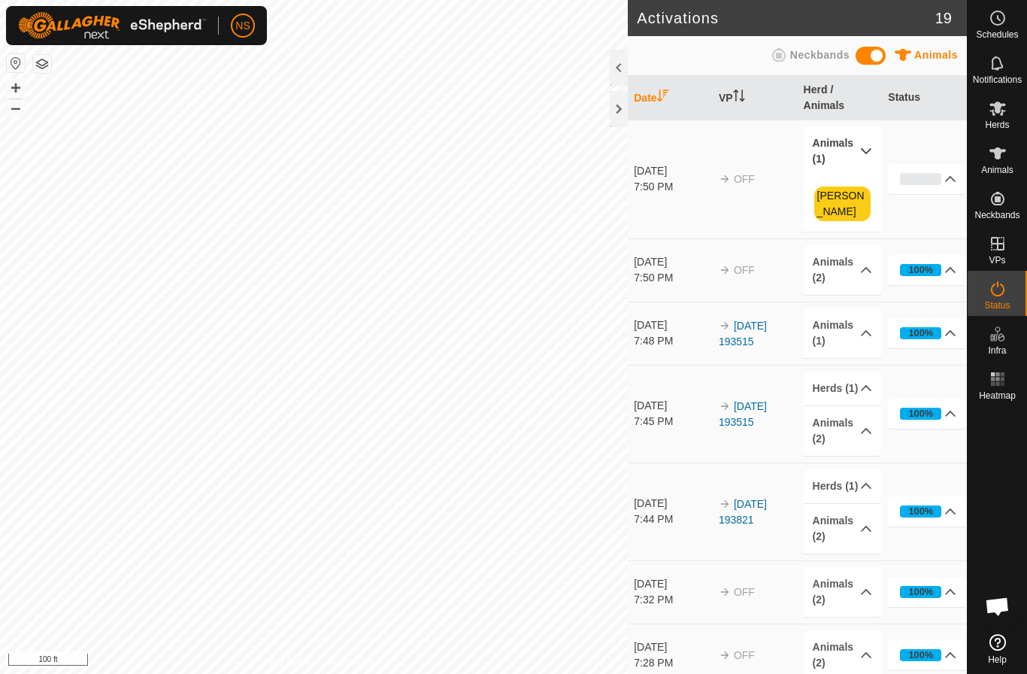
click at [995, 601] on span "Open chat" at bounding box center [997, 607] width 25 height 21
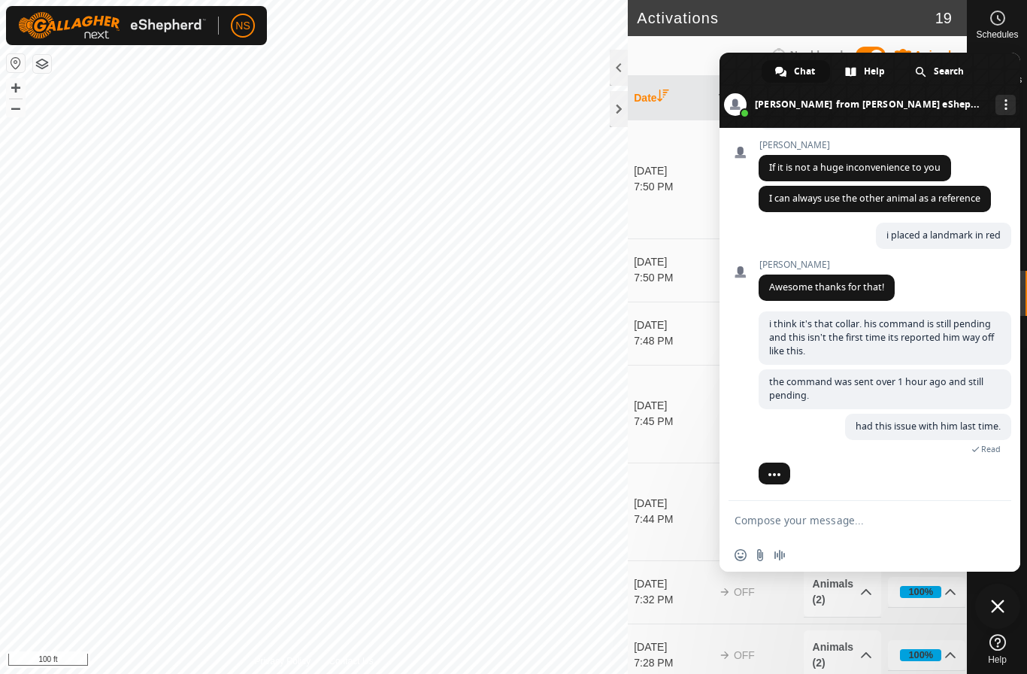
scroll to position [4559, 0]
click at [995, 601] on span "Close chat" at bounding box center [998, 606] width 14 height 14
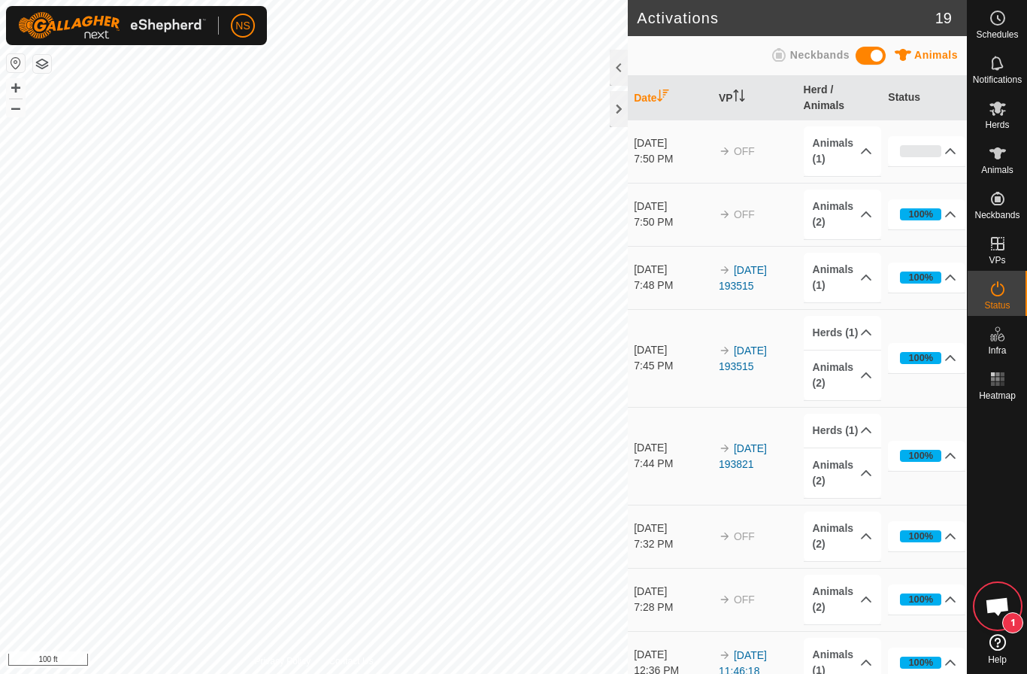
scroll to position [4611, 0]
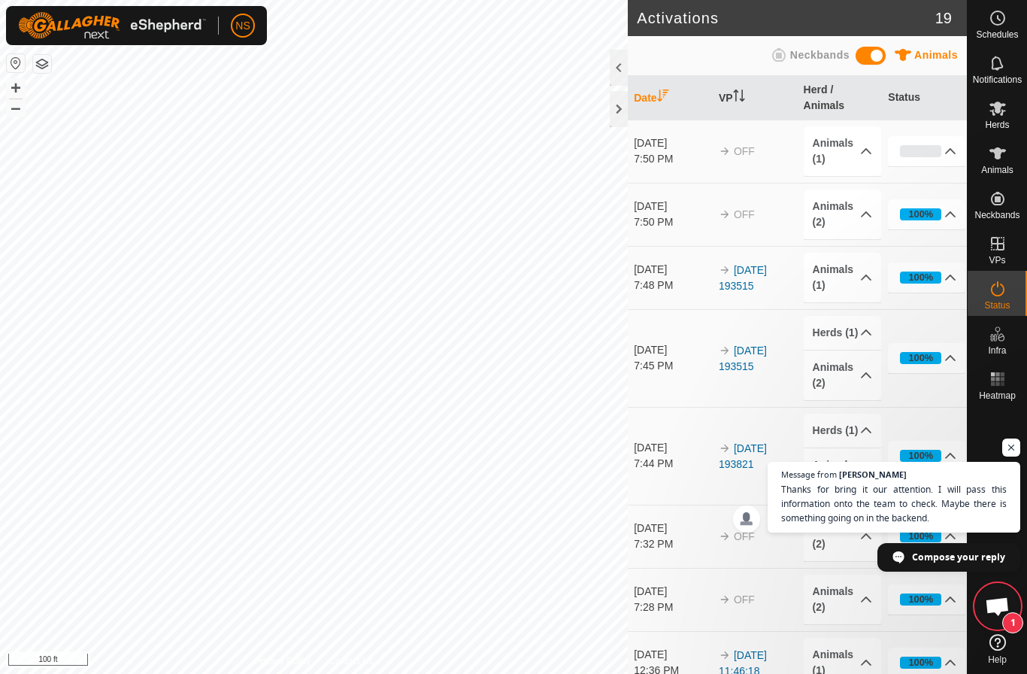
click at [1003, 583] on span "1" at bounding box center [997, 583] width 45 height 0
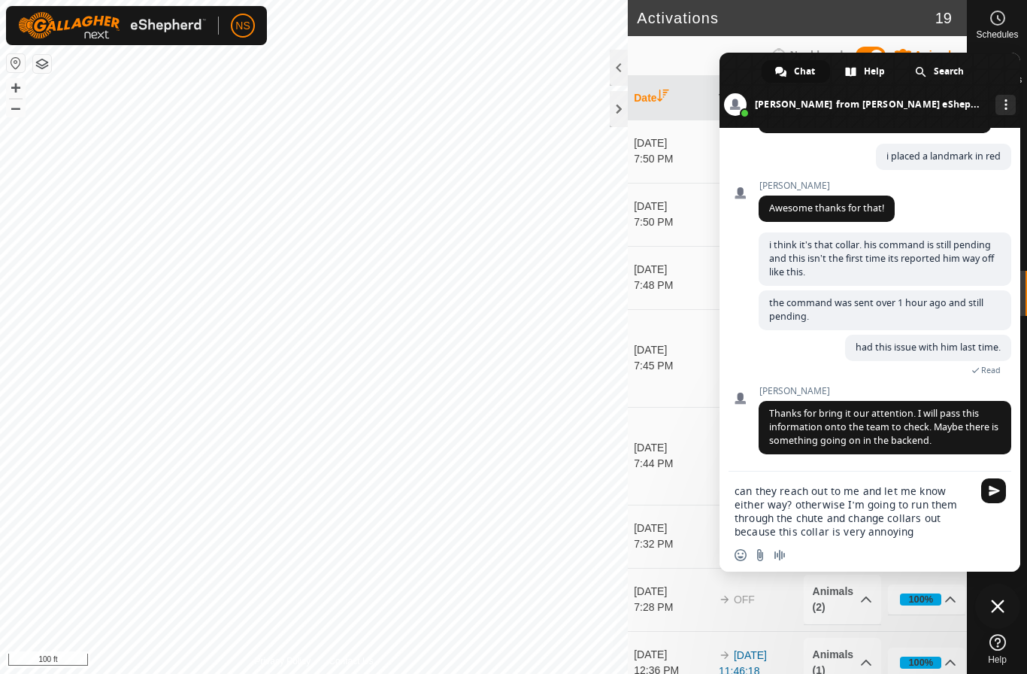
scroll to position [0, 0]
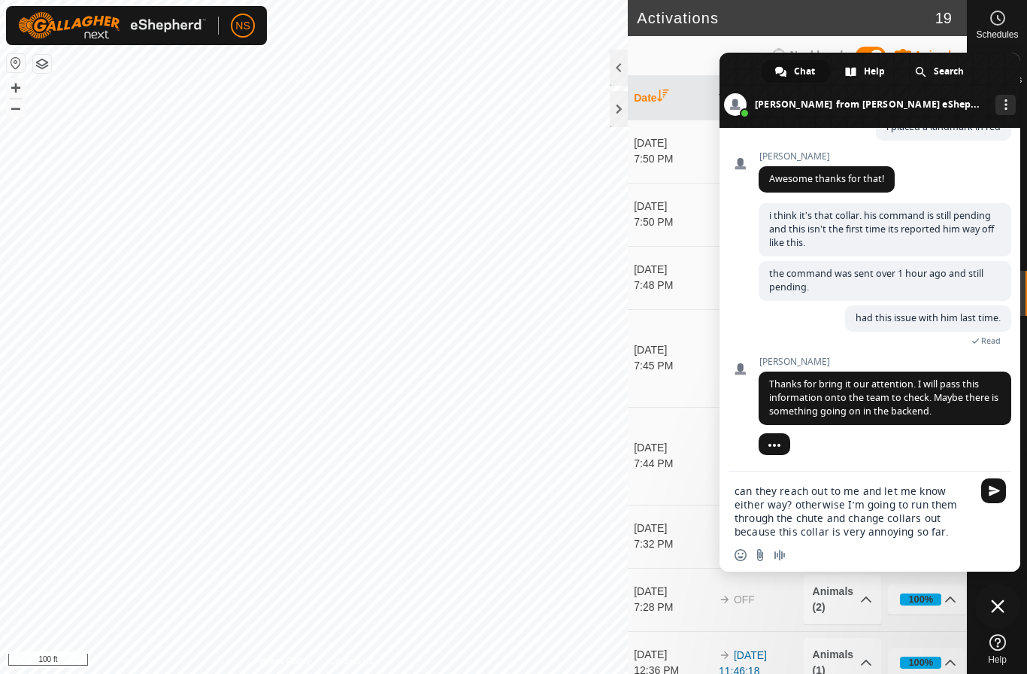
type textarea "can they reach out to me and let me know either way? otherwise I’m going to run…"
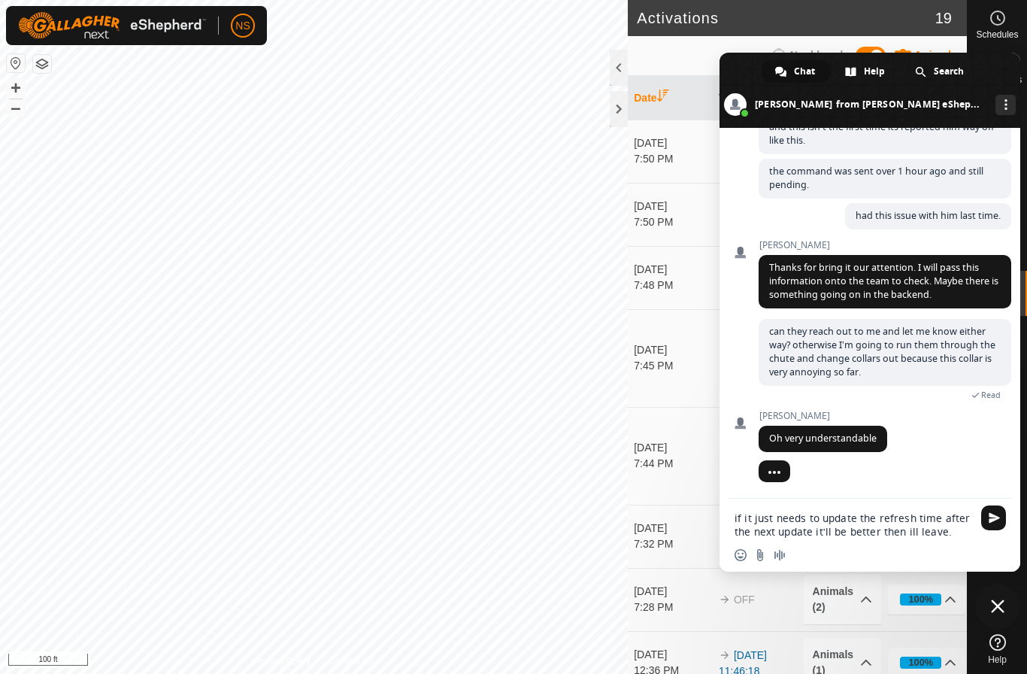
type textarea "if it just needs to update the refresh time after the next update it’ll be bett…"
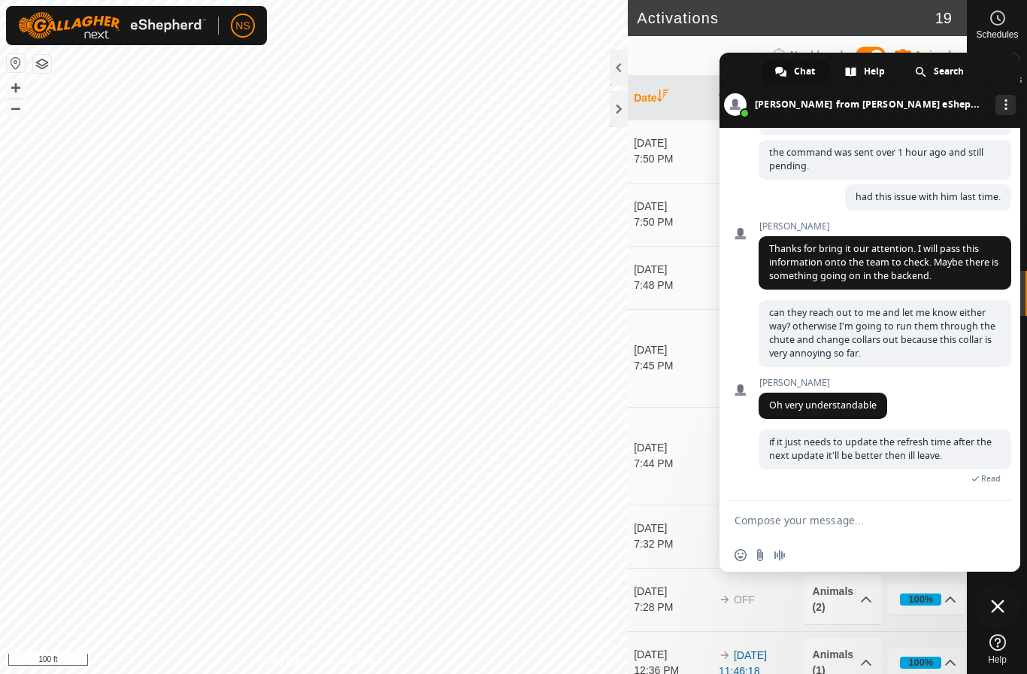
scroll to position [4796, 0]
click at [998, 608] on span "Close chat" at bounding box center [998, 606] width 14 height 14
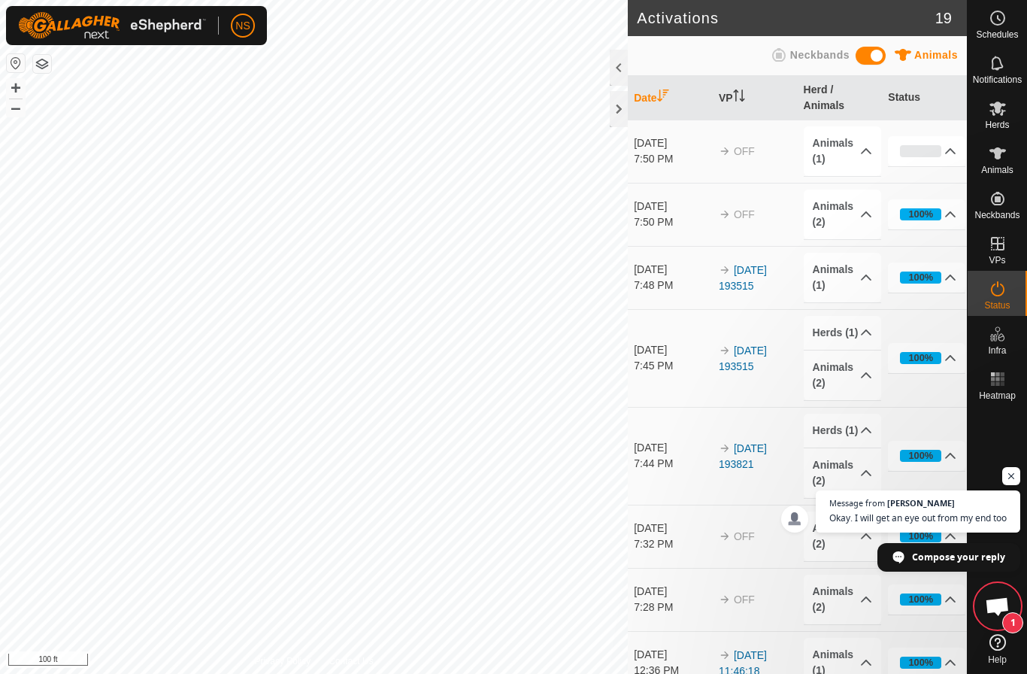
scroll to position [4849, 0]
click at [987, 600] on span "Open chat" at bounding box center [997, 607] width 25 height 21
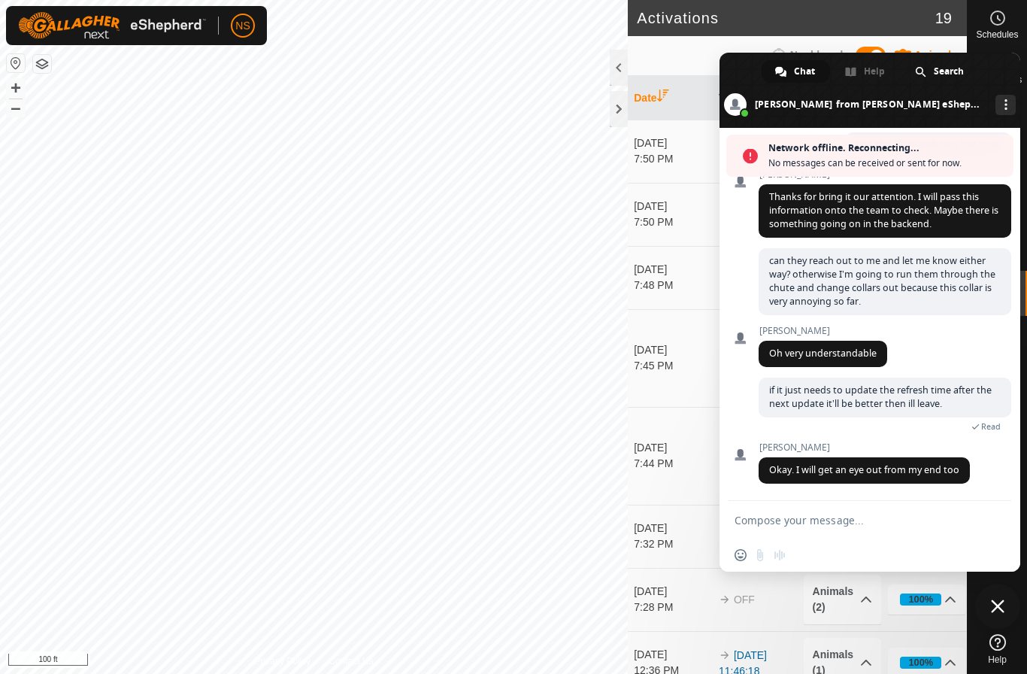
scroll to position [4898, 0]
click at [1001, 604] on span "Close chat" at bounding box center [998, 606] width 14 height 14
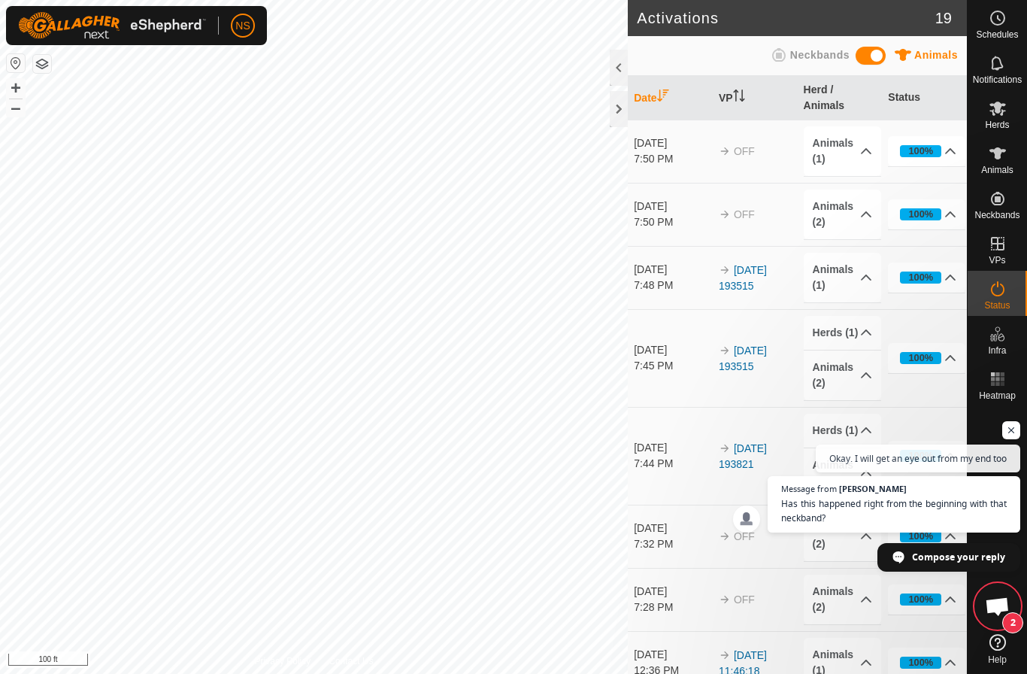
scroll to position [4895, 0]
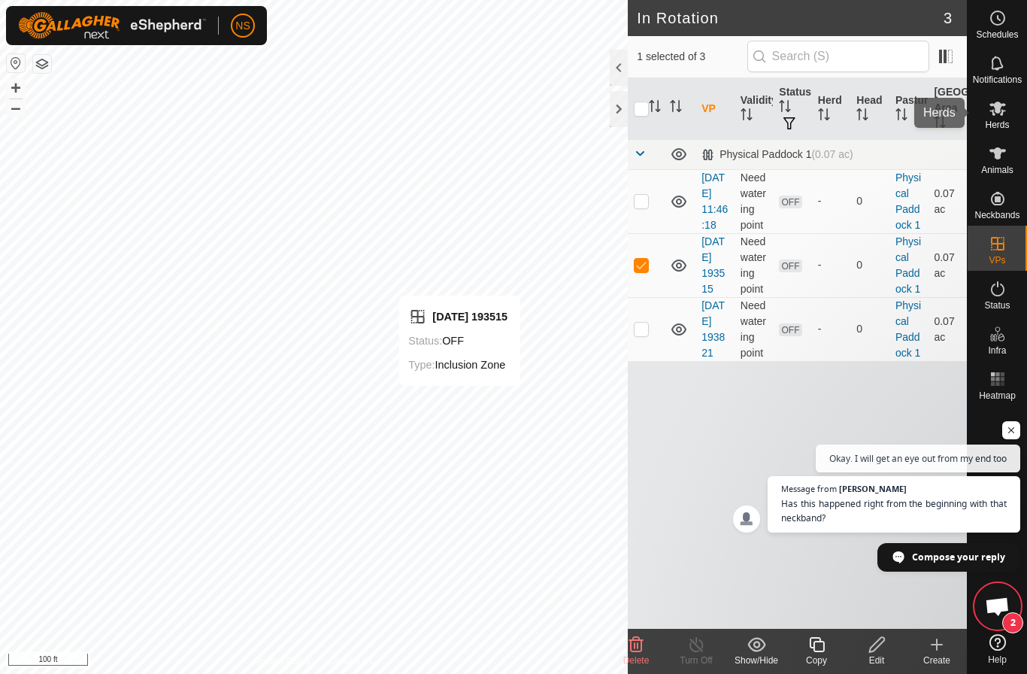
click at [997, 126] on span "Herds" at bounding box center [997, 124] width 24 height 9
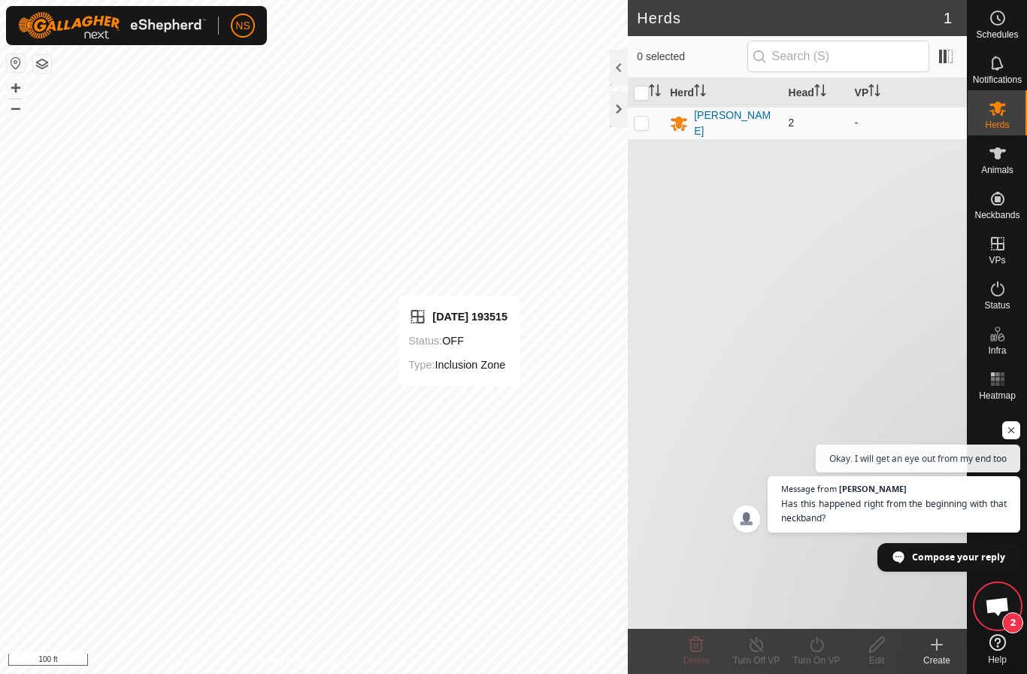
click at [648, 123] on p-checkbox at bounding box center [641, 123] width 15 height 12
checkbox input "true"
click at [817, 648] on icon at bounding box center [816, 644] width 19 height 18
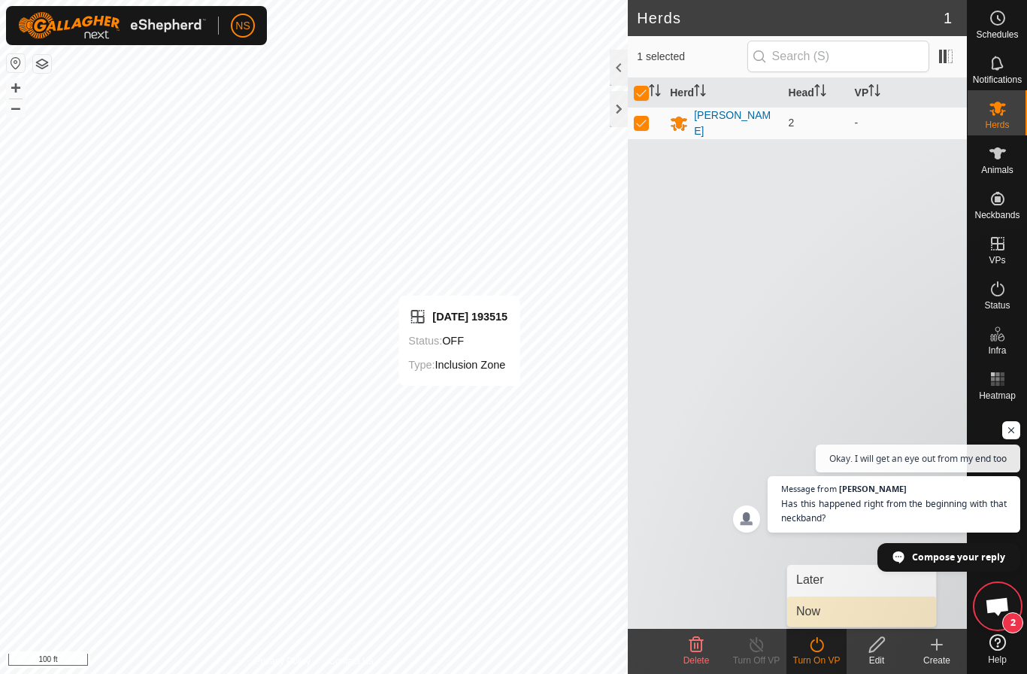
click at [807, 611] on link "Now" at bounding box center [861, 611] width 149 height 30
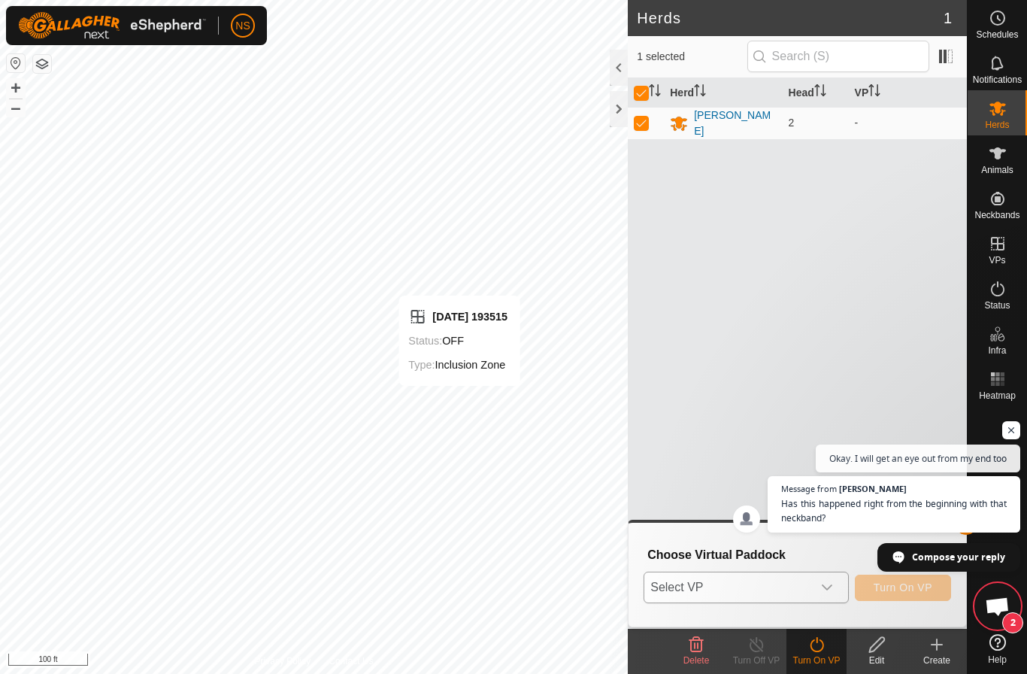
click at [797, 582] on span "Select VP" at bounding box center [727, 587] width 167 height 30
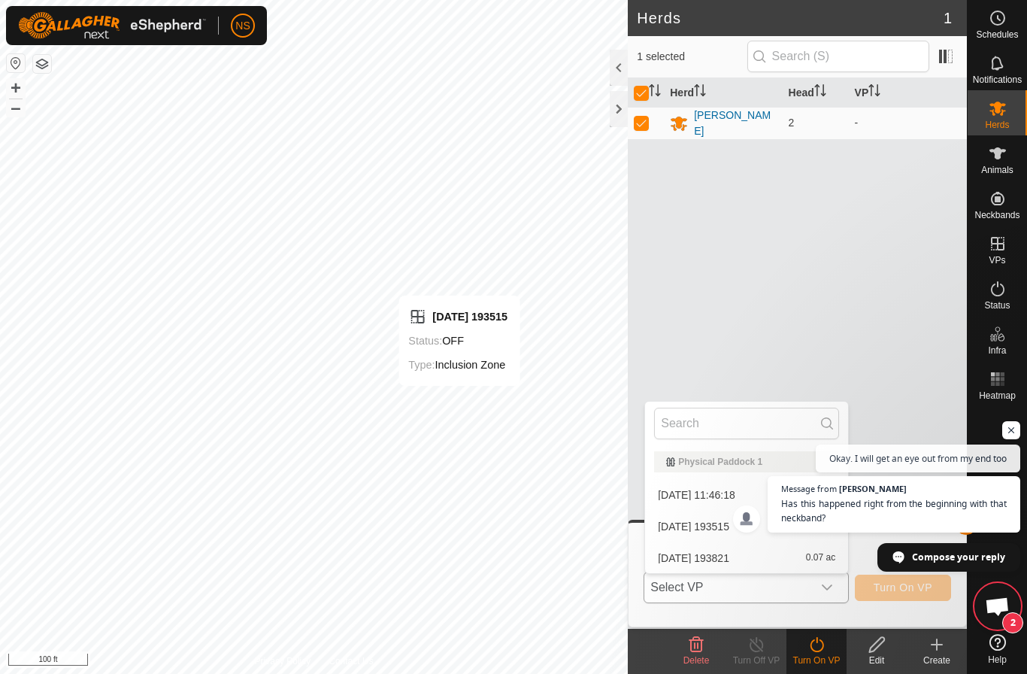
click at [720, 529] on li "[DATE] 193515 0.07 ac" at bounding box center [746, 526] width 203 height 30
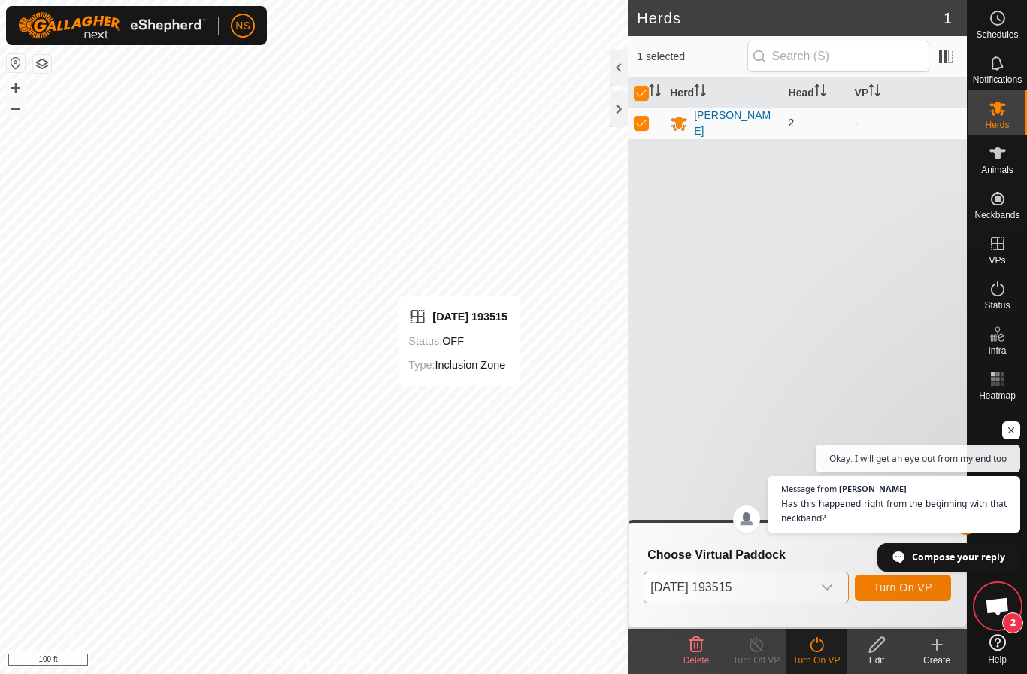
click at [877, 589] on span "Turn On VP" at bounding box center [903, 587] width 59 height 12
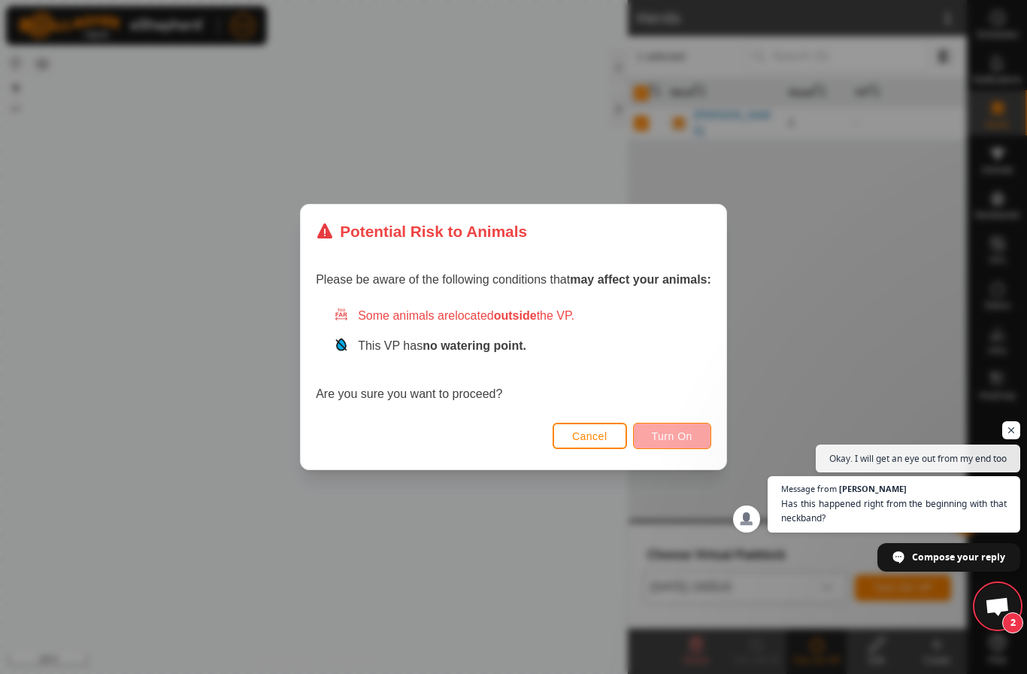
click at [685, 448] on button "Turn On" at bounding box center [672, 436] width 78 height 26
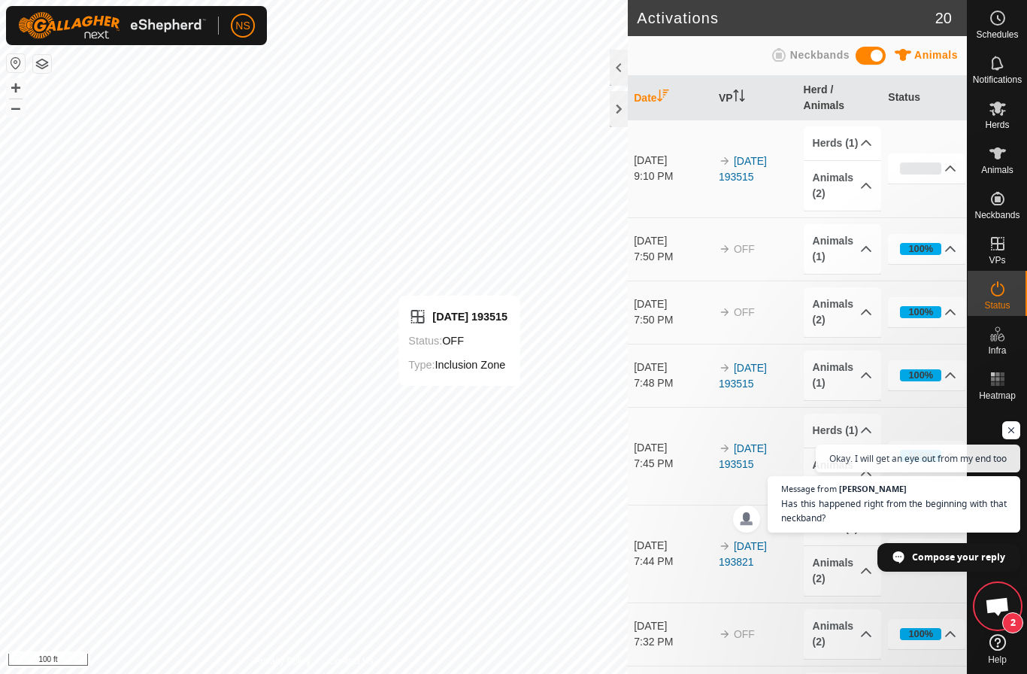
click at [991, 598] on span "Open chat" at bounding box center [997, 607] width 25 height 21
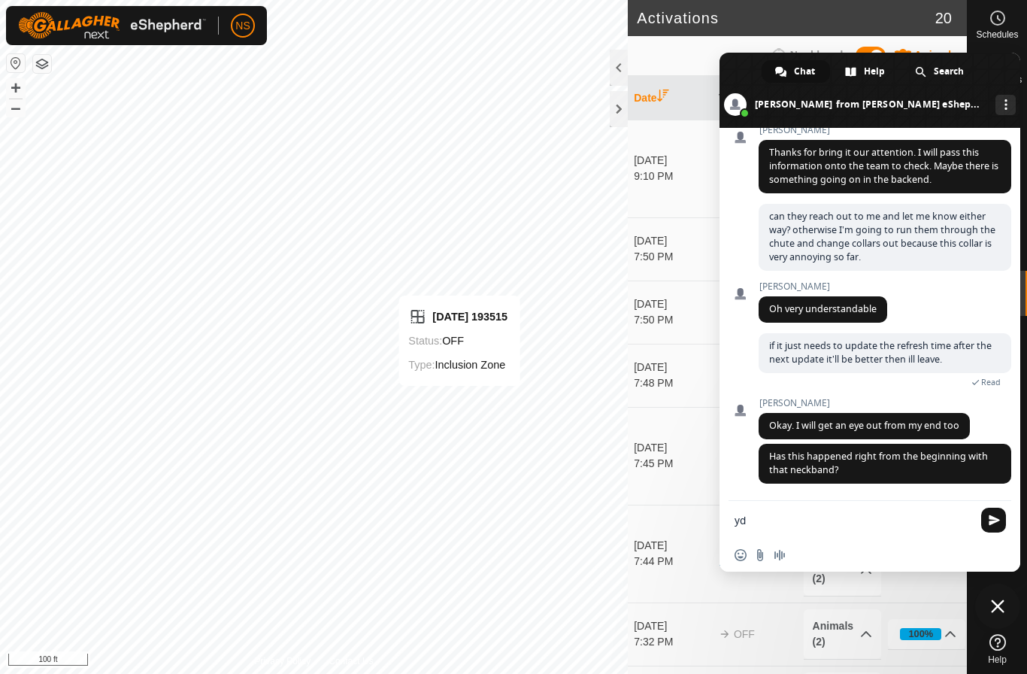
type textarea "yds"
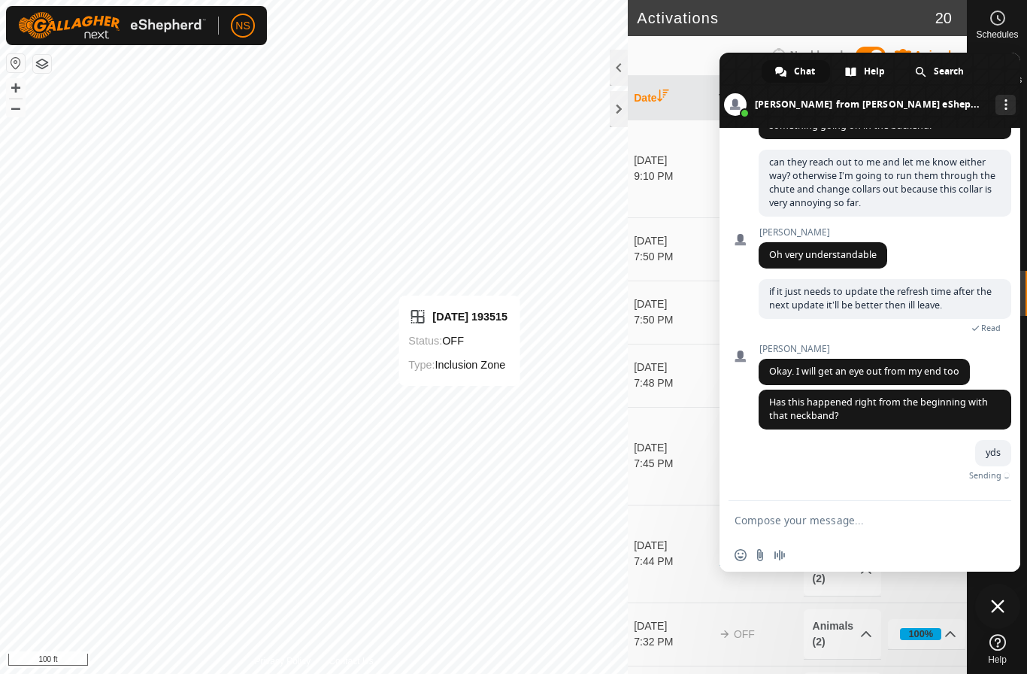
scroll to position [4949, 0]
type textarea "yes"
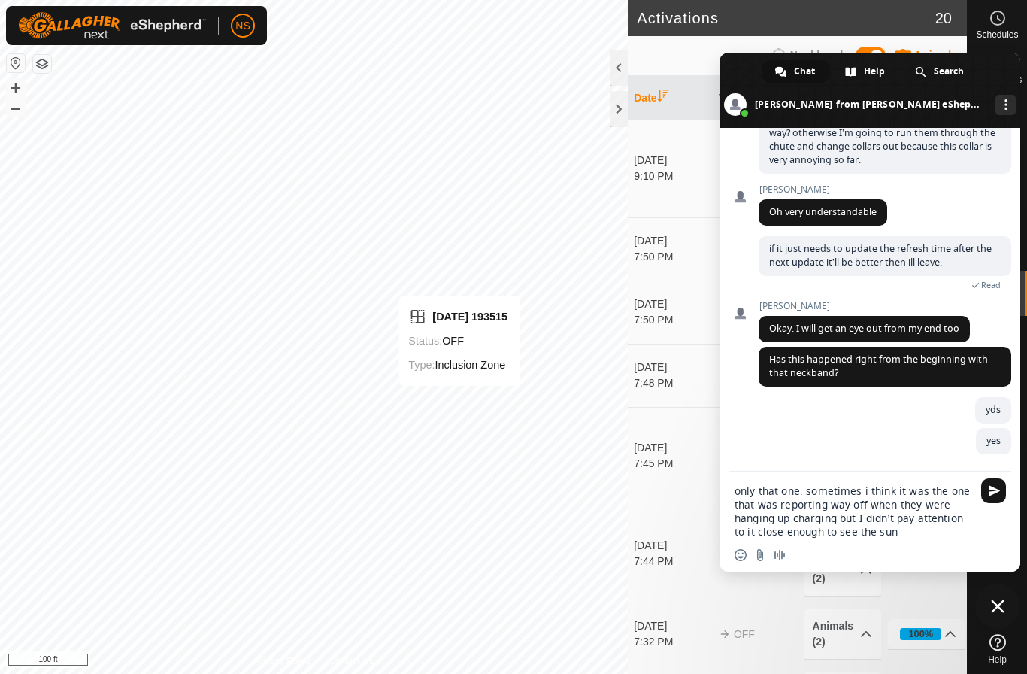
scroll to position [0, 0]
type textarea "only that one. sometimes i think it was the one that was reporting way off when…"
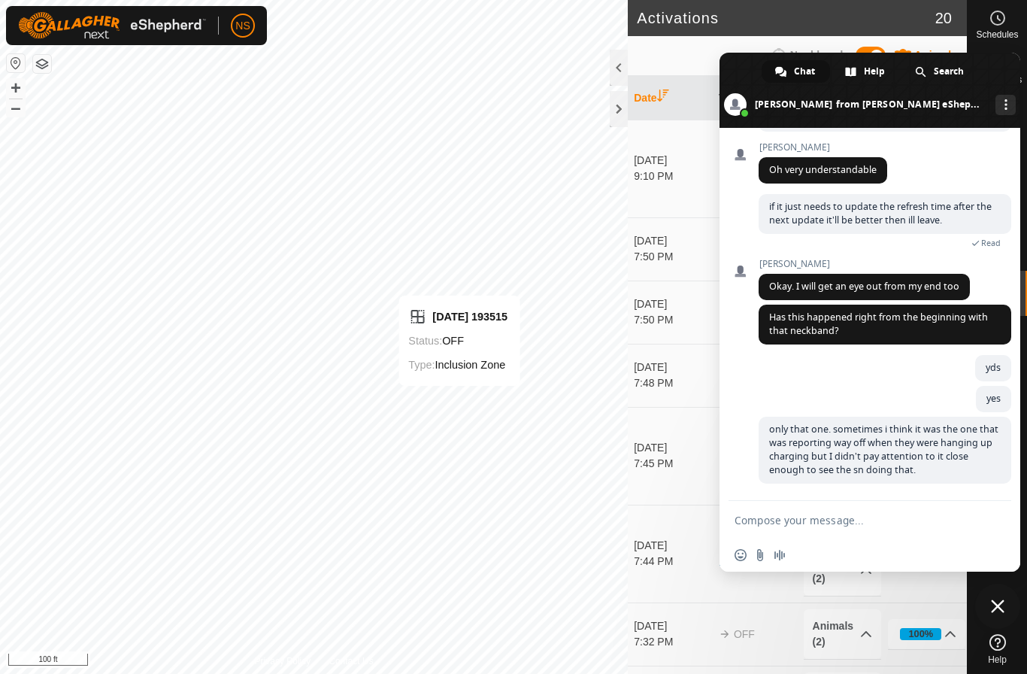
scroll to position [5038, 0]
click at [998, 606] on span "Close chat" at bounding box center [998, 606] width 14 height 14
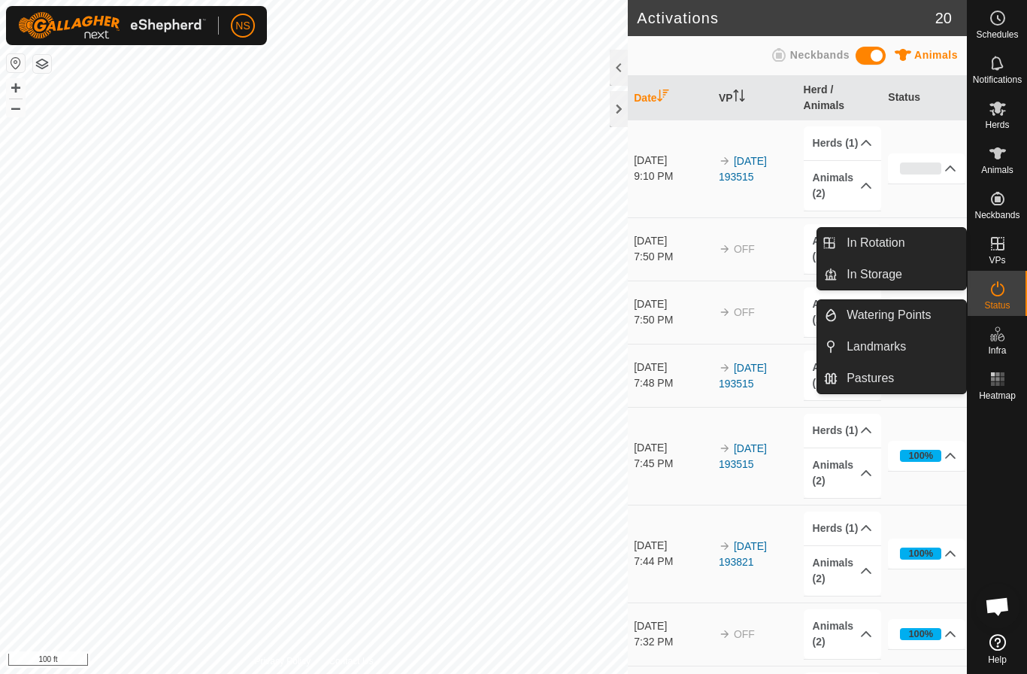
click at [1004, 253] on es-virtualpaddocks-svg-icon at bounding box center [997, 244] width 27 height 24
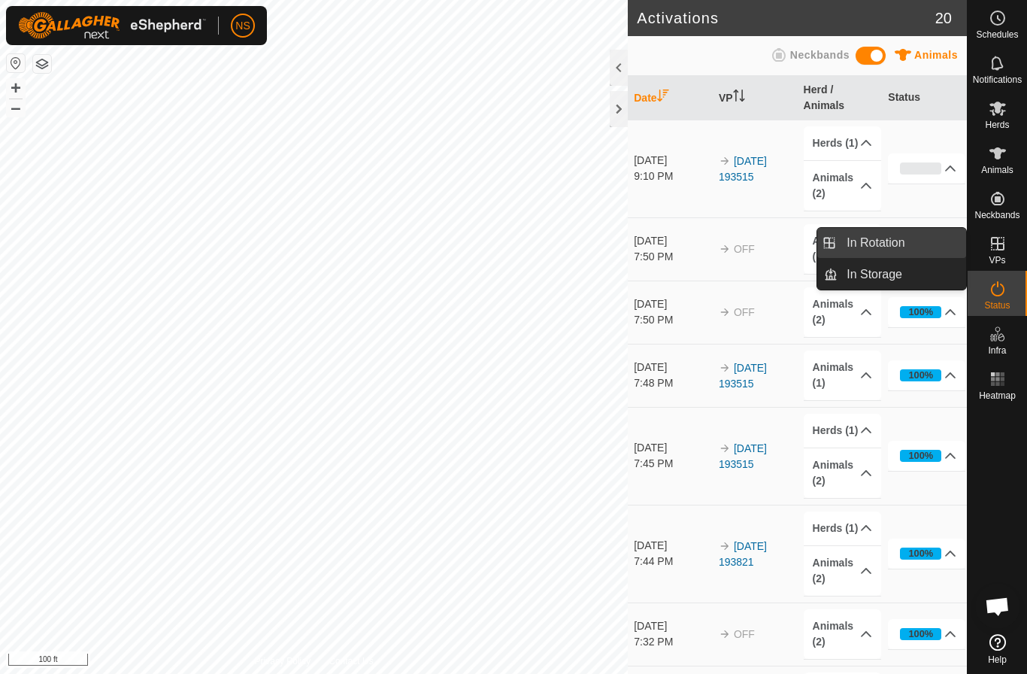
click at [903, 248] on link "In Rotation" at bounding box center [902, 243] width 129 height 30
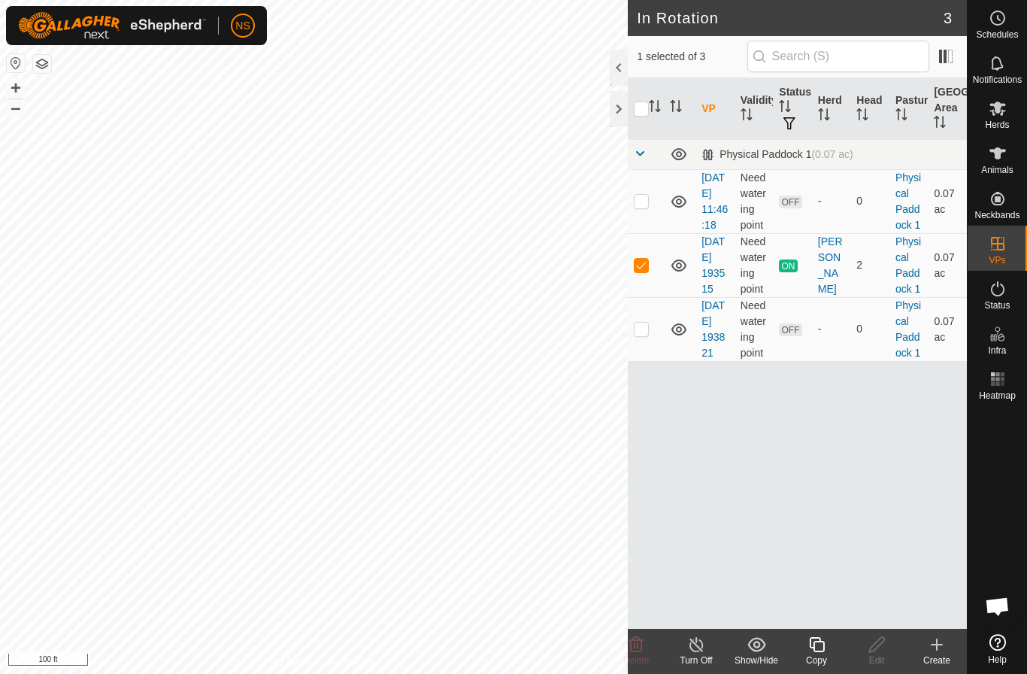
click at [942, 655] on div "Create" at bounding box center [937, 660] width 60 height 14
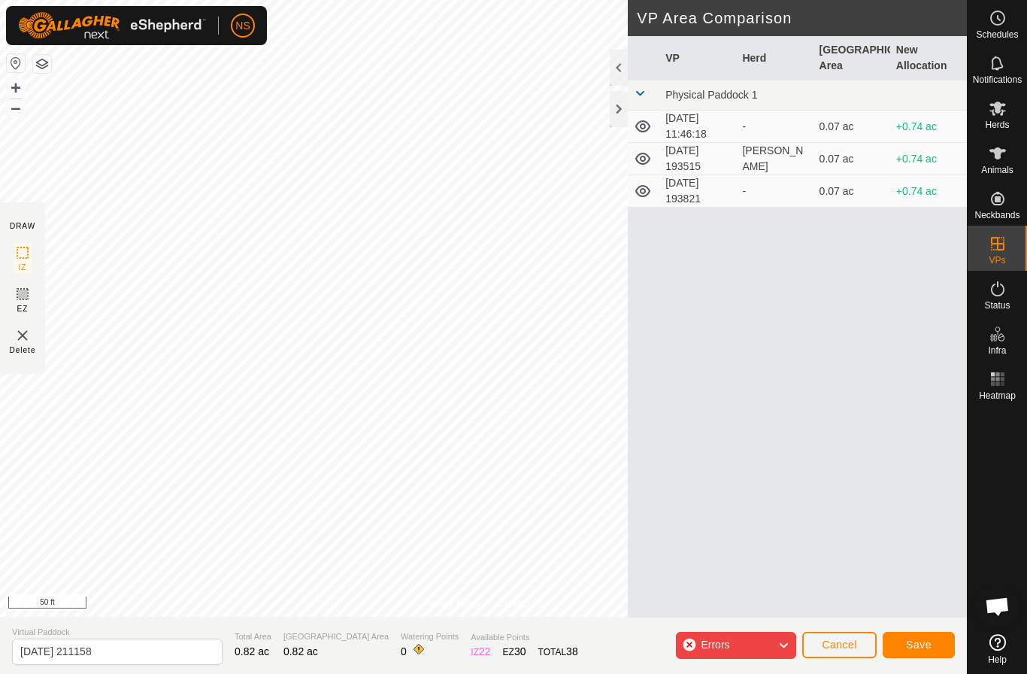
click at [913, 641] on span "Save" at bounding box center [919, 644] width 26 height 12
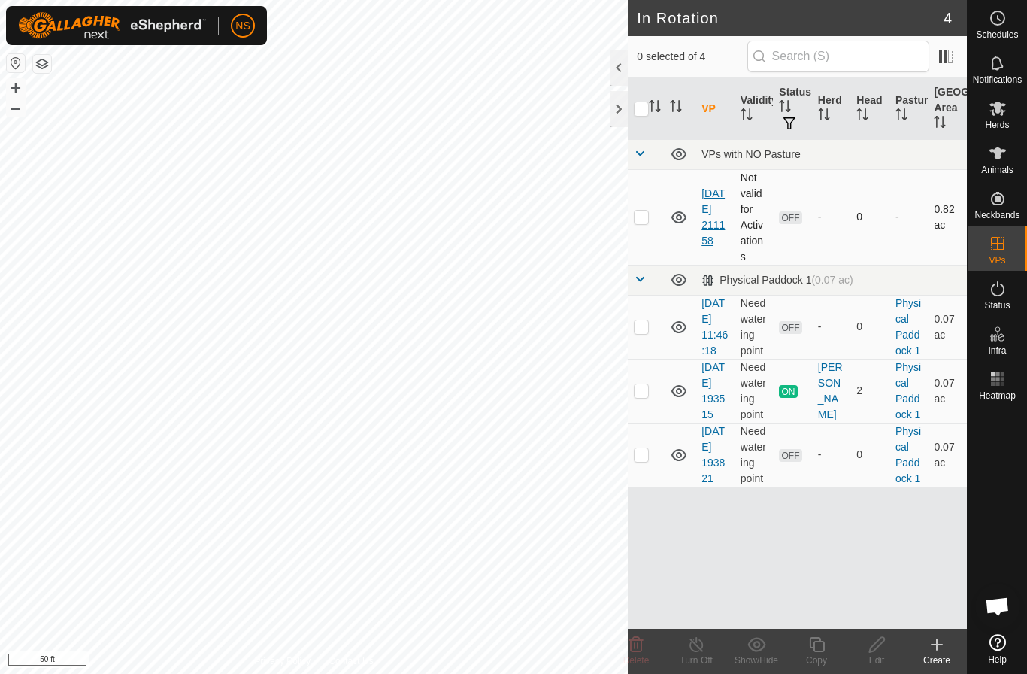
click at [707, 218] on link "[DATE] 211158" at bounding box center [712, 216] width 23 height 59
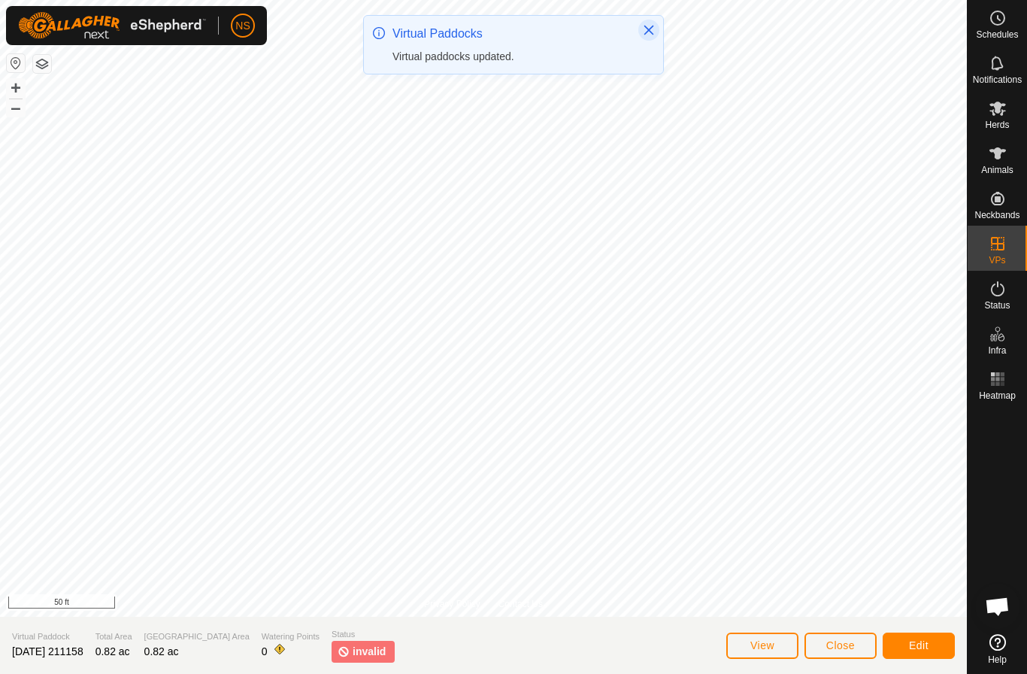
click at [647, 29] on icon "Close" at bounding box center [649, 31] width 10 height 10
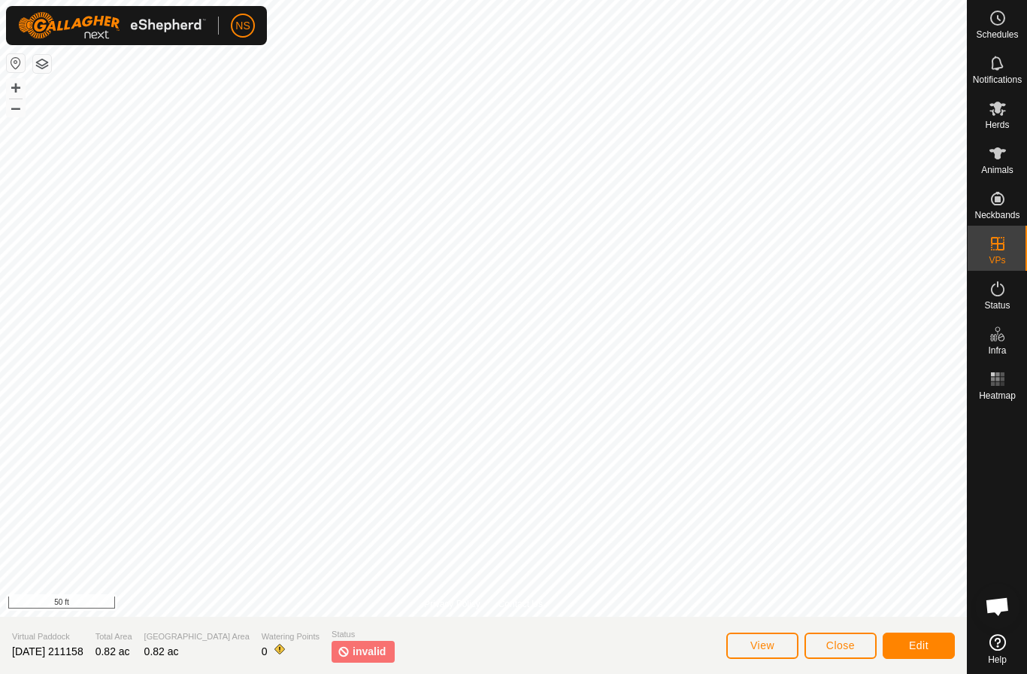
click at [909, 644] on span "Edit" at bounding box center [919, 645] width 20 height 12
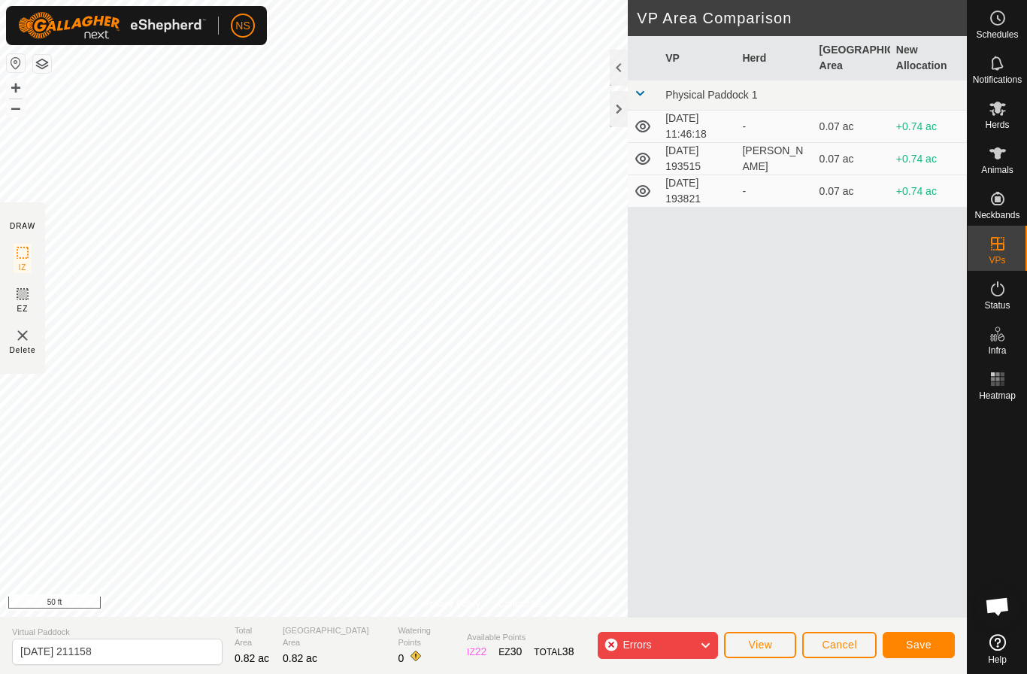
scroll to position [5068, 0]
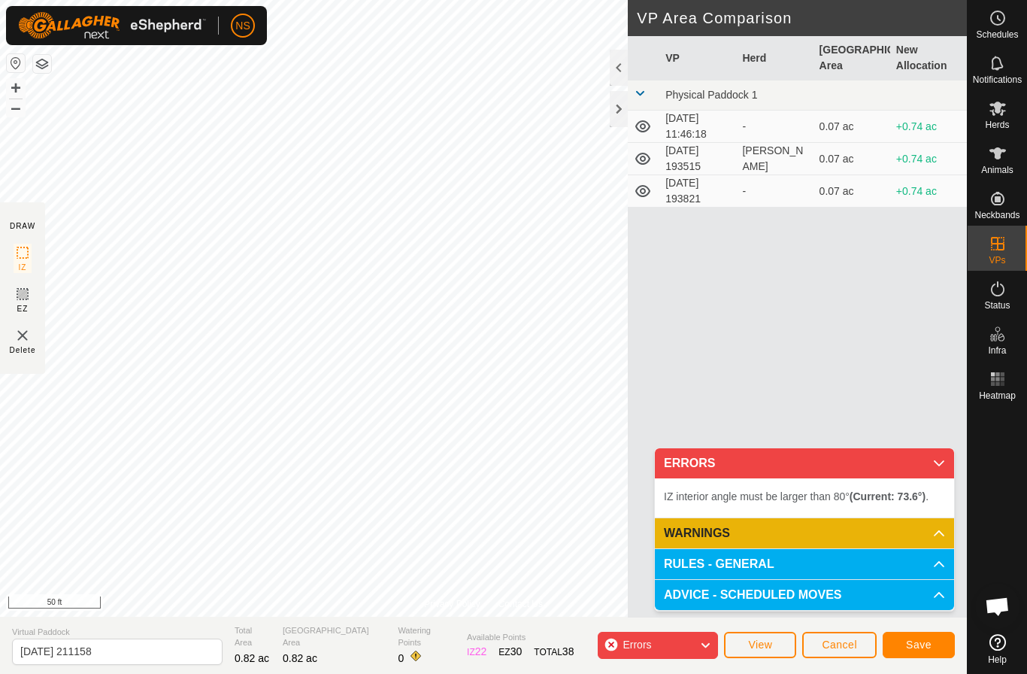
click at [1001, 608] on span "Open chat" at bounding box center [997, 607] width 25 height 21
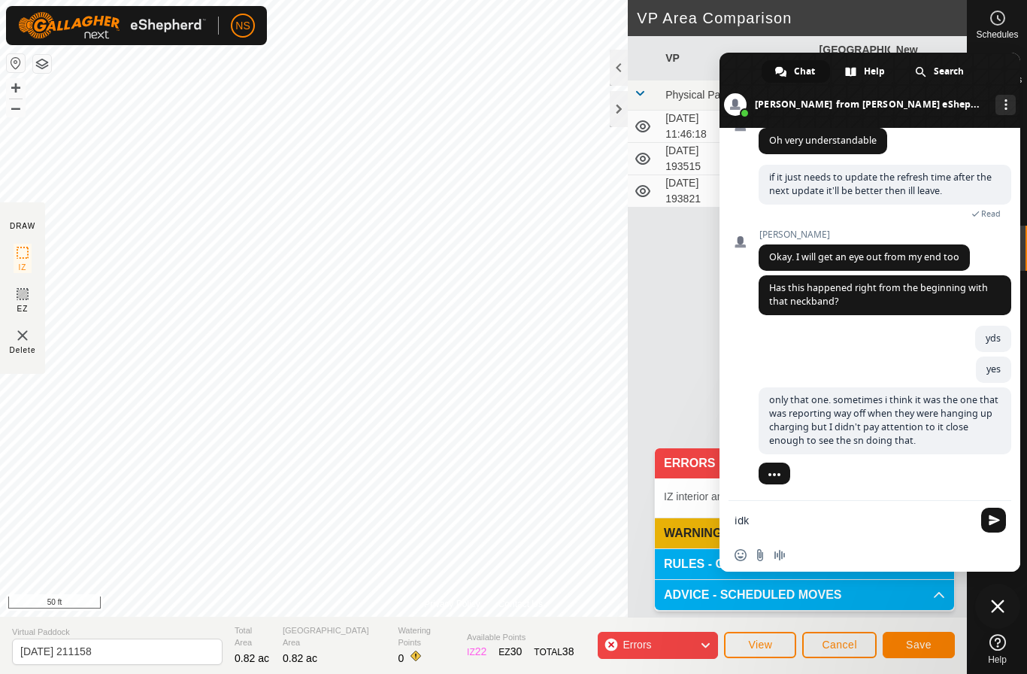
click at [870, 519] on textarea "idk" at bounding box center [854, 521] width 238 height 14
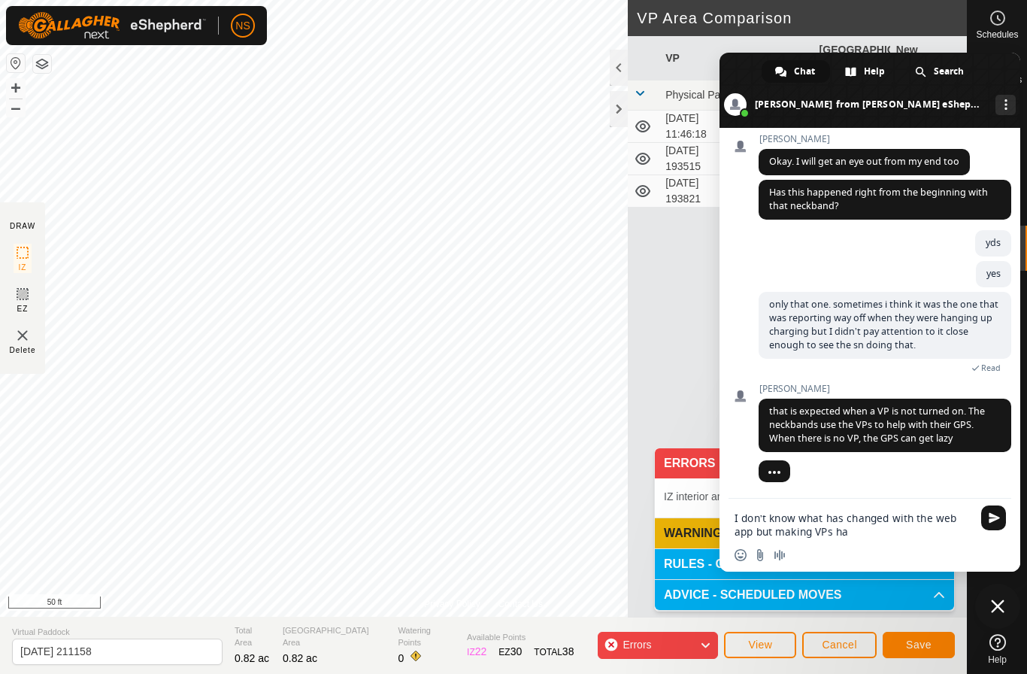
scroll to position [5149, 0]
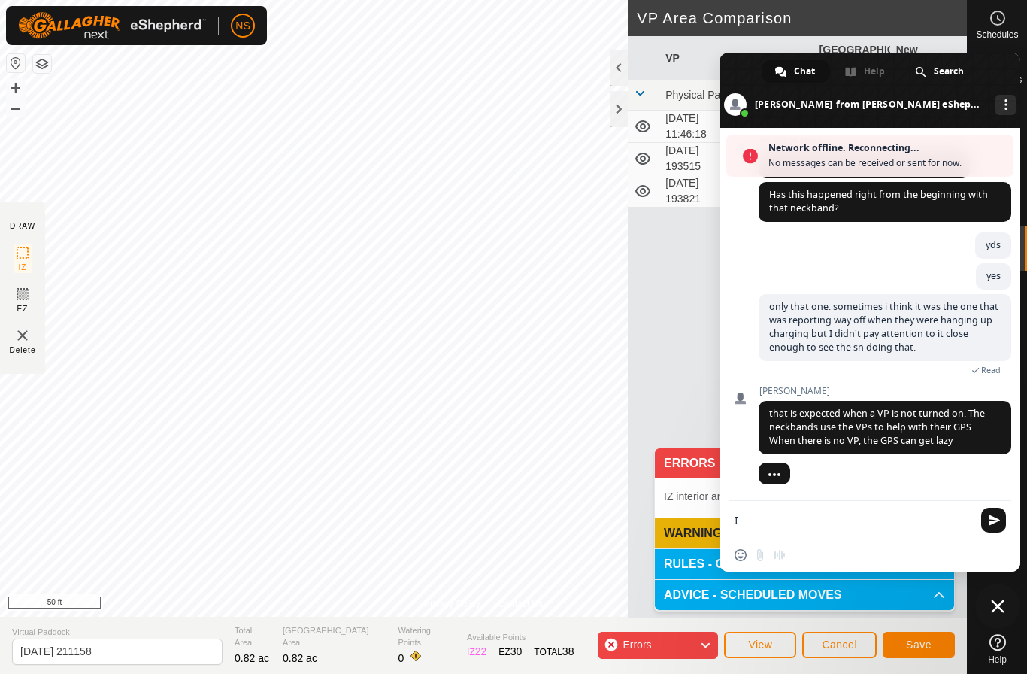
type textarea "I"
click at [994, 593] on span "Close chat" at bounding box center [997, 605] width 45 height 45
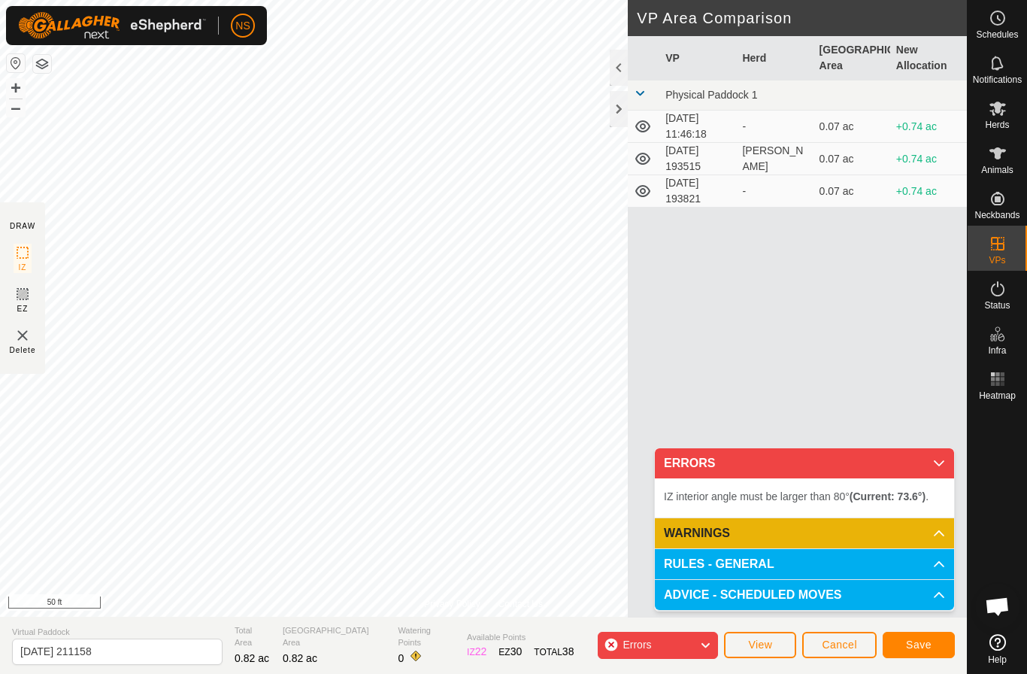
scroll to position [5149, 0]
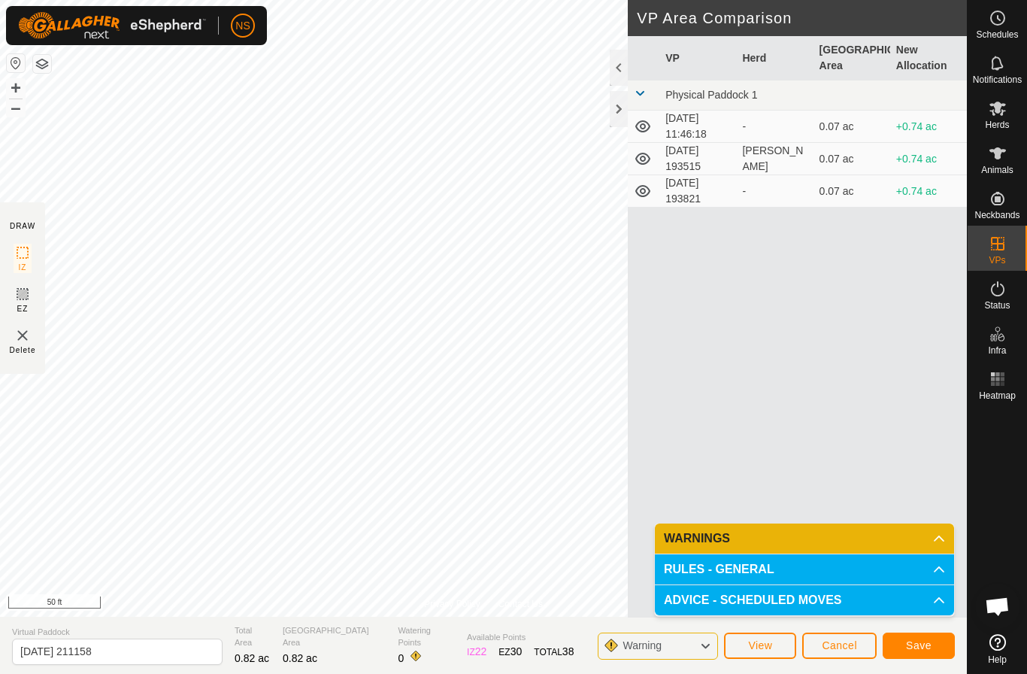
click at [910, 641] on span "Save" at bounding box center [919, 645] width 26 height 12
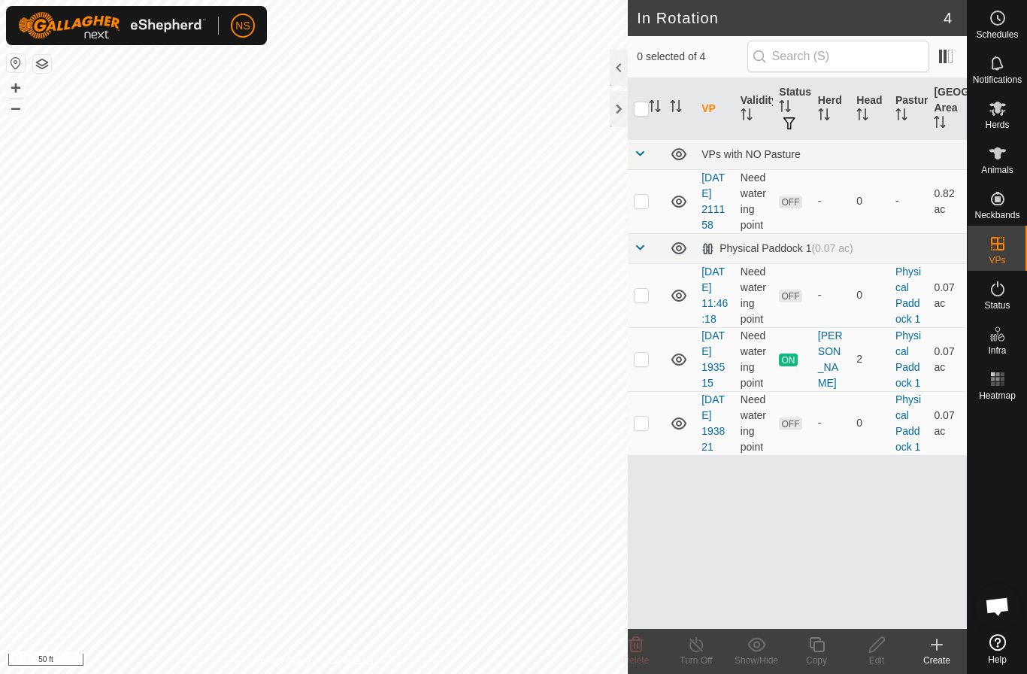
click at [938, 652] on icon at bounding box center [937, 644] width 18 height 18
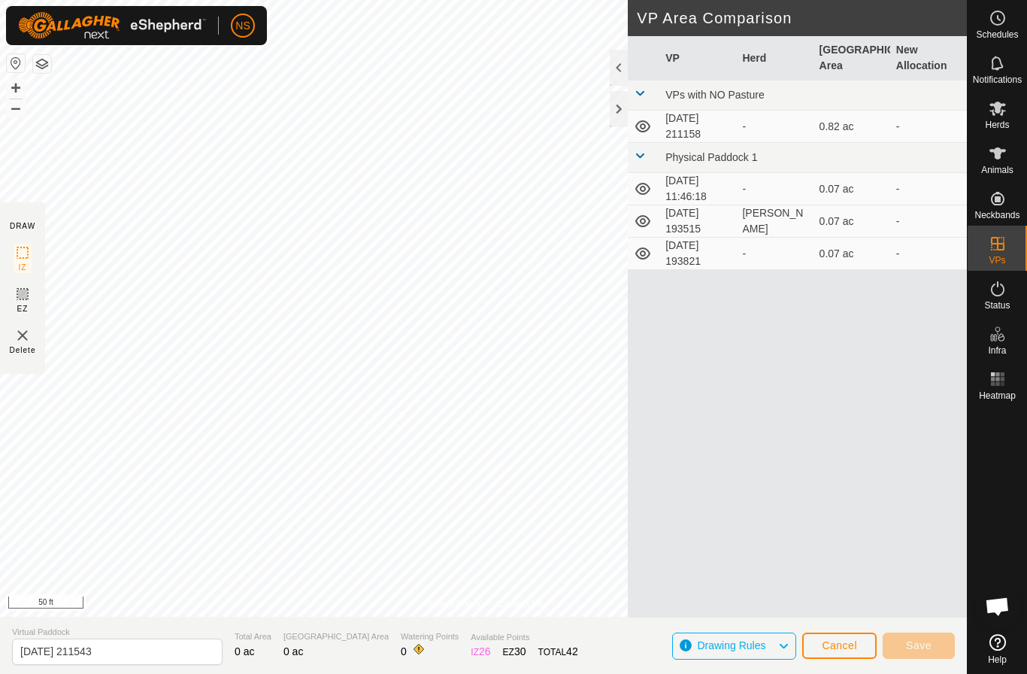
scroll to position [5119, 0]
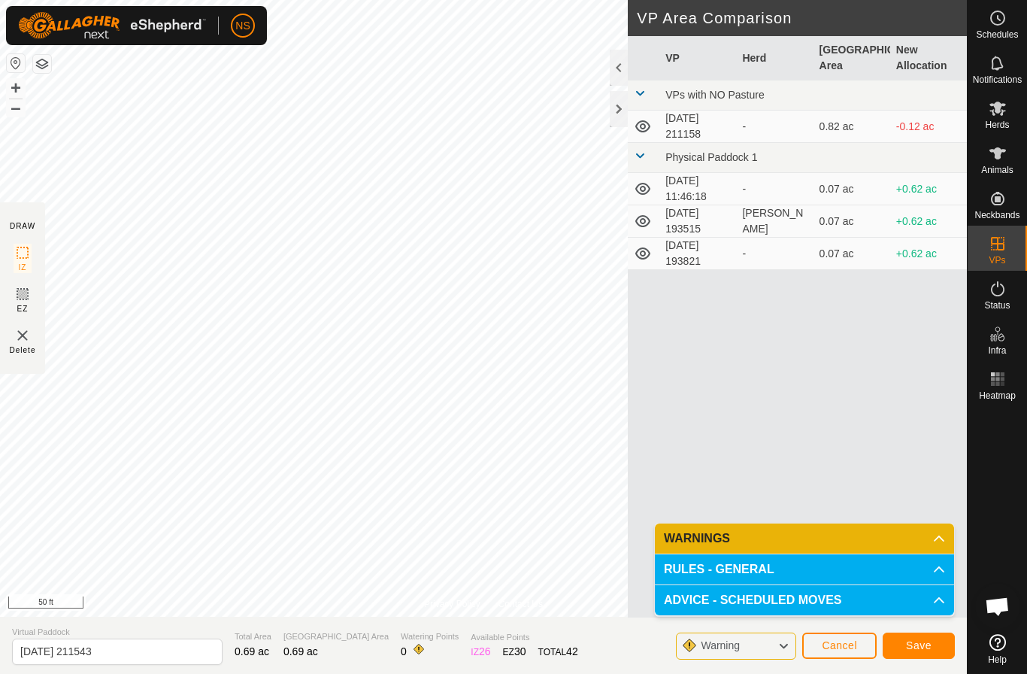
click at [886, 536] on p-accordion-header "WARNINGS" at bounding box center [804, 538] width 299 height 30
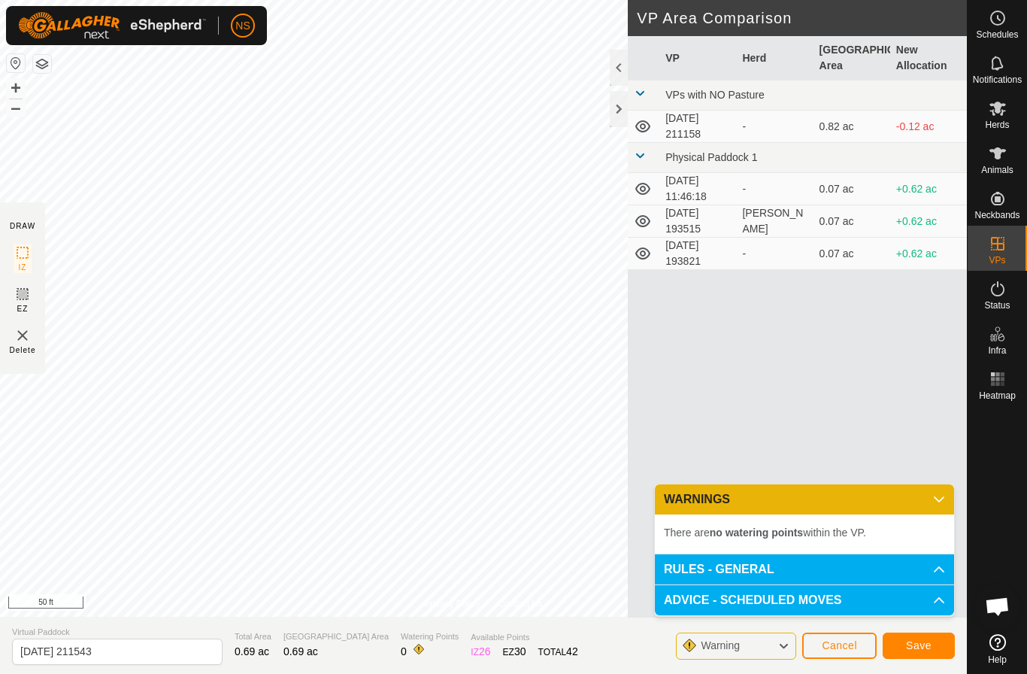
click at [917, 638] on button "Save" at bounding box center [919, 645] width 72 height 26
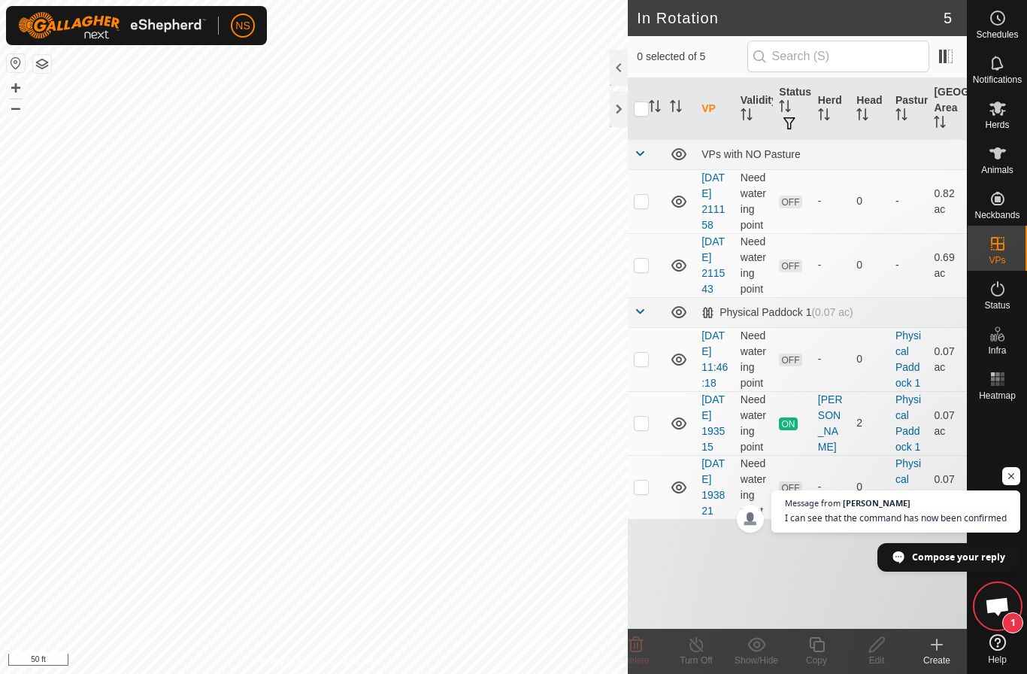
scroll to position [5165, 0]
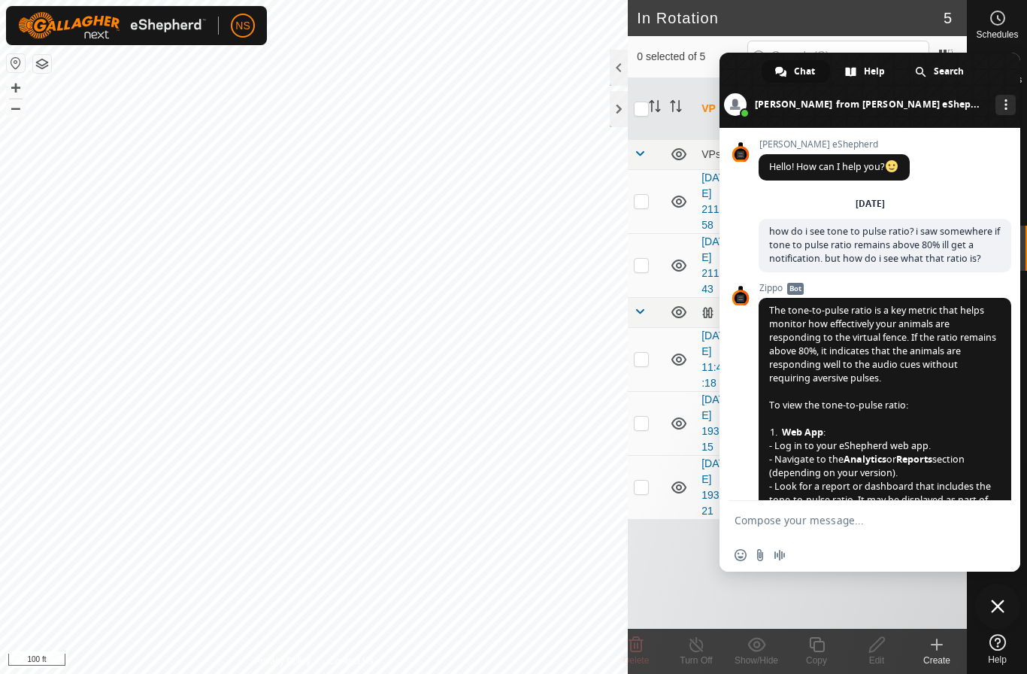
scroll to position [5165, 0]
